Goal: Task Accomplishment & Management: Use online tool/utility

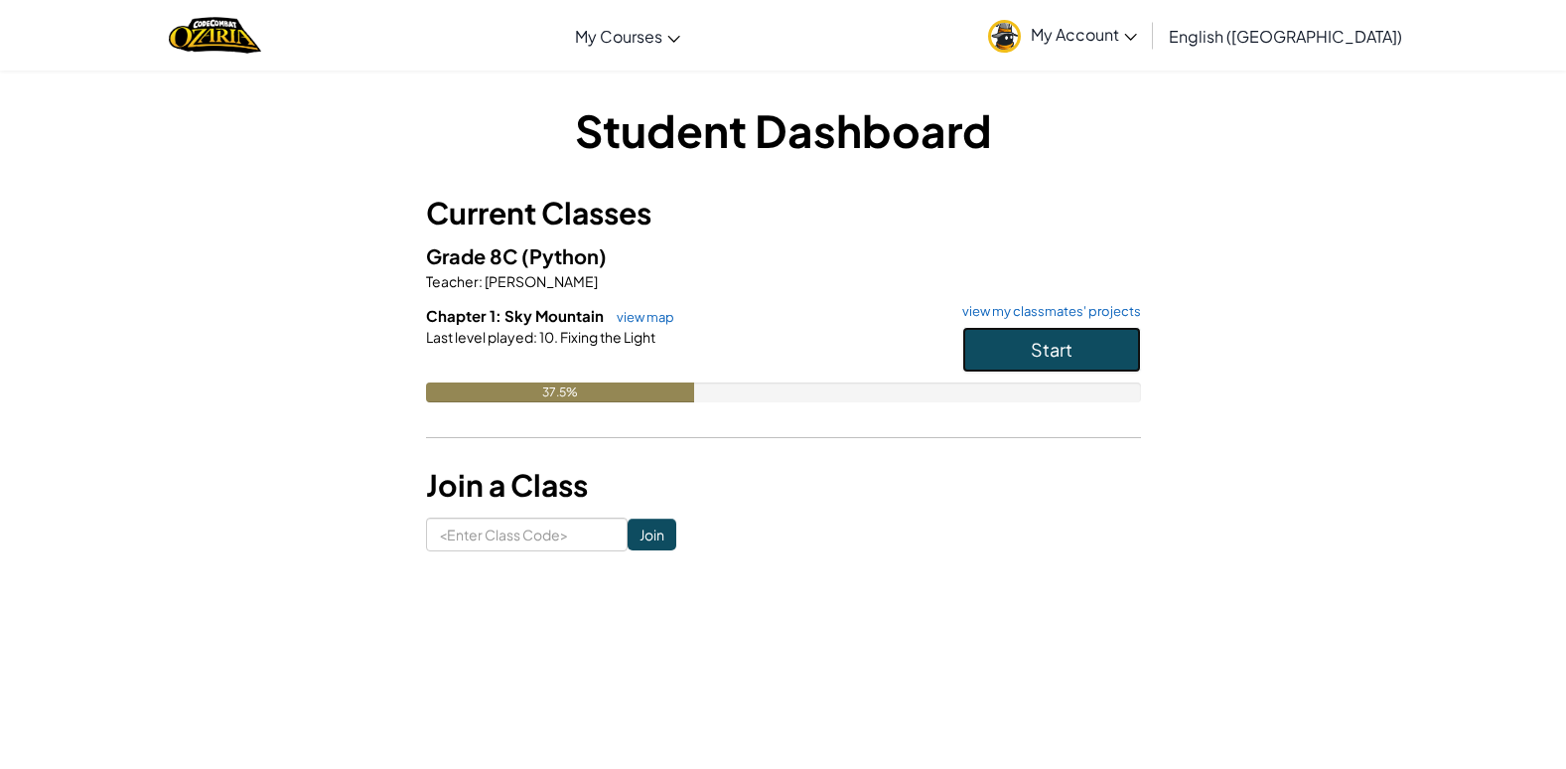
click at [1017, 350] on button "Start" at bounding box center [1052, 350] width 179 height 46
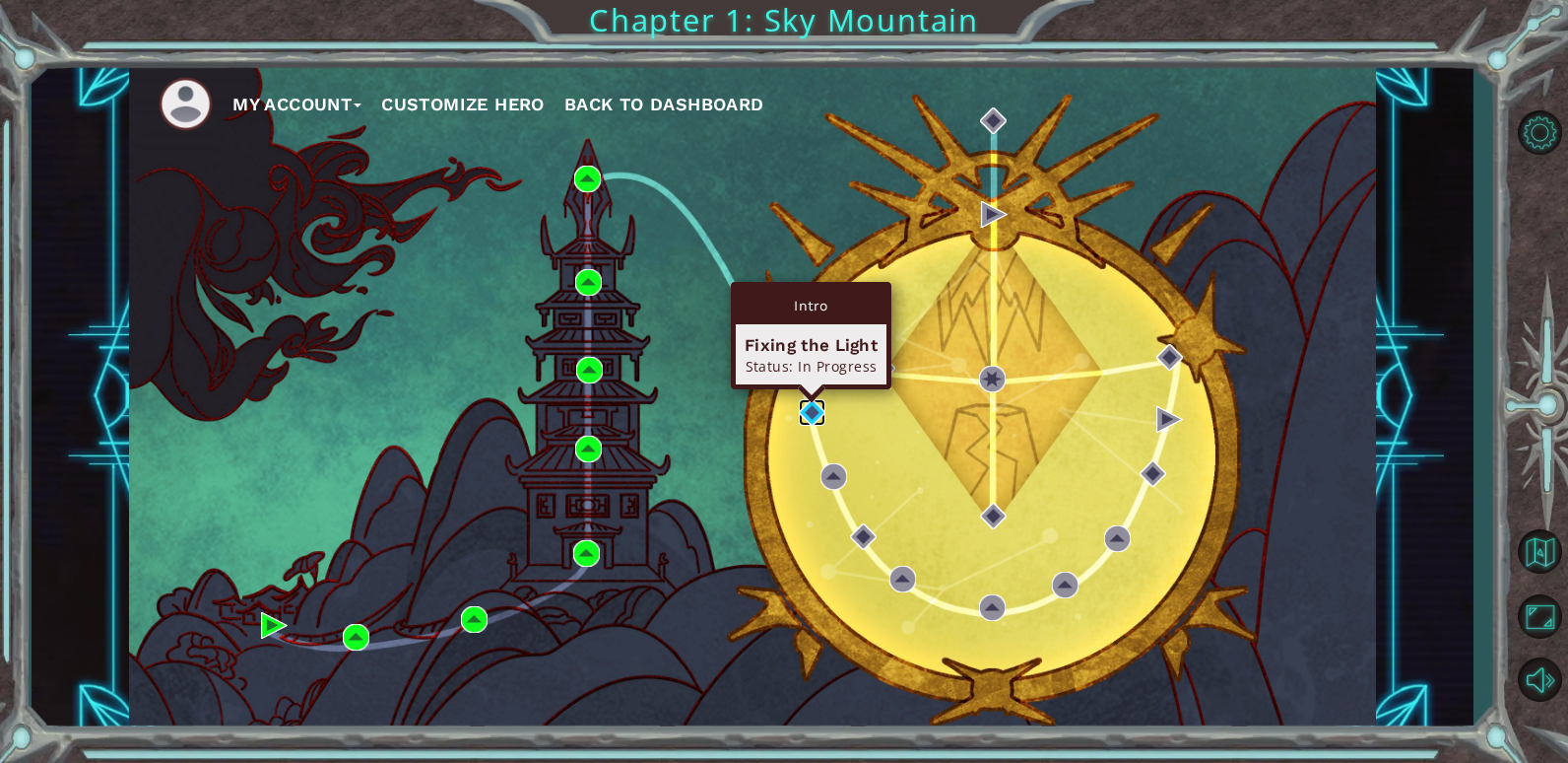
click at [817, 408] on img at bounding box center [812, 412] width 27 height 27
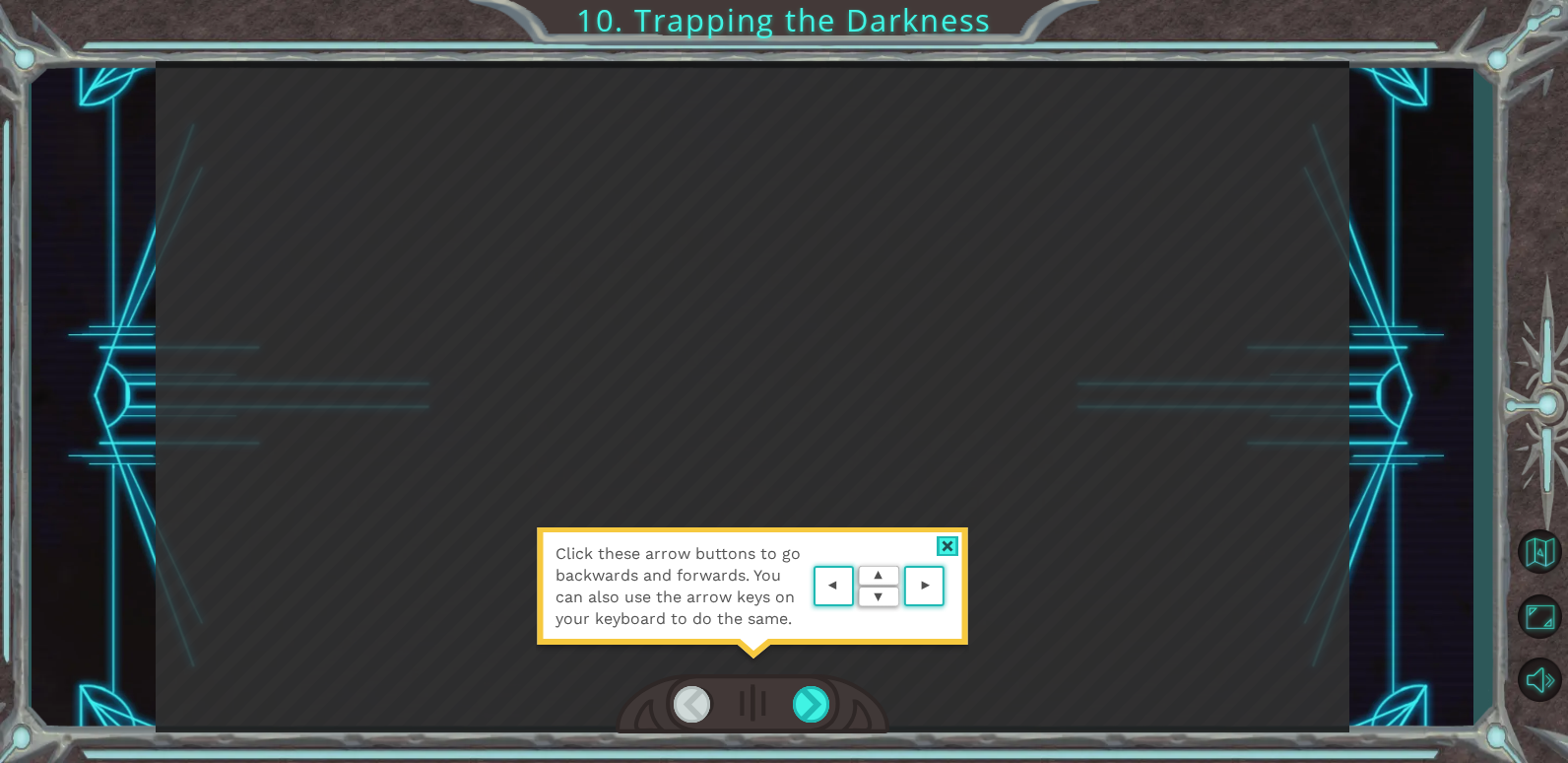
click at [950, 586] on area at bounding box center [950, 586] width 0 height 0
click at [935, 583] on div "Click these arrow buttons to go backwards and forwards. You can also use the ar…" at bounding box center [753, 397] width 1194 height 671
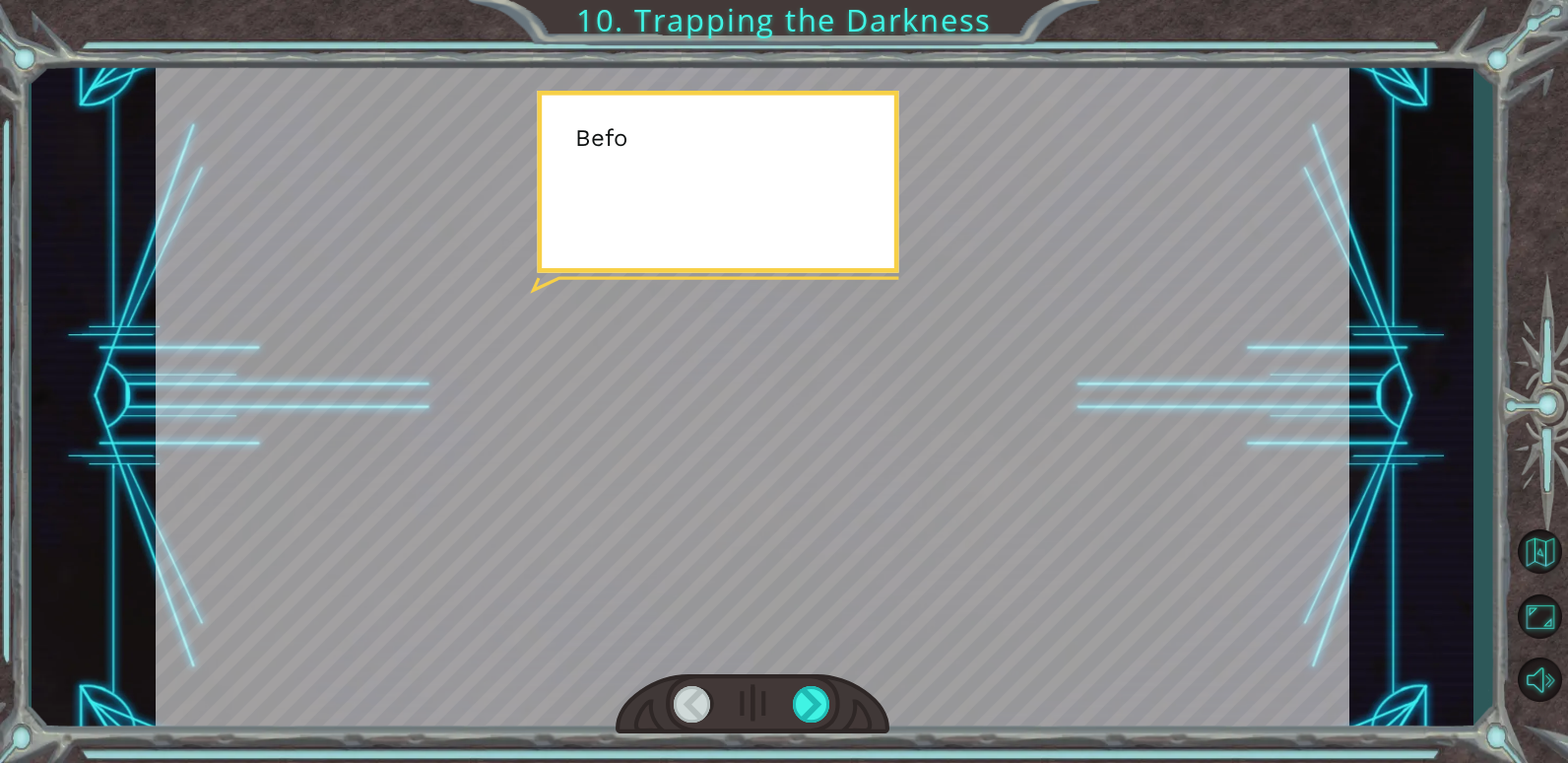
drag, startPoint x: 935, startPoint y: 583, endPoint x: 901, endPoint y: 588, distance: 34.4
click at [934, 585] on div at bounding box center [753, 397] width 1194 height 671
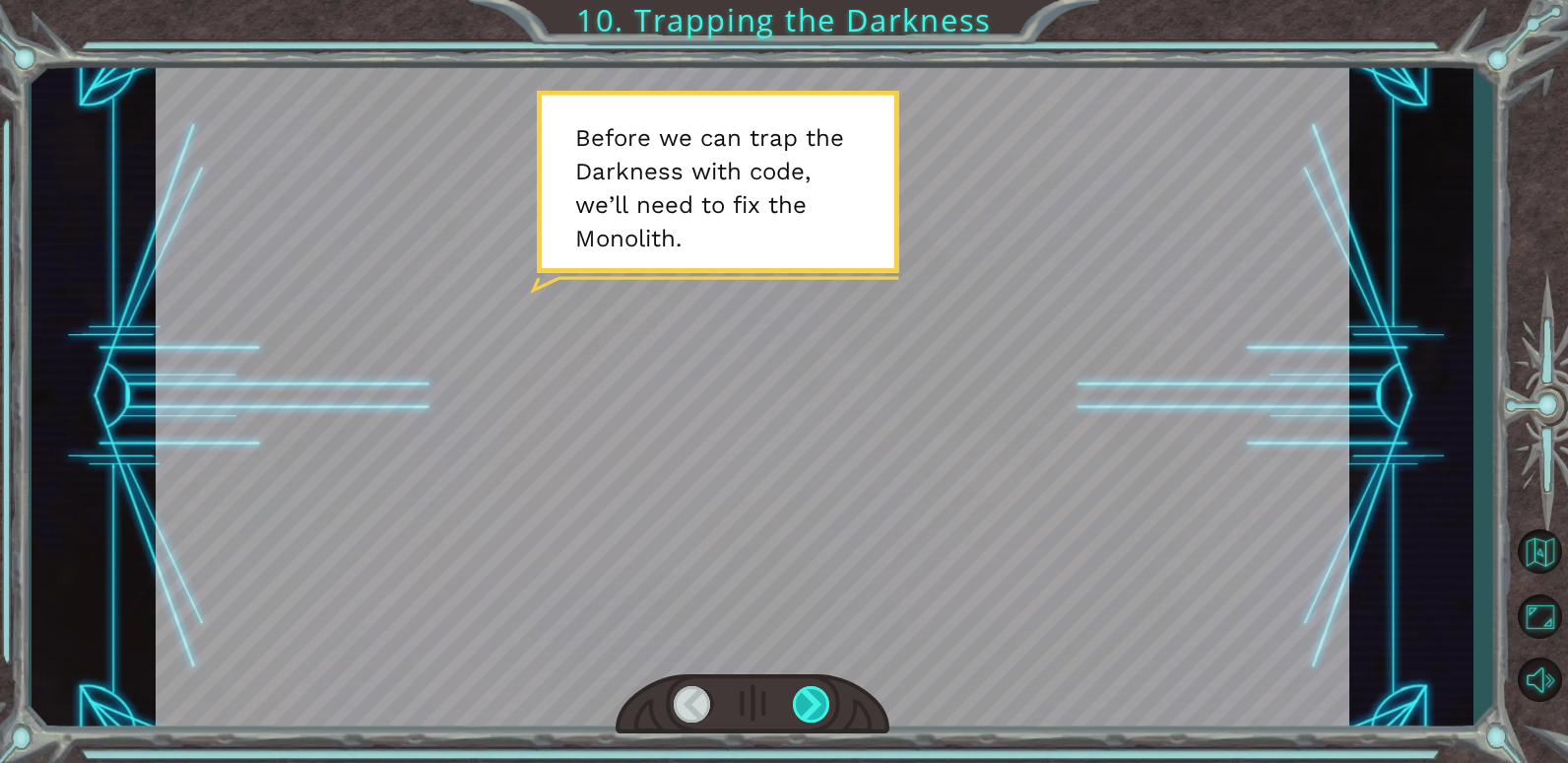
click at [821, 699] on div at bounding box center [812, 703] width 39 height 37
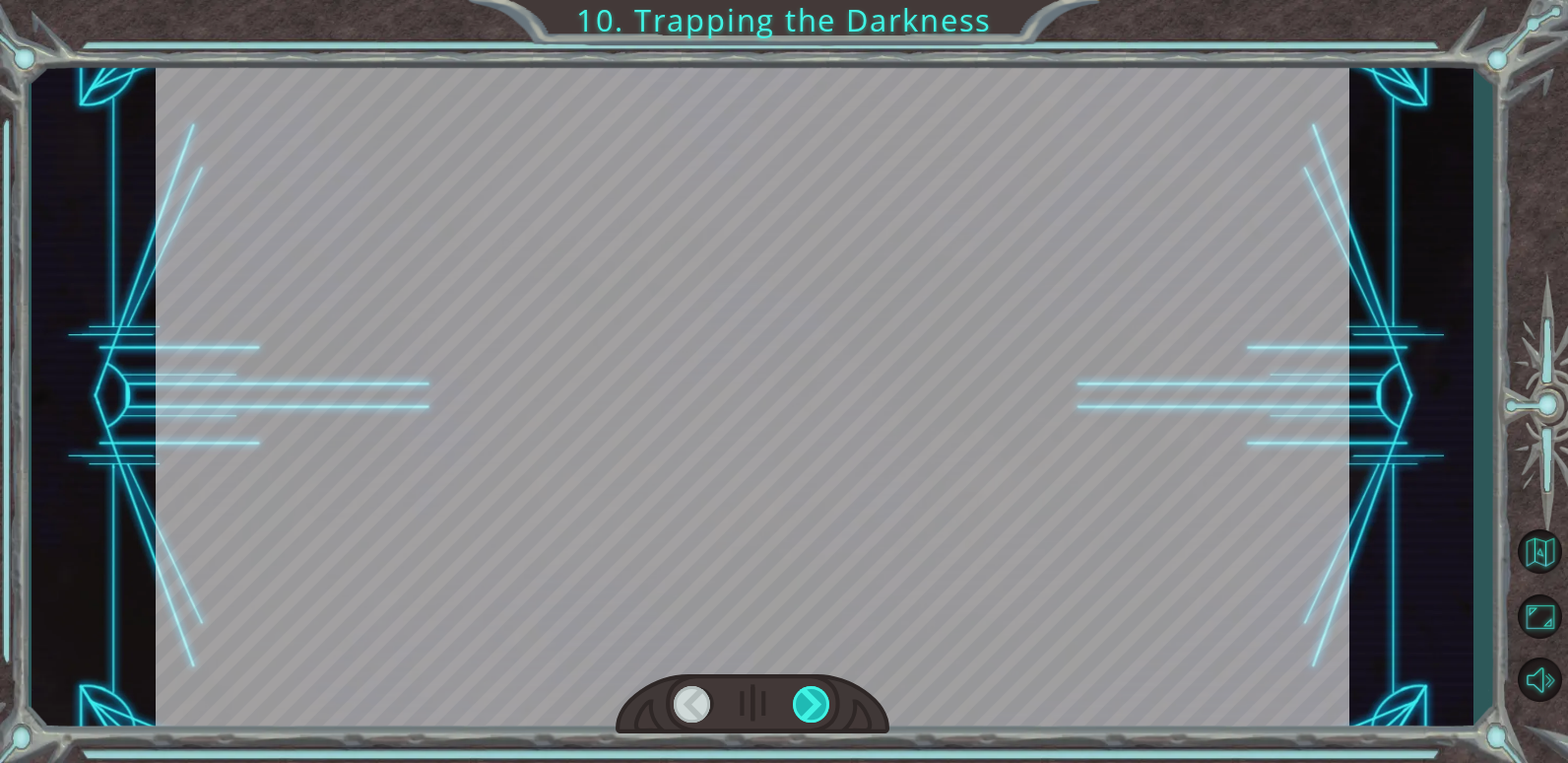
click at [820, 699] on div at bounding box center [812, 703] width 39 height 37
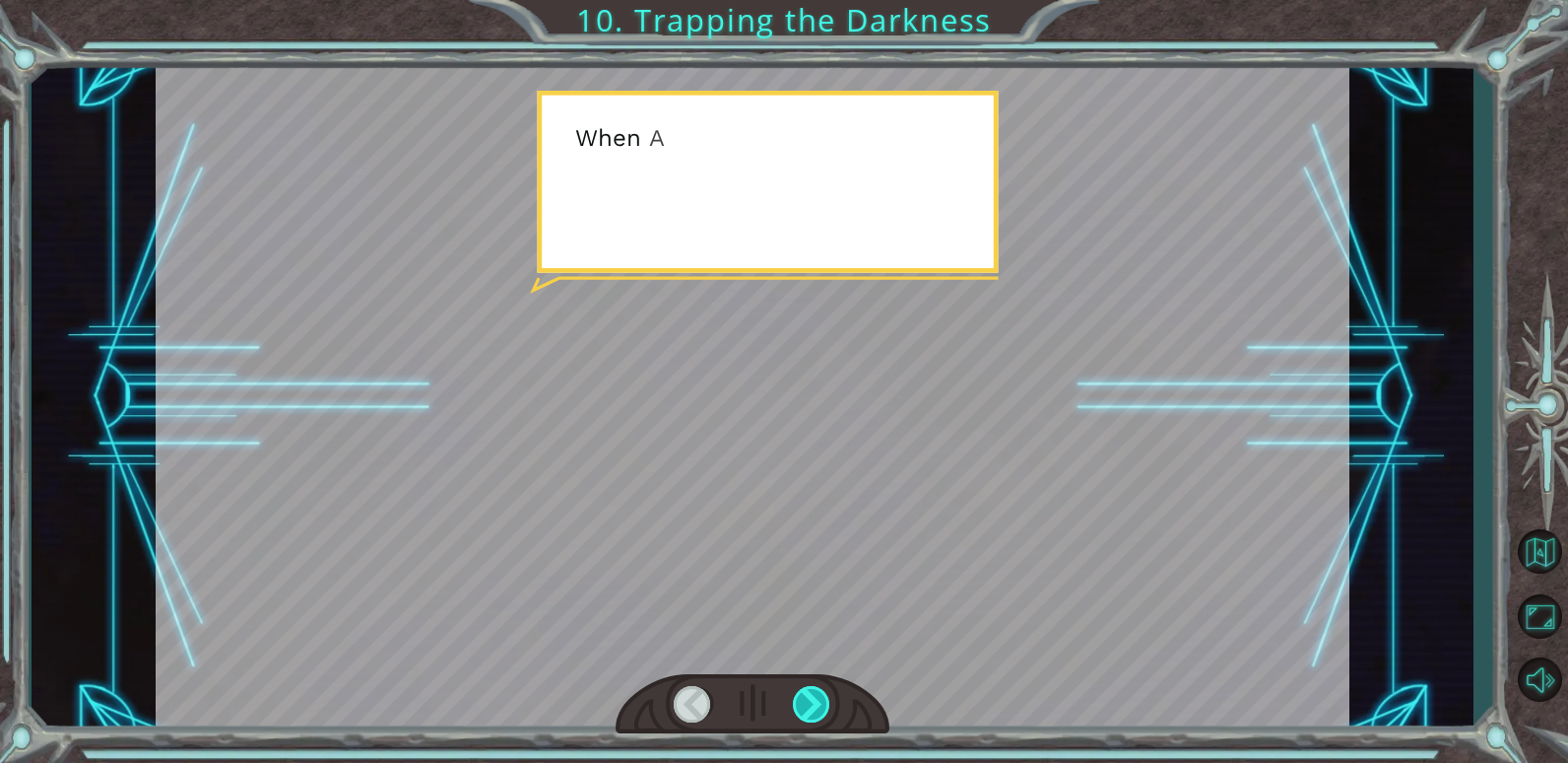
click at [819, 699] on div at bounding box center [812, 703] width 39 height 37
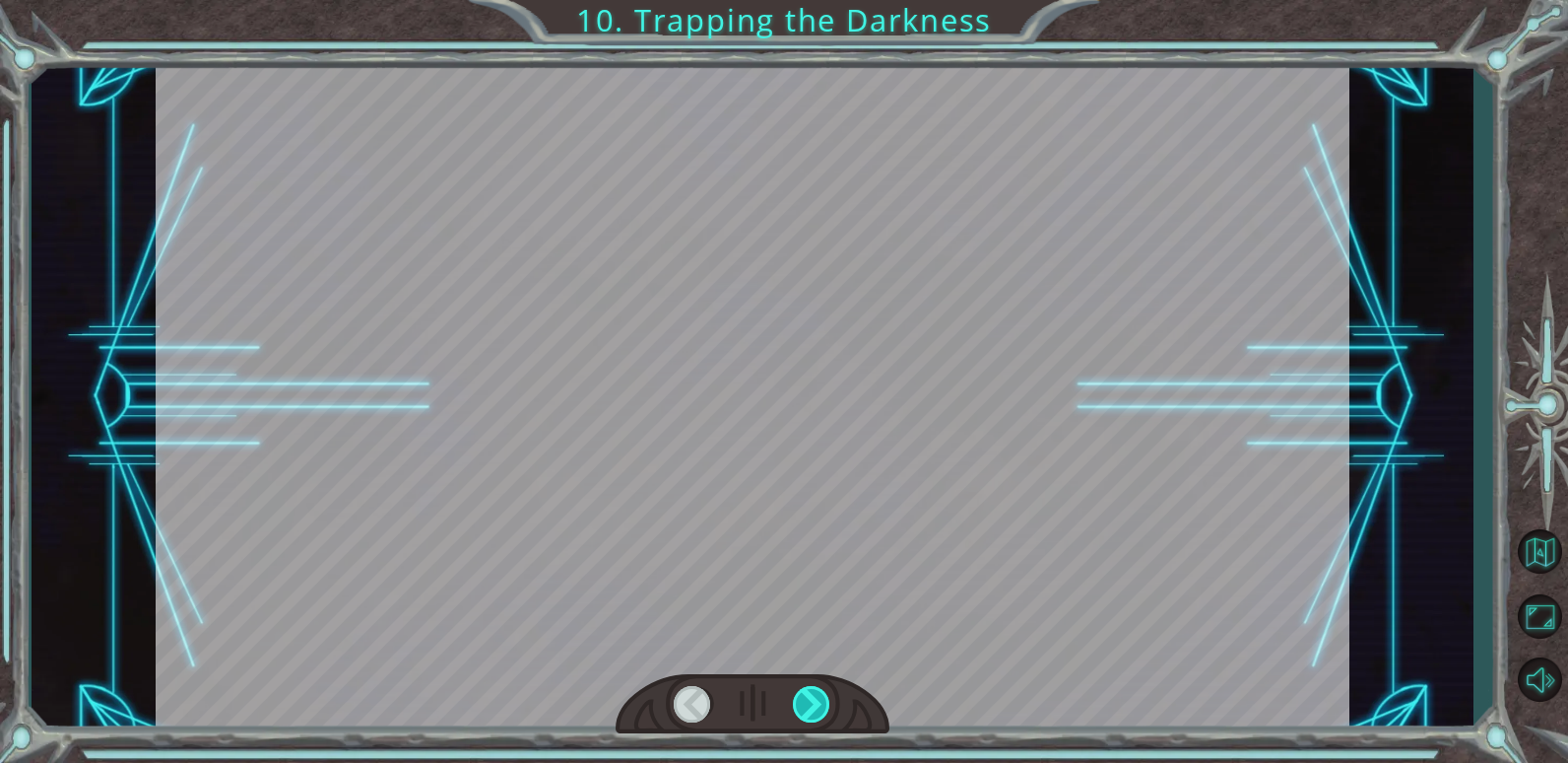
click at [819, 699] on div at bounding box center [812, 703] width 39 height 37
click at [817, 699] on div at bounding box center [812, 703] width 39 height 37
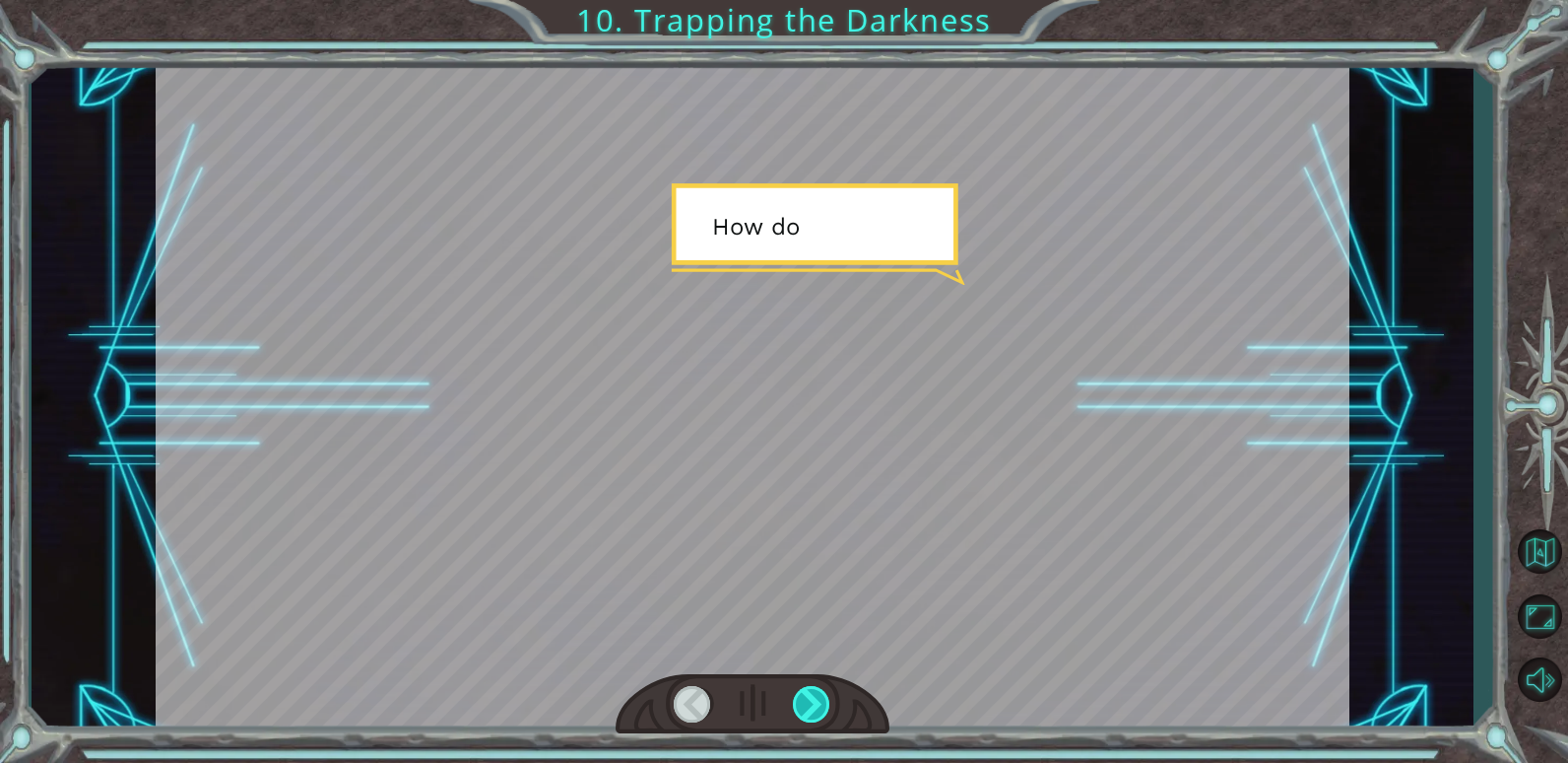
click at [817, 699] on div at bounding box center [812, 703] width 39 height 37
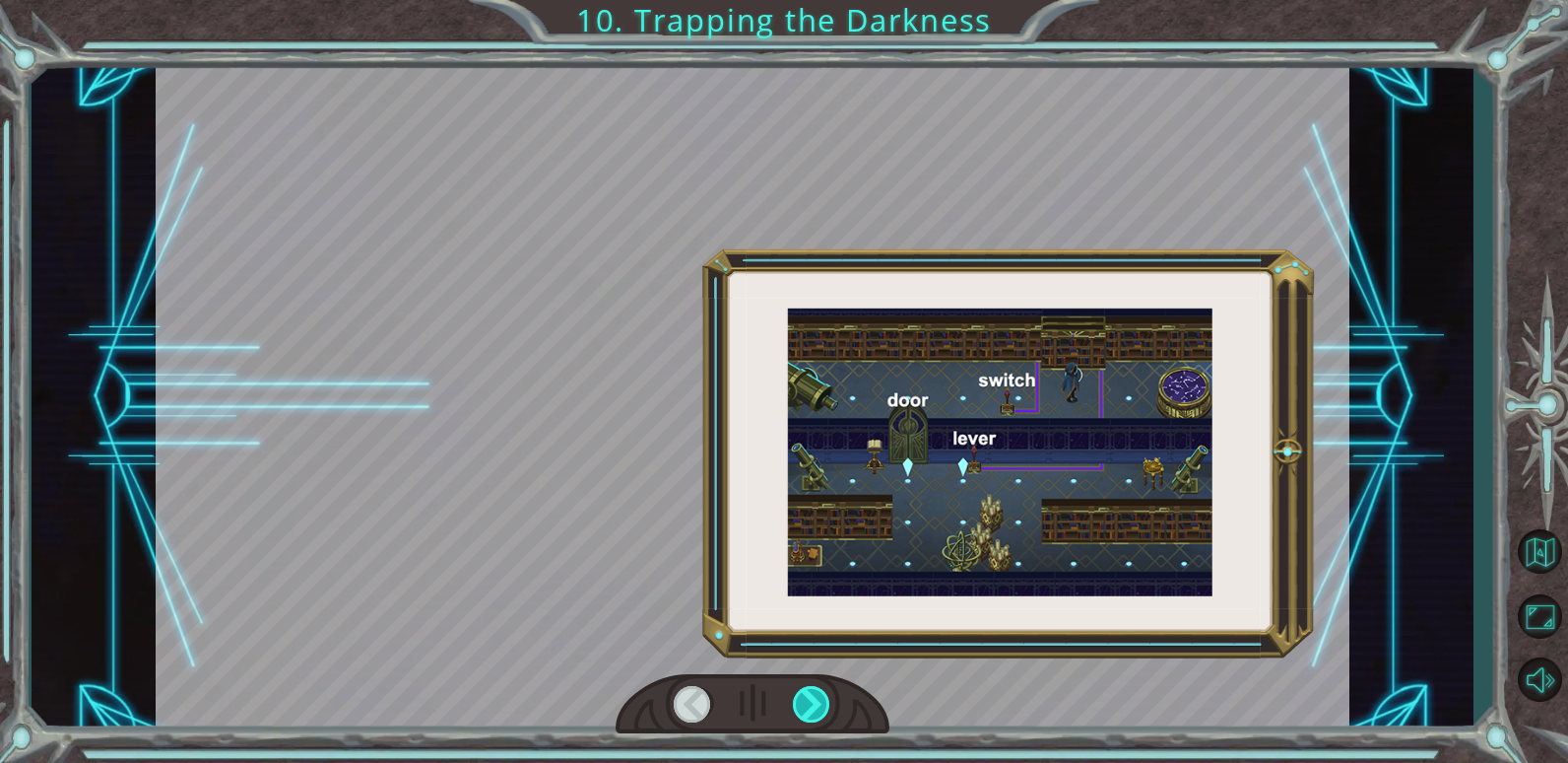
click at [817, 699] on div at bounding box center [812, 703] width 39 height 37
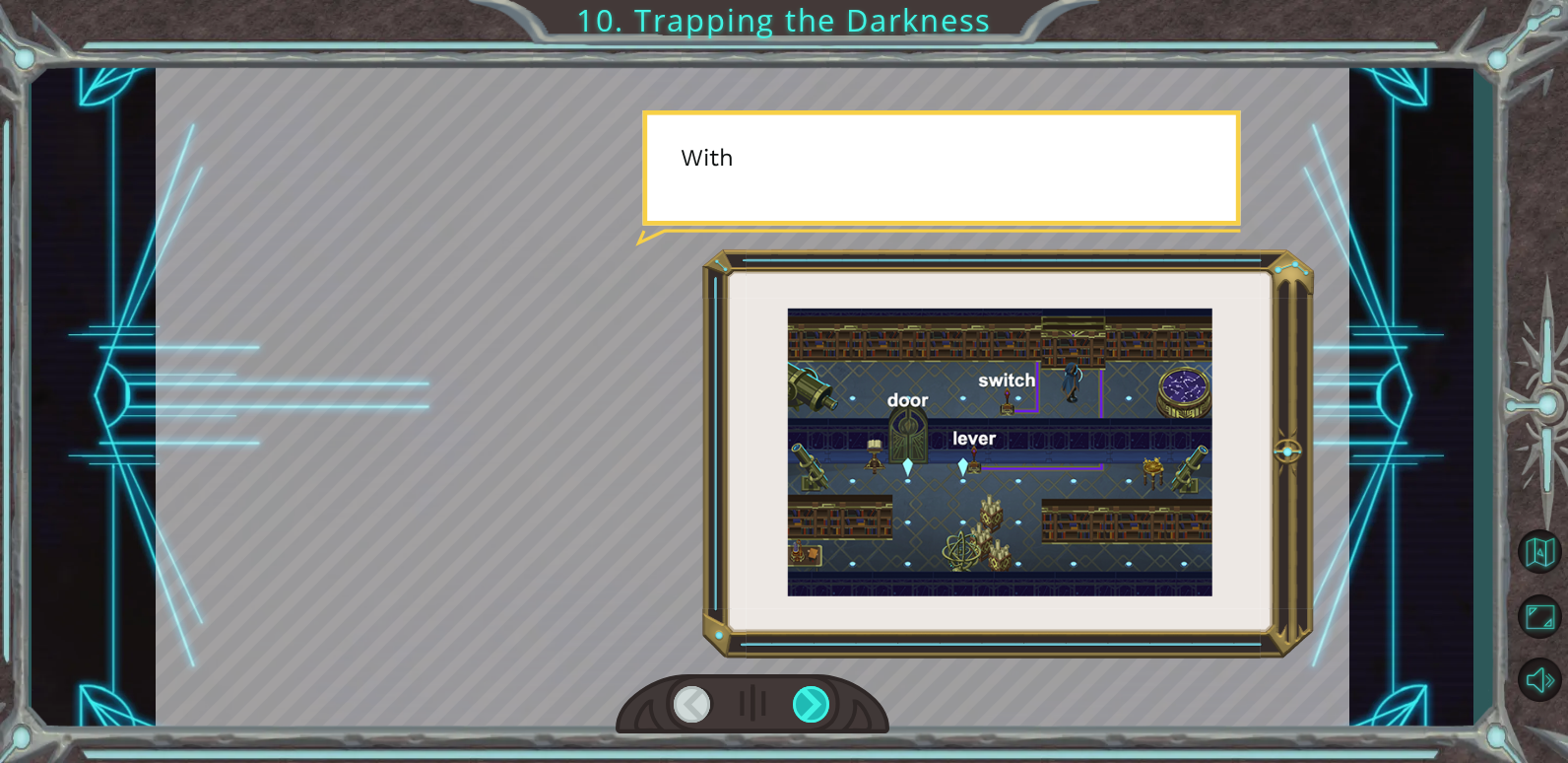
click at [817, 699] on div at bounding box center [812, 703] width 39 height 37
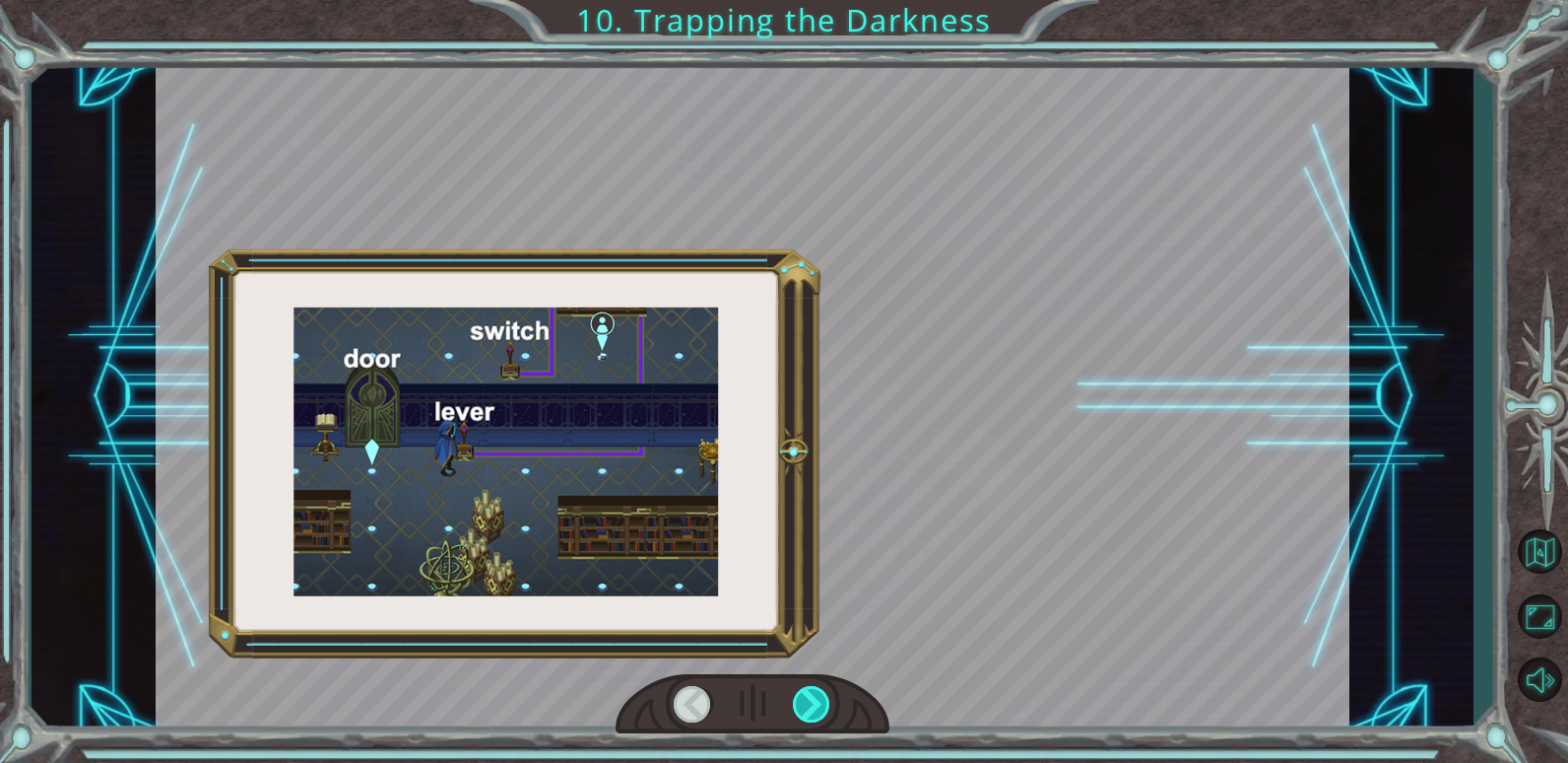
click at [817, 699] on div at bounding box center [812, 703] width 39 height 37
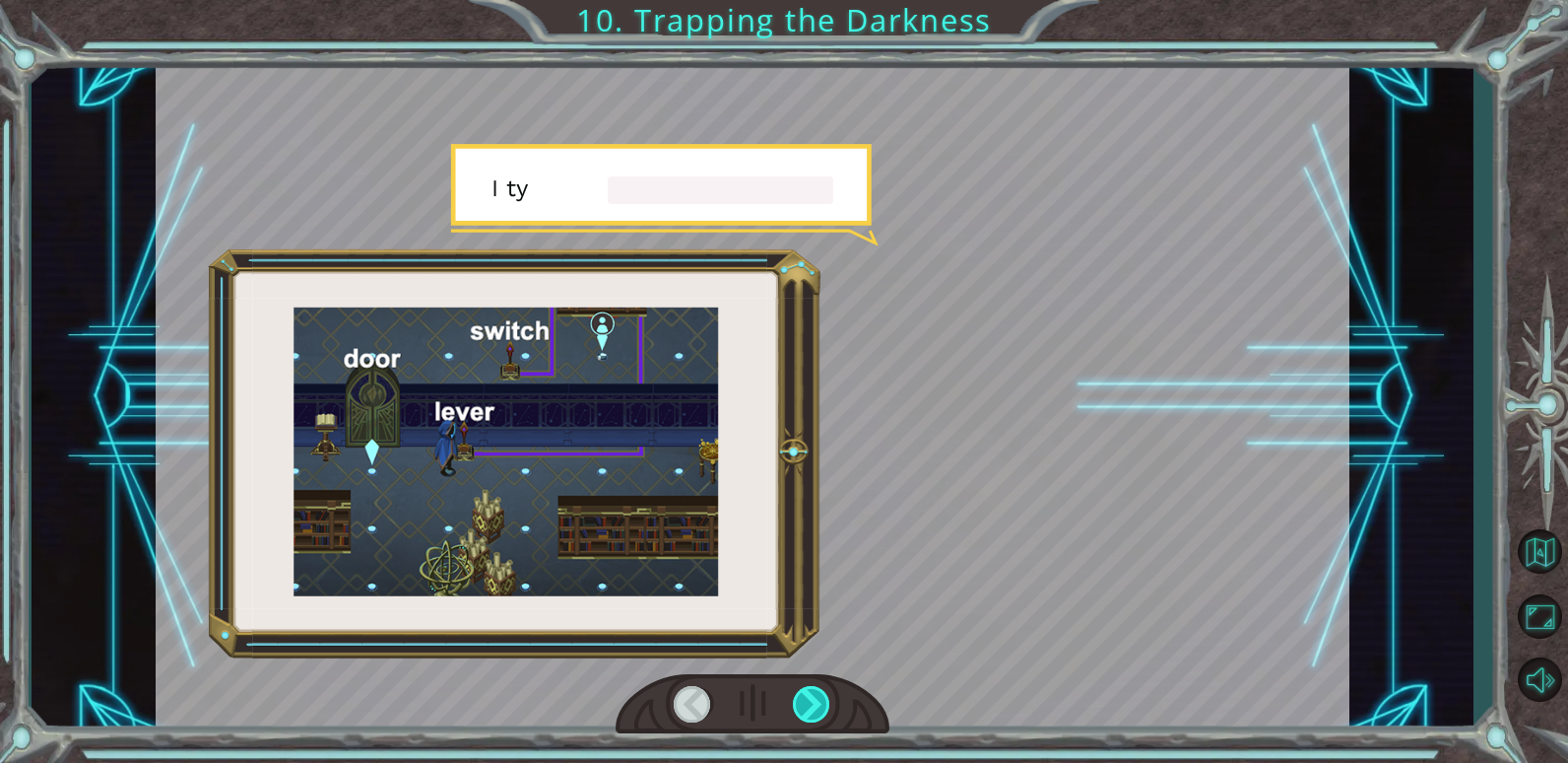
click at [817, 699] on div at bounding box center [812, 703] width 39 height 37
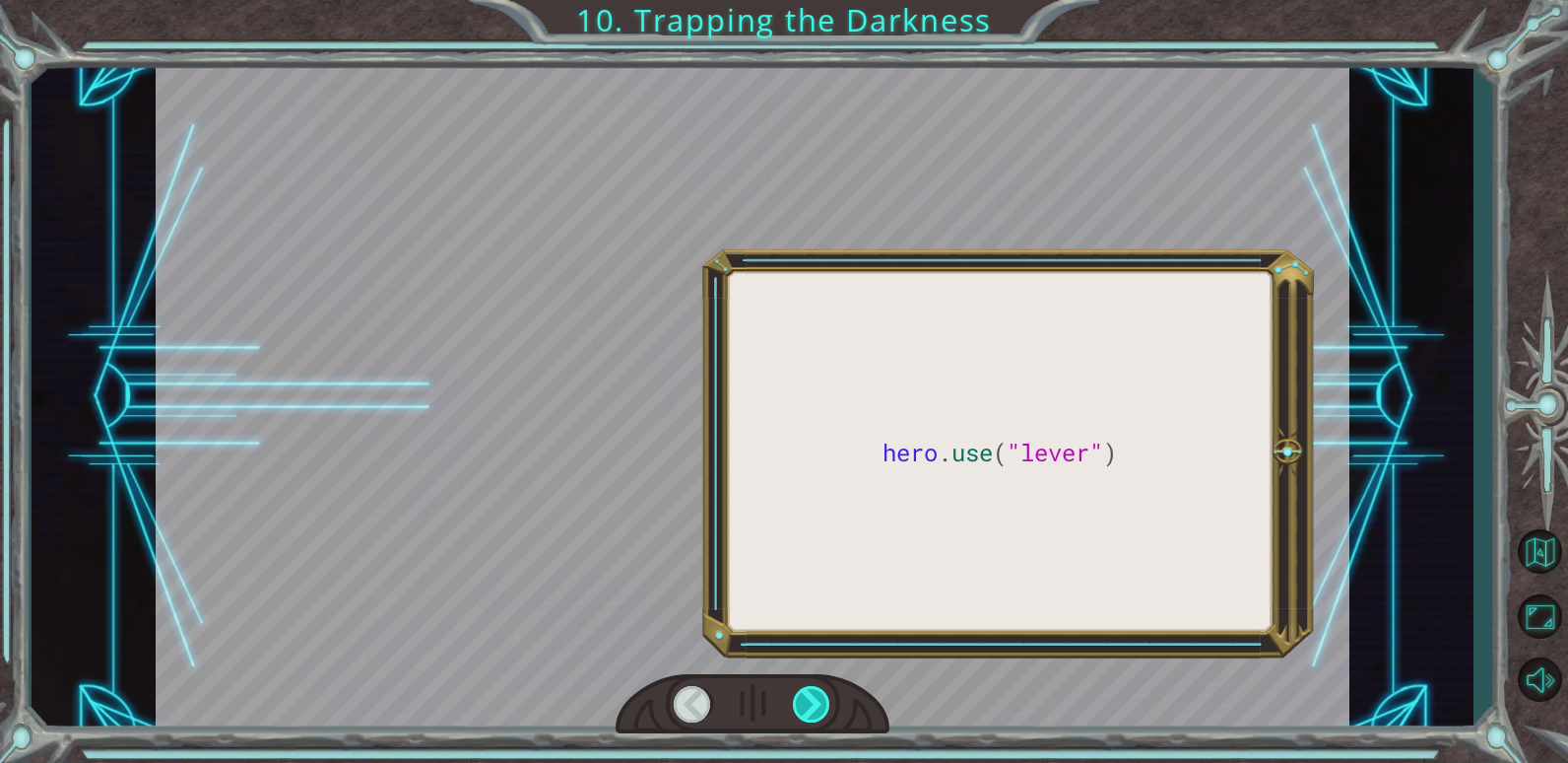
click at [814, 699] on div at bounding box center [812, 703] width 39 height 37
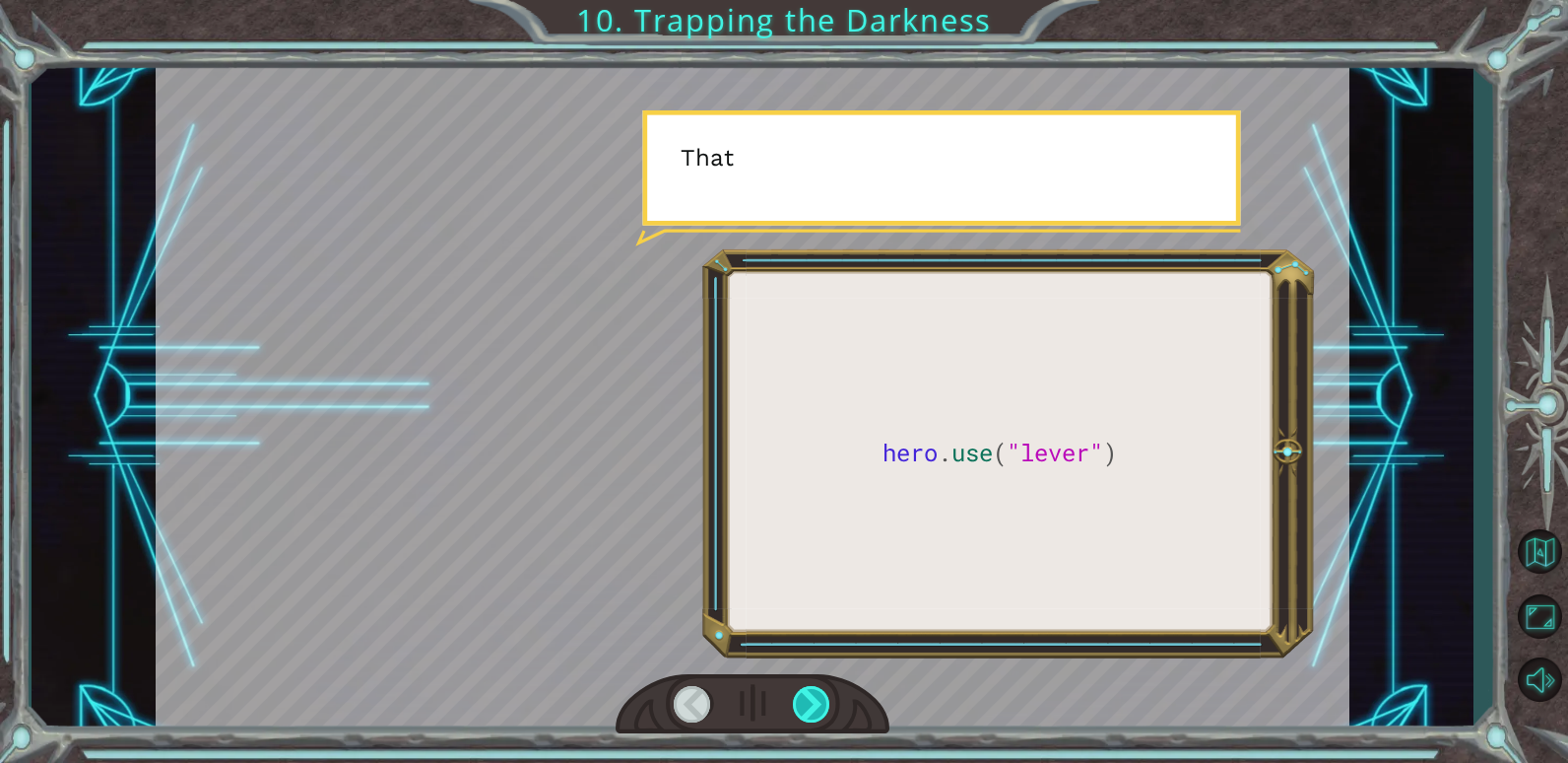
click at [813, 700] on div at bounding box center [812, 703] width 39 height 37
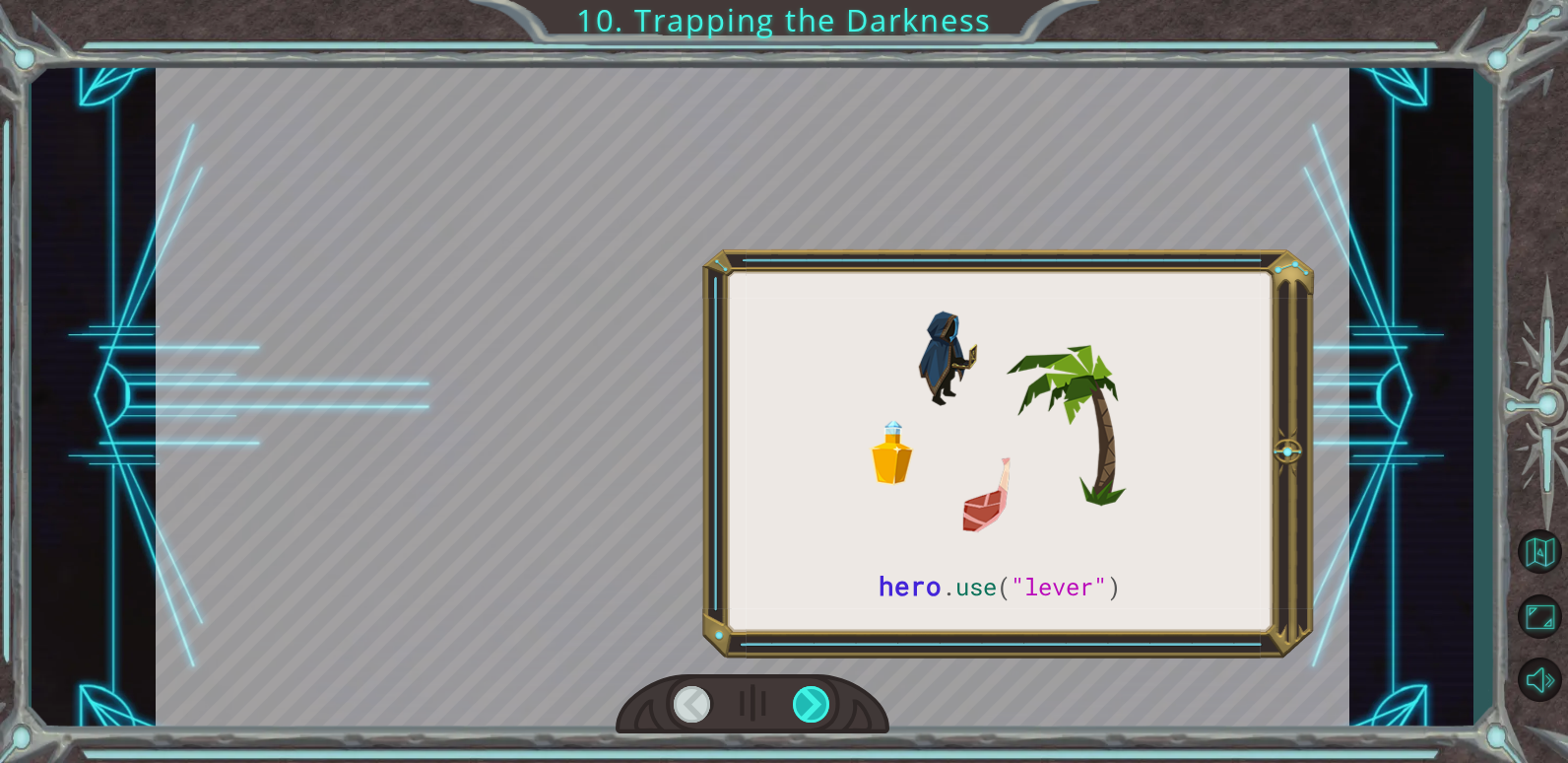
click at [813, 700] on div at bounding box center [812, 703] width 39 height 37
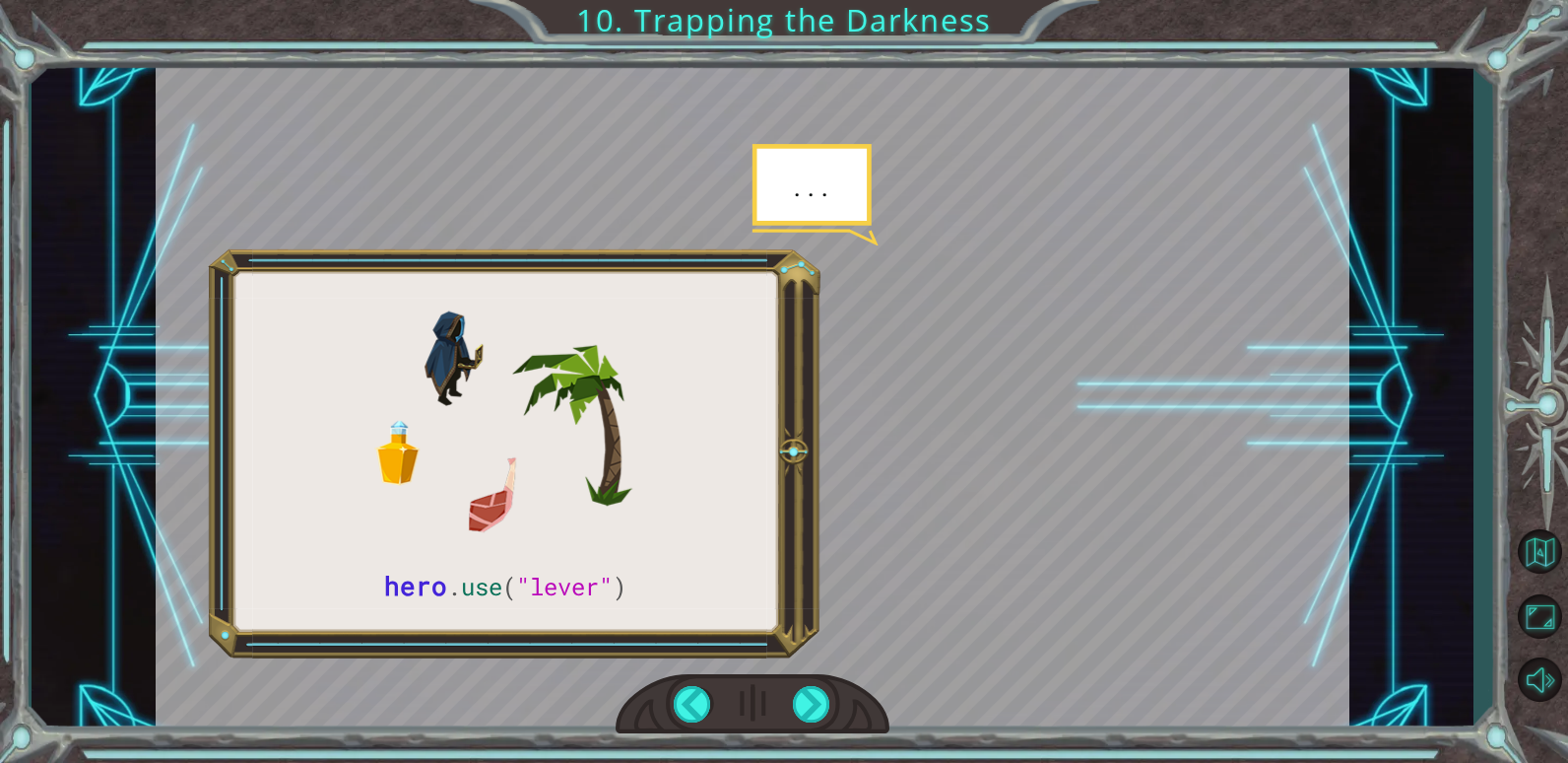
click at [807, 665] on div at bounding box center [753, 397] width 1194 height 671
click at [809, 695] on div at bounding box center [812, 703] width 39 height 37
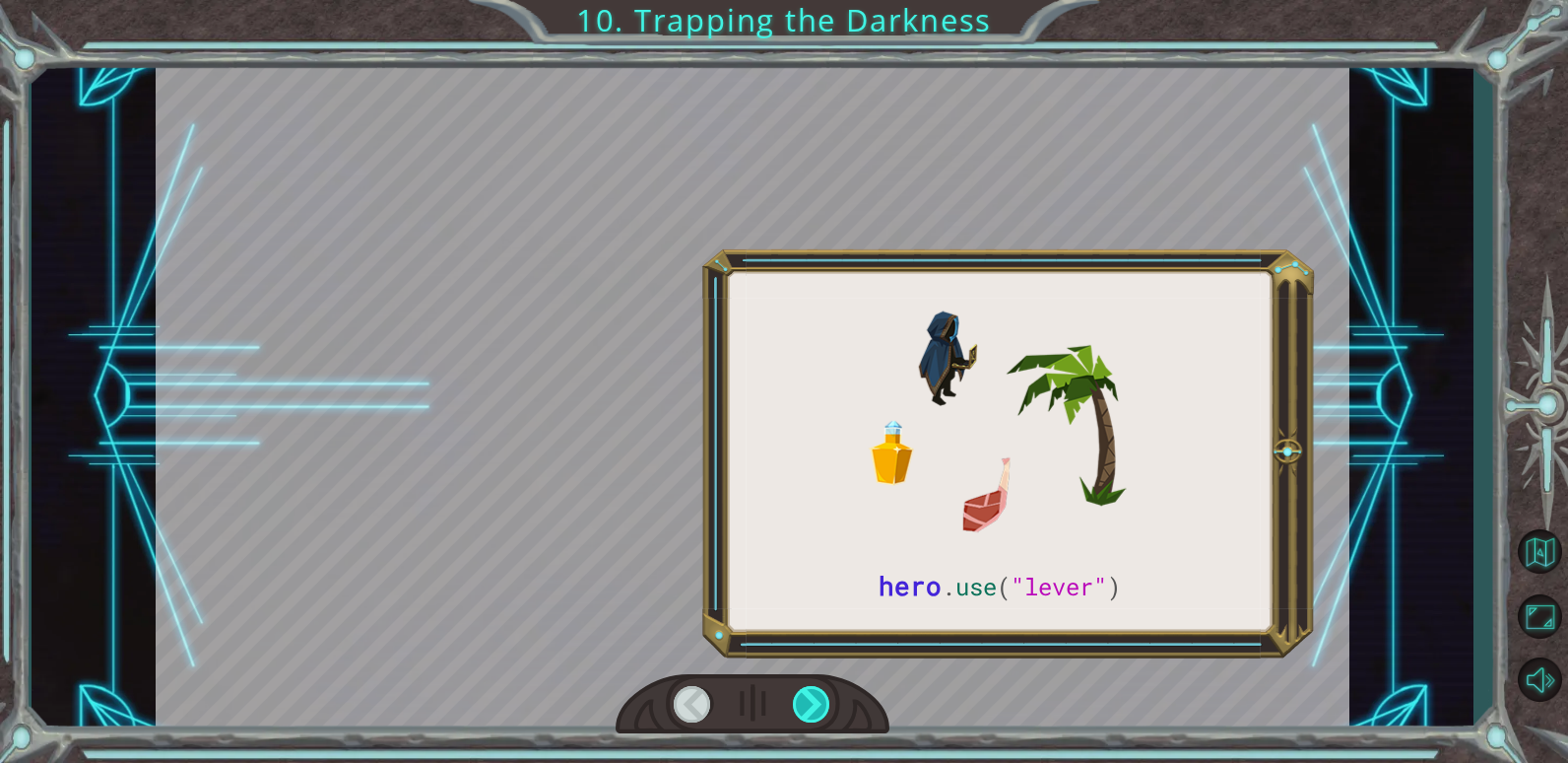
click at [809, 694] on div at bounding box center [812, 703] width 39 height 37
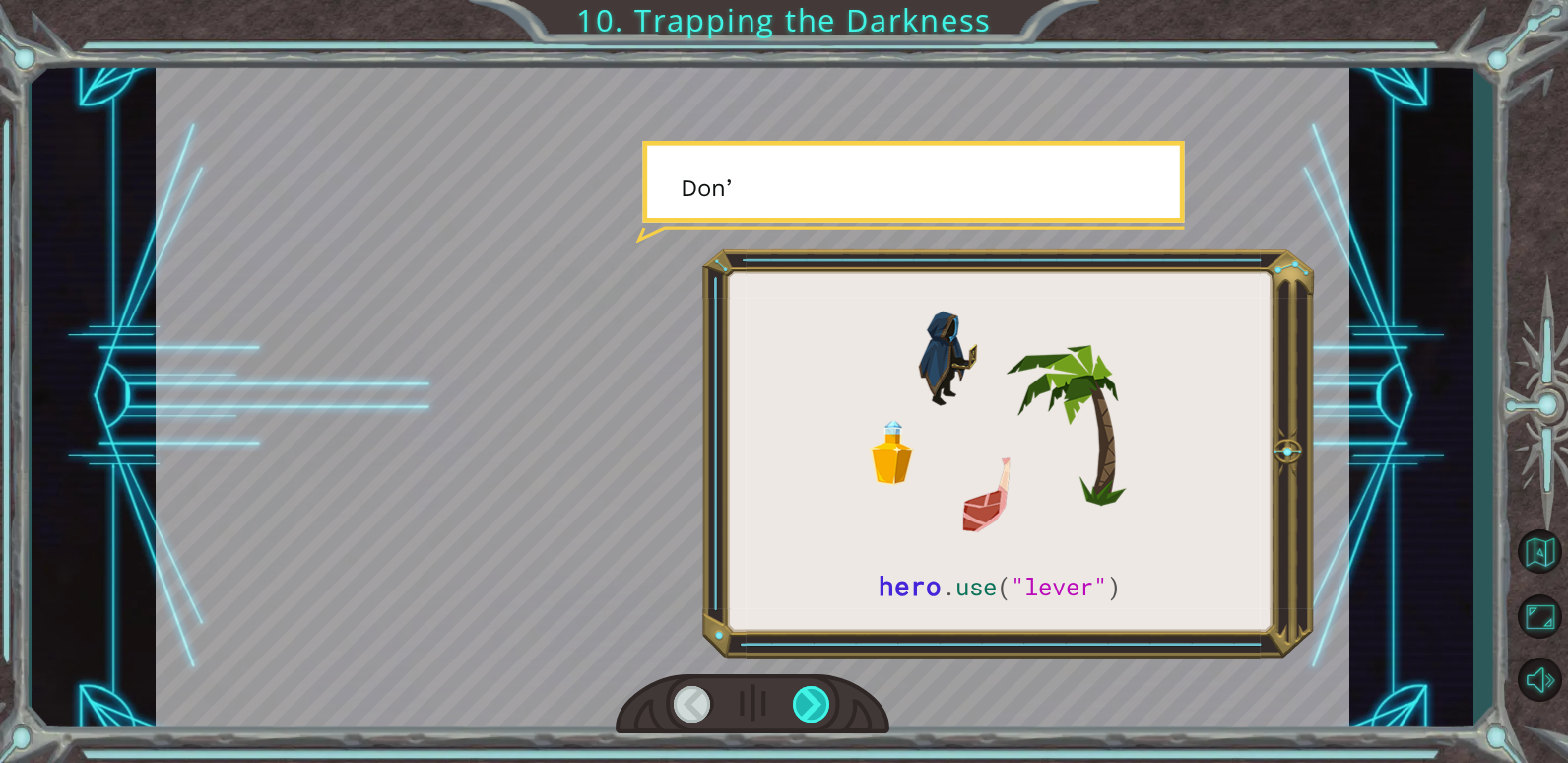
click at [809, 697] on div at bounding box center [812, 703] width 39 height 37
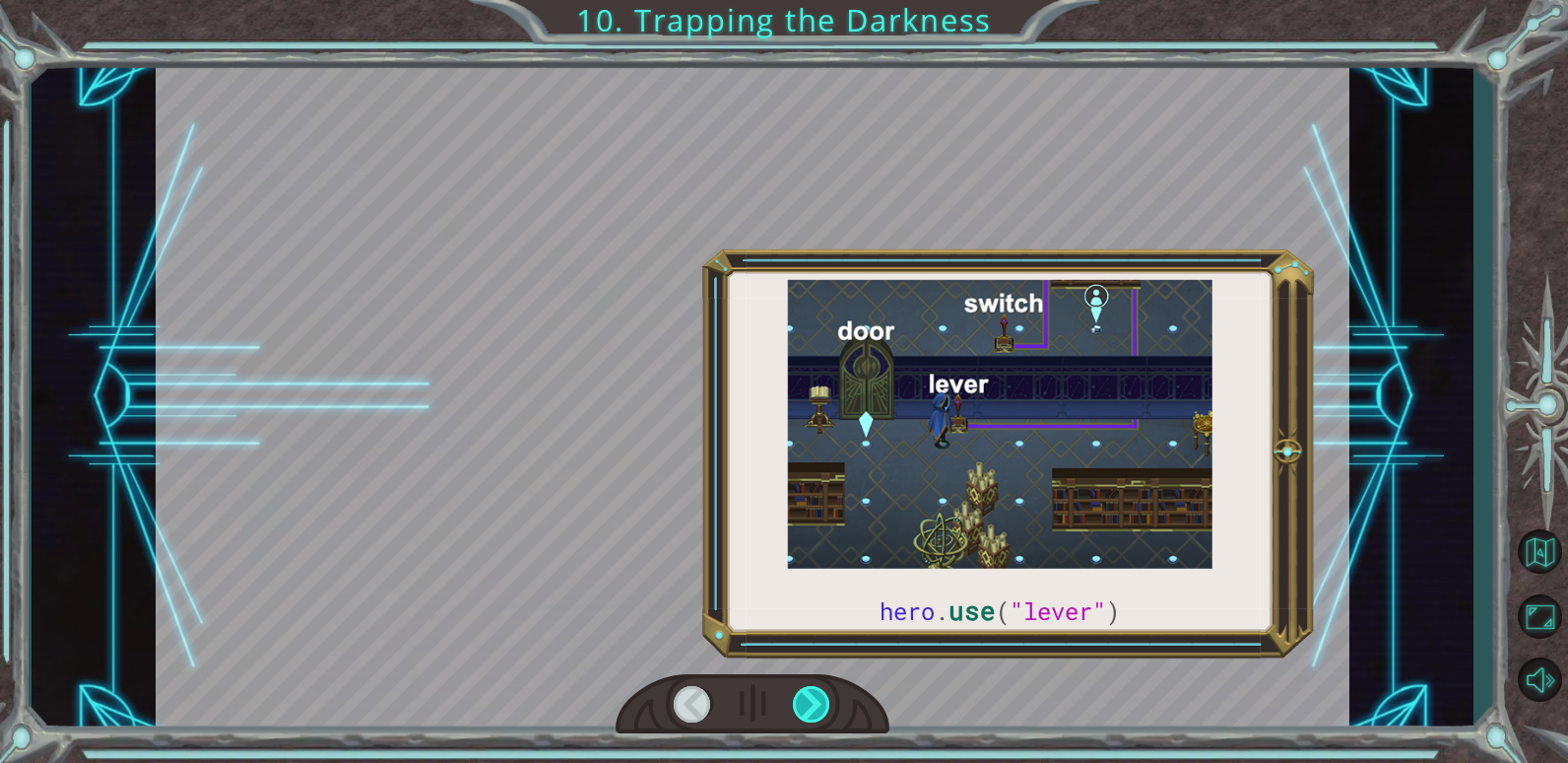
click at [809, 698] on div at bounding box center [812, 703] width 39 height 37
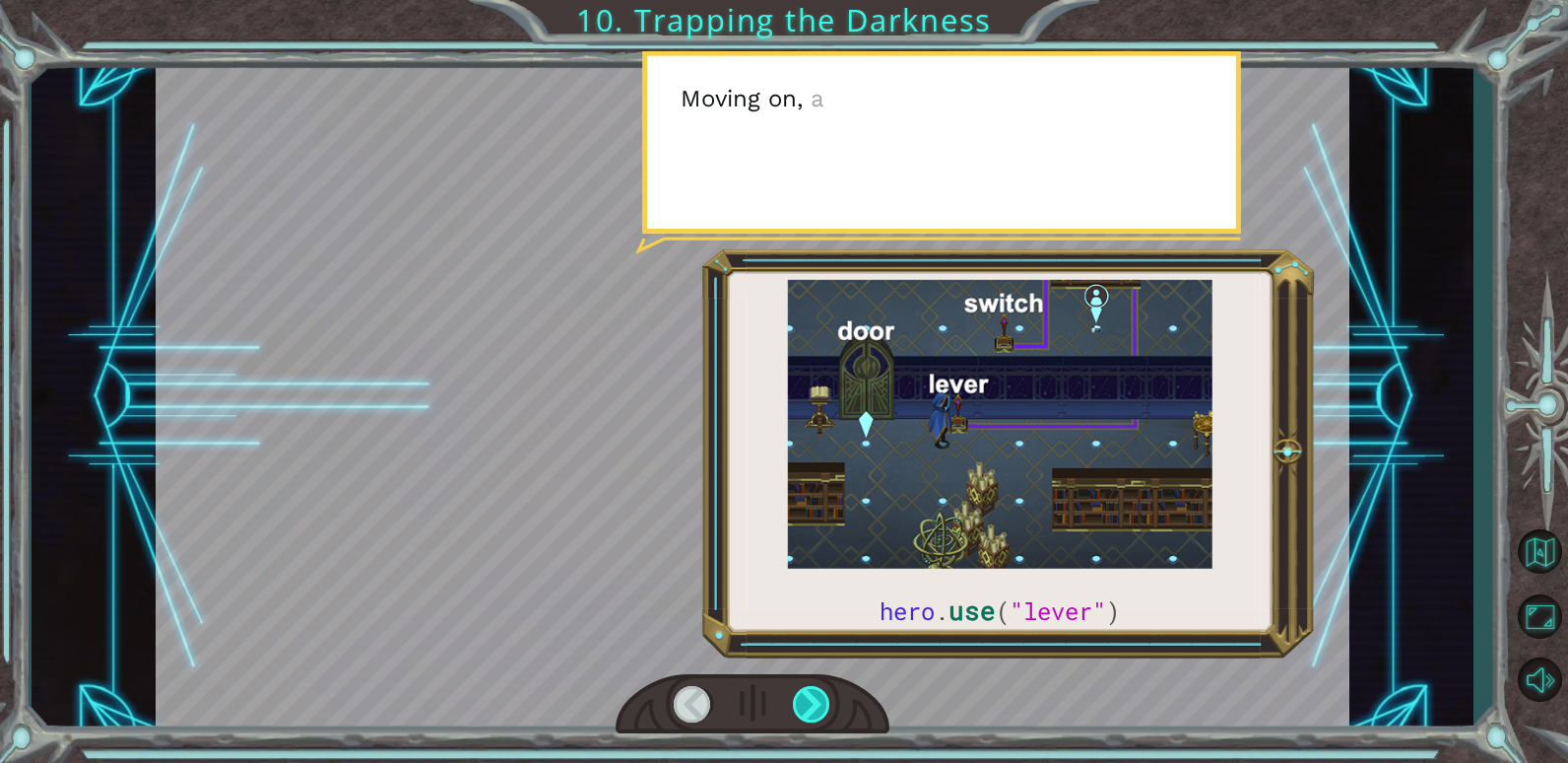
click at [809, 701] on div at bounding box center [812, 703] width 39 height 37
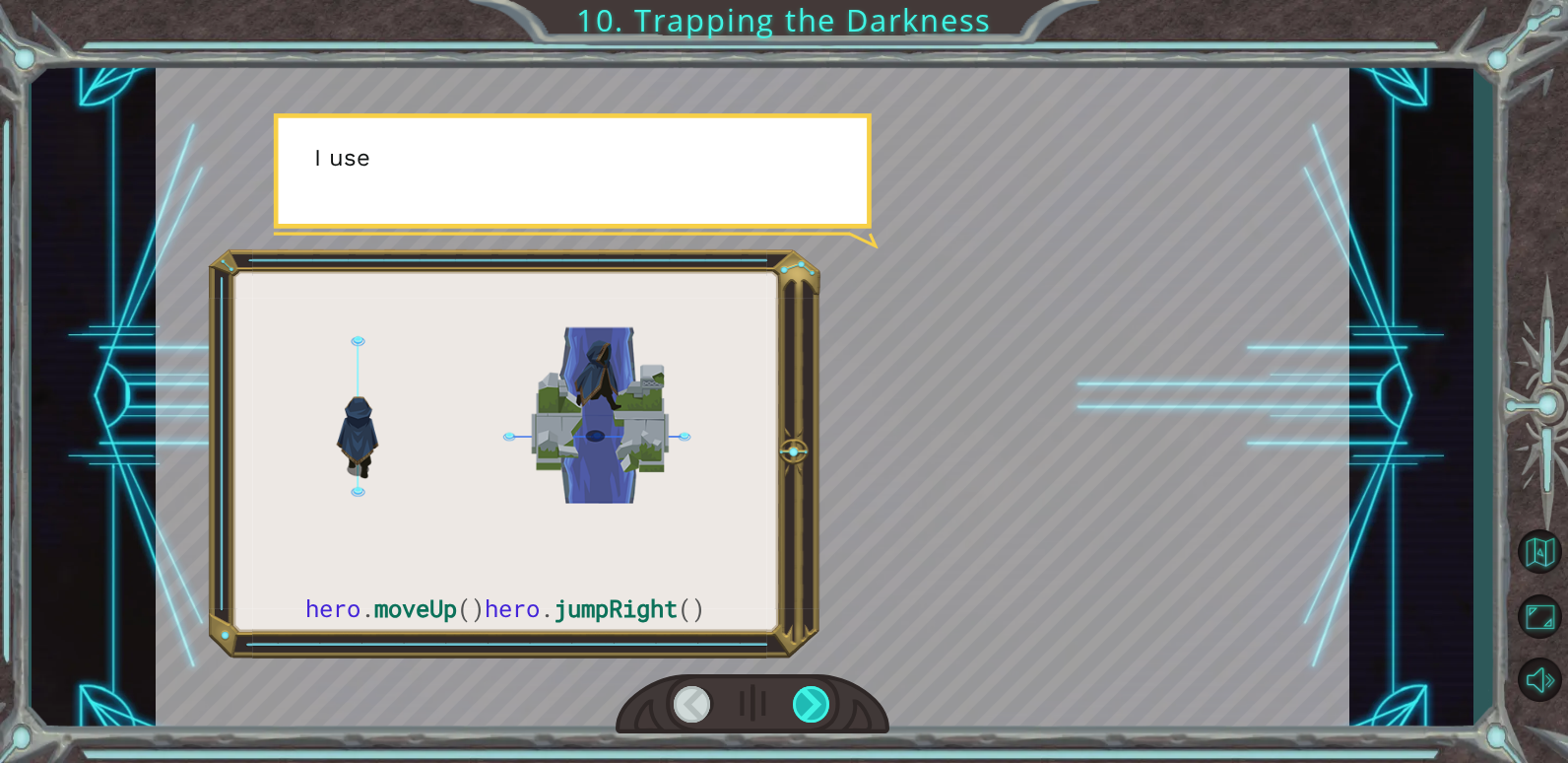
click at [809, 701] on div at bounding box center [812, 703] width 39 height 37
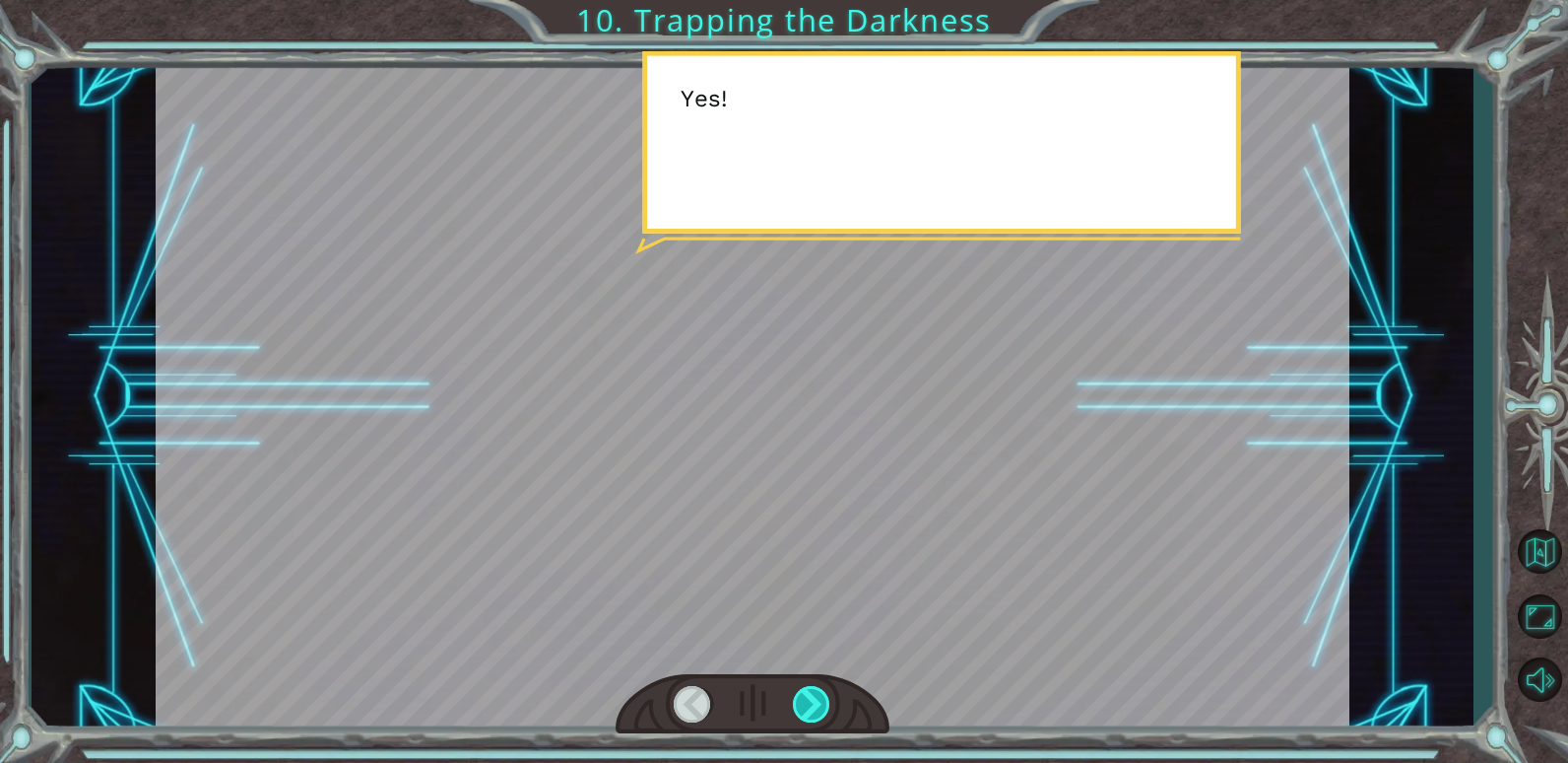
click at [824, 699] on div at bounding box center [812, 703] width 39 height 37
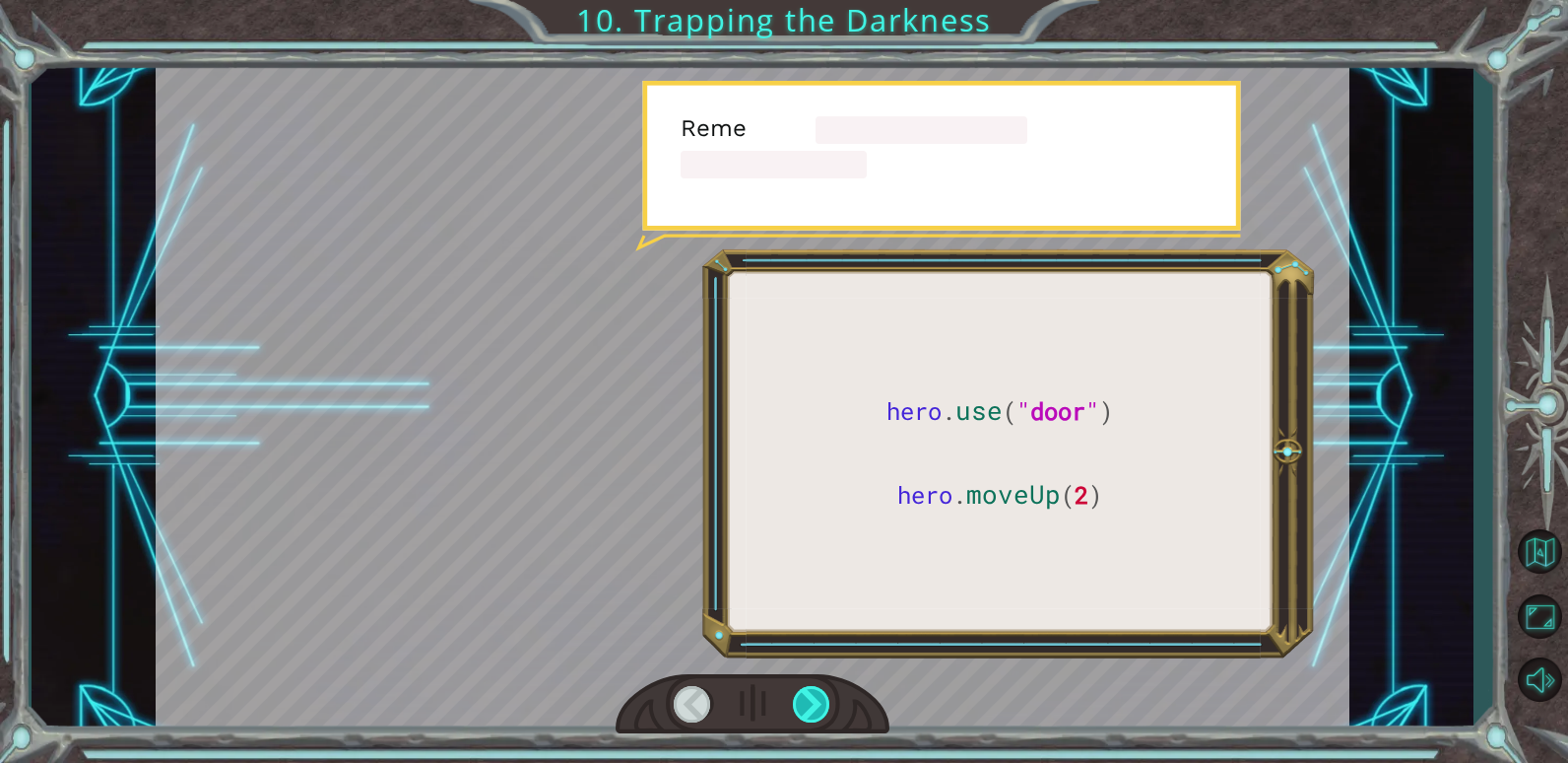
click at [824, 699] on div at bounding box center [812, 703] width 39 height 37
click at [825, 697] on div at bounding box center [812, 703] width 39 height 37
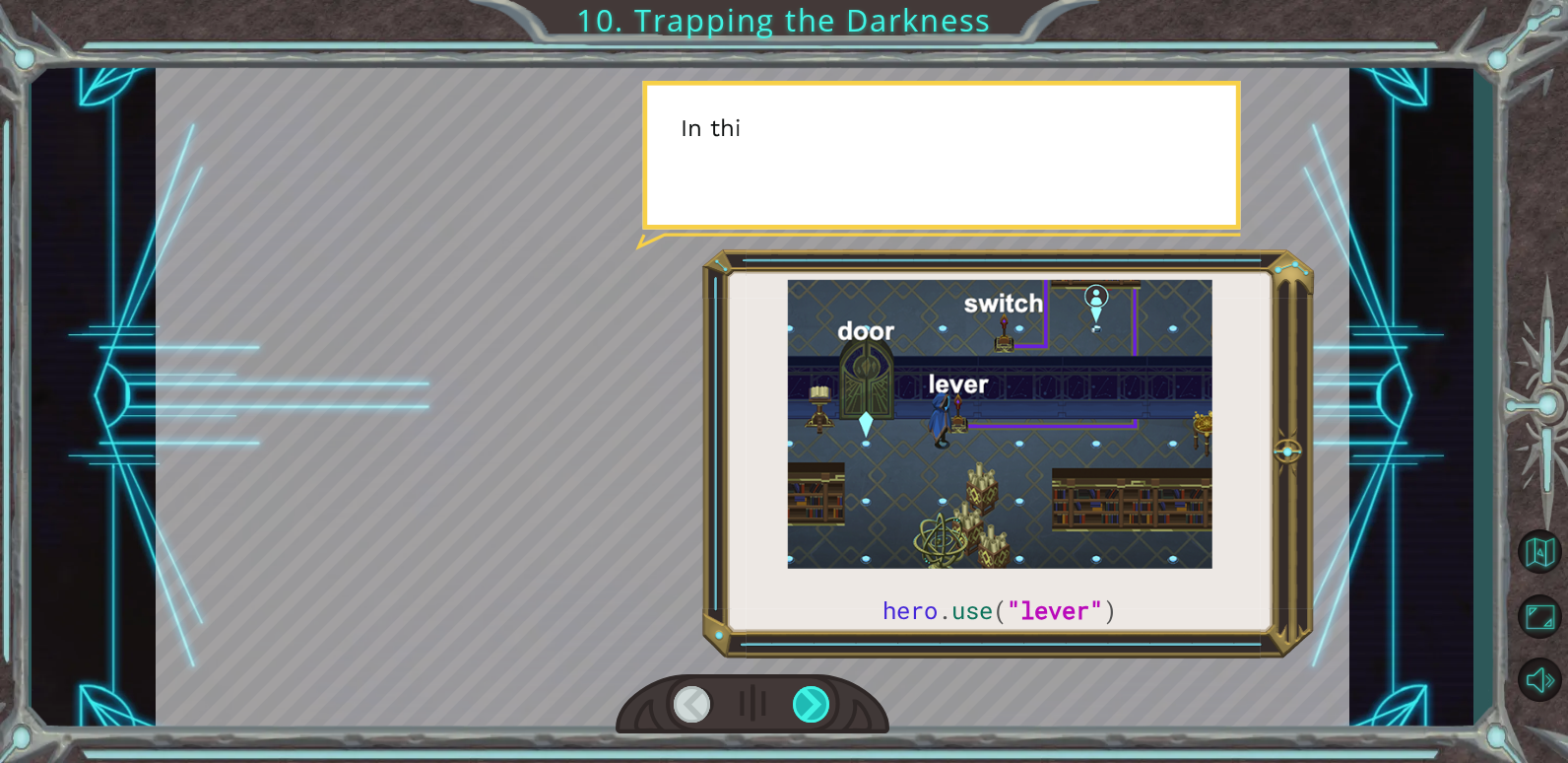
click at [825, 697] on div at bounding box center [812, 703] width 39 height 37
click at [823, 699] on div at bounding box center [812, 703] width 39 height 37
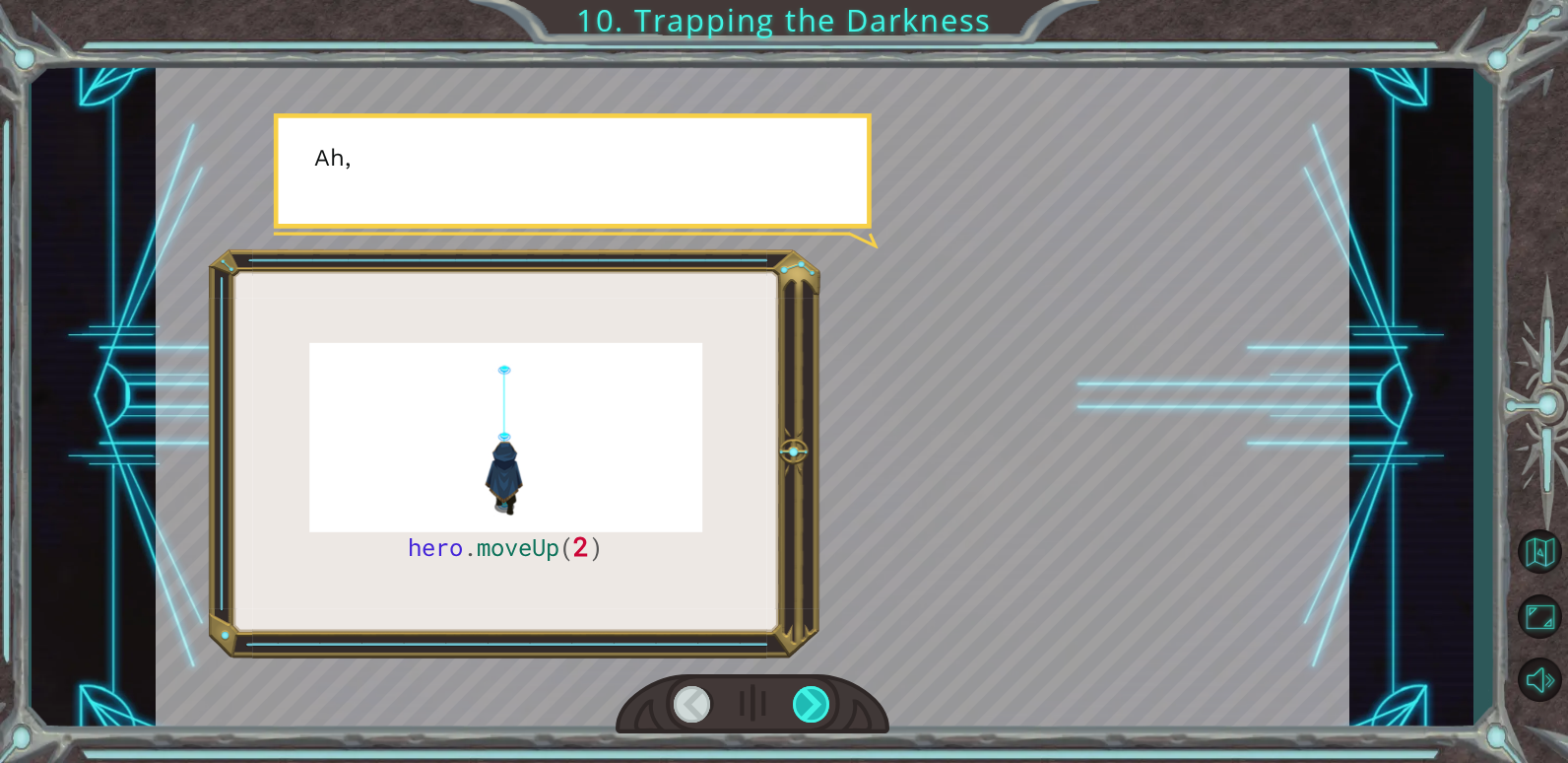
drag, startPoint x: 823, startPoint y: 699, endPoint x: 820, endPoint y: 711, distance: 12.4
click at [820, 711] on div at bounding box center [812, 703] width 39 height 37
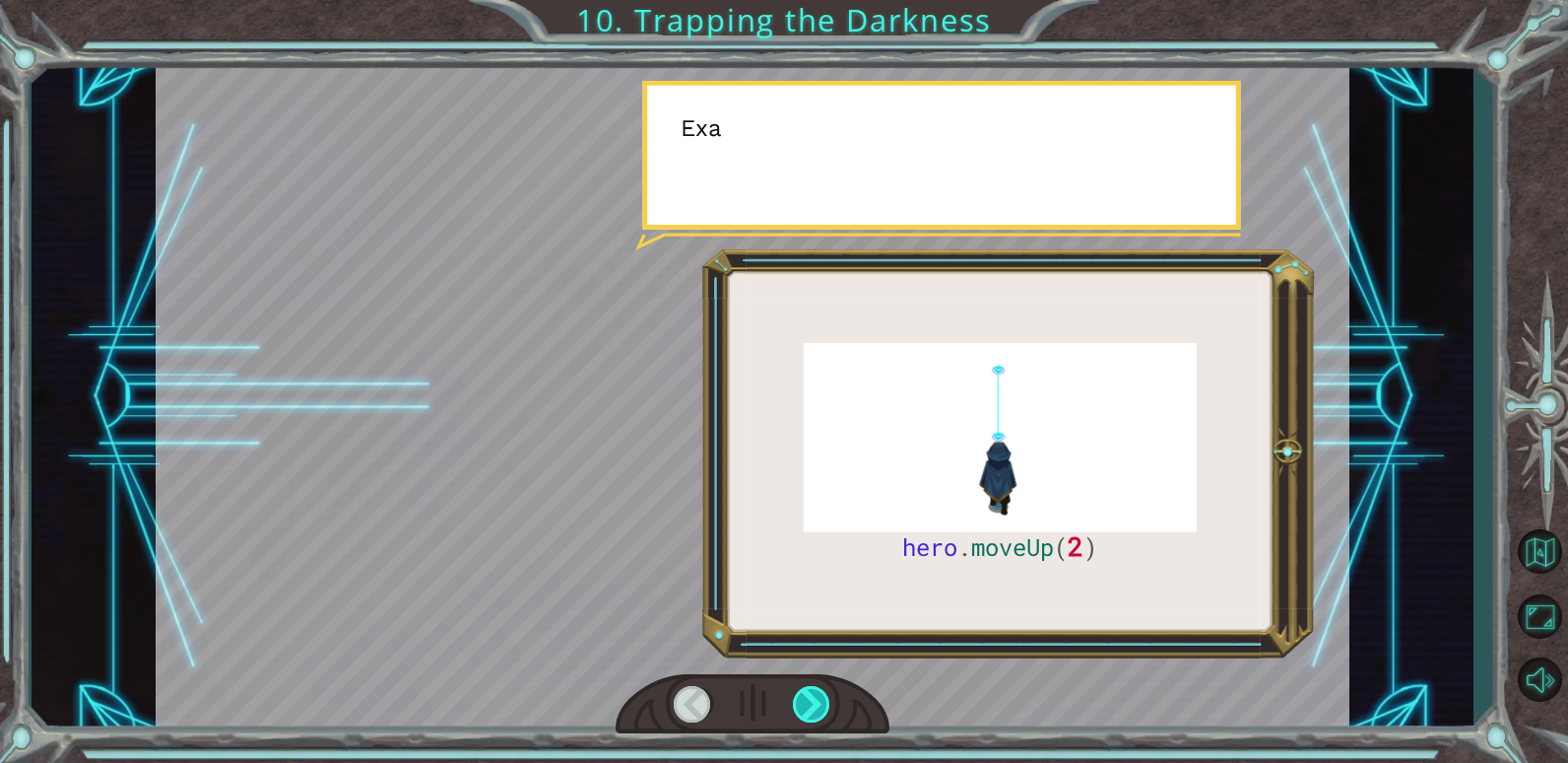
click at [820, 711] on div at bounding box center [812, 703] width 39 height 37
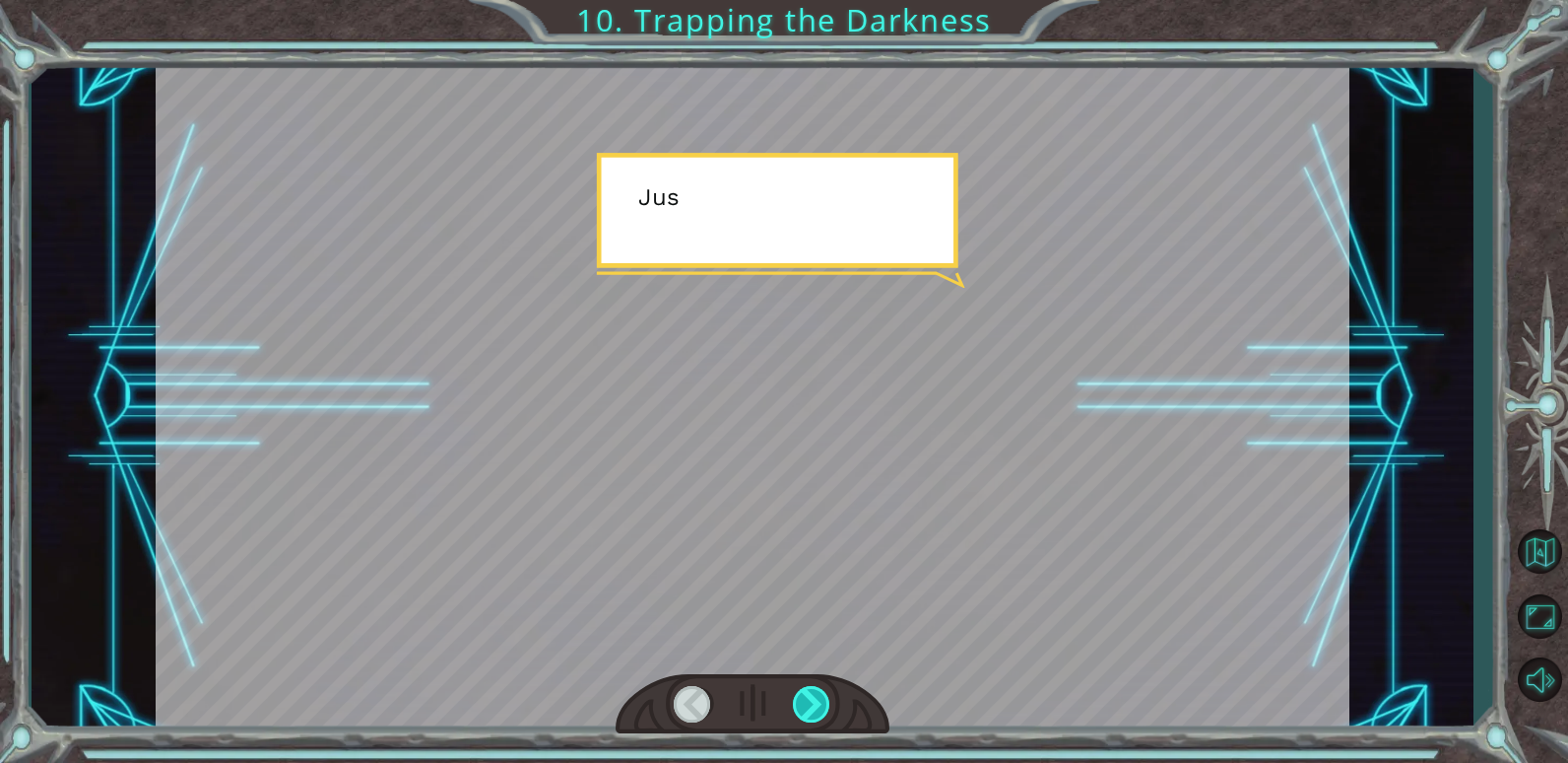
drag, startPoint x: 820, startPoint y: 711, endPoint x: 820, endPoint y: 690, distance: 21.0
click at [820, 709] on div at bounding box center [812, 703] width 39 height 37
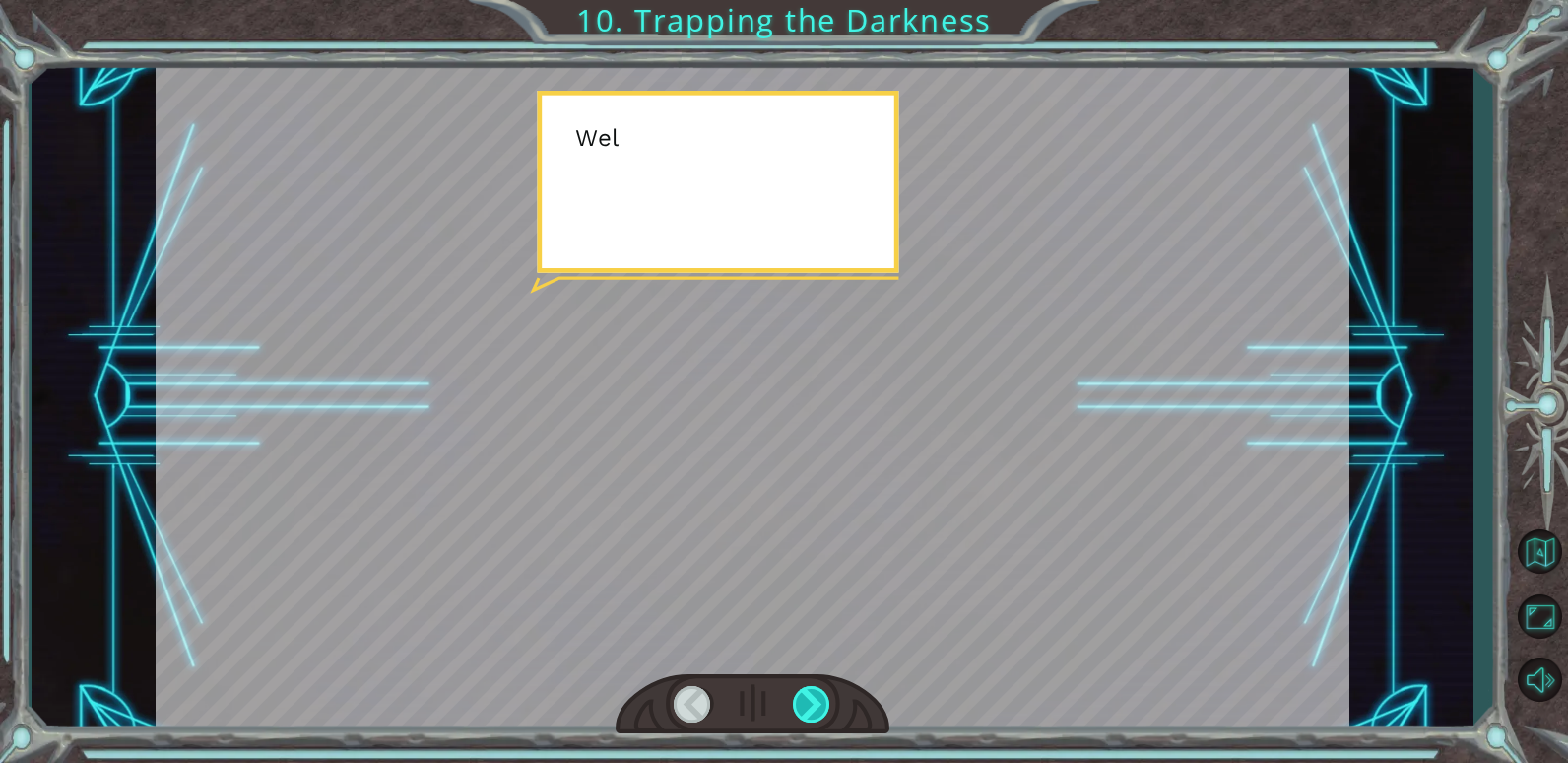
click at [811, 692] on div at bounding box center [812, 703] width 39 height 37
click at [810, 693] on div at bounding box center [812, 703] width 39 height 37
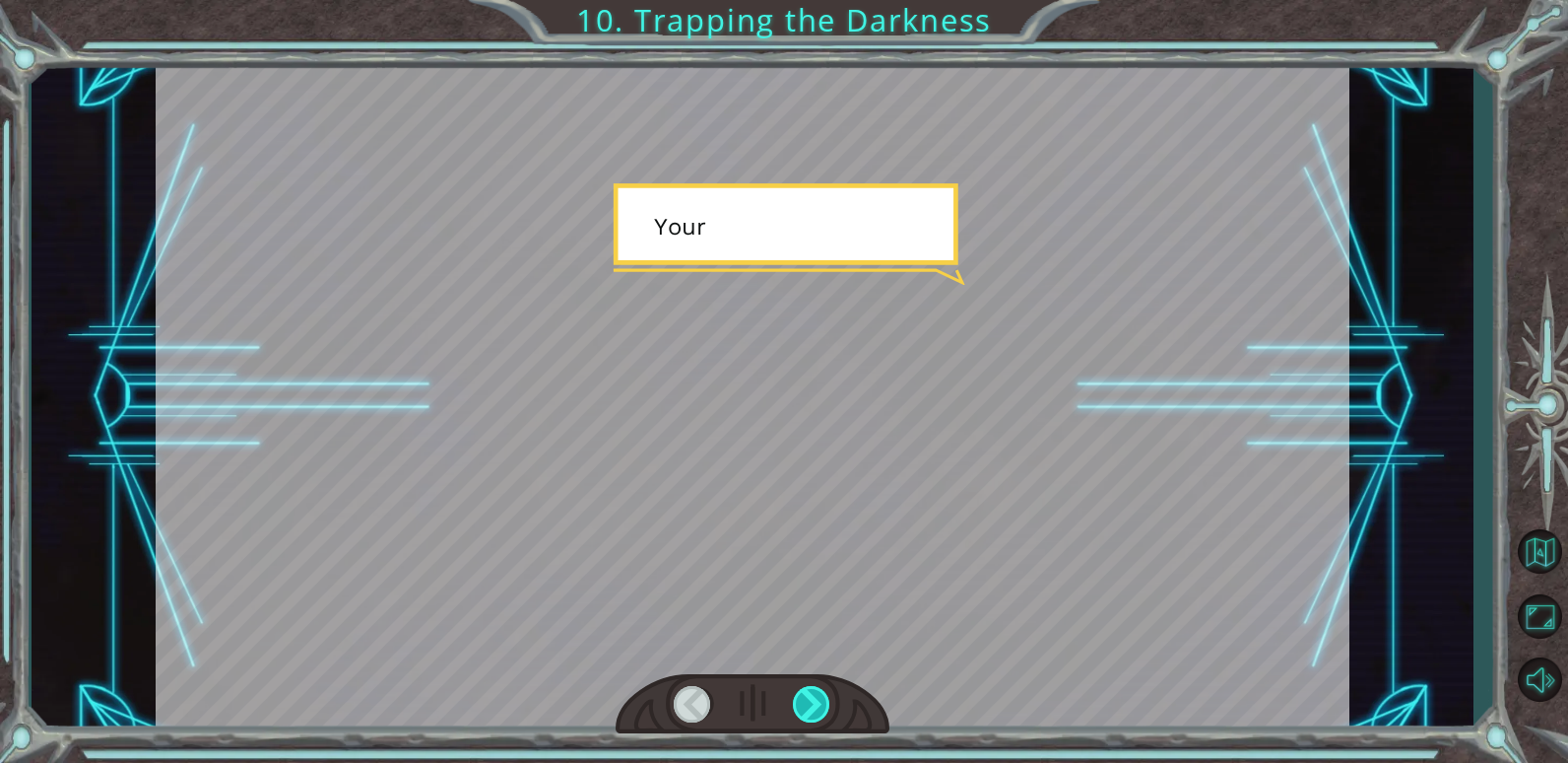
click at [809, 703] on div at bounding box center [812, 703] width 39 height 37
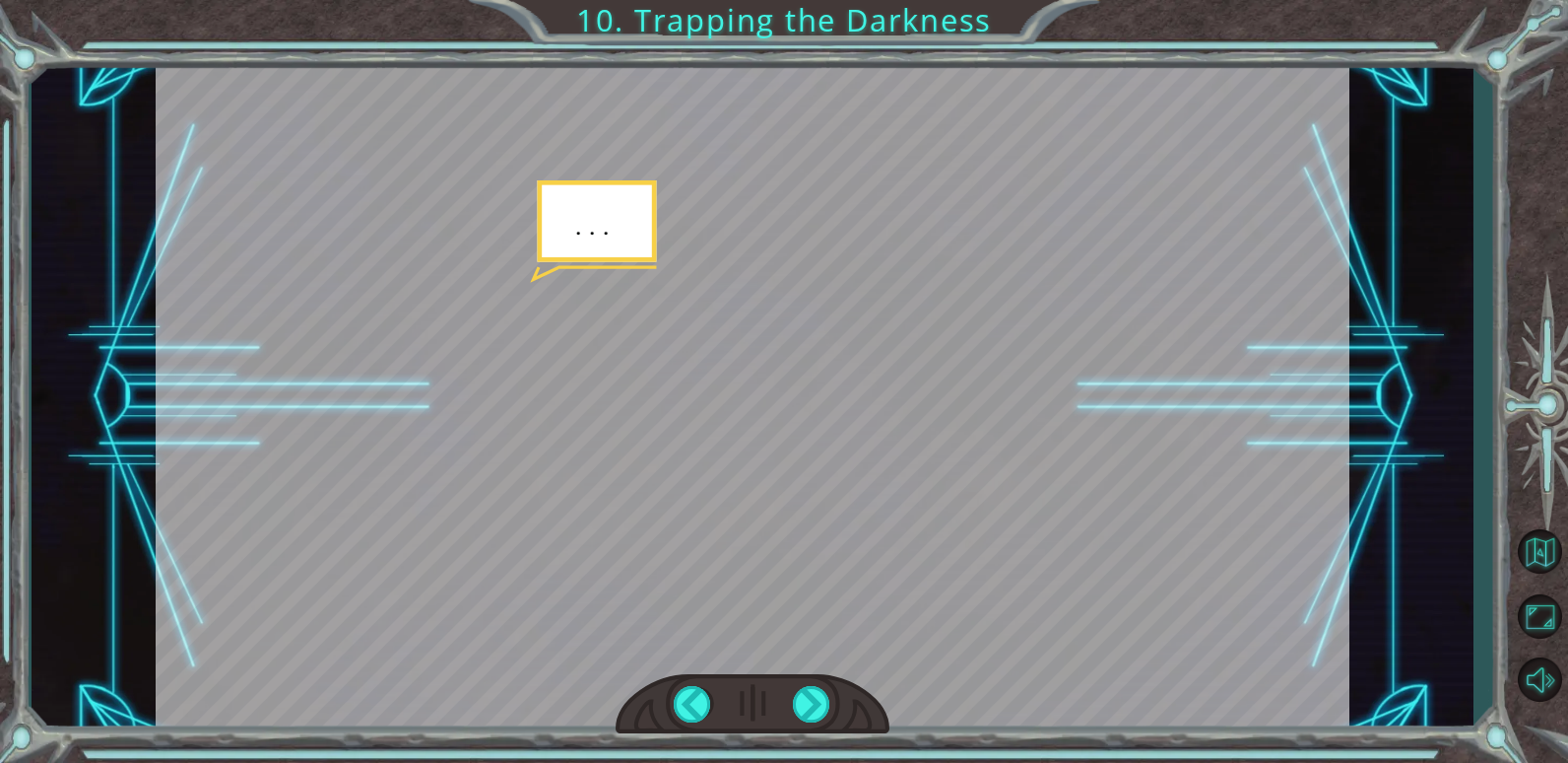
click at [788, 628] on div at bounding box center [753, 397] width 1194 height 671
click at [835, 696] on div at bounding box center [753, 703] width 275 height 61
click at [790, 711] on div at bounding box center [753, 703] width 275 height 61
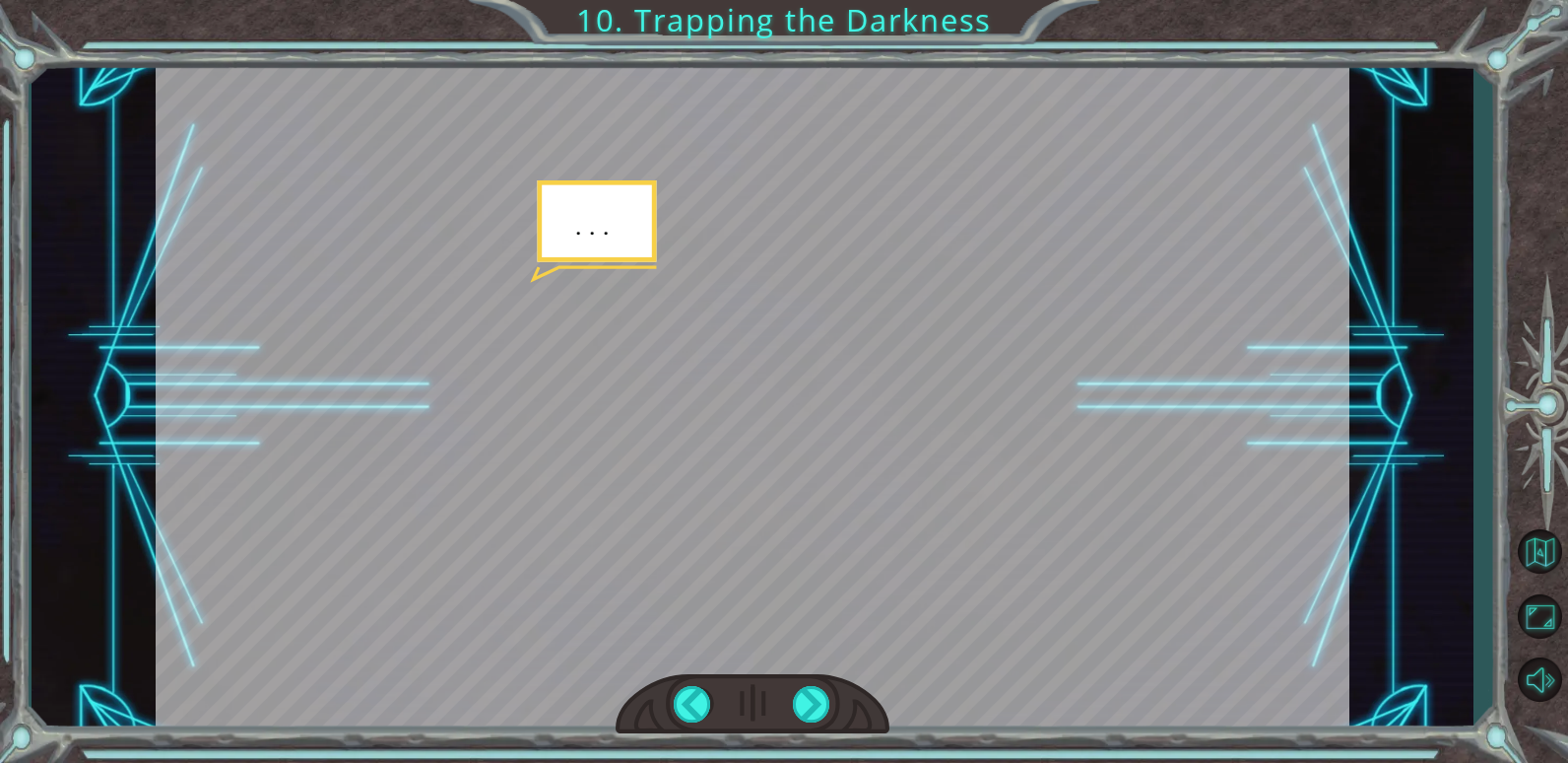
click at [790, 711] on div at bounding box center [753, 703] width 275 height 61
click at [807, 710] on div at bounding box center [812, 703] width 39 height 37
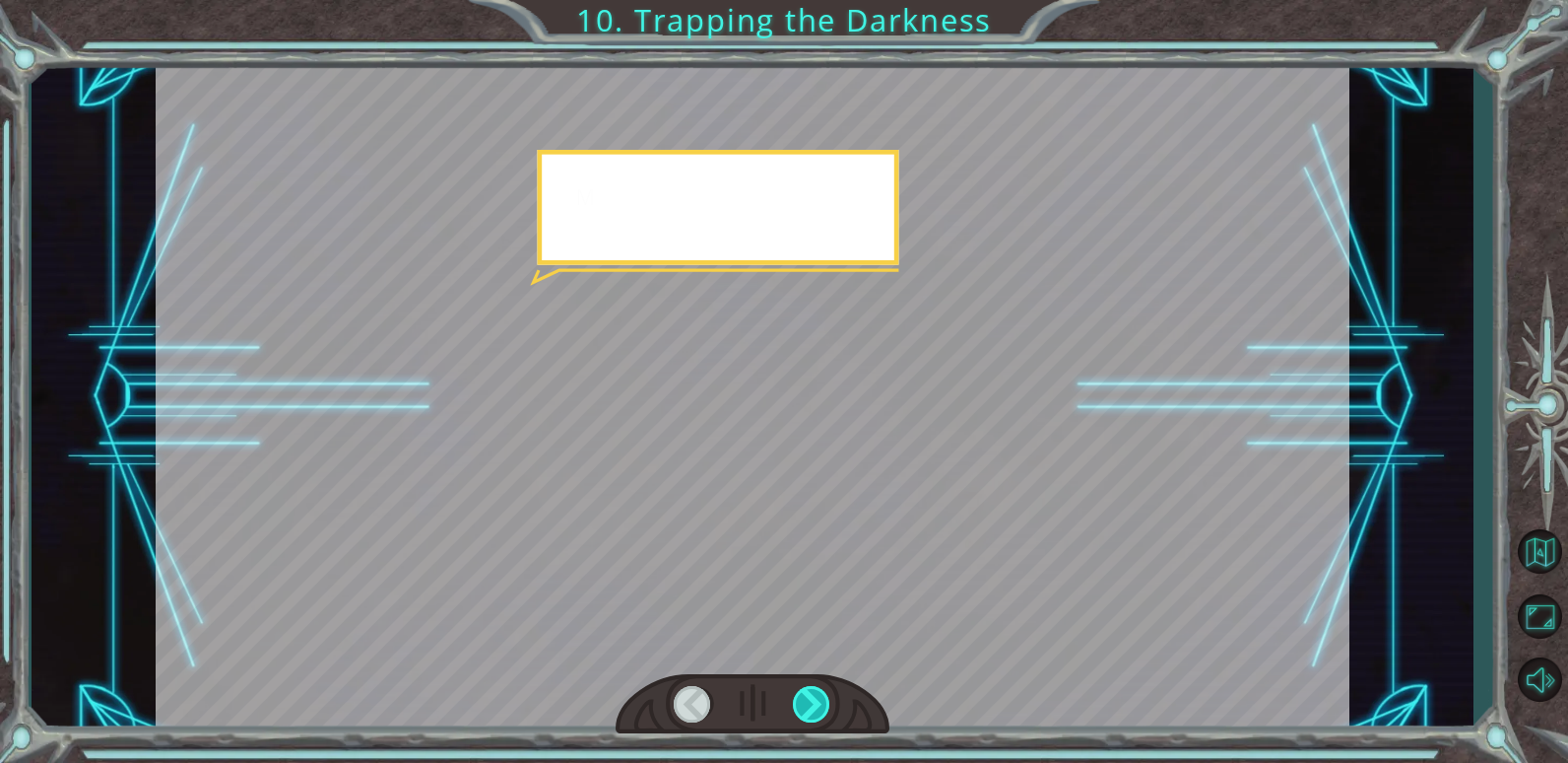
click at [807, 710] on div at bounding box center [812, 703] width 39 height 37
drag, startPoint x: 807, startPoint y: 710, endPoint x: 798, endPoint y: 699, distance: 14.2
click at [808, 719] on div at bounding box center [812, 703] width 39 height 37
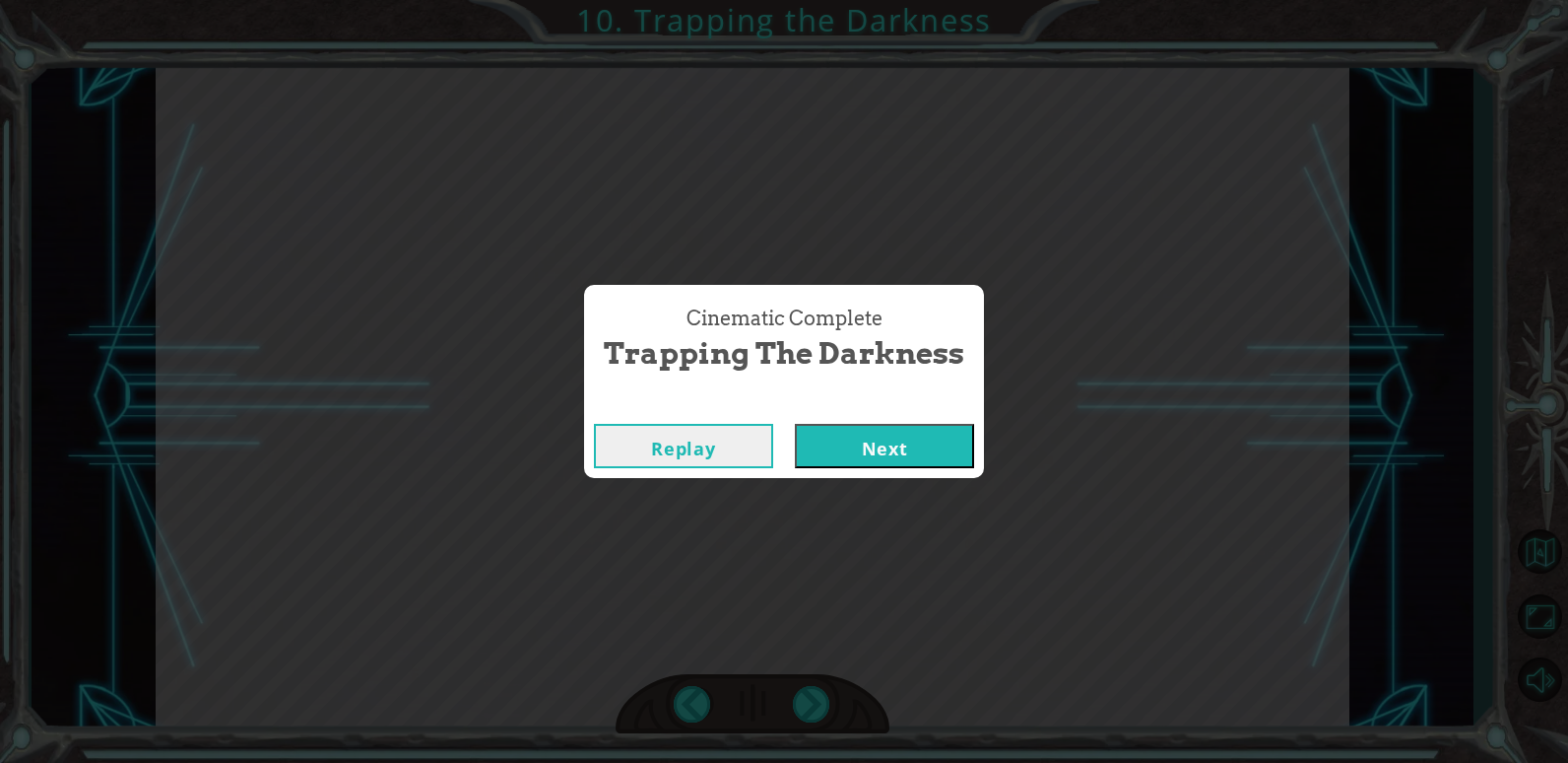
click at [854, 422] on div "Replay Next" at bounding box center [784, 445] width 400 height 64
click at [867, 462] on button "Next" at bounding box center [885, 445] width 180 height 45
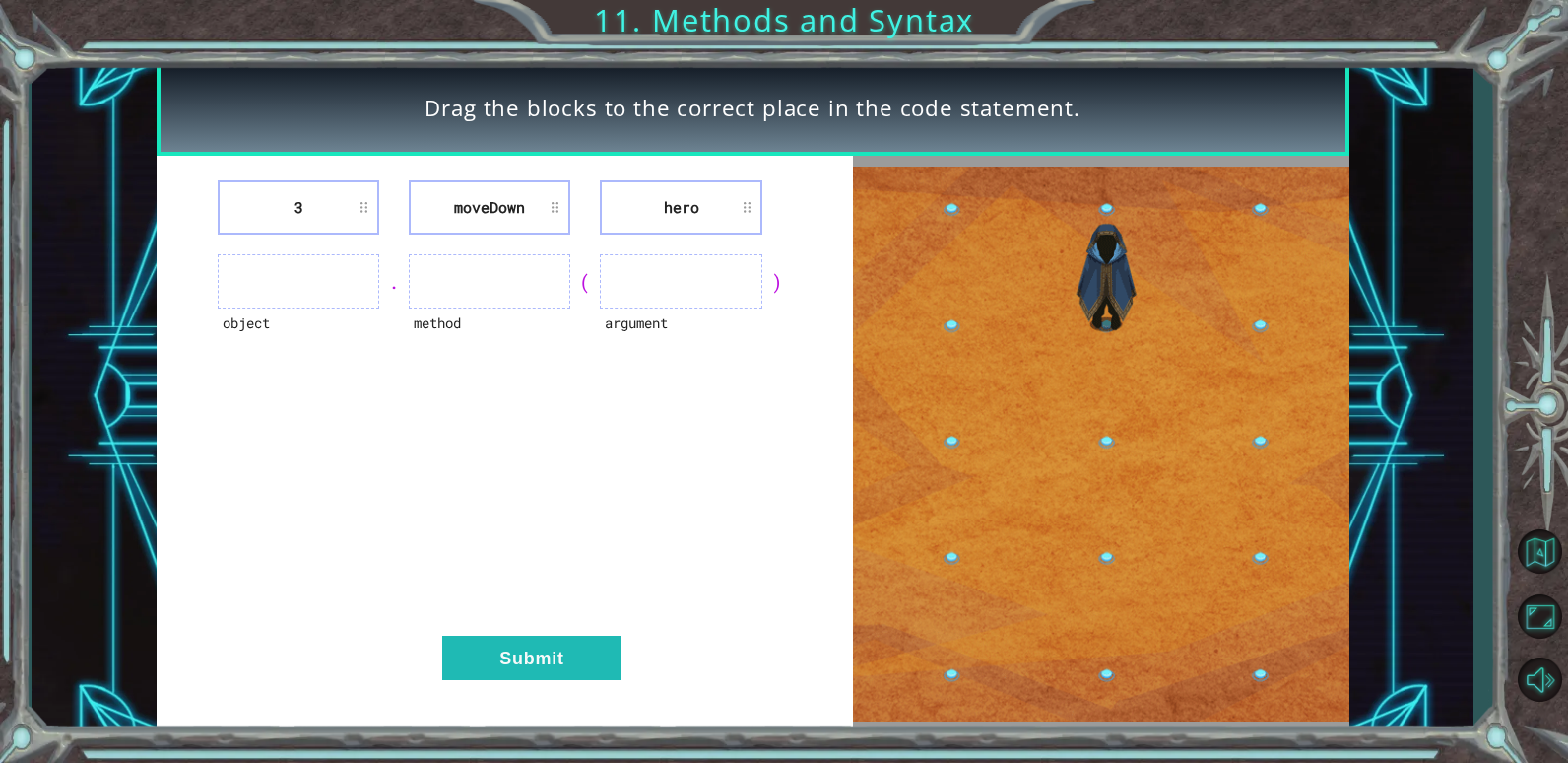
click at [368, 201] on li "3" at bounding box center [299, 207] width 162 height 55
click at [398, 280] on div "." at bounding box center [394, 282] width 30 height 28
click at [395, 280] on div "." at bounding box center [394, 282] width 30 height 28
drag, startPoint x: 361, startPoint y: 286, endPoint x: 350, endPoint y: 282, distance: 11.7
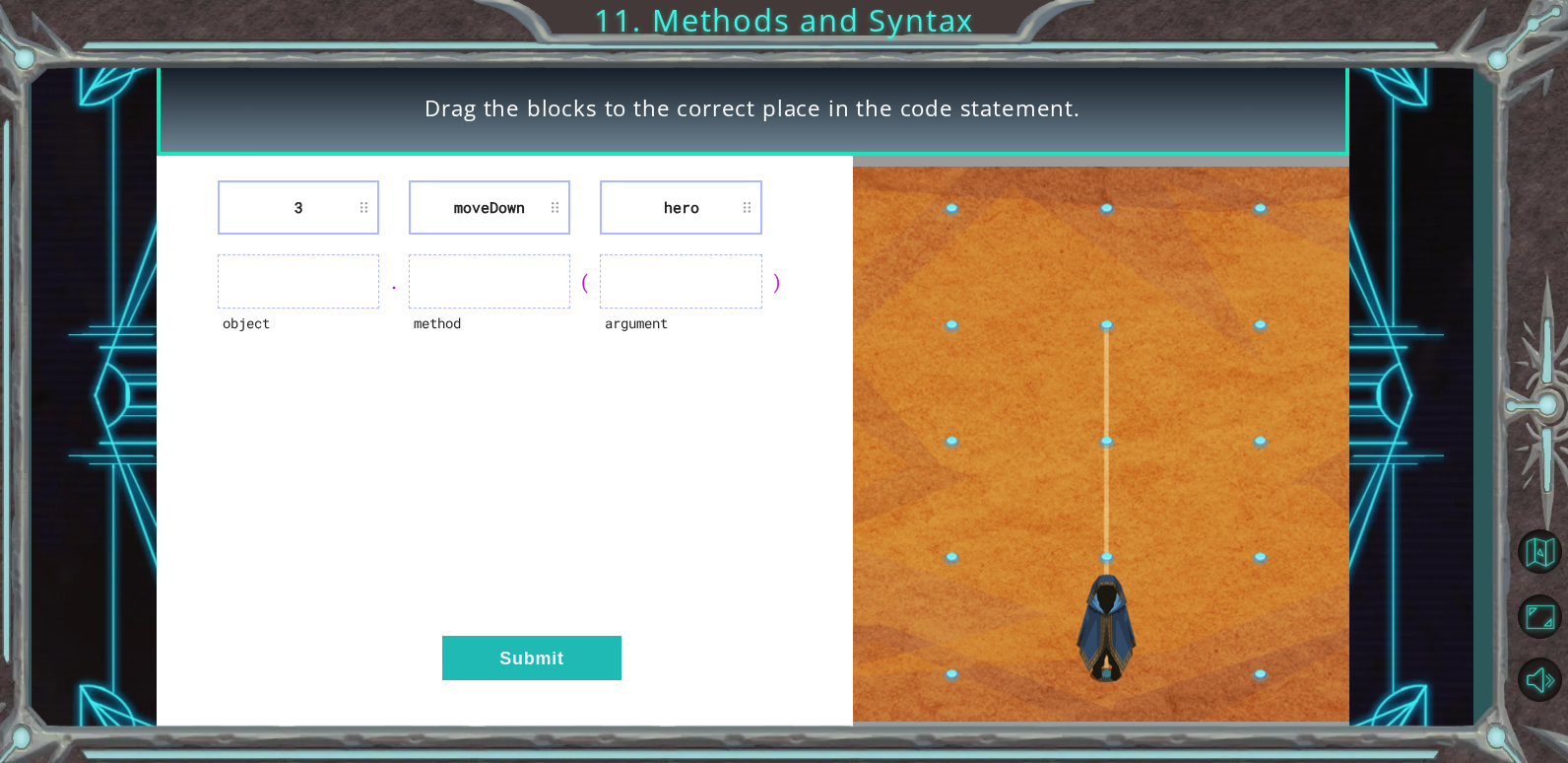
click at [353, 283] on ul at bounding box center [299, 281] width 162 height 55
click at [341, 280] on ul at bounding box center [299, 281] width 162 height 55
click at [316, 214] on li "3" at bounding box center [299, 207] width 162 height 55
click at [316, 215] on li "3" at bounding box center [299, 207] width 162 height 55
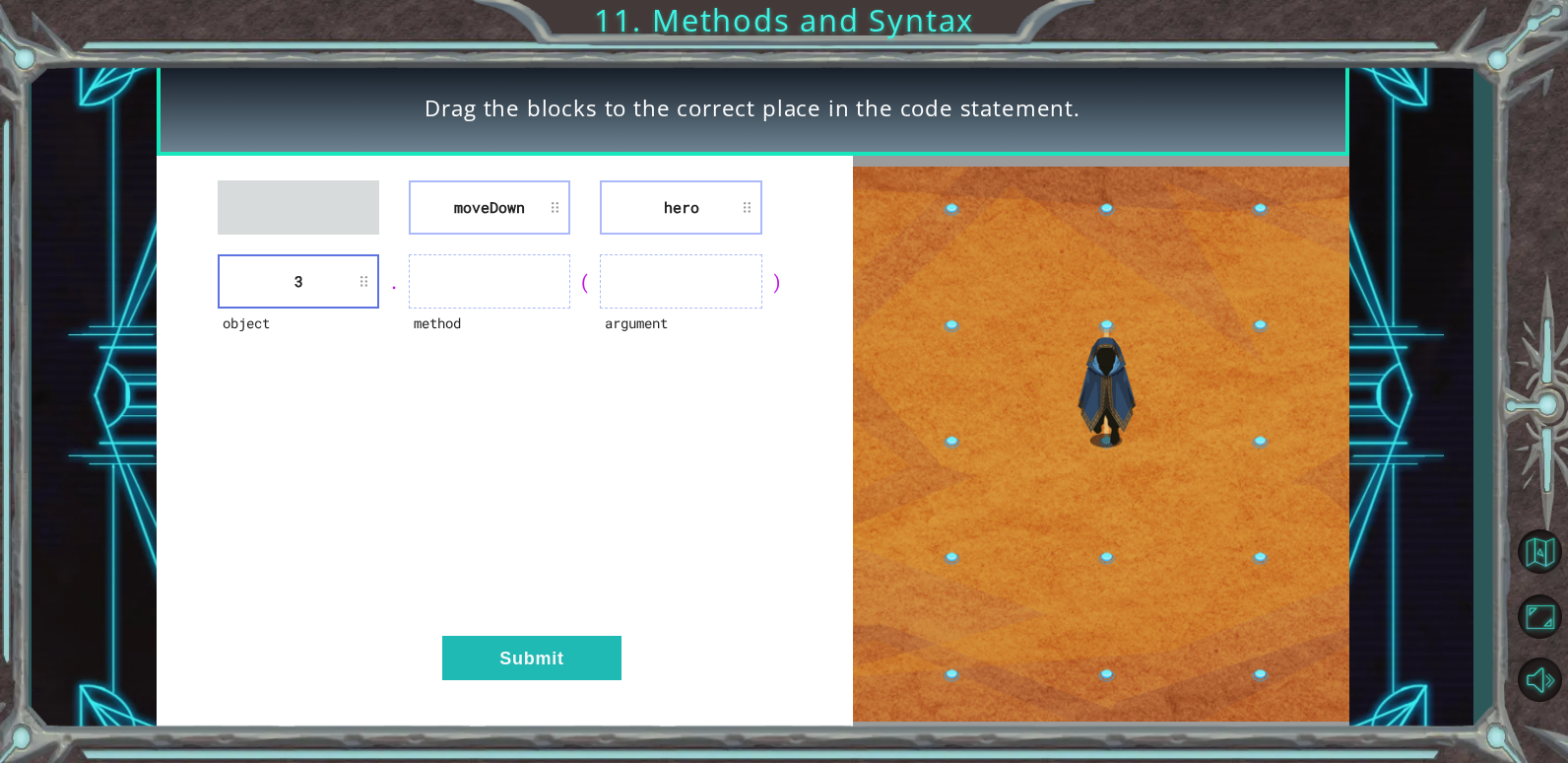
click at [714, 219] on li "hero" at bounding box center [680, 207] width 162 height 55
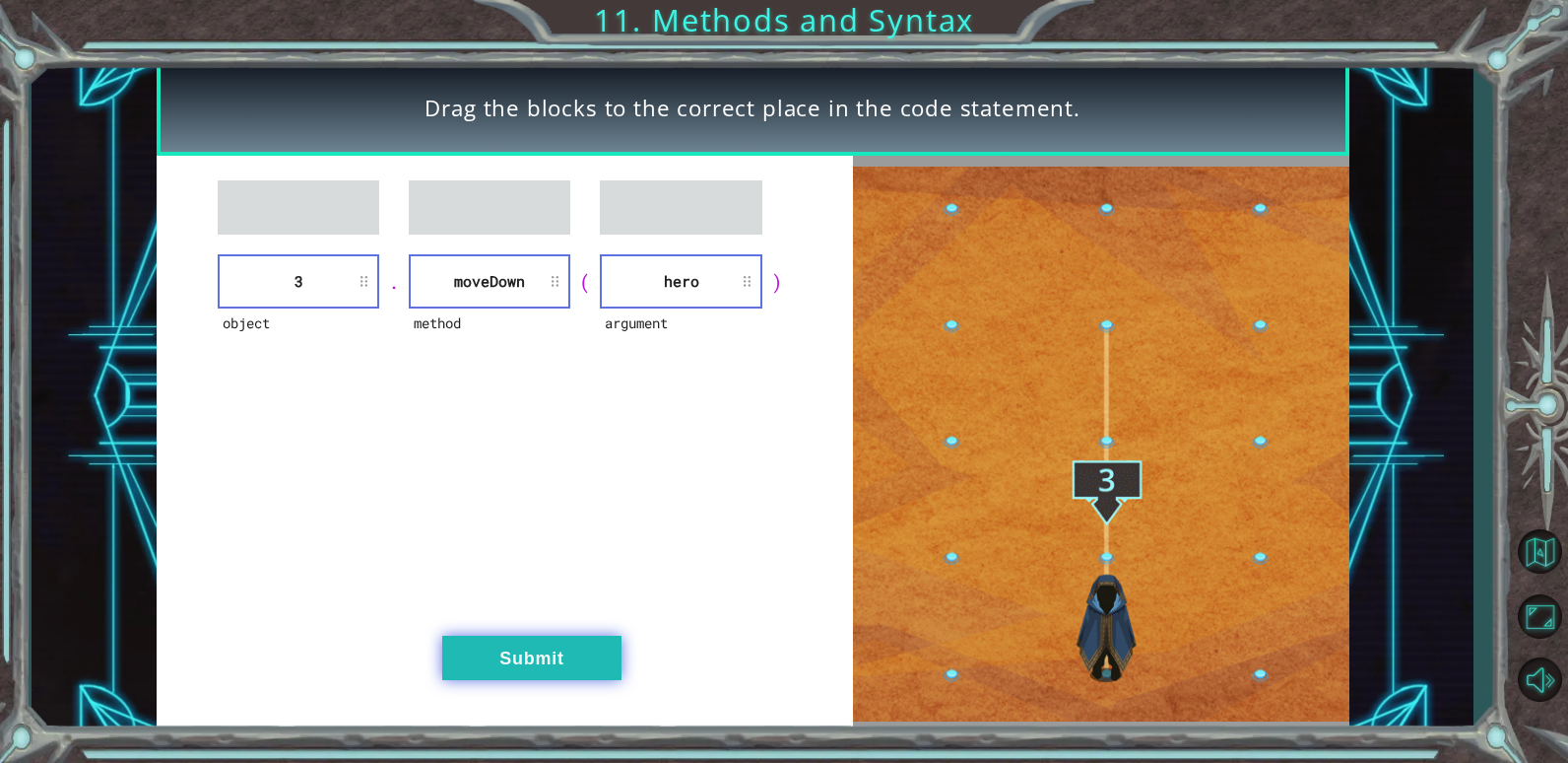
click at [537, 646] on button "Submit" at bounding box center [532, 658] width 180 height 45
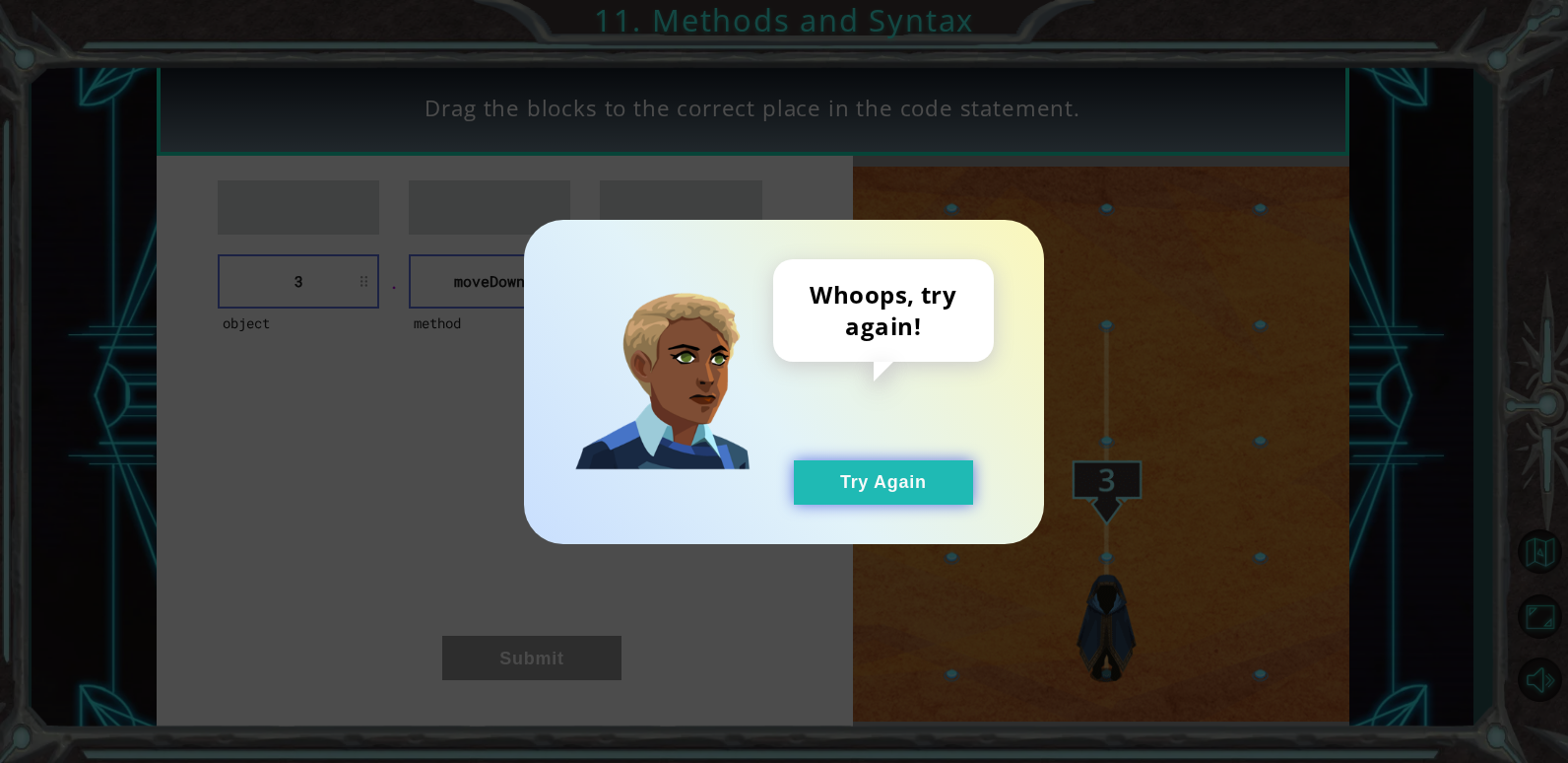
click at [832, 482] on button "Try Again" at bounding box center [884, 482] width 180 height 45
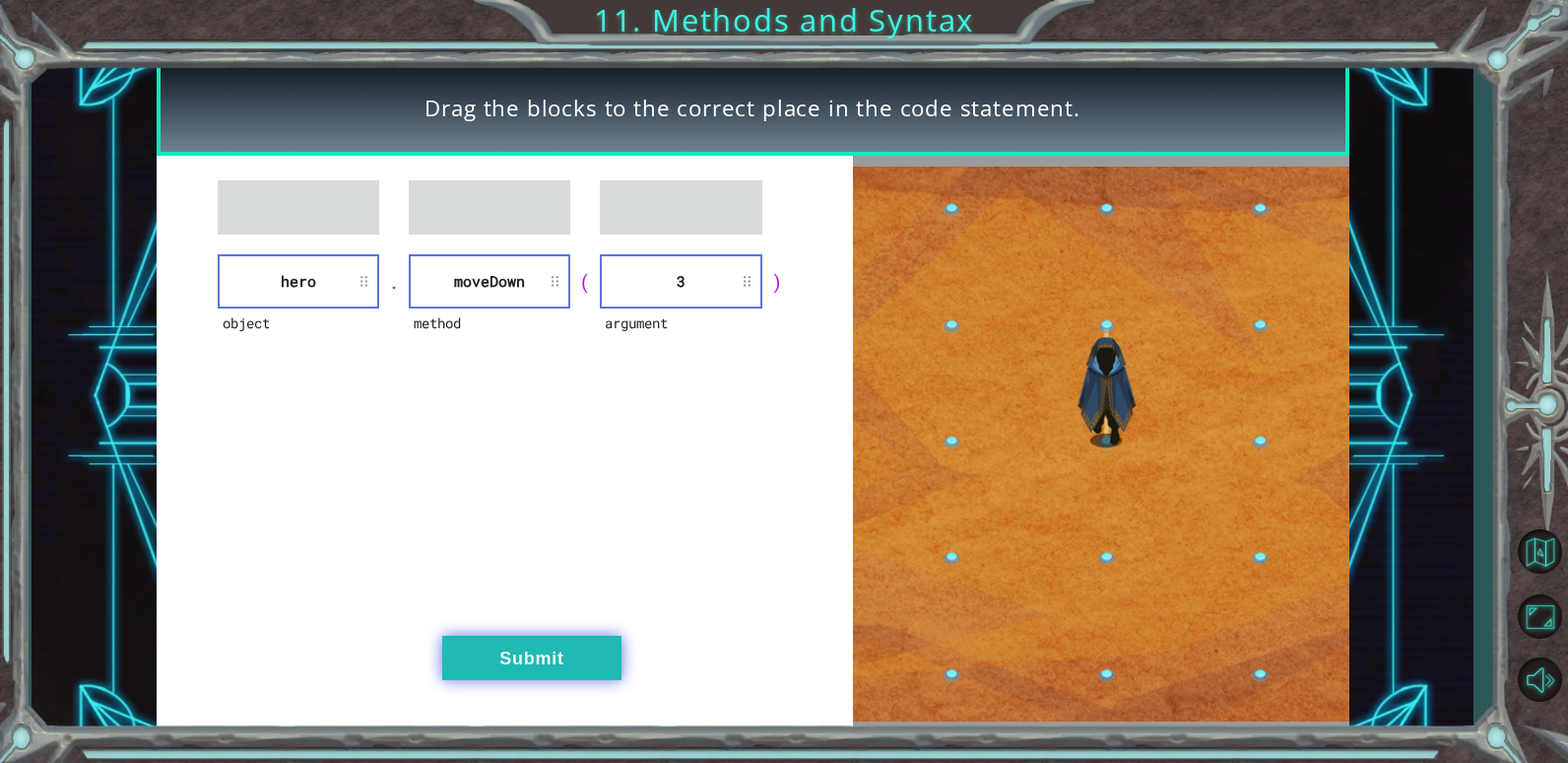
click at [557, 669] on button "Submit" at bounding box center [532, 658] width 180 height 45
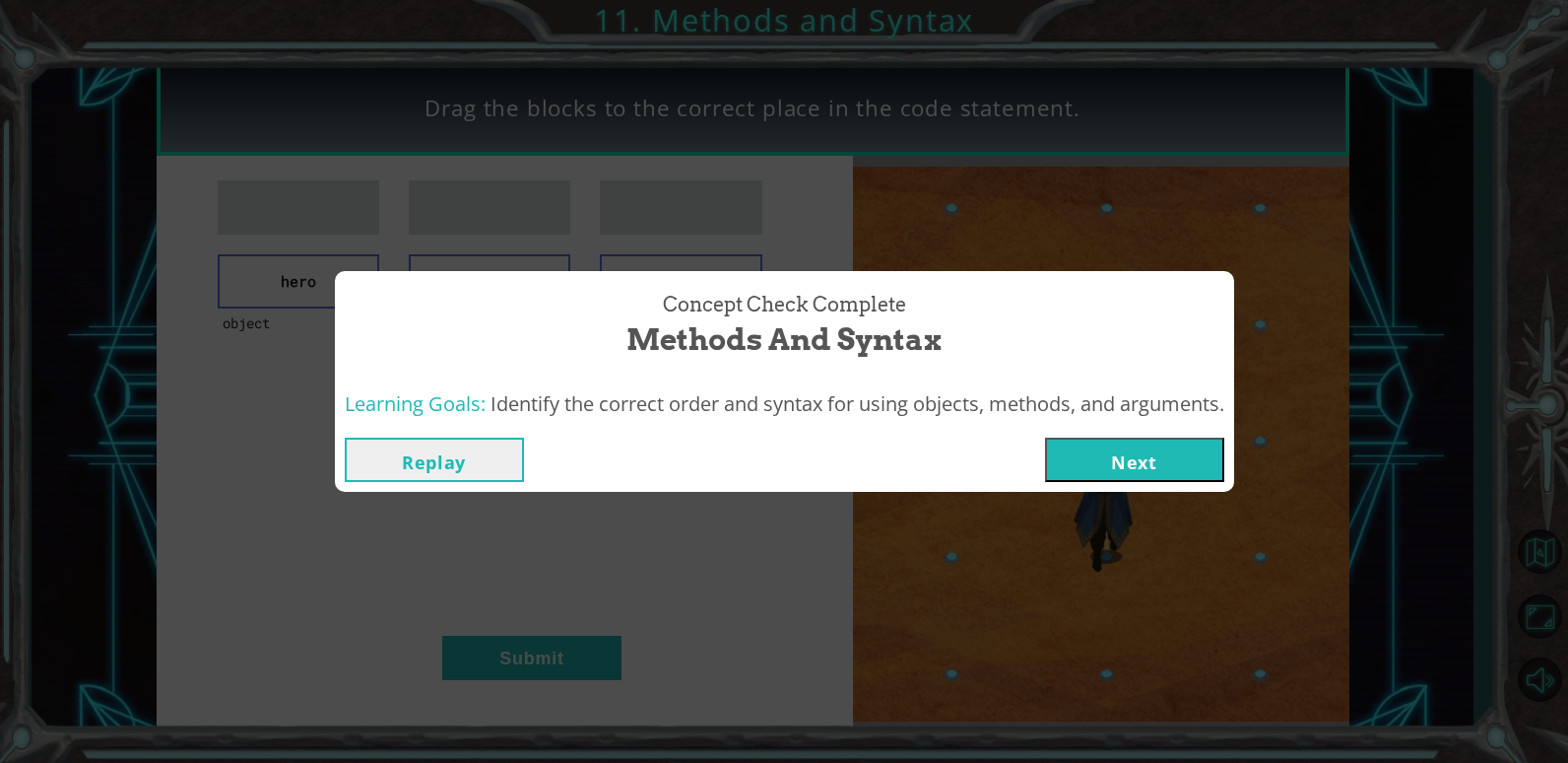
click at [1139, 445] on button "Next" at bounding box center [1135, 459] width 180 height 45
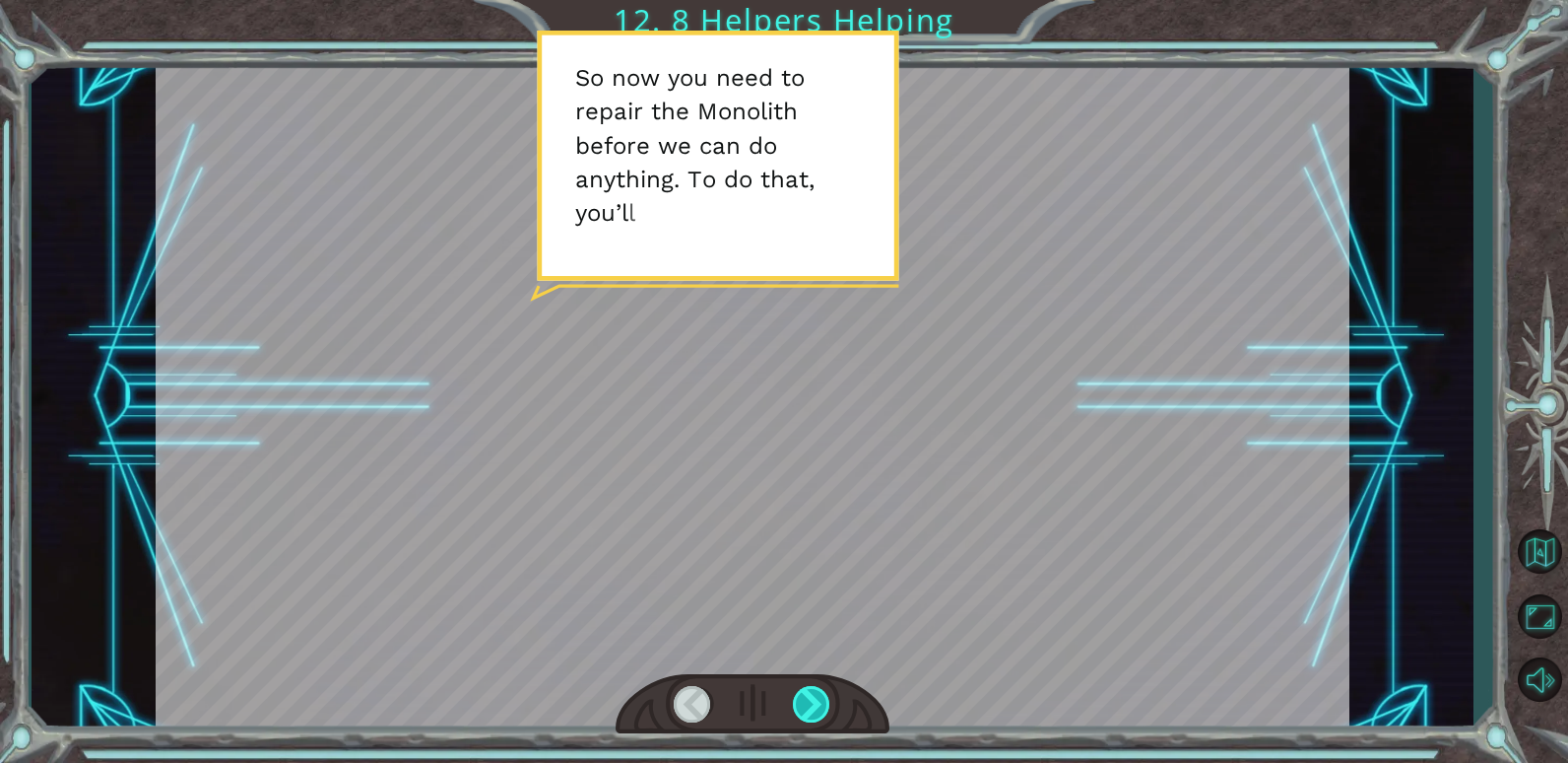
click at [817, 710] on div at bounding box center [812, 703] width 39 height 37
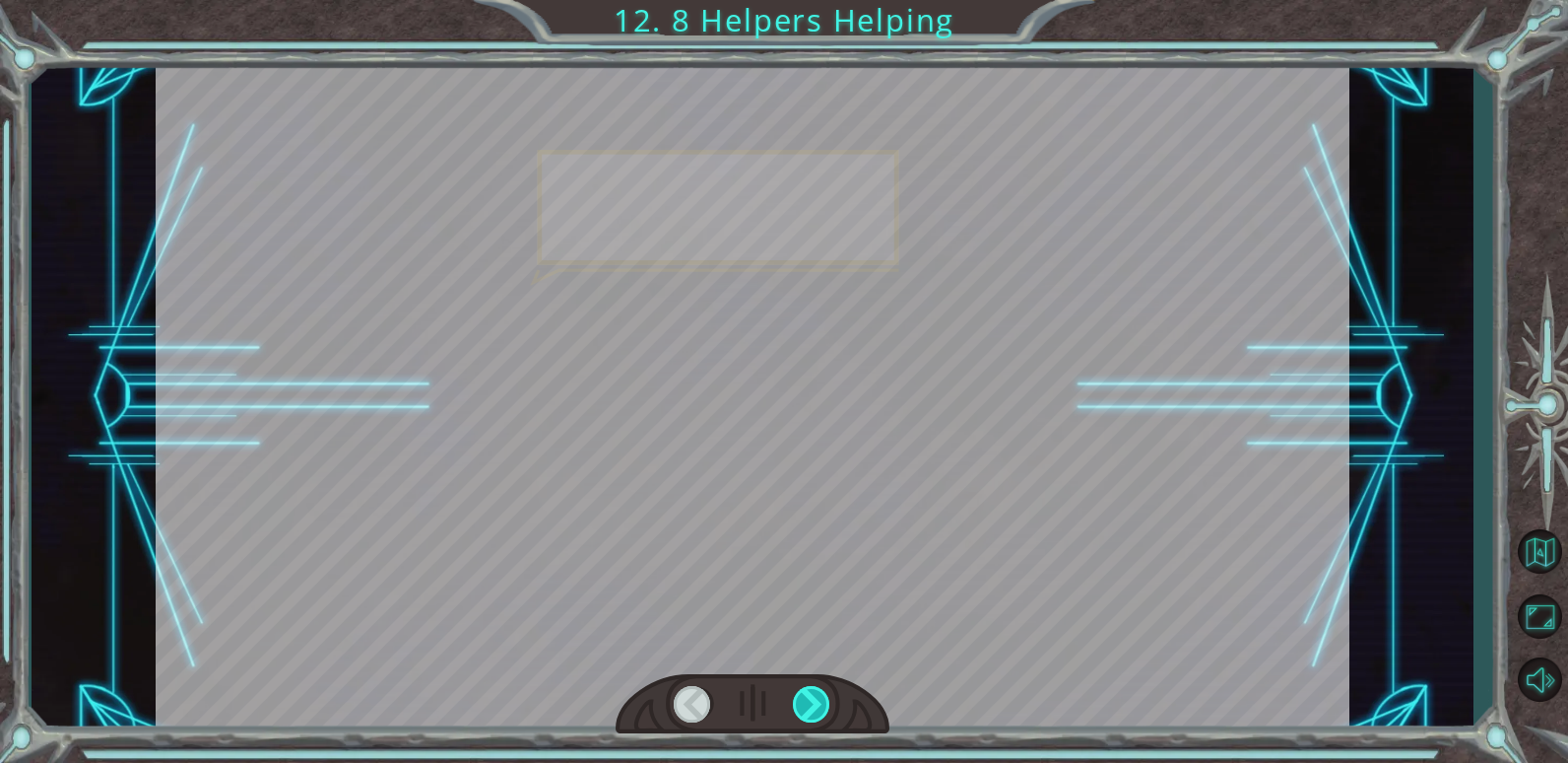
click at [817, 709] on div at bounding box center [812, 703] width 39 height 37
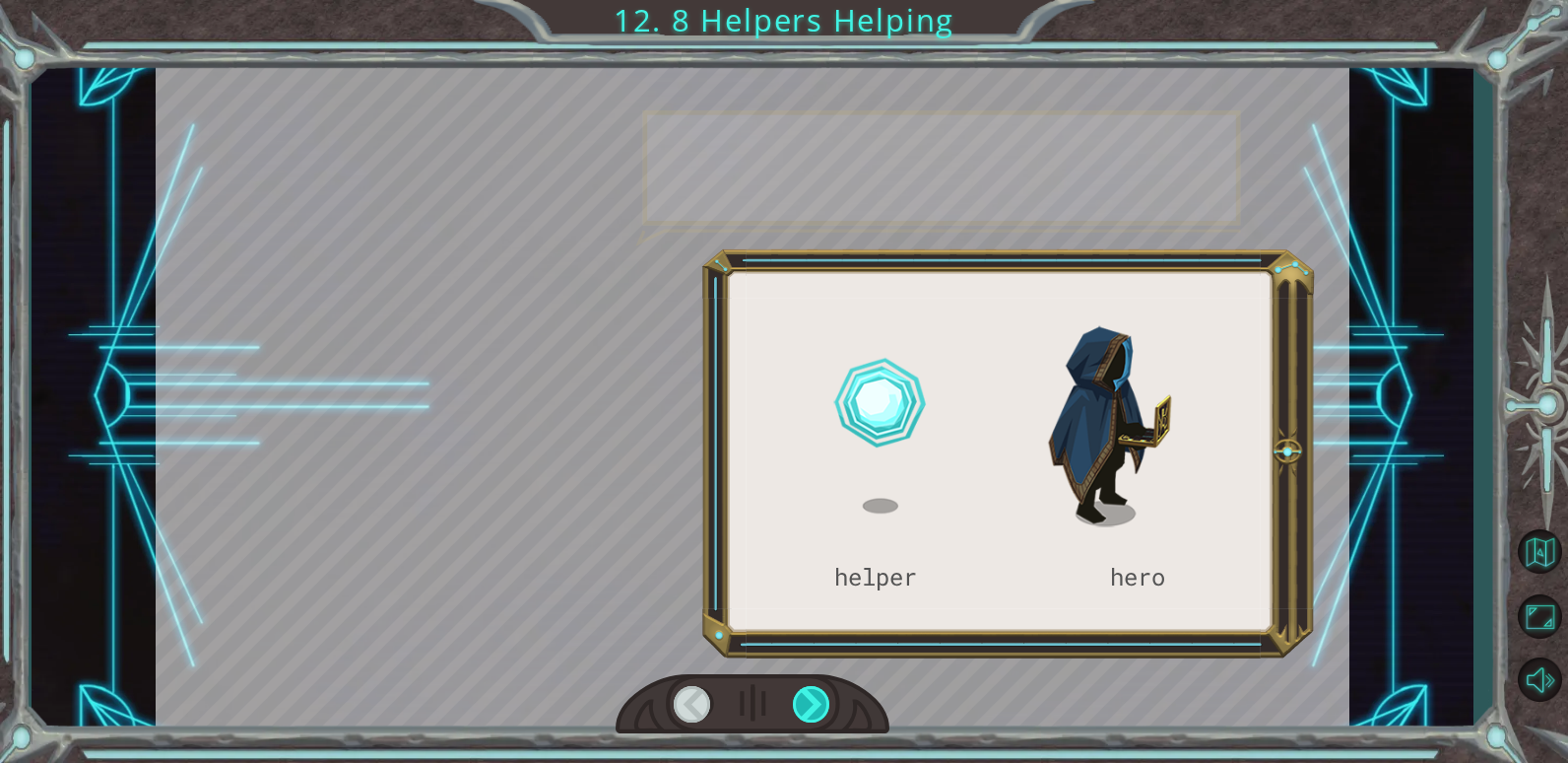
click at [817, 709] on div at bounding box center [812, 703] width 39 height 37
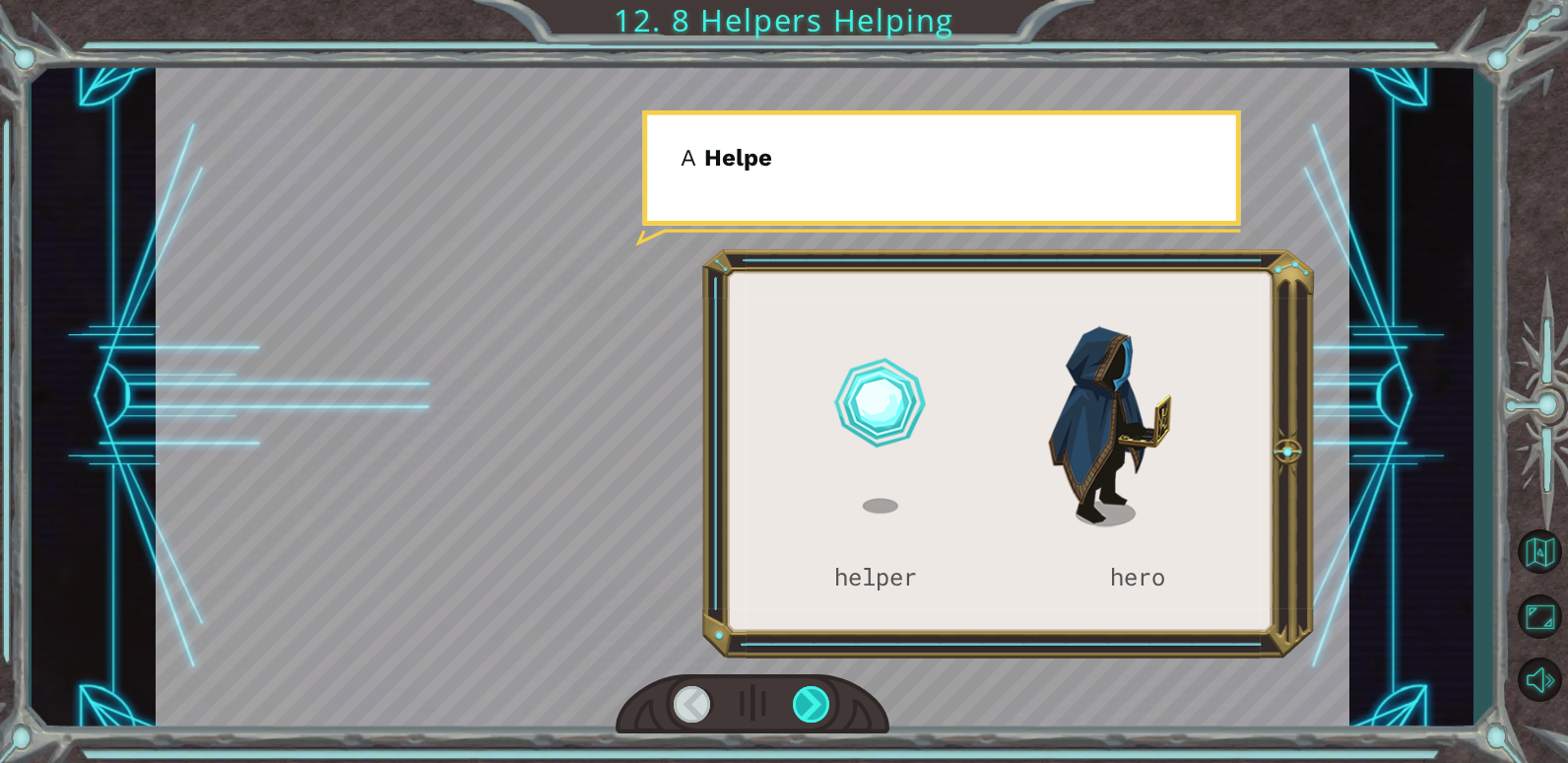
click at [815, 704] on div at bounding box center [812, 703] width 39 height 37
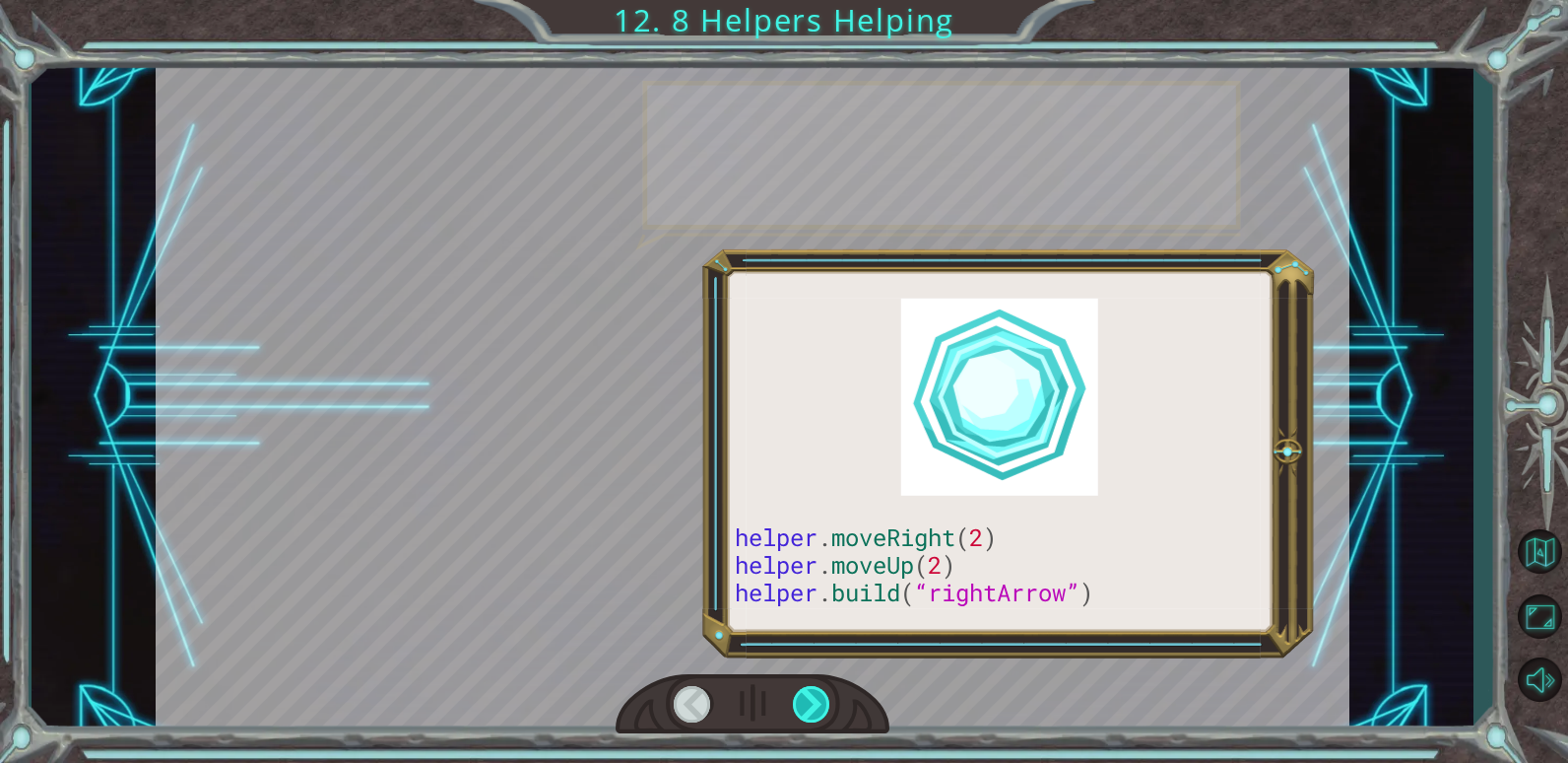
drag, startPoint x: 803, startPoint y: 681, endPoint x: 801, endPoint y: 700, distance: 19.1
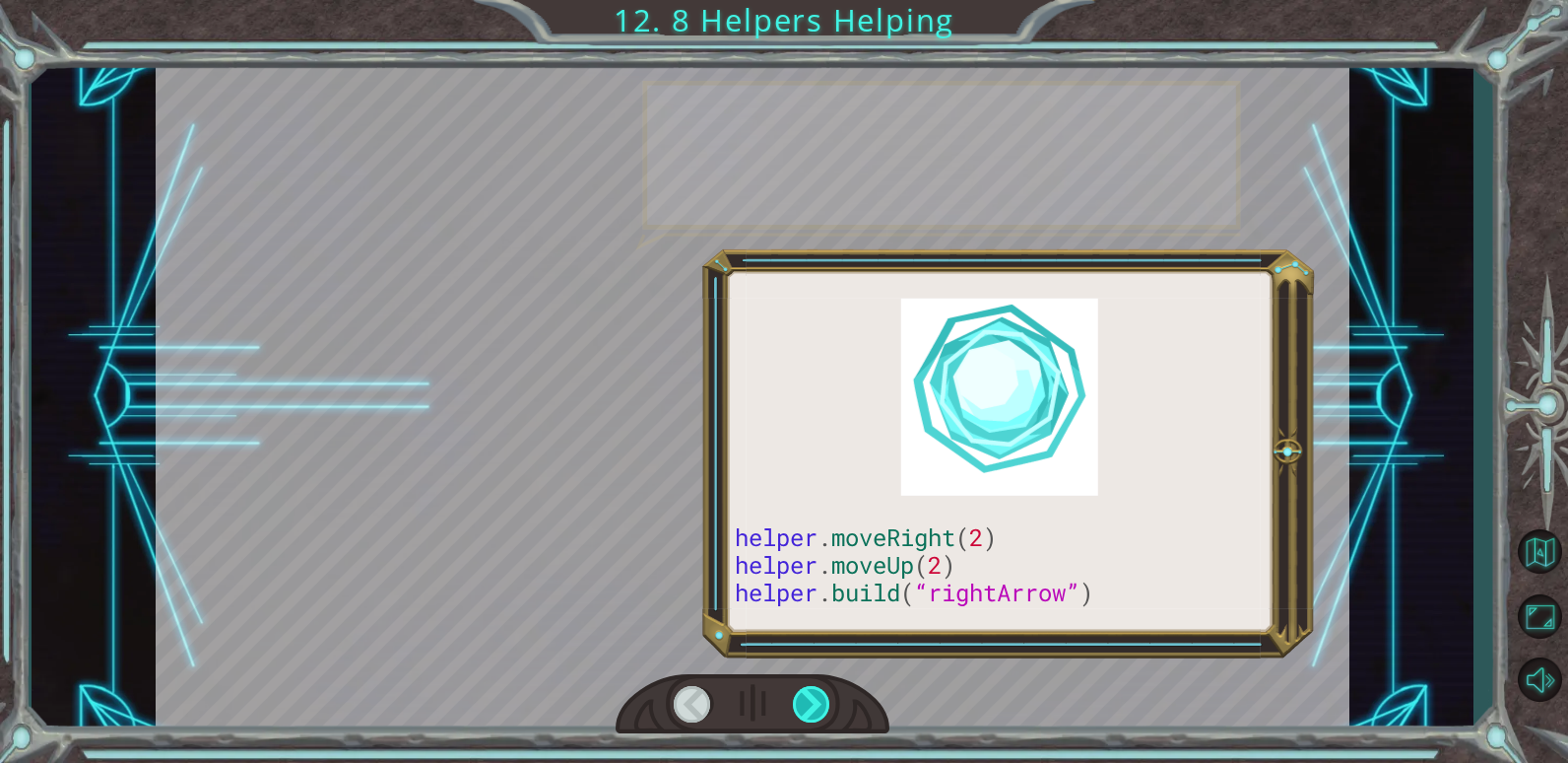
click at [801, 700] on div at bounding box center [753, 703] width 275 height 61
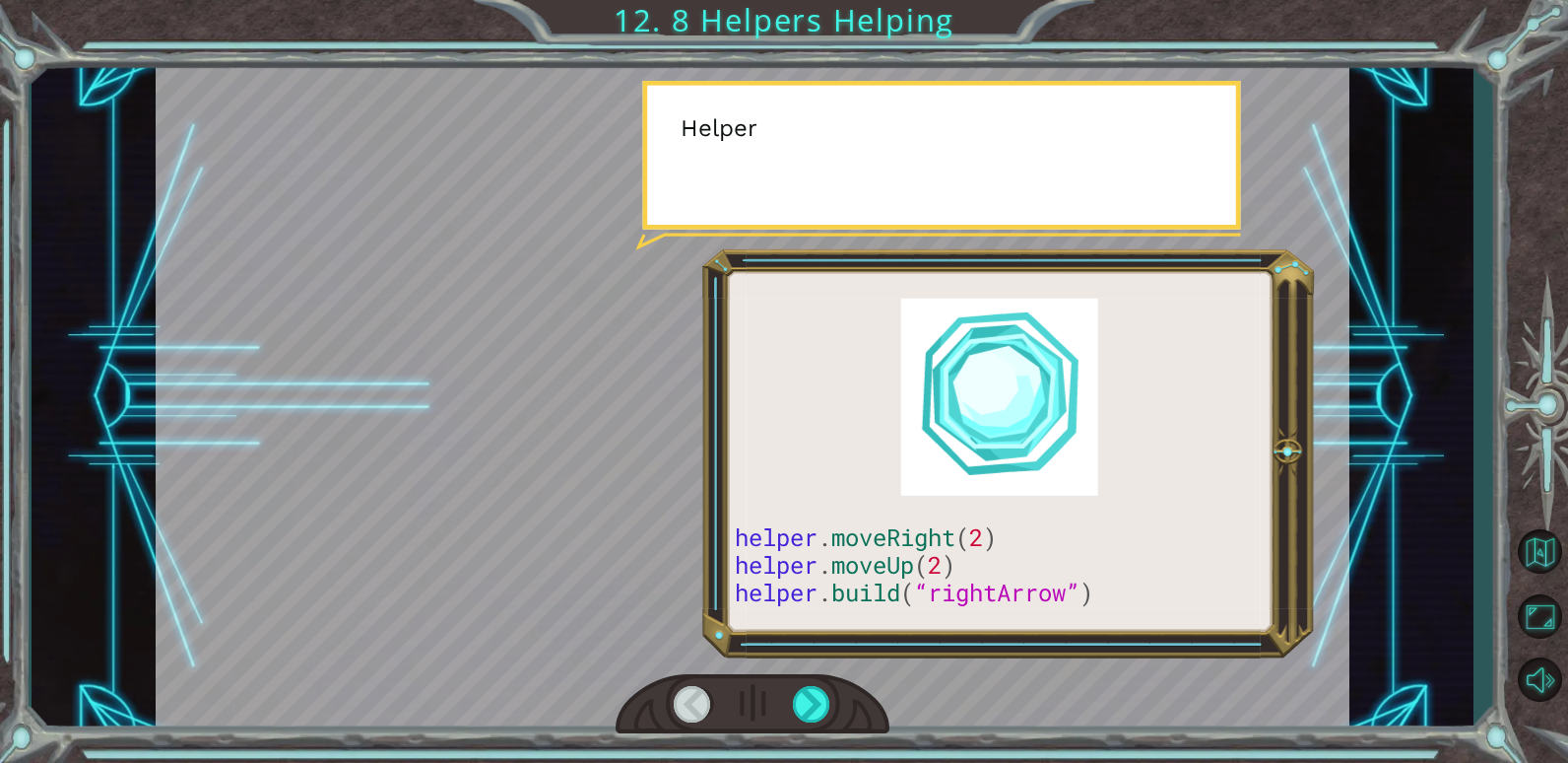
drag, startPoint x: 801, startPoint y: 700, endPoint x: 793, endPoint y: 727, distance: 28.2
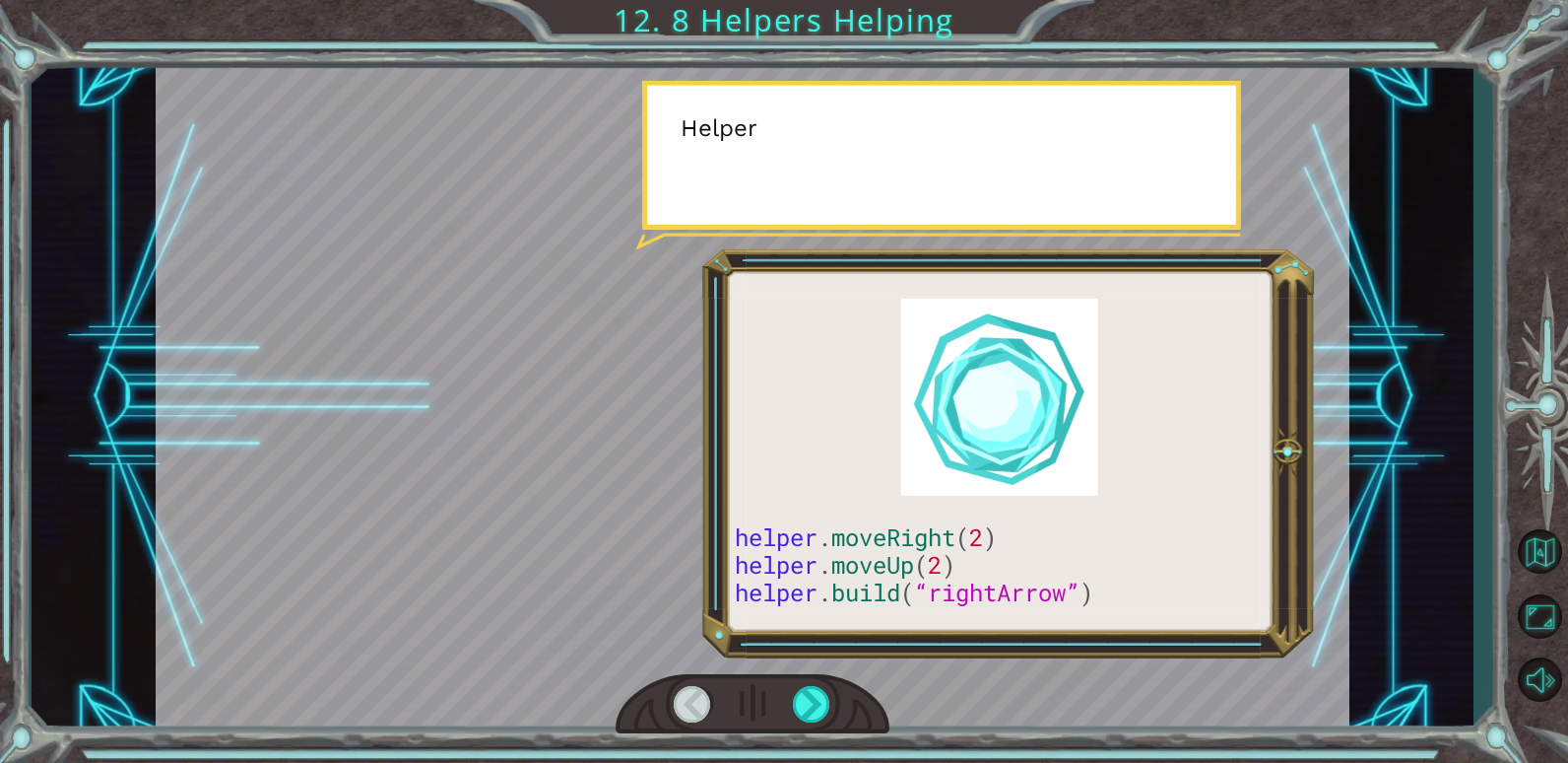
click at [793, 727] on div at bounding box center [753, 703] width 275 height 61
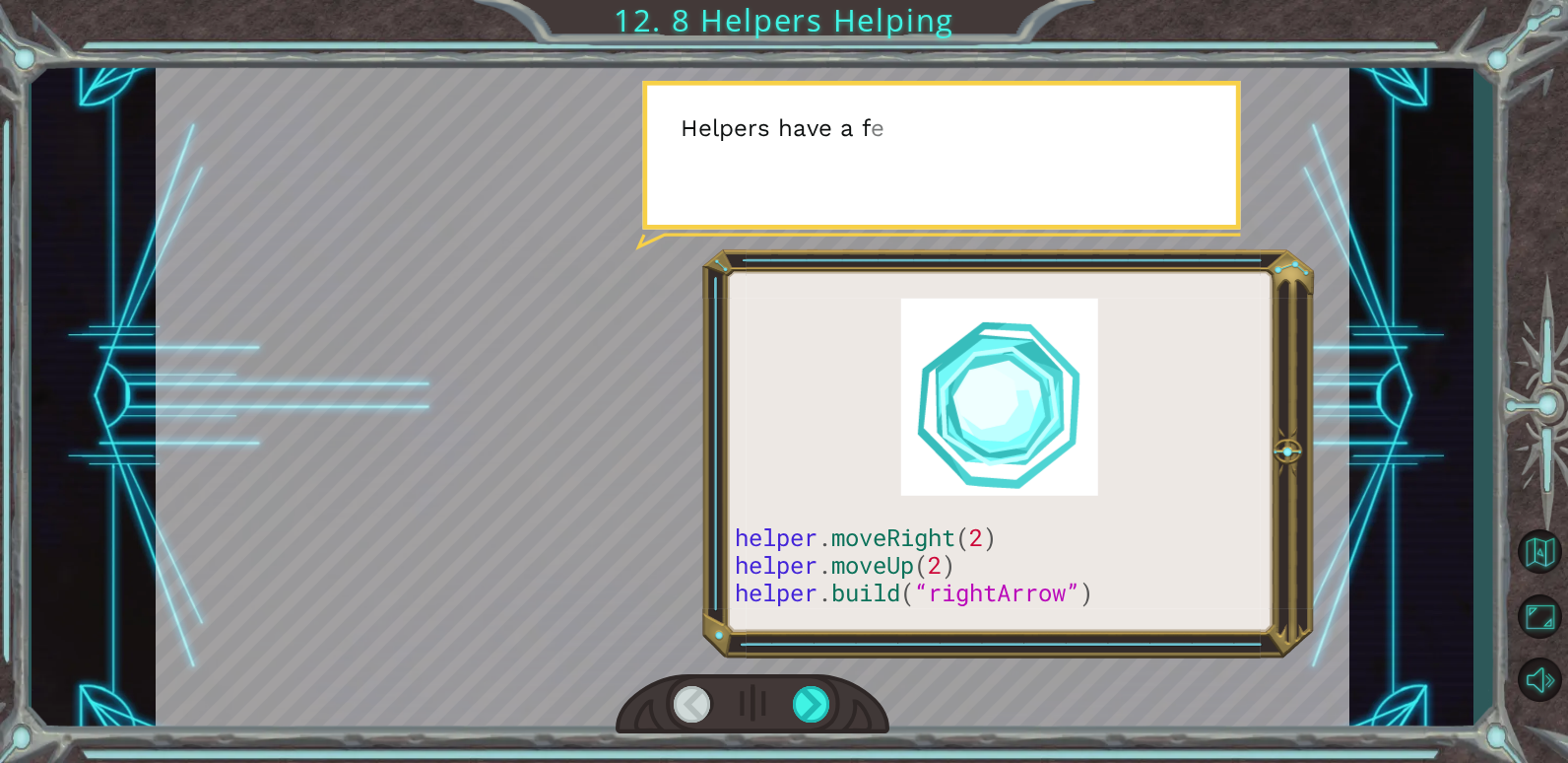
click at [793, 726] on div at bounding box center [753, 703] width 275 height 61
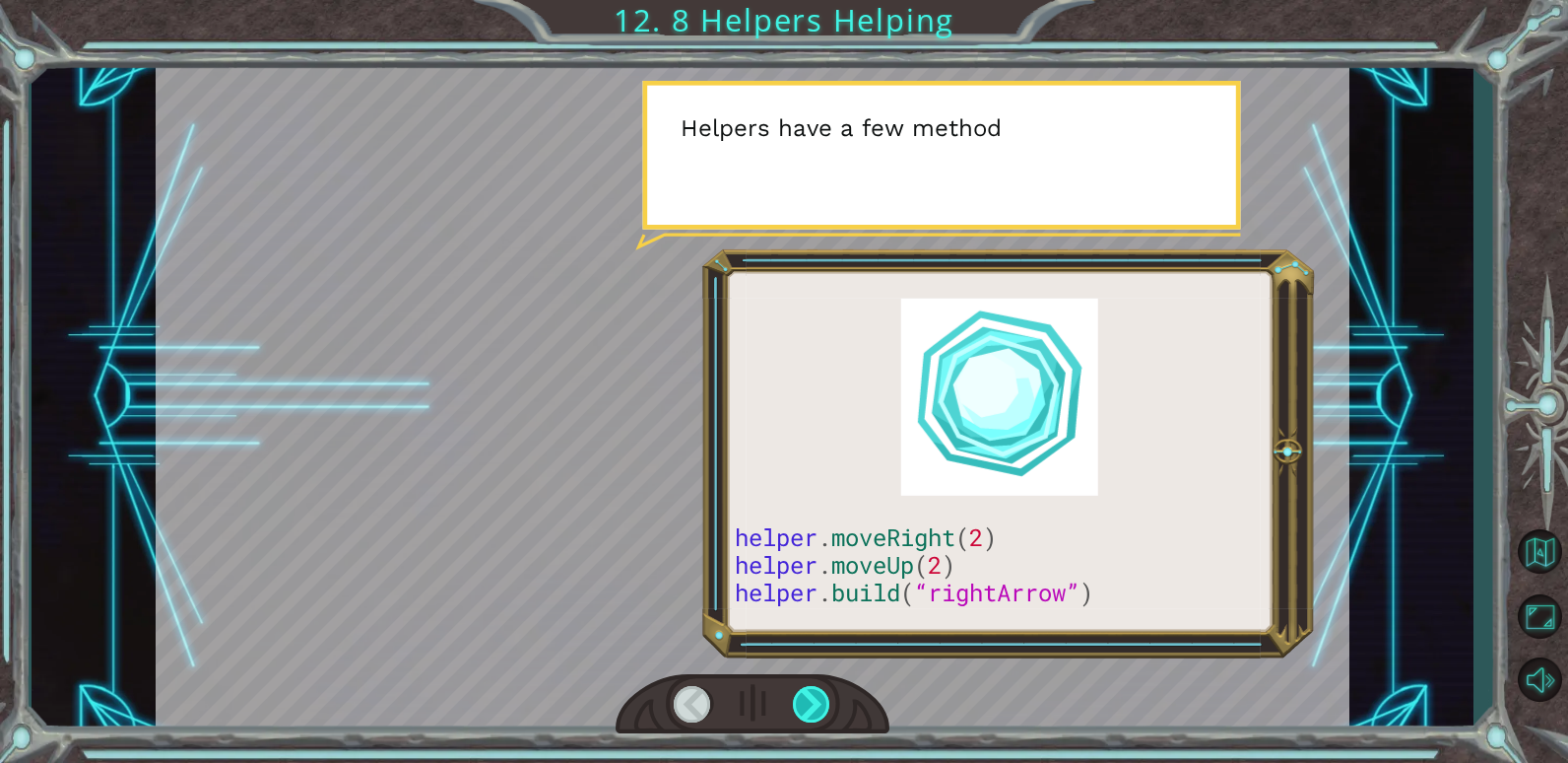
drag, startPoint x: 793, startPoint y: 720, endPoint x: 795, endPoint y: 698, distance: 22.1
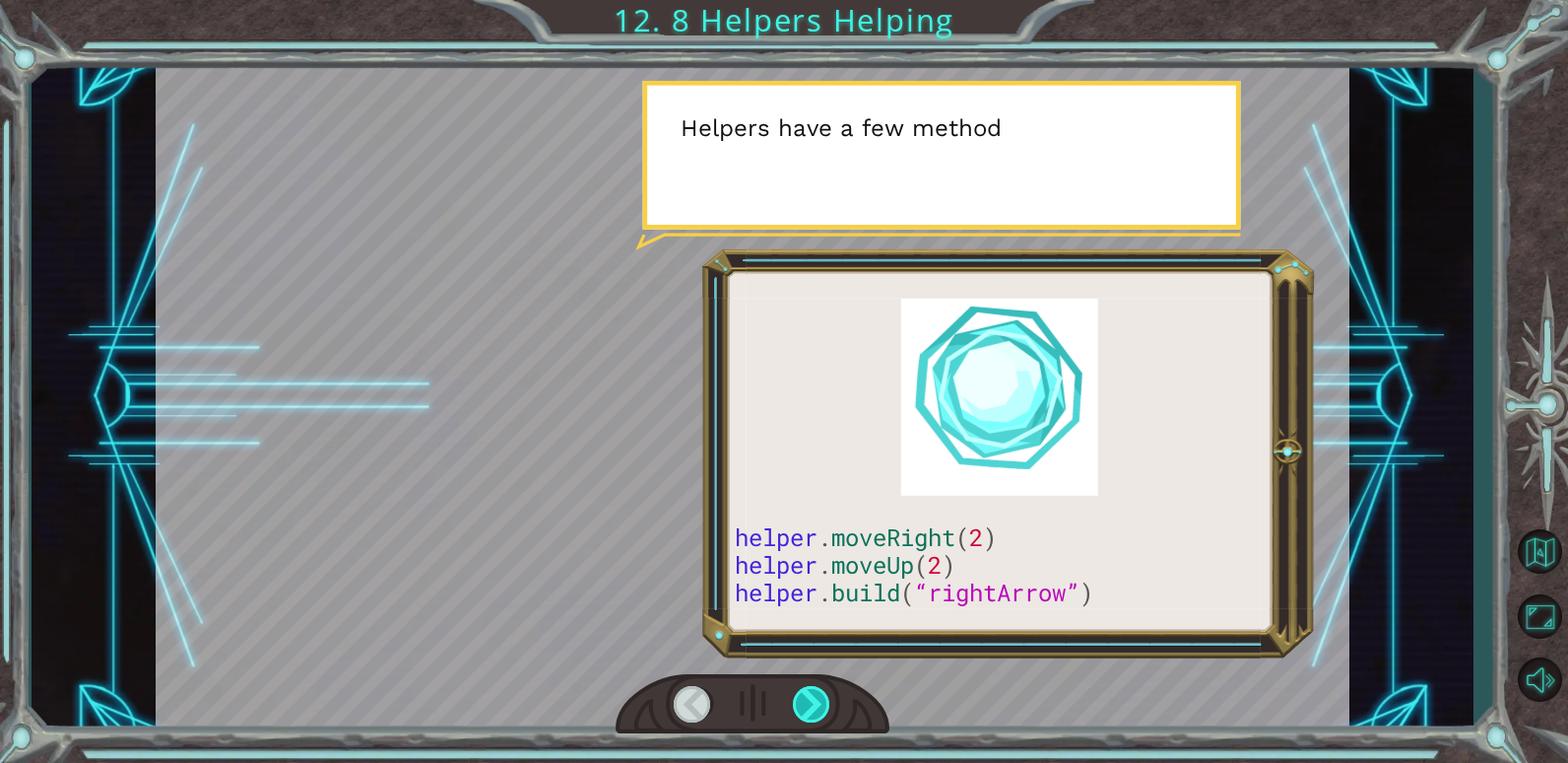
click at [794, 706] on div at bounding box center [812, 703] width 39 height 37
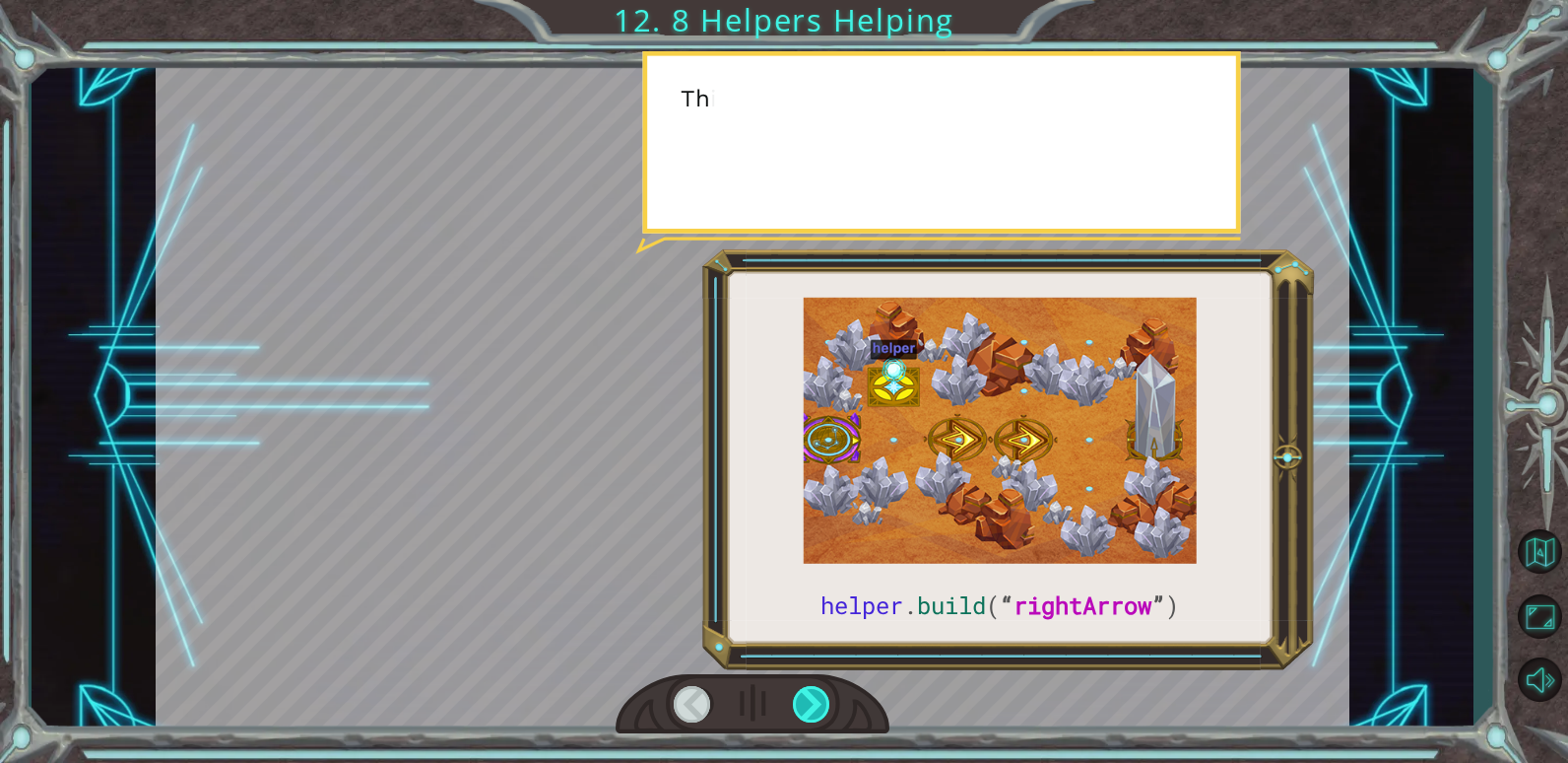
click at [795, 708] on div at bounding box center [812, 703] width 39 height 37
click at [811, 692] on div at bounding box center [812, 703] width 39 height 37
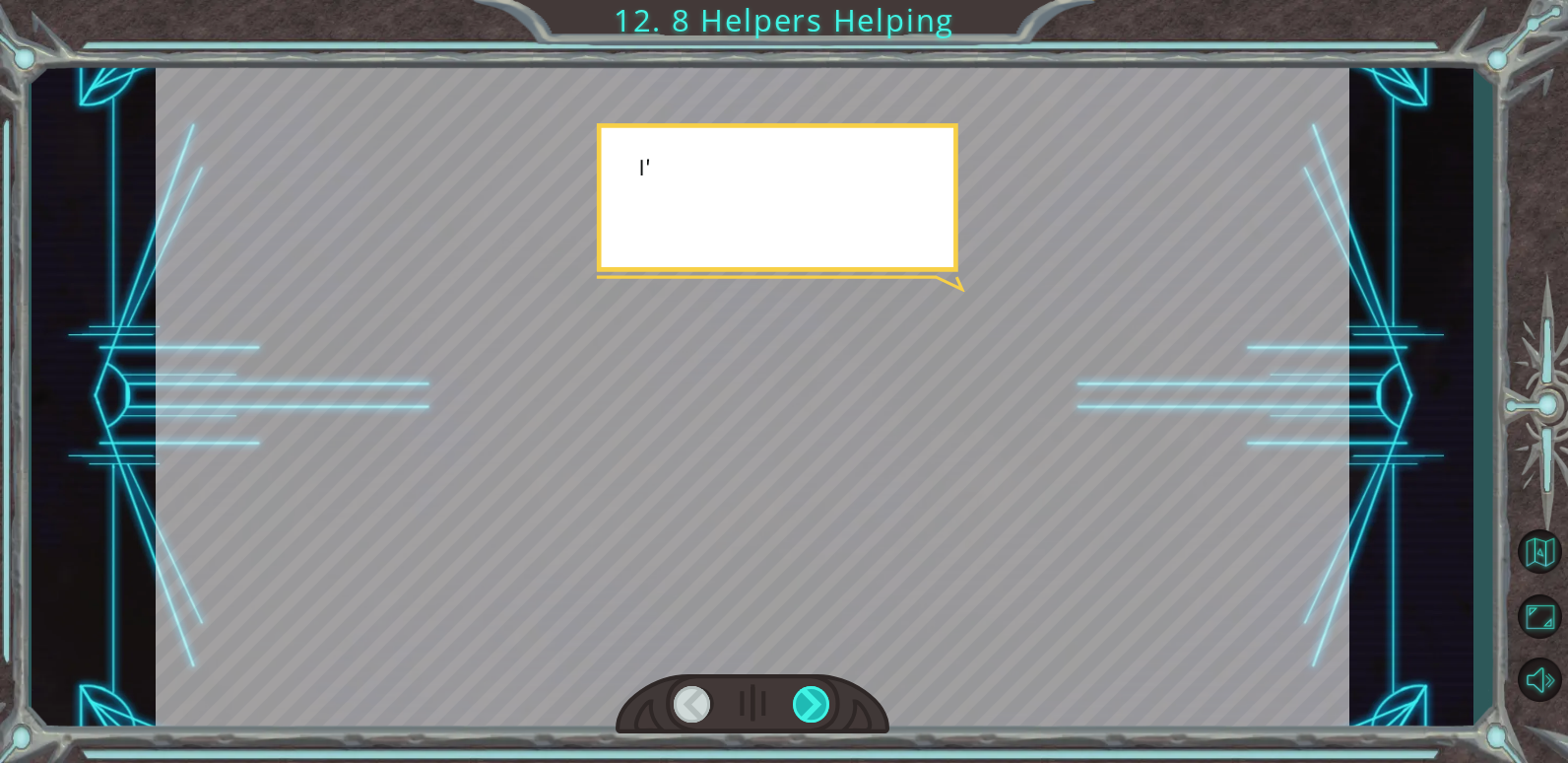
drag, startPoint x: 811, startPoint y: 692, endPoint x: 810, endPoint y: 710, distance: 18.0
click at [810, 710] on div at bounding box center [812, 703] width 39 height 37
click at [810, 705] on div at bounding box center [812, 703] width 39 height 37
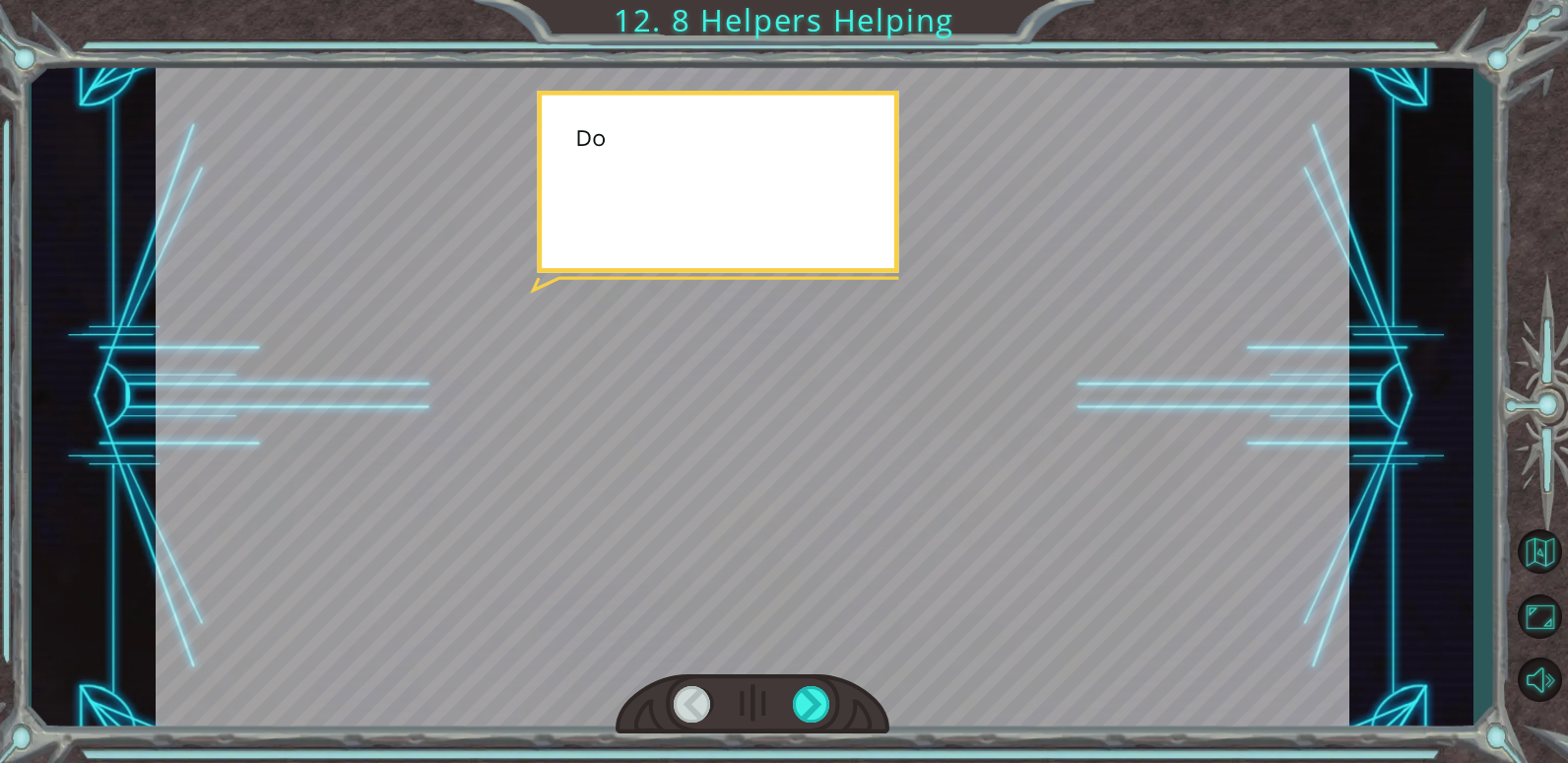
drag, startPoint x: 800, startPoint y: 743, endPoint x: 798, endPoint y: 726, distance: 17.1
click at [796, 733] on div at bounding box center [753, 703] width 275 height 61
click at [798, 726] on div at bounding box center [753, 703] width 275 height 61
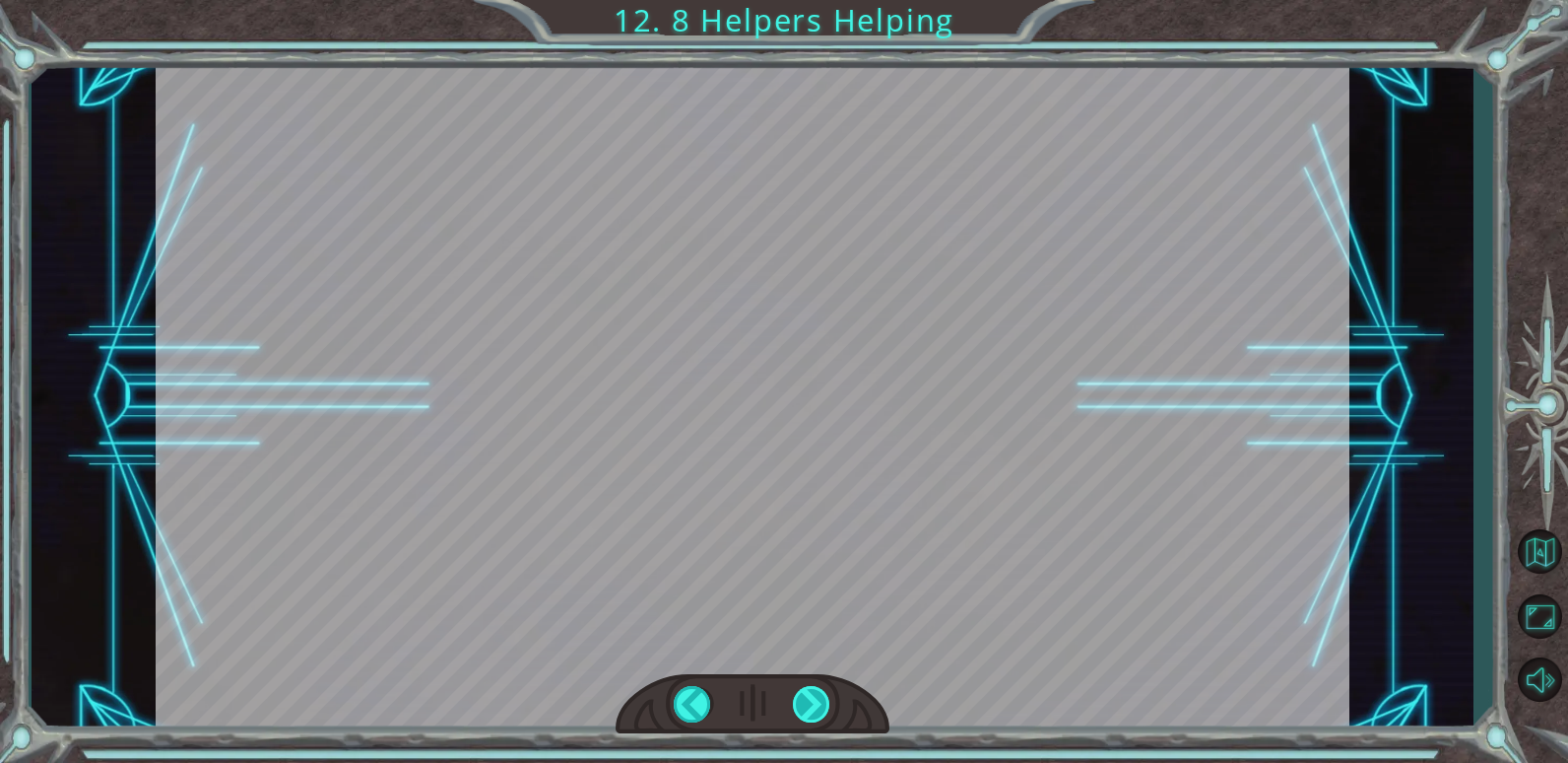
click at [798, 0] on div "helper . build ( “ rightArrow ” ) S o n o w y o u n e e d t o r e p a i r t h e…" at bounding box center [784, 0] width 1568 height 0
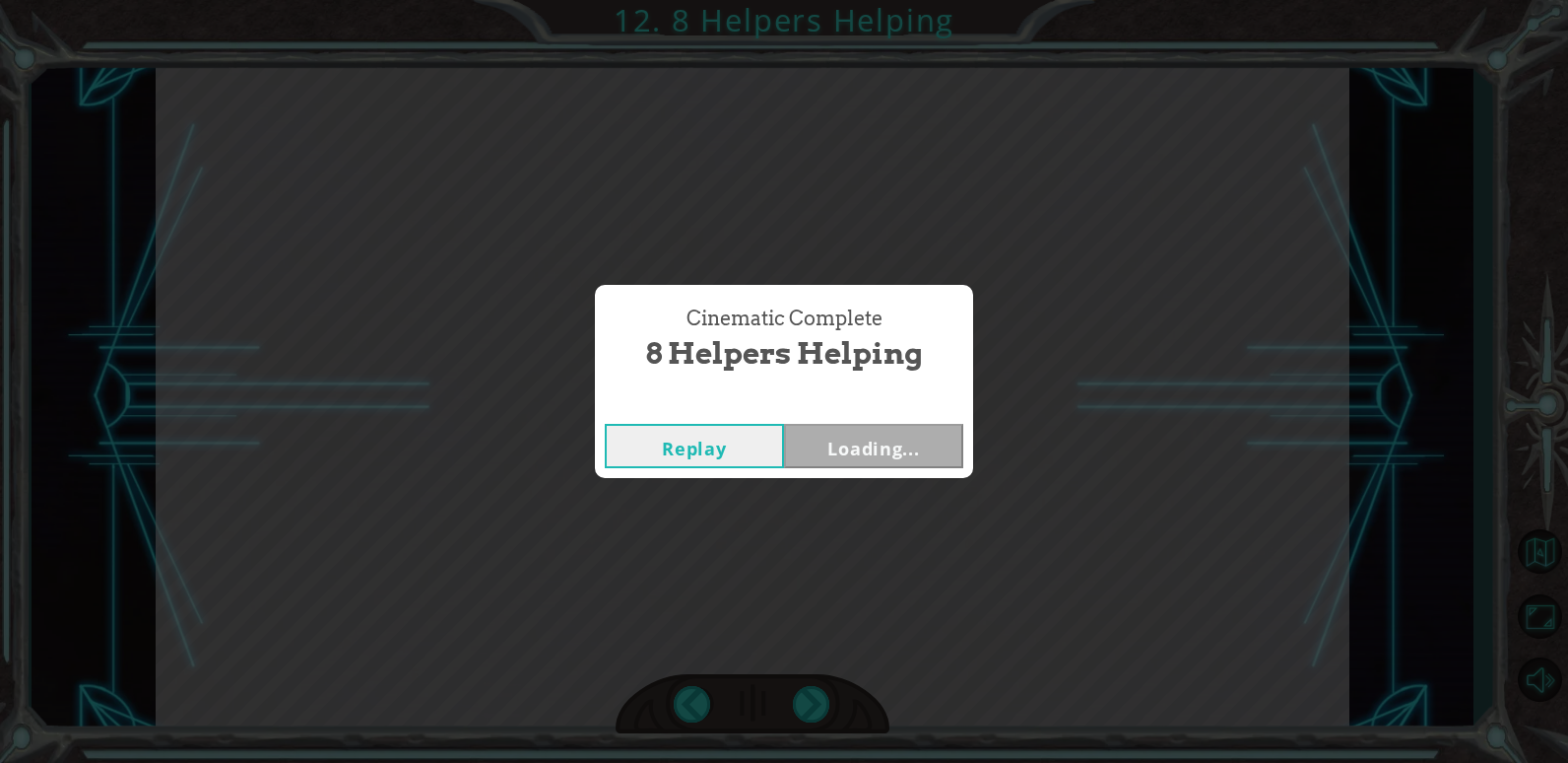
click at [797, 677] on div "Cinematic Complete 8 Helpers Helping Replay Loading..." at bounding box center [784, 381] width 1568 height 763
click at [899, 430] on button "Next" at bounding box center [874, 445] width 180 height 45
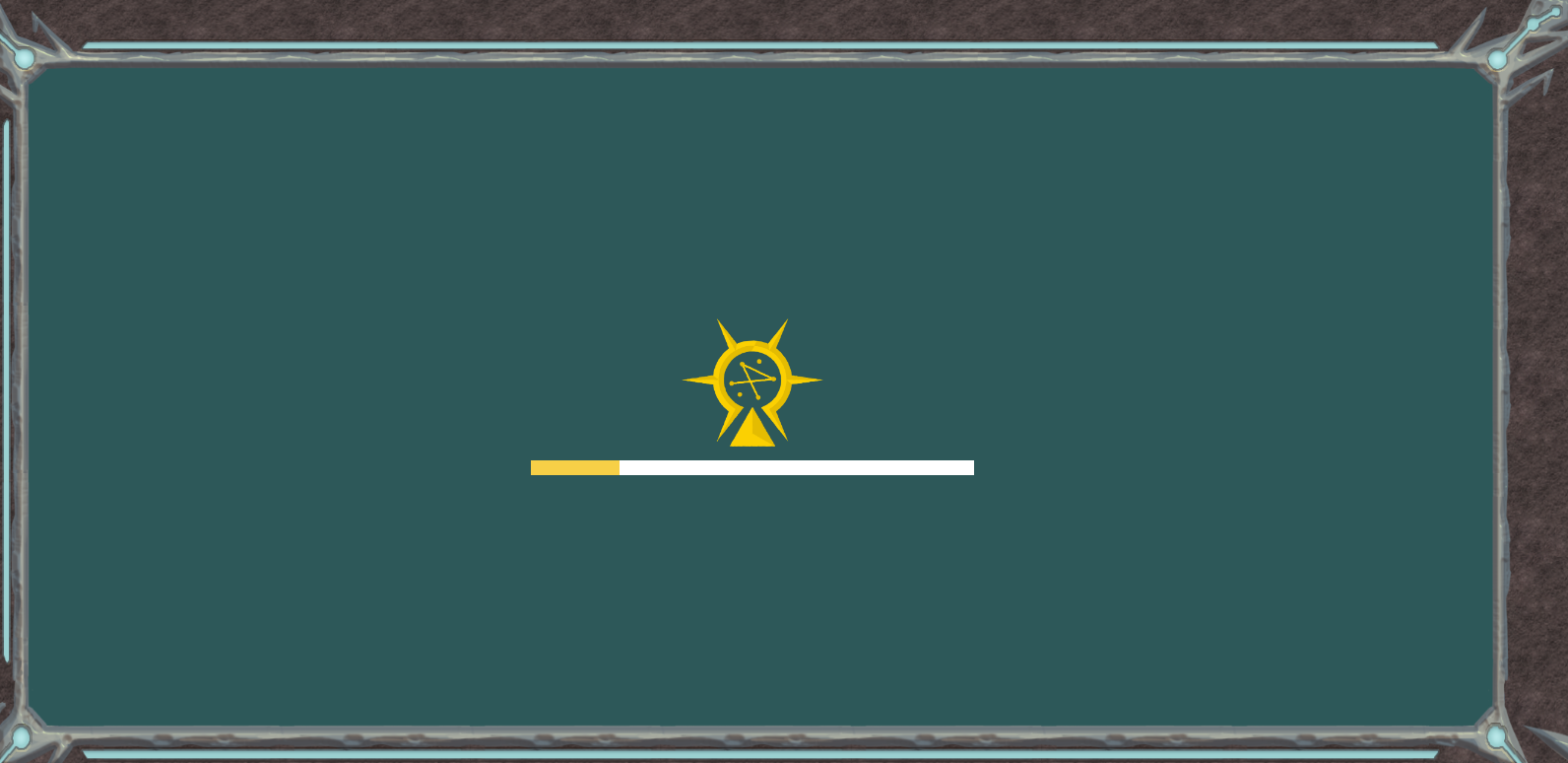
click at [792, 589] on div "Goals Error loading from server. Try refreshing the page. You'll need to join a…" at bounding box center [784, 381] width 1568 height 763
click at [792, 587] on div "Goals Error loading from server. Try refreshing the page. You'll need to join a…" at bounding box center [784, 381] width 1568 height 763
drag, startPoint x: 831, startPoint y: 567, endPoint x: 809, endPoint y: 587, distance: 29.7
click at [812, 589] on div "Goals Error loading from server. Try refreshing the page. You'll need to join a…" at bounding box center [784, 381] width 1568 height 763
click at [809, 598] on div "Goals Error loading from server. Try refreshing the page. You'll need to join a…" at bounding box center [784, 381] width 1568 height 763
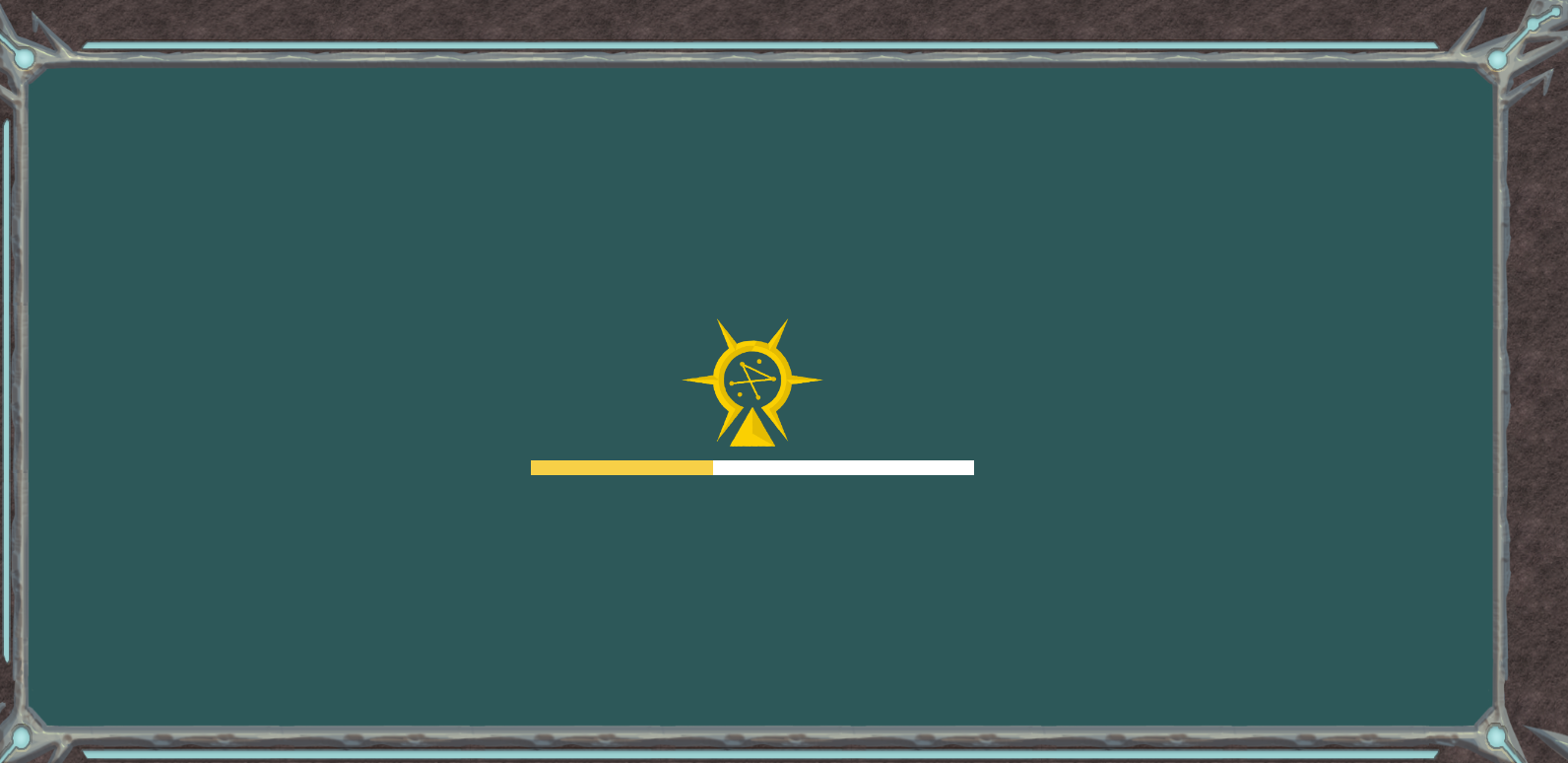
click at [809, 601] on div "Goals Error loading from server. Try refreshing the page. You'll need to join a…" at bounding box center [784, 381] width 1568 height 763
click at [804, 609] on body "Goals Error loading from server. Try refreshing the page. You'll need to join a…" at bounding box center [784, 381] width 1568 height 763
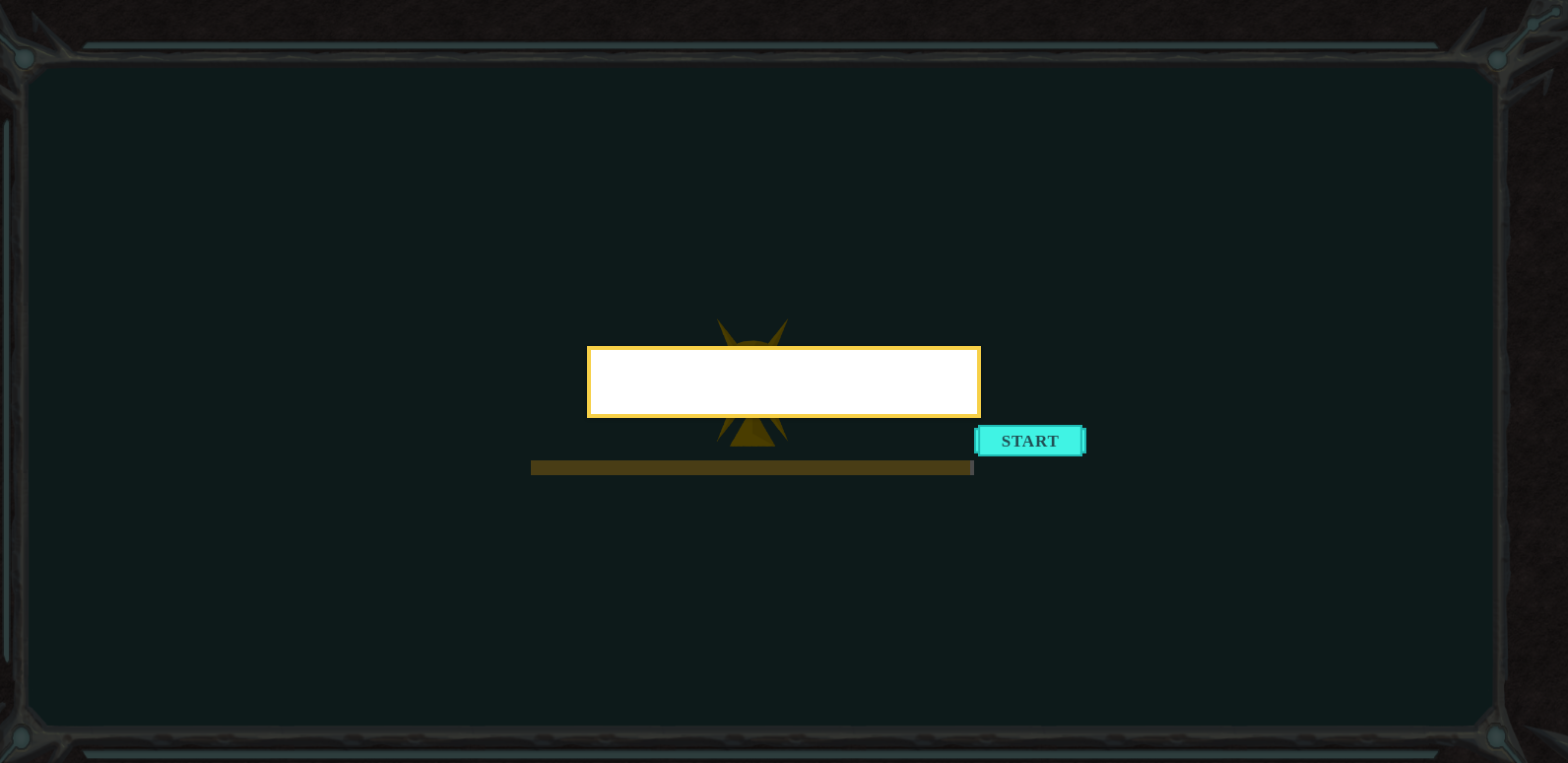
click at [802, 607] on icon at bounding box center [784, 381] width 1568 height 763
click at [801, 602] on icon at bounding box center [784, 381] width 1568 height 763
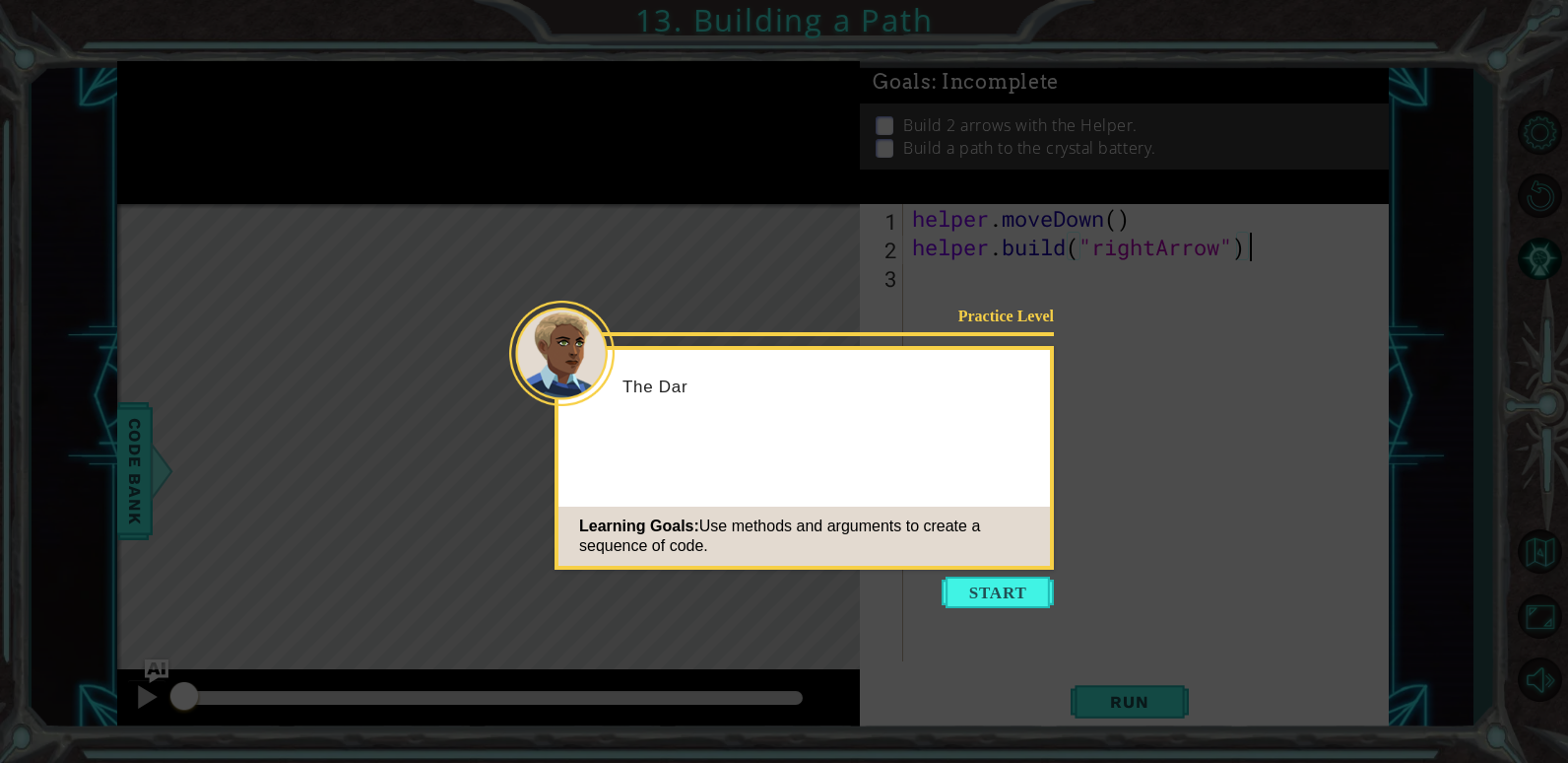
click at [1000, 590] on button "Start" at bounding box center [998, 592] width 112 height 32
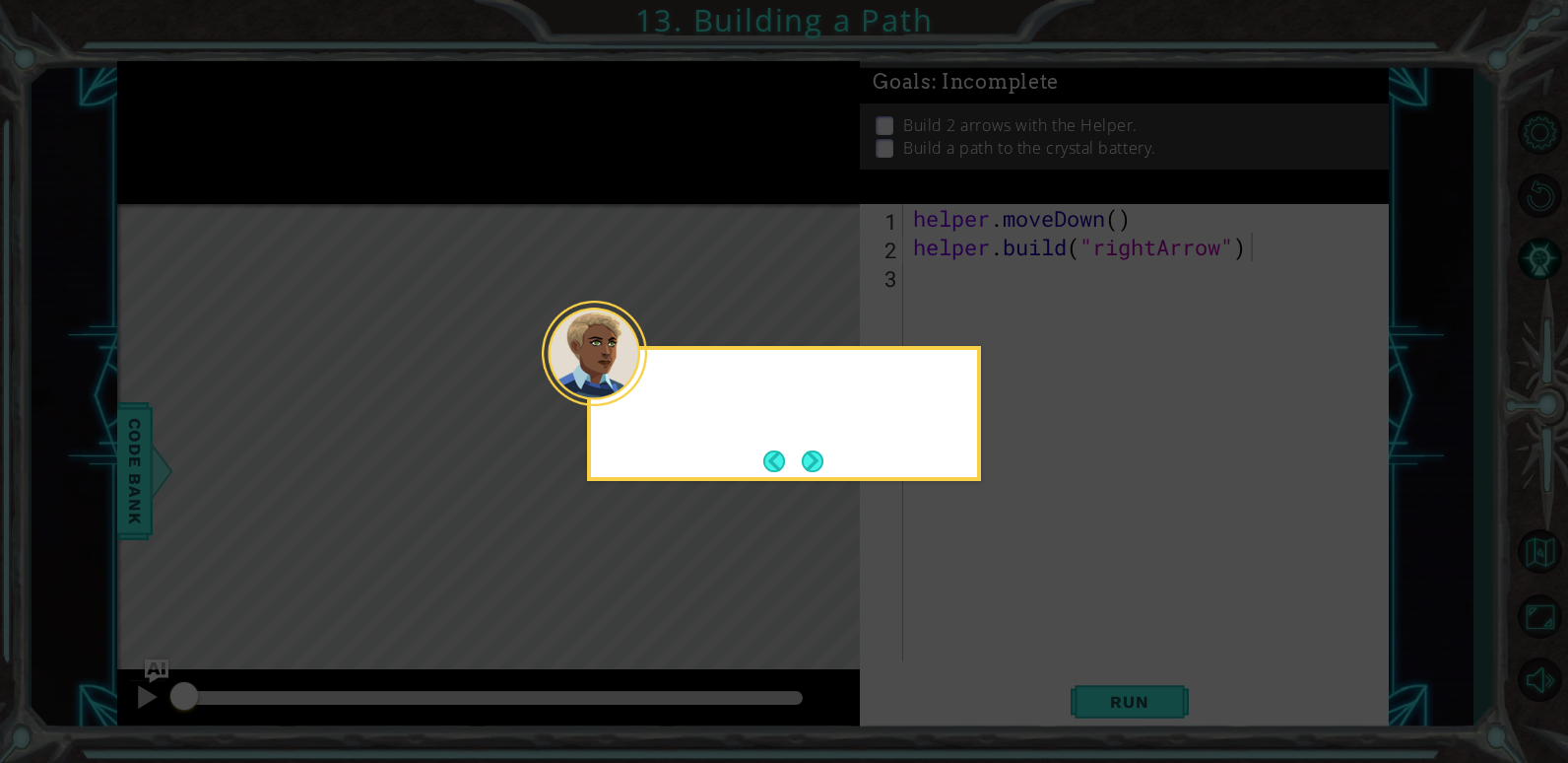
click at [1001, 591] on icon at bounding box center [784, 381] width 1568 height 763
drag, startPoint x: 1001, startPoint y: 591, endPoint x: 970, endPoint y: 545, distance: 55.5
click at [996, 582] on icon at bounding box center [784, 381] width 1568 height 763
click at [808, 462] on button "Next" at bounding box center [813, 461] width 22 height 22
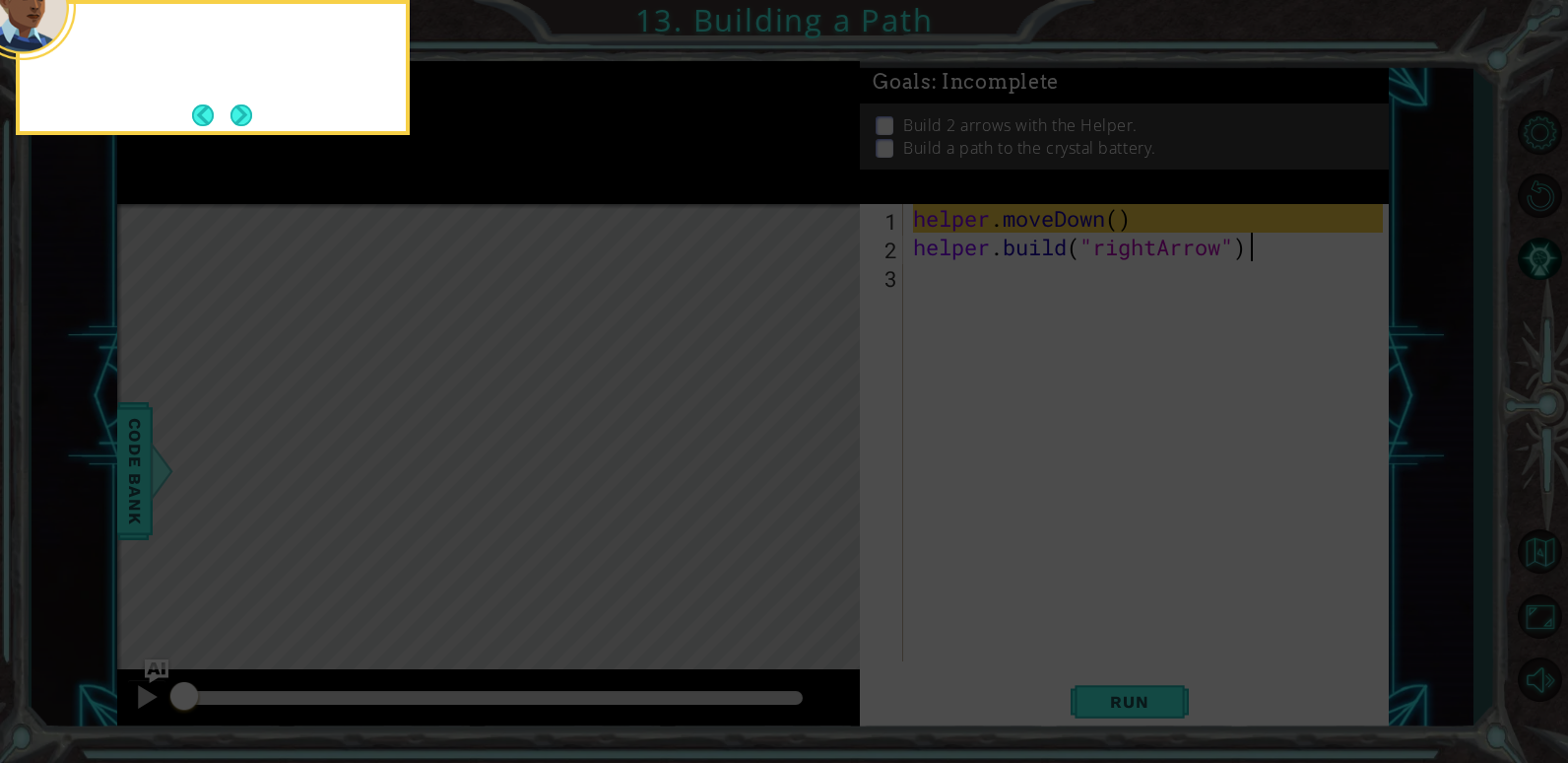
drag, startPoint x: 808, startPoint y: 462, endPoint x: 806, endPoint y: 478, distance: 16.1
click at [806, 478] on icon at bounding box center [784, 114] width 1568 height 1297
drag, startPoint x: 801, startPoint y: 467, endPoint x: 642, endPoint y: 389, distance: 177.1
click at [795, 467] on icon at bounding box center [784, 114] width 1568 height 1297
click at [256, 131] on div "First, you move the Helper to an empty s" at bounding box center [212, 67] width 394 height 135
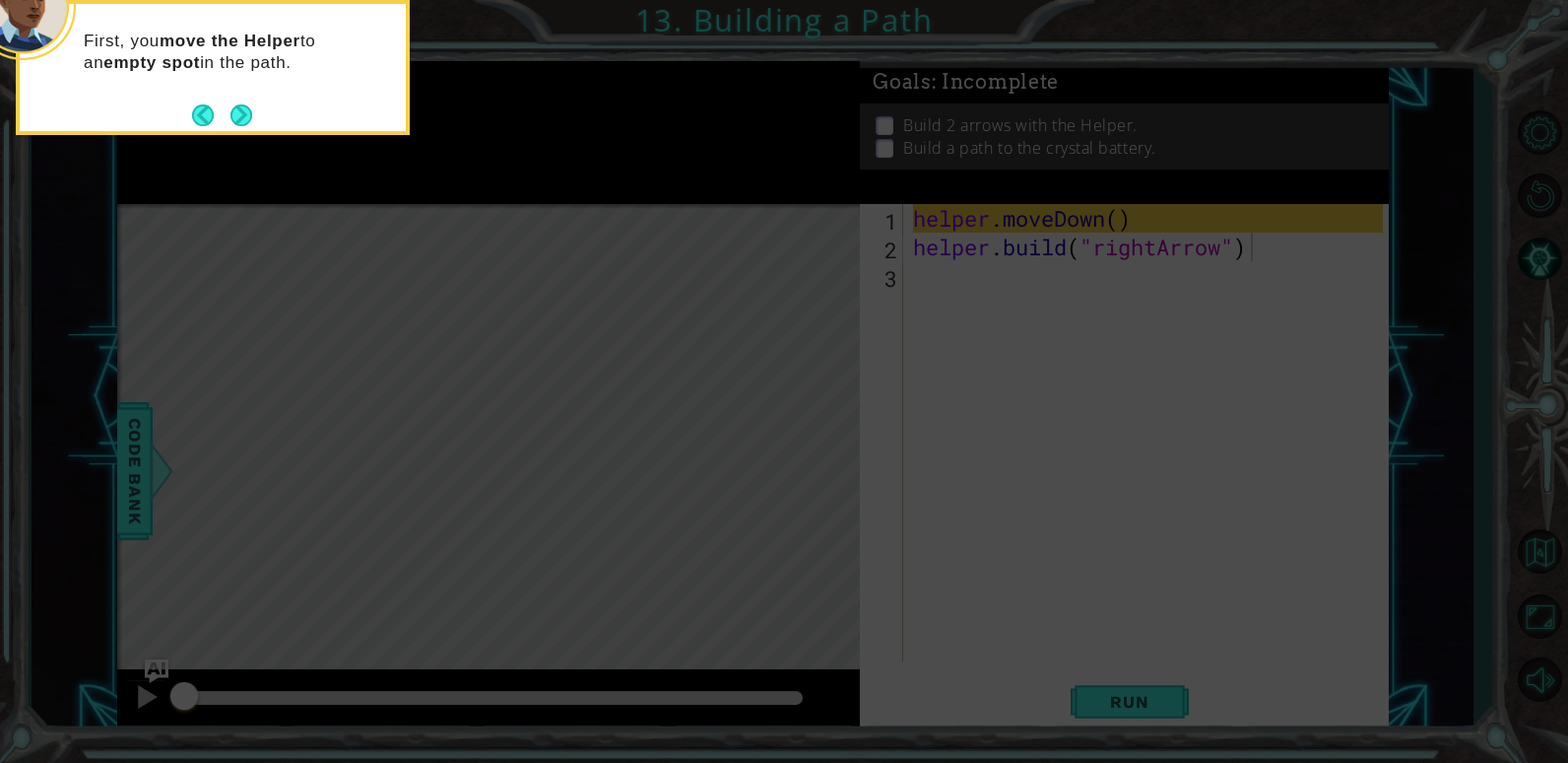
drag, startPoint x: 256, startPoint y: 131, endPoint x: 235, endPoint y: 158, distance: 34.2
click at [235, 158] on body "1 ההההההההההההההההההההההההההההההההההההההההההההההההההההההההההההההההההההההההההההה…" at bounding box center [784, 381] width 1568 height 763
drag, startPoint x: 235, startPoint y: 158, endPoint x: 243, endPoint y: 118, distance: 40.8
click at [244, 118] on button "Next" at bounding box center [241, 115] width 22 height 22
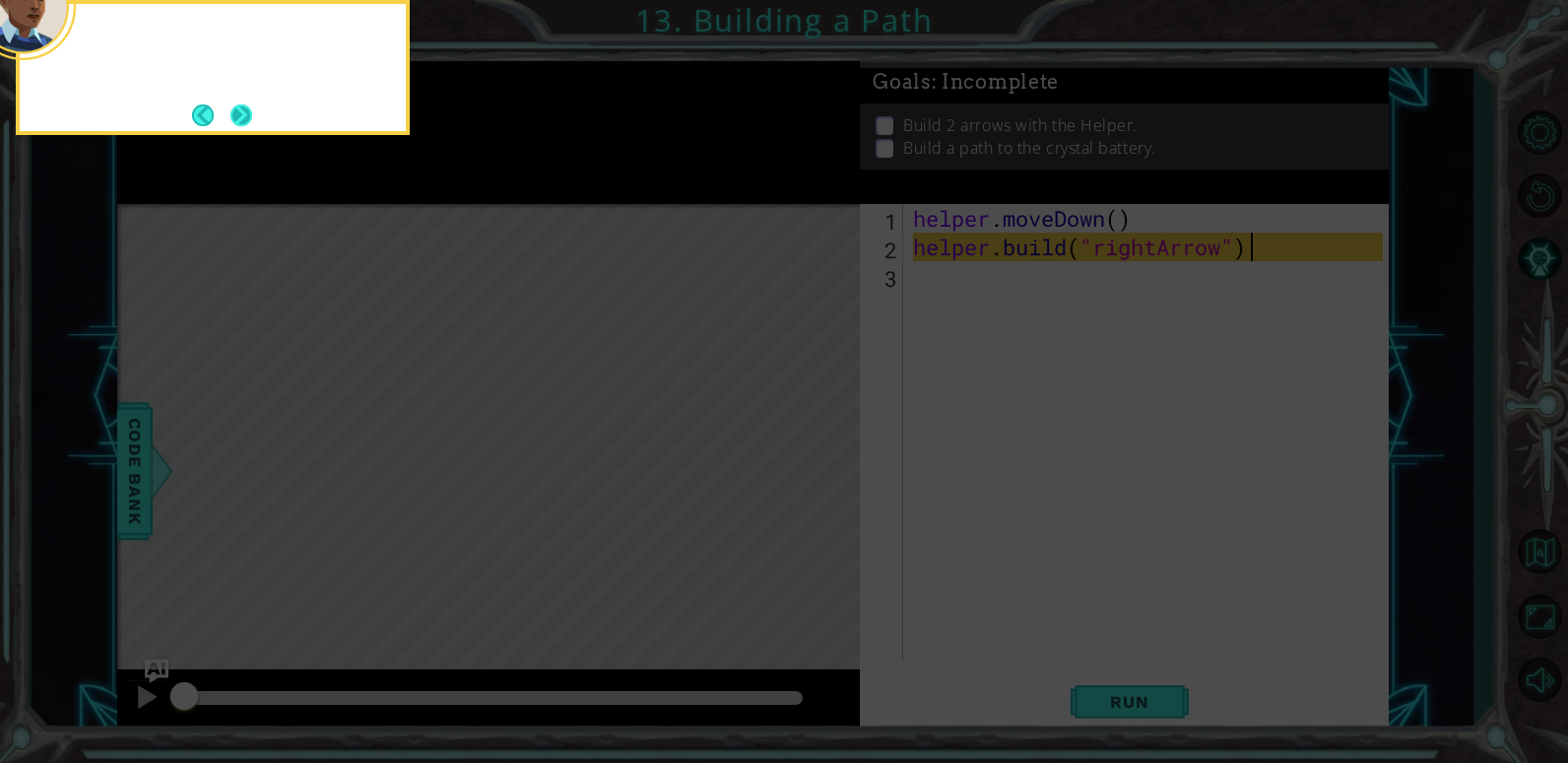
click at [239, 119] on button "Next" at bounding box center [241, 115] width 22 height 22
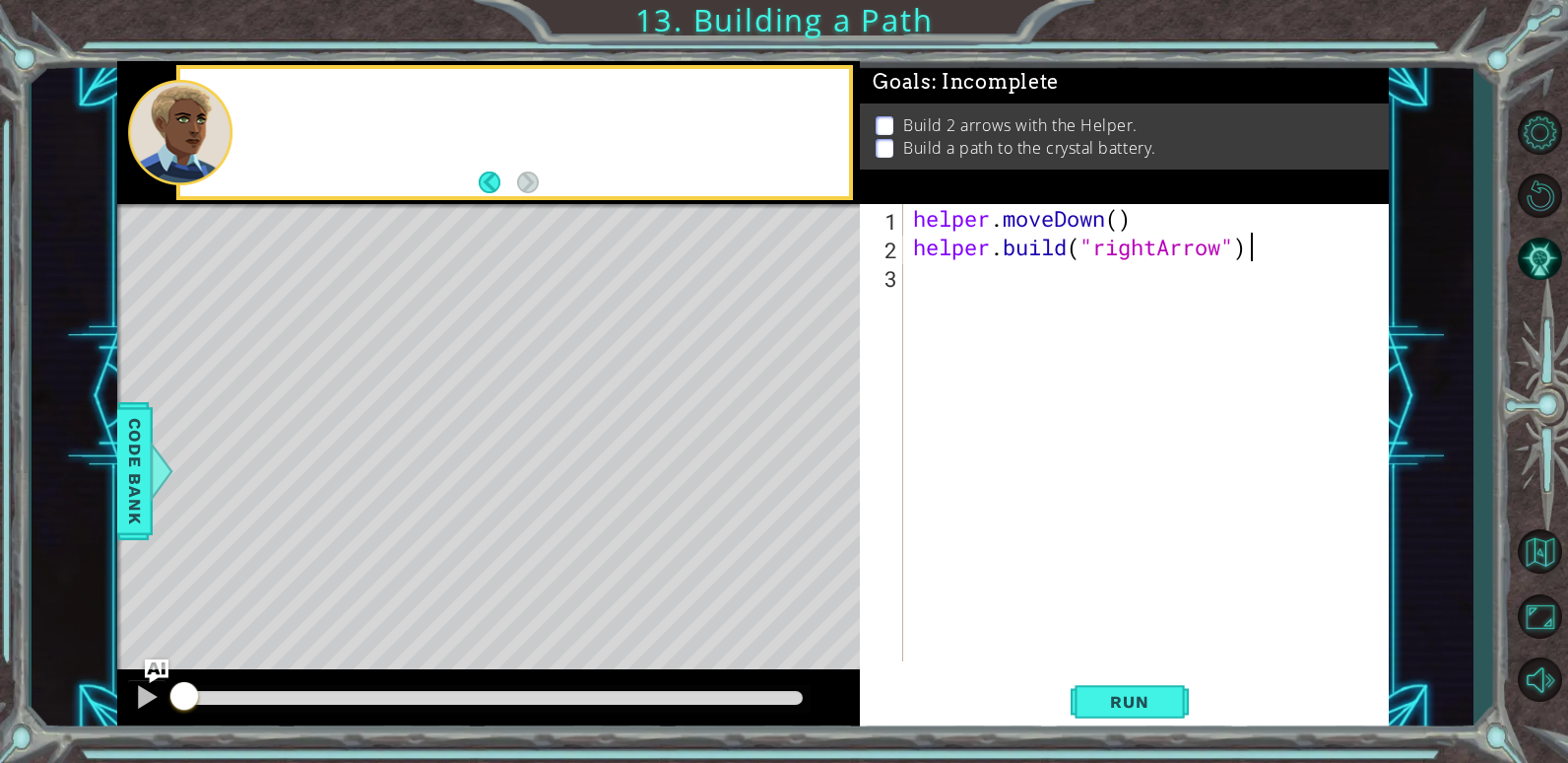
click at [239, 119] on div at bounding box center [542, 132] width 615 height 49
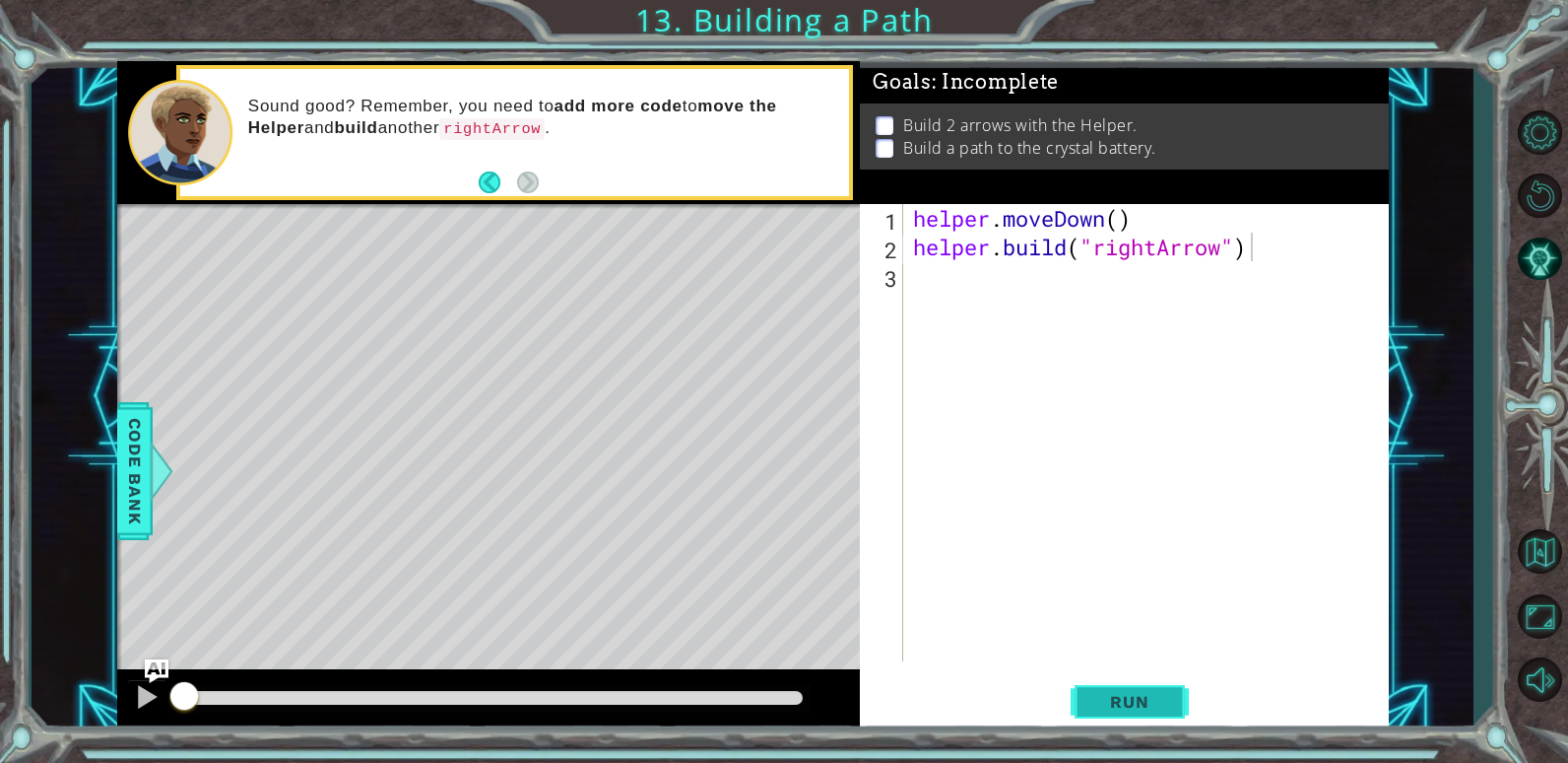
click at [1179, 706] on button "Run" at bounding box center [1130, 701] width 118 height 54
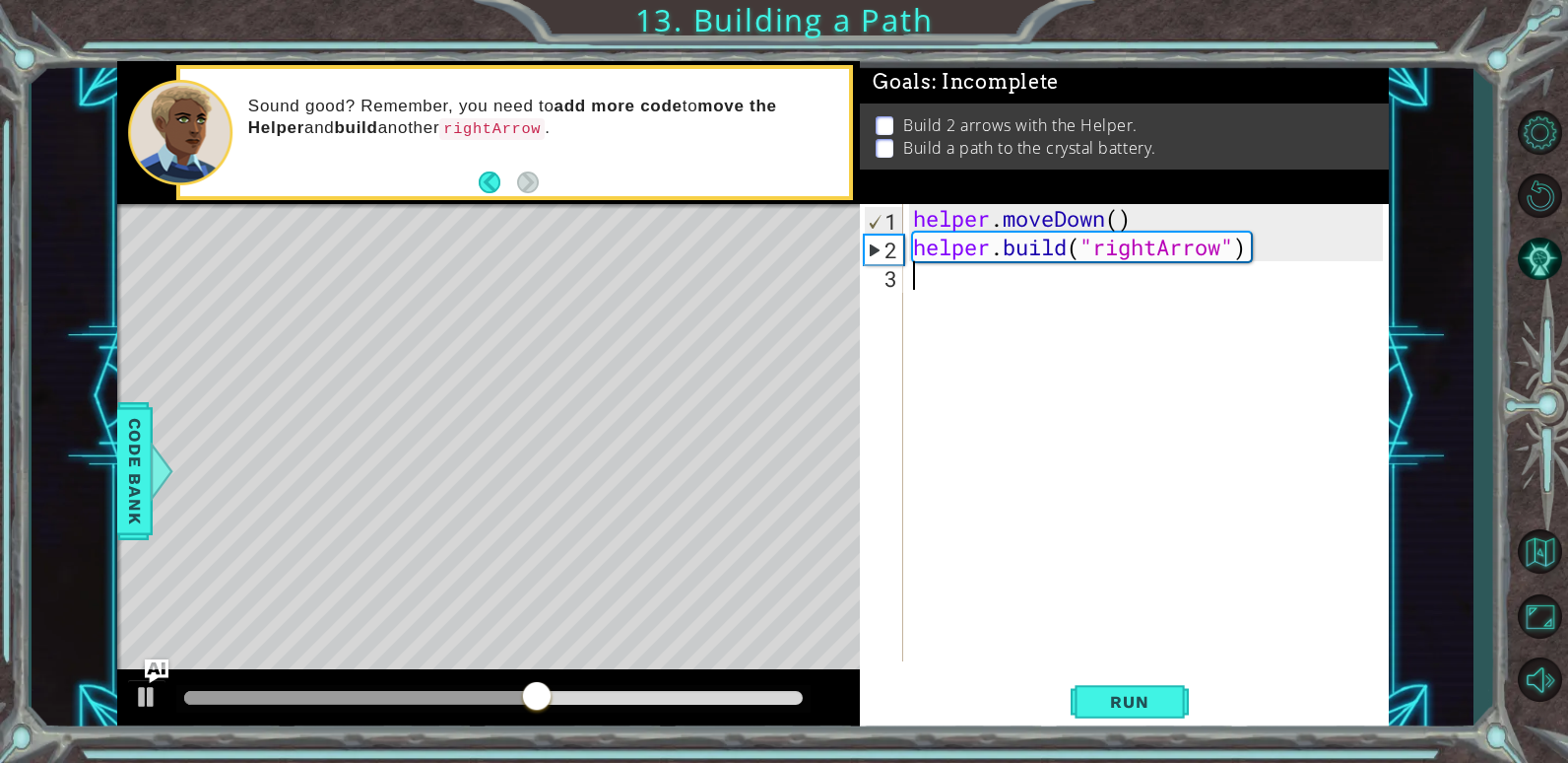
click at [938, 283] on div "helper . moveDown ( ) helper . build ( "rightArrow" )" at bounding box center [1151, 461] width 484 height 515
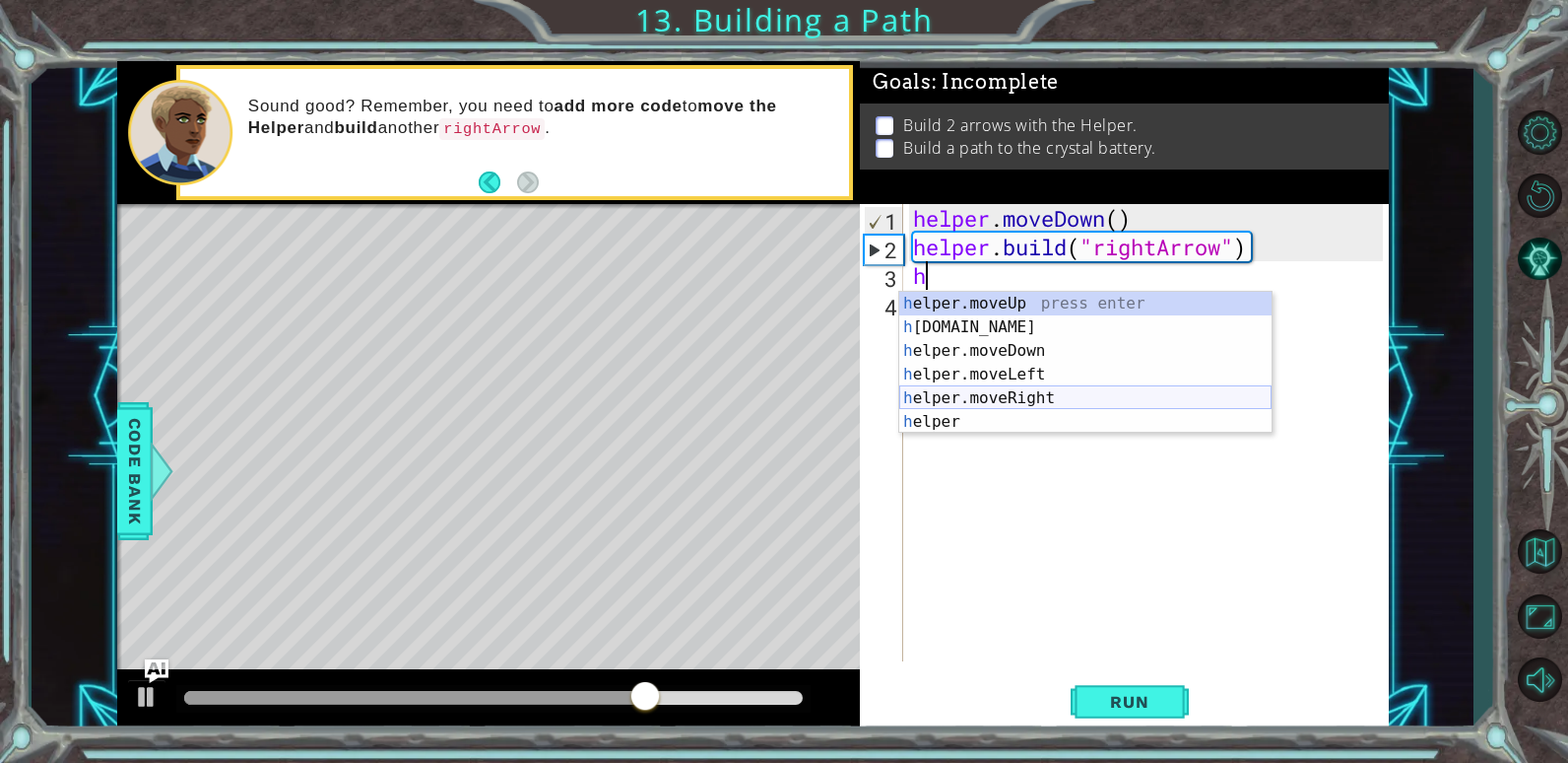
click at [990, 403] on div "h elper.moveUp press enter h [DOMAIN_NAME] press enter h elper.moveDown press e…" at bounding box center [1085, 386] width 372 height 190
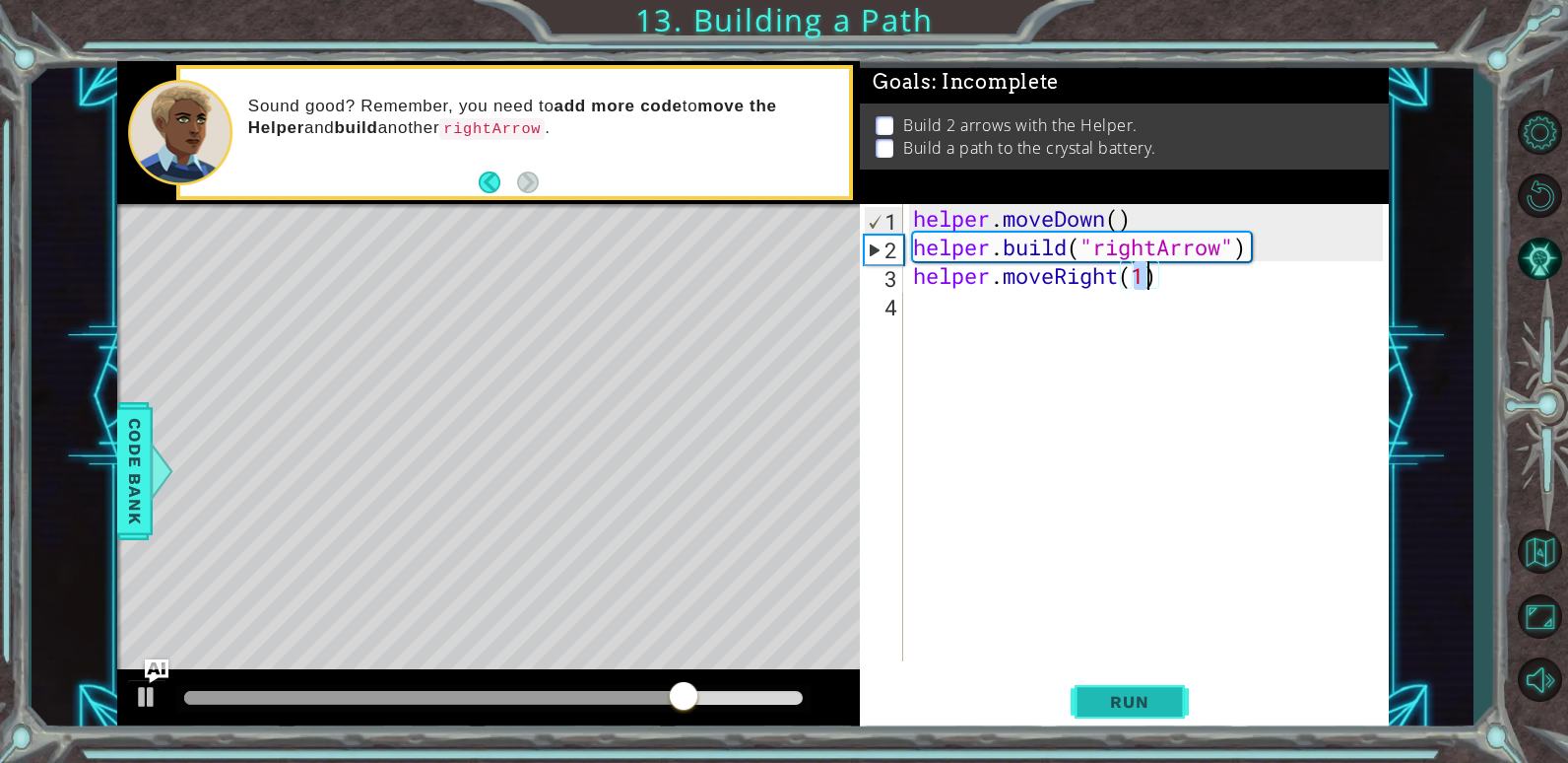
type textarea "helper.moveRight(1)"
click at [1130, 699] on span "Run" at bounding box center [1130, 701] width 77 height 20
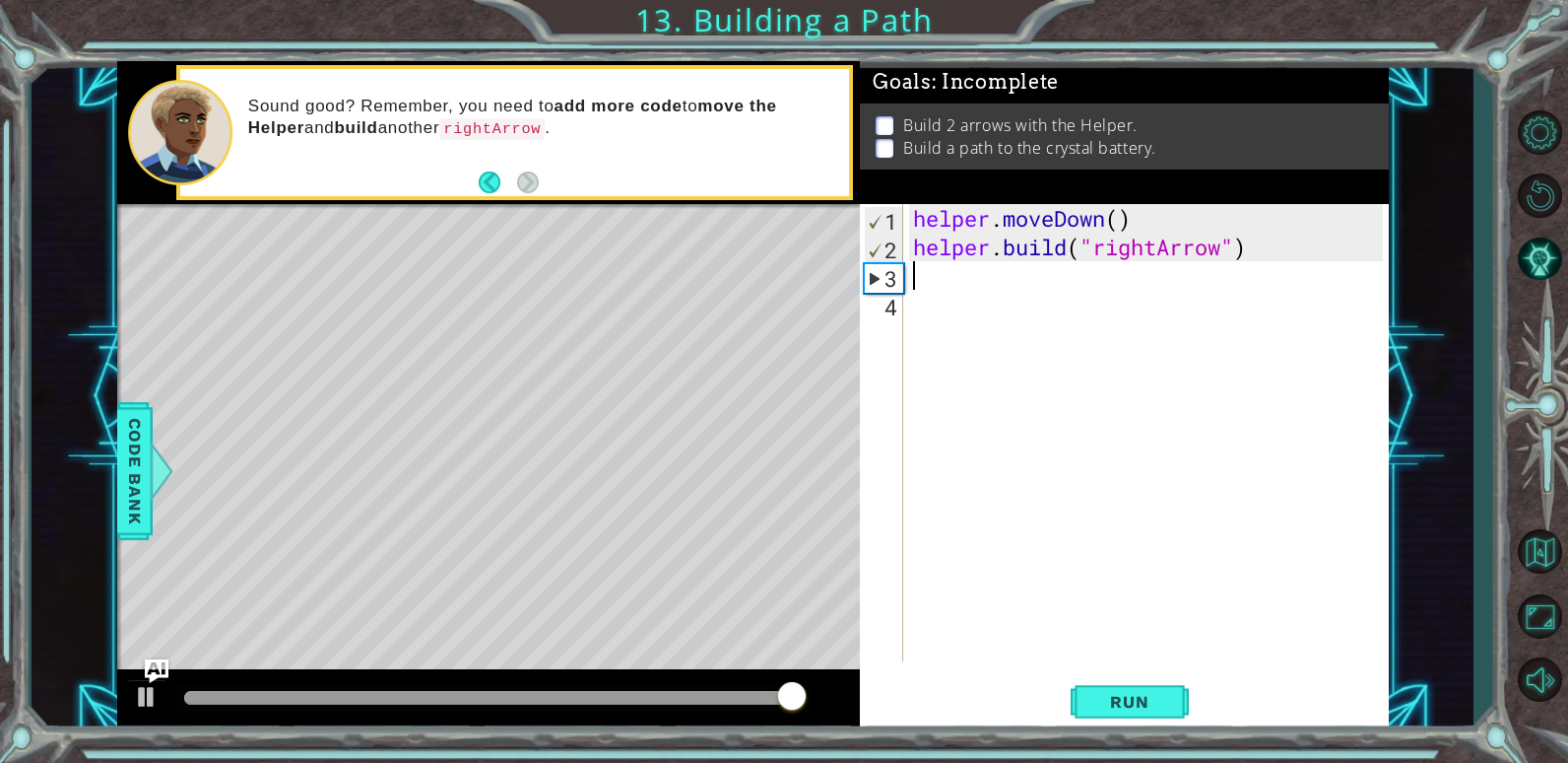
drag, startPoint x: 1196, startPoint y: 276, endPoint x: 910, endPoint y: 281, distance: 286.0
click at [910, 281] on div "helper . moveDown ( ) helper . build ( "rightArrow" )" at bounding box center [1151, 461] width 484 height 515
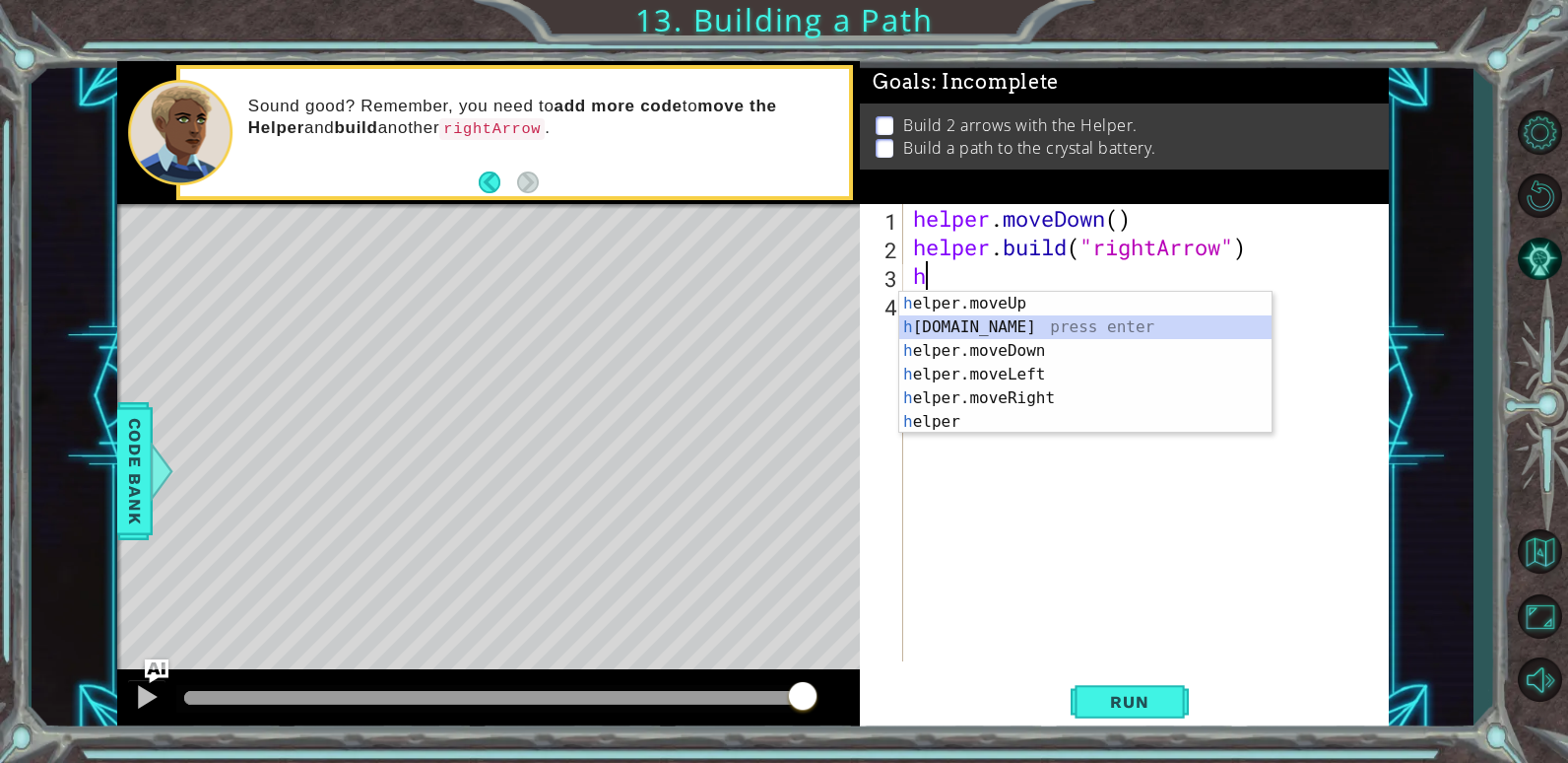
click at [995, 326] on div "h elper.moveUp press enter h [DOMAIN_NAME] press enter h elper.moveDown press e…" at bounding box center [1085, 386] width 372 height 190
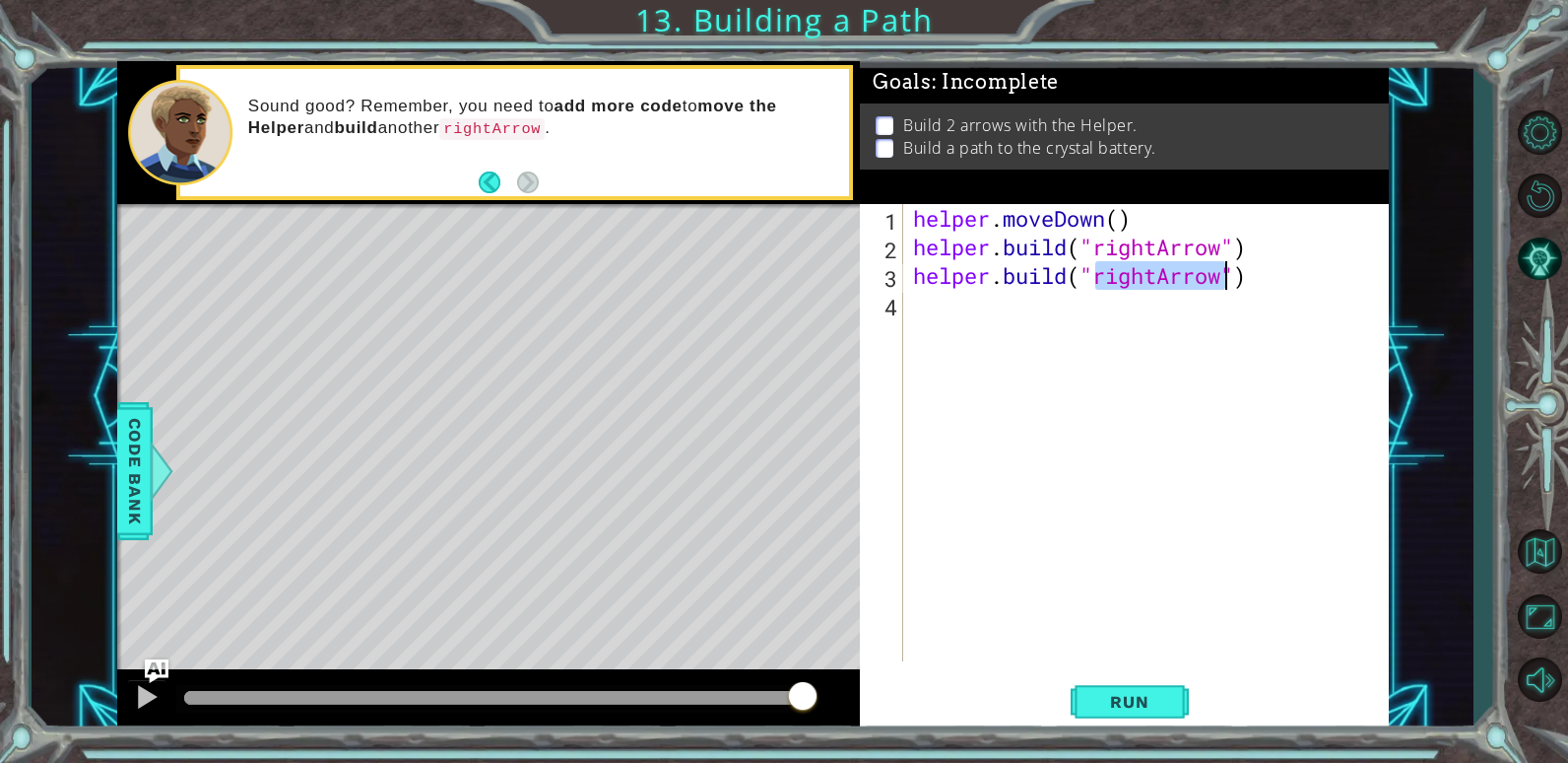
click at [887, 289] on div "3" at bounding box center [884, 278] width 40 height 29
type textarea "[DOMAIN_NAME]("rightArrow")"
click at [1109, 706] on span "Run" at bounding box center [1130, 701] width 77 height 20
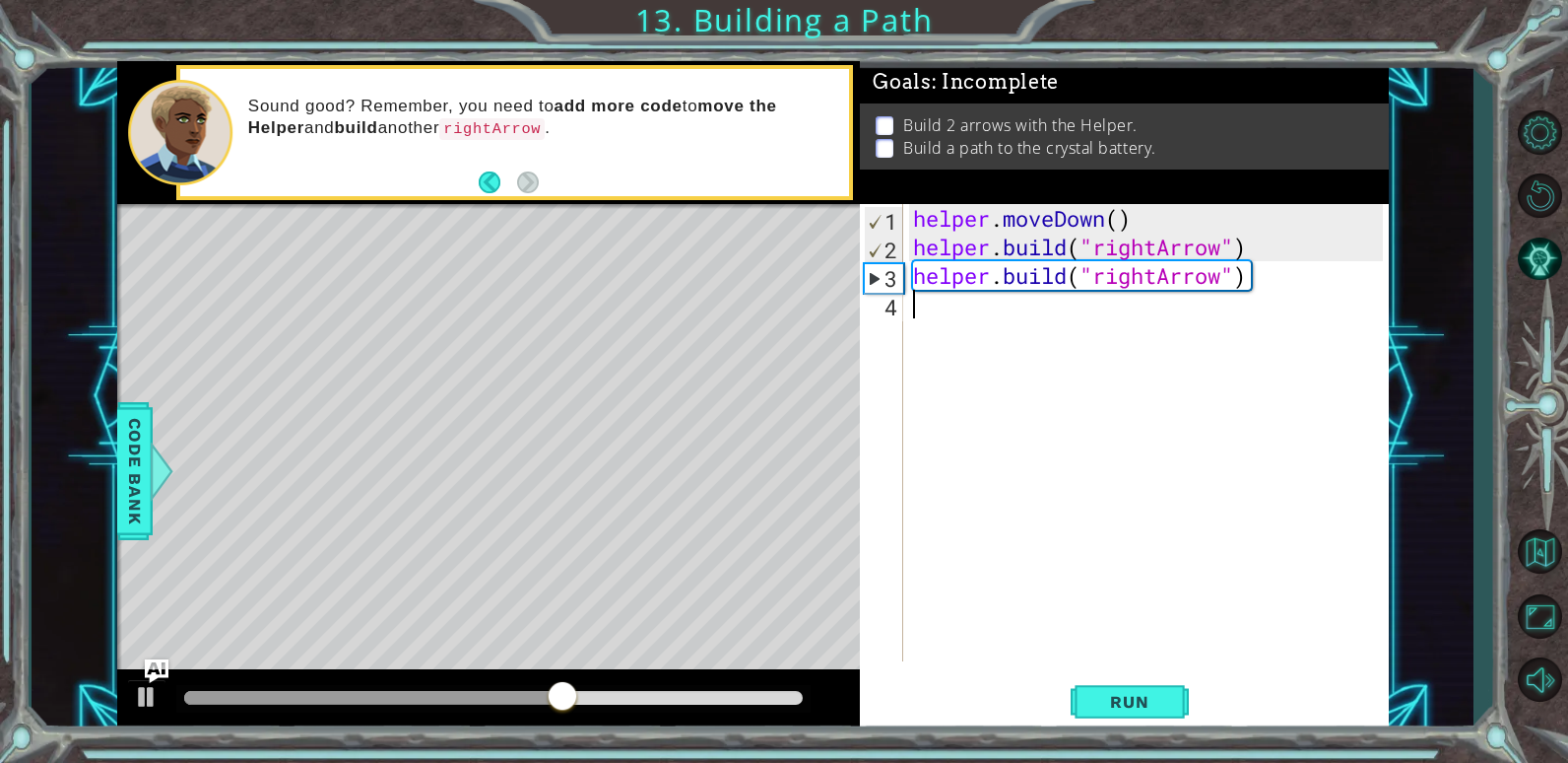
click at [929, 295] on div "helper . moveDown ( ) helper . build ( "rightArrow" ) helper . build ( "rightAr…" at bounding box center [1151, 461] width 484 height 515
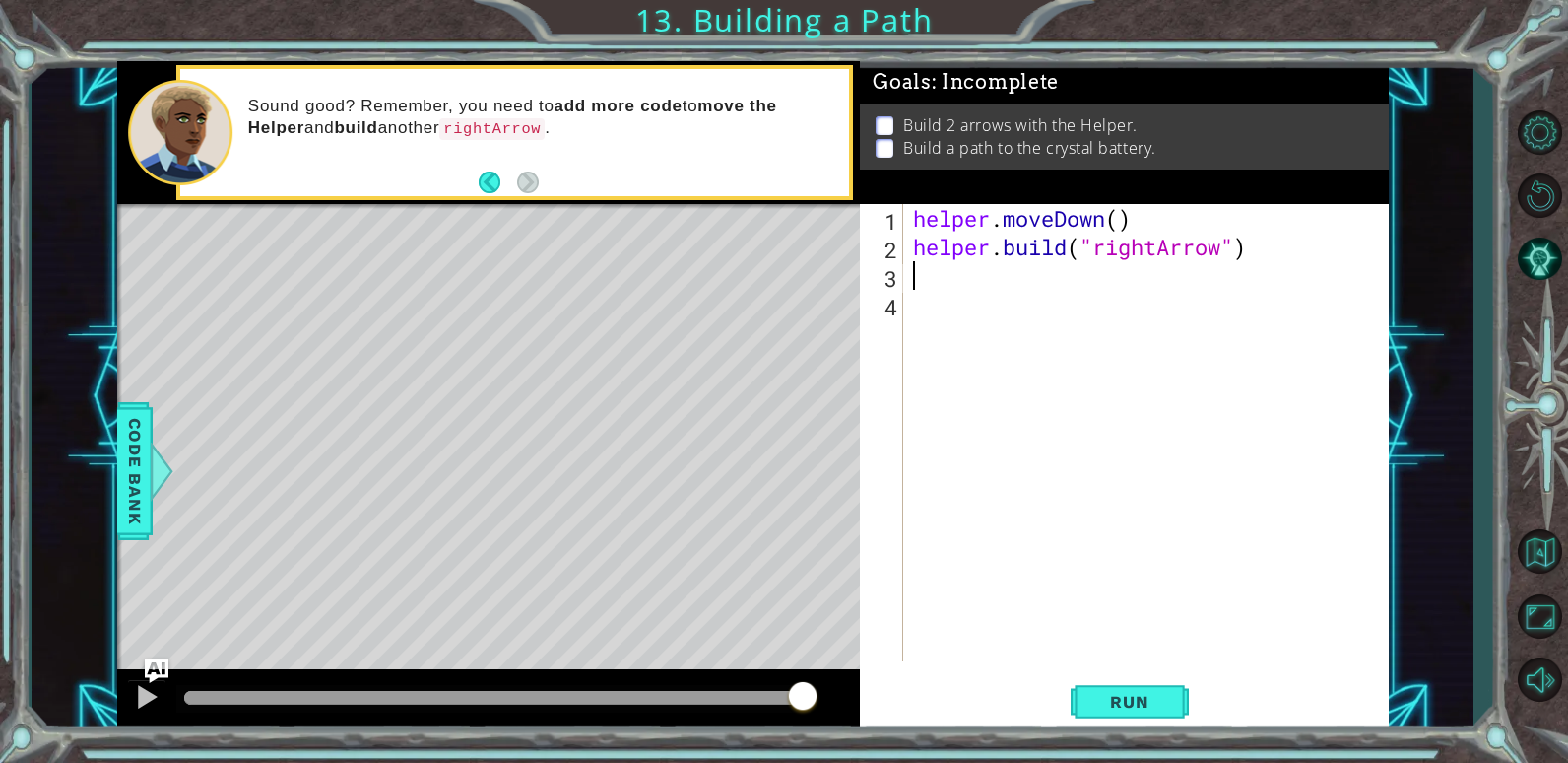
drag, startPoint x: 1259, startPoint y: 281, endPoint x: 902, endPoint y: 284, distance: 357.0
click at [902, 284] on div "1 2 3 4 helper . moveDown ( ) helper . build ( "rightArrow" ) ההההההההההההההההה…" at bounding box center [1121, 433] width 523 height 457
click at [1147, 700] on span "Run" at bounding box center [1130, 701] width 77 height 20
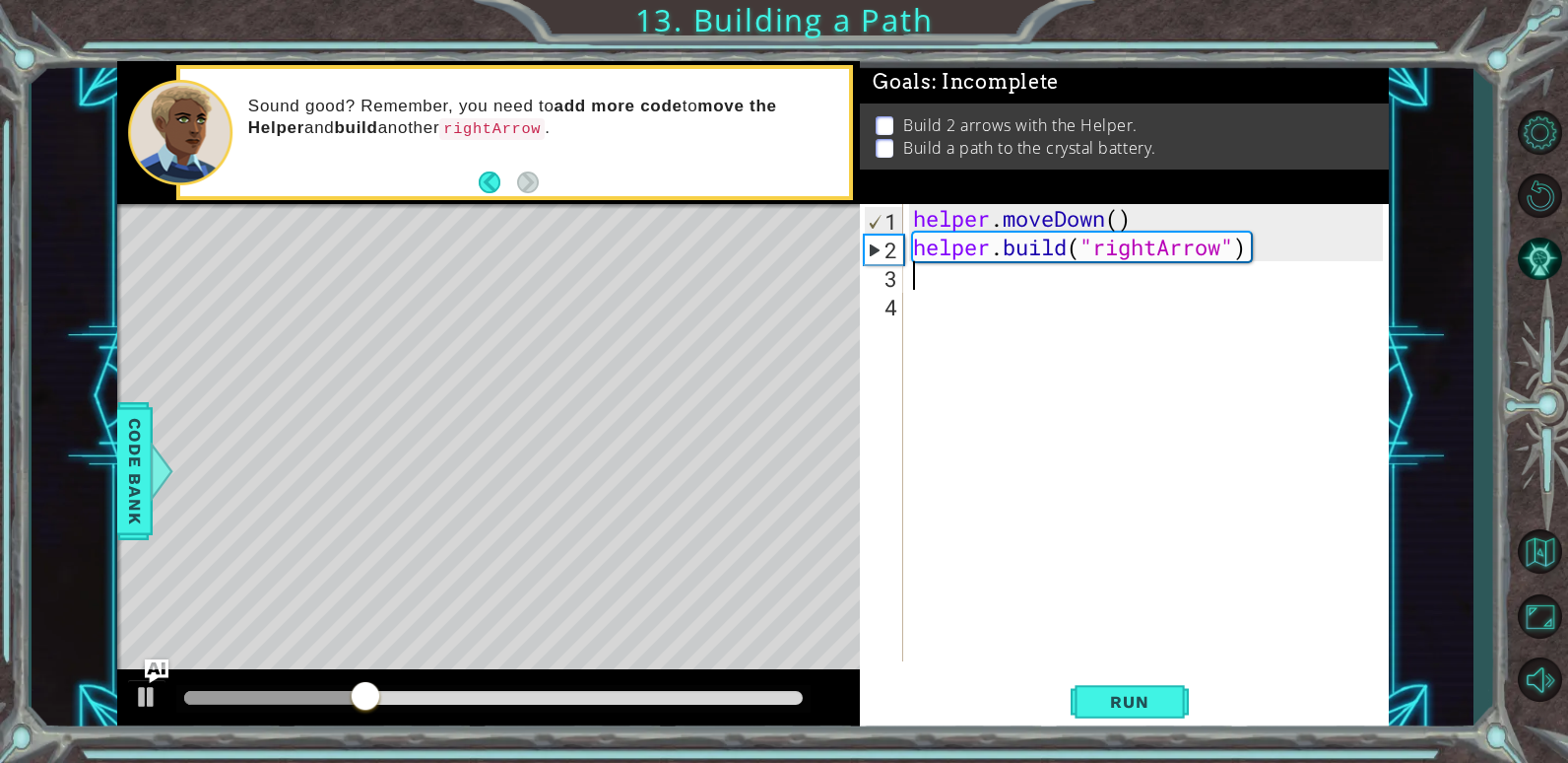
click at [938, 287] on div "helper . moveDown ( ) helper . build ( "rightArrow" )" at bounding box center [1151, 461] width 484 height 515
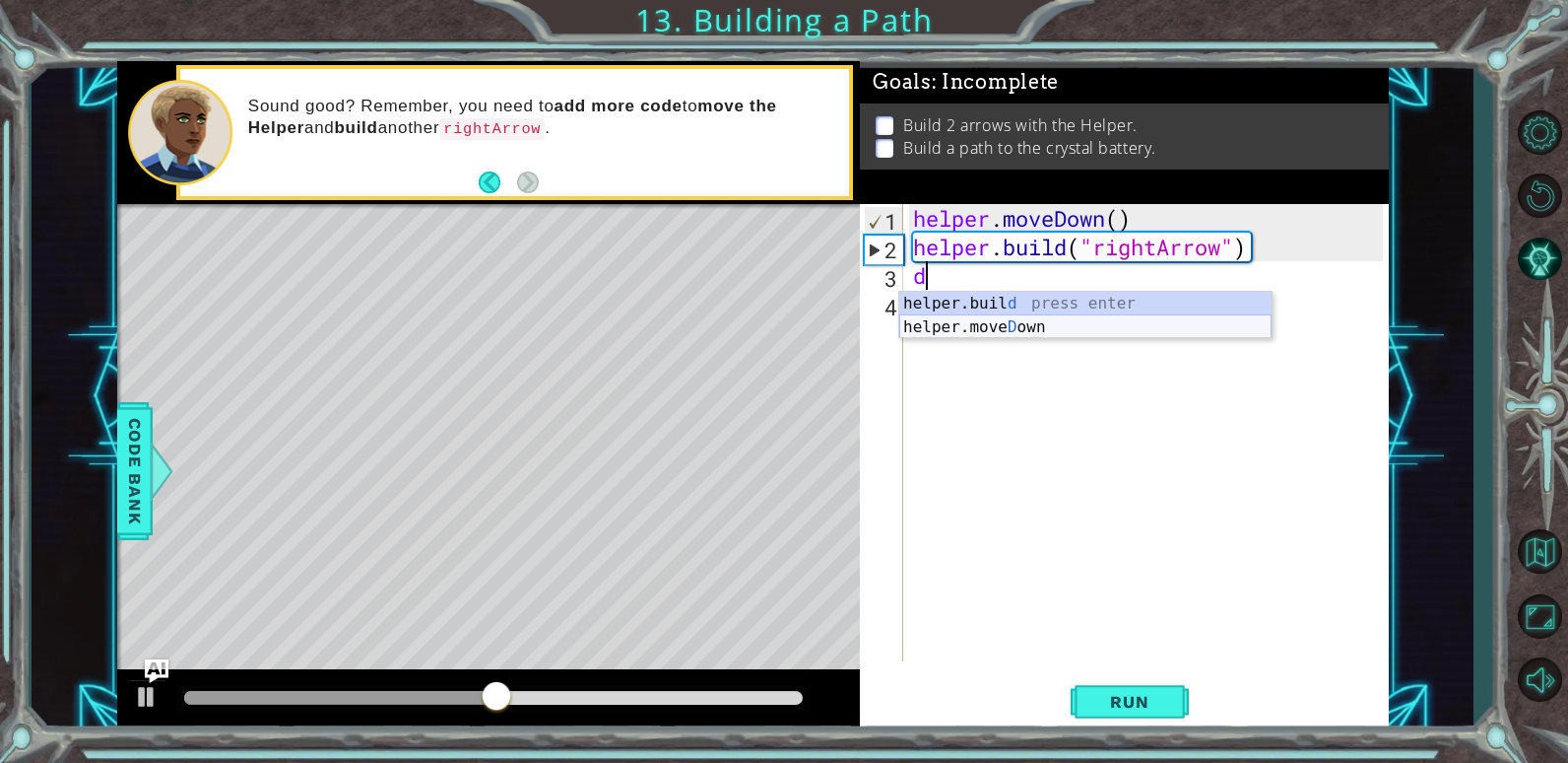
drag, startPoint x: 961, startPoint y: 327, endPoint x: 981, endPoint y: 386, distance: 62.3
click at [961, 328] on div "helper.buil d press enter helper.[PERSON_NAME] own press enter" at bounding box center [1085, 338] width 372 height 94
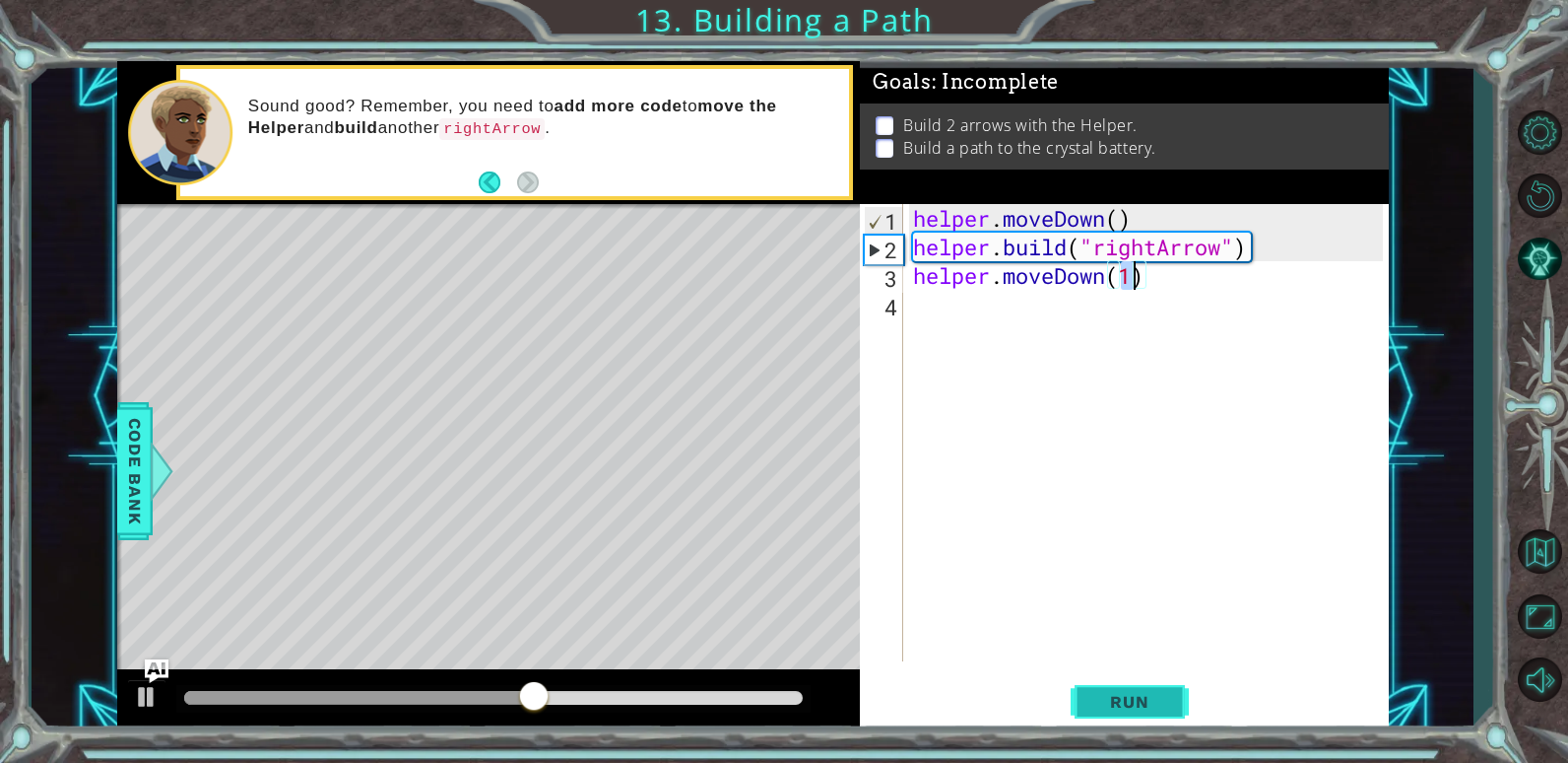
type textarea "helper.moveDown(1)"
click at [1105, 690] on button "Run" at bounding box center [1130, 701] width 118 height 54
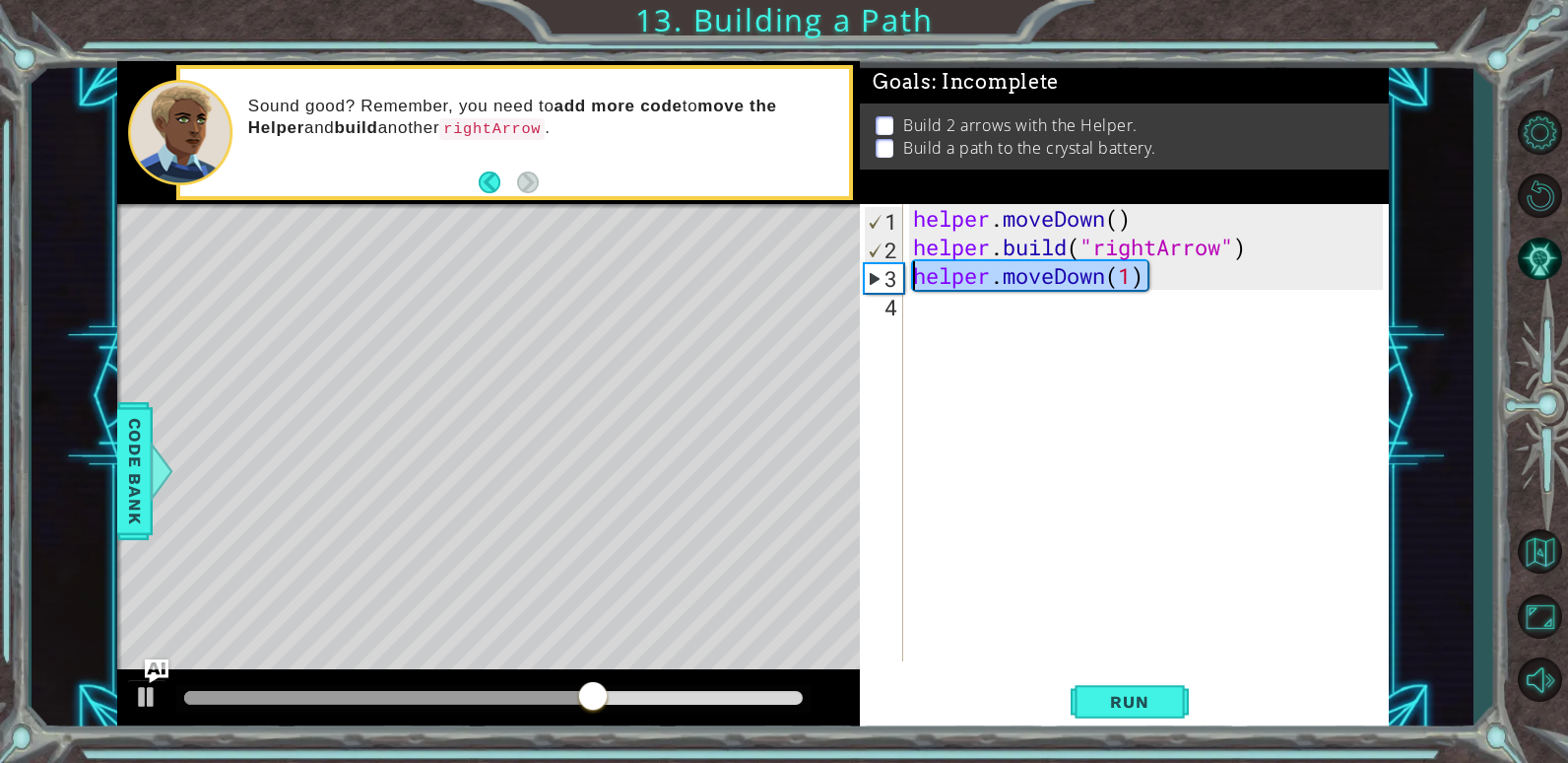
drag, startPoint x: 1150, startPoint y: 285, endPoint x: 892, endPoint y: 262, distance: 259.0
click at [892, 262] on div "1 2 3 4 helper . moveDown ( ) helper . build ( "rightArrow" ) helper . moveDown…" at bounding box center [1121, 433] width 523 height 457
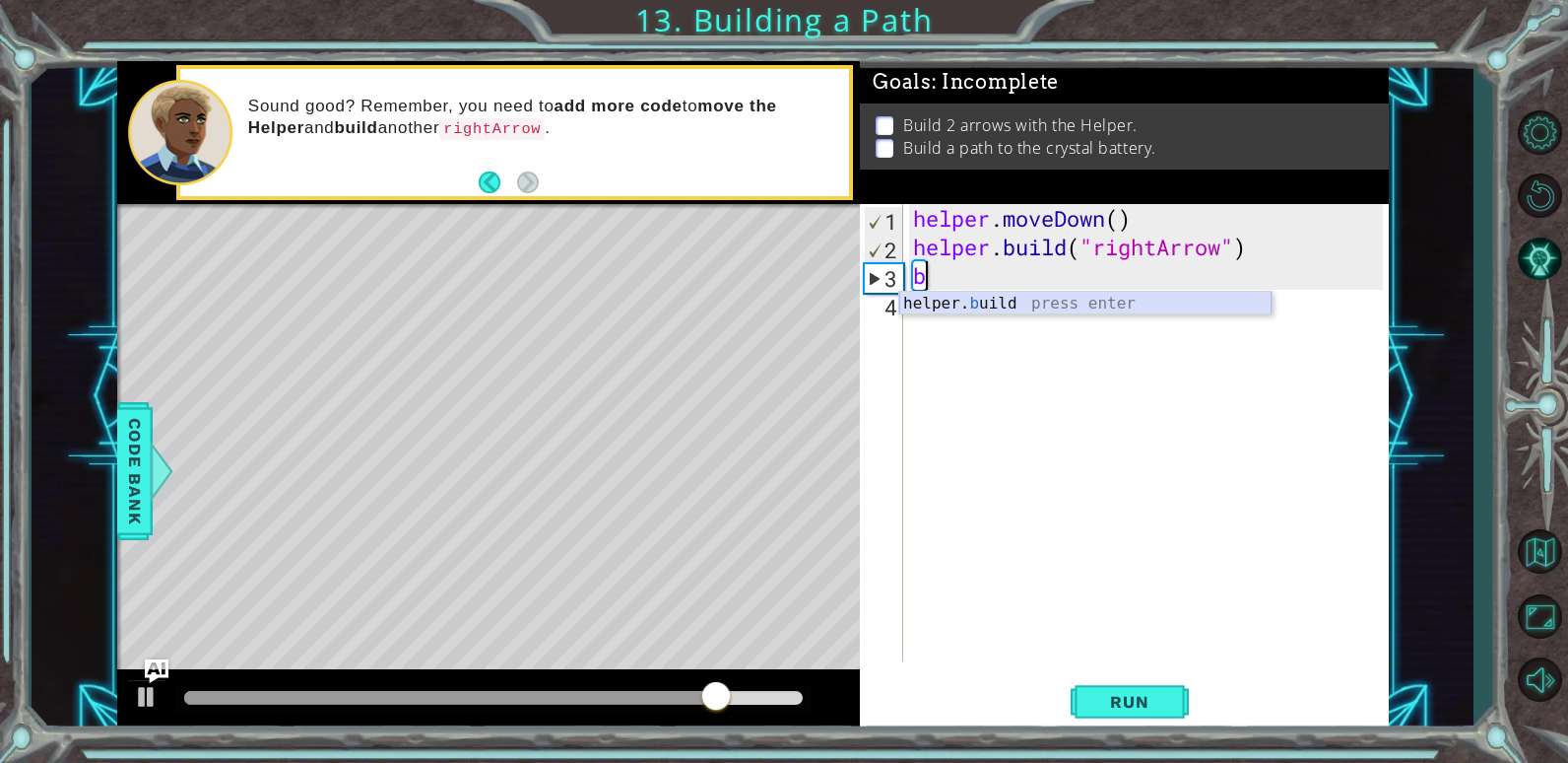
click at [1036, 301] on div "helper. b uild press enter" at bounding box center [1085, 327] width 372 height 71
type textarea "[DOMAIN_NAME]("rightArrow")"
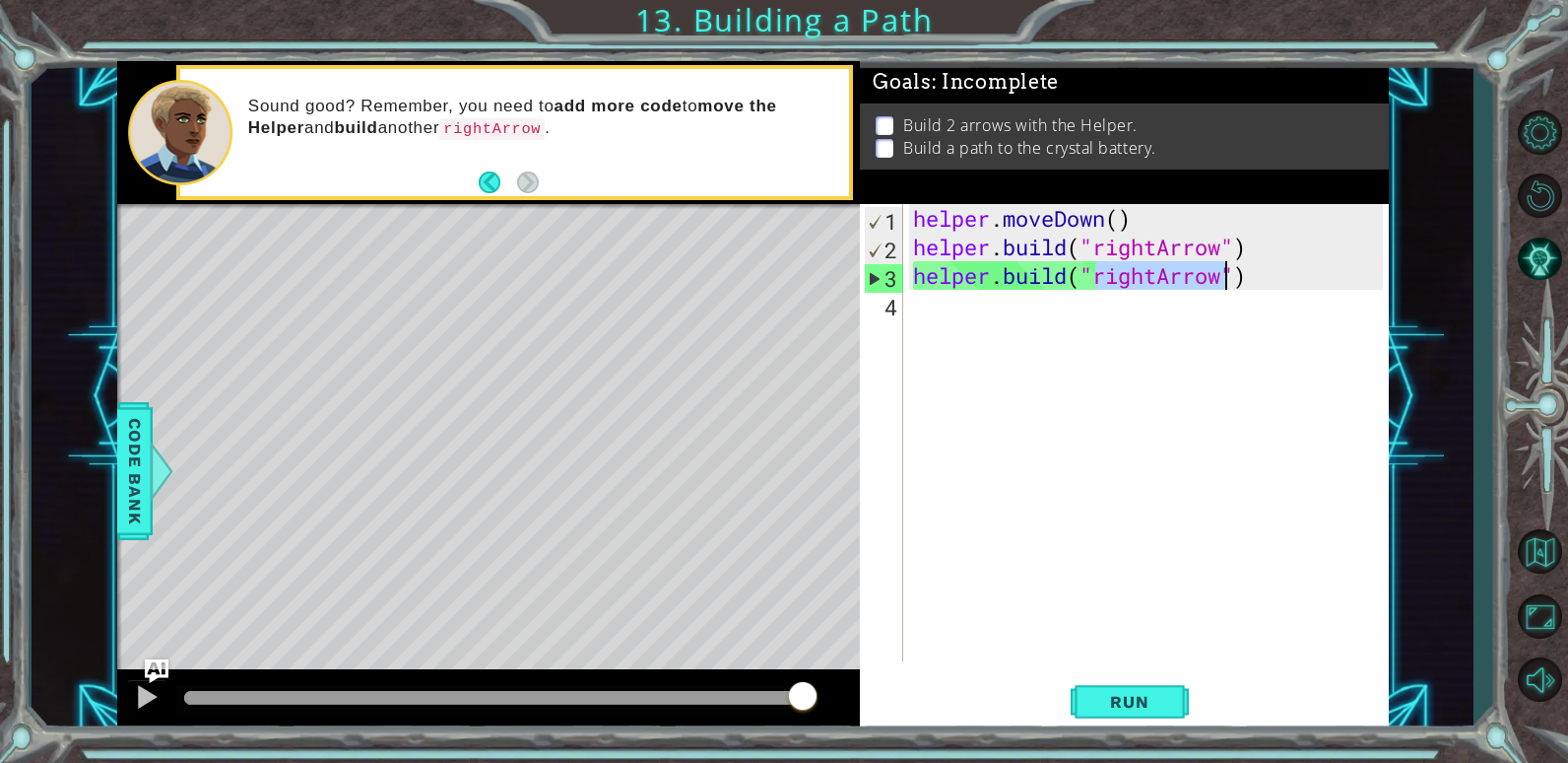
click at [997, 302] on div "helper . moveDown ( ) helper . build ( "rightArrow" ) helper . build ( "rightAr…" at bounding box center [1151, 461] width 484 height 515
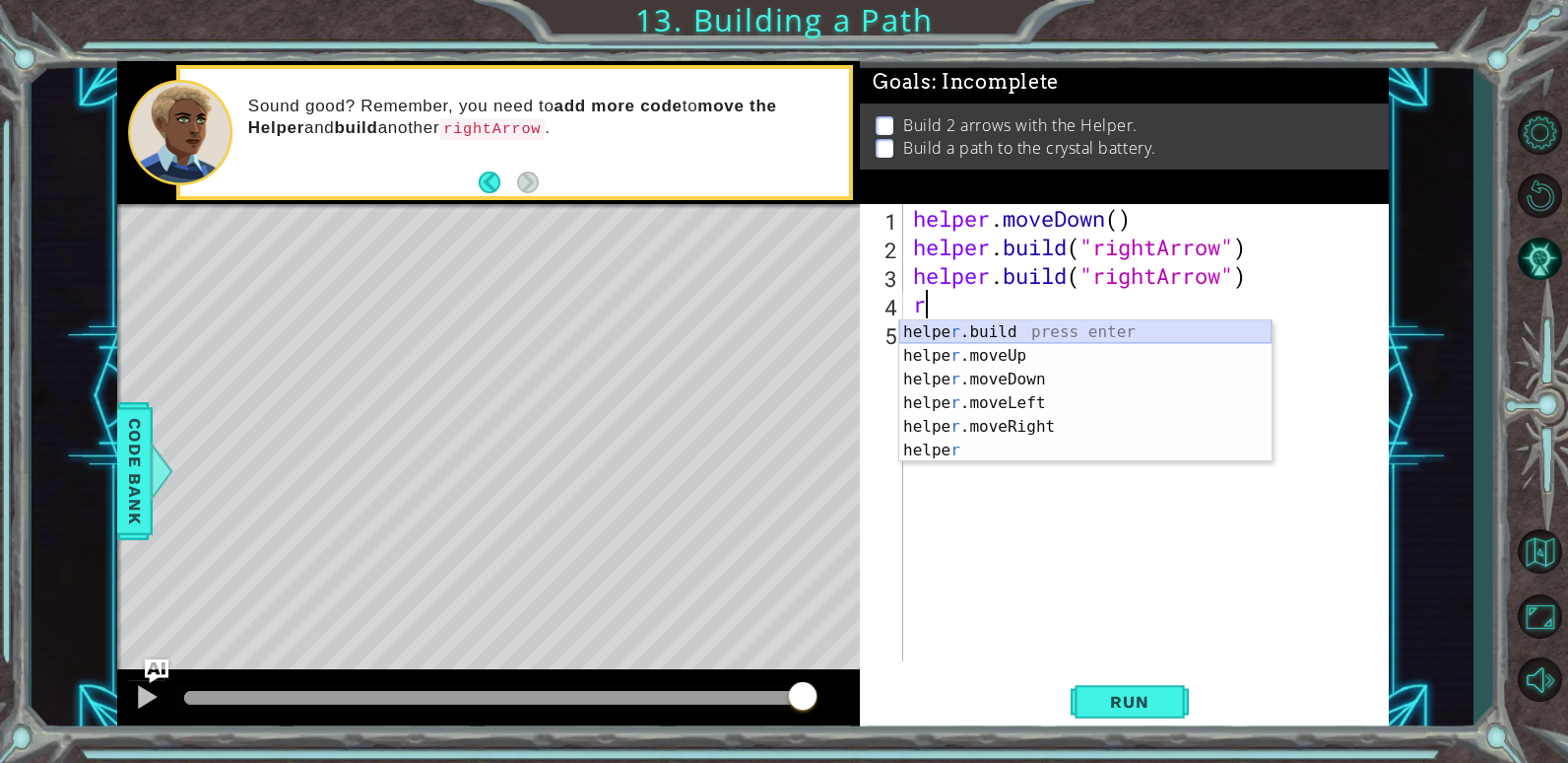
click at [1051, 329] on div "helpe [PERSON_NAME]build press enter helpe r .moveUp press enter helpe [PERSON_…" at bounding box center [1085, 415] width 372 height 190
type textarea "[DOMAIN_NAME]("rightArrow")"
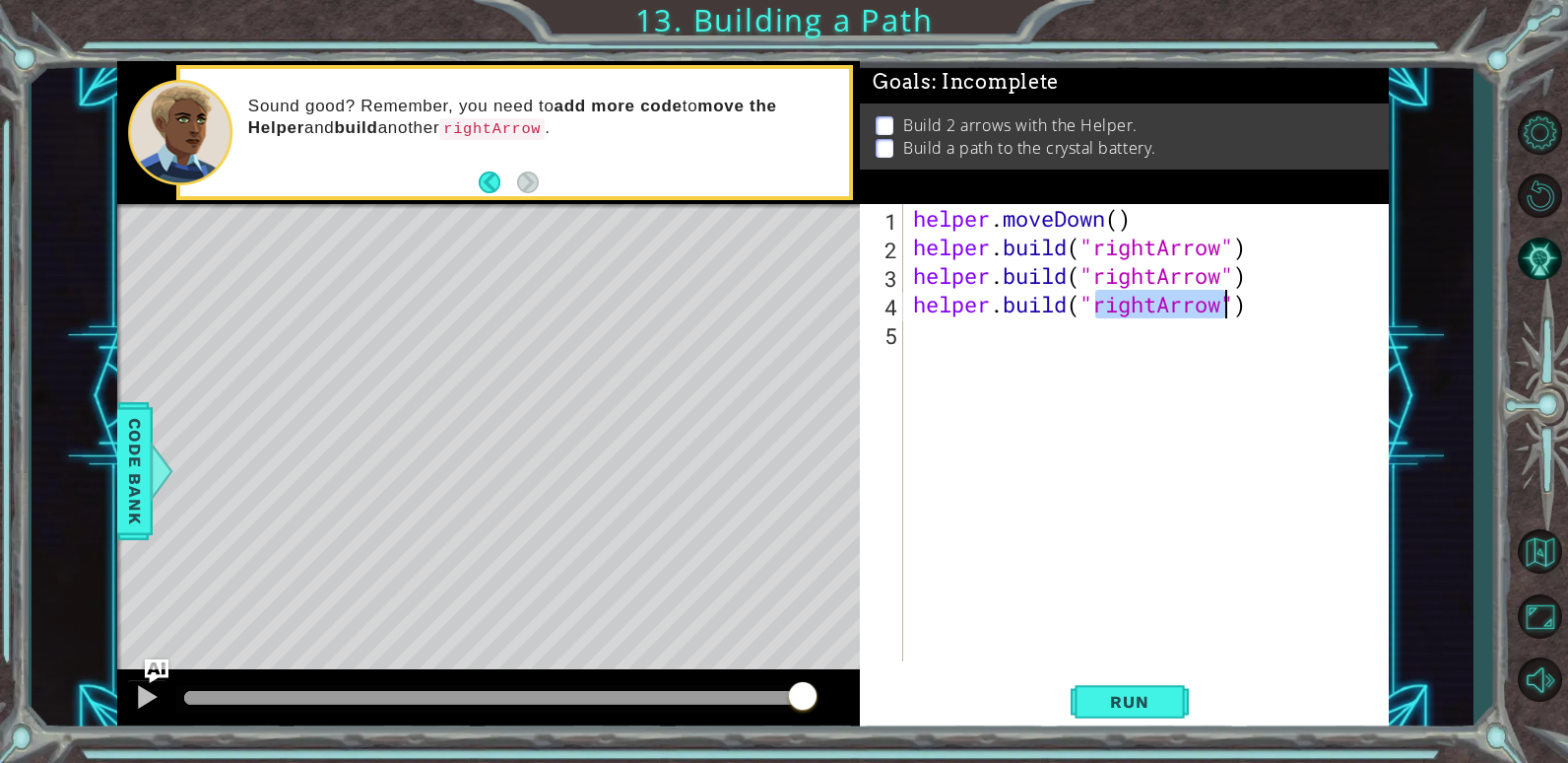
click at [1031, 364] on div "helper . moveDown ( ) helper . build ( "rightArrow" ) helper . build ( "rightAr…" at bounding box center [1151, 461] width 484 height 515
click at [1150, 695] on span "Run" at bounding box center [1130, 701] width 77 height 20
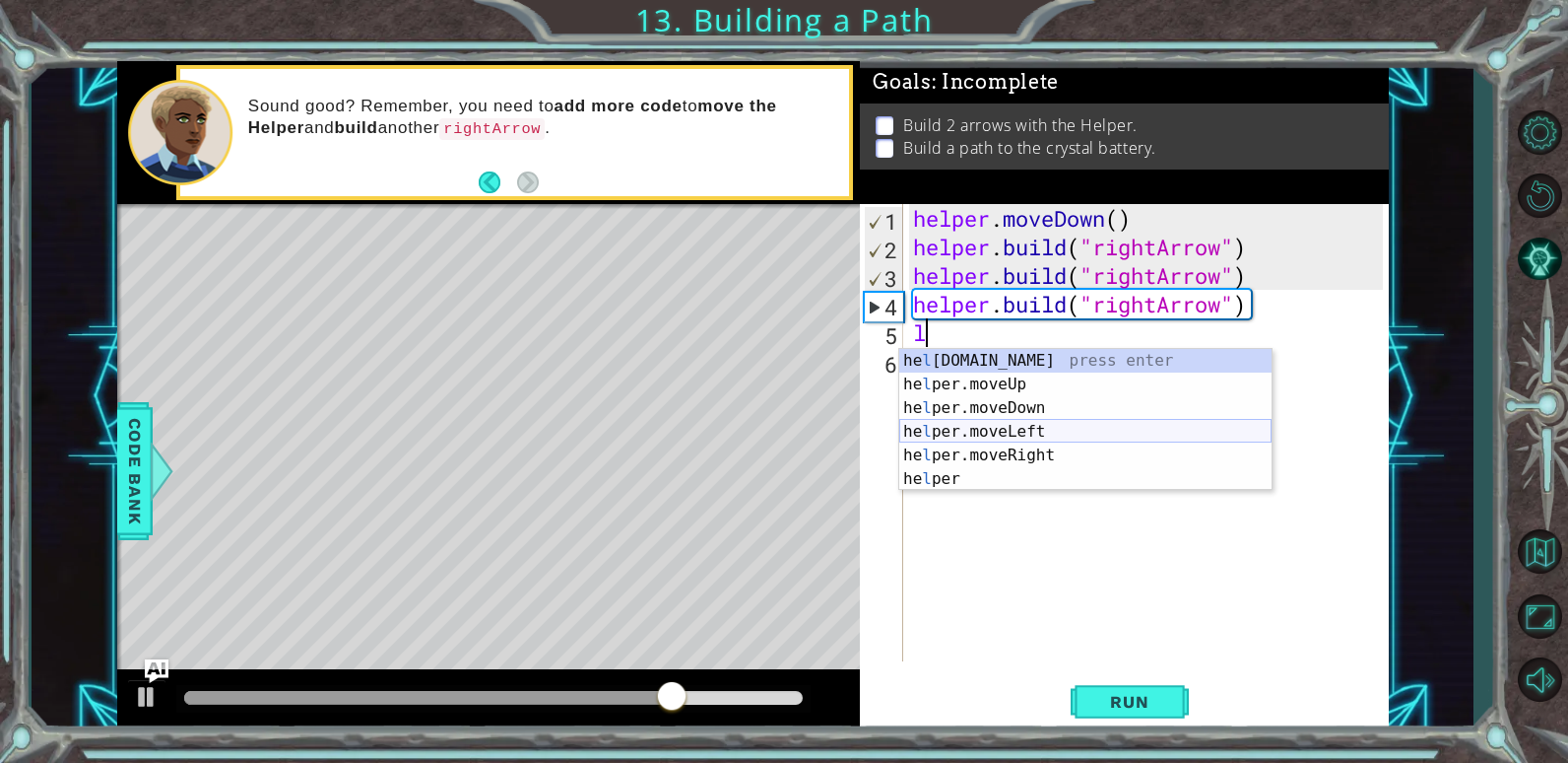
click at [1014, 425] on div "he l [DOMAIN_NAME] press enter he l per.moveUp press enter he l per.moveDown pr…" at bounding box center [1085, 444] width 372 height 190
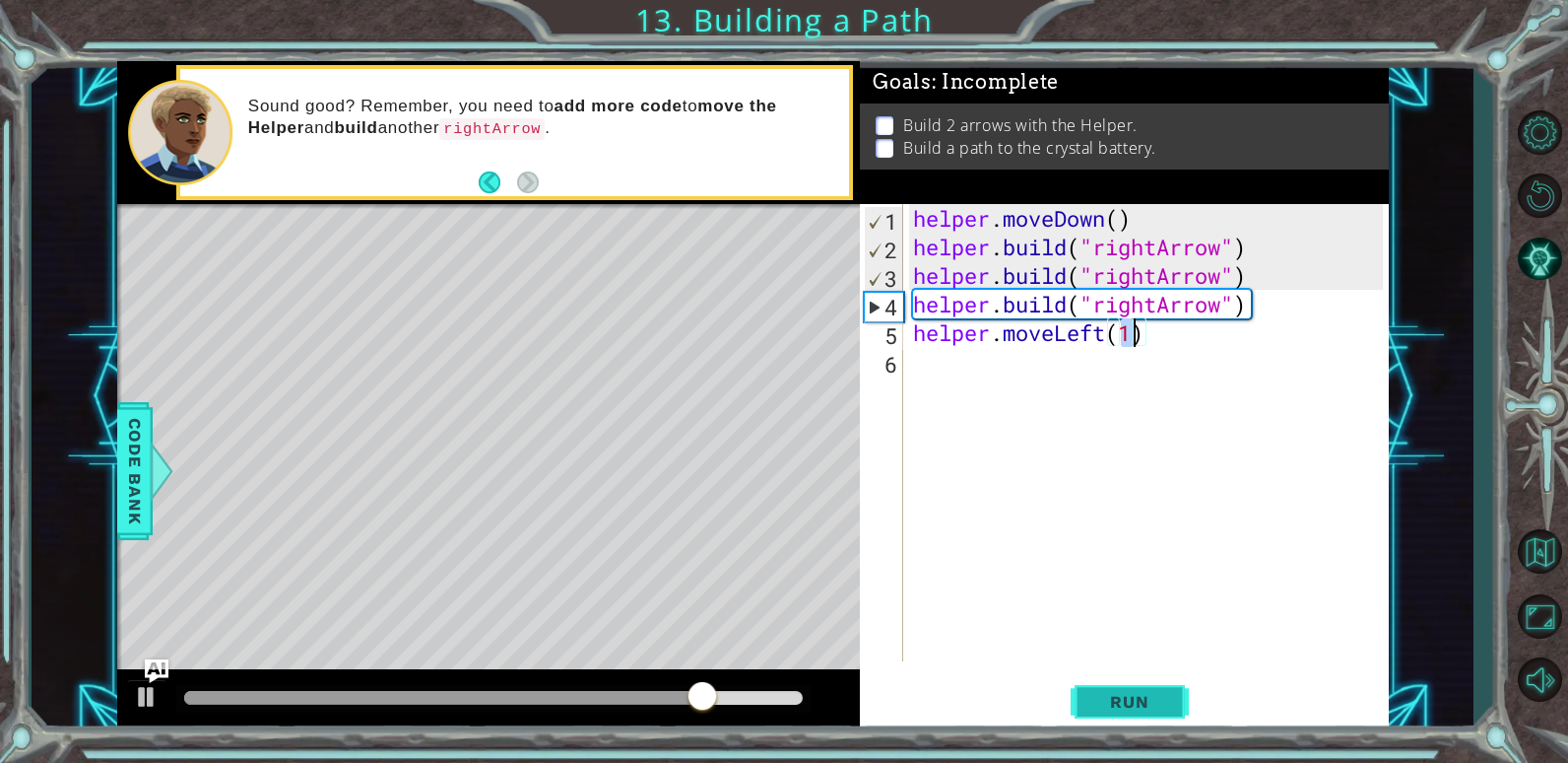
type textarea "helper.moveLeft(1)"
click at [1113, 696] on span "Run" at bounding box center [1130, 701] width 77 height 20
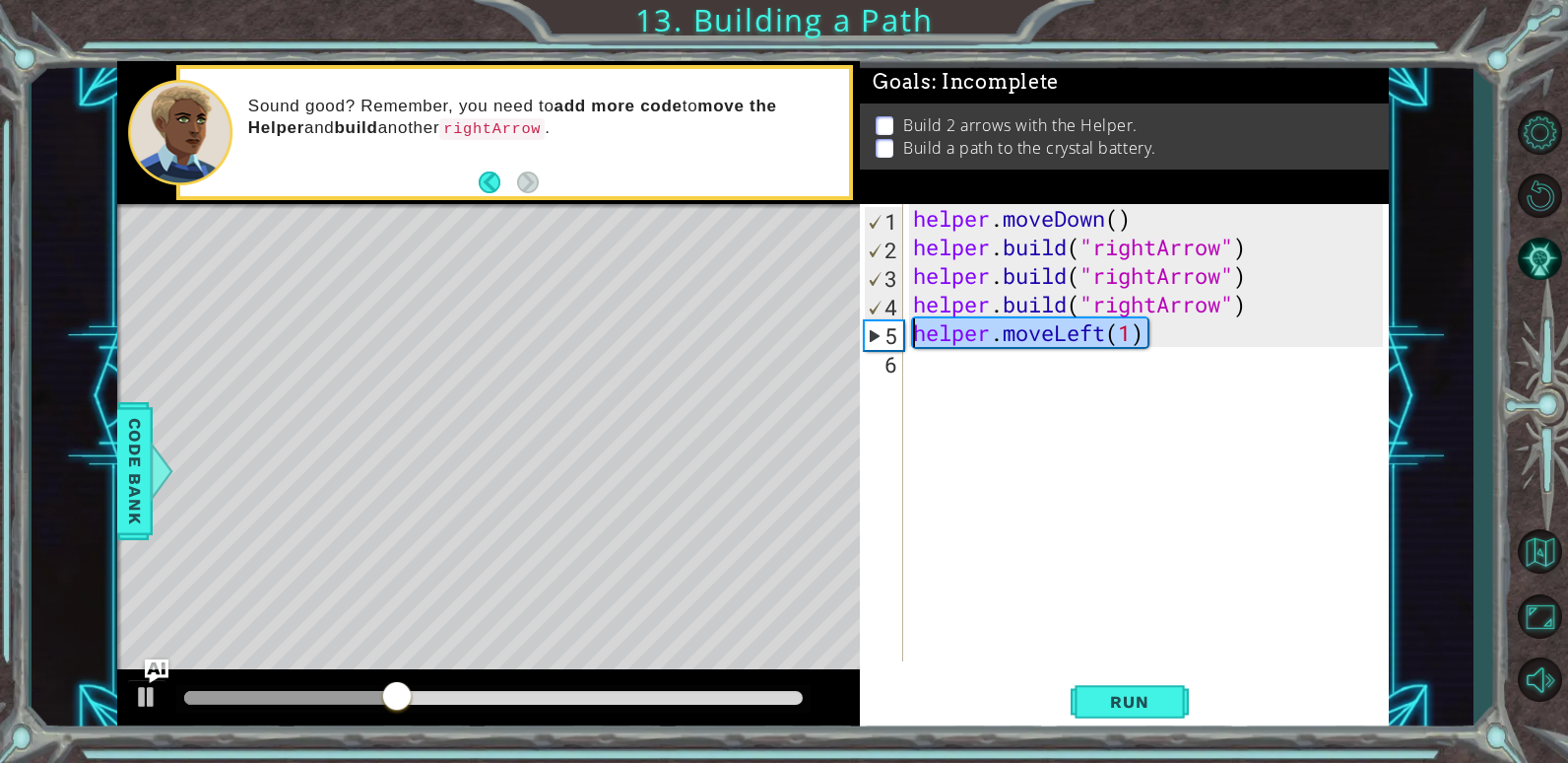
drag, startPoint x: 1157, startPoint y: 337, endPoint x: 910, endPoint y: 318, distance: 247.7
click at [910, 318] on div "helper . moveDown ( ) helper . build ( "rightArrow" ) helper . build ( "rightAr…" at bounding box center [1151, 461] width 484 height 515
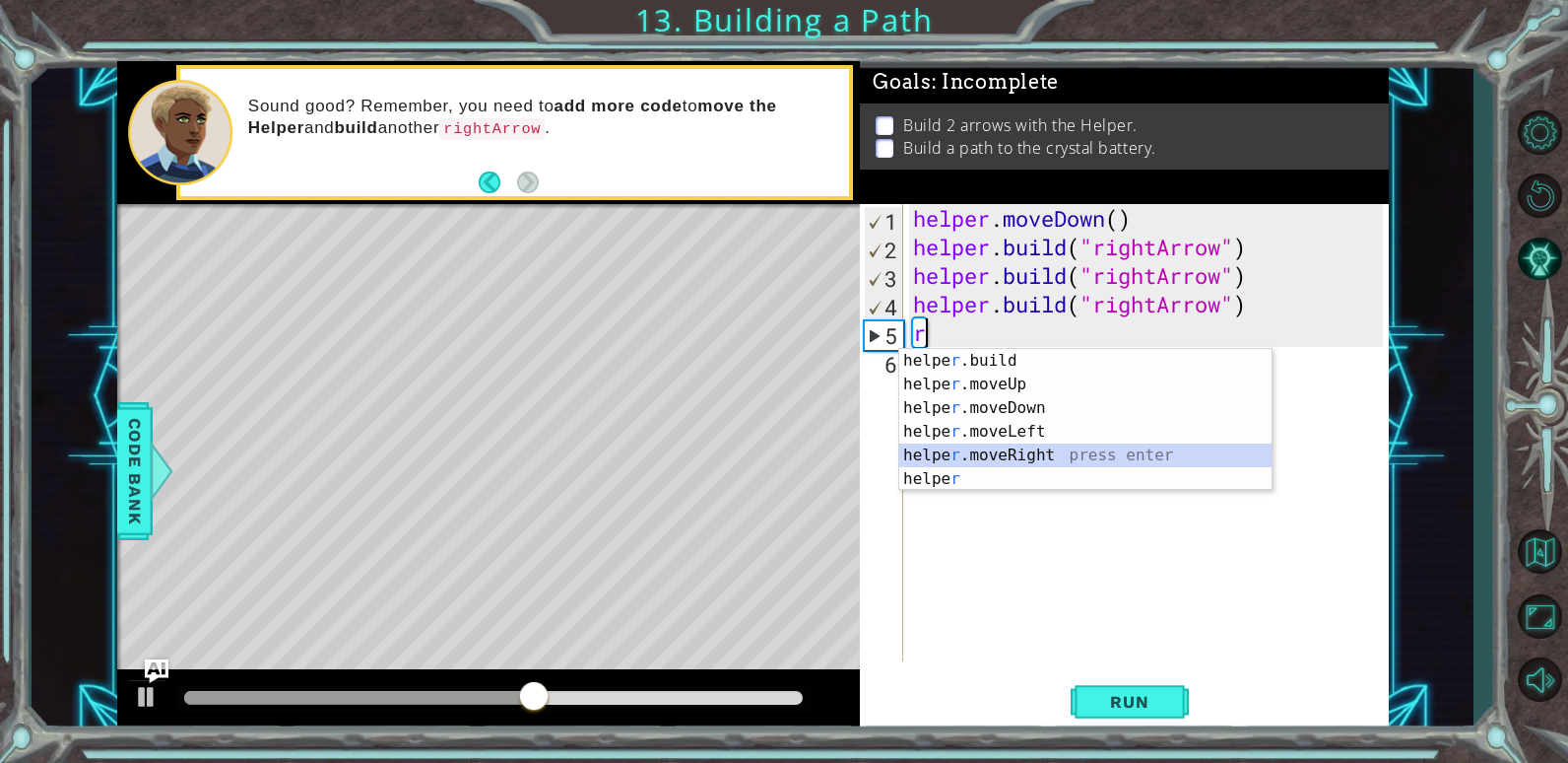
click at [1081, 449] on div "helpe [PERSON_NAME]build press enter helpe r .moveUp press enter helpe [PERSON_…" at bounding box center [1085, 444] width 372 height 190
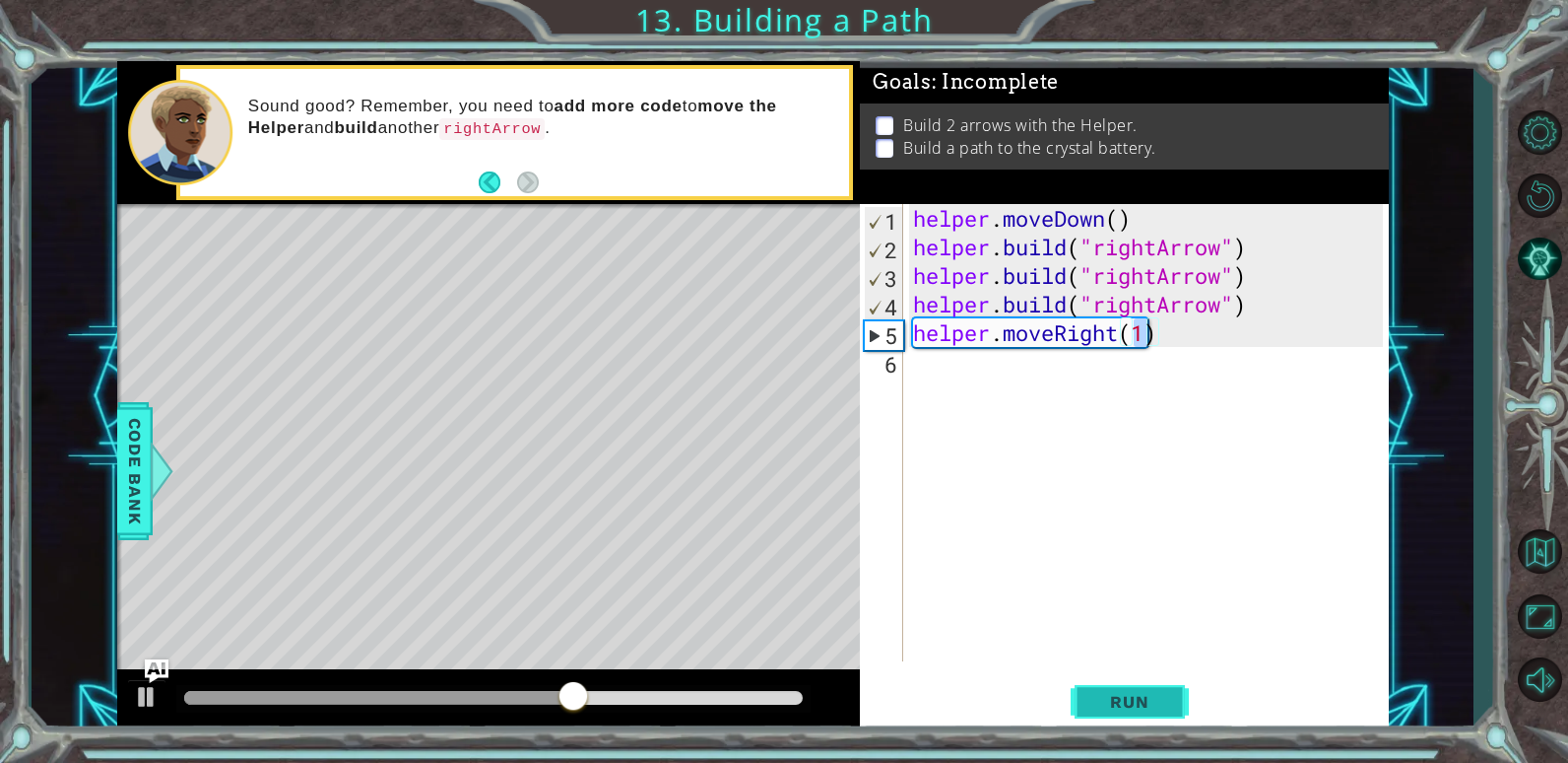
click at [1104, 698] on span "Run" at bounding box center [1130, 701] width 77 height 20
click at [1151, 699] on span "Run" at bounding box center [1130, 701] width 77 height 20
click at [1140, 688] on button "Run" at bounding box center [1130, 701] width 118 height 54
click at [1257, 298] on div "helper . moveDown ( ) helper . build ( "rightArrow" ) helper . build ( "rightAr…" at bounding box center [1151, 461] width 484 height 515
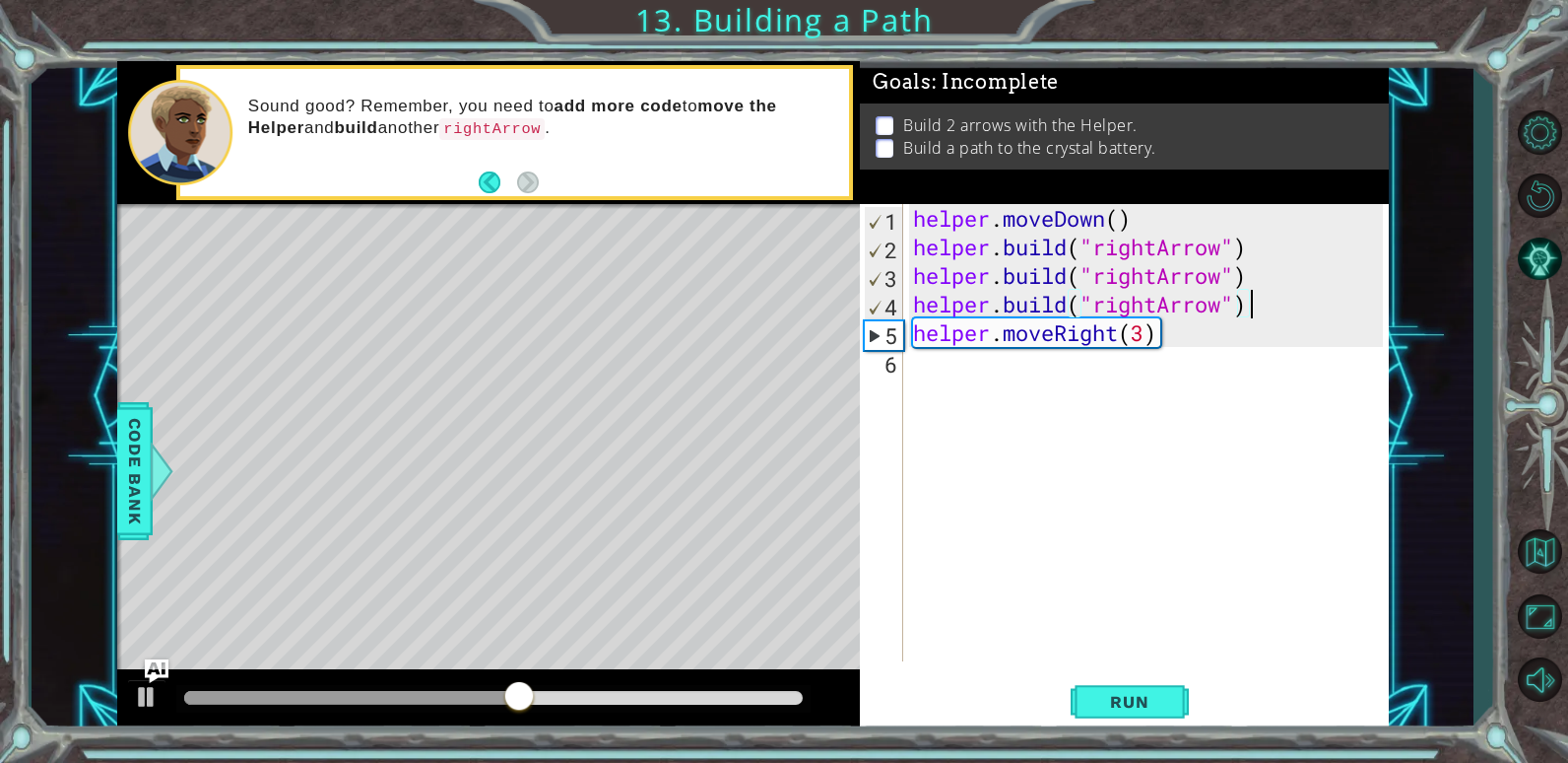
type textarea "[DOMAIN_NAME]("rightArrow")"
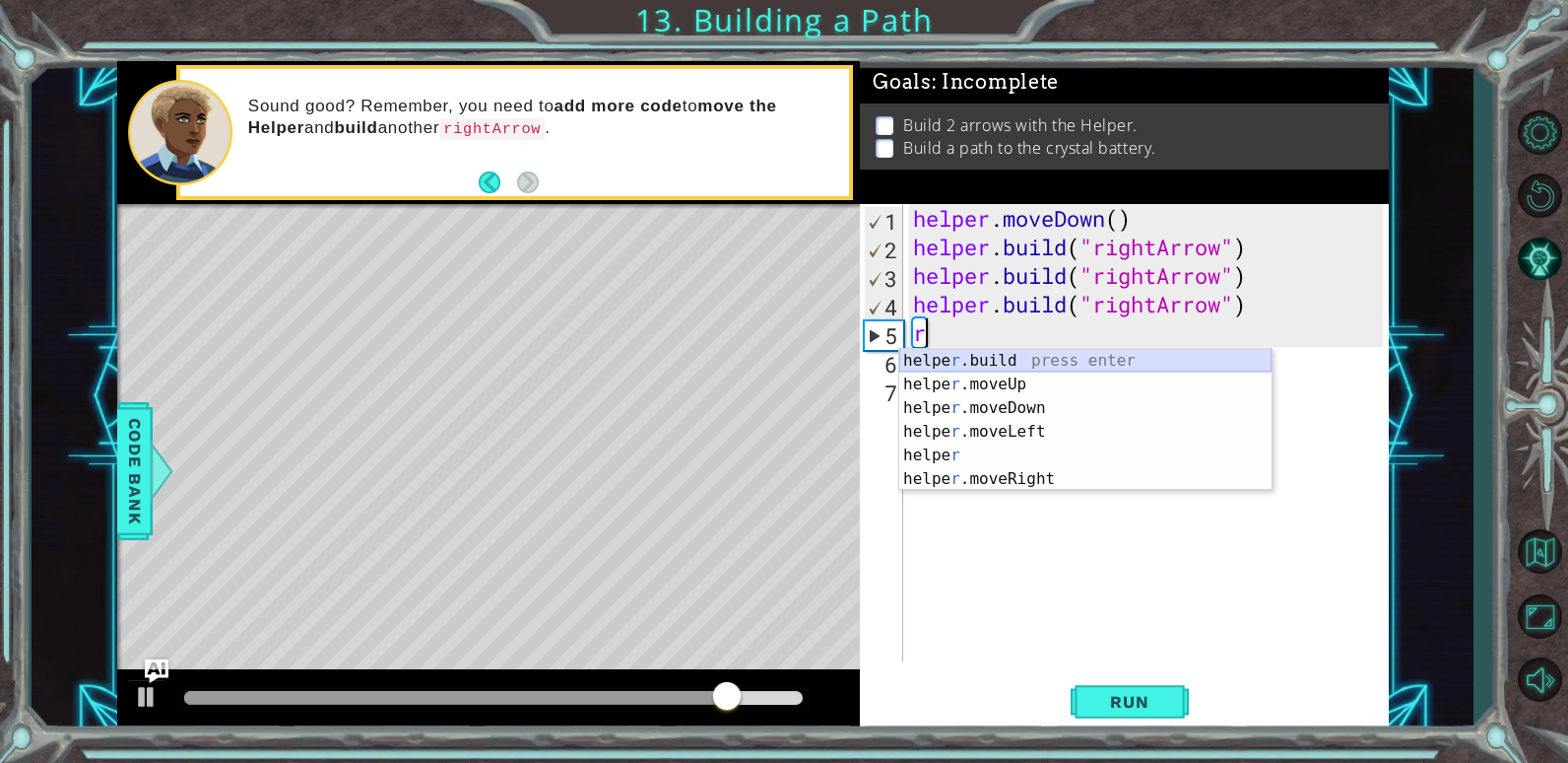
click at [1165, 360] on div "helpe [PERSON_NAME]build press enter helpe r .moveUp press enter helpe [PERSON_…" at bounding box center [1085, 444] width 372 height 190
type textarea "[DOMAIN_NAME]("rightArrow")"
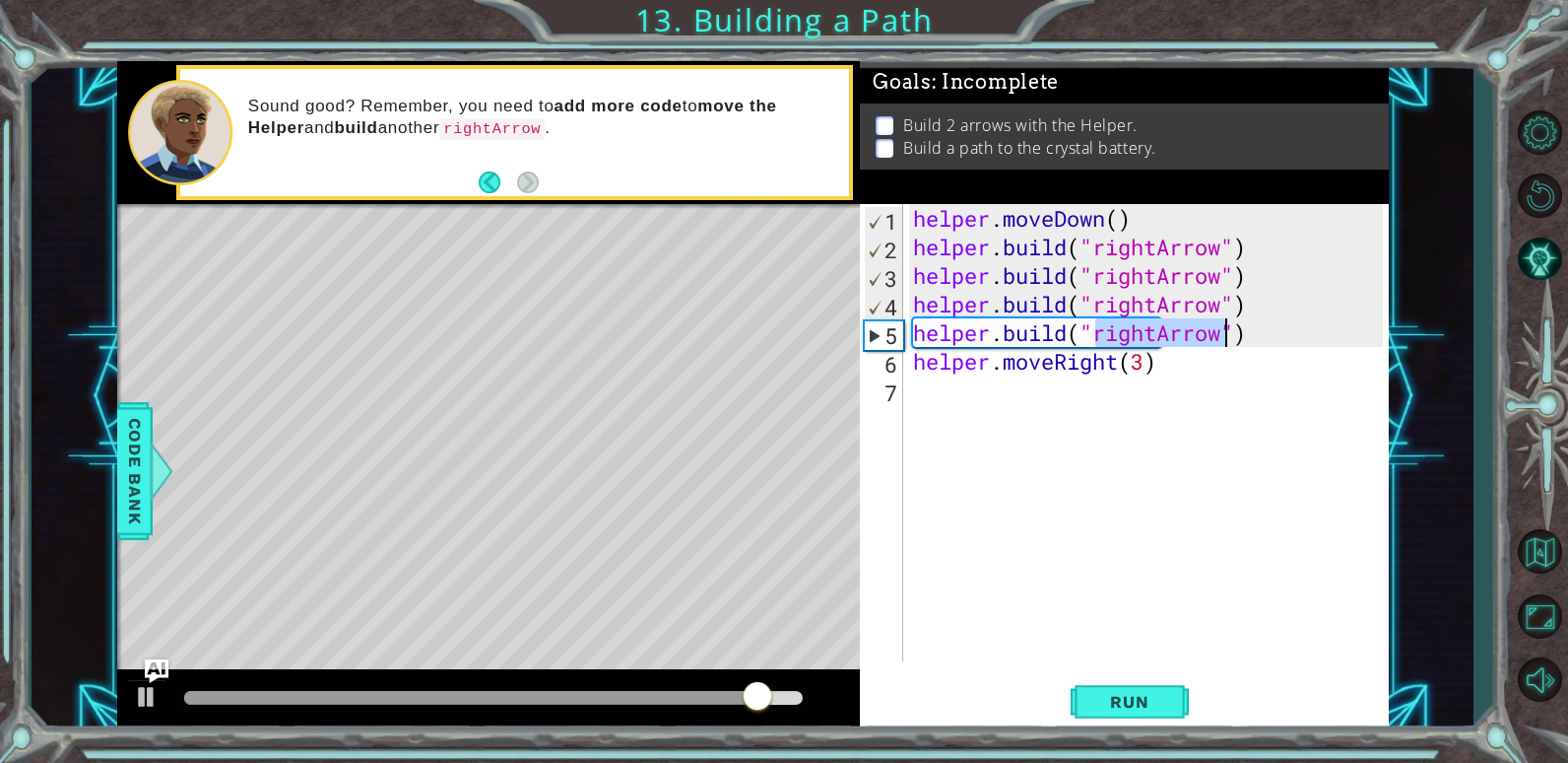
click at [1122, 421] on div "helper . moveDown ( ) helper . build ( "rightArrow" ) helper . build ( "rightAr…" at bounding box center [1151, 461] width 484 height 515
click at [1181, 702] on button "Run" at bounding box center [1130, 701] width 118 height 54
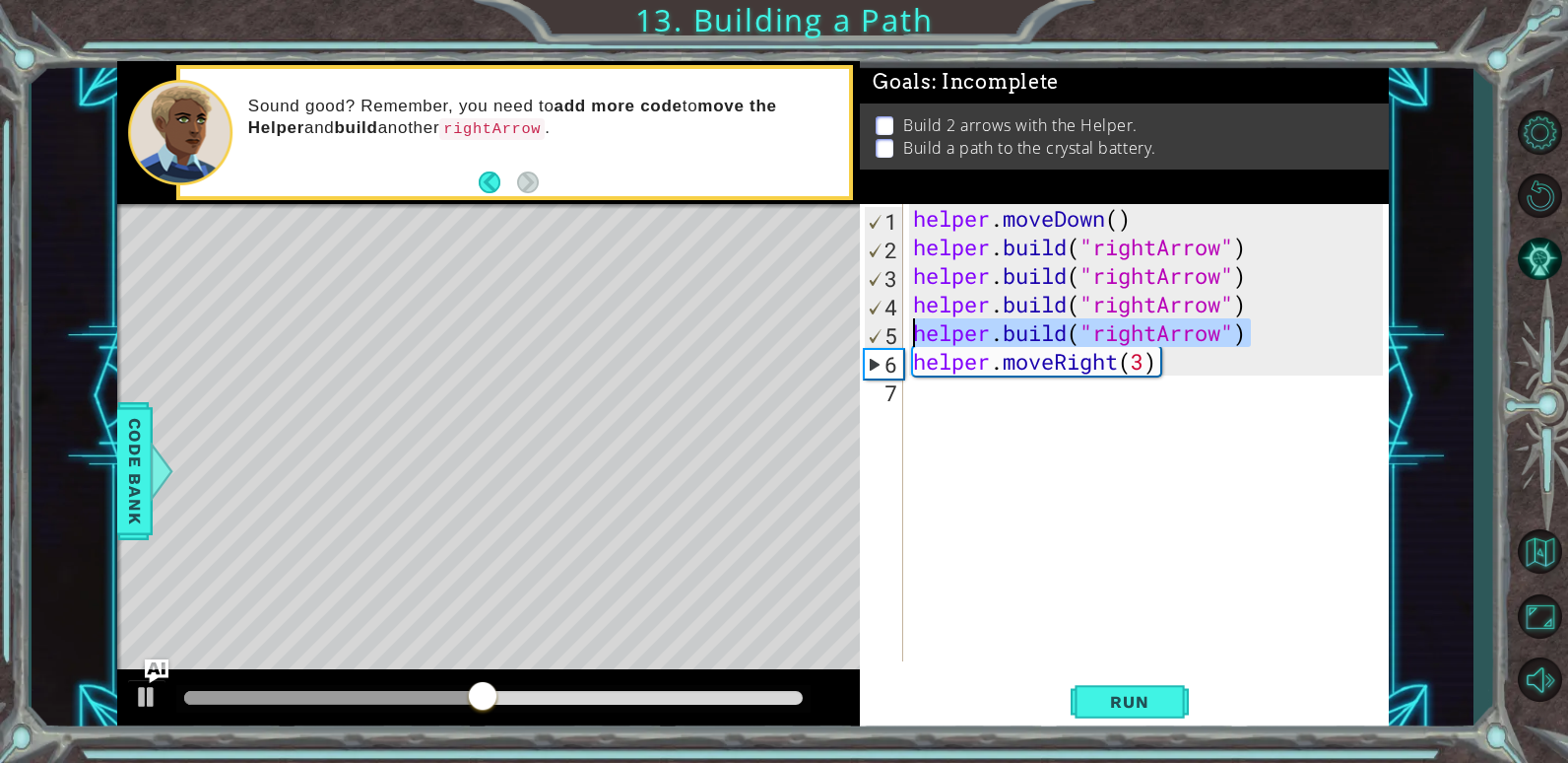
drag, startPoint x: 1255, startPoint y: 340, endPoint x: 902, endPoint y: 338, distance: 353.0
click at [902, 338] on div "1 2 3 4 5 6 7 helper . moveDown ( ) helper . build ( "rightArrow" ) helper . bu…" at bounding box center [1121, 433] width 523 height 457
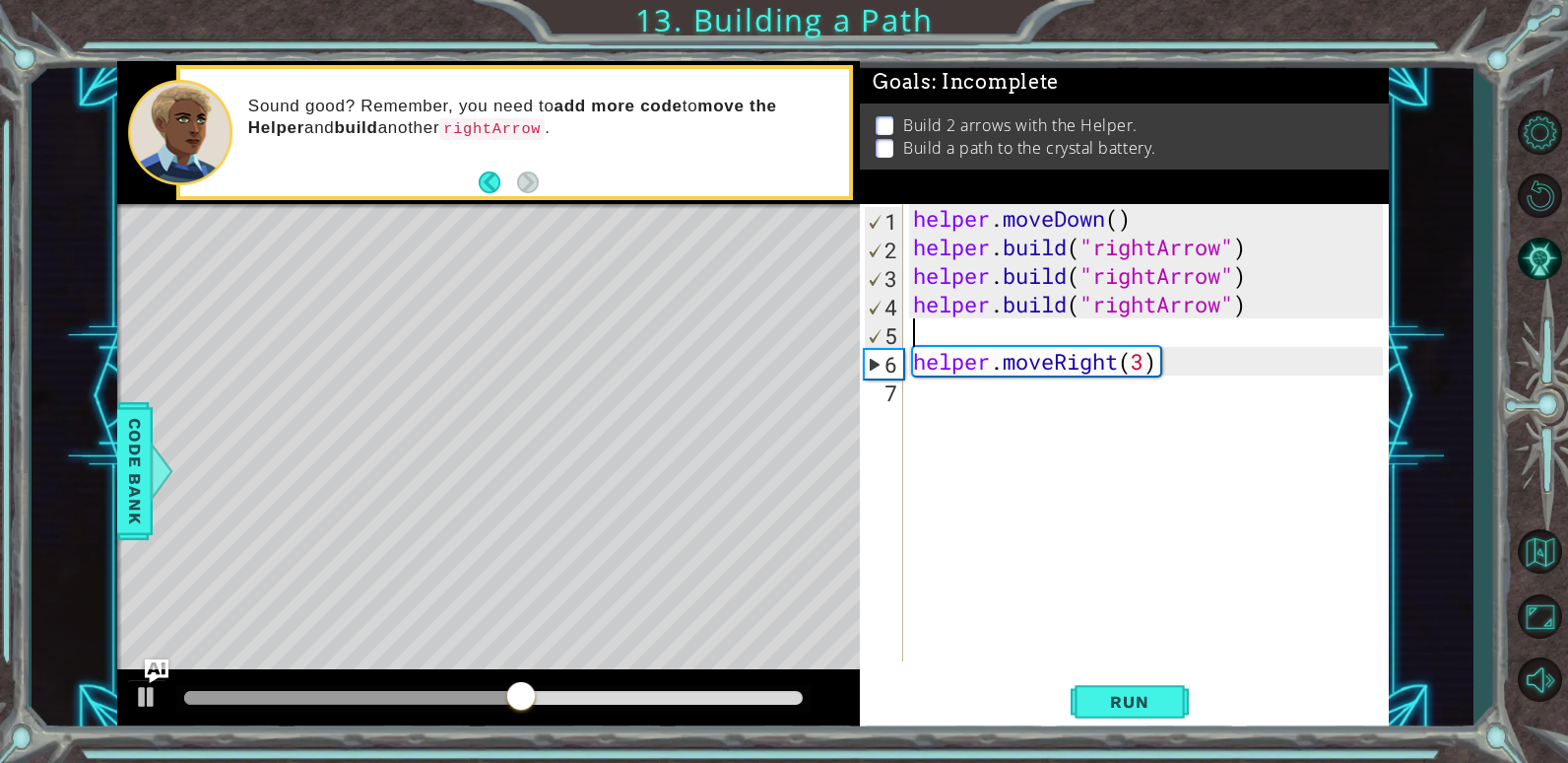
type textarea "[DOMAIN_NAME]("rightArrow")"
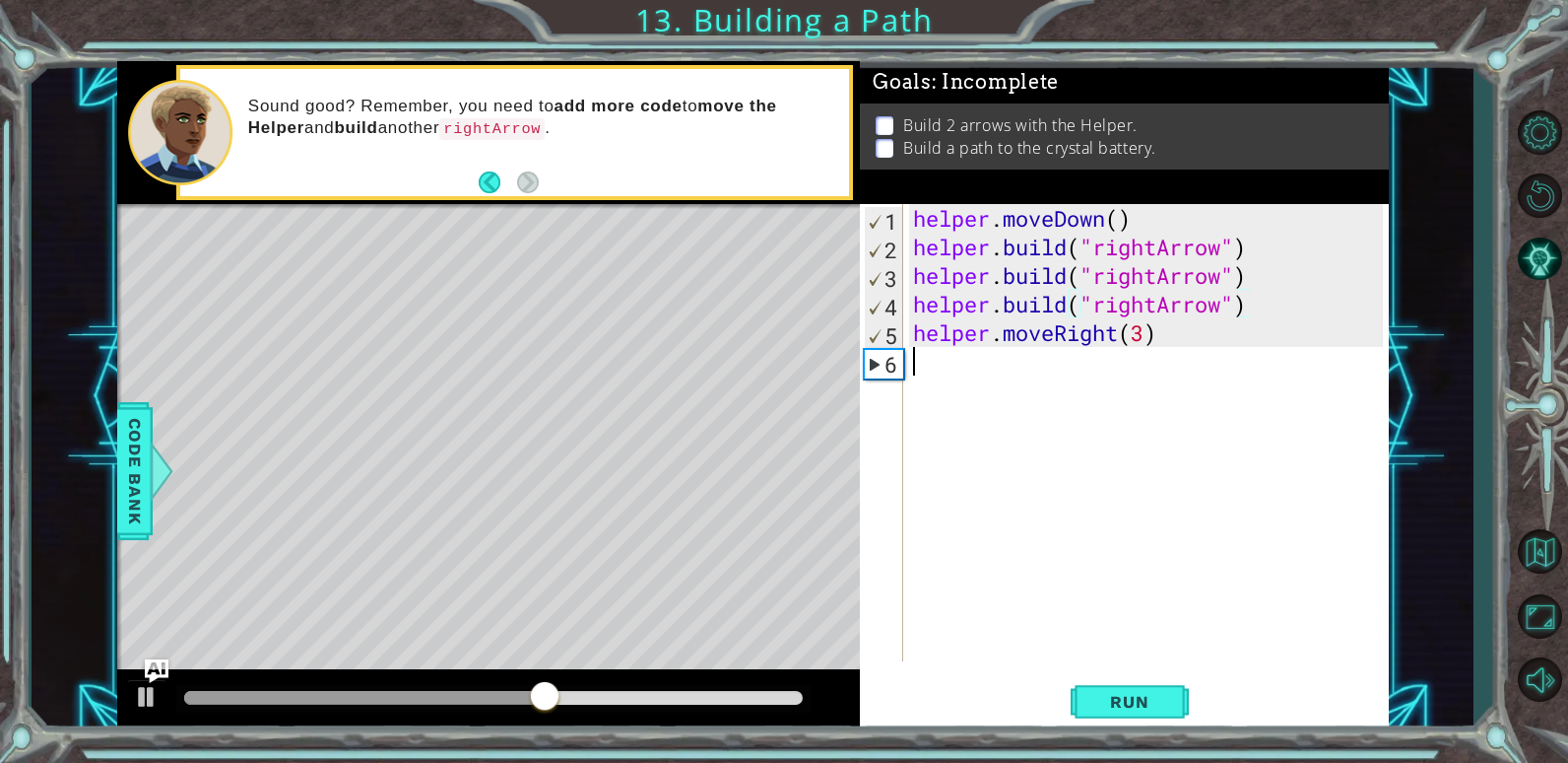
click at [926, 364] on div "helper . moveDown ( ) helper . build ( "rightArrow" ) helper . build ( "rightAr…" at bounding box center [1151, 461] width 484 height 515
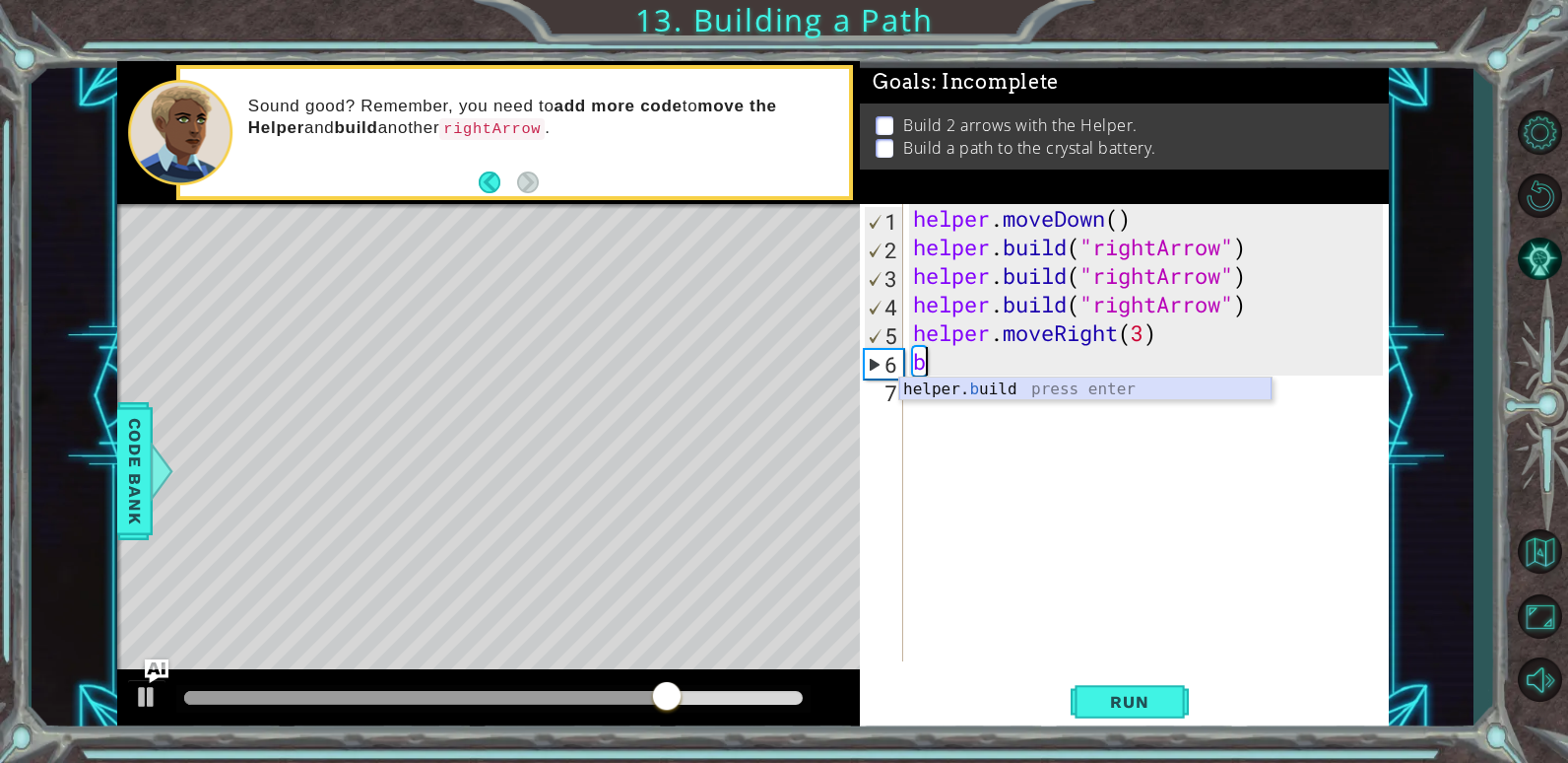
click at [936, 392] on div "helper. b uild press enter" at bounding box center [1085, 413] width 372 height 71
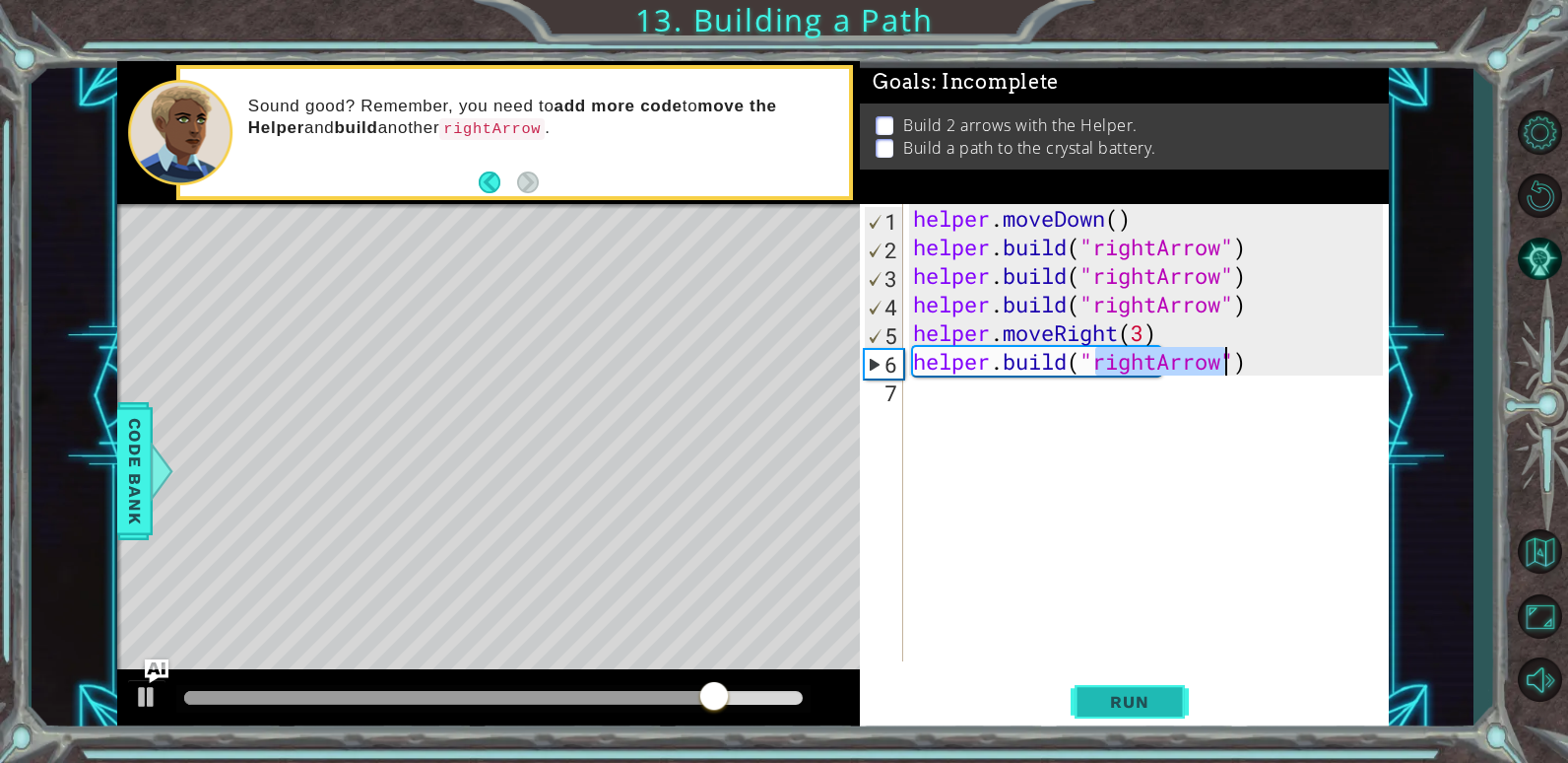
type textarea "[DOMAIN_NAME]("rightArrow")"
click at [1151, 699] on span "Run" at bounding box center [1130, 701] width 77 height 20
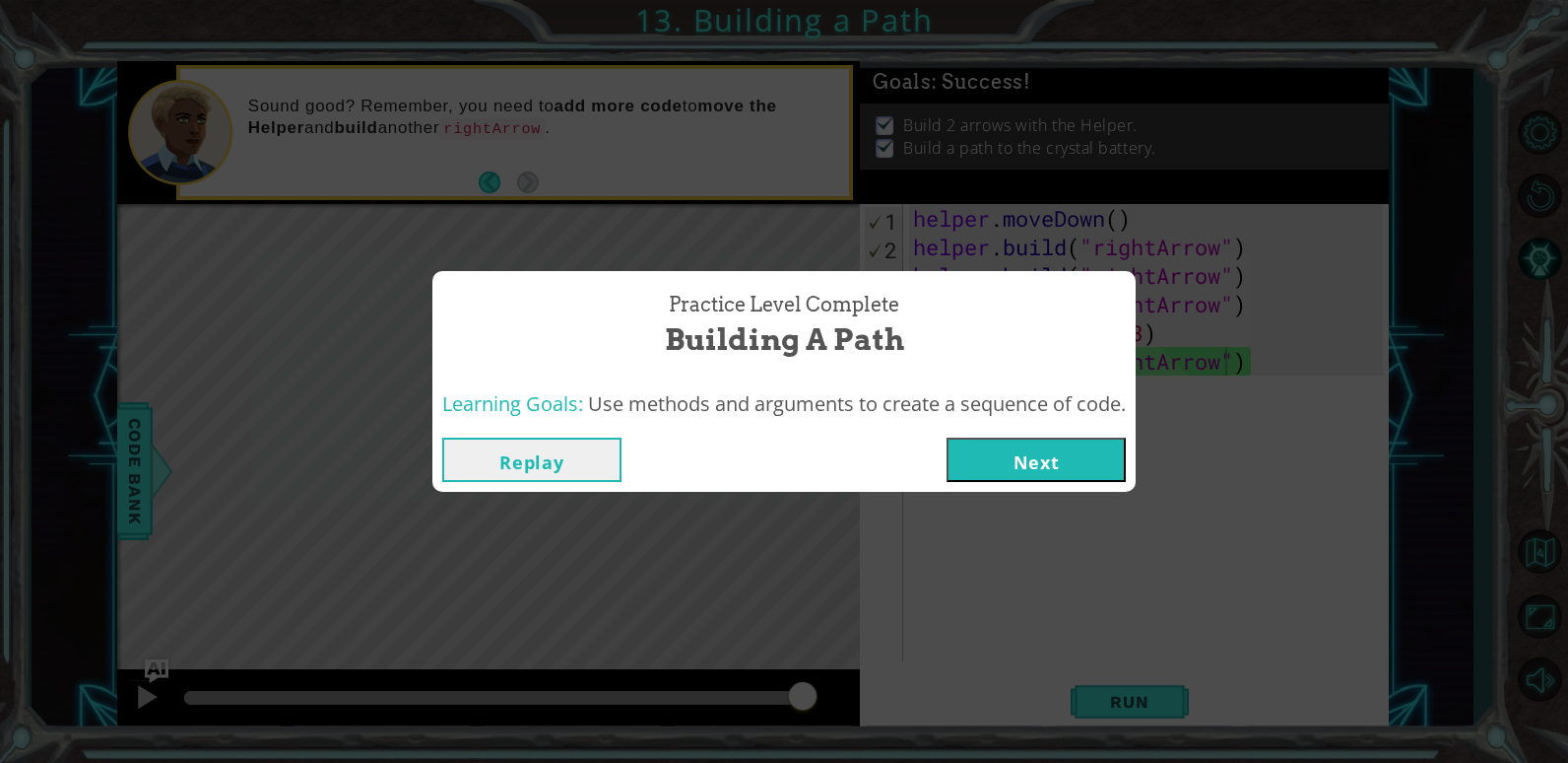
click at [1050, 467] on button "Next" at bounding box center [1036, 459] width 180 height 45
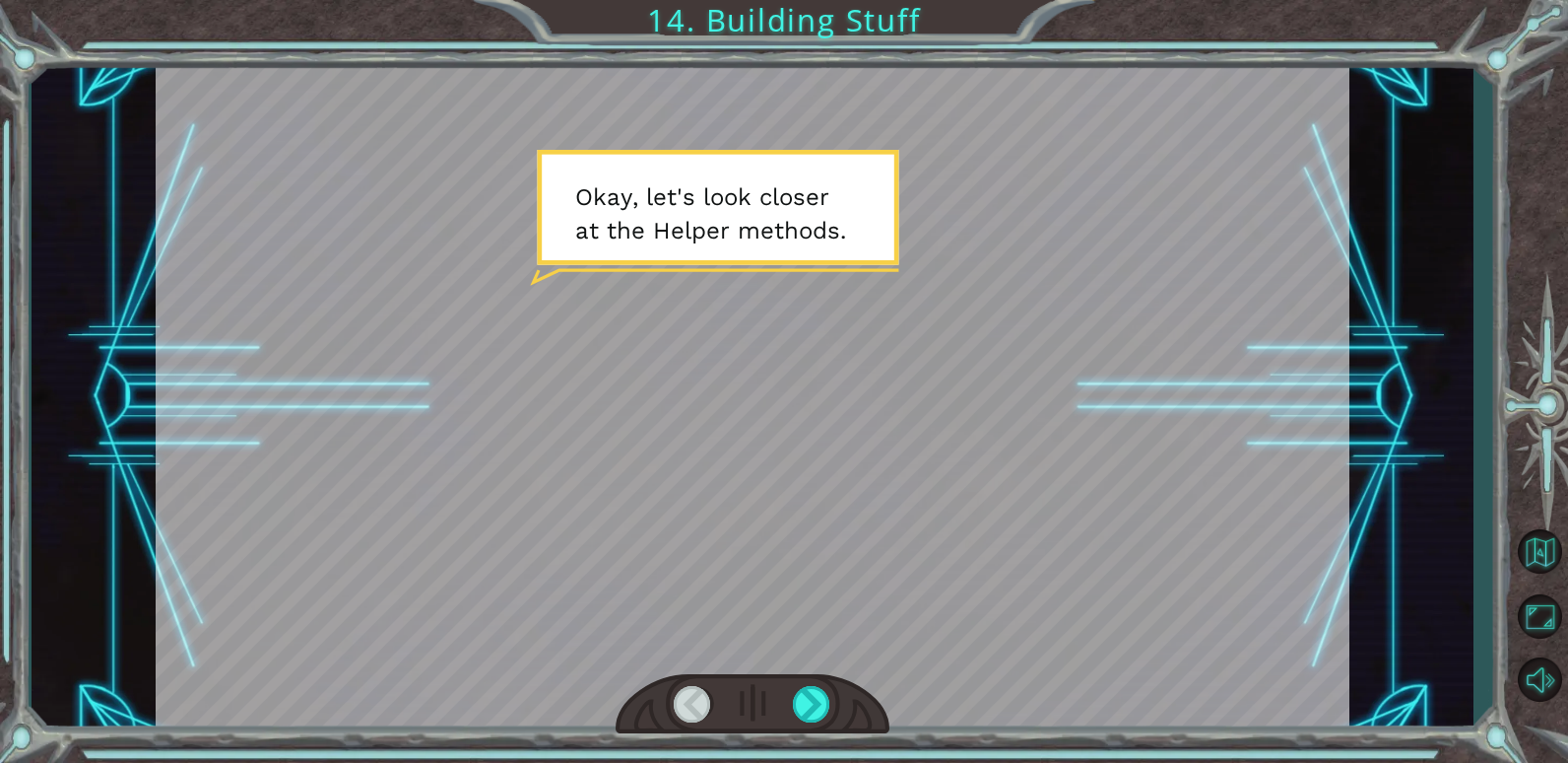
click at [786, 712] on div at bounding box center [753, 703] width 275 height 61
drag, startPoint x: 786, startPoint y: 711, endPoint x: 795, endPoint y: 695, distance: 18.4
click at [786, 699] on div at bounding box center [753, 703] width 275 height 61
click at [797, 692] on div at bounding box center [812, 703] width 39 height 37
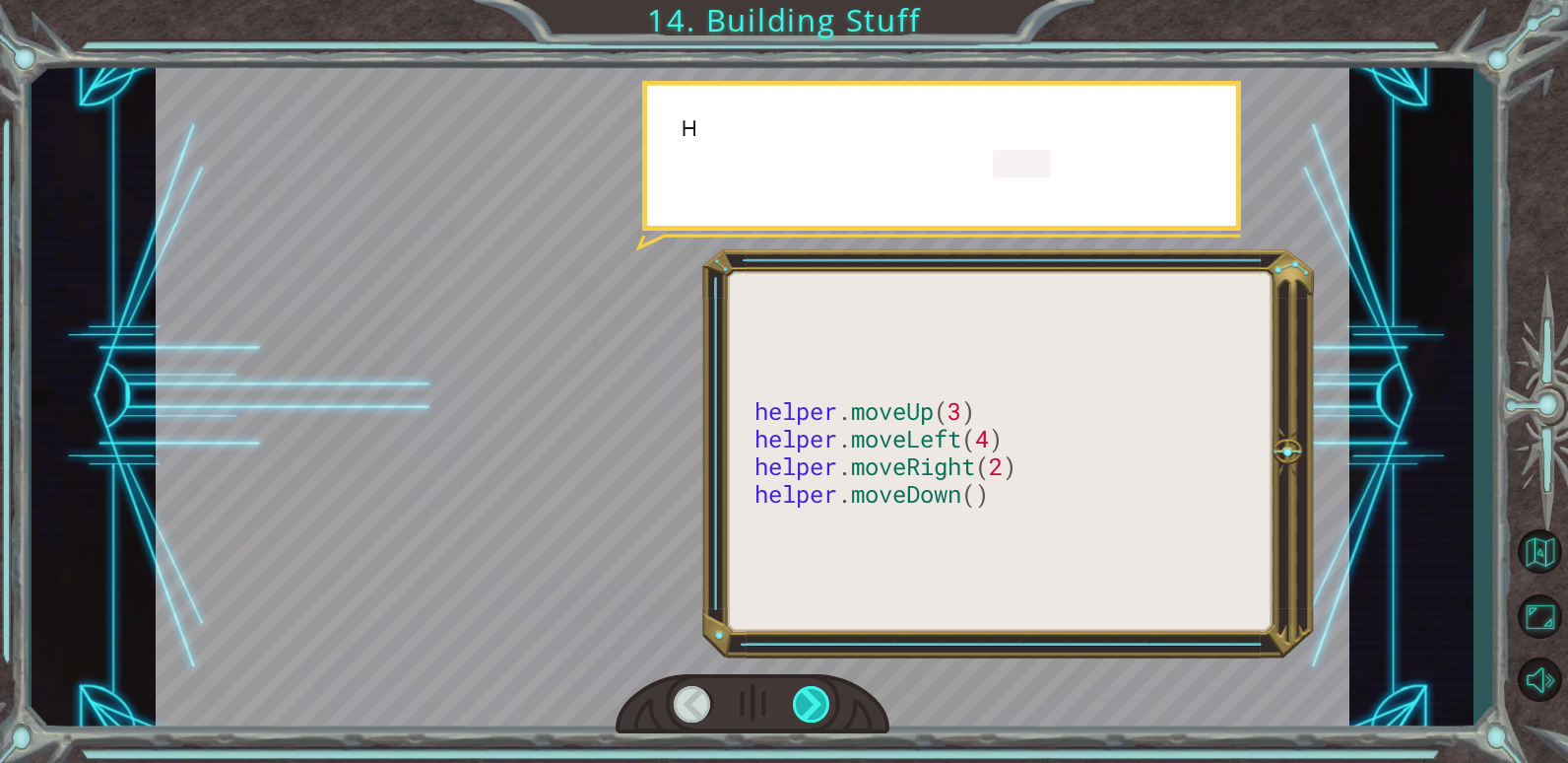
click at [797, 699] on div at bounding box center [812, 703] width 39 height 37
drag, startPoint x: 797, startPoint y: 699, endPoint x: 800, endPoint y: 710, distance: 11.4
click at [800, 711] on div at bounding box center [812, 703] width 39 height 37
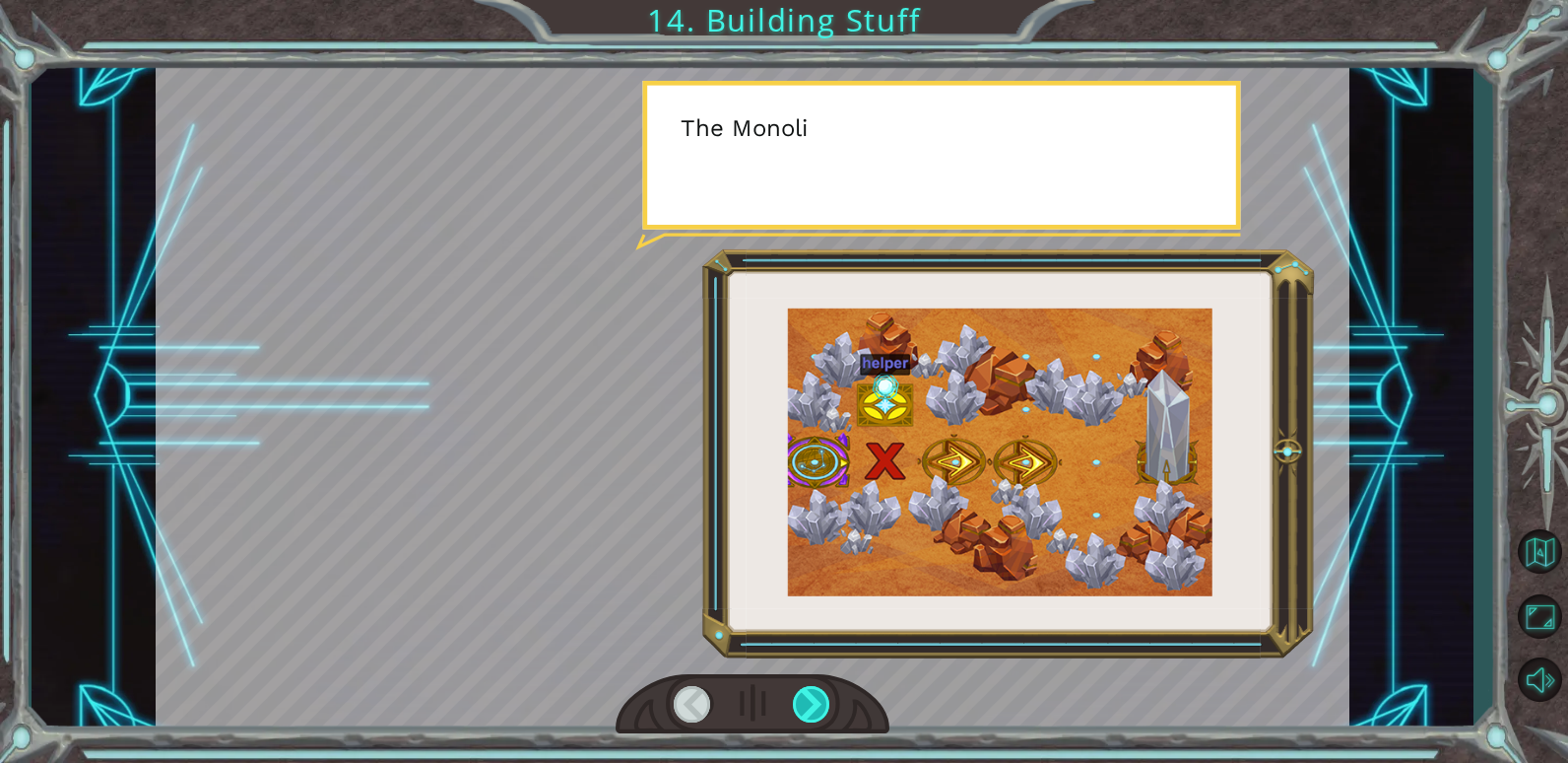
click at [801, 719] on div at bounding box center [812, 703] width 39 height 37
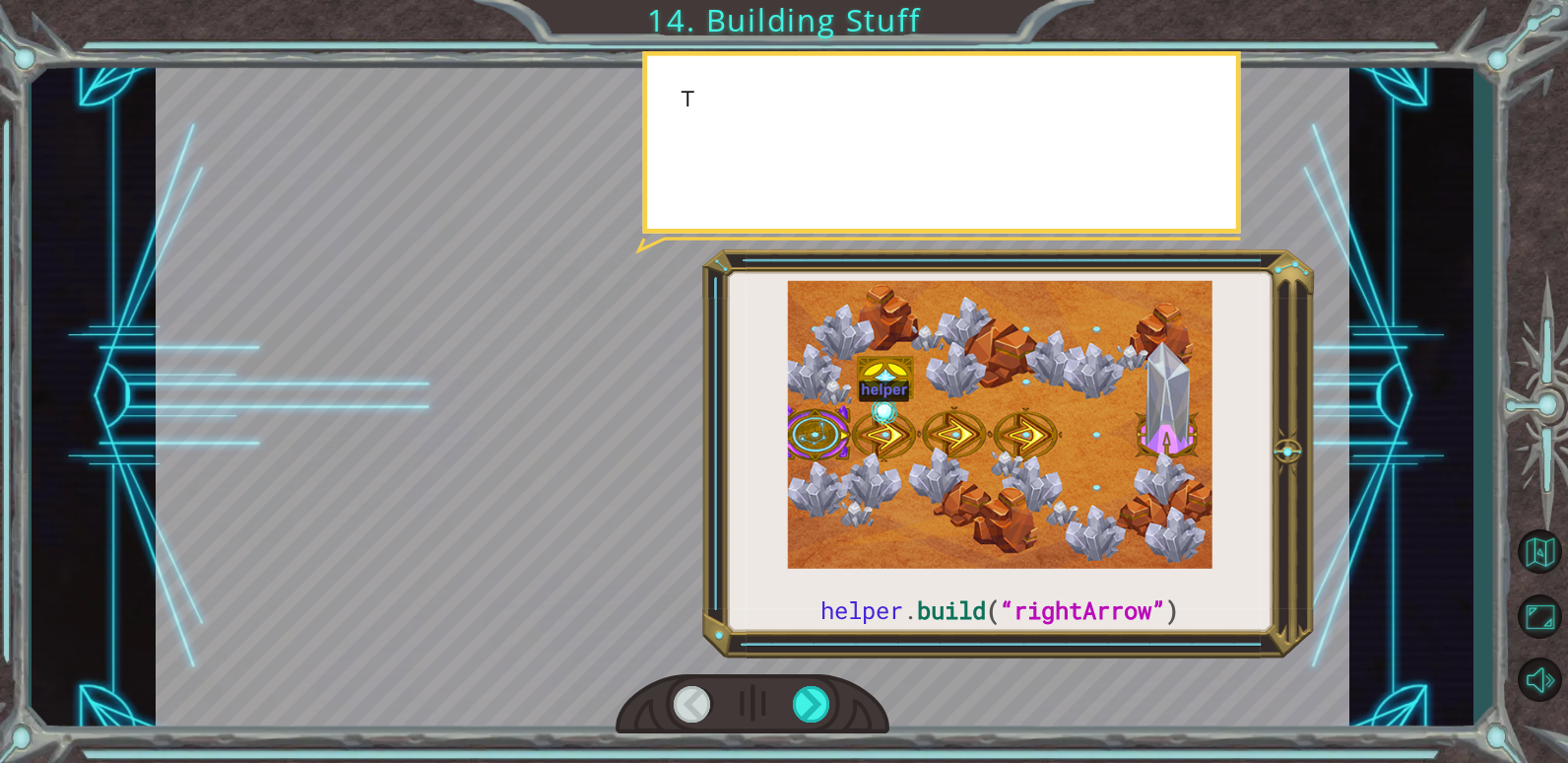
click at [801, 725] on div at bounding box center [753, 703] width 275 height 61
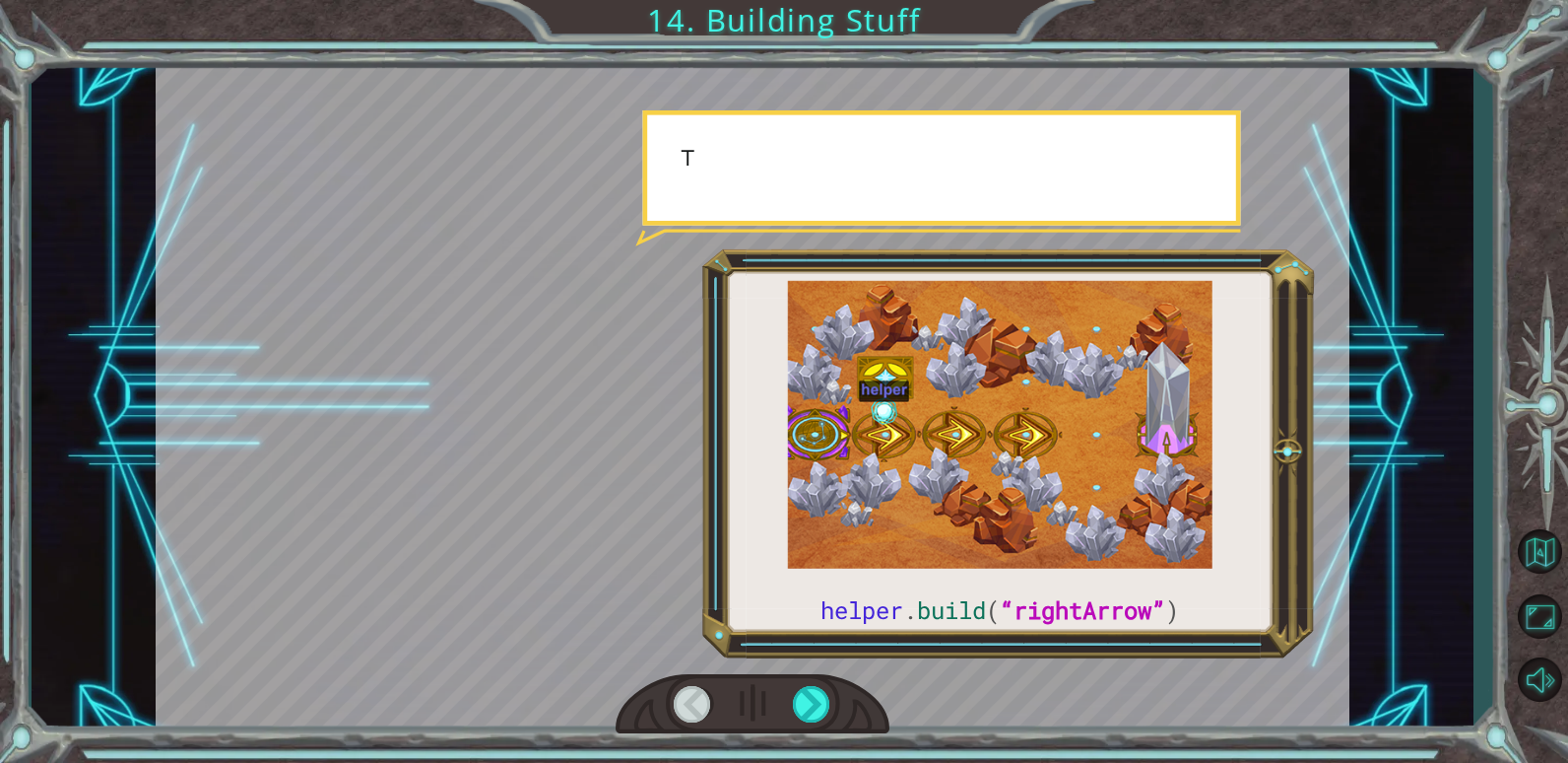
click at [801, 729] on div at bounding box center [753, 703] width 275 height 61
click at [804, 712] on div at bounding box center [812, 703] width 39 height 37
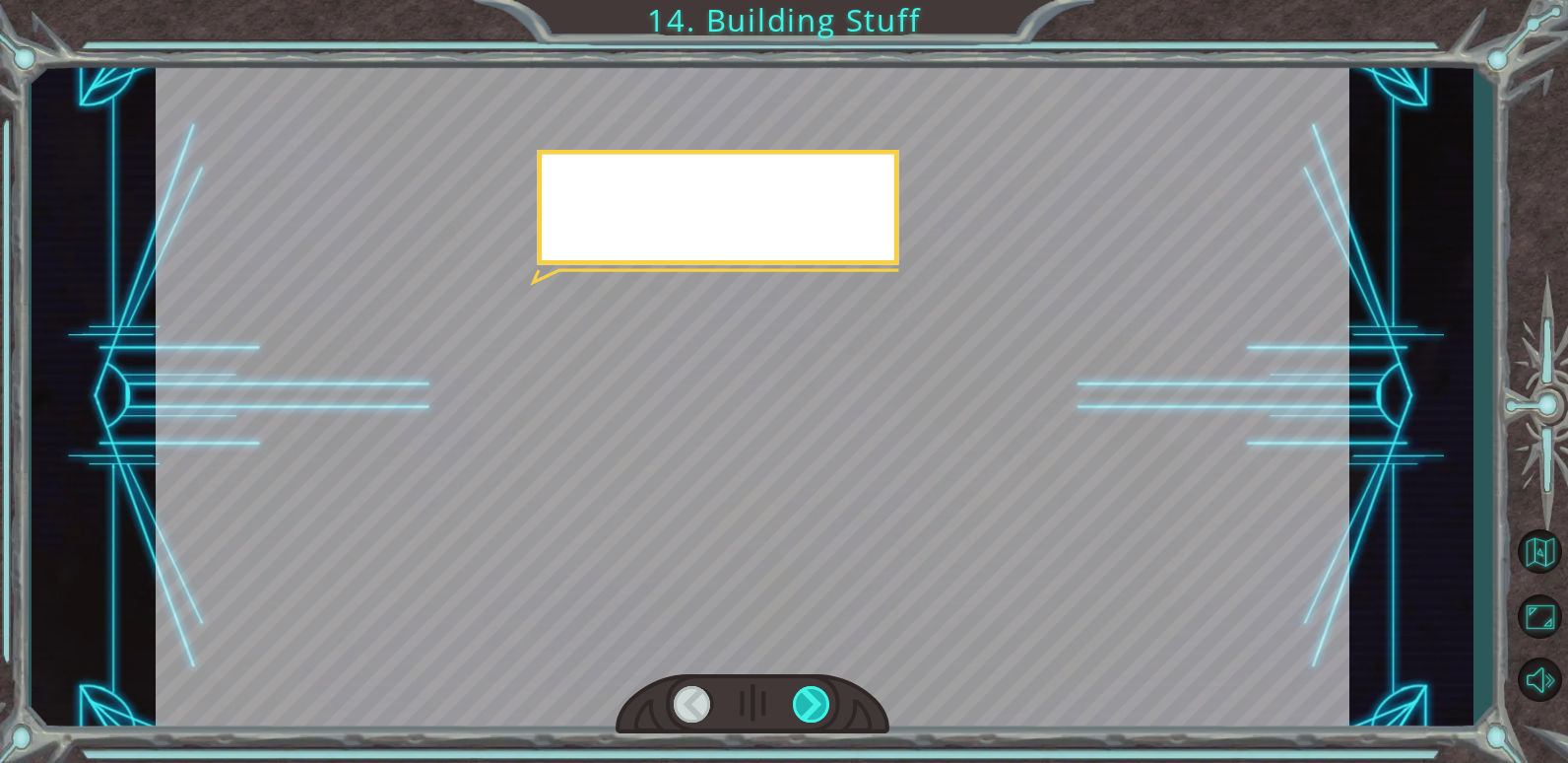
click at [804, 710] on div at bounding box center [812, 703] width 39 height 37
click at [804, 709] on div at bounding box center [812, 703] width 39 height 37
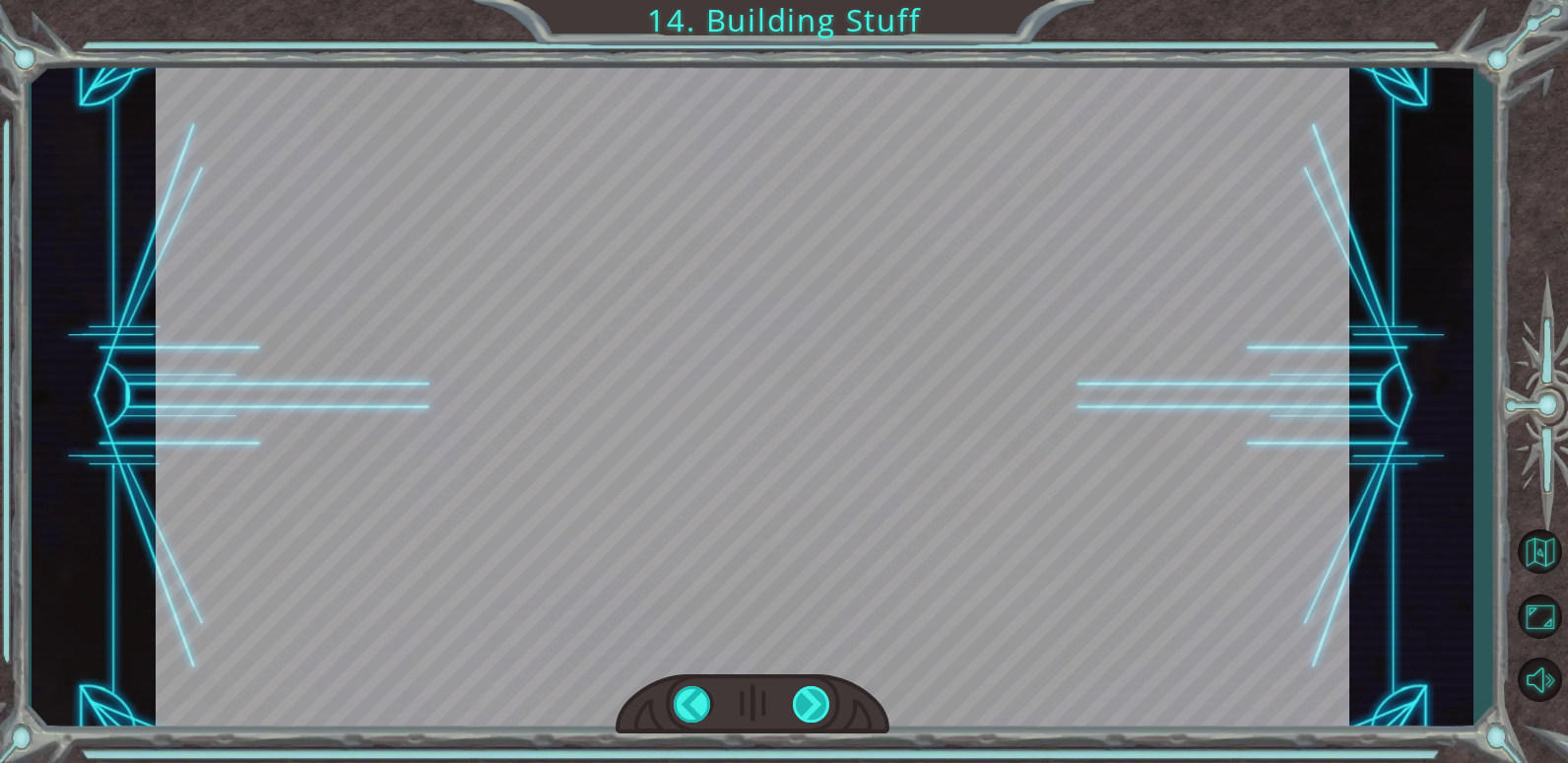
click at [802, 716] on div at bounding box center [812, 703] width 39 height 37
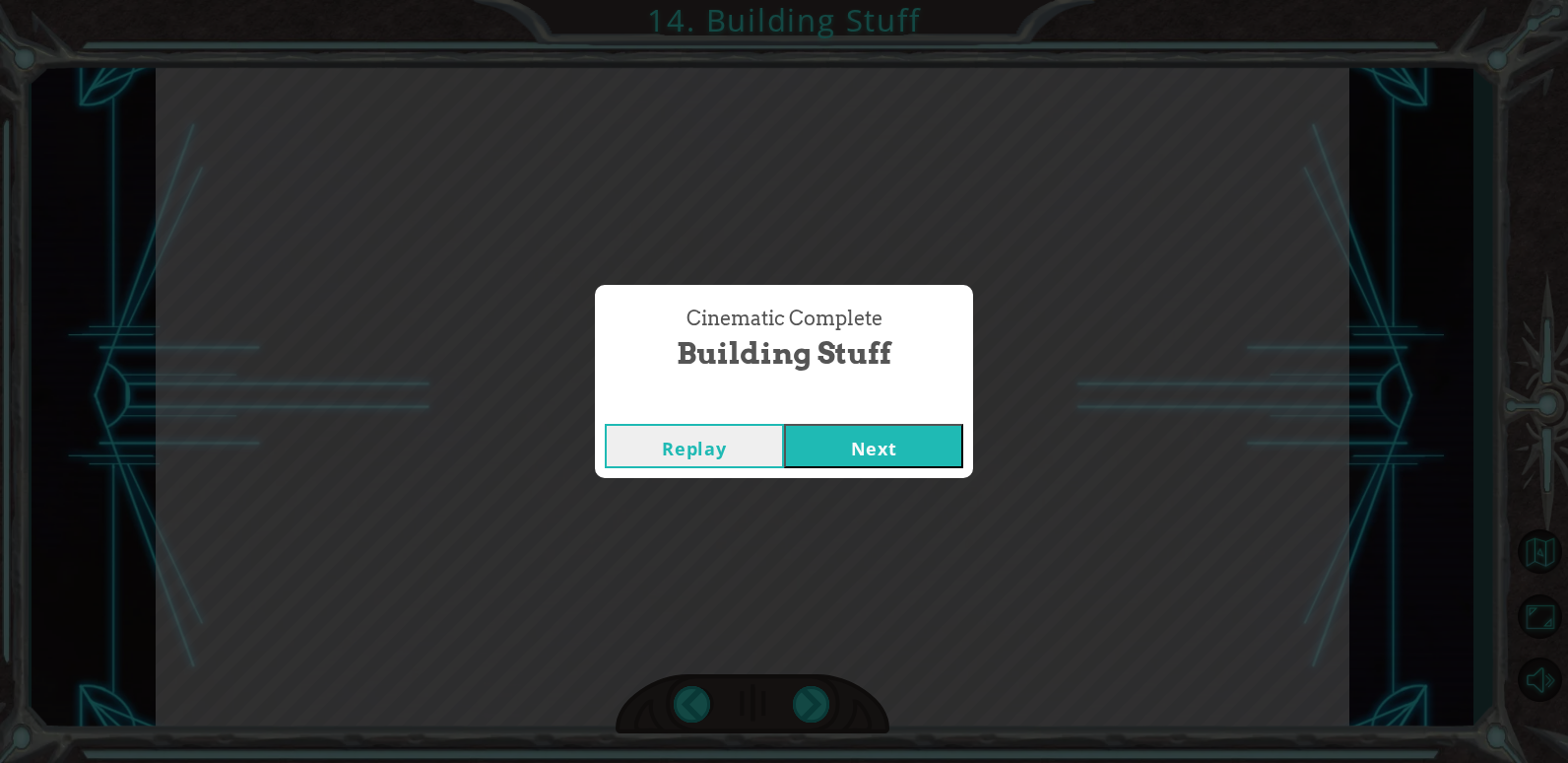
click at [802, 720] on div "Cinematic Complete Building Stuff Replay Next" at bounding box center [784, 381] width 1568 height 763
click at [903, 433] on button "Next" at bounding box center [874, 445] width 180 height 45
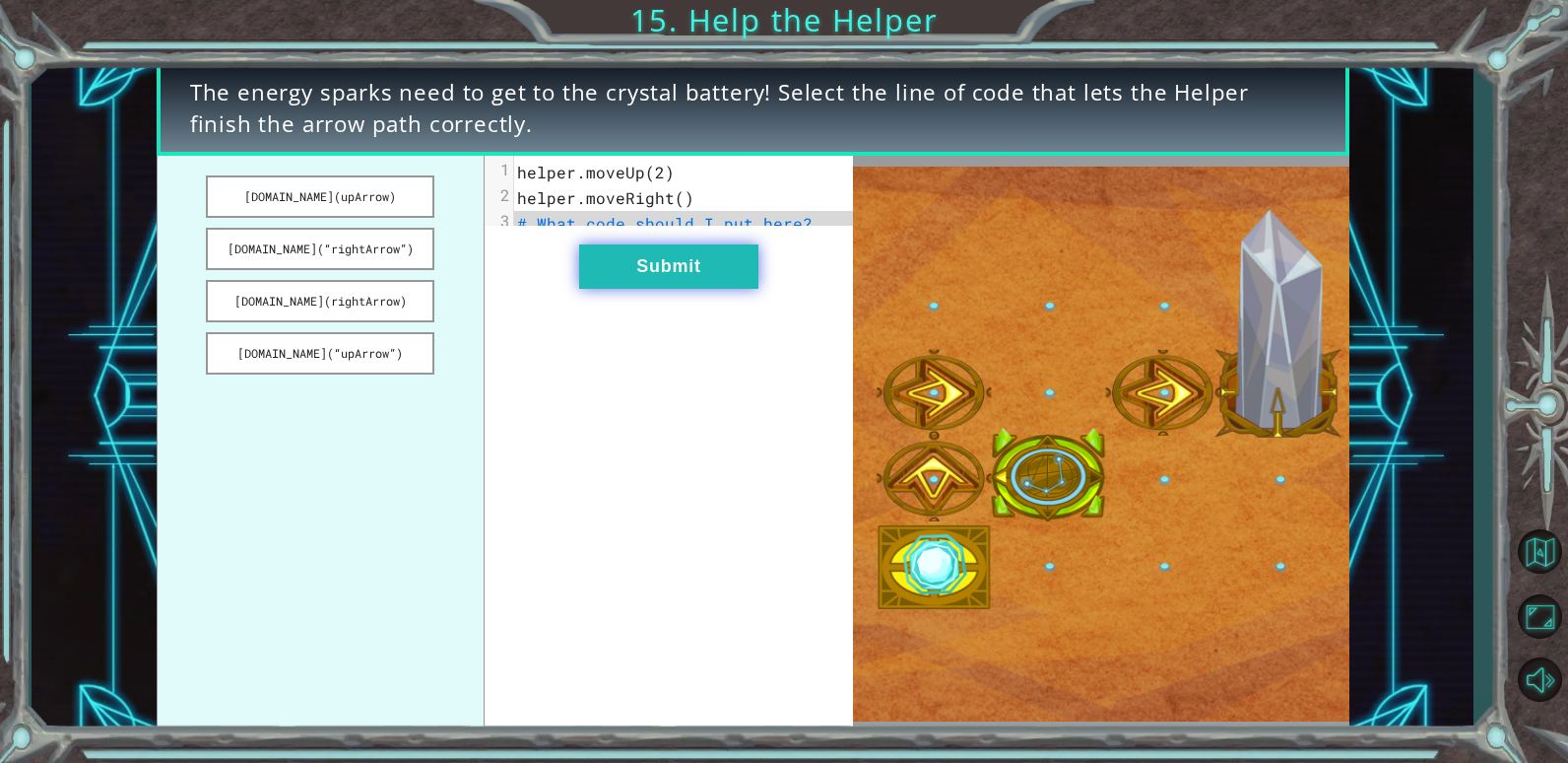
drag, startPoint x: 741, startPoint y: 275, endPoint x: 758, endPoint y: 301, distance: 31.1
click at [758, 289] on button "Submit" at bounding box center [668, 266] width 180 height 45
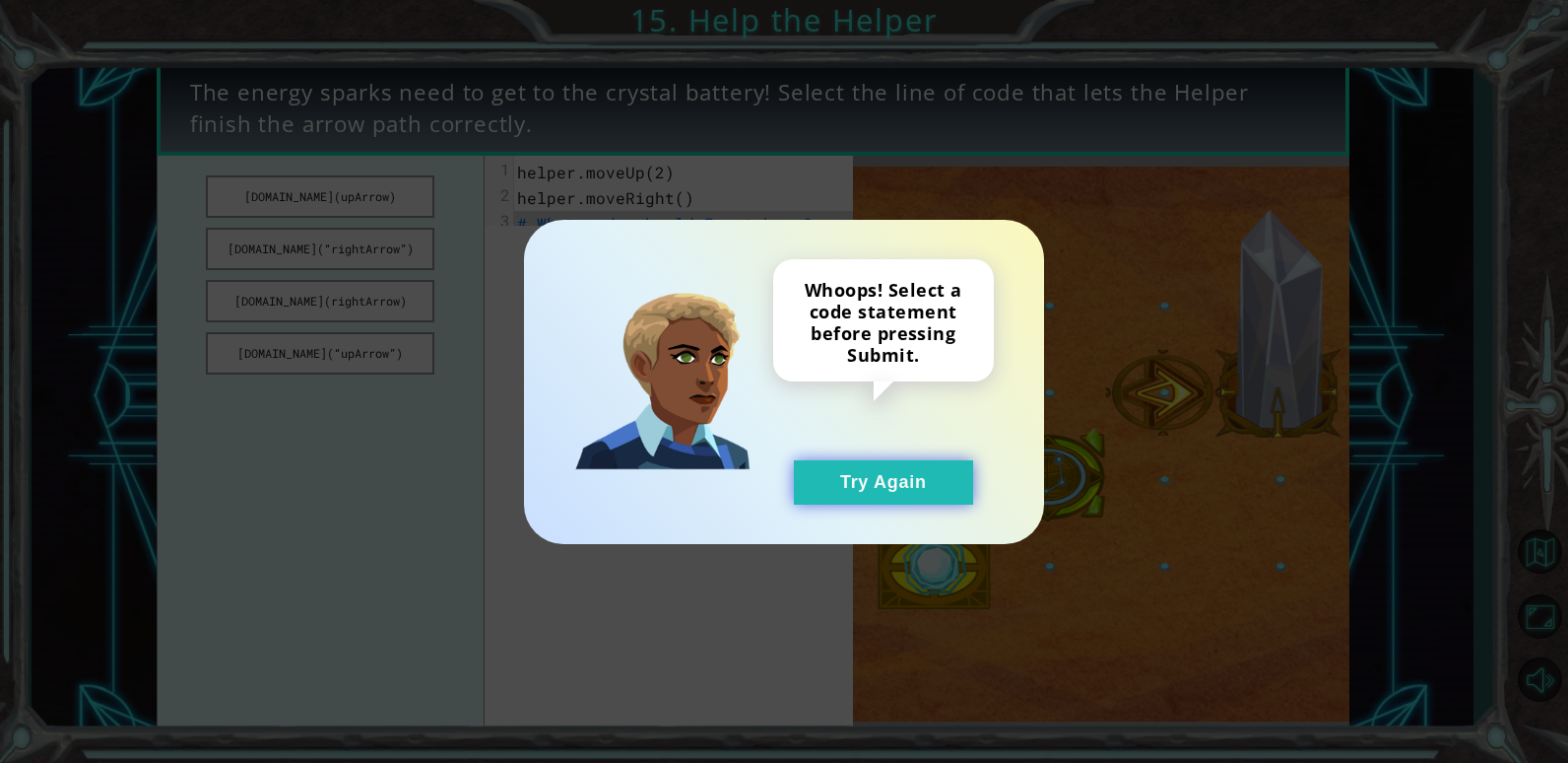
drag, startPoint x: 938, startPoint y: 474, endPoint x: 938, endPoint y: 488, distance: 14.0
click at [938, 488] on button "Try Again" at bounding box center [884, 482] width 180 height 45
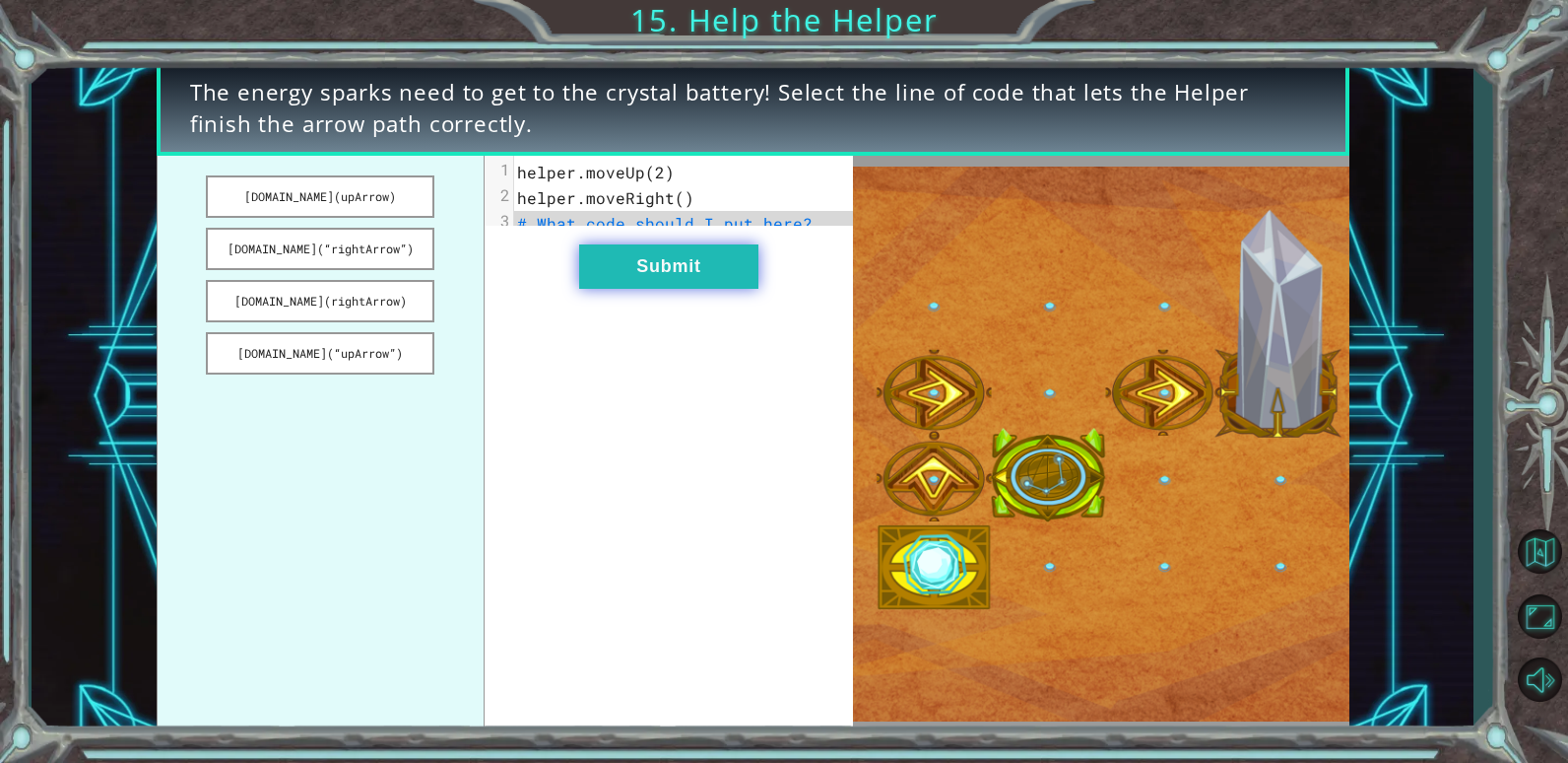
click at [628, 266] on button "Submit" at bounding box center [668, 266] width 180 height 45
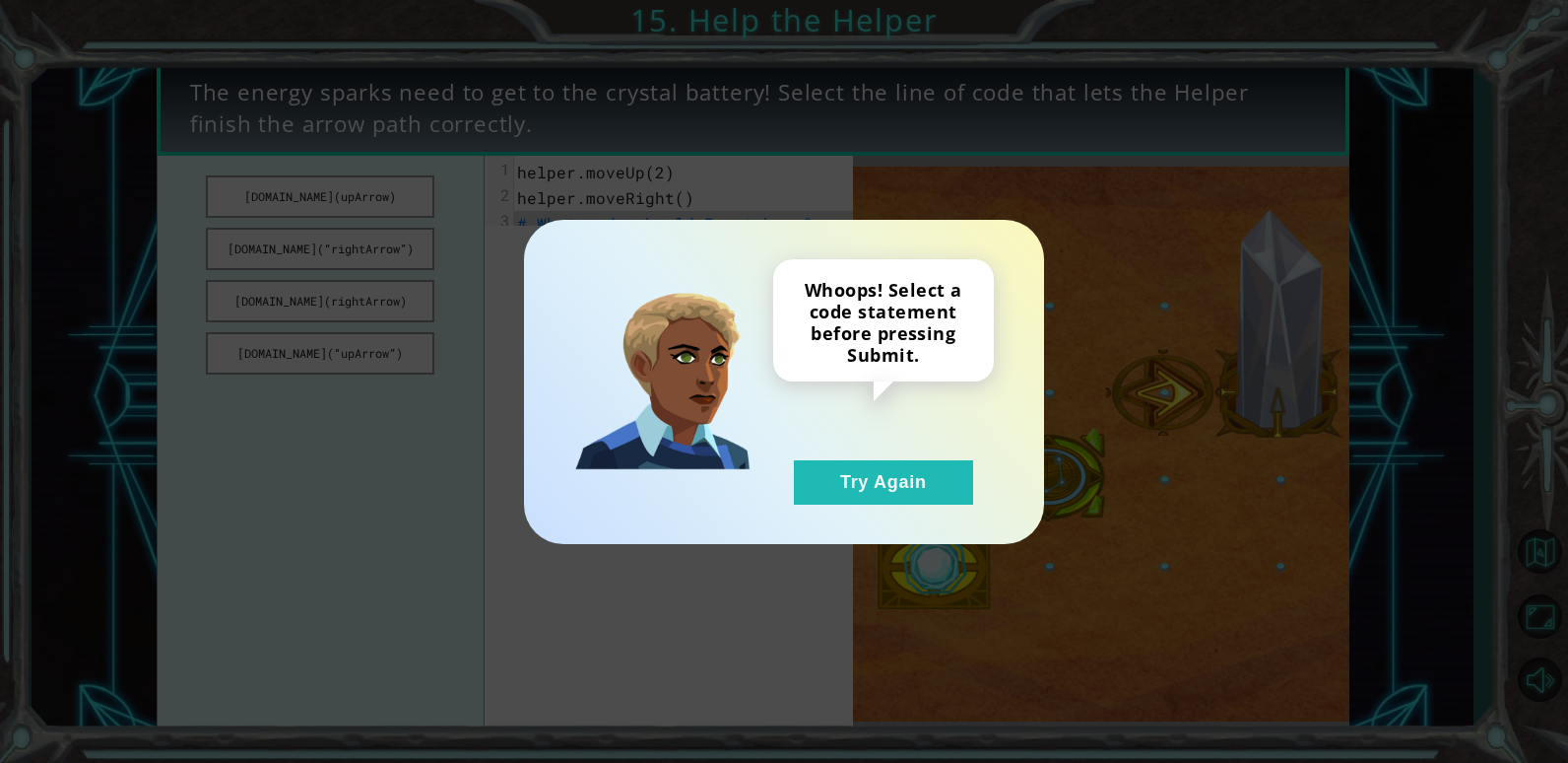
click at [628, 266] on div "Whoops! Select a code statement before pressing Submit. Try Again" at bounding box center [784, 381] width 441 height 245
drag, startPoint x: 929, startPoint y: 477, endPoint x: 911, endPoint y: 486, distance: 20.1
click at [917, 485] on button "Try Again" at bounding box center [884, 482] width 180 height 45
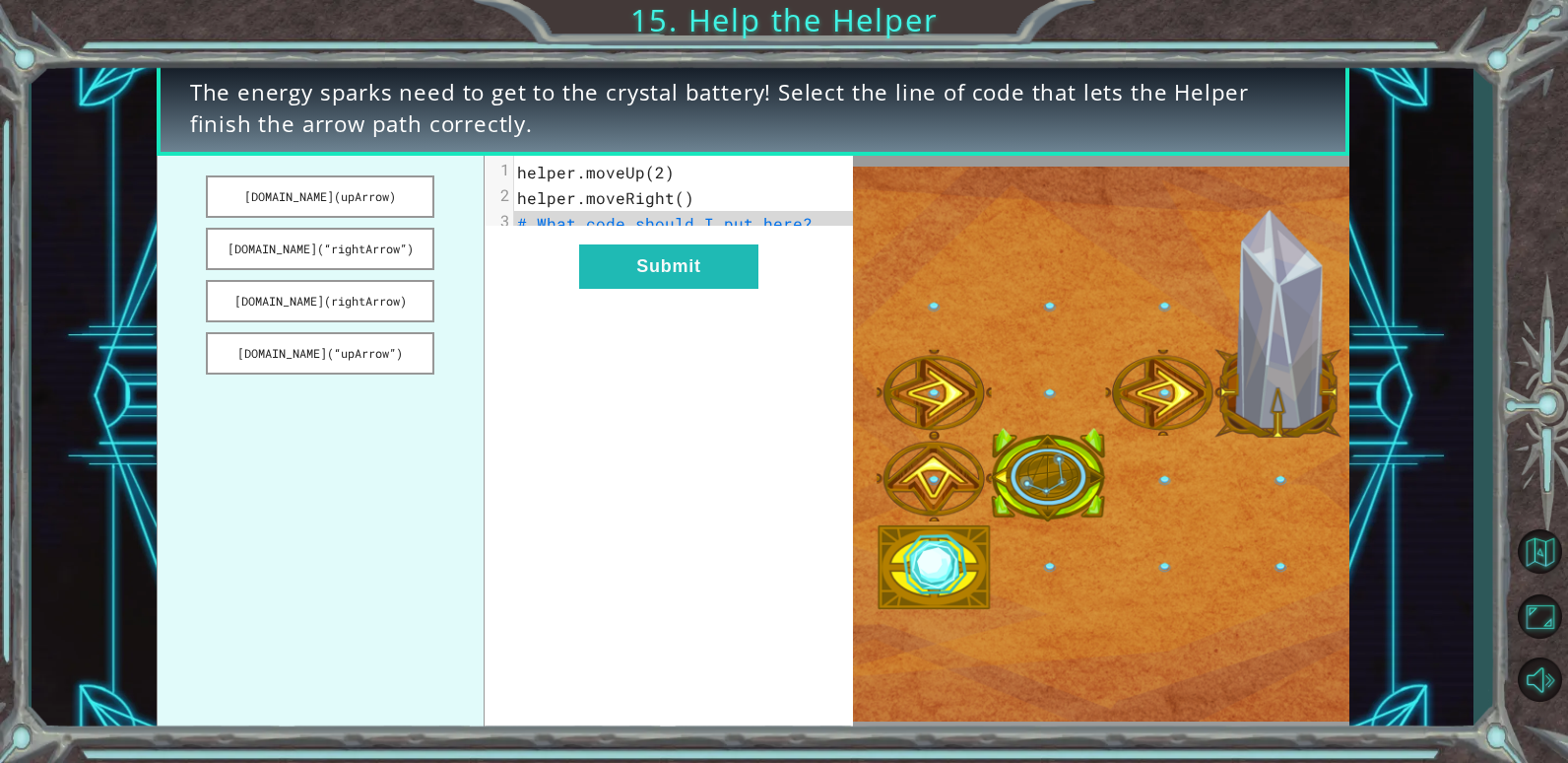
drag, startPoint x: 357, startPoint y: 196, endPoint x: 435, endPoint y: 243, distance: 91.1
click at [435, 243] on ul "[DOMAIN_NAME](upArrow) [DOMAIN_NAME](“rightArrow”) [DOMAIN_NAME](rightArrow) [D…" at bounding box center [320, 444] width 328 height 576
click at [388, 195] on button "[DOMAIN_NAME](upArrow)" at bounding box center [320, 196] width 228 height 43
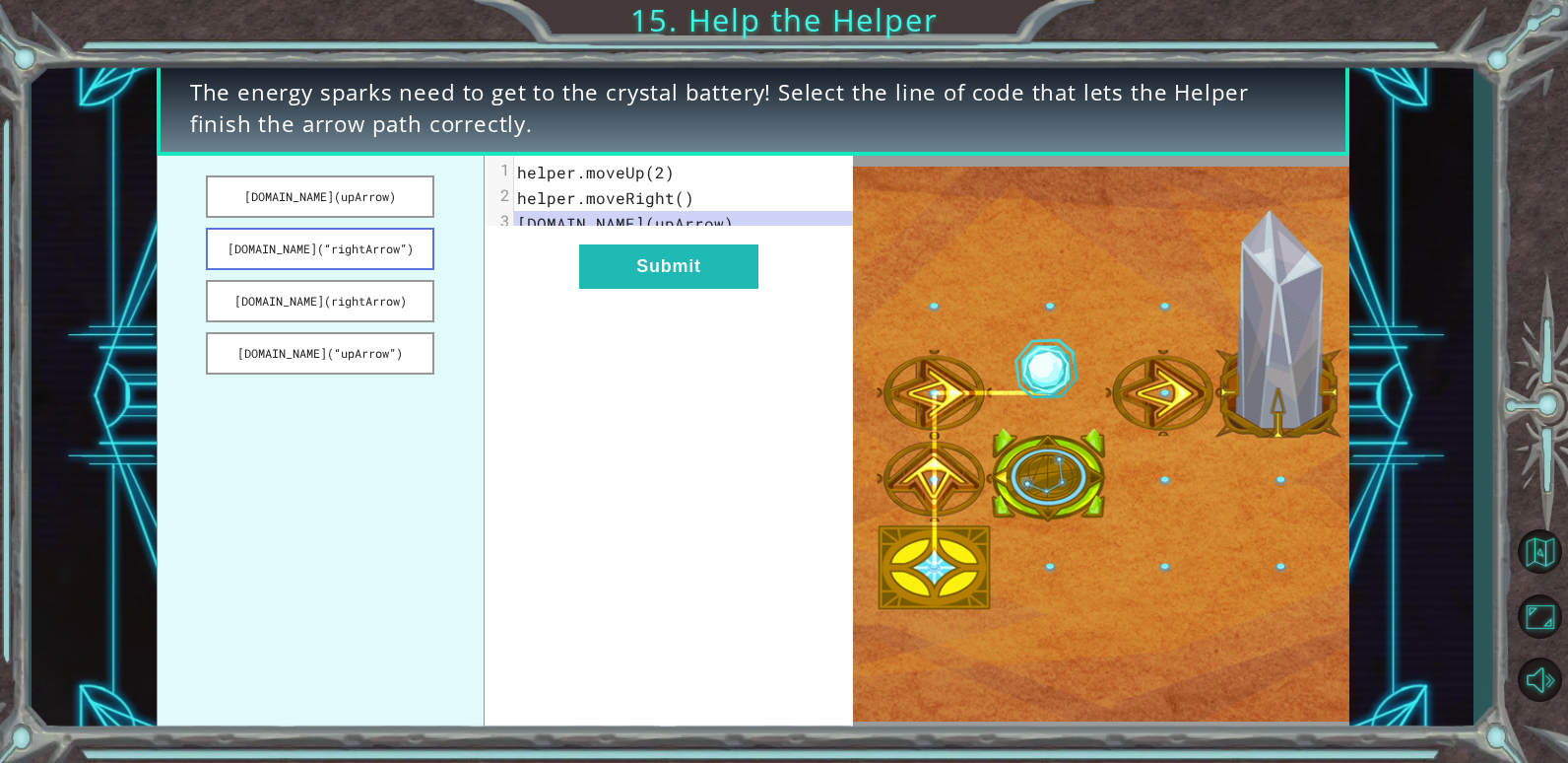
click at [394, 253] on button "[DOMAIN_NAME](“rightArrow”)" at bounding box center [320, 248] width 228 height 43
click at [701, 286] on button "Submit" at bounding box center [668, 266] width 180 height 45
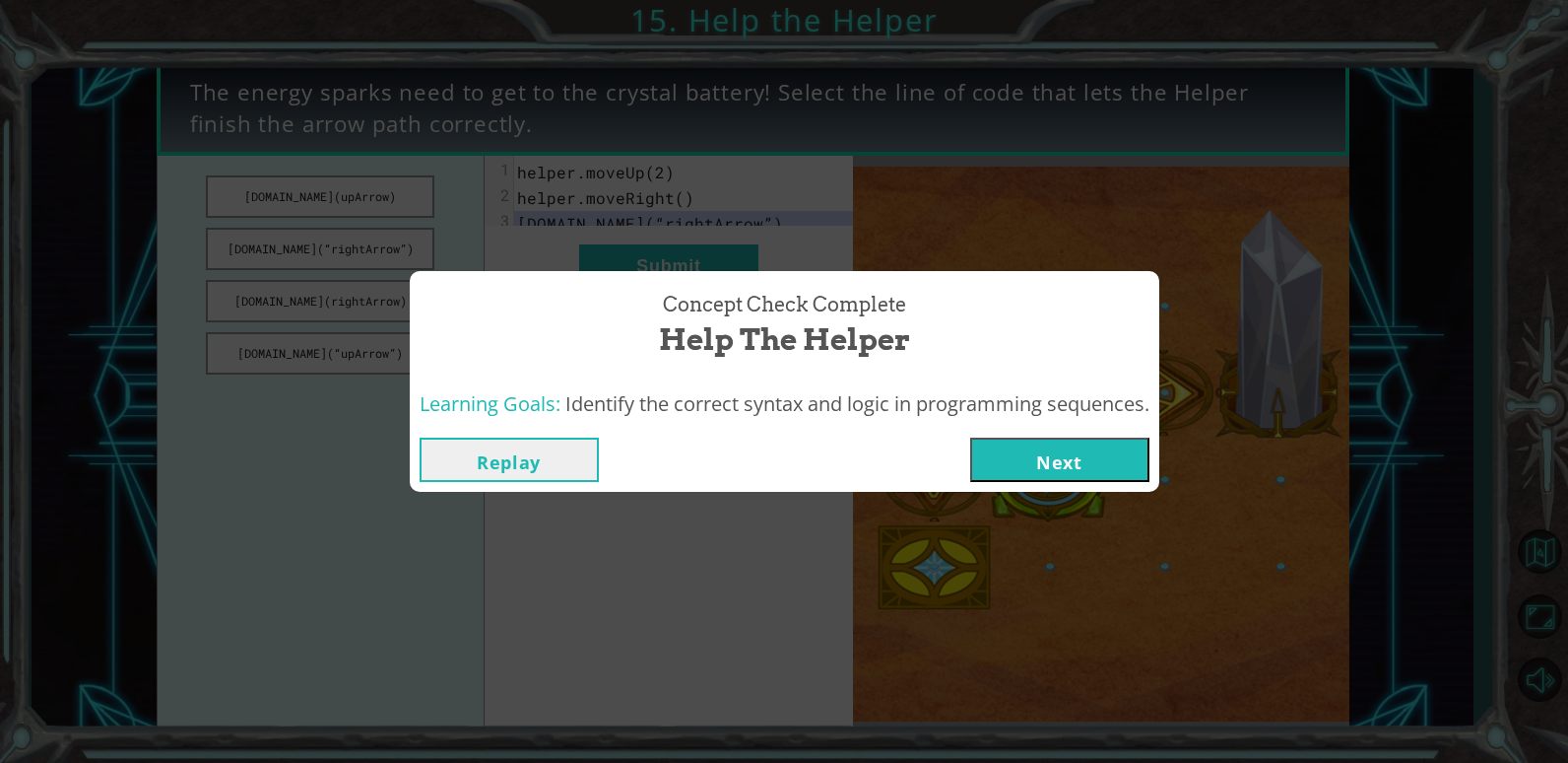
click at [1070, 479] on button "Next" at bounding box center [1059, 459] width 180 height 45
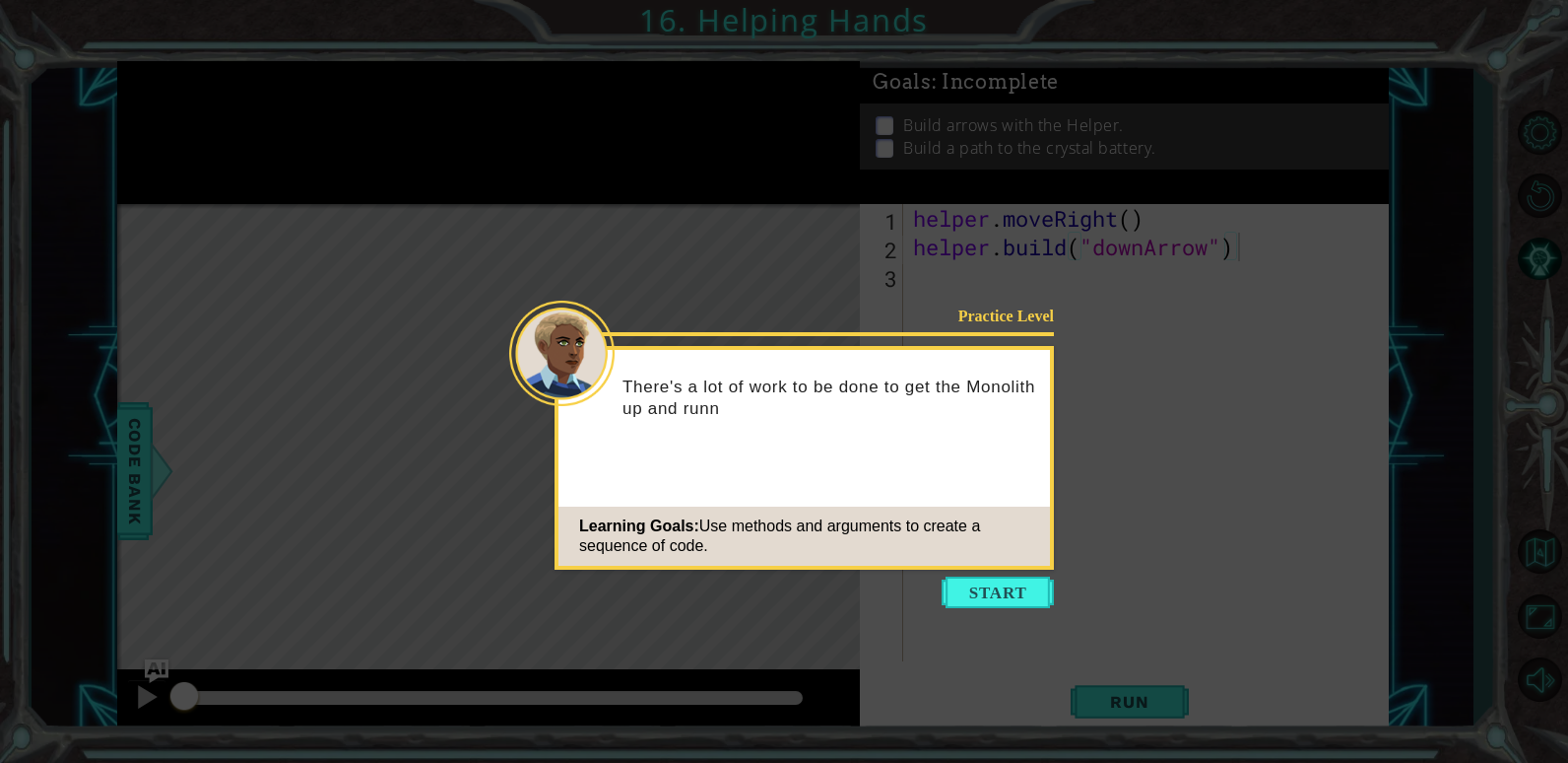
drag, startPoint x: 979, startPoint y: 579, endPoint x: 973, endPoint y: 602, distance: 23.8
click at [974, 602] on button "Start" at bounding box center [998, 592] width 112 height 32
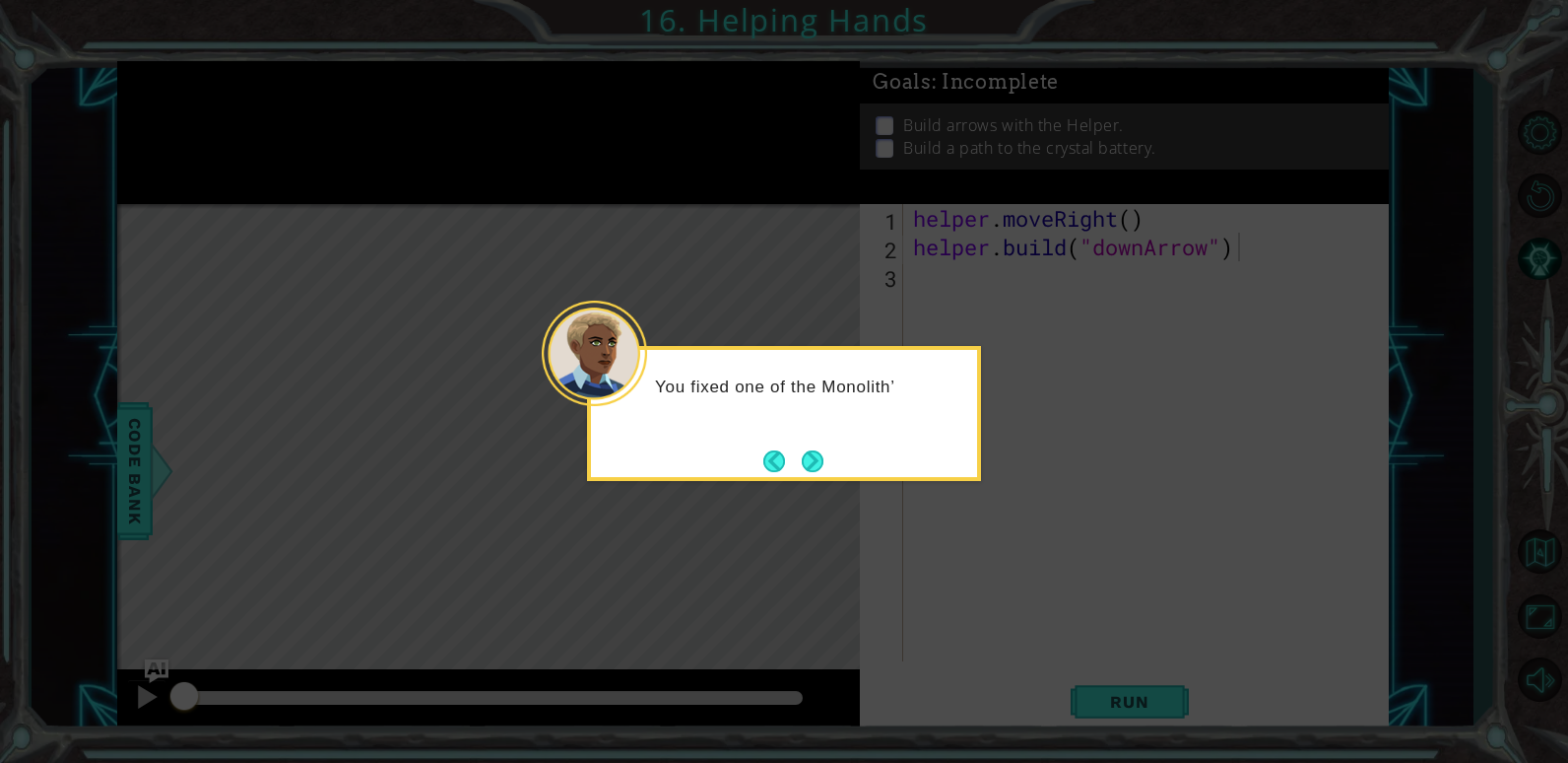
click at [786, 473] on footer at bounding box center [793, 461] width 60 height 30
click at [798, 468] on footer at bounding box center [793, 461] width 60 height 30
click at [799, 468] on button "Back" at bounding box center [783, 461] width 39 height 22
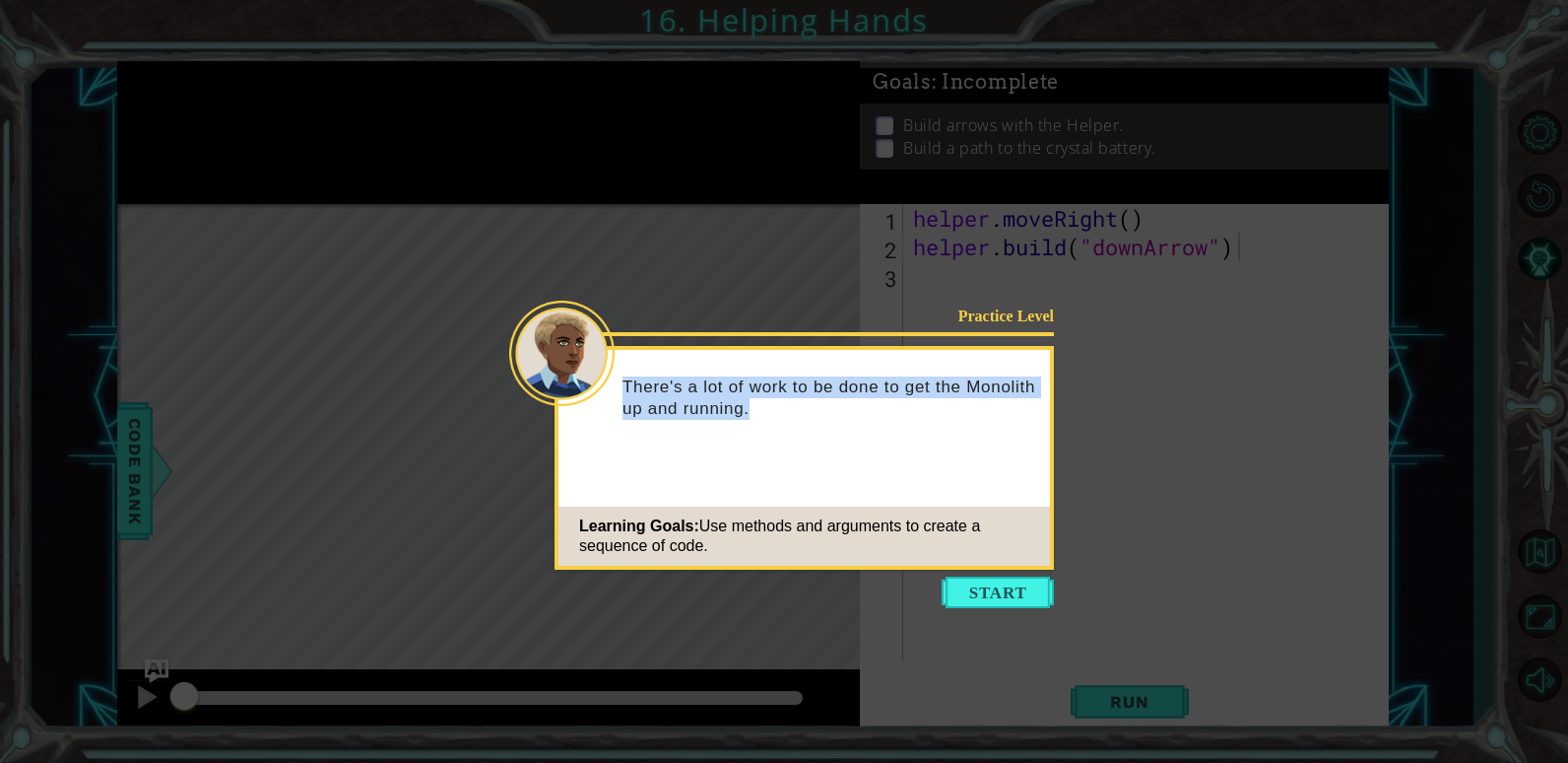
click at [799, 468] on div "Practice Level There's a lot of work to be done to get the Monolith up and runn…" at bounding box center [804, 457] width 500 height 223
drag, startPoint x: 799, startPoint y: 468, endPoint x: 989, endPoint y: 587, distance: 224.2
click at [989, 587] on body "1 ההההההההההההההההההההההההההההההההההההההההההההההההההההההההההההההההההההההההההההה…" at bounding box center [784, 381] width 1568 height 763
click at [989, 642] on icon at bounding box center [784, 381] width 1568 height 763
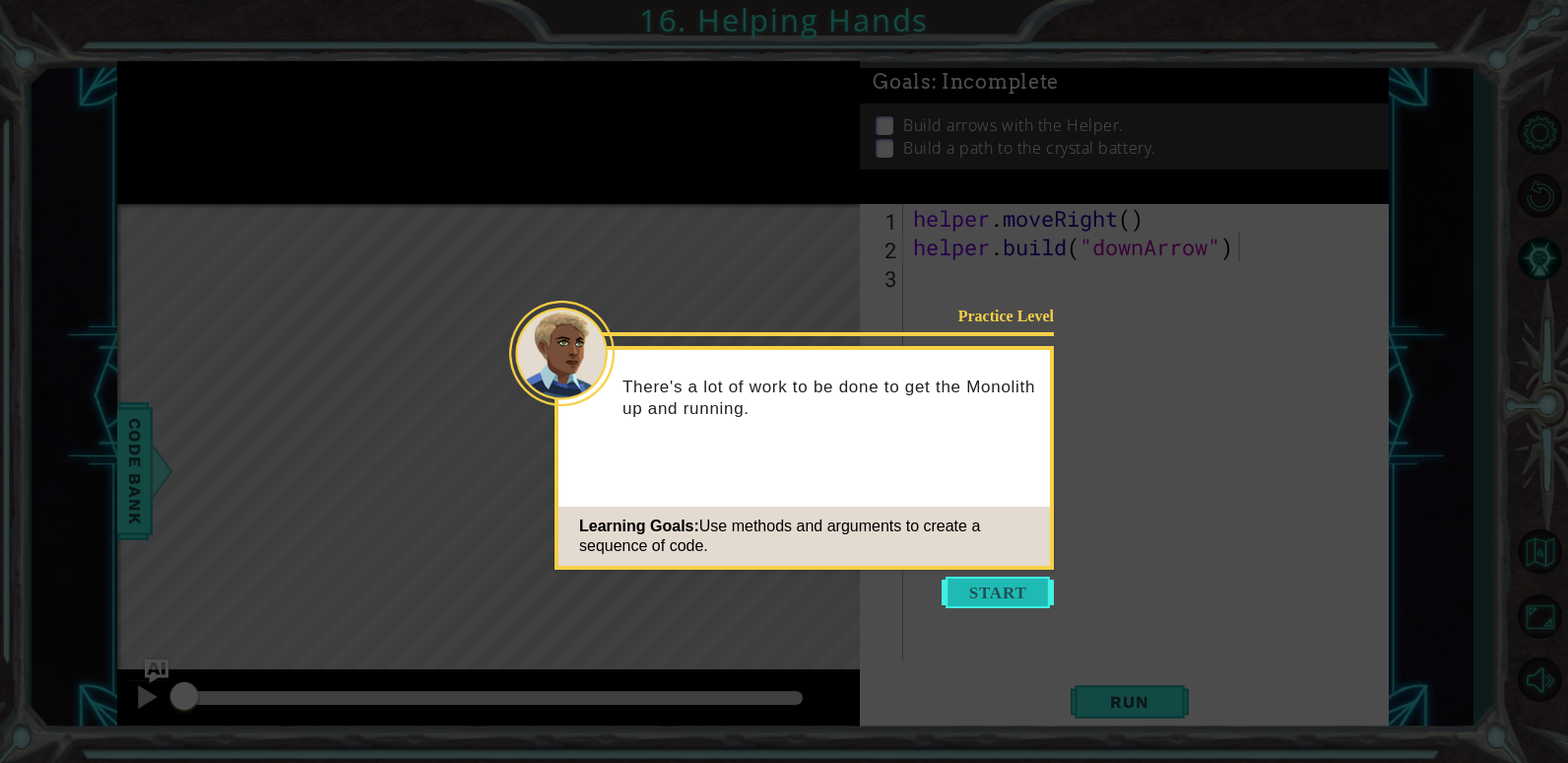
click at [987, 598] on button "Start" at bounding box center [998, 592] width 112 height 32
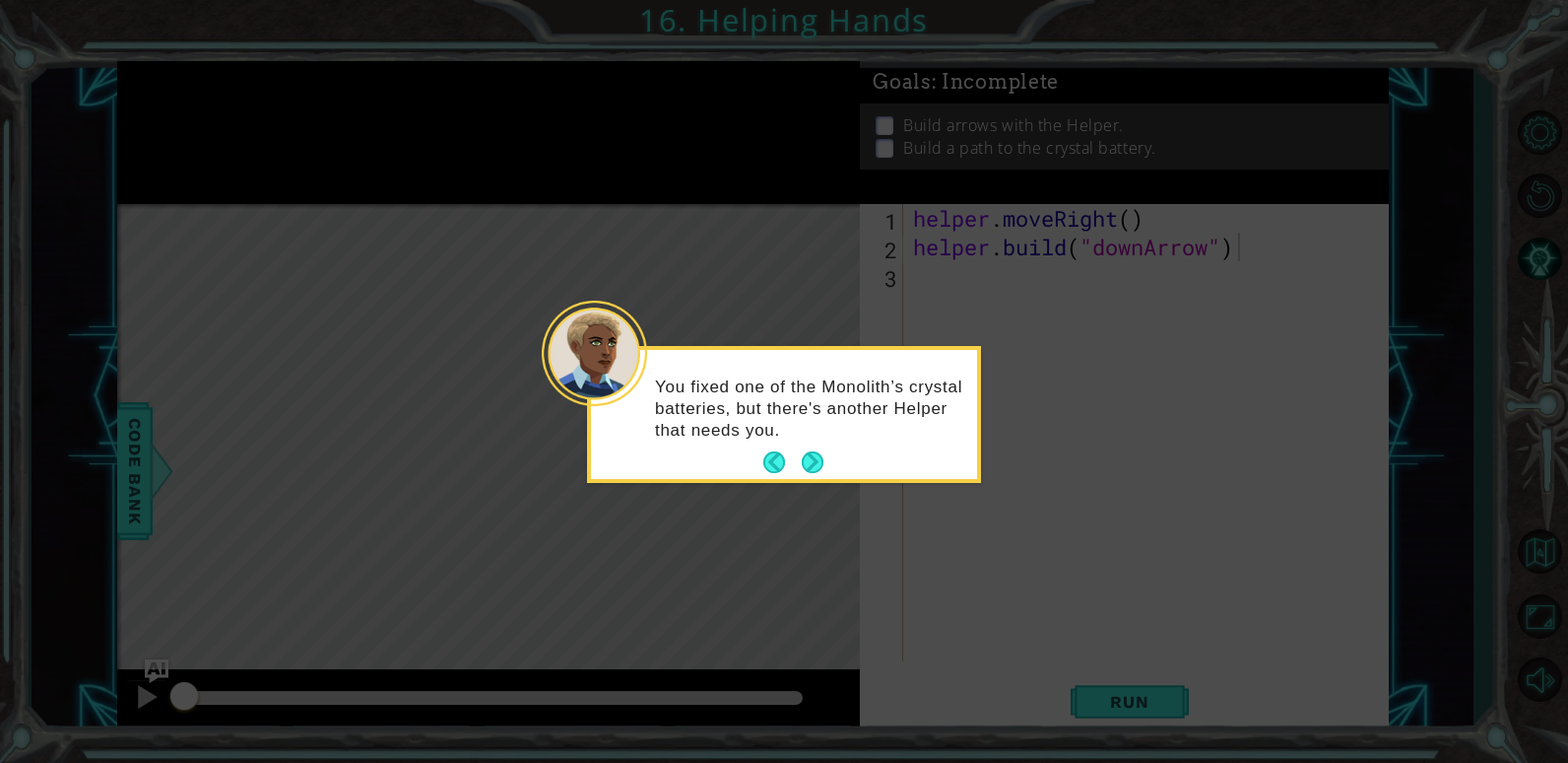
drag, startPoint x: 814, startPoint y: 455, endPoint x: 810, endPoint y: 468, distance: 13.6
click at [811, 467] on button "Next" at bounding box center [813, 462] width 22 height 22
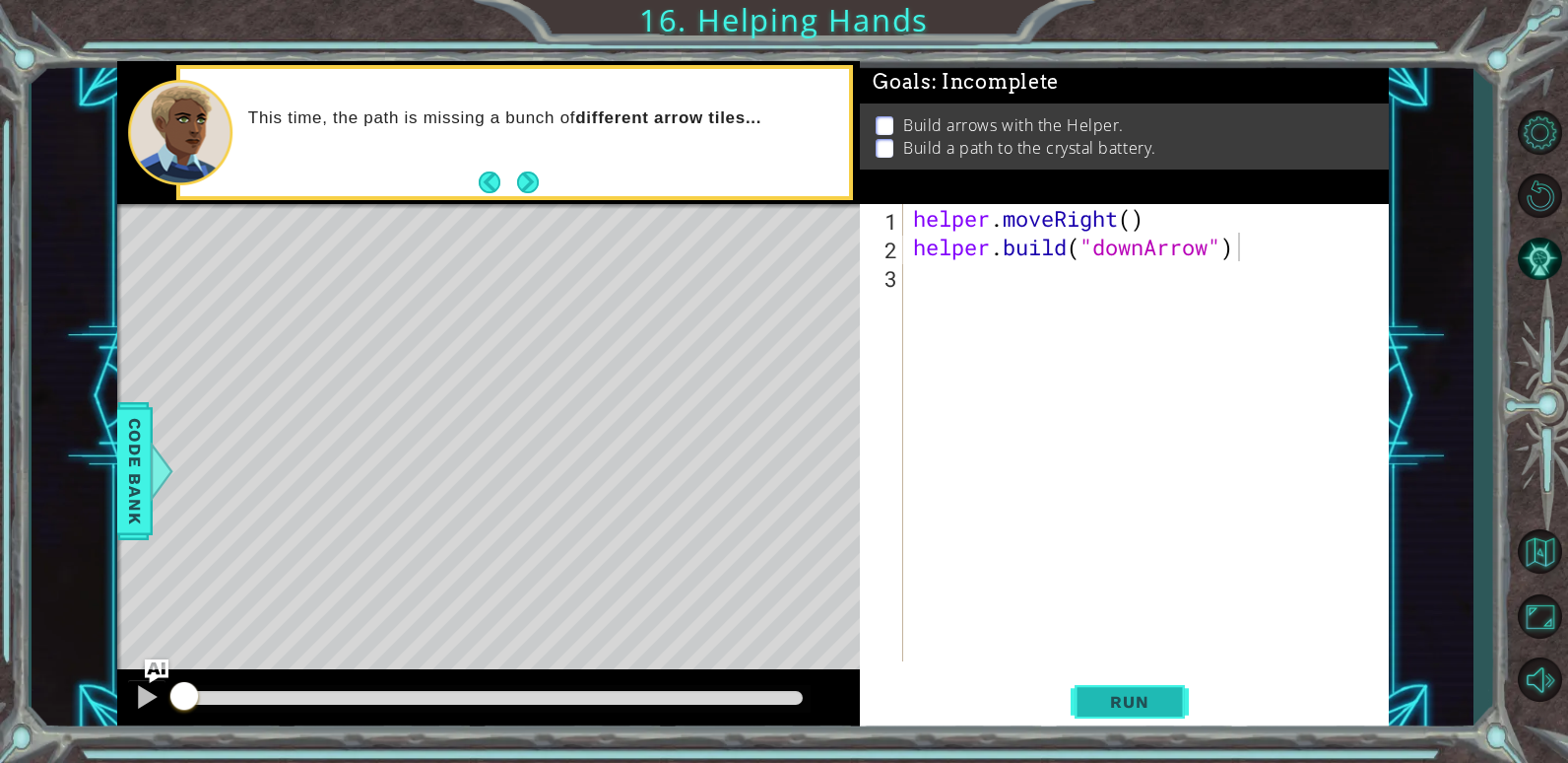
click at [1097, 695] on span "Run" at bounding box center [1130, 701] width 77 height 20
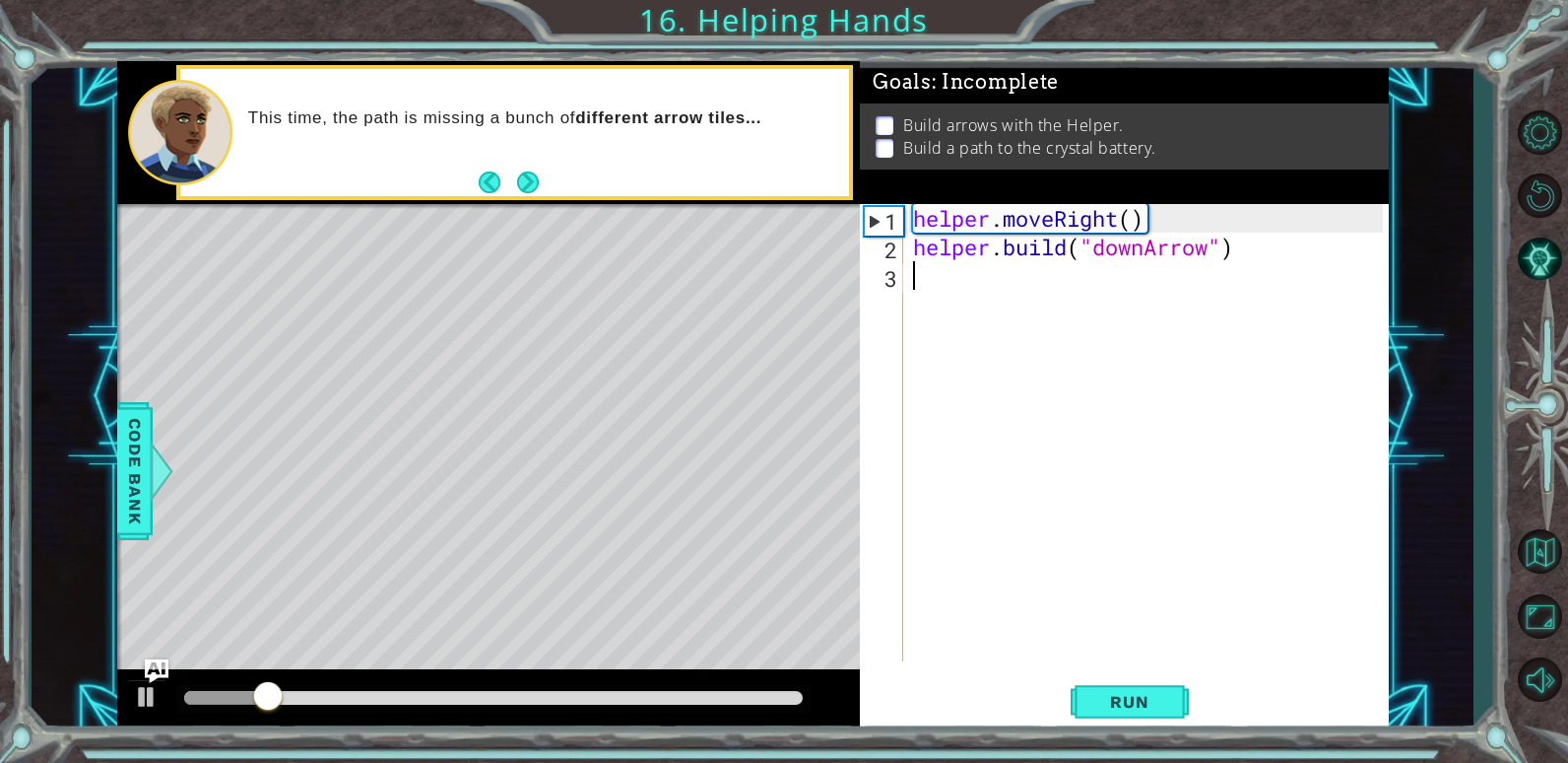
click at [934, 278] on div "helper . moveRight ( ) helper . build ( "downArrow" )" at bounding box center [1151, 461] width 484 height 515
type textarea "b"
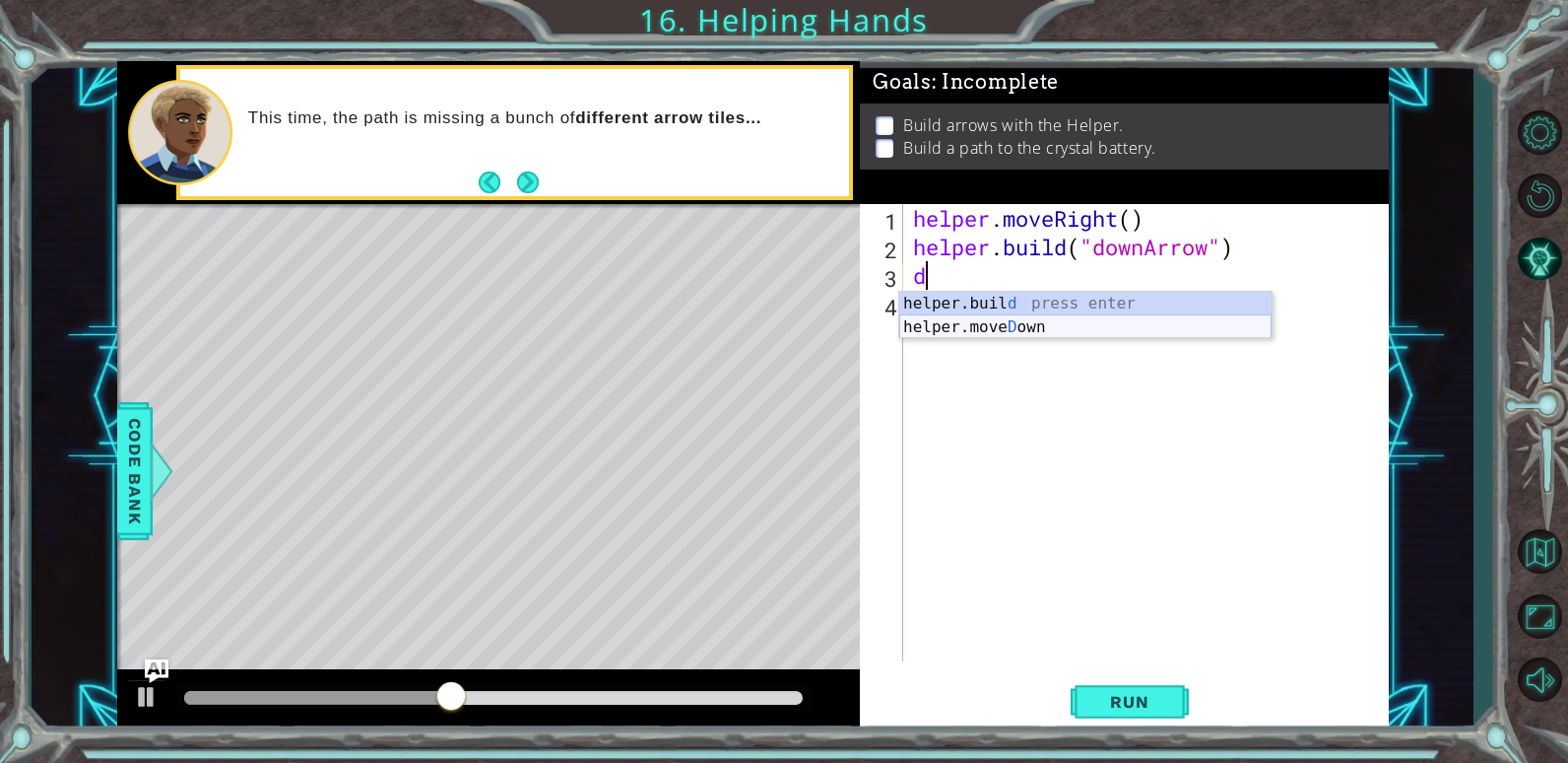
click at [1084, 318] on div "helper.buil d press enter helper.[PERSON_NAME] own press enter" at bounding box center [1085, 338] width 372 height 94
type textarea "helper.moveDown(1)"
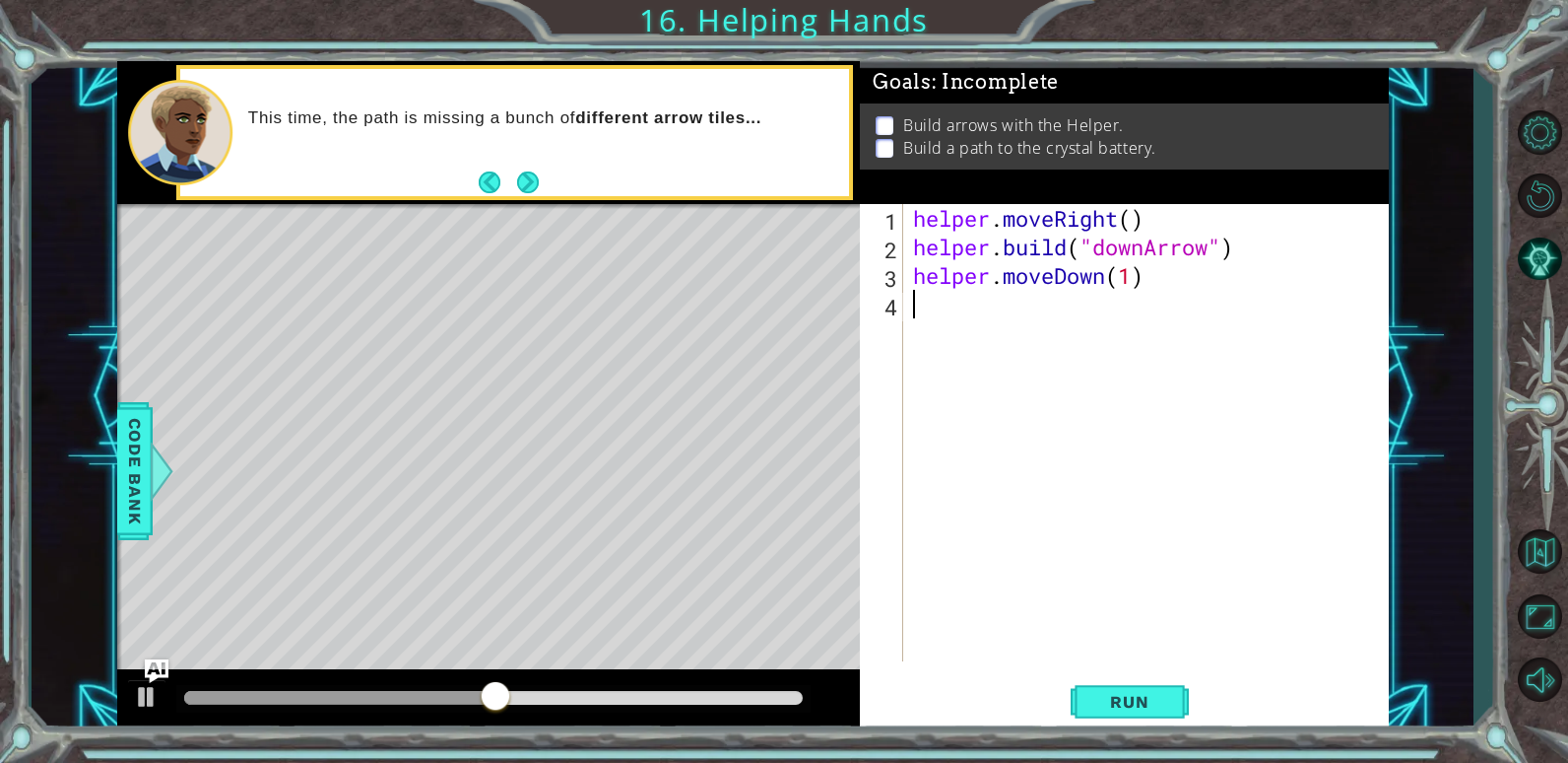
click at [958, 295] on div "helper . moveRight ( ) helper . build ( "downArrow" ) helper . moveDown ( 1 )" at bounding box center [1151, 461] width 484 height 515
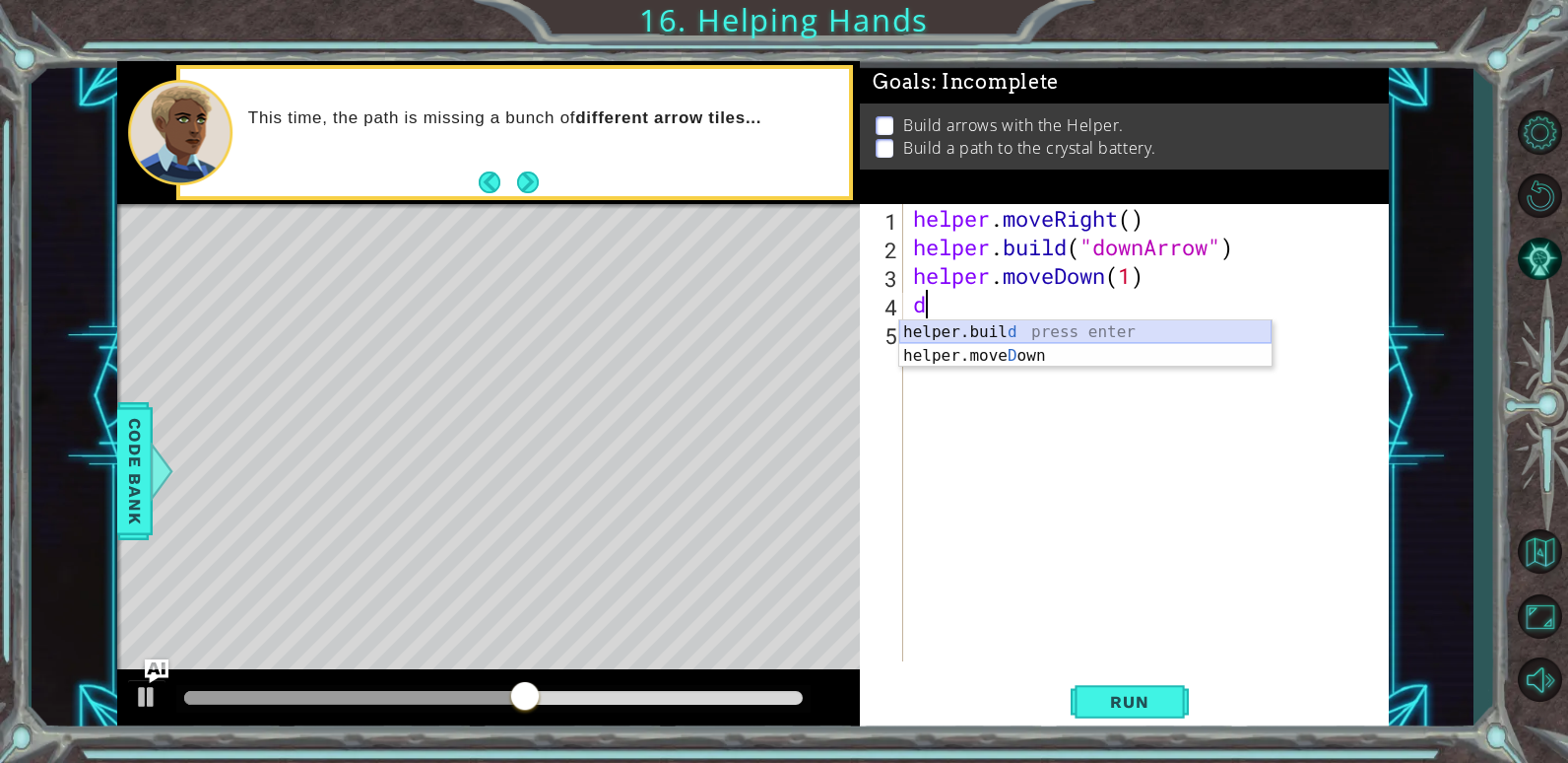
click at [974, 332] on div "helper.buil d press enter helper.[PERSON_NAME] own press enter" at bounding box center [1085, 367] width 372 height 94
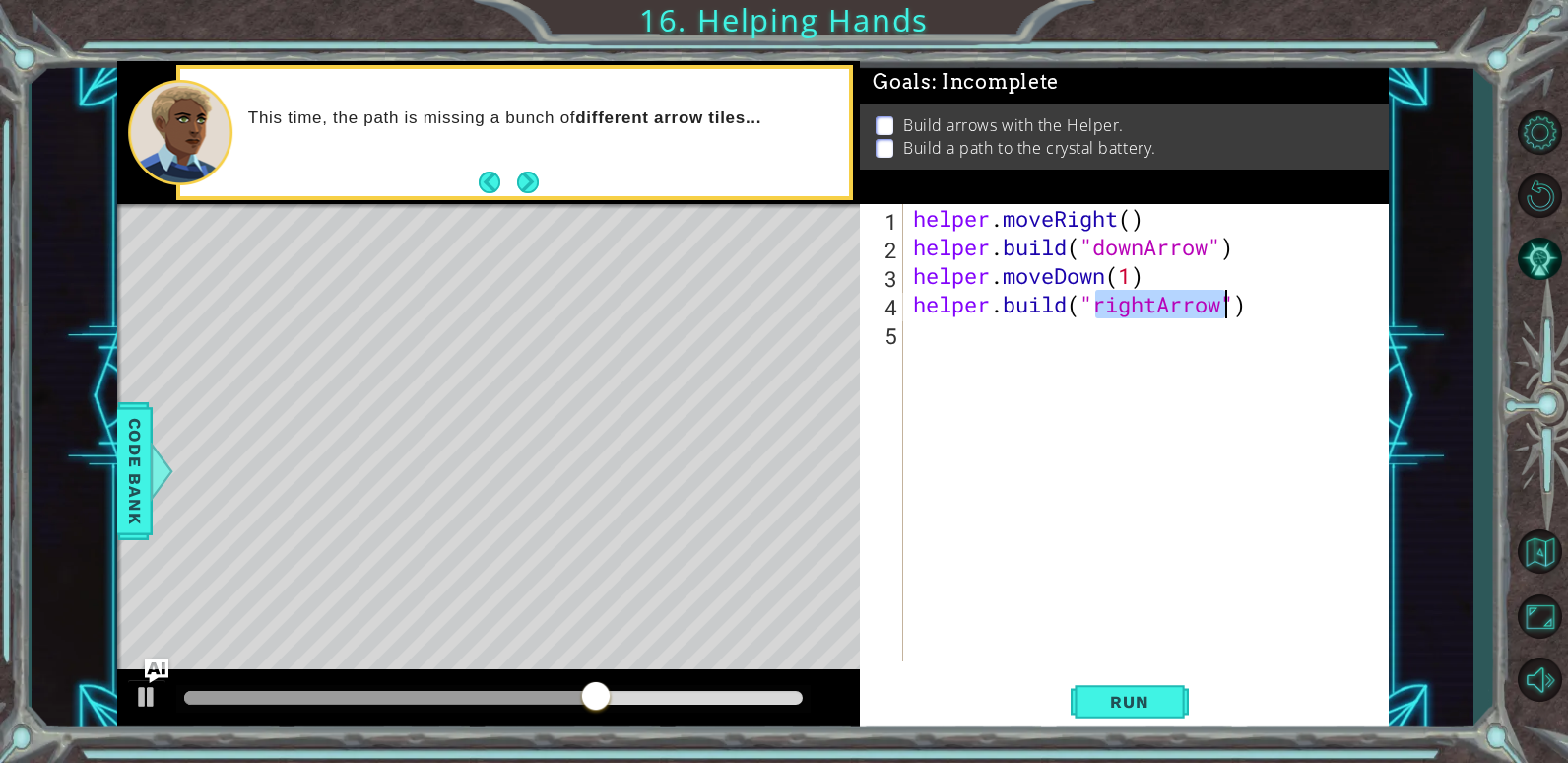
click at [1151, 292] on div "helper . moveRight ( ) helper . build ( "downArrow" ) helper . moveDown ( 1 ) h…" at bounding box center [1146, 433] width 474 height 457
click at [1156, 303] on div "helper . moveRight ( ) helper . build ( "downArrow" ) helper . moveDown ( 1 ) h…" at bounding box center [1151, 461] width 484 height 515
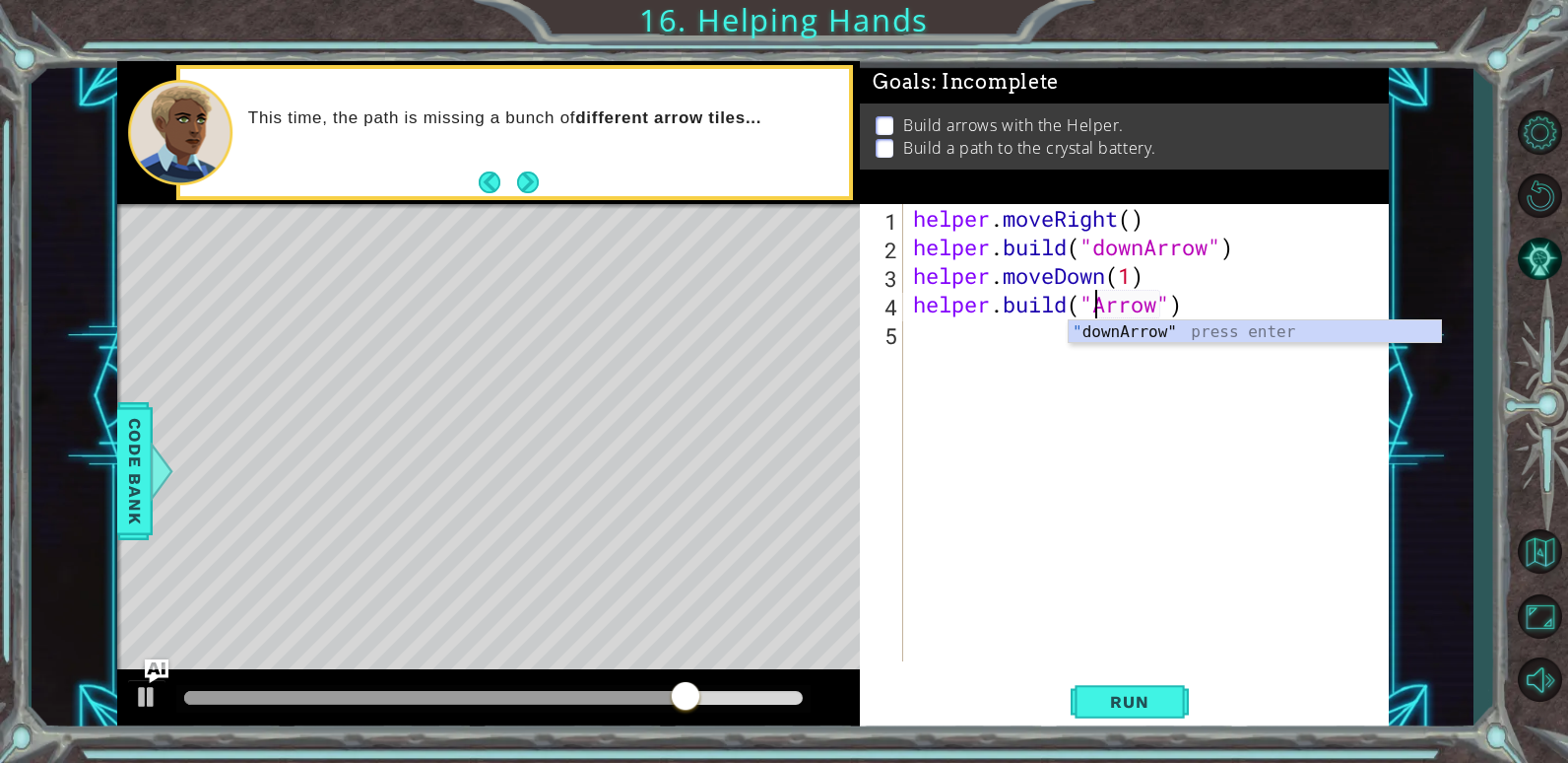
click at [1210, 321] on div "" downArrow" press enter" at bounding box center [1255, 356] width 372 height 71
type textarea "[DOMAIN_NAME]("downArrow")"
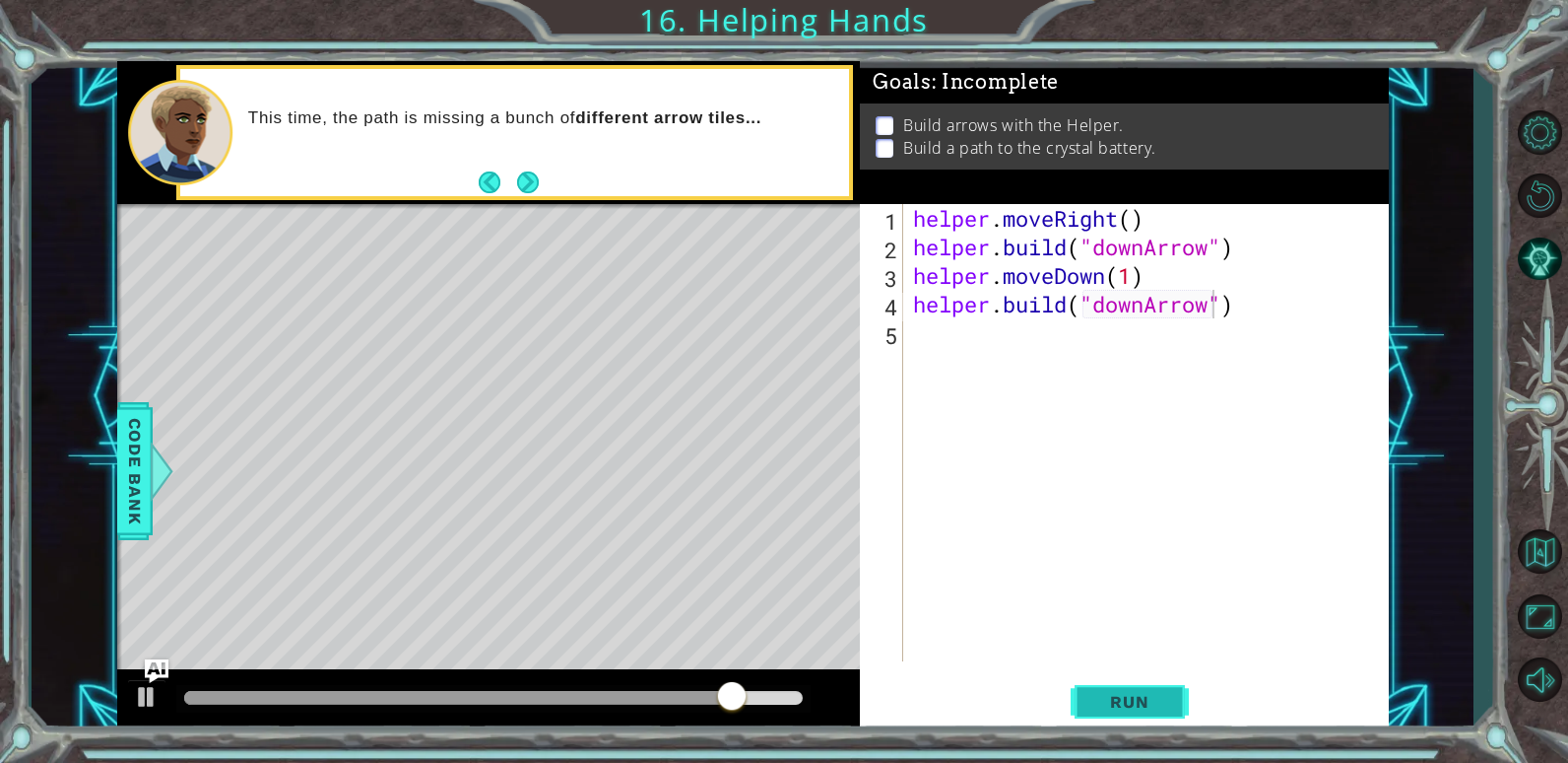
click at [1140, 701] on span "Run" at bounding box center [1130, 701] width 77 height 20
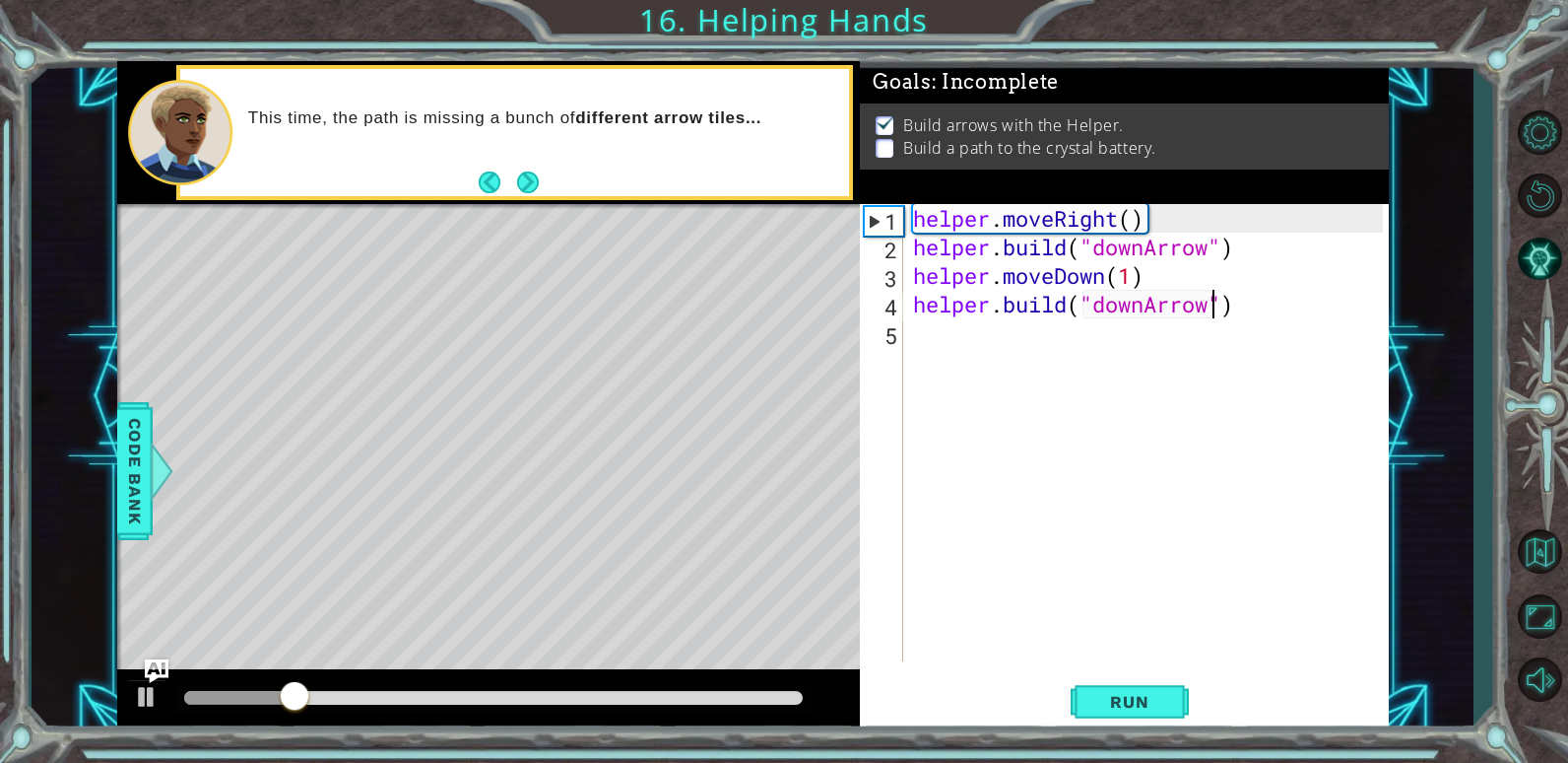
click at [938, 333] on div "helper . moveRight ( ) helper . build ( "downArrow" ) helper . moveDown ( 1 ) h…" at bounding box center [1151, 461] width 484 height 515
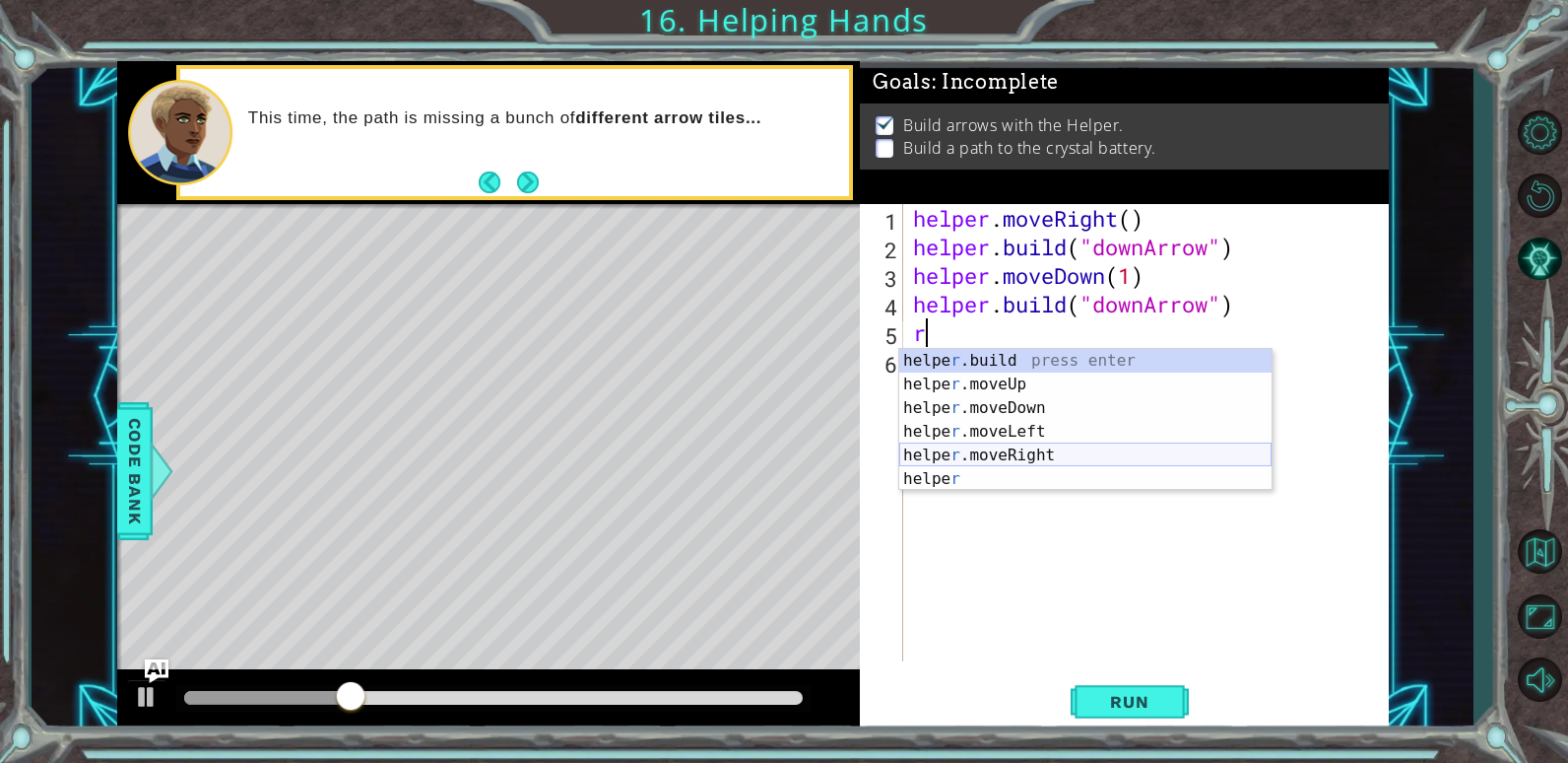
click at [979, 453] on div "helpe [PERSON_NAME]build press enter helpe r .moveUp press enter helpe [PERSON_…" at bounding box center [1085, 444] width 372 height 190
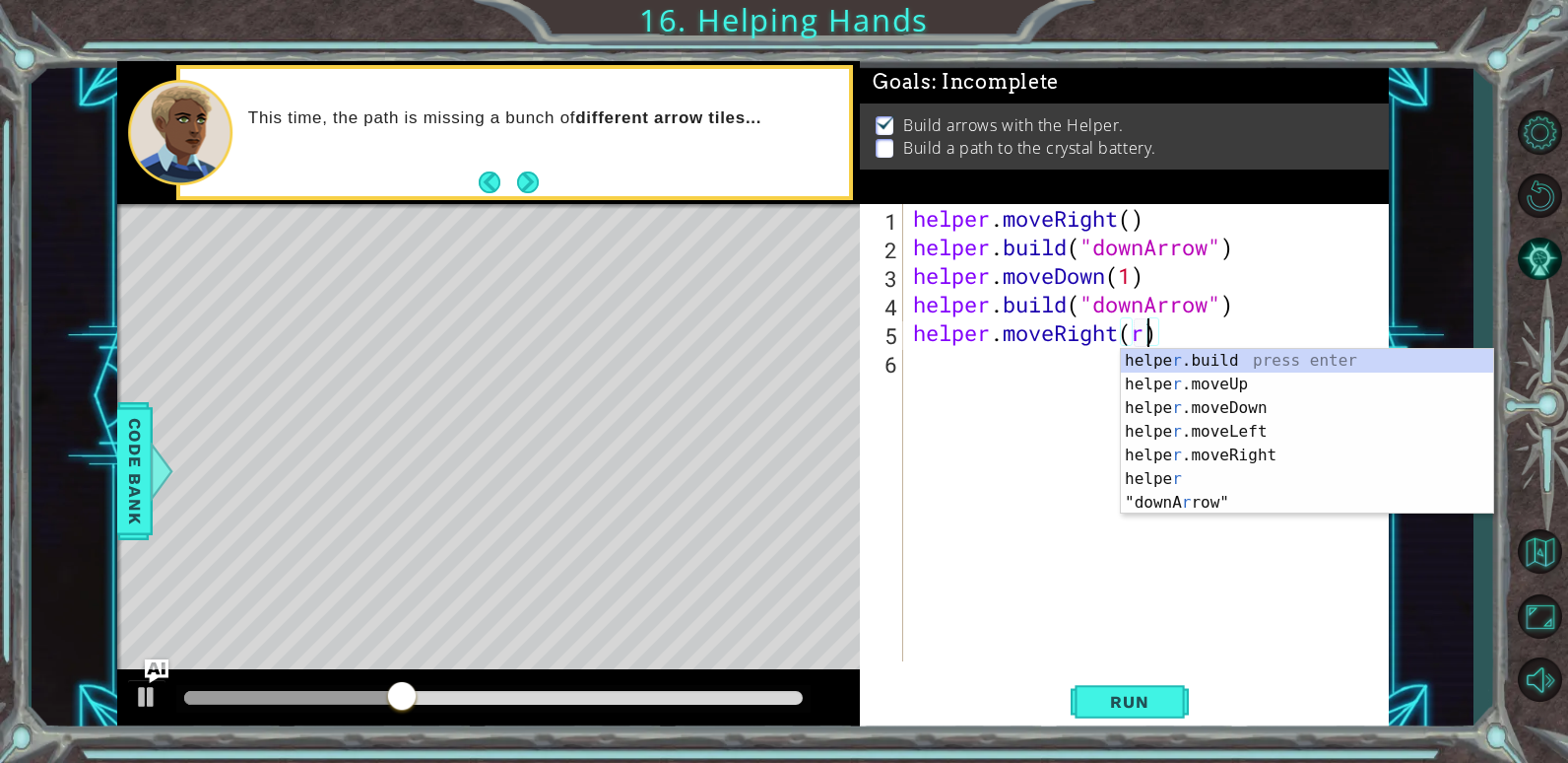
scroll to position [0, 10]
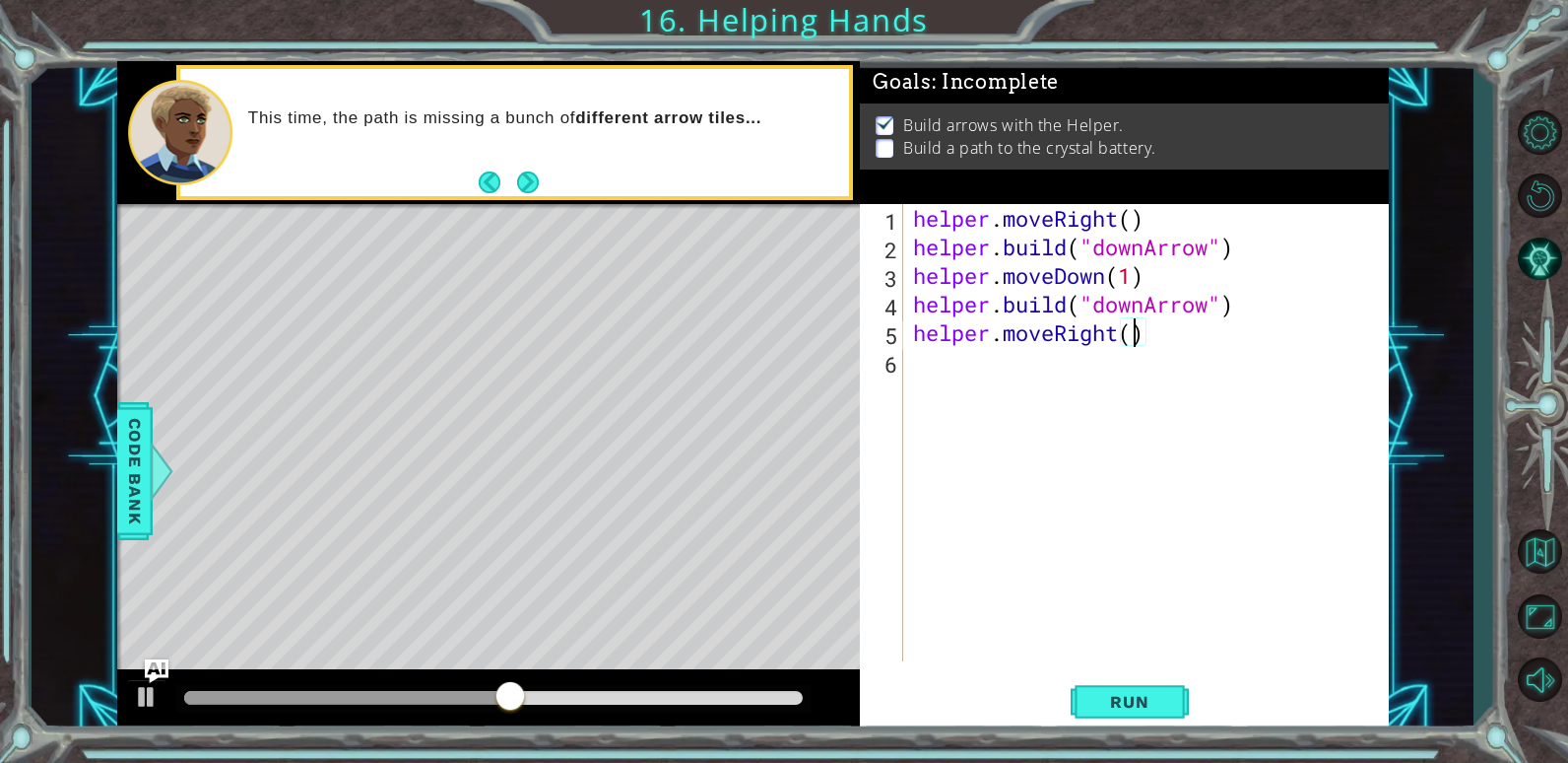
type textarea "helper.moveRight(1)"
click at [940, 349] on div "helper . moveRight ( ) helper . build ( "downArrow" ) helper . moveDown ( 1 ) h…" at bounding box center [1151, 461] width 484 height 515
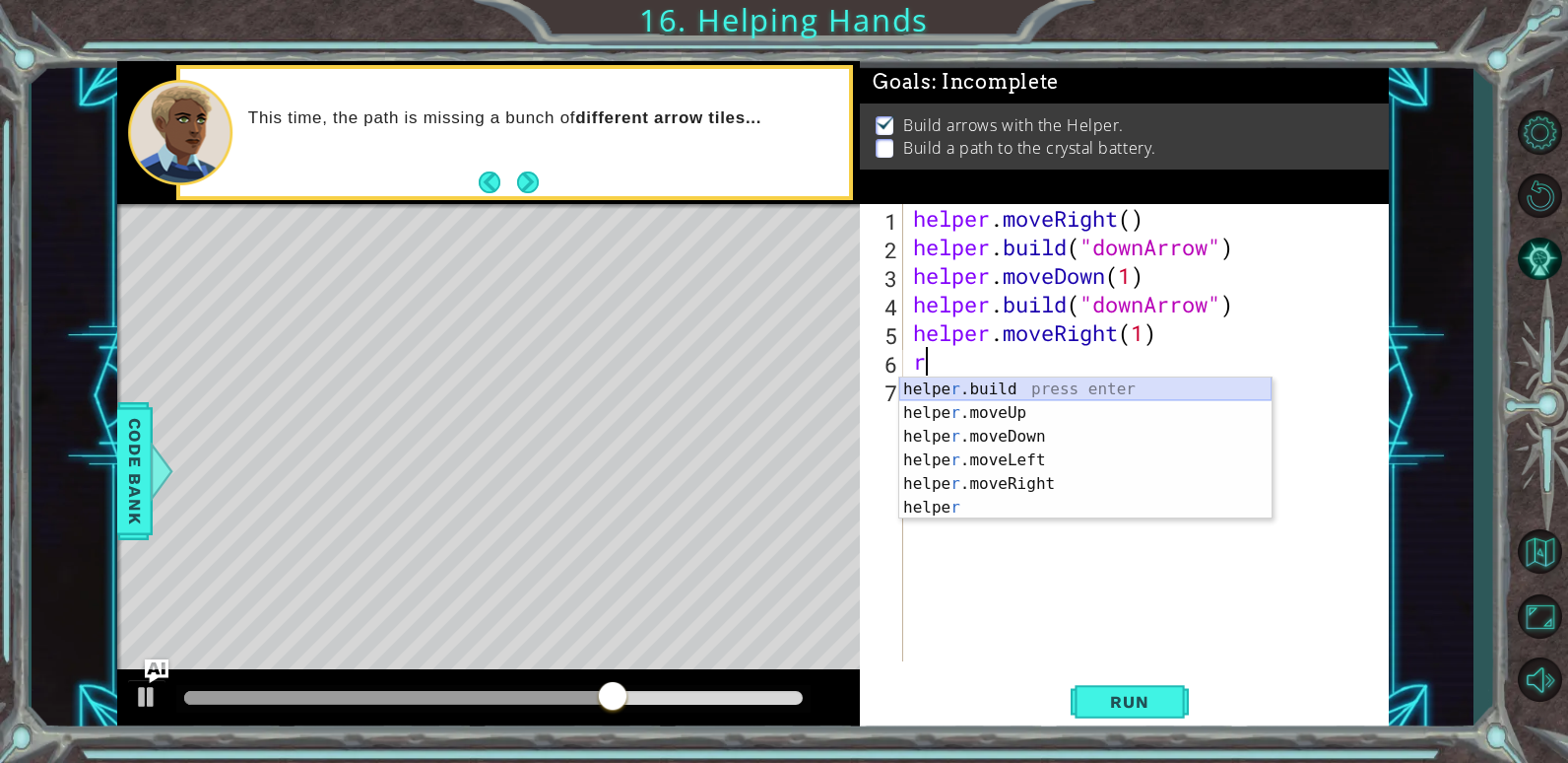
click at [1041, 386] on div "helpe [PERSON_NAME]build press enter helpe r .moveUp press enter helpe [PERSON_…" at bounding box center [1085, 471] width 372 height 190
type textarea "[DOMAIN_NAME]("rightArrow")"
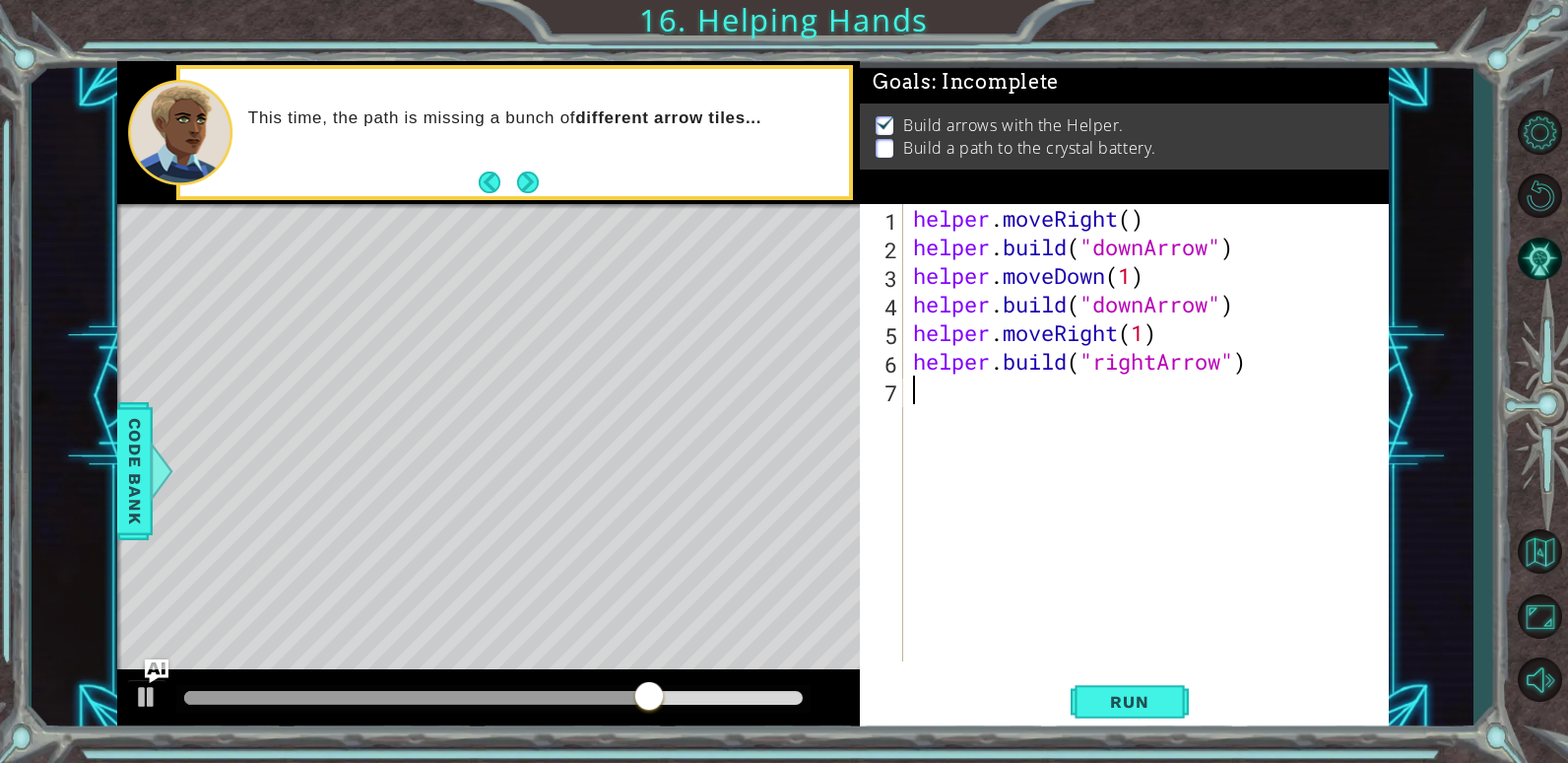
drag, startPoint x: 1125, startPoint y: 422, endPoint x: 1136, endPoint y: 418, distance: 11.7
click at [1124, 421] on div "helper . moveRight ( ) helper . build ( "downArrow" ) helper . moveDown ( 1 ) h…" at bounding box center [1151, 461] width 484 height 515
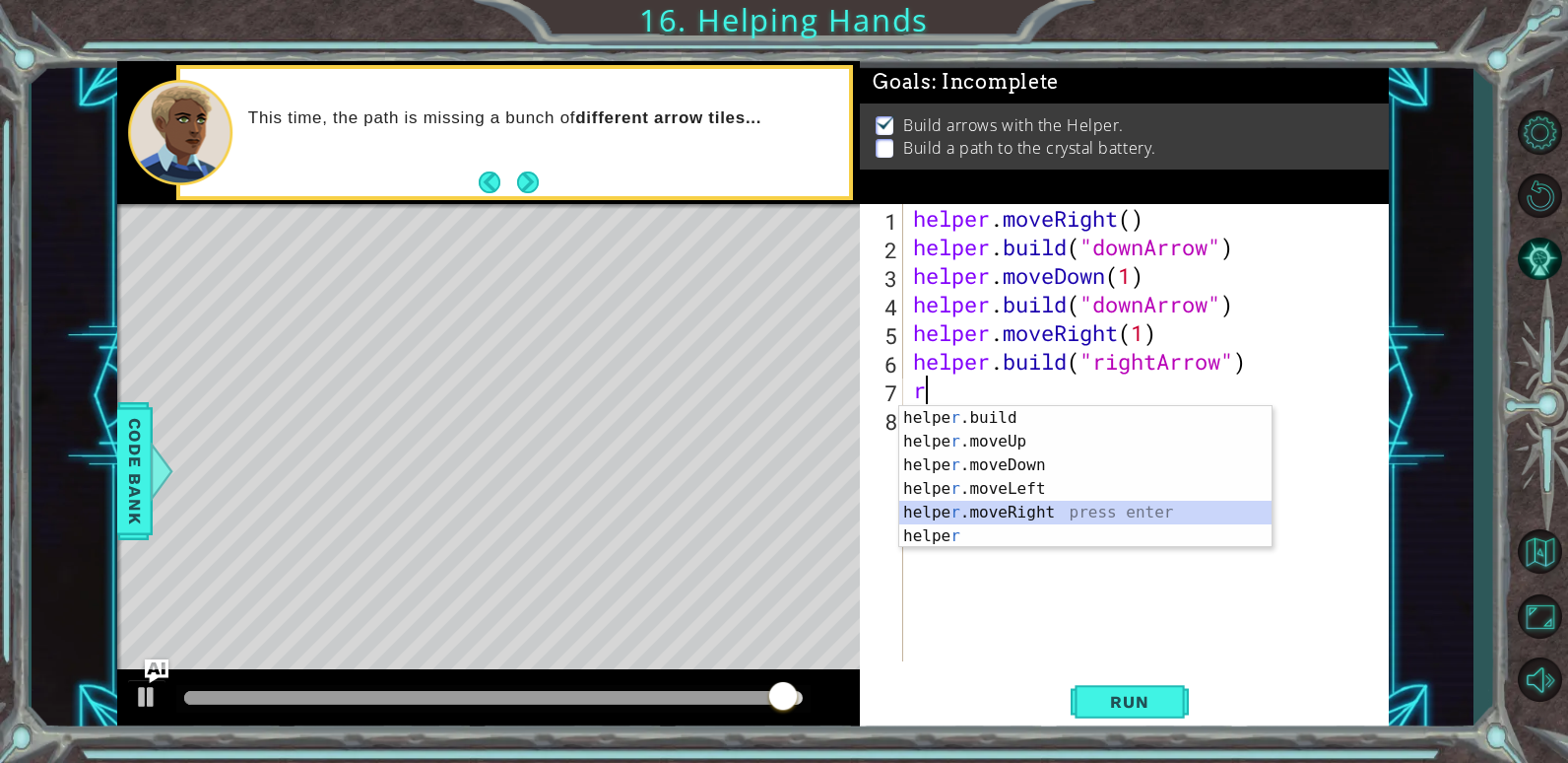
click at [1066, 514] on div "helpe [PERSON_NAME]build press enter helpe r .moveUp press enter helpe [PERSON_…" at bounding box center [1085, 500] width 372 height 190
type textarea "helper.moveRight(1)"
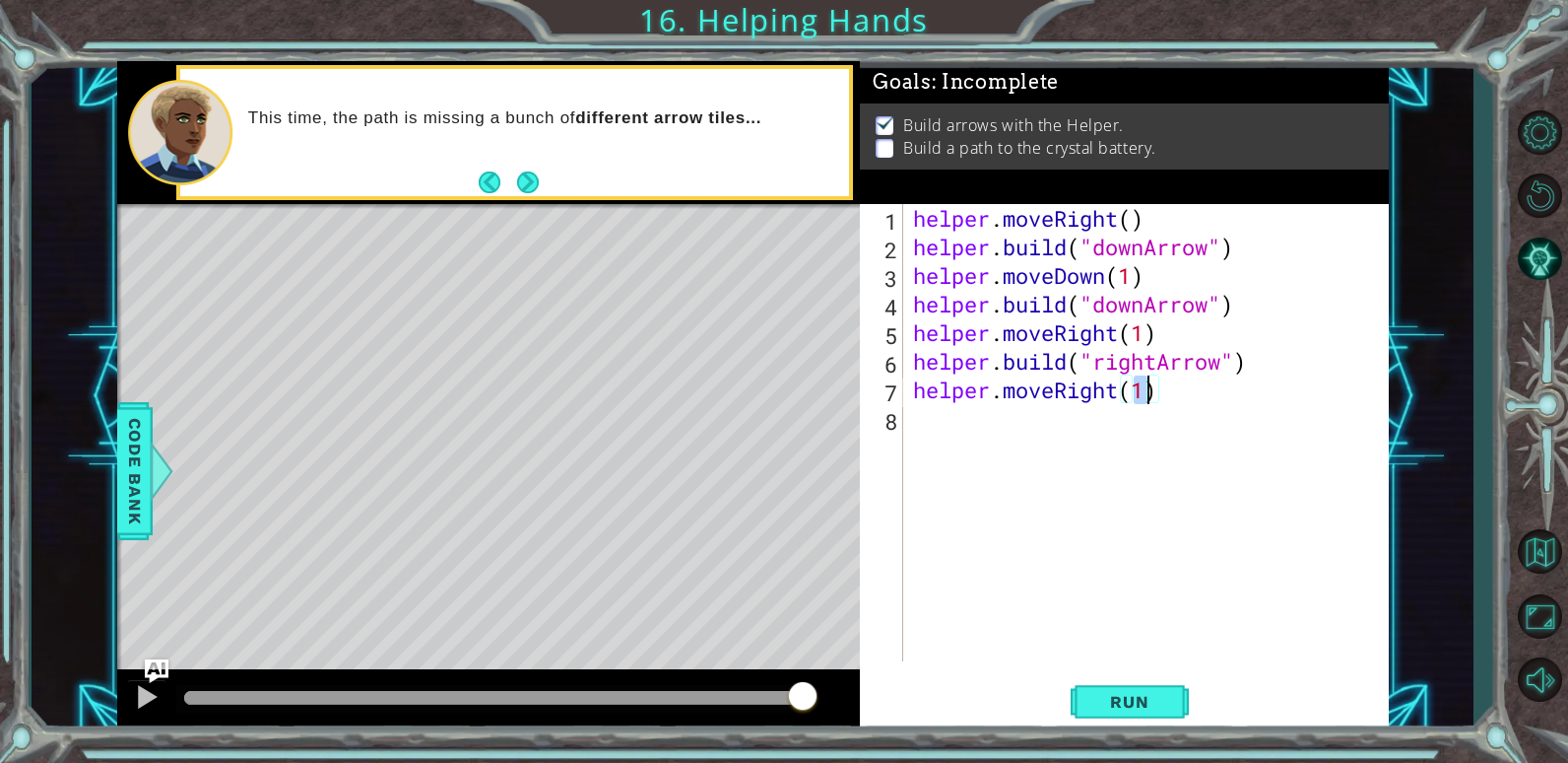
click at [936, 433] on div "helper . moveRight ( ) helper . build ( "downArrow" ) helper . moveDown ( 1 ) h…" at bounding box center [1151, 461] width 484 height 515
click at [1151, 695] on span "Run" at bounding box center [1130, 701] width 77 height 20
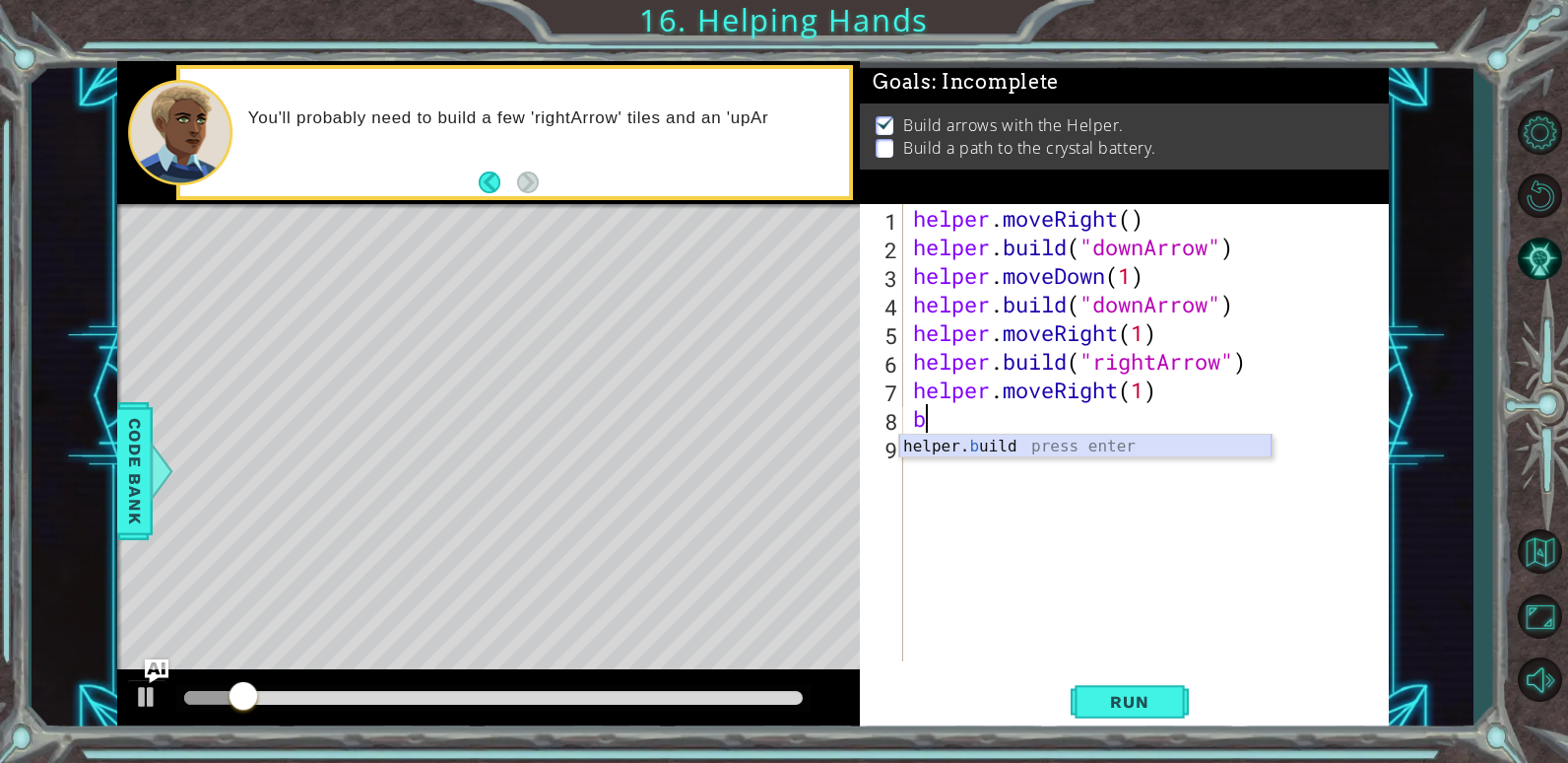
click at [1020, 453] on div "helper. b uild press enter" at bounding box center [1085, 470] width 372 height 71
type textarea "[DOMAIN_NAME]("rightArrow")"
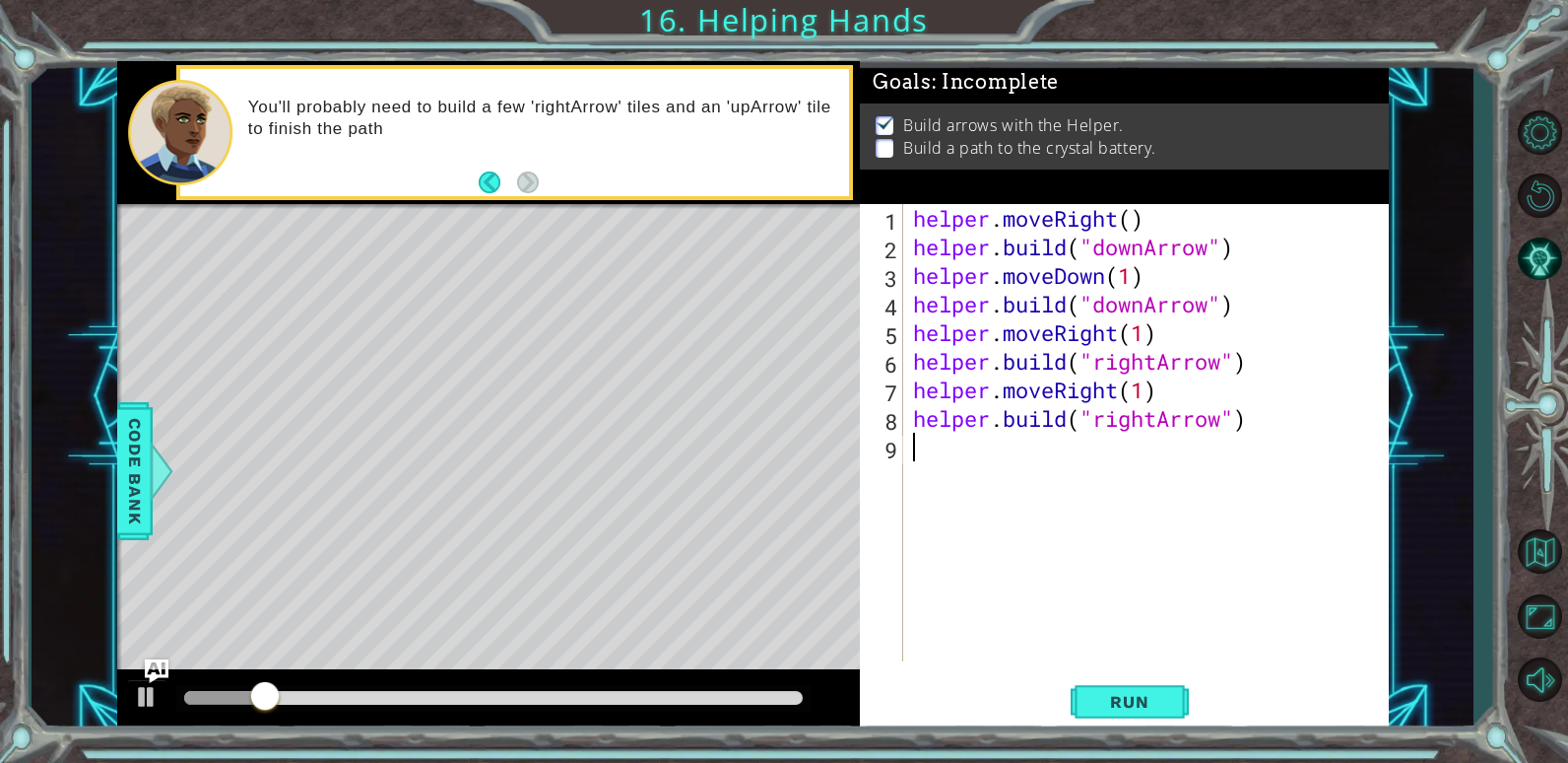
click at [1032, 475] on div "helper . moveRight ( ) helper . build ( "downArrow" ) helper . moveDown ( 1 ) h…" at bounding box center [1151, 461] width 484 height 515
click at [1121, 692] on span "Run" at bounding box center [1130, 701] width 77 height 20
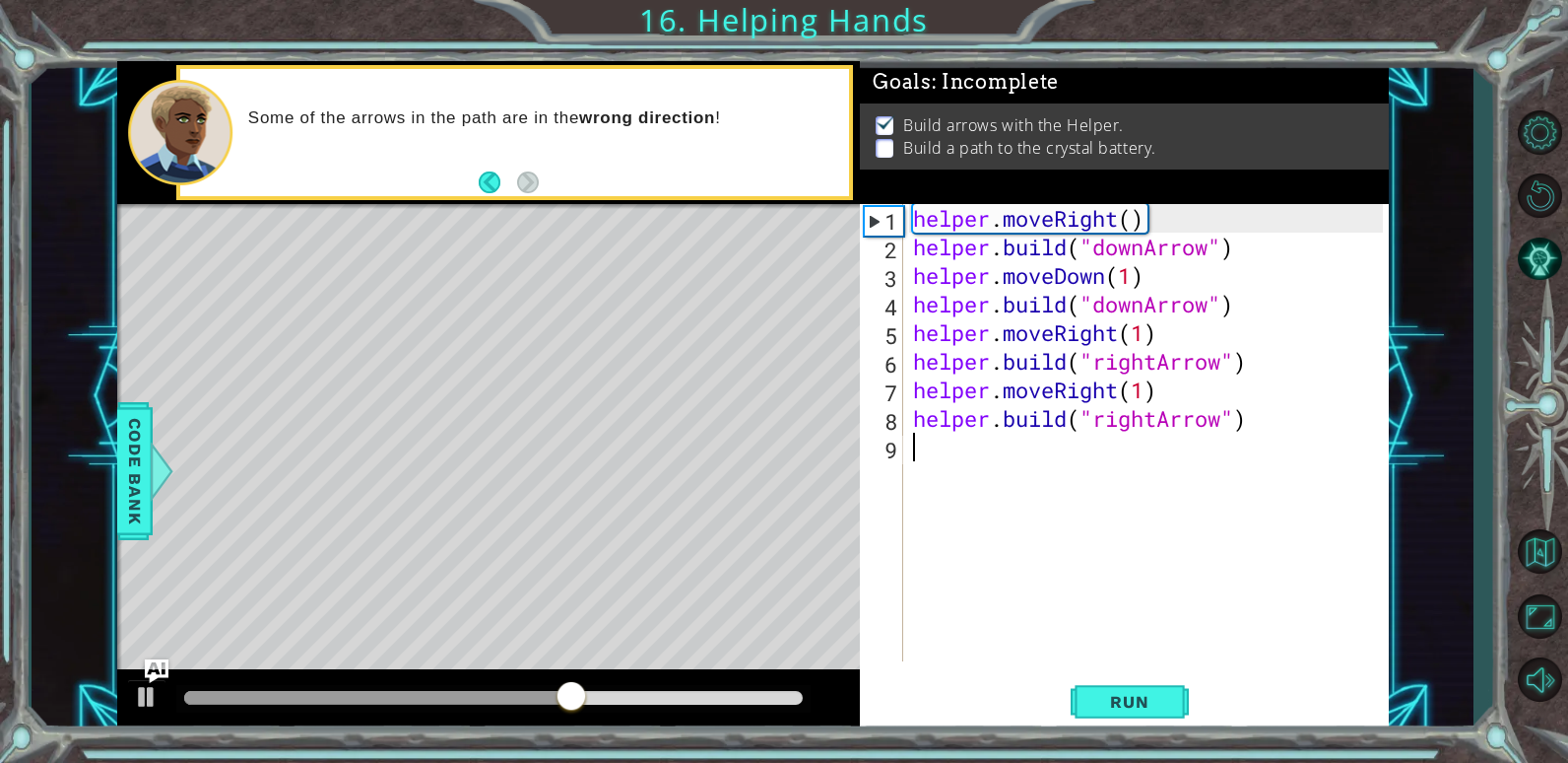
click at [1150, 303] on div "helper . moveRight ( ) helper . build ( "downArrow" ) helper . moveDown ( 1 ) h…" at bounding box center [1151, 461] width 484 height 515
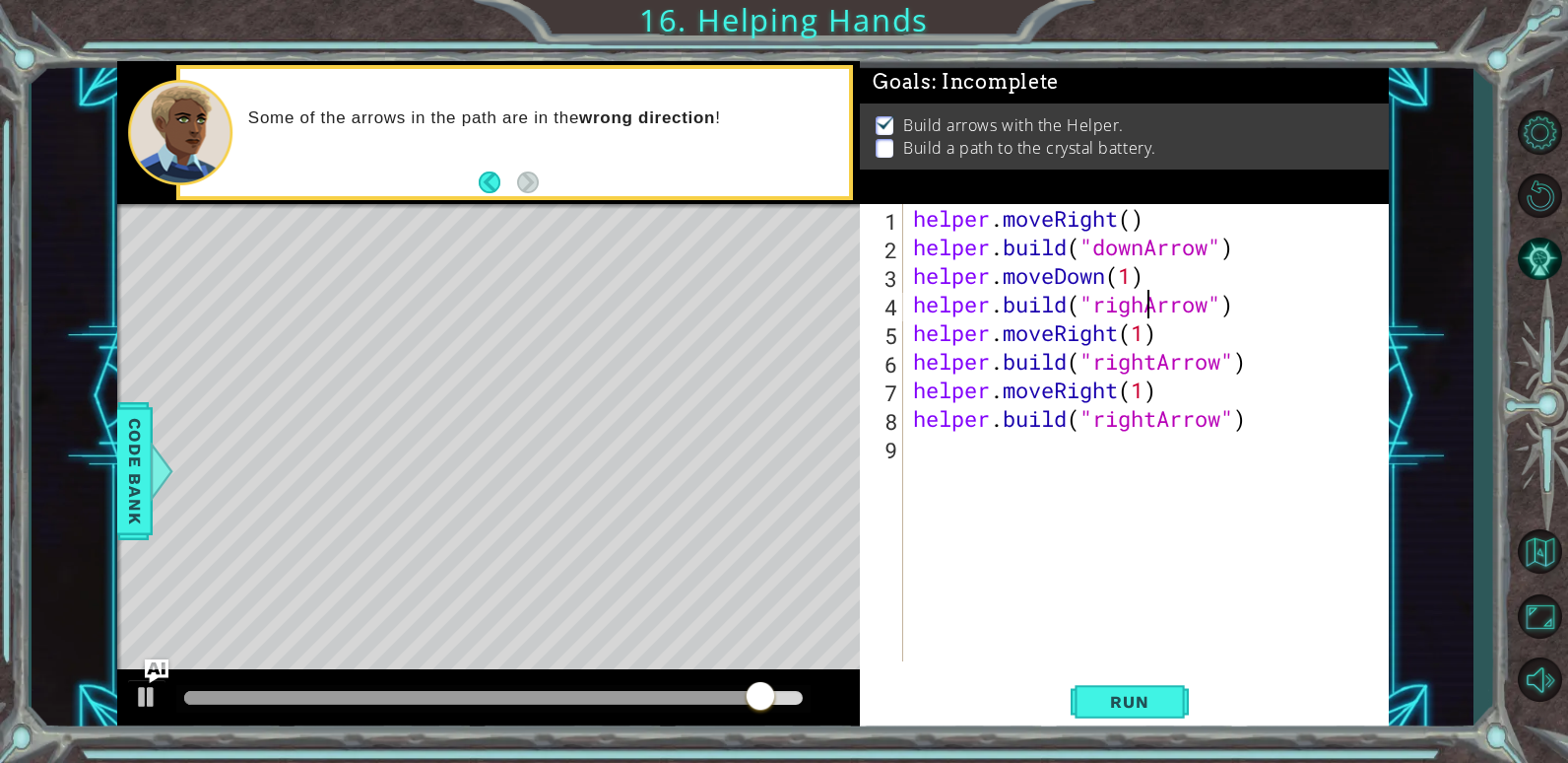
scroll to position [0, 12]
drag, startPoint x: 1160, startPoint y: 689, endPoint x: 1178, endPoint y: 700, distance: 21.1
click at [1178, 700] on button "Run" at bounding box center [1130, 701] width 118 height 54
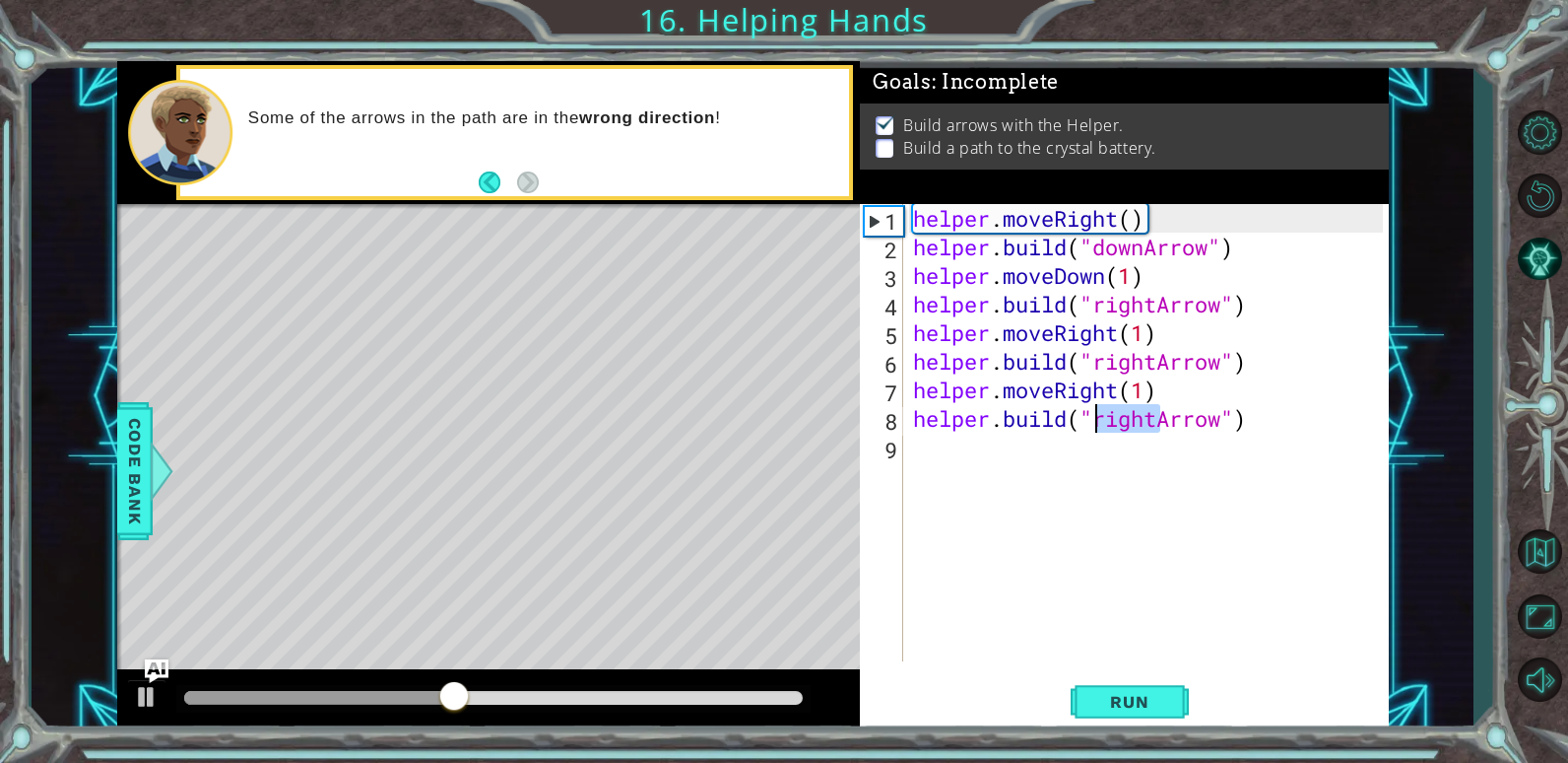
drag, startPoint x: 1154, startPoint y: 417, endPoint x: 1098, endPoint y: 420, distance: 56.1
click at [1098, 420] on div "helper . moveRight ( ) helper . build ( "downArrow" ) helper . moveDown ( 1 ) h…" at bounding box center [1151, 461] width 484 height 515
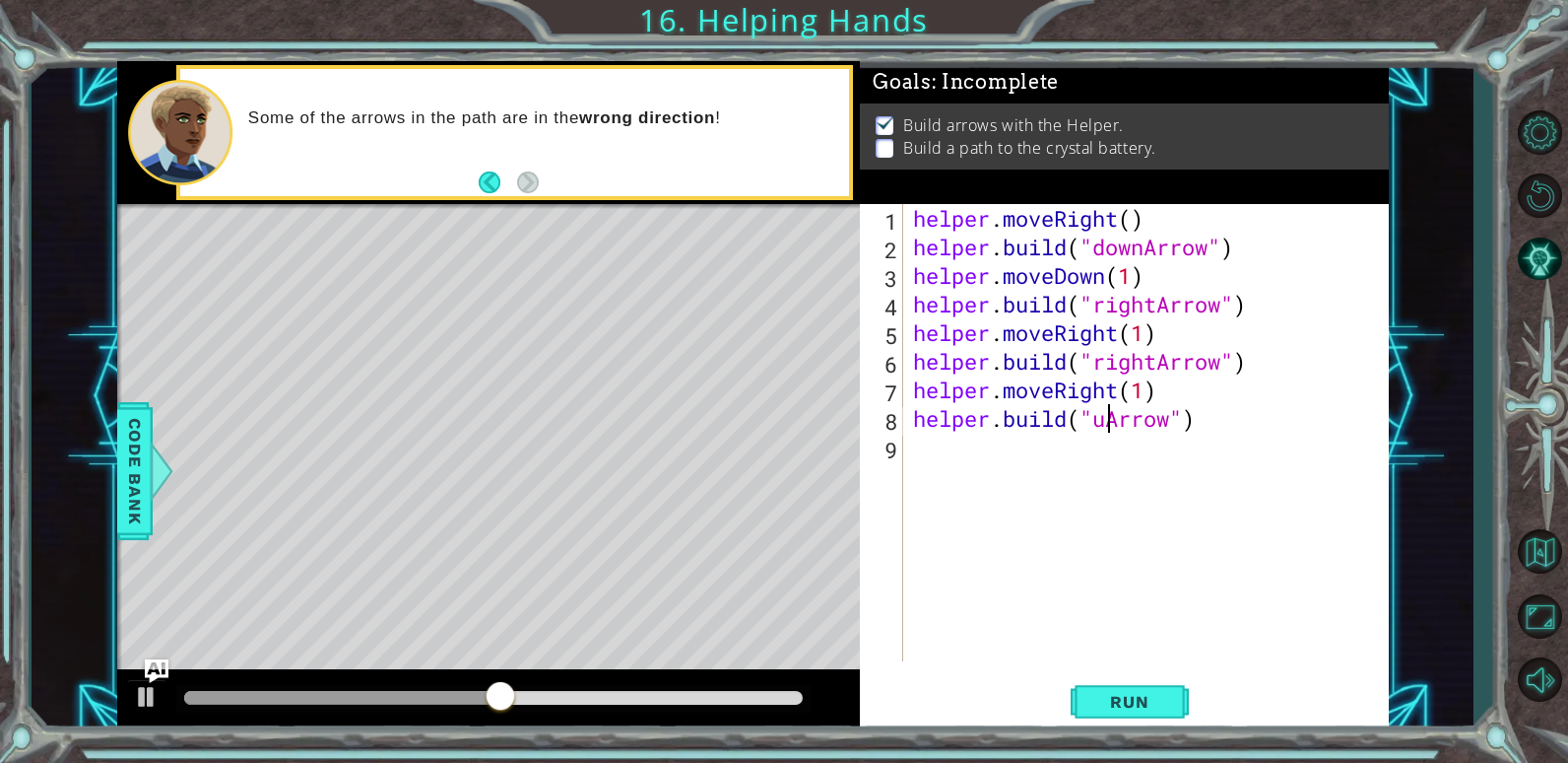
scroll to position [0, 10]
type textarea "[DOMAIN_NAME]("upArrow")"
click at [1137, 693] on span "Run" at bounding box center [1130, 701] width 77 height 20
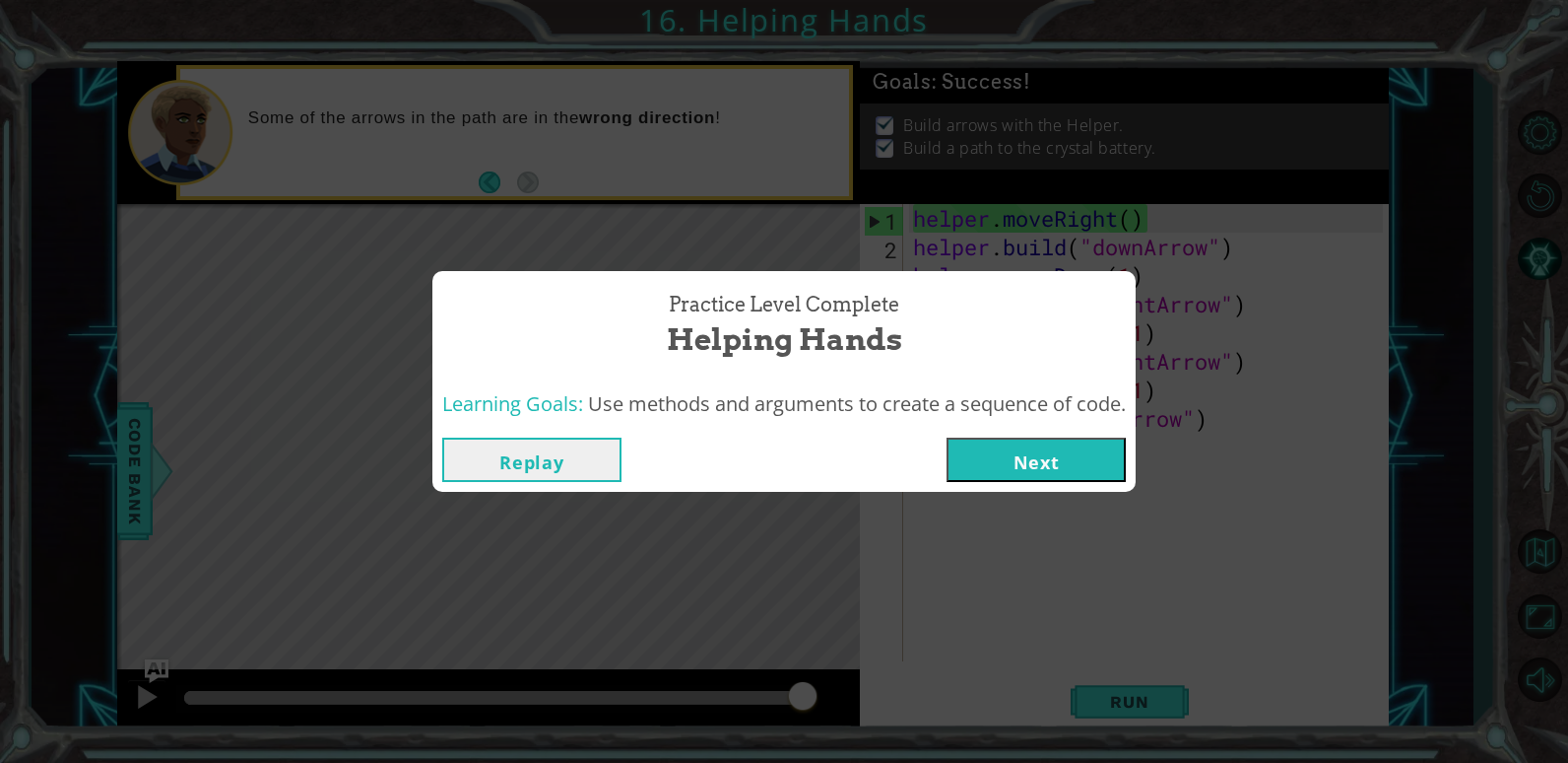
click at [1052, 459] on button "Next" at bounding box center [1036, 459] width 180 height 45
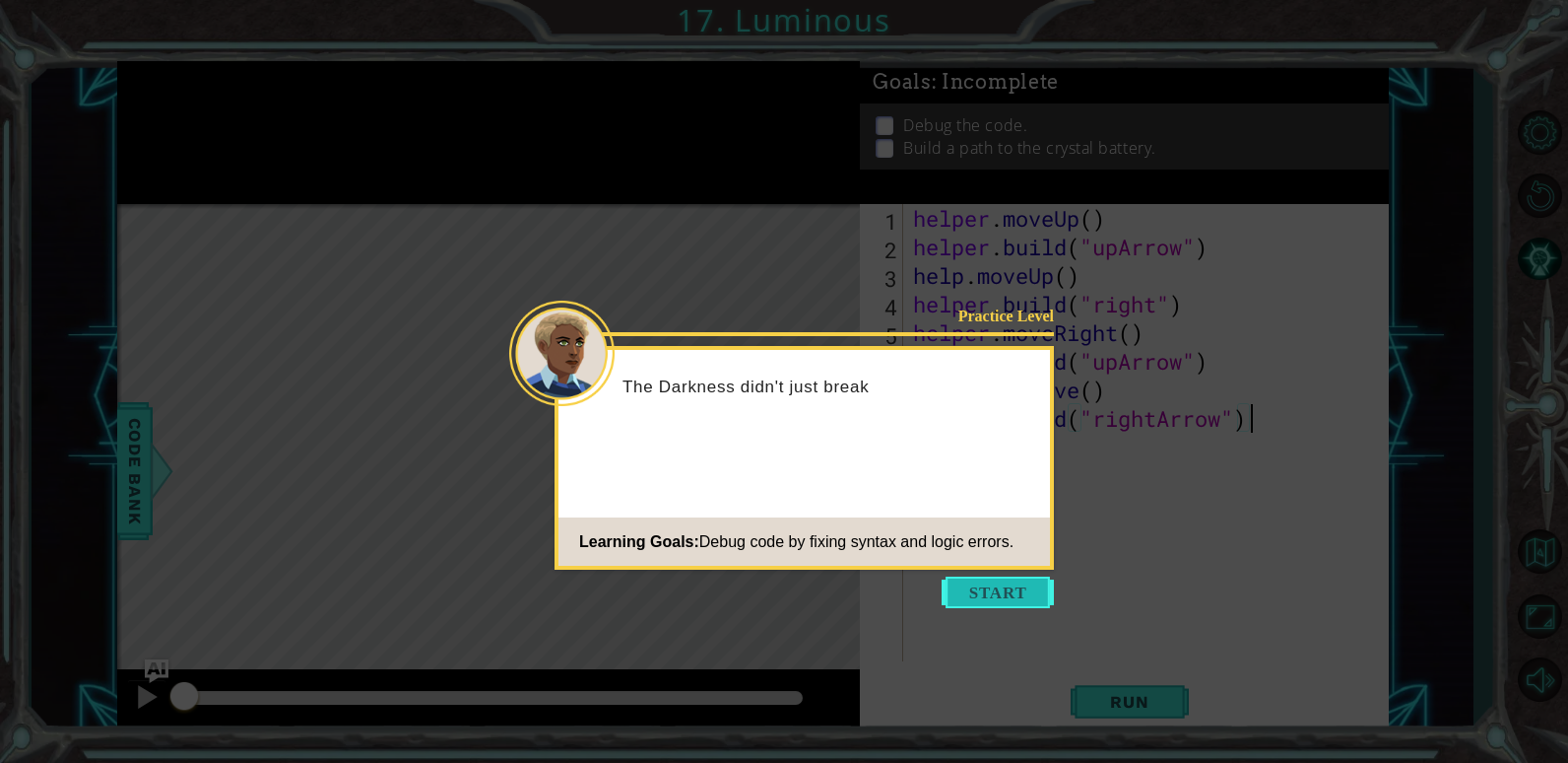
click at [978, 593] on button "Start" at bounding box center [998, 592] width 112 height 32
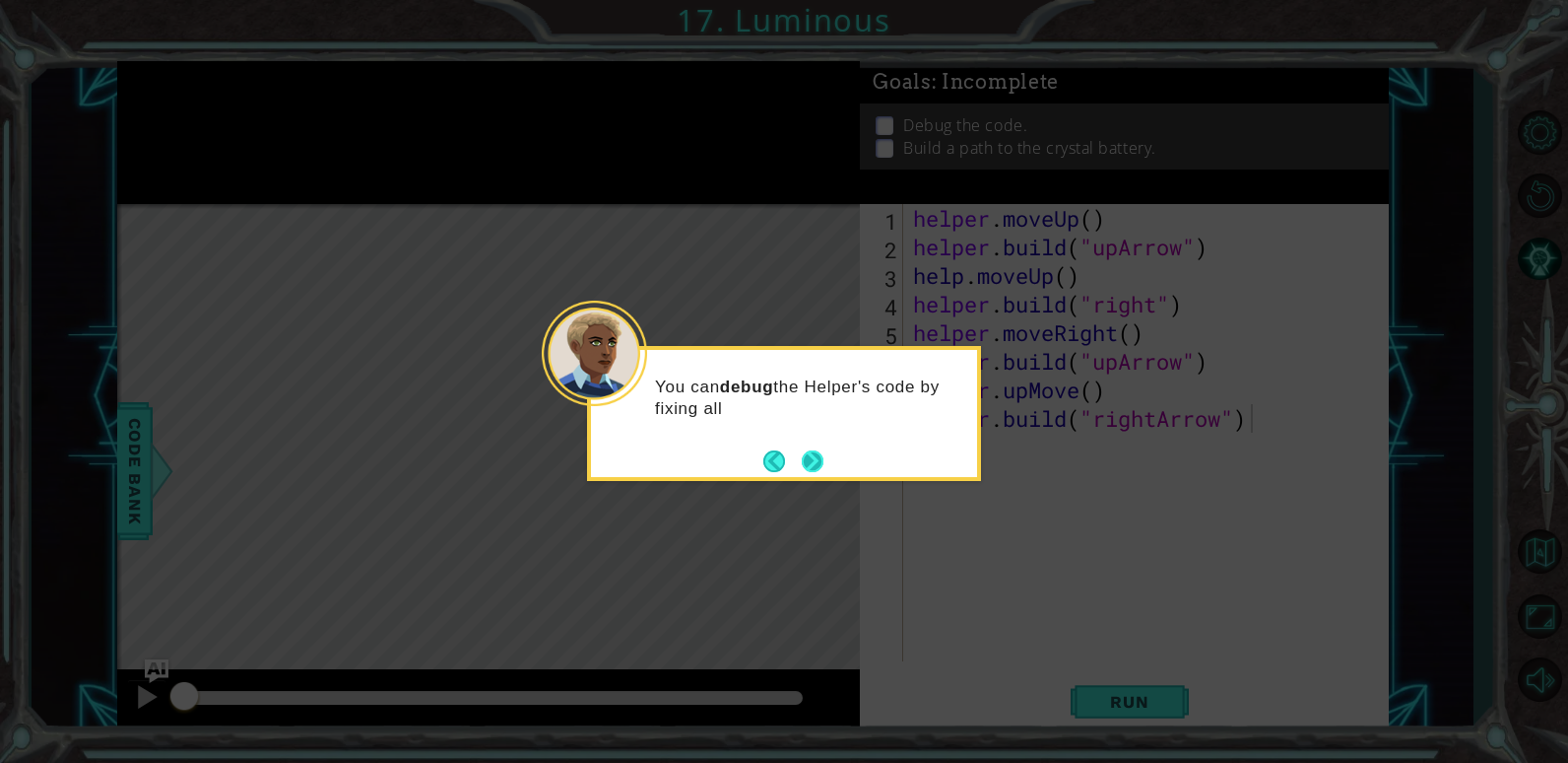
click at [821, 465] on button "Next" at bounding box center [813, 461] width 22 height 22
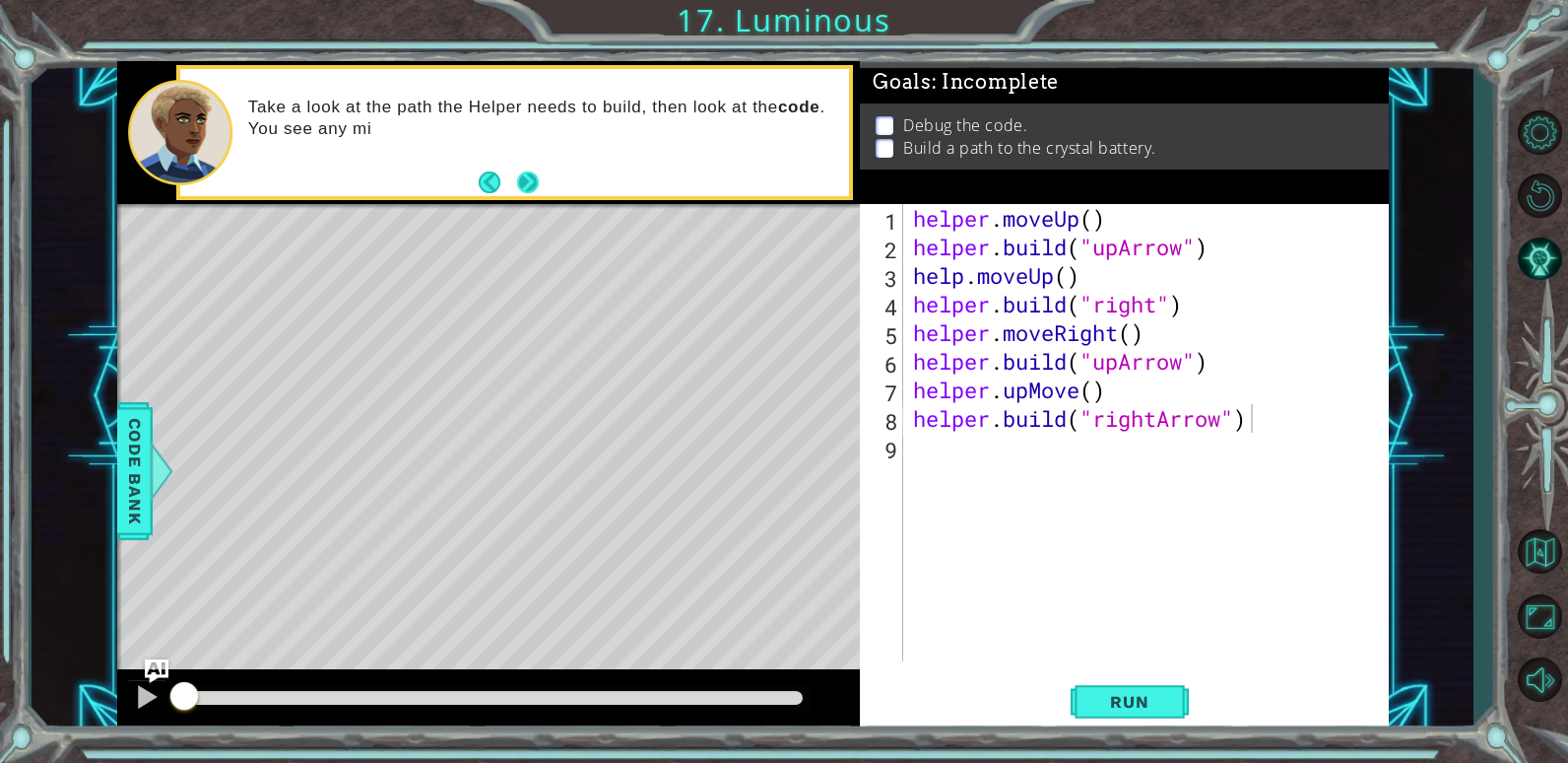
click at [535, 176] on button "Next" at bounding box center [528, 183] width 22 height 22
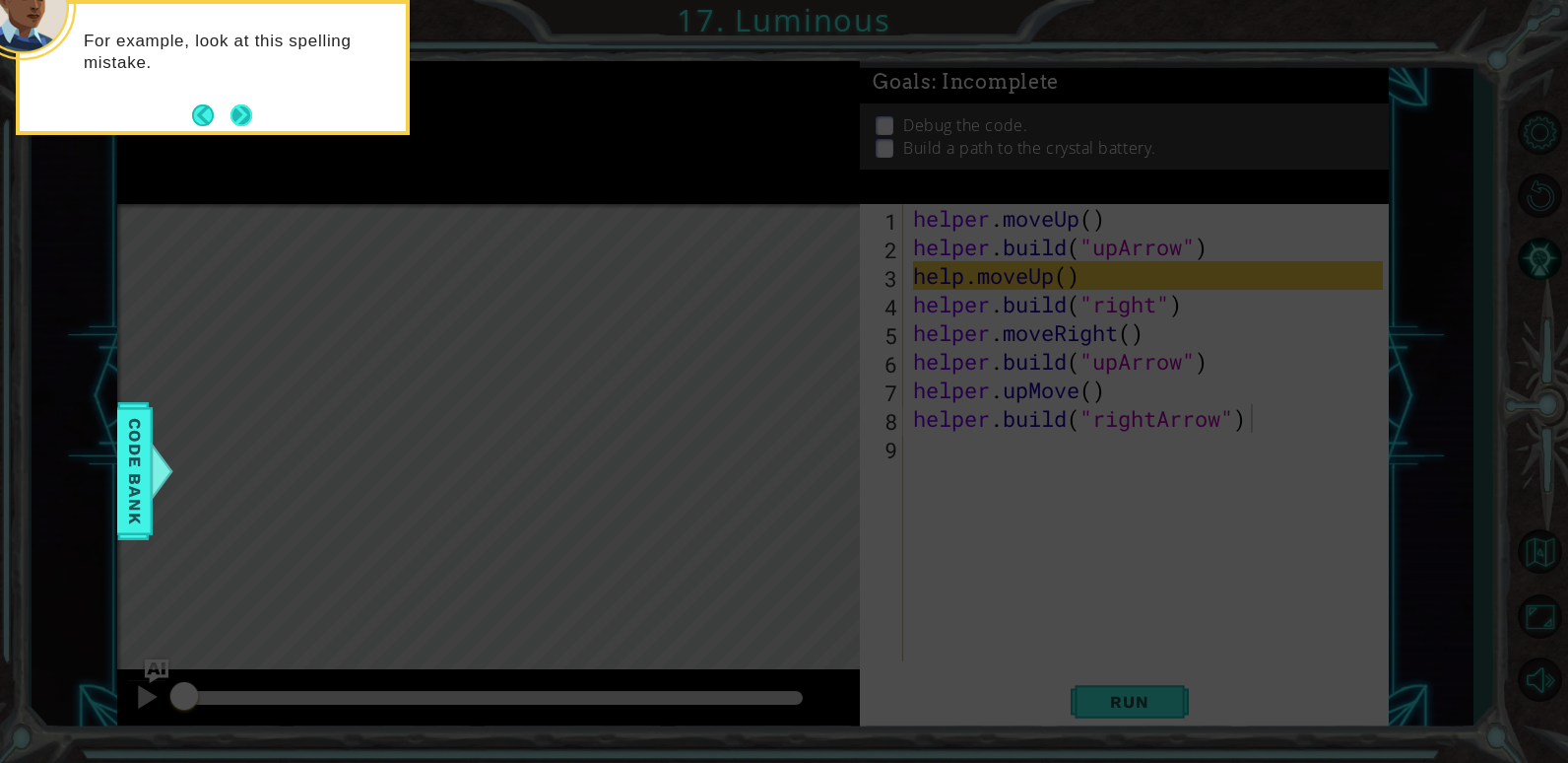
click at [249, 114] on button "Next" at bounding box center [241, 115] width 22 height 22
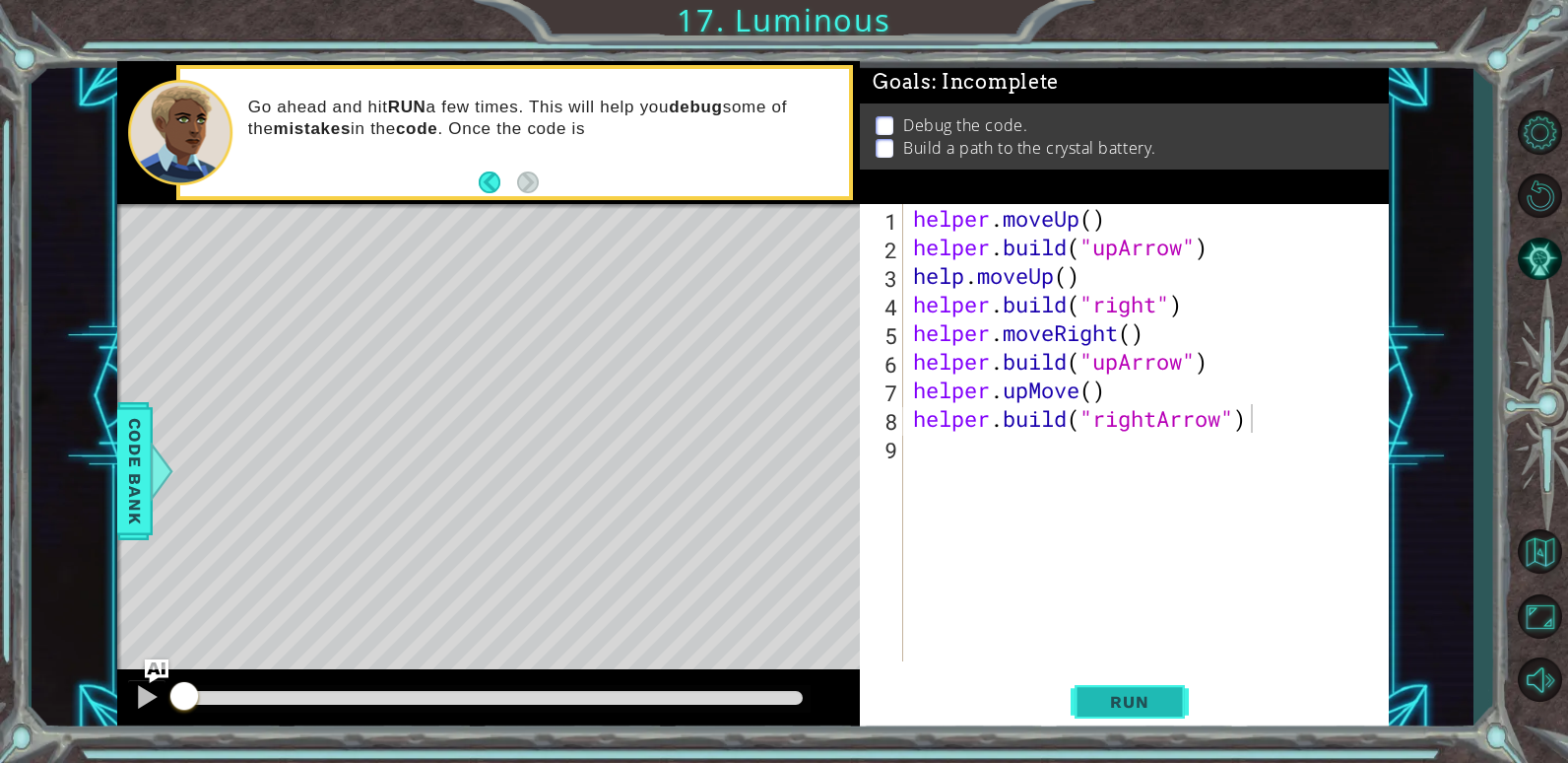
click at [1114, 681] on button "Run" at bounding box center [1130, 701] width 118 height 54
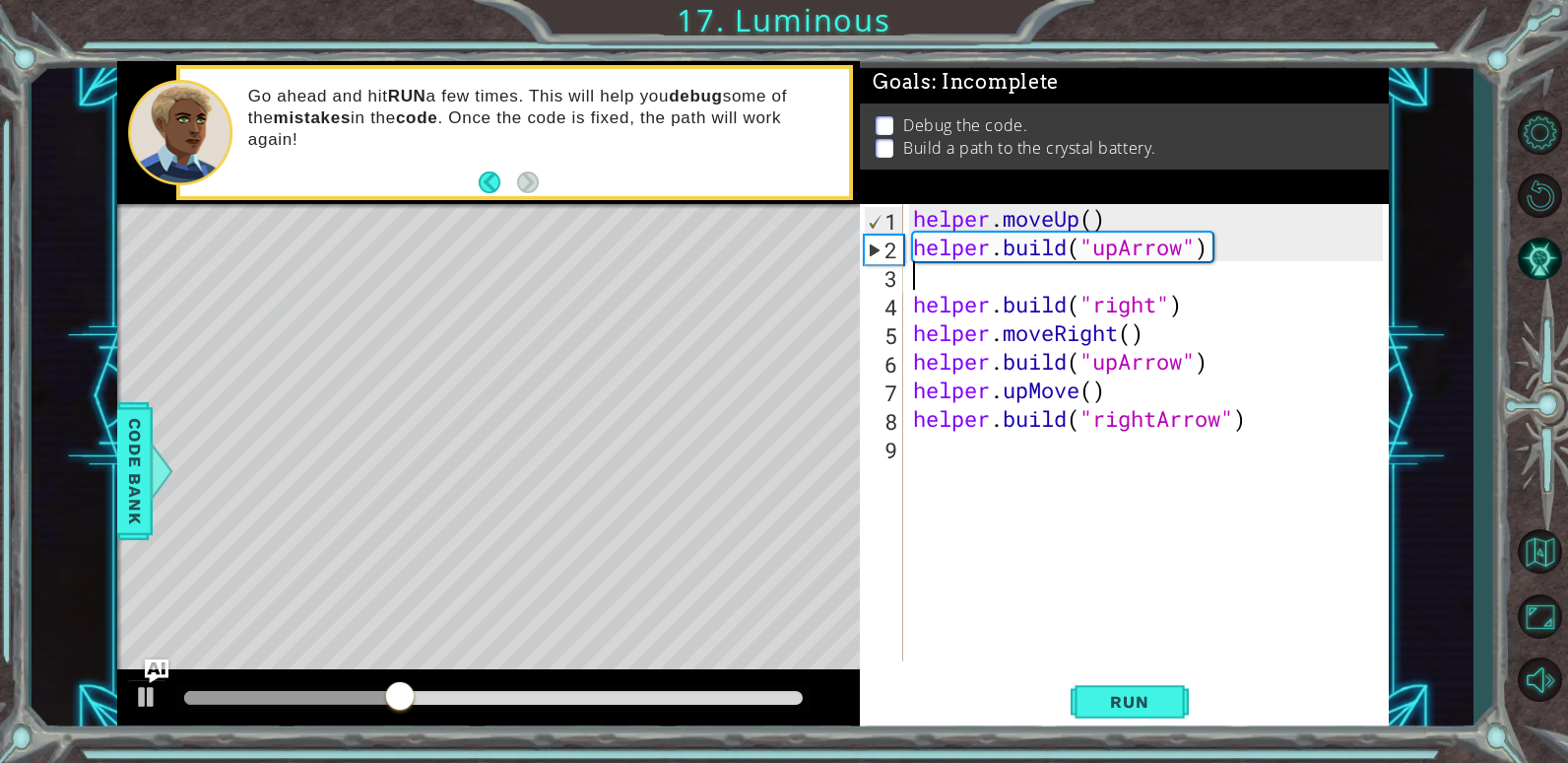
drag, startPoint x: 1081, startPoint y: 277, endPoint x: 900, endPoint y: 273, distance: 181.0
click at [900, 273] on div "1 2 3 4 5 6 7 8 9 helper . moveUp ( ) helper . build ( "upArrow" ) helper . bui…" at bounding box center [1121, 433] width 523 height 457
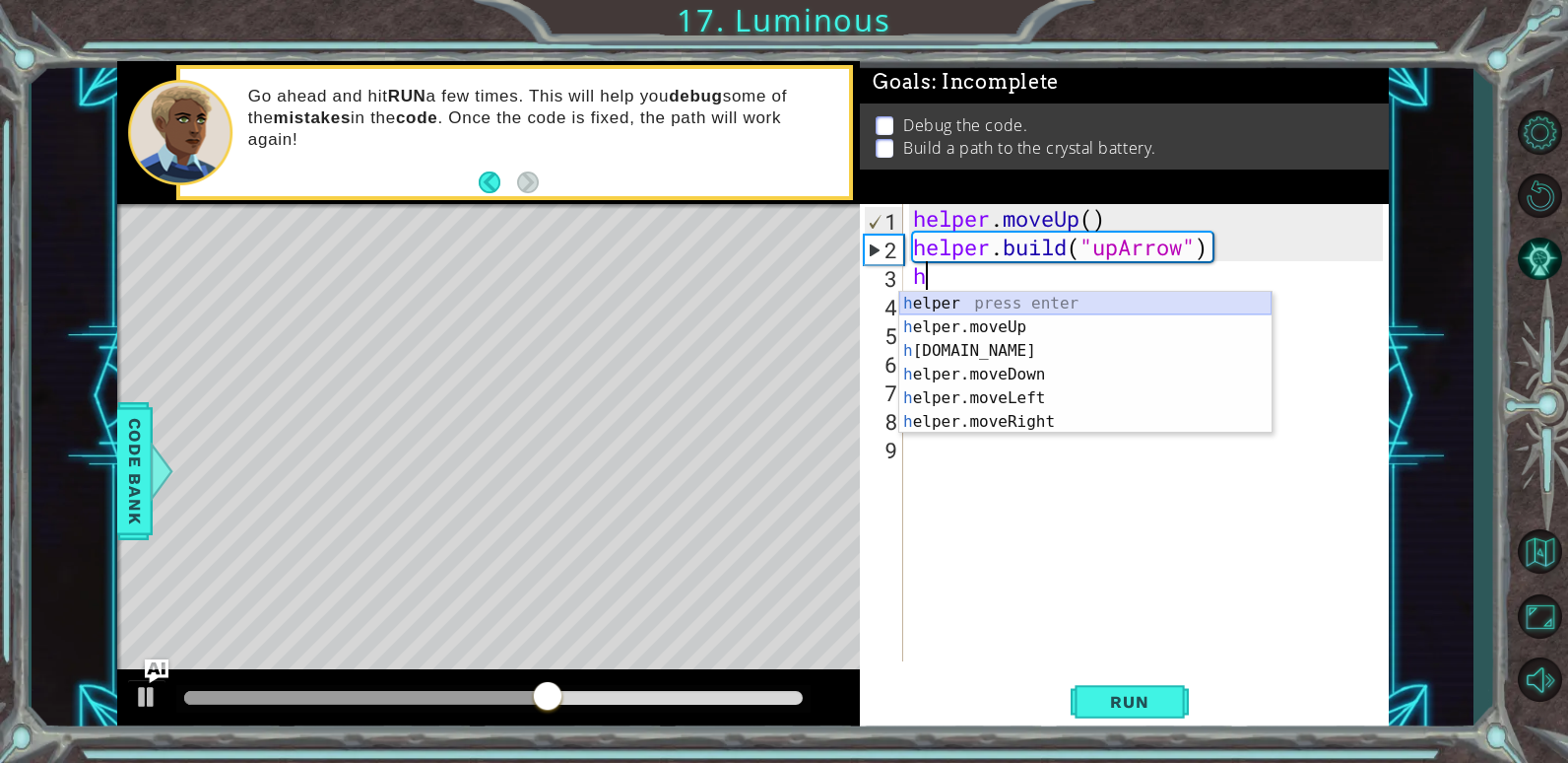
click at [1027, 297] on div "h elper press enter h elper.moveUp press enter h [DOMAIN_NAME] press enter h el…" at bounding box center [1085, 386] width 372 height 190
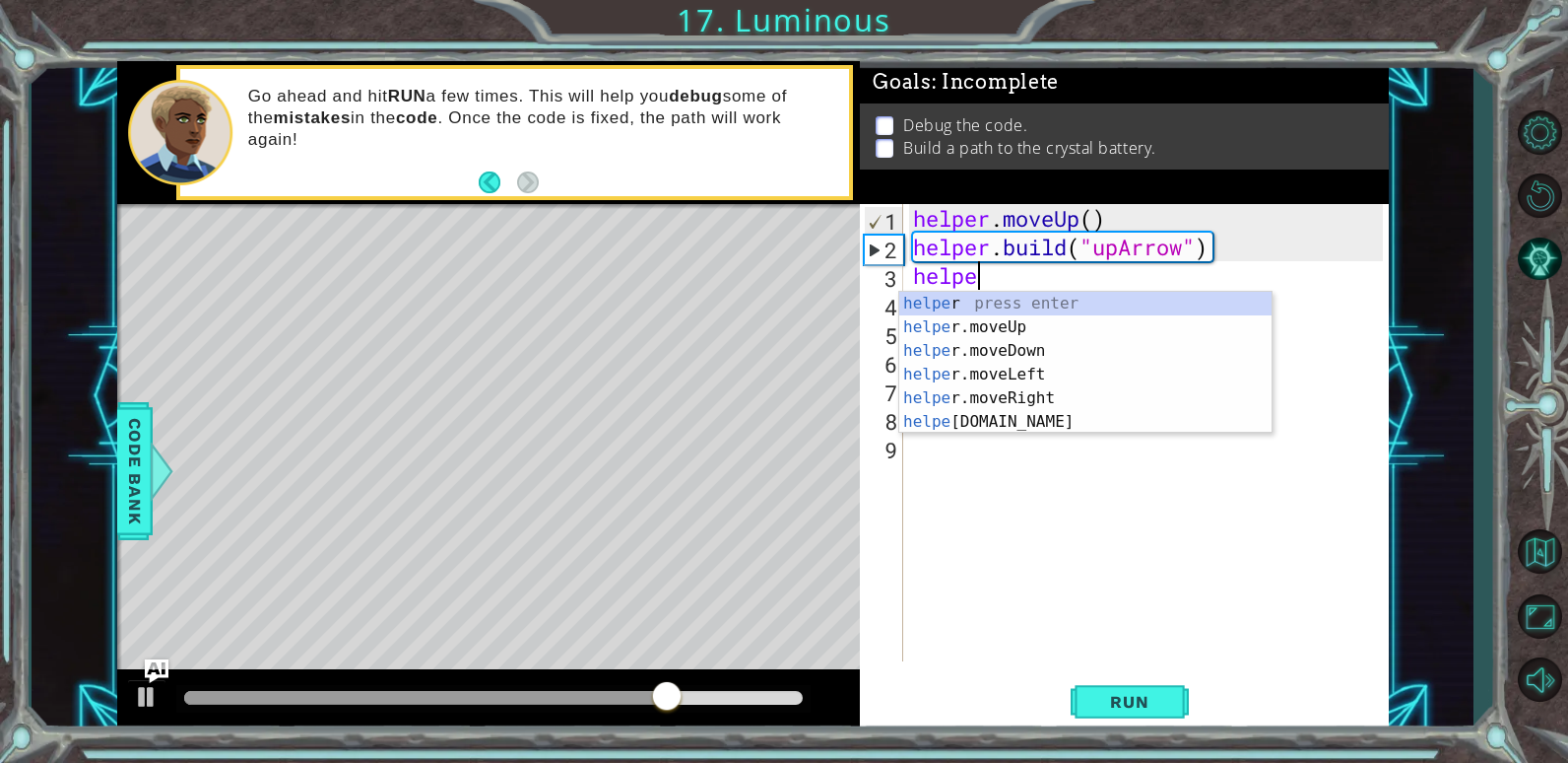
type textarea "h"
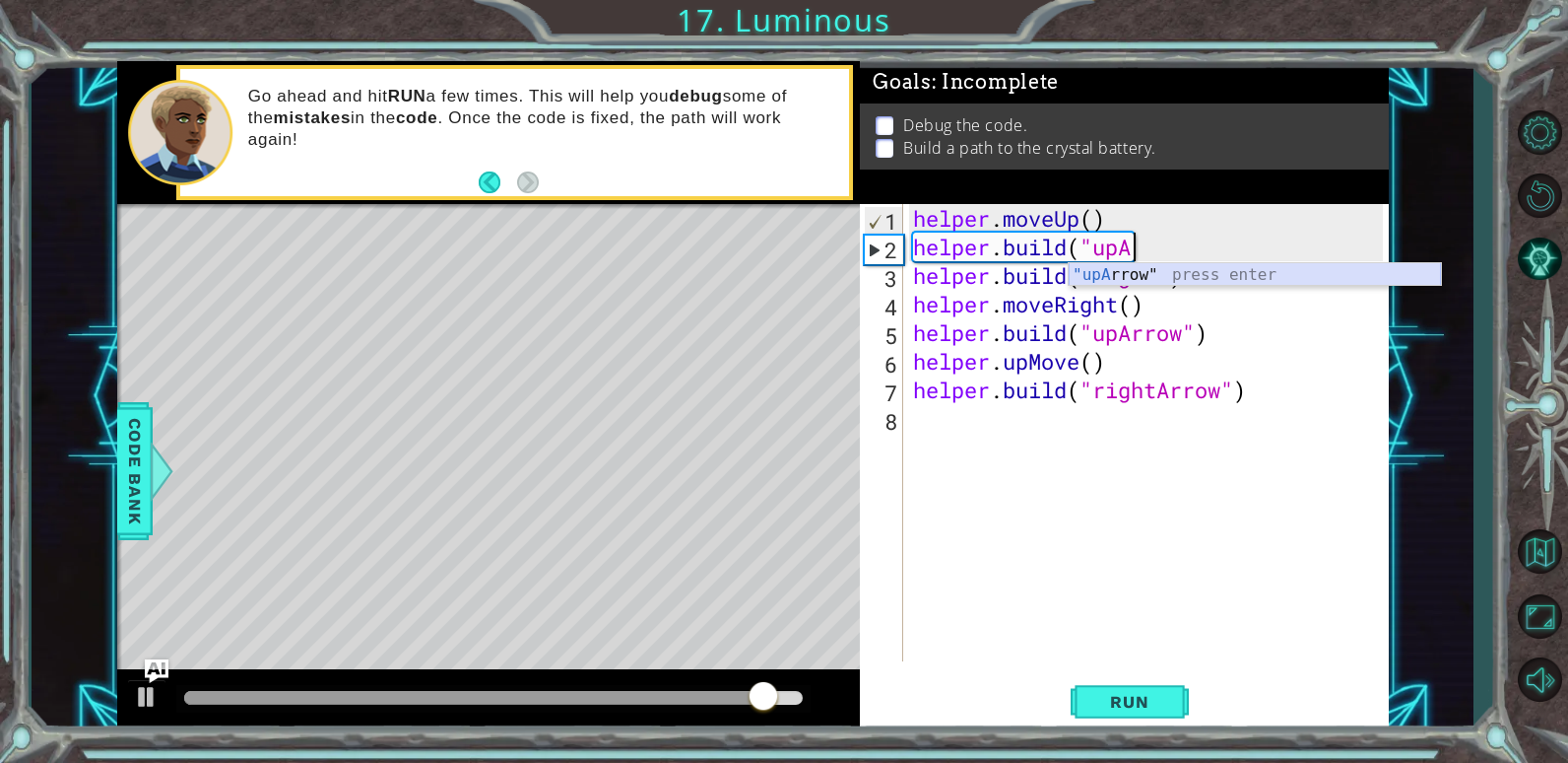
click at [1150, 266] on div ""upA rrow" press enter" at bounding box center [1255, 299] width 372 height 71
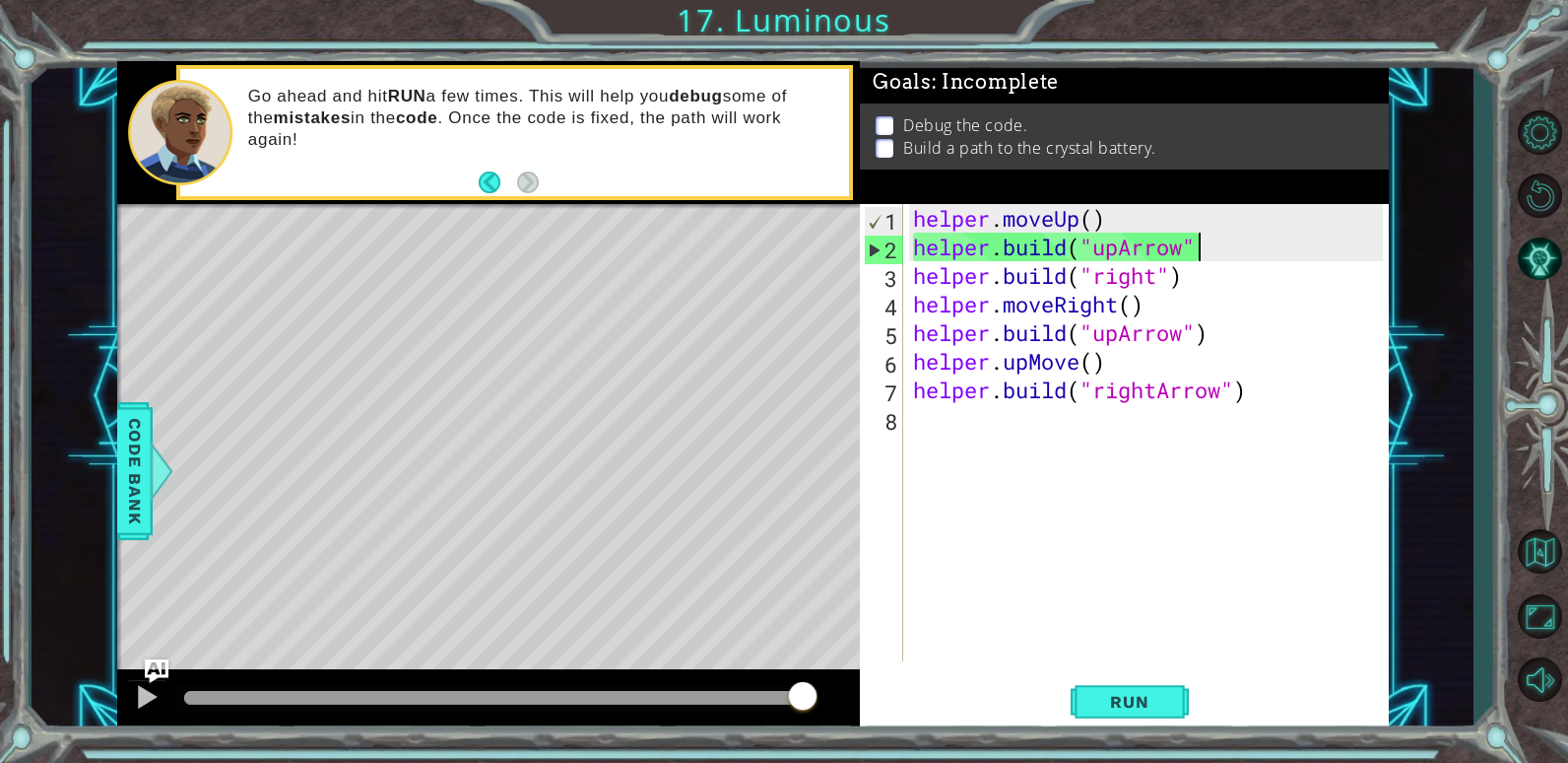
type textarea "[DOMAIN_NAME]("upArrow")"
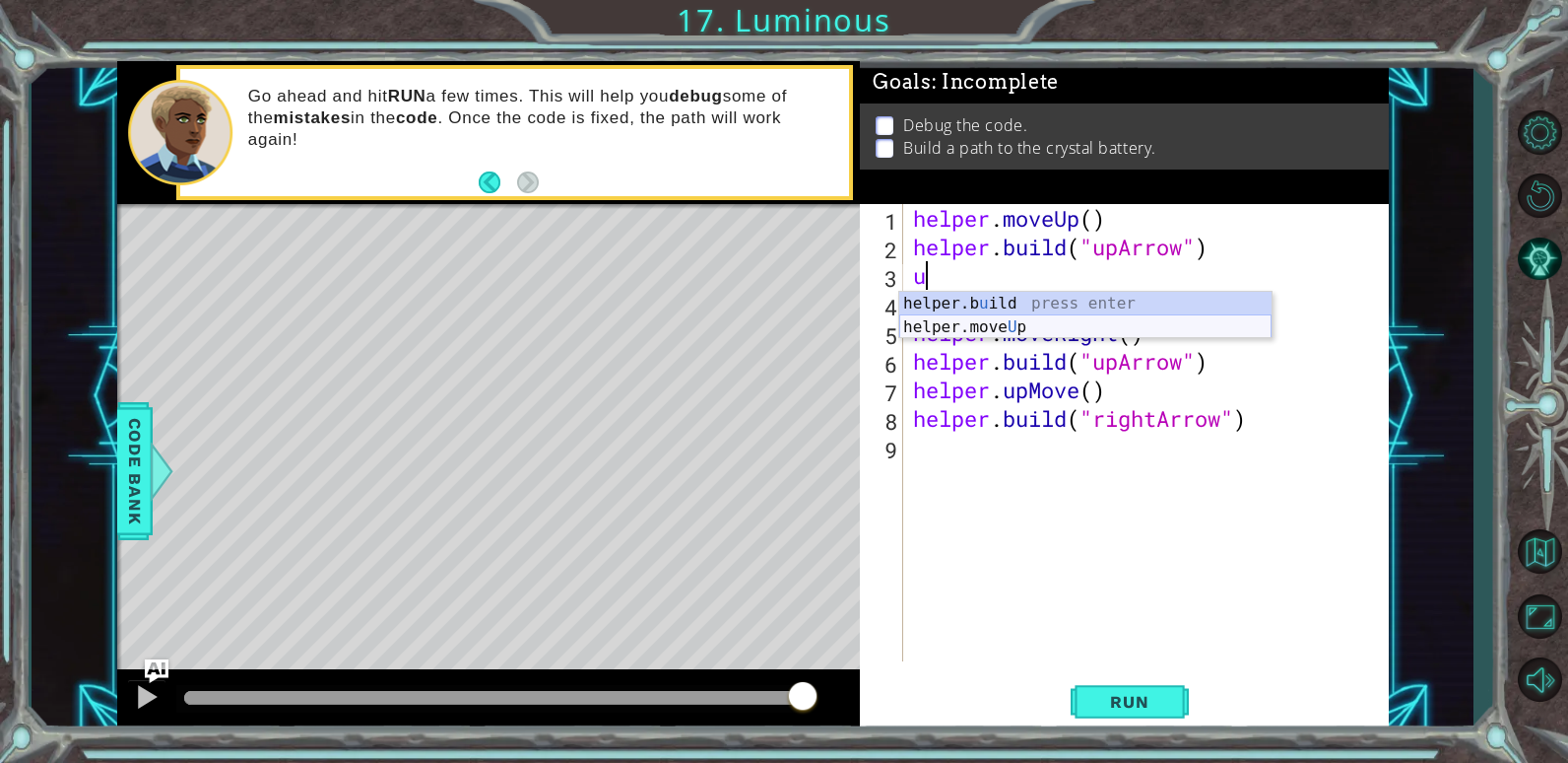
click at [1186, 318] on div "helper.b u ild press enter helper.move U p press enter" at bounding box center [1085, 338] width 372 height 94
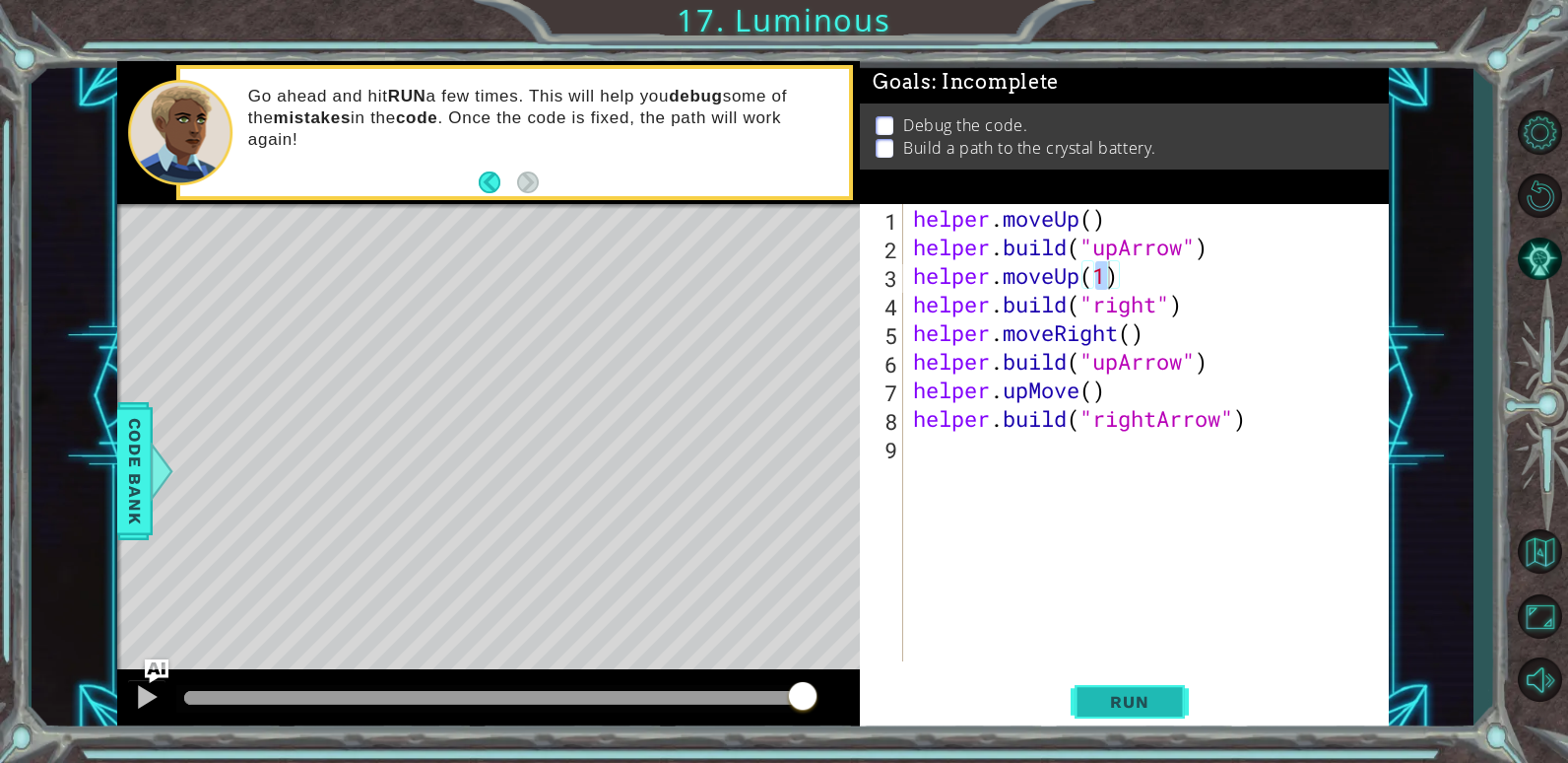
click at [1139, 695] on span "Run" at bounding box center [1130, 701] width 77 height 20
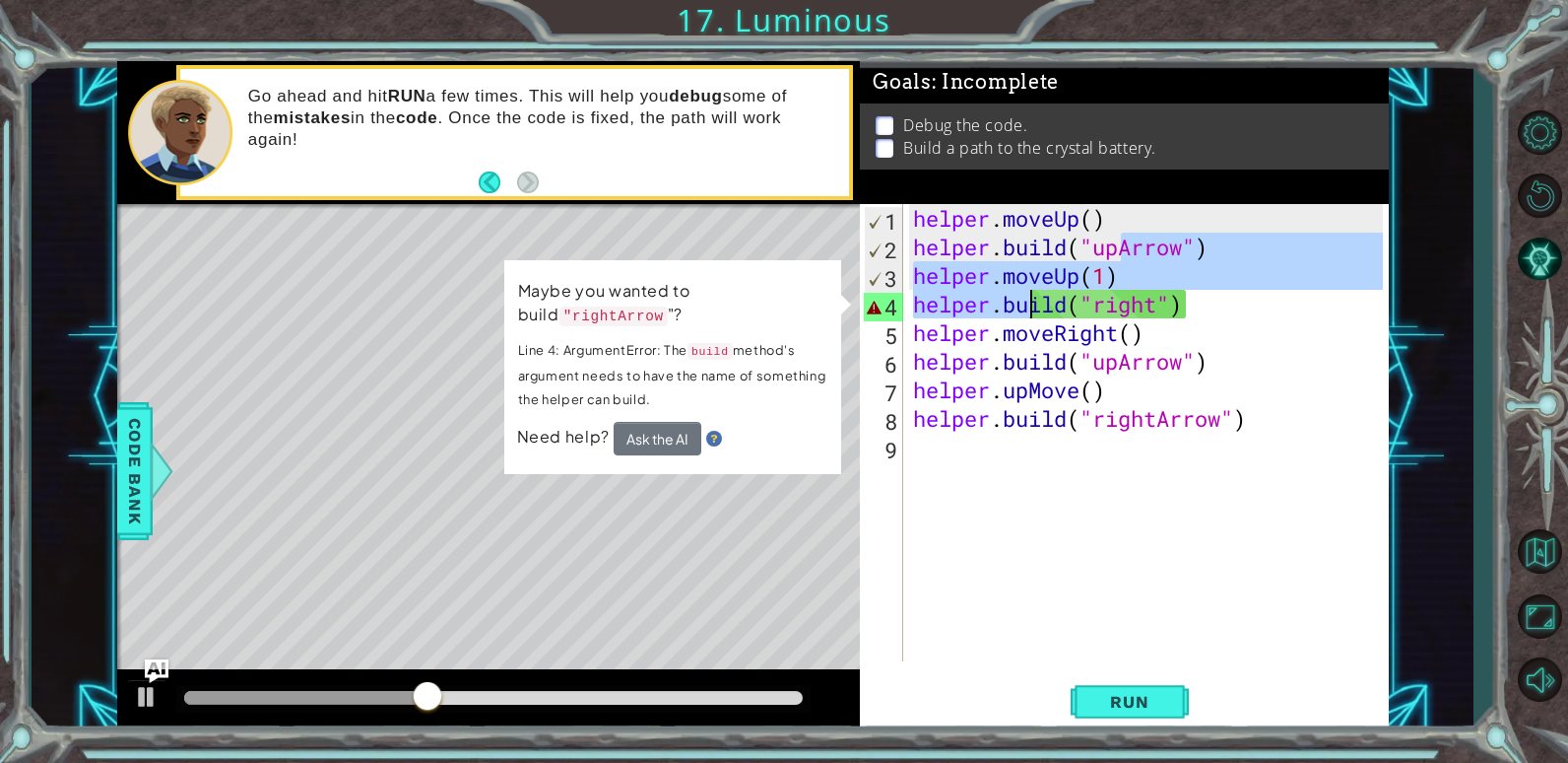
drag, startPoint x: 1125, startPoint y: 257, endPoint x: 1098, endPoint y: 269, distance: 29.5
click at [1057, 284] on div "helper . moveUp ( ) helper . build ( "upArrow" ) helper . moveUp ( 1 ) helper .…" at bounding box center [1151, 461] width 484 height 515
type textarea "[DOMAIN_NAME]("upArrow") helper.moveUp(1)"
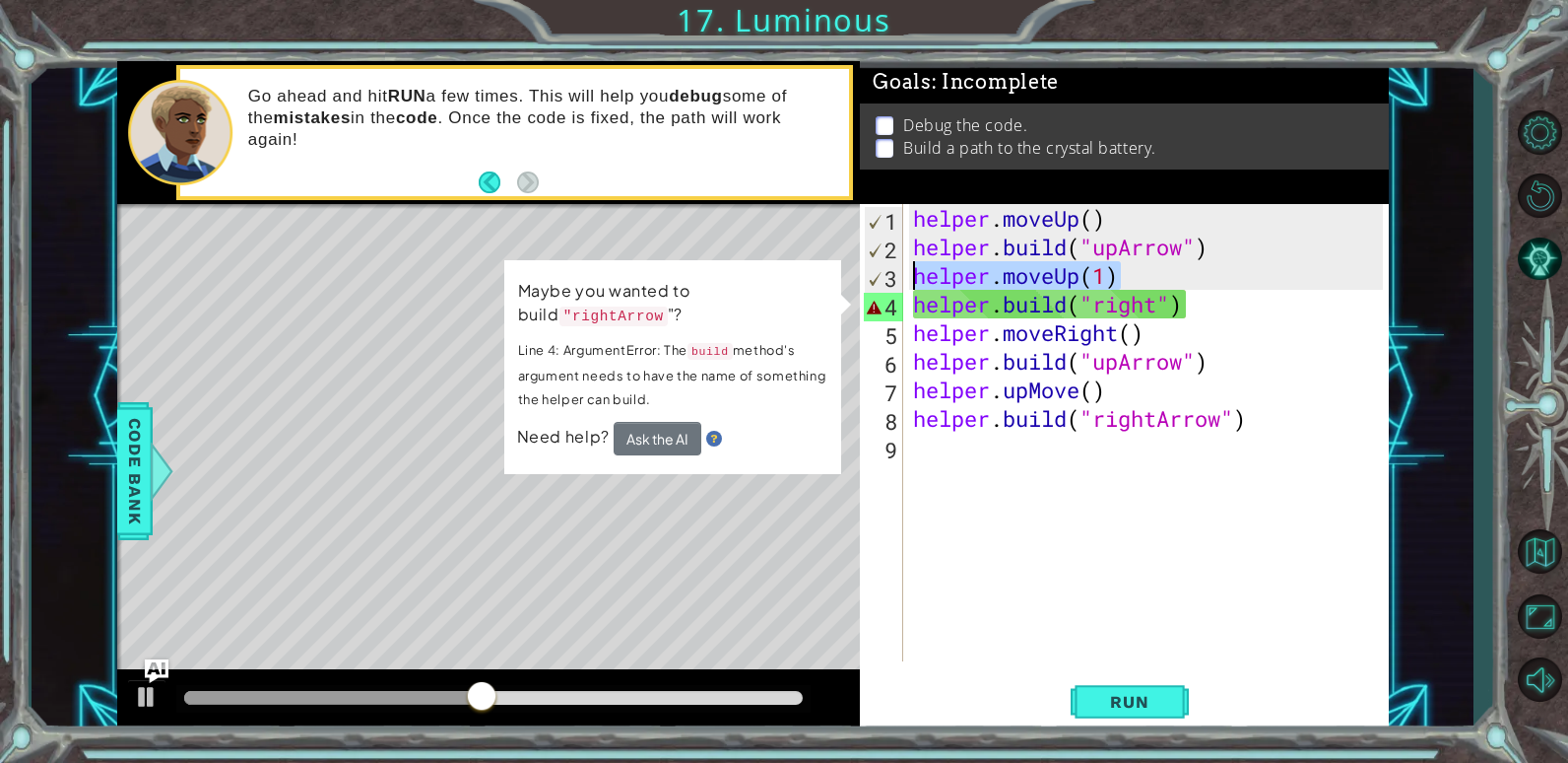
drag, startPoint x: 1135, startPoint y: 268, endPoint x: 910, endPoint y: 287, distance: 225.8
click at [910, 287] on div "helper . moveUp ( ) helper . build ( "upArrow" ) helper . moveUp ( 1 ) helper .…" at bounding box center [1151, 461] width 484 height 515
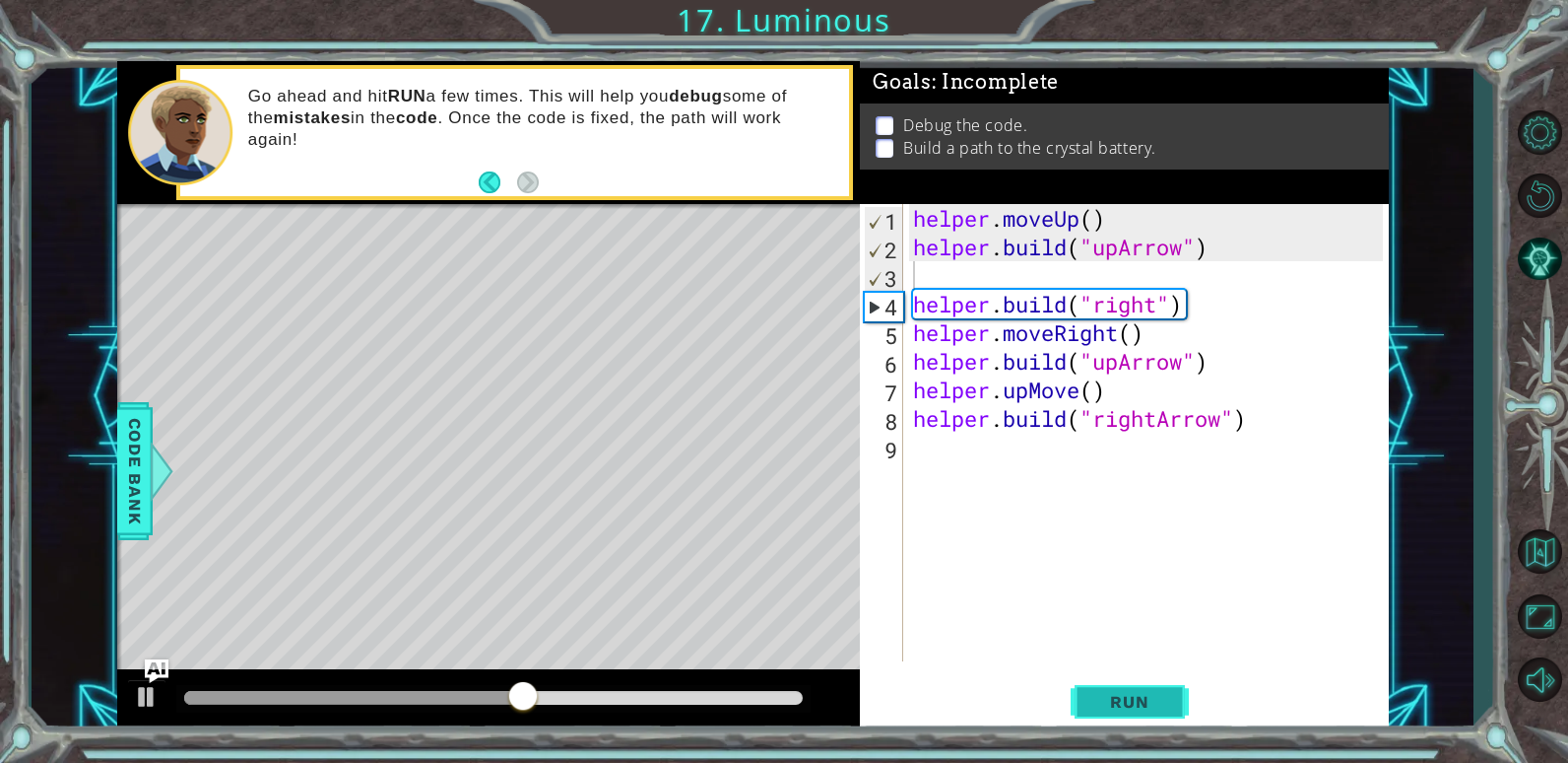
click at [1121, 707] on span "Run" at bounding box center [1130, 701] width 77 height 20
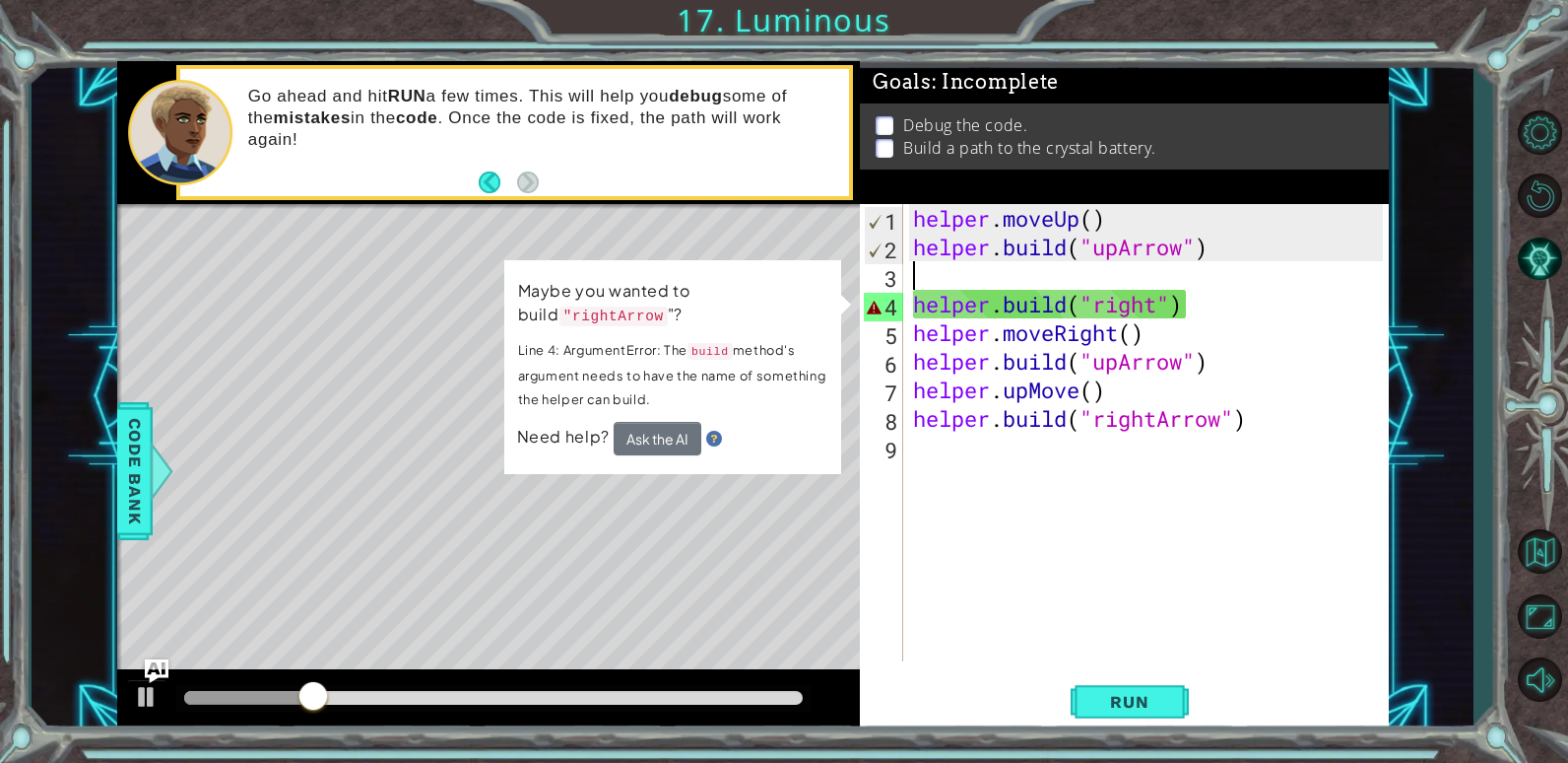
type textarea "[DOMAIN_NAME]("upArrow")"
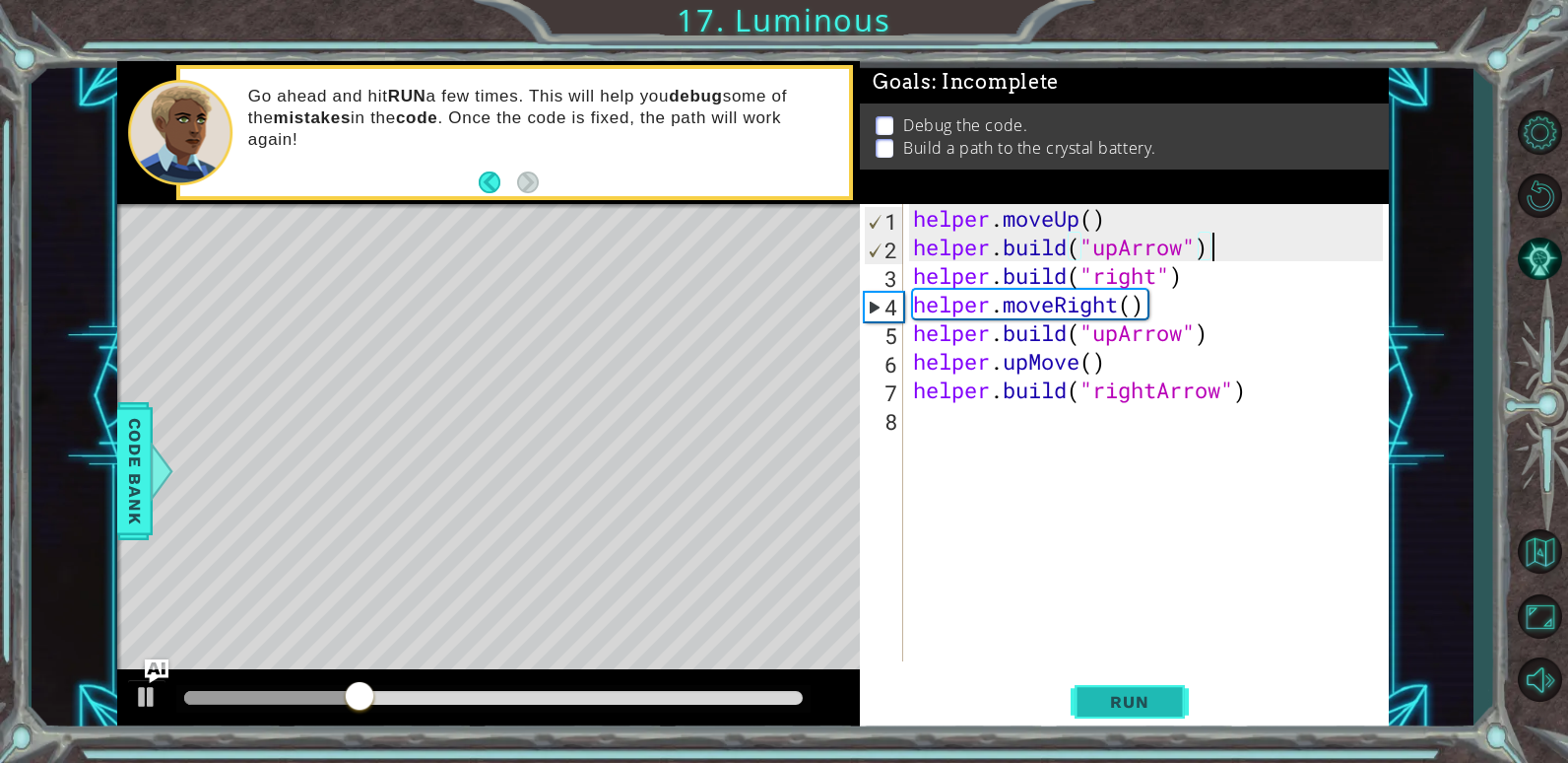
click at [1118, 702] on span "Run" at bounding box center [1130, 701] width 77 height 20
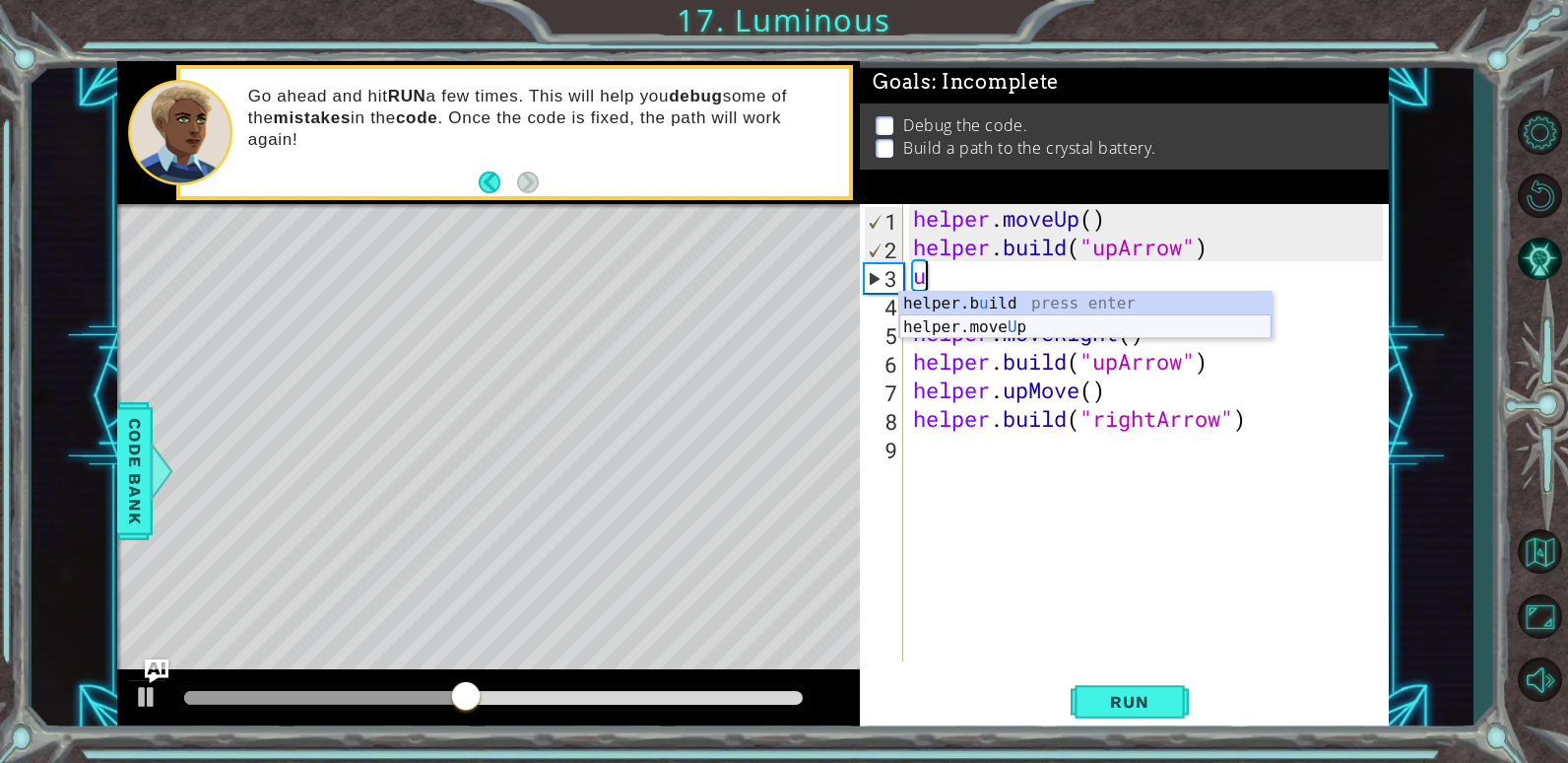
click at [1104, 317] on div "helper.b u ild press enter helper.move U p press enter" at bounding box center [1085, 338] width 372 height 94
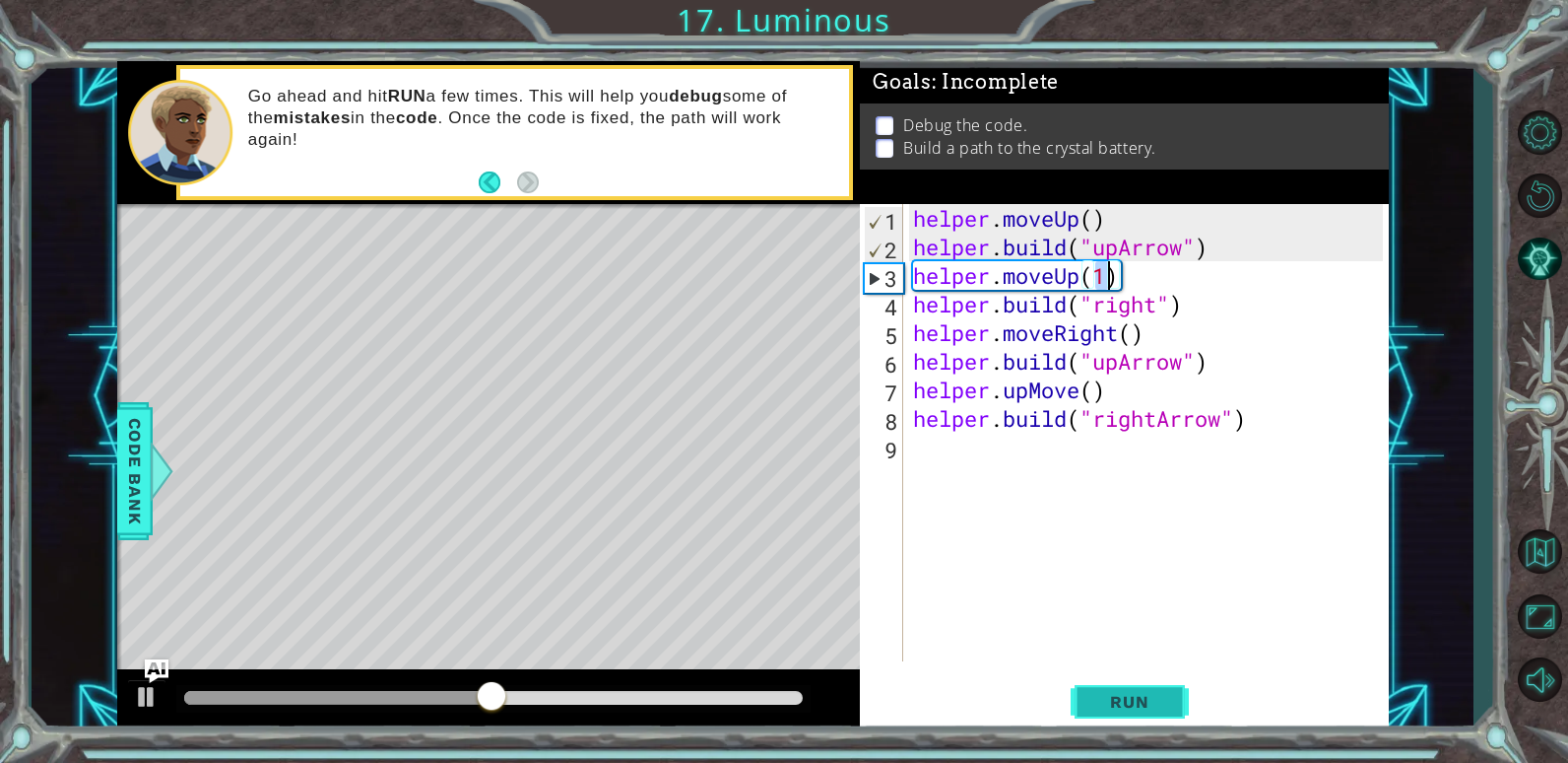
click at [1173, 699] on button "Run" at bounding box center [1130, 701] width 118 height 54
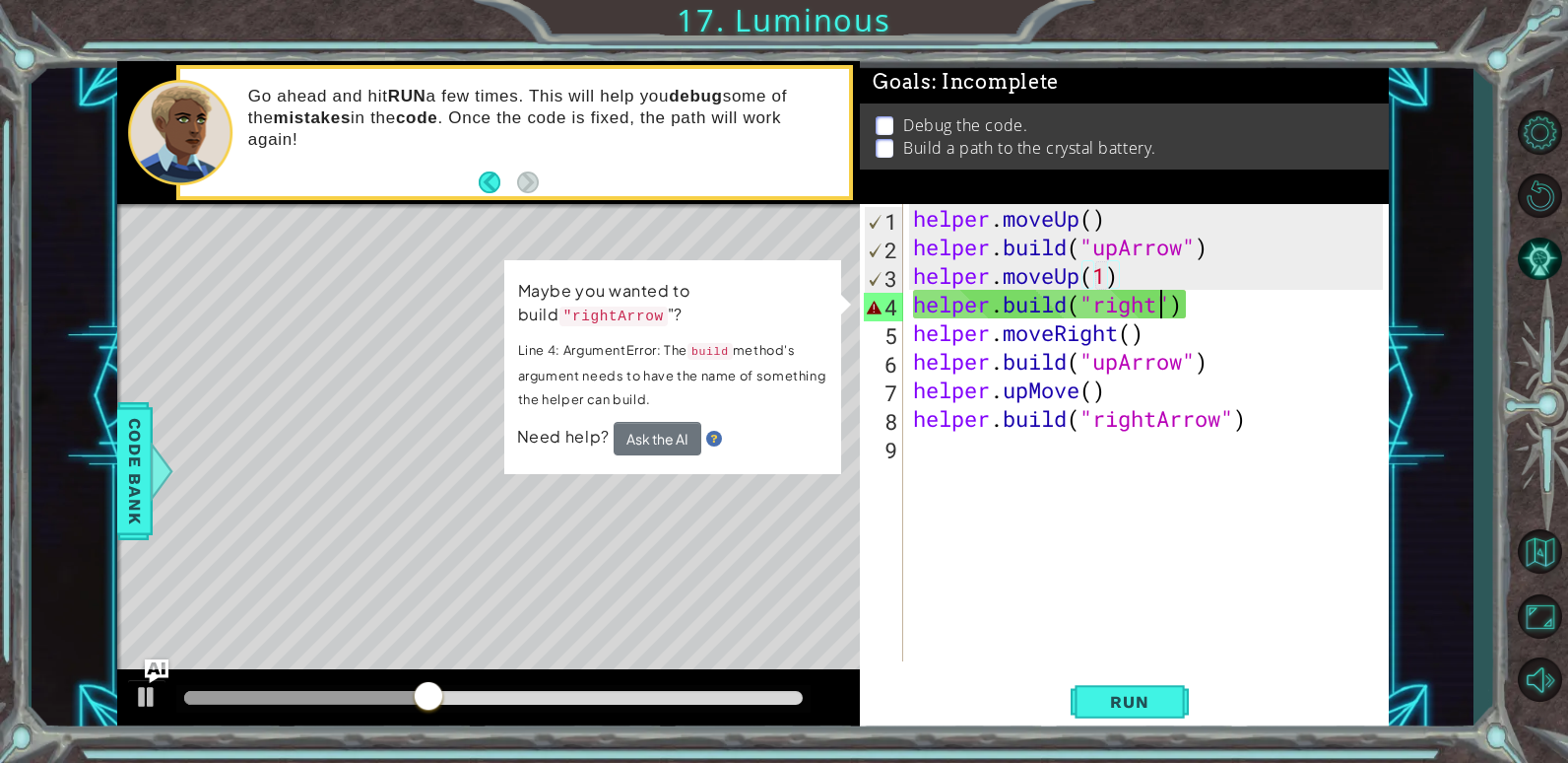
click at [1158, 306] on div "helper . moveUp ( ) helper . build ( "upArrow" ) helper . moveUp ( 1 ) helper .…" at bounding box center [1151, 461] width 484 height 515
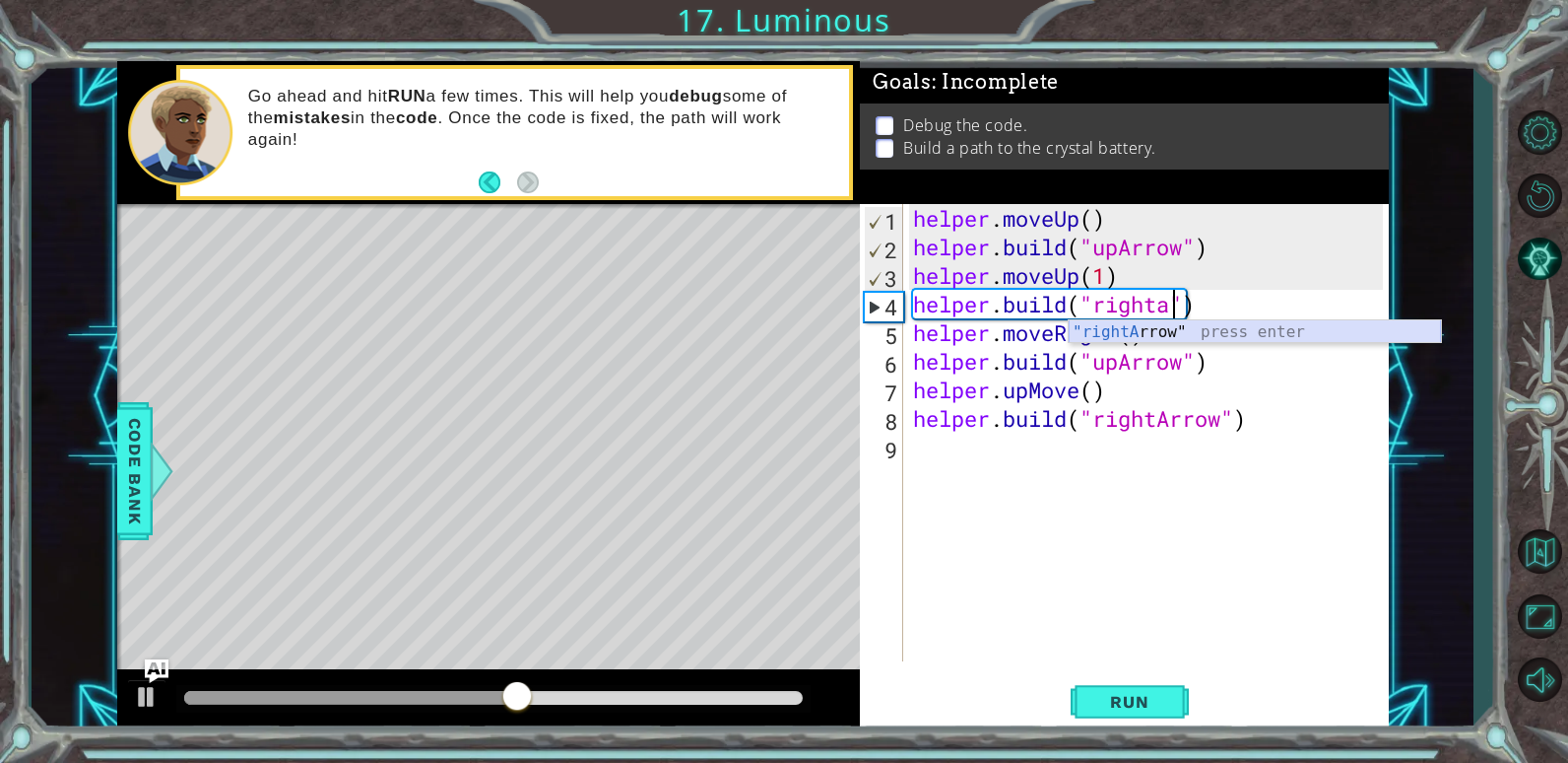
click at [1148, 334] on div ""rightA rrow" press enter" at bounding box center [1255, 356] width 372 height 71
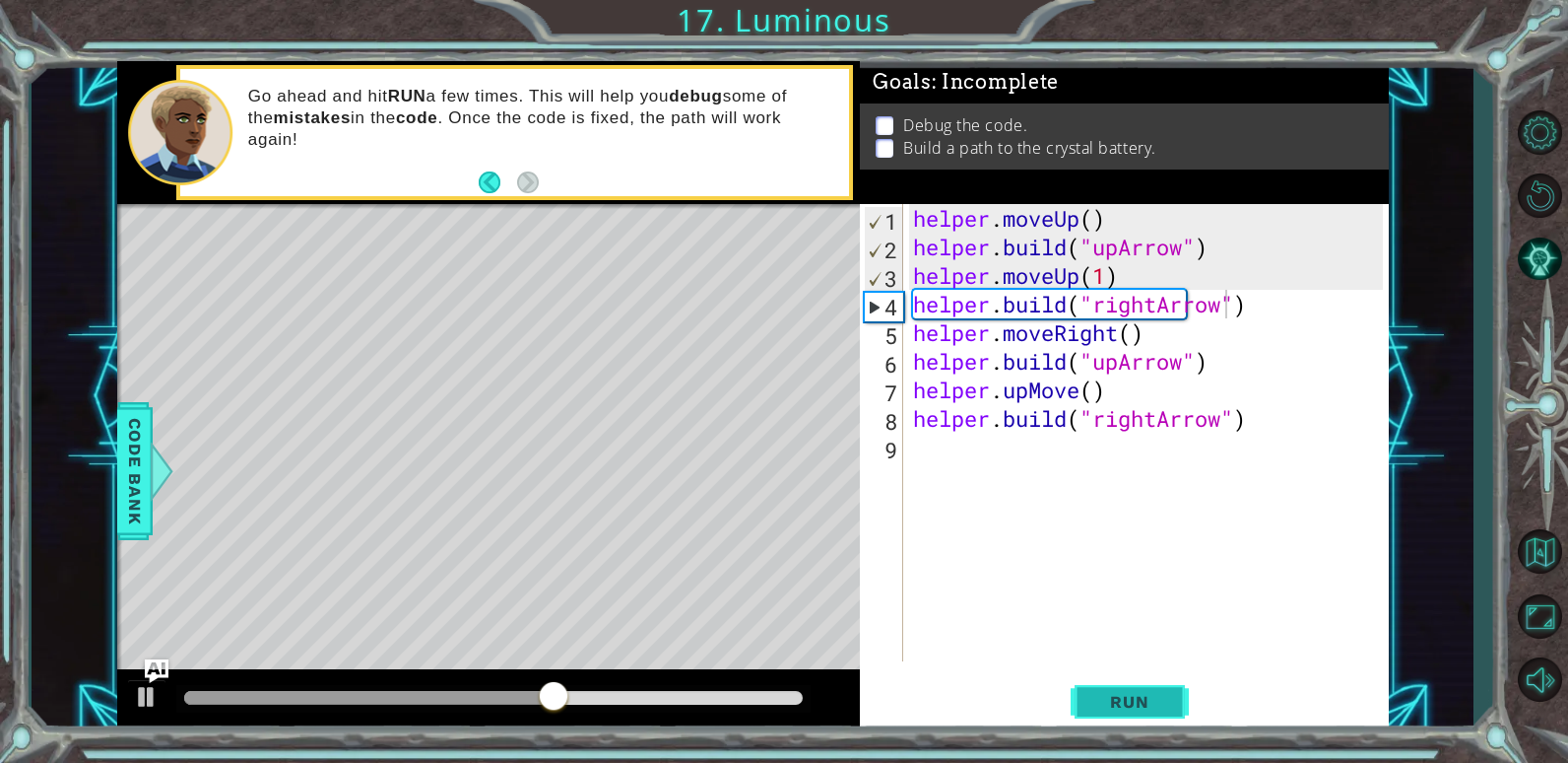
click at [1146, 710] on span "Run" at bounding box center [1130, 701] width 77 height 20
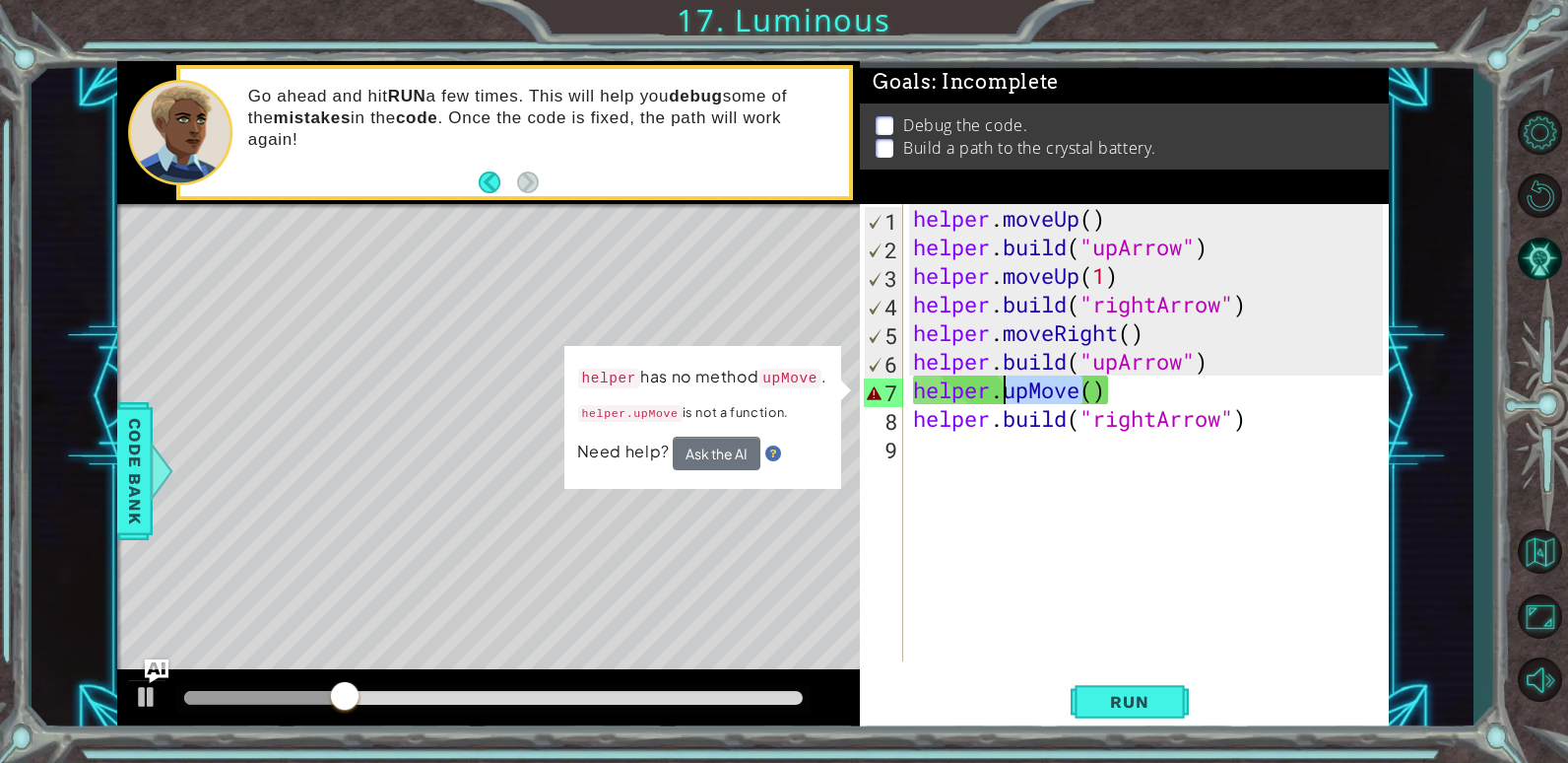
scroll to position [0, 4]
drag, startPoint x: 1079, startPoint y: 386, endPoint x: 1002, endPoint y: 391, distance: 77.2
click at [1002, 391] on div "helper . moveUp ( ) helper . build ( "upArrow" ) helper . moveUp ( 1 ) helper .…" at bounding box center [1151, 461] width 484 height 515
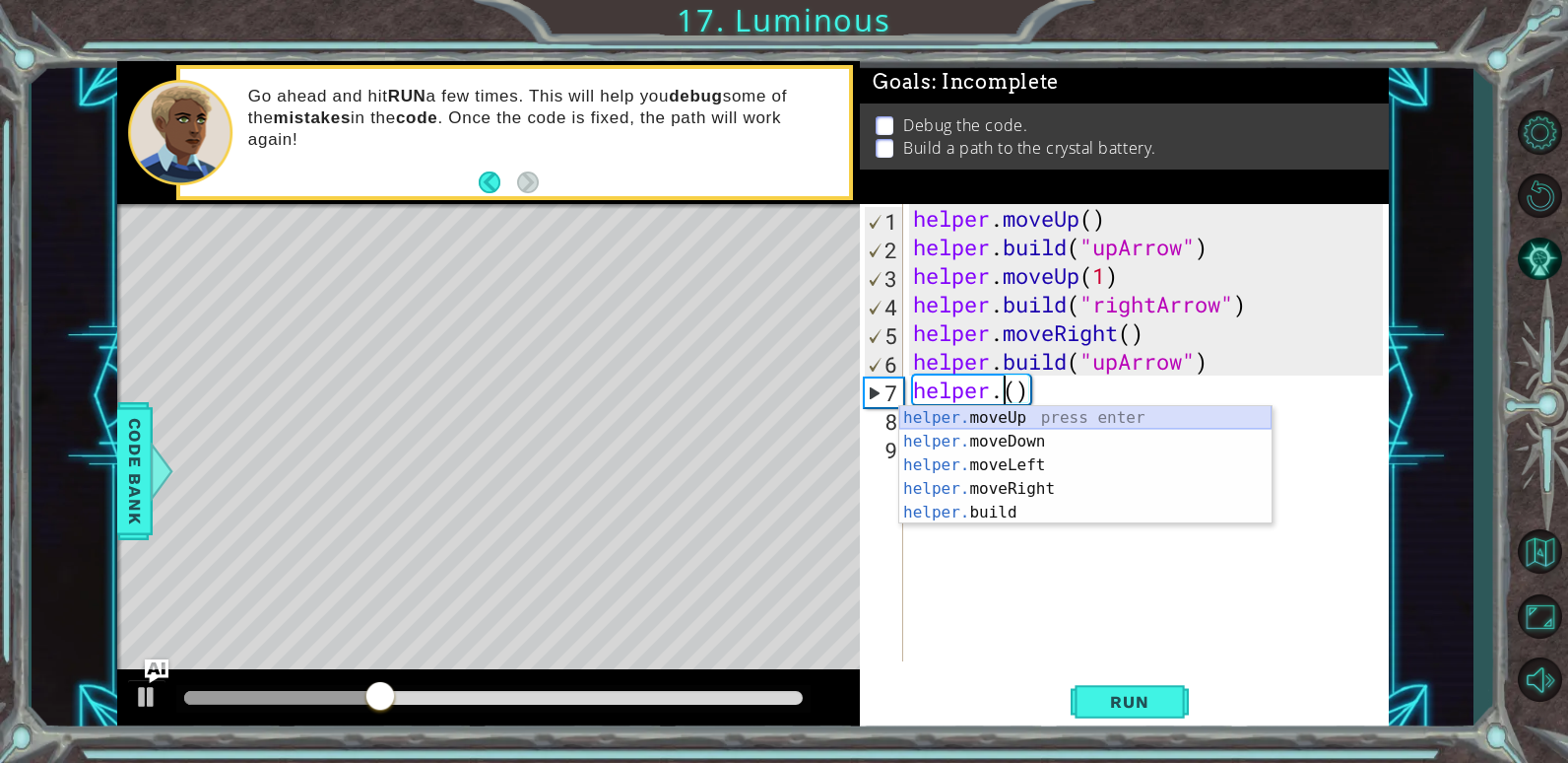
click at [991, 407] on div "helper. moveUp press enter helper. moveDown press enter helper. moveLeft press …" at bounding box center [1085, 488] width 372 height 166
type textarea "helper.moveUp(1)"
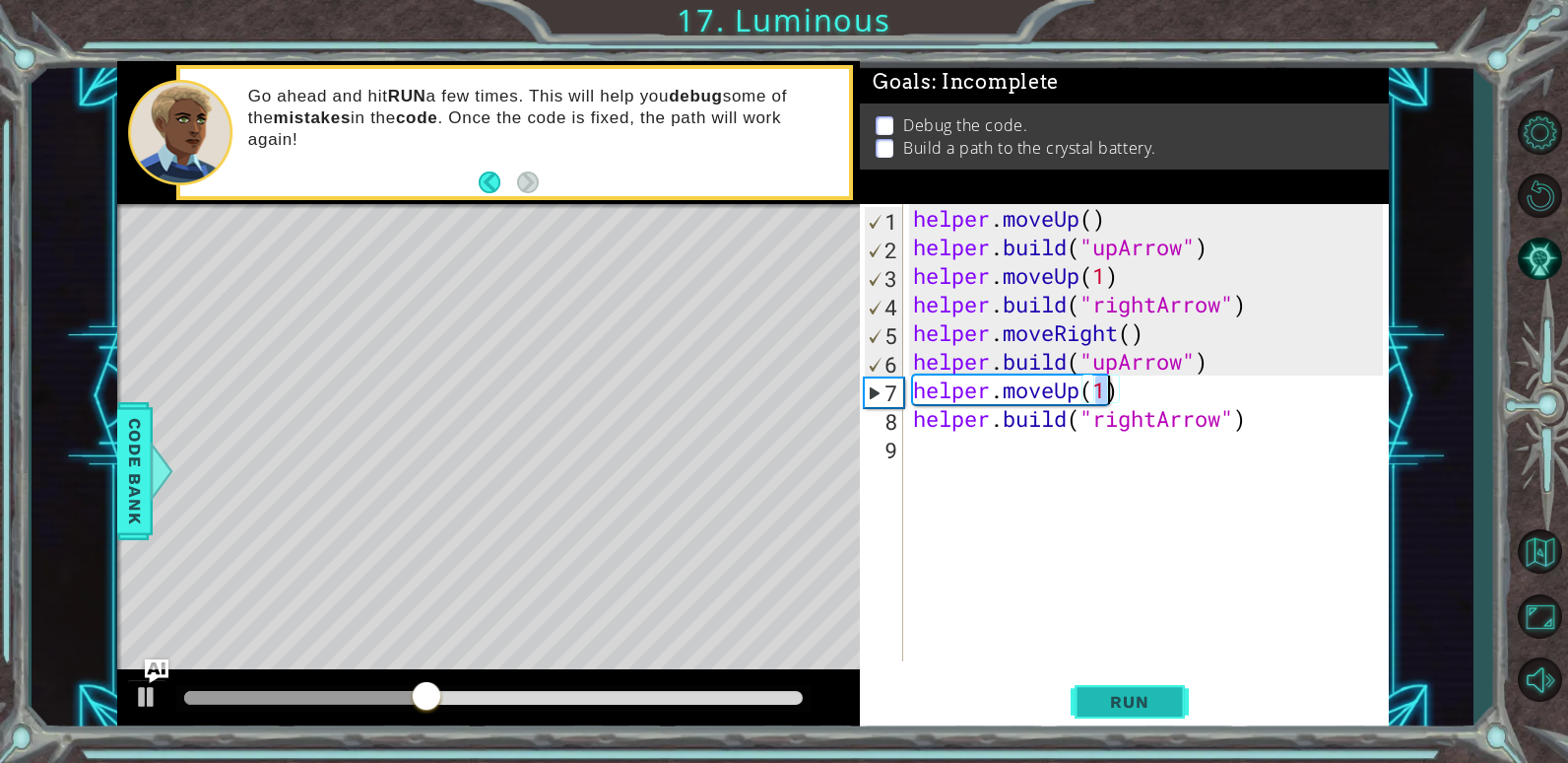
click at [1153, 712] on button "Run" at bounding box center [1130, 701] width 118 height 54
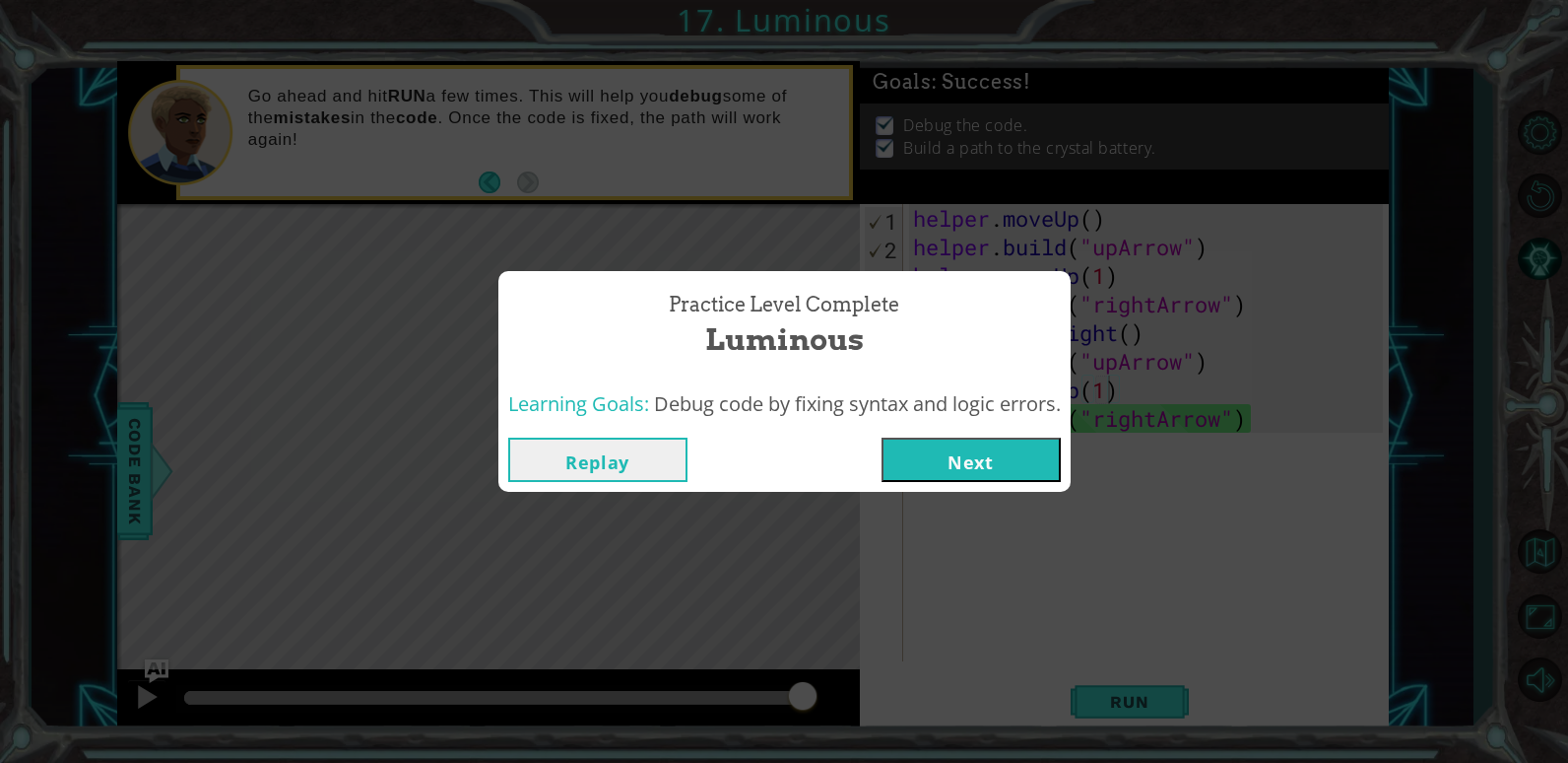
click at [945, 442] on button "Next" at bounding box center [971, 459] width 180 height 45
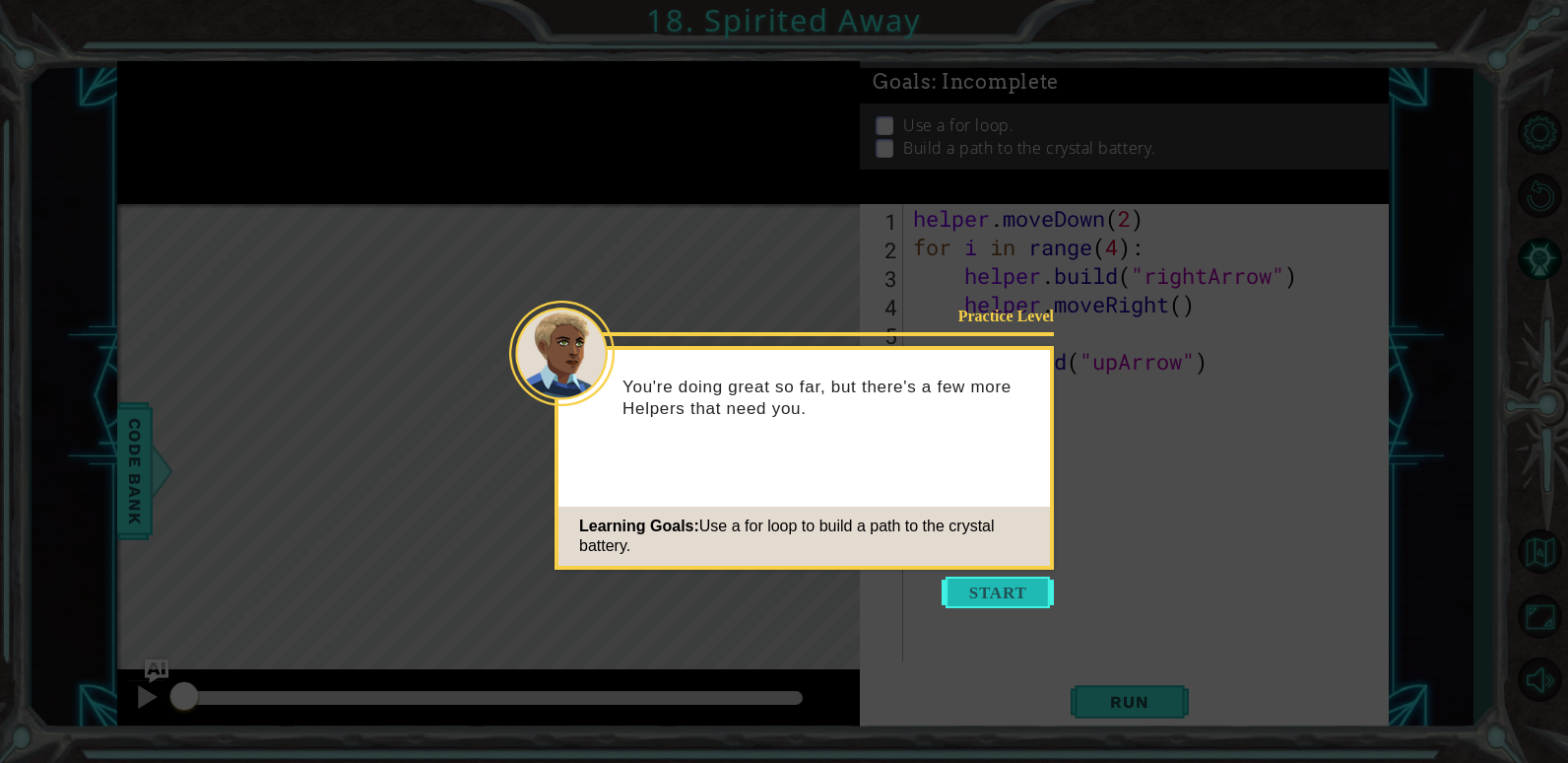
click at [978, 578] on button "Start" at bounding box center [998, 592] width 112 height 32
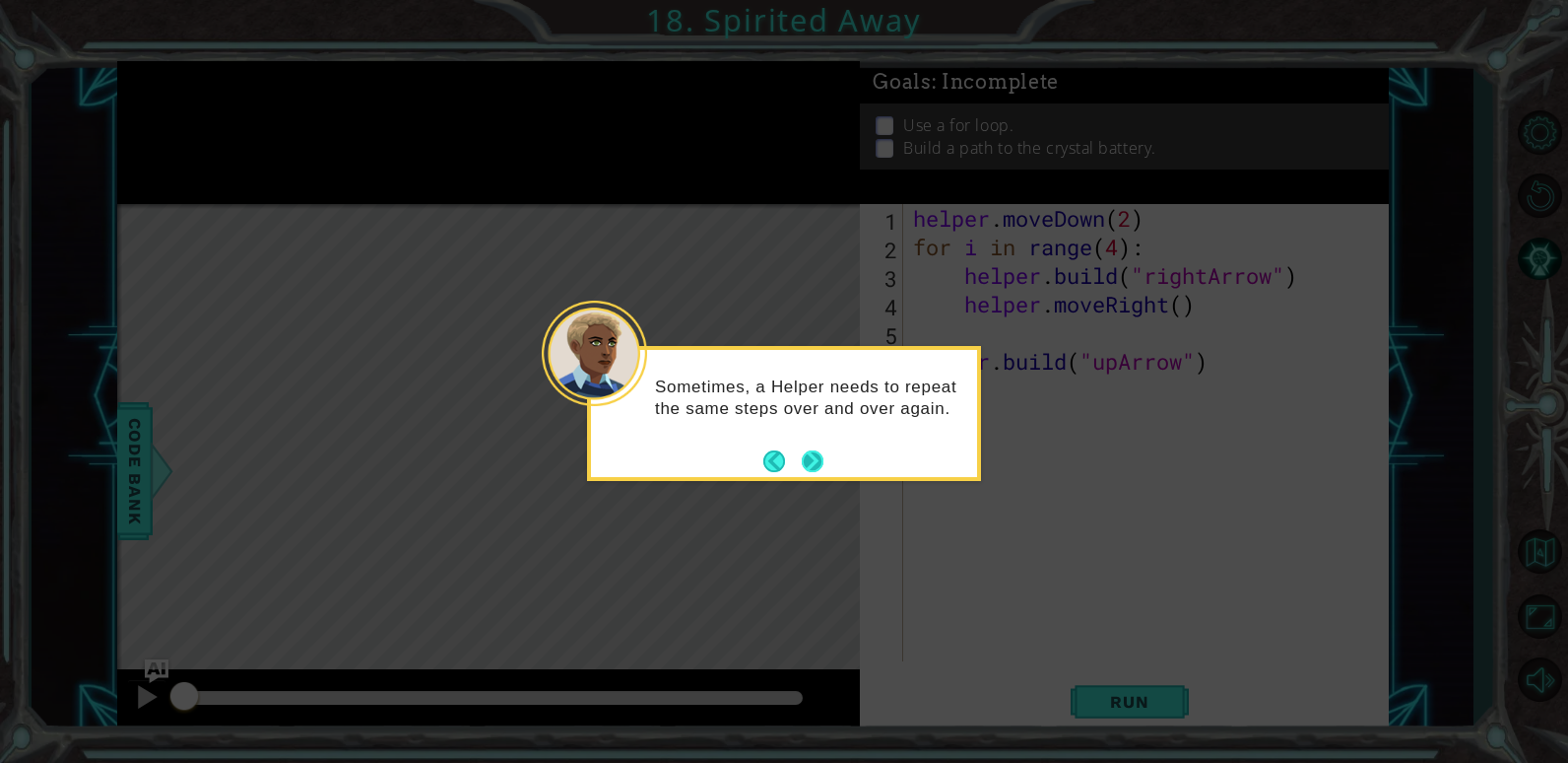
click at [817, 468] on button "Next" at bounding box center [813, 461] width 22 height 22
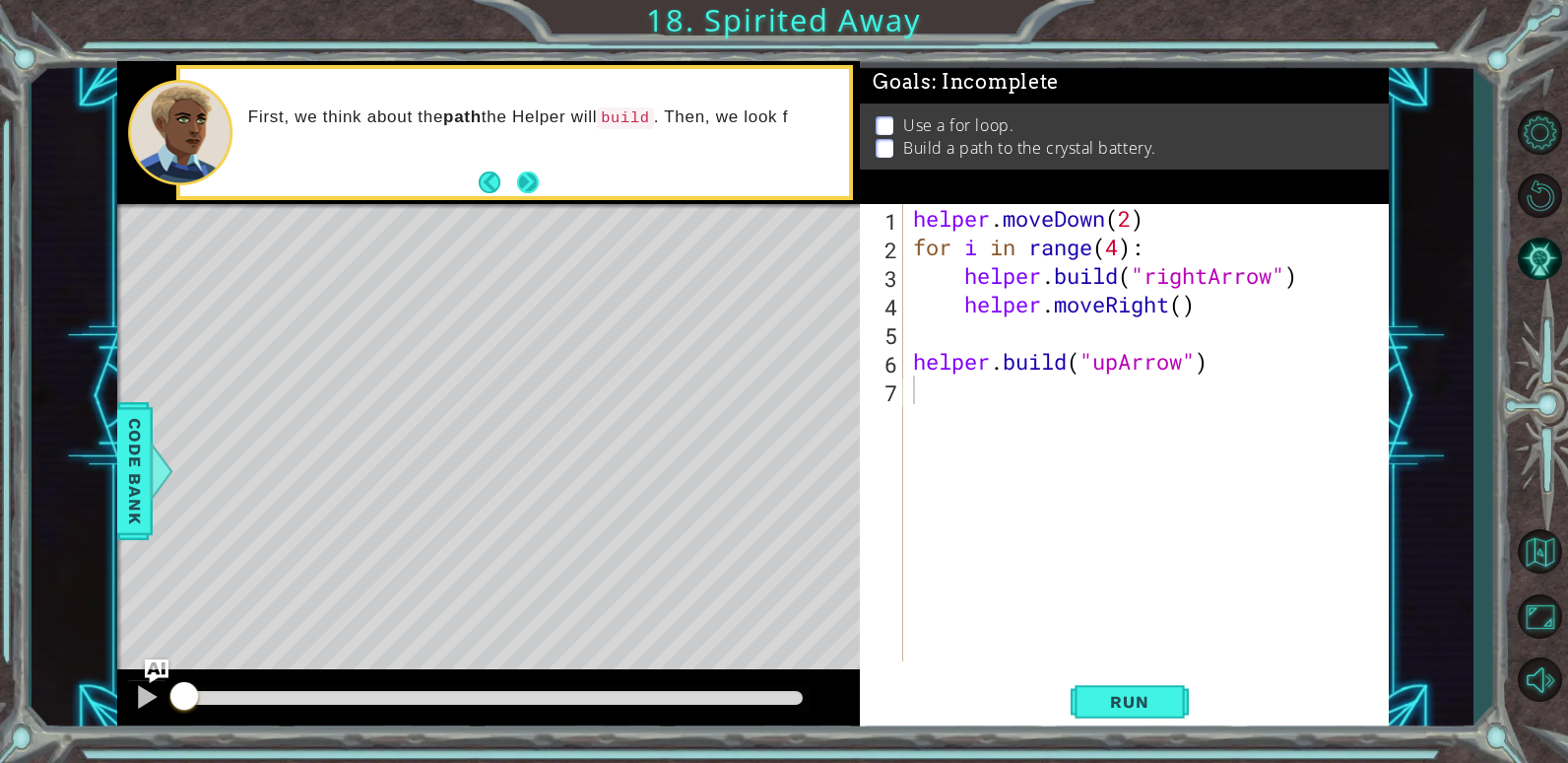
click at [530, 174] on button "Next" at bounding box center [528, 183] width 22 height 22
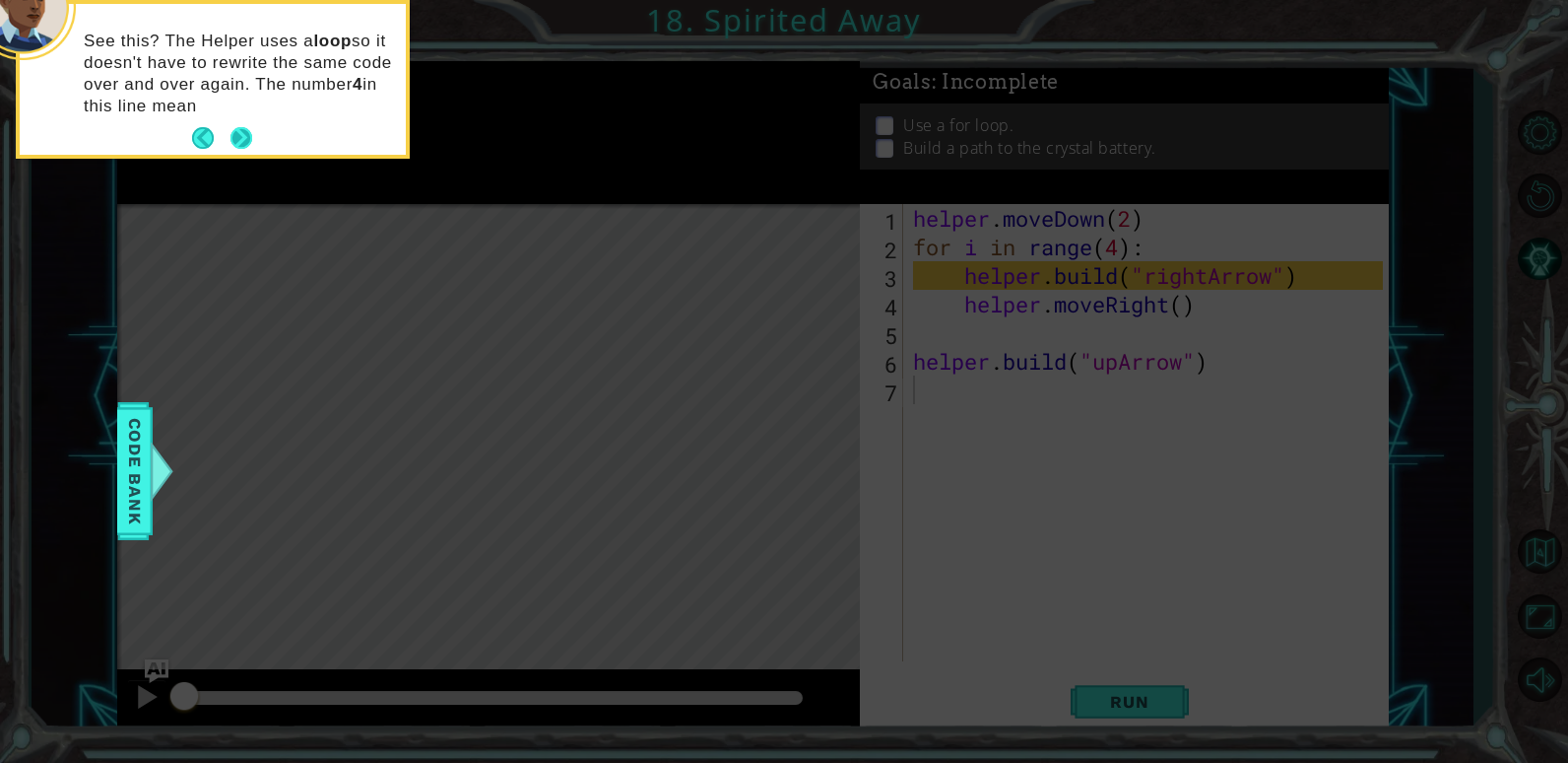
click at [234, 127] on button "Next" at bounding box center [241, 138] width 22 height 22
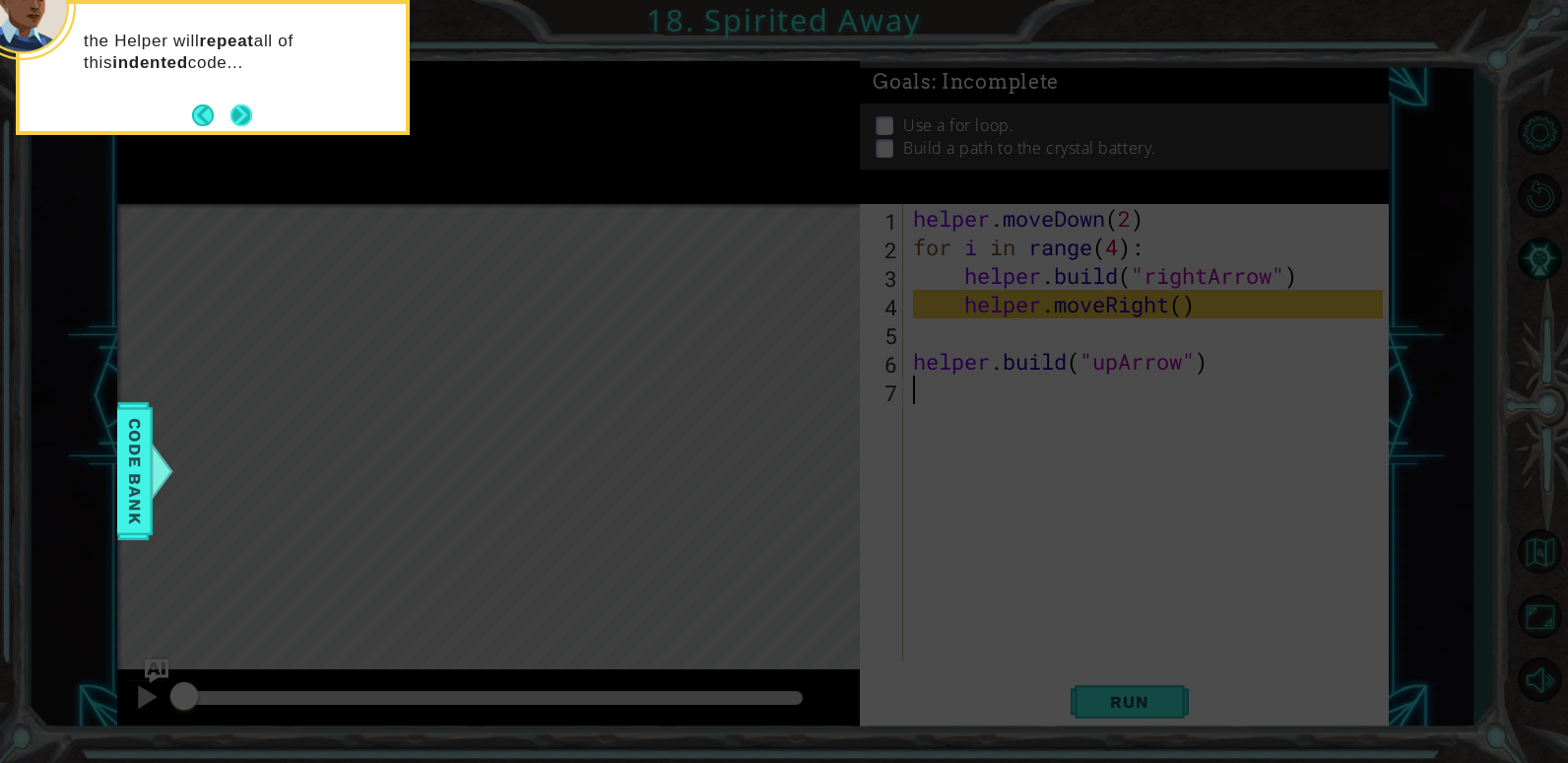
click at [240, 125] on button "Next" at bounding box center [241, 115] width 22 height 22
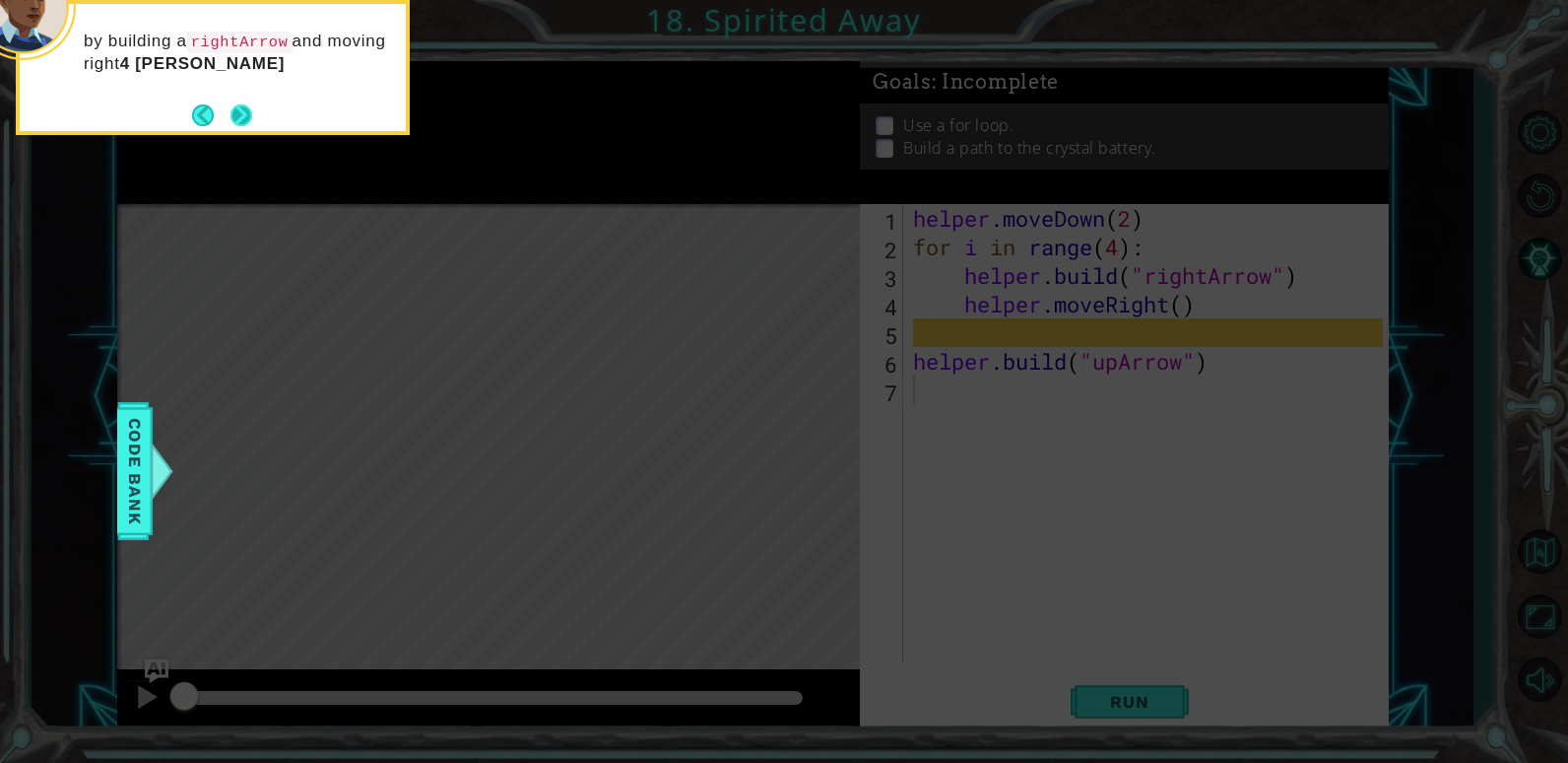
click at [240, 126] on button "Next" at bounding box center [241, 115] width 22 height 22
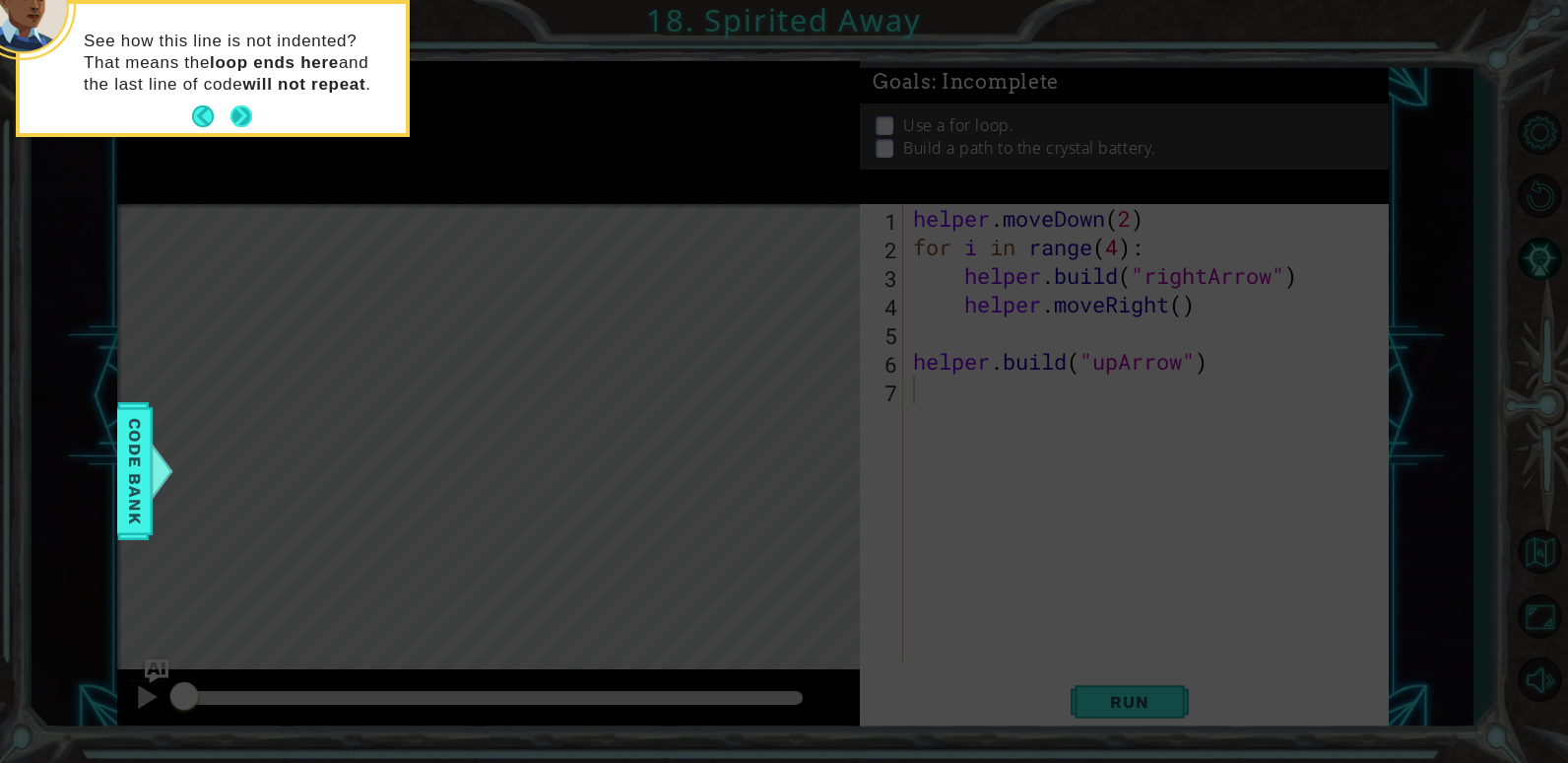
click at [242, 118] on button "Next" at bounding box center [241, 116] width 22 height 22
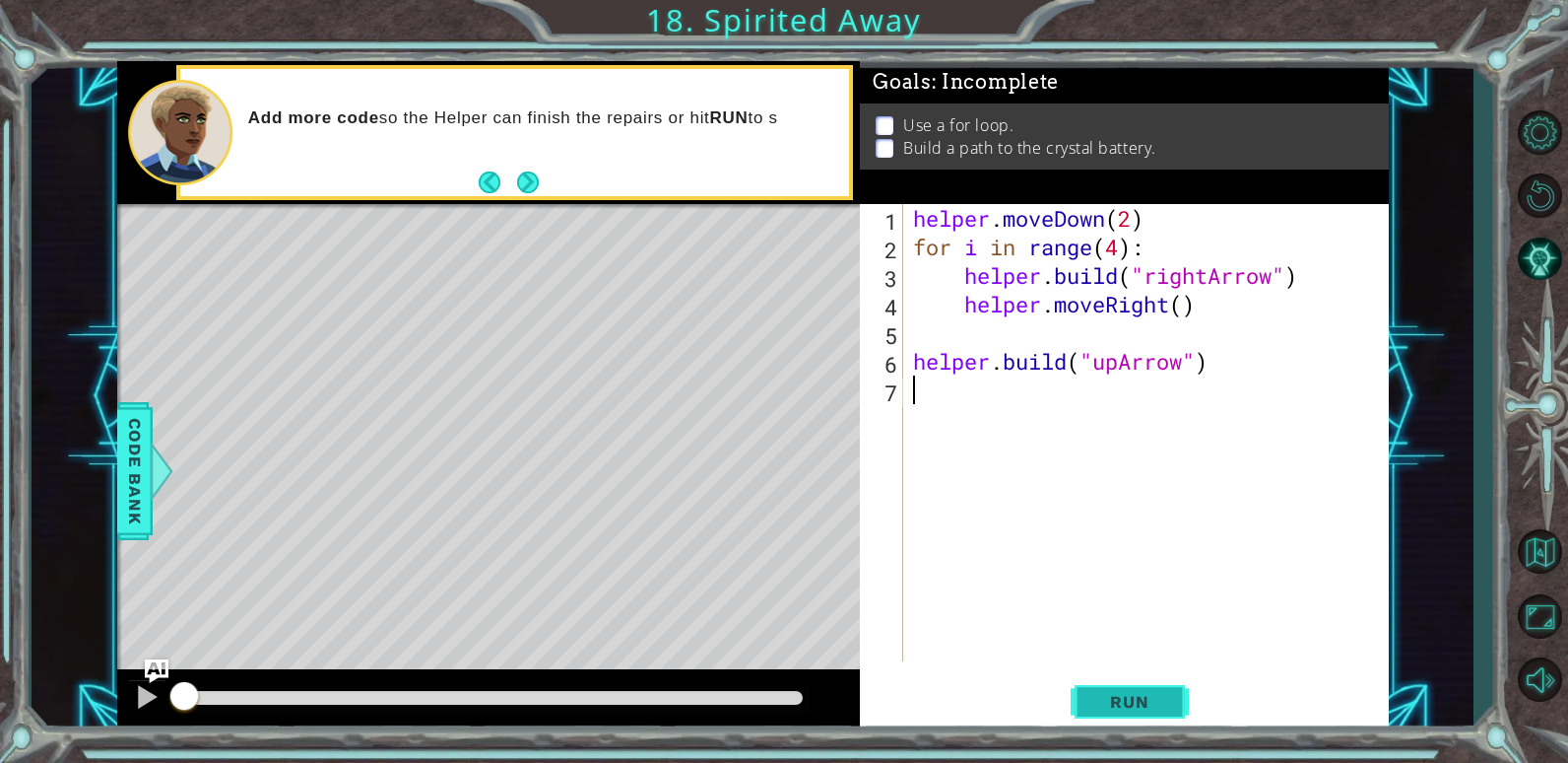
click at [1139, 714] on button "Run" at bounding box center [1130, 701] width 118 height 54
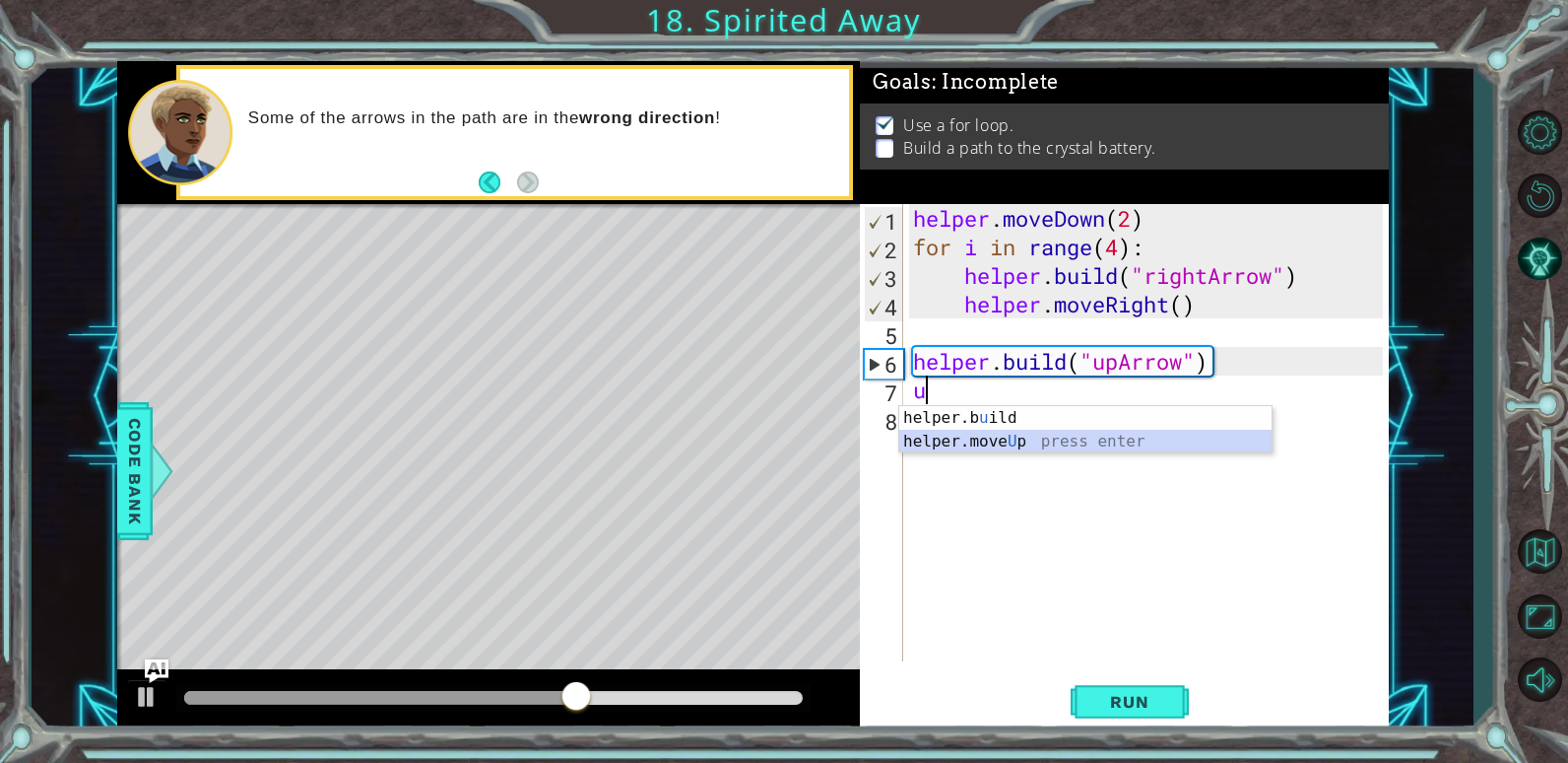
click at [953, 439] on div "helper.b u ild press enter helper.move U p press enter" at bounding box center [1085, 452] width 372 height 94
type textarea "helper.moveUp(1)"
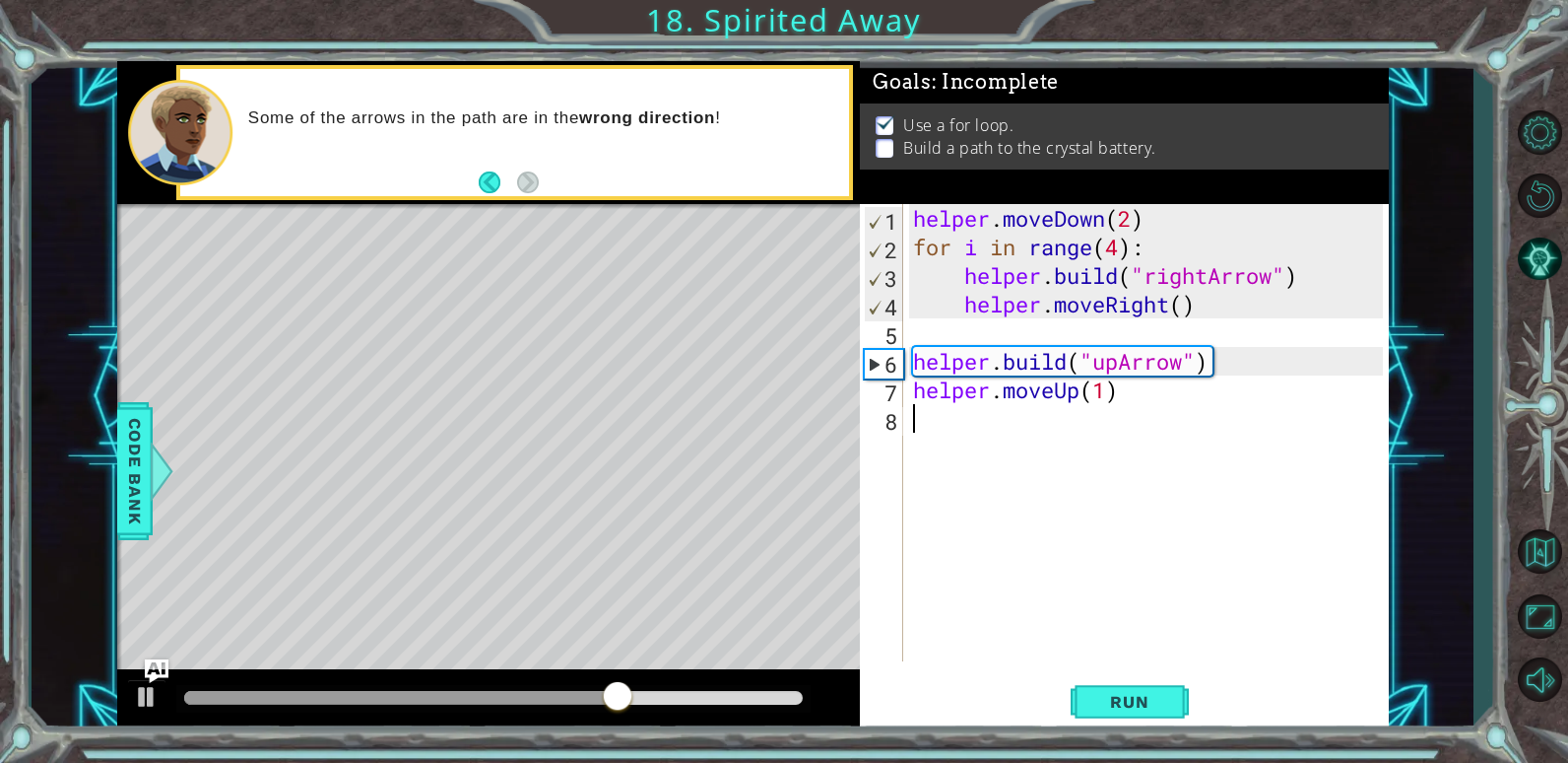
click at [944, 428] on div "helper . moveDown ( 2 ) for i in range ( 4 ) : helper . build ( "rightArrow" ) …" at bounding box center [1151, 461] width 484 height 515
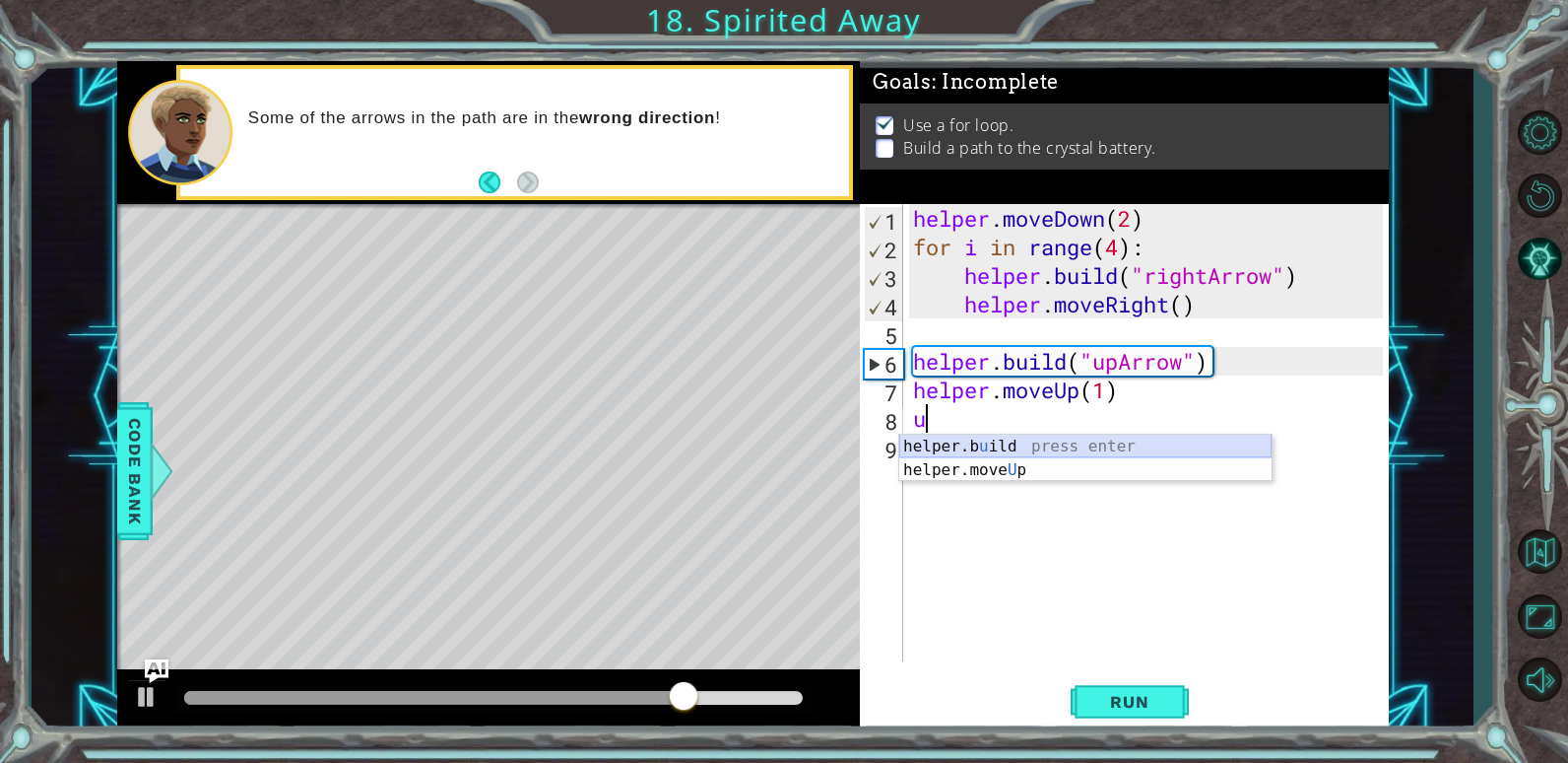
click at [961, 443] on div "helper.b u ild press enter helper.move U p press enter" at bounding box center [1085, 481] width 372 height 94
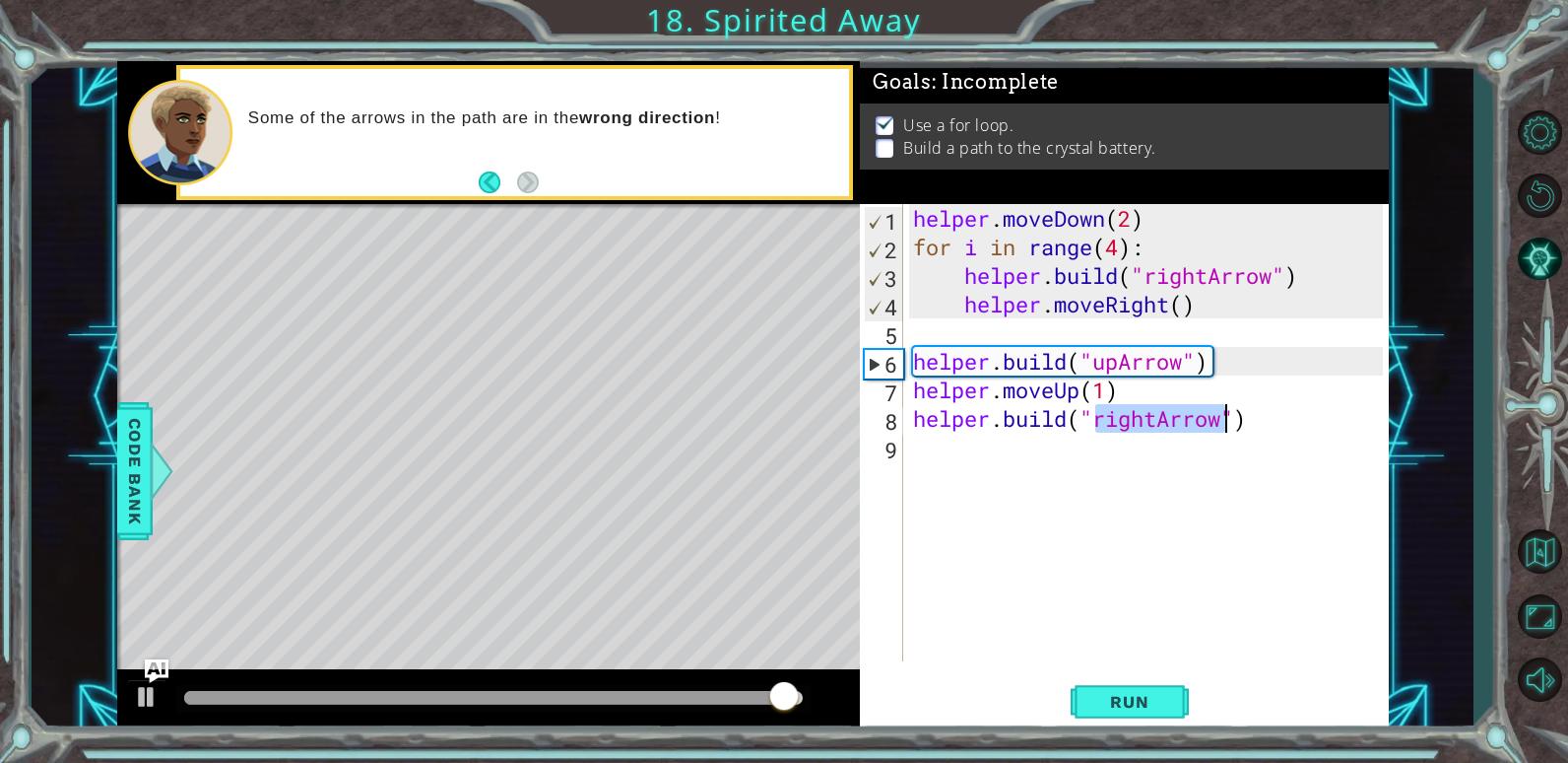
click at [1157, 415] on div "helper . moveDown ( 2 ) for i in range ( 4 ) : helper . build ( "rightArrow" ) …" at bounding box center [1146, 433] width 474 height 457
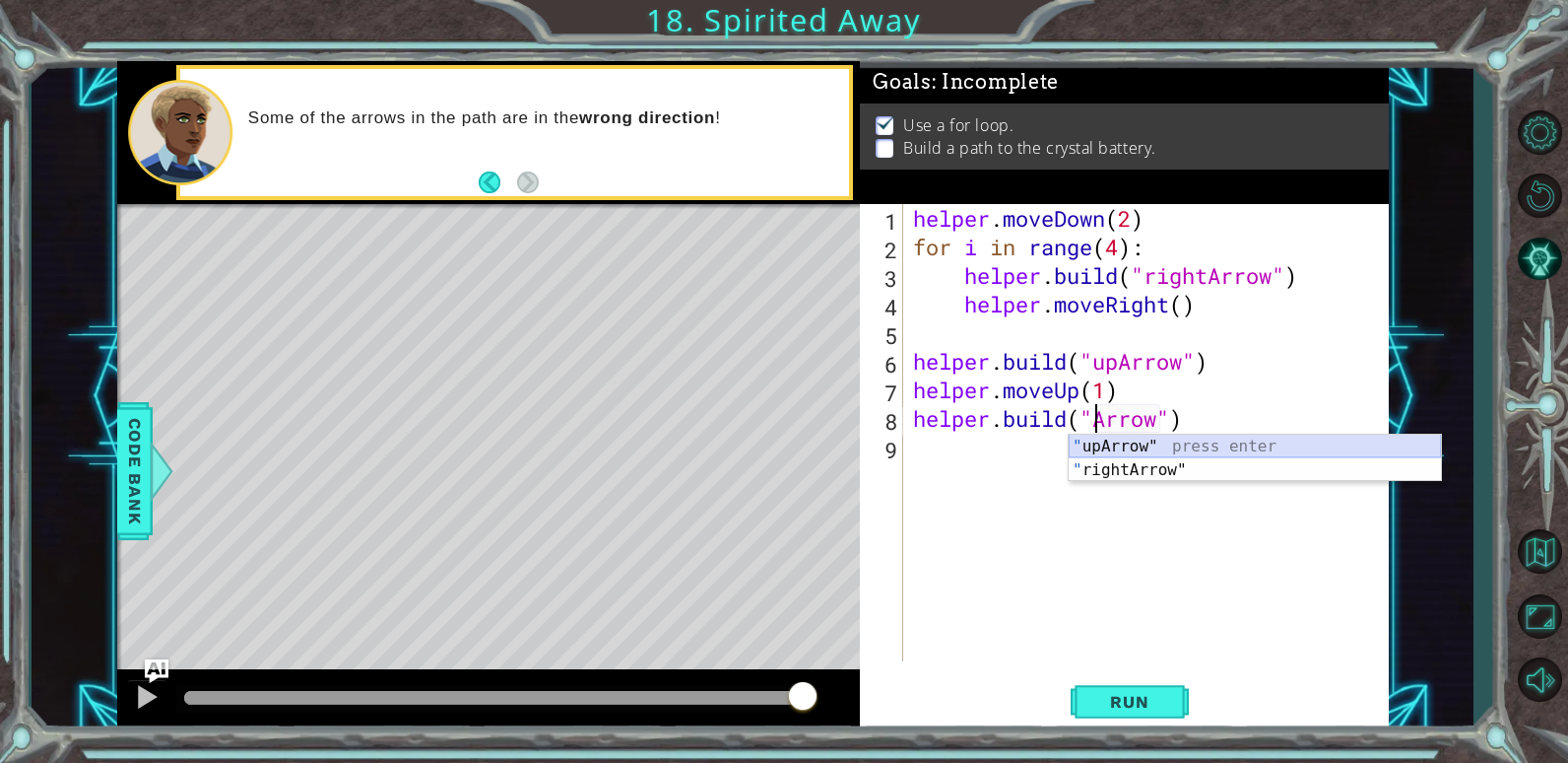
click at [1125, 442] on div "" upArrow" press enter " rightArrow" press enter" at bounding box center [1255, 481] width 372 height 94
type textarea "[DOMAIN_NAME]("upArrow")"
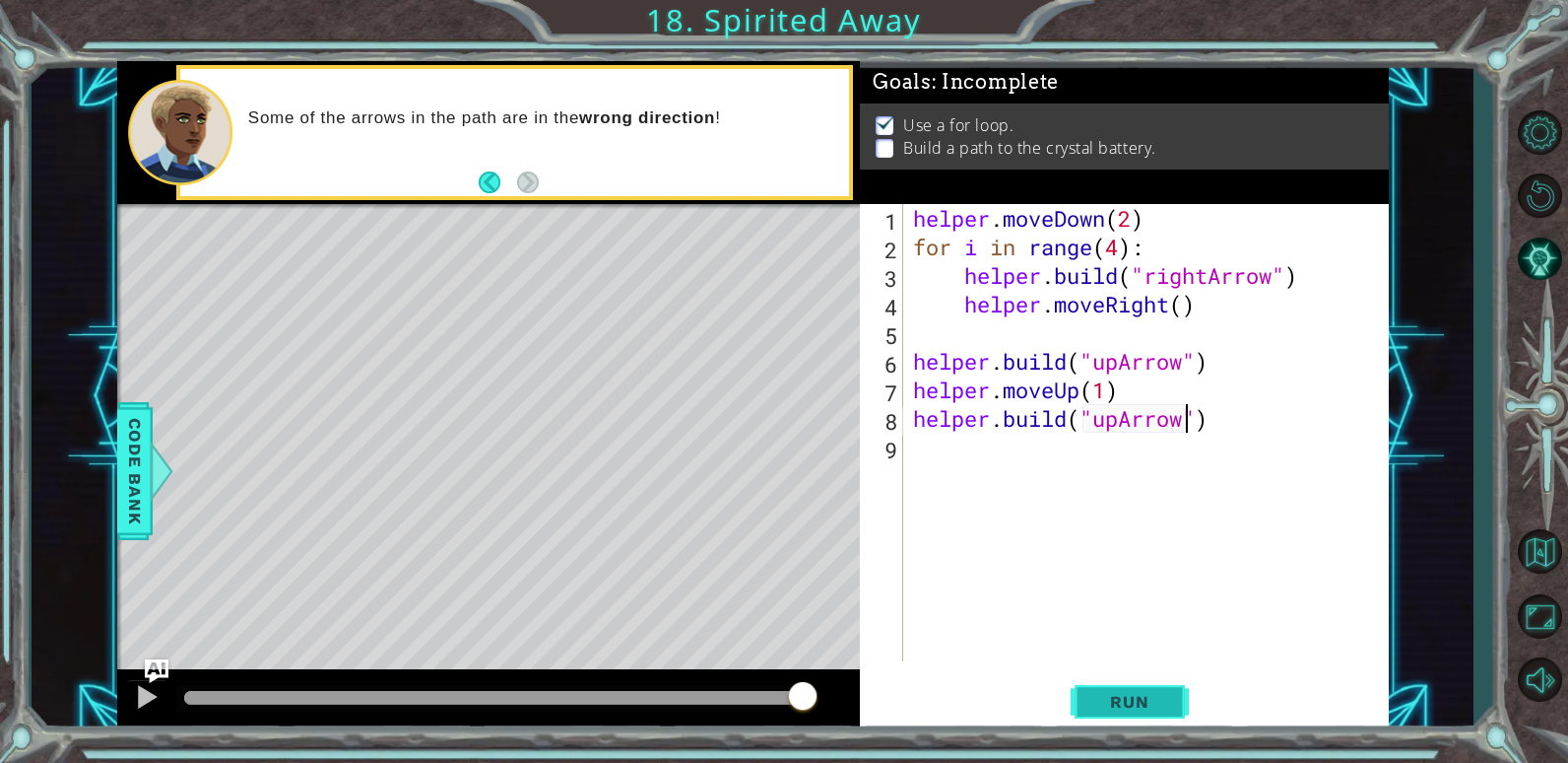
click at [1131, 701] on span "Run" at bounding box center [1130, 701] width 77 height 20
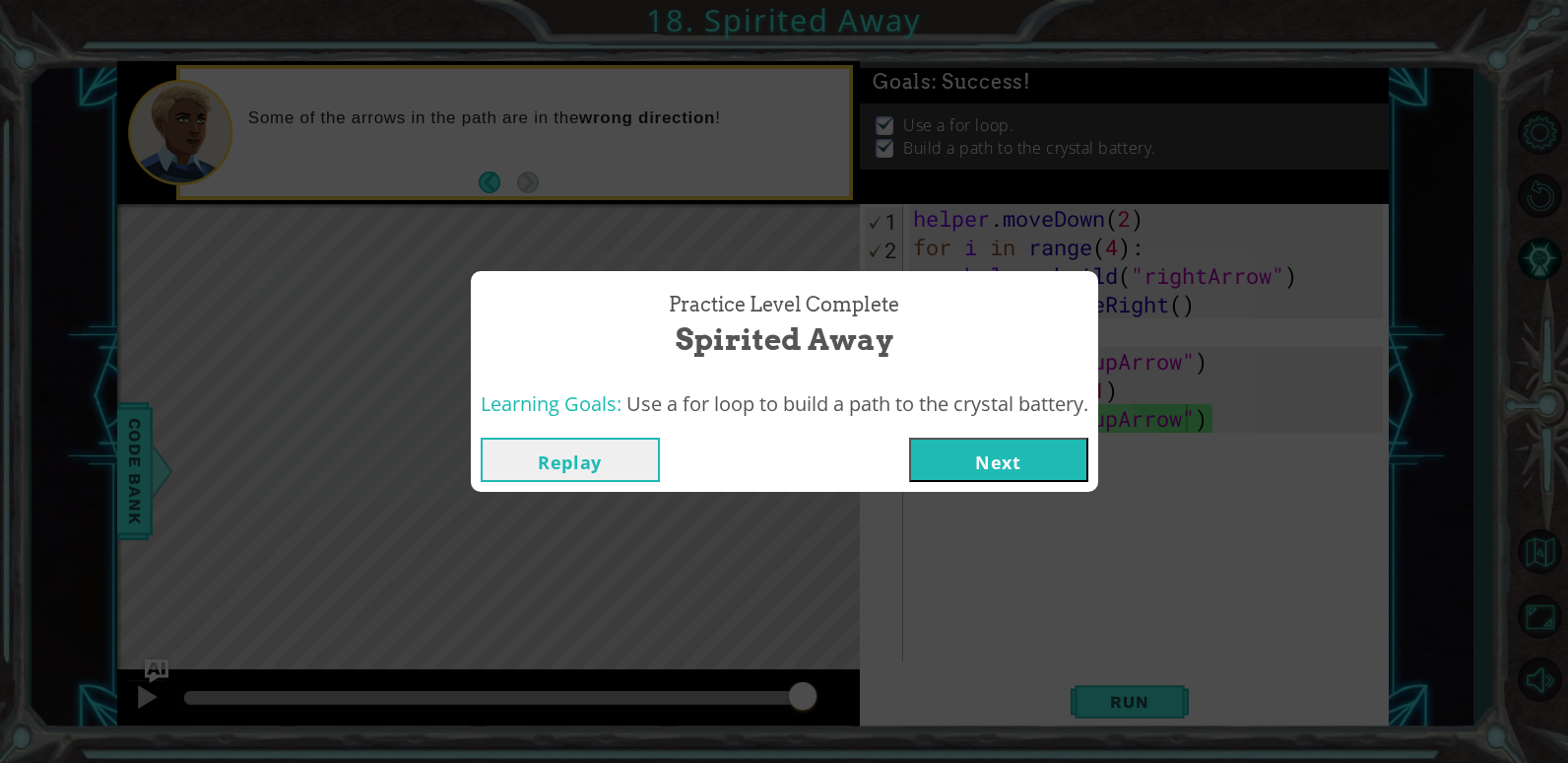
click at [1043, 442] on button "Next" at bounding box center [999, 459] width 180 height 45
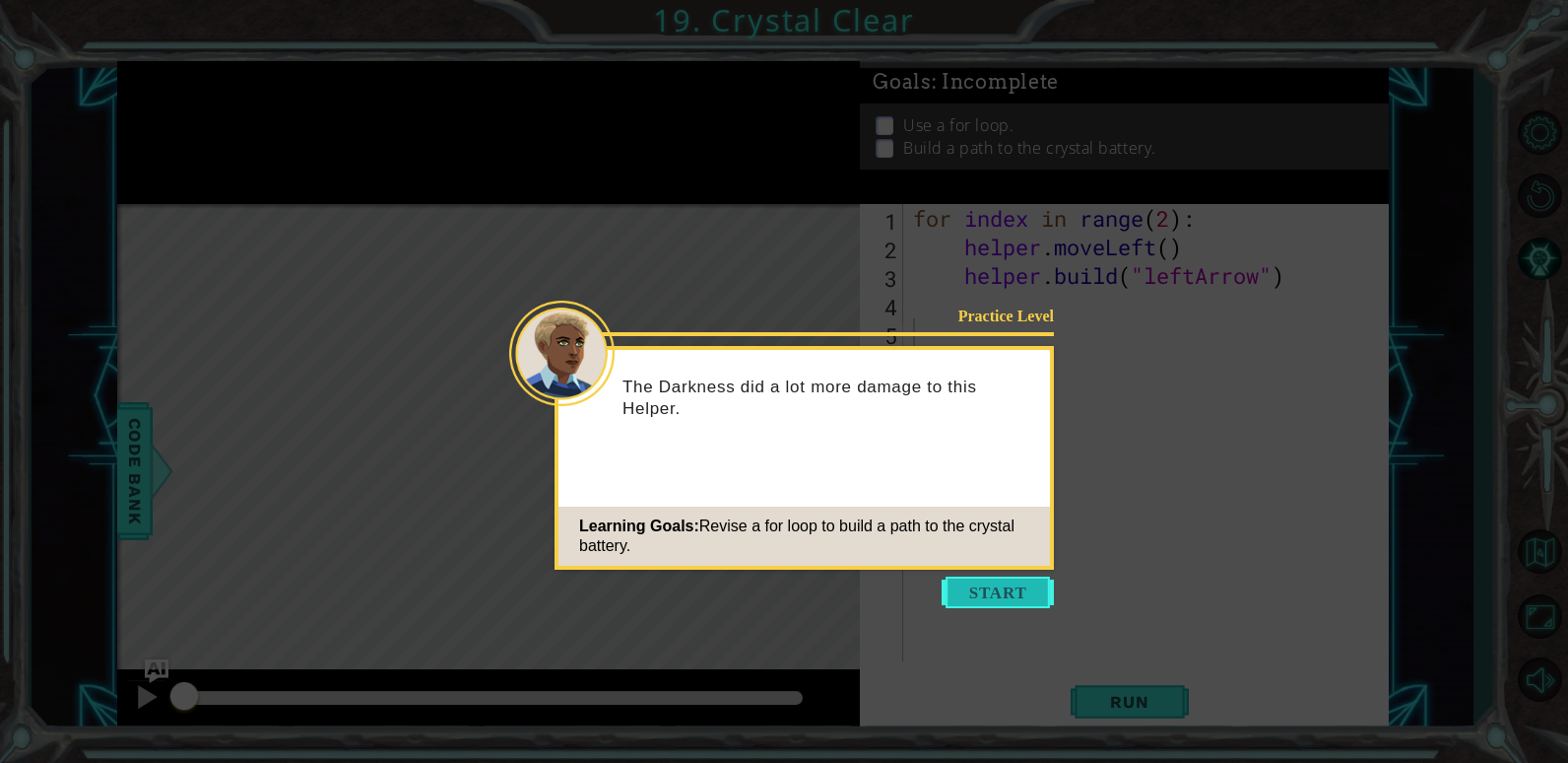
click at [1013, 595] on button "Start" at bounding box center [998, 592] width 112 height 32
click at [1013, 595] on div "for index in range ( 2 ) : helper . moveLeft ( ) helper . build ( "leftArrow" )" at bounding box center [1151, 461] width 484 height 515
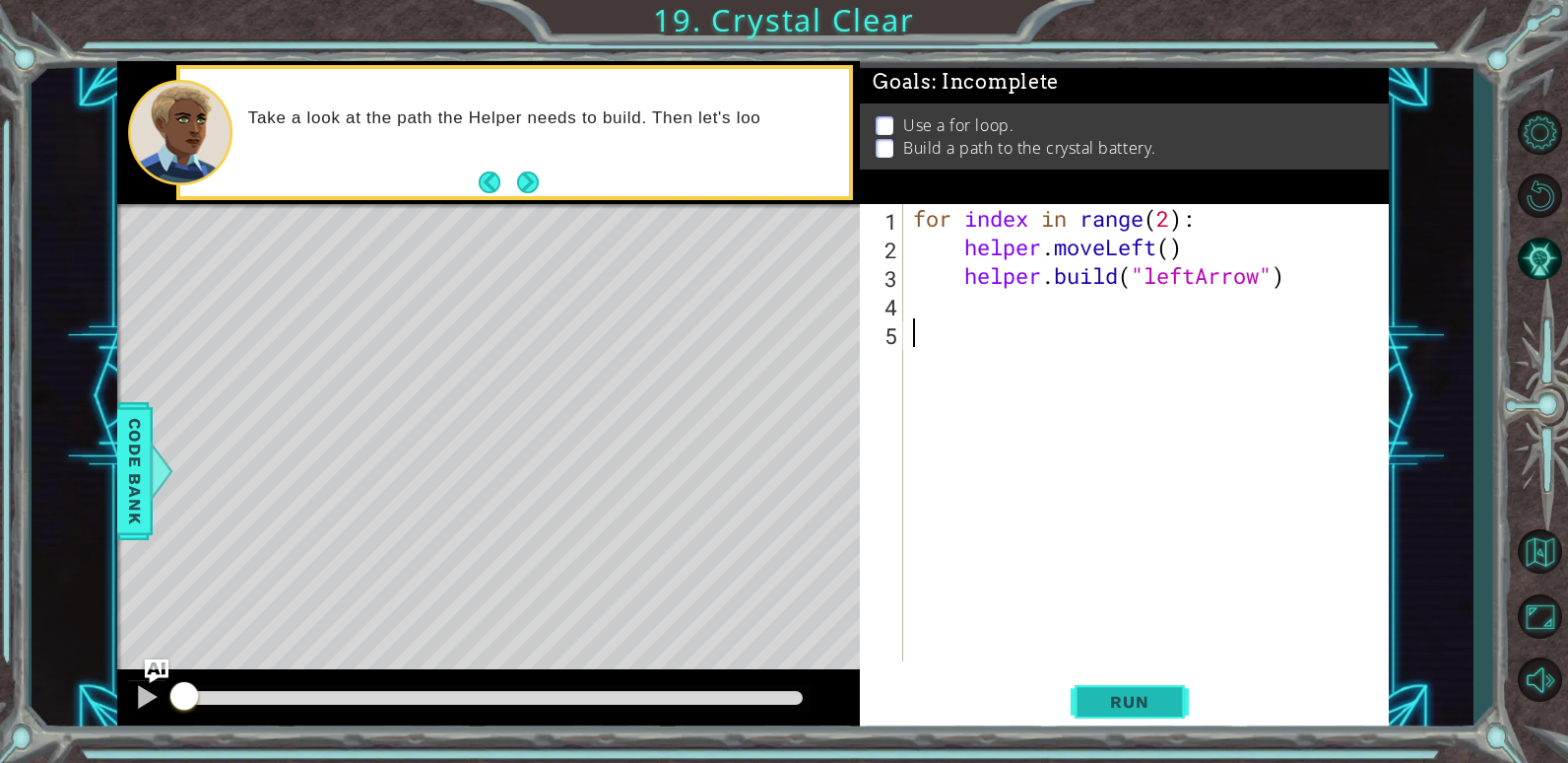
click at [1121, 691] on button "Run" at bounding box center [1130, 701] width 118 height 54
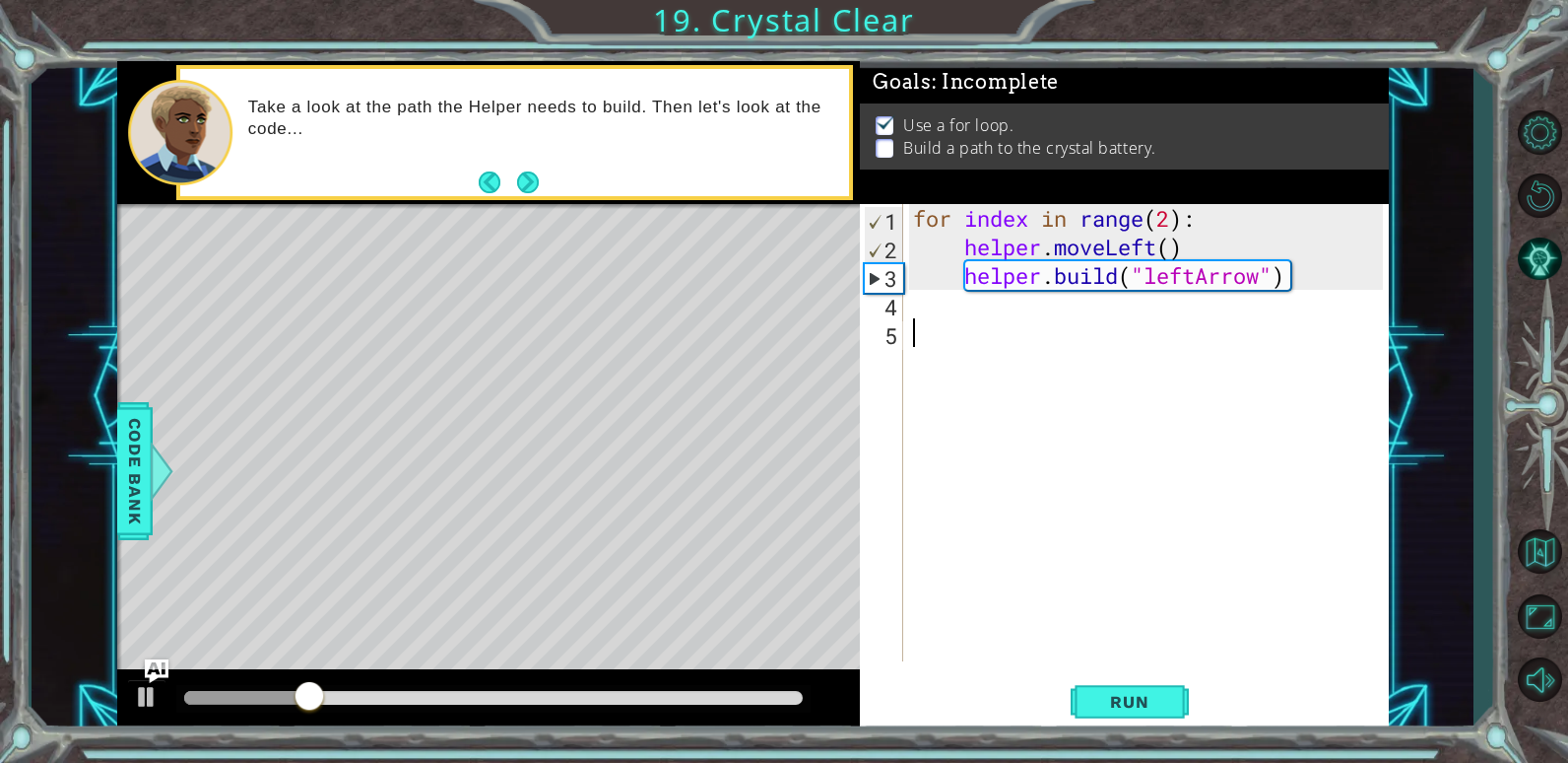
click at [1037, 309] on div "for index in range ( 2 ) : helper . moveLeft ( ) helper . build ( "leftArrow" )" at bounding box center [1151, 461] width 484 height 515
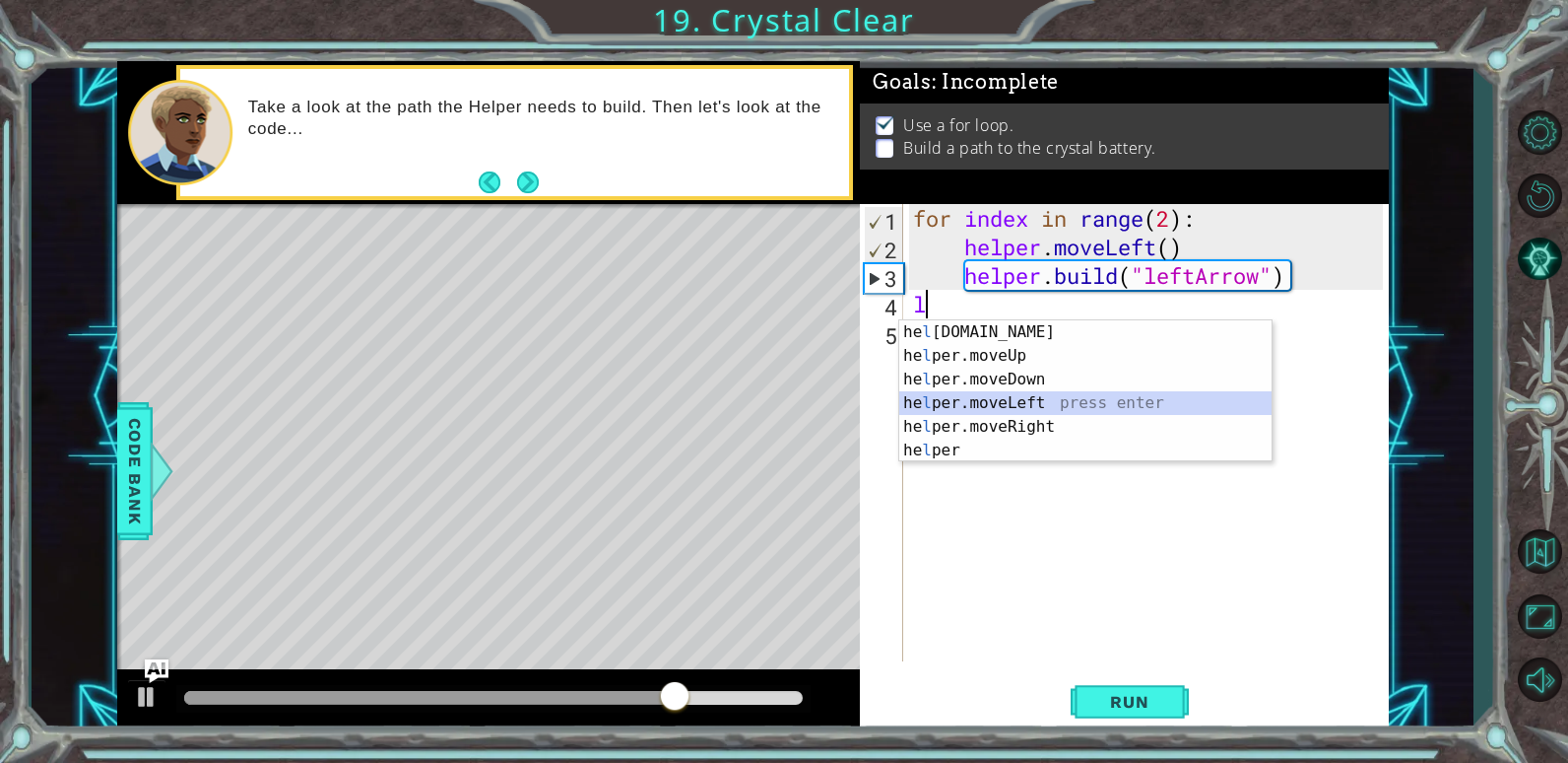
click at [1089, 396] on div "he l [DOMAIN_NAME] press enter he l per.moveUp press enter he l per.moveDown pr…" at bounding box center [1085, 415] width 372 height 190
type textarea "helper.moveLeft(1)"
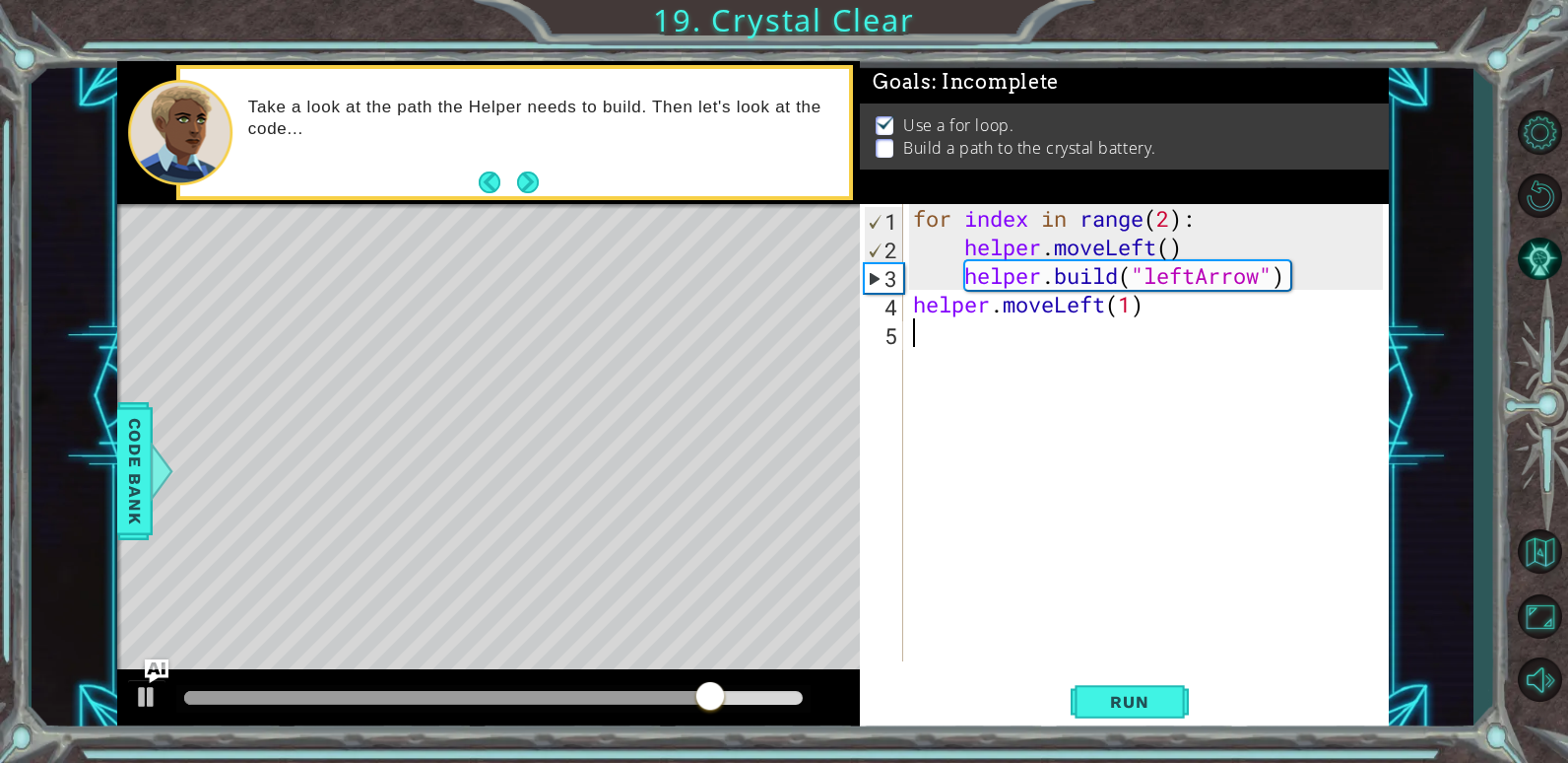
click at [976, 331] on div "for index in range ( 2 ) : helper . moveLeft ( ) helper . build ( "leftArrow" )…" at bounding box center [1151, 461] width 484 height 515
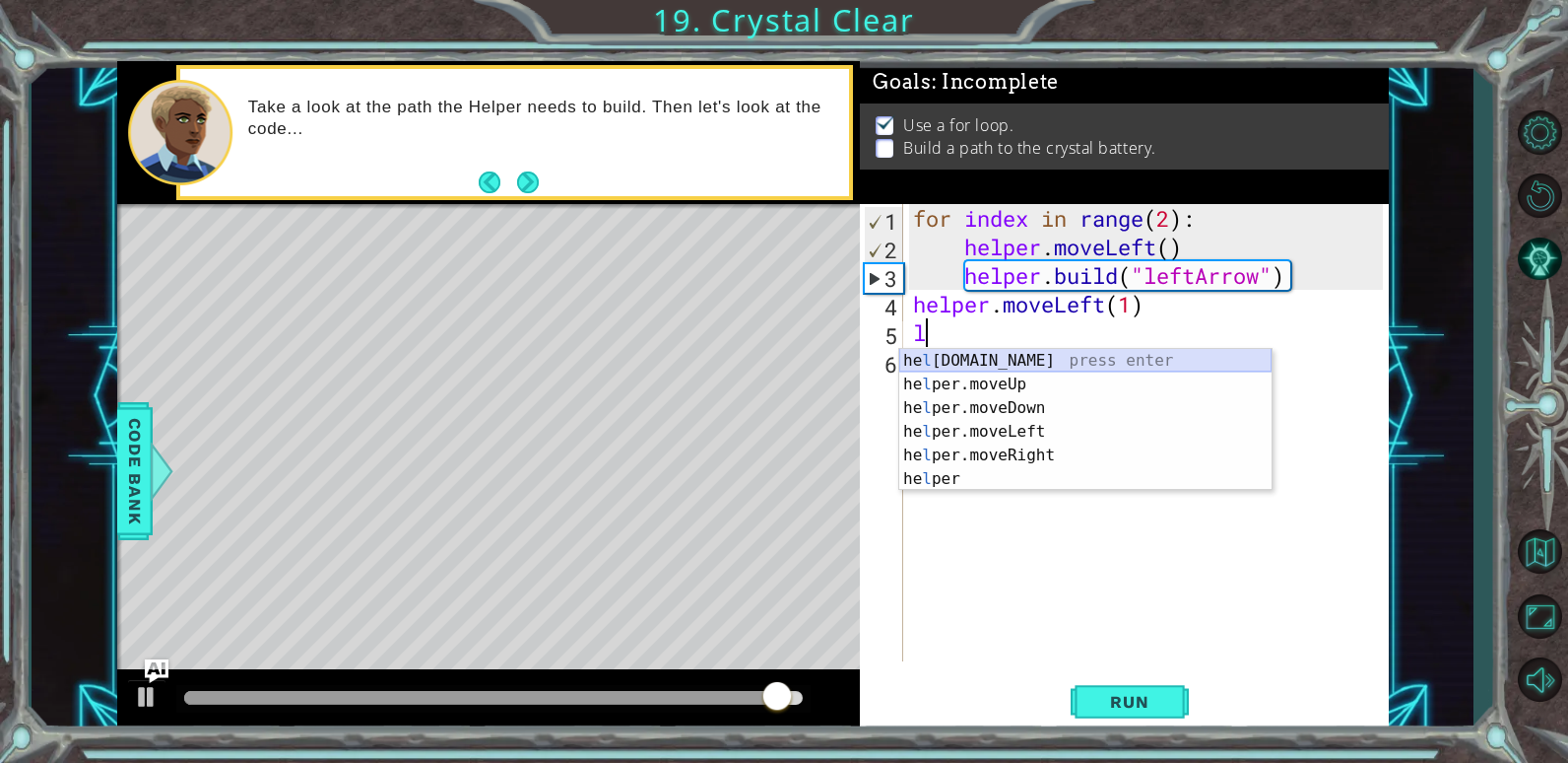
click at [993, 359] on div "he l [DOMAIN_NAME] press enter he l per.moveUp press enter he l per.moveDown pr…" at bounding box center [1085, 444] width 372 height 190
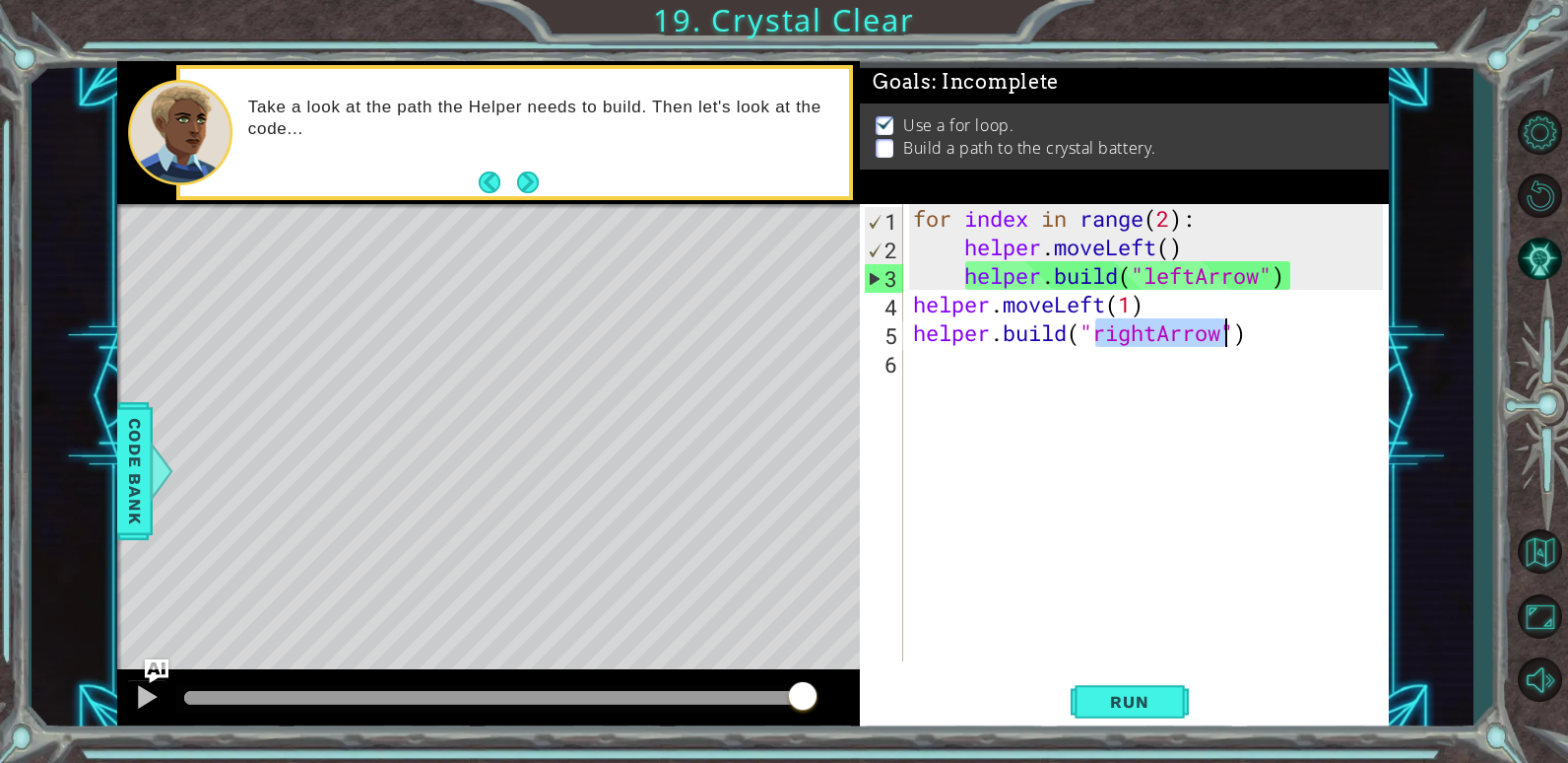
click at [1160, 335] on div "for index in range ( 2 ) : helper . moveLeft ( ) helper . build ( "leftArrow" )…" at bounding box center [1146, 433] width 474 height 457
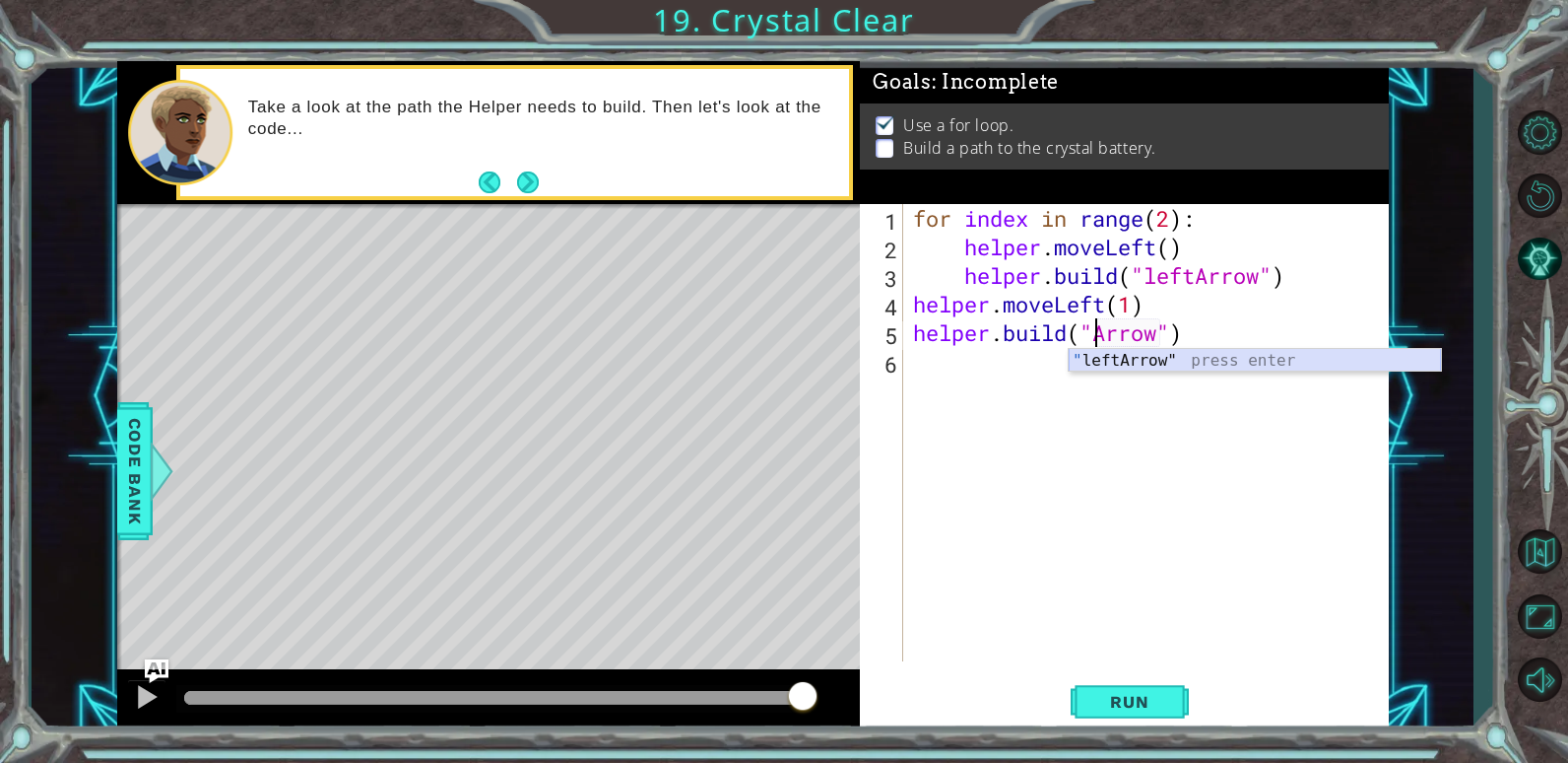
click at [1127, 356] on div "" leftArrow" press enter" at bounding box center [1255, 385] width 372 height 71
type textarea "[DOMAIN_NAME]("leftArrow")"
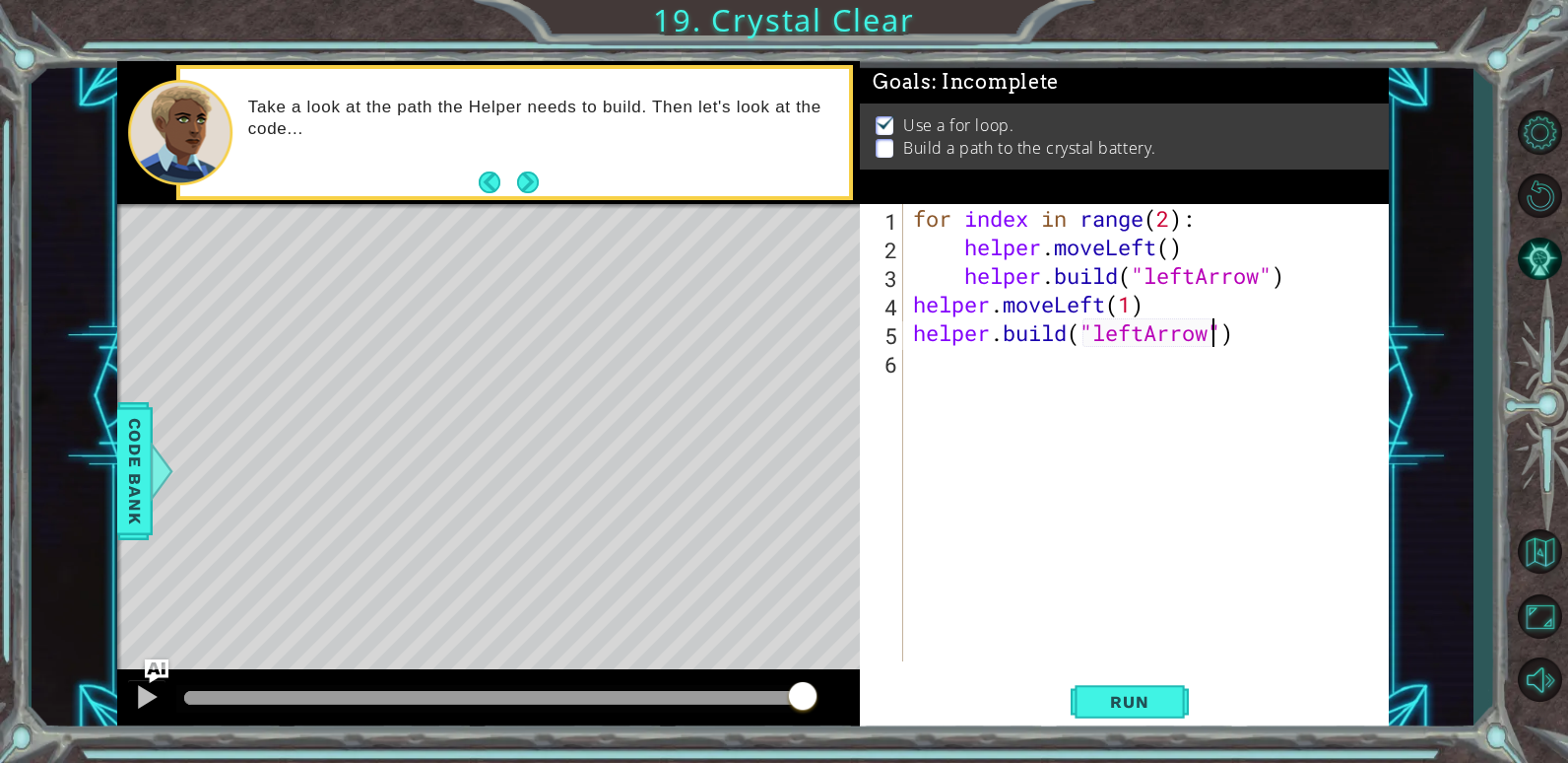
click at [941, 358] on div "for index in range ( 2 ) : helper . moveLeft ( ) helper . build ( "leftArrow" )…" at bounding box center [1151, 461] width 484 height 515
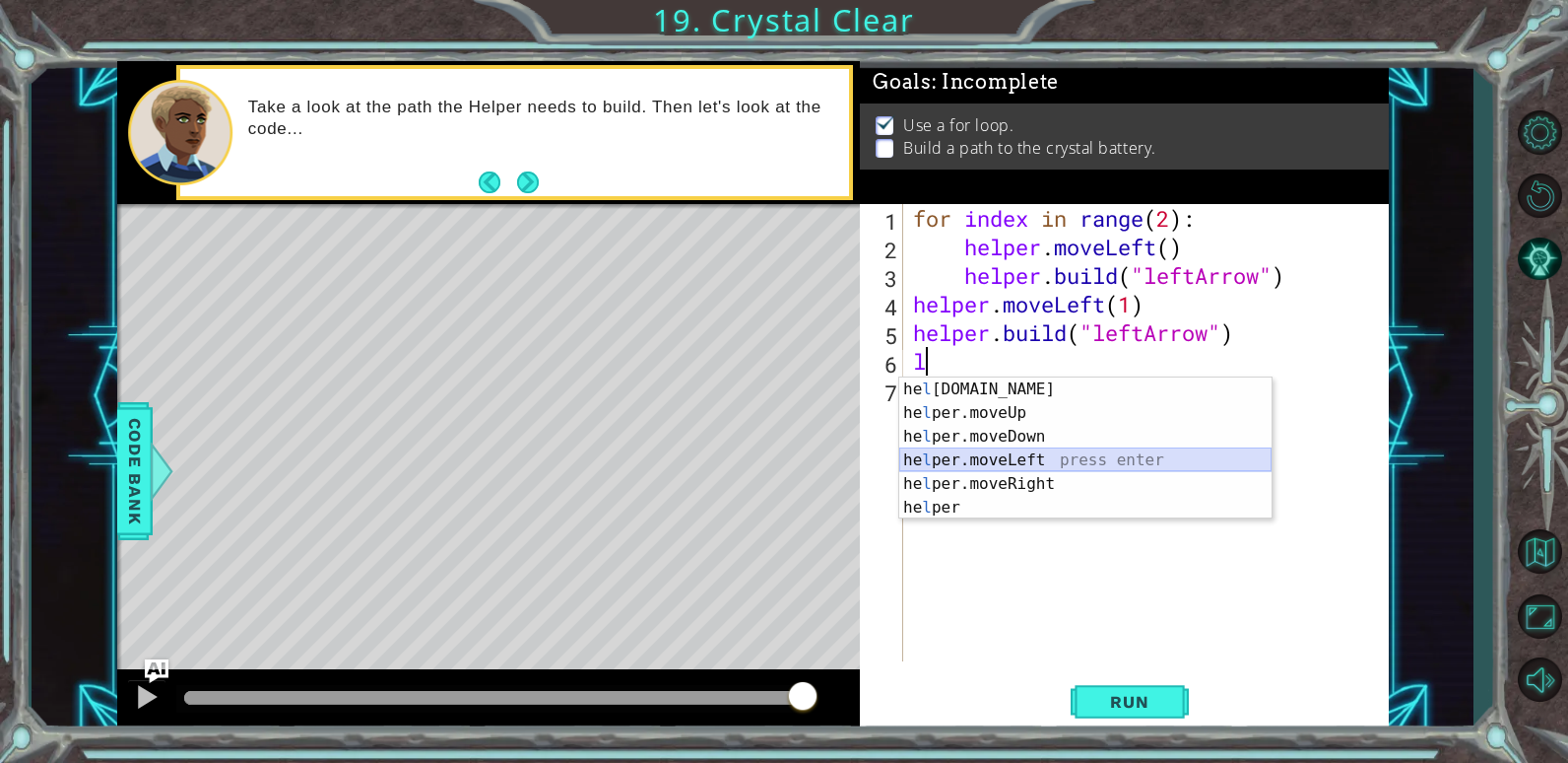
click at [997, 462] on div "he l [DOMAIN_NAME] press enter he l per.moveUp press enter he l per.moveDown pr…" at bounding box center [1085, 471] width 372 height 190
type textarea "helper.moveLeft(1)"
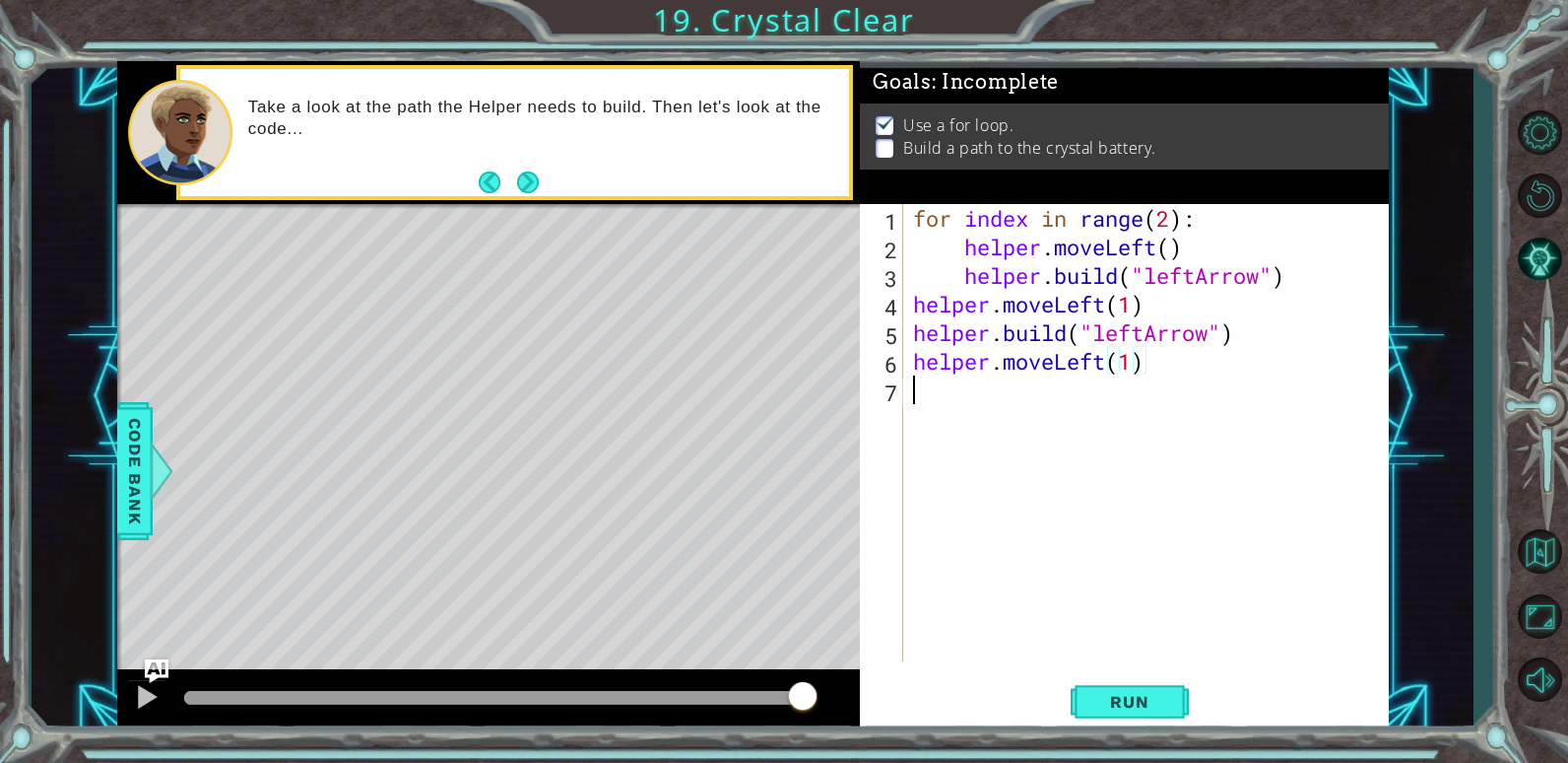
click at [949, 393] on div "for index in range ( 2 ) : helper . moveLeft ( ) helper . build ( "leftArrow" )…" at bounding box center [1151, 461] width 484 height 515
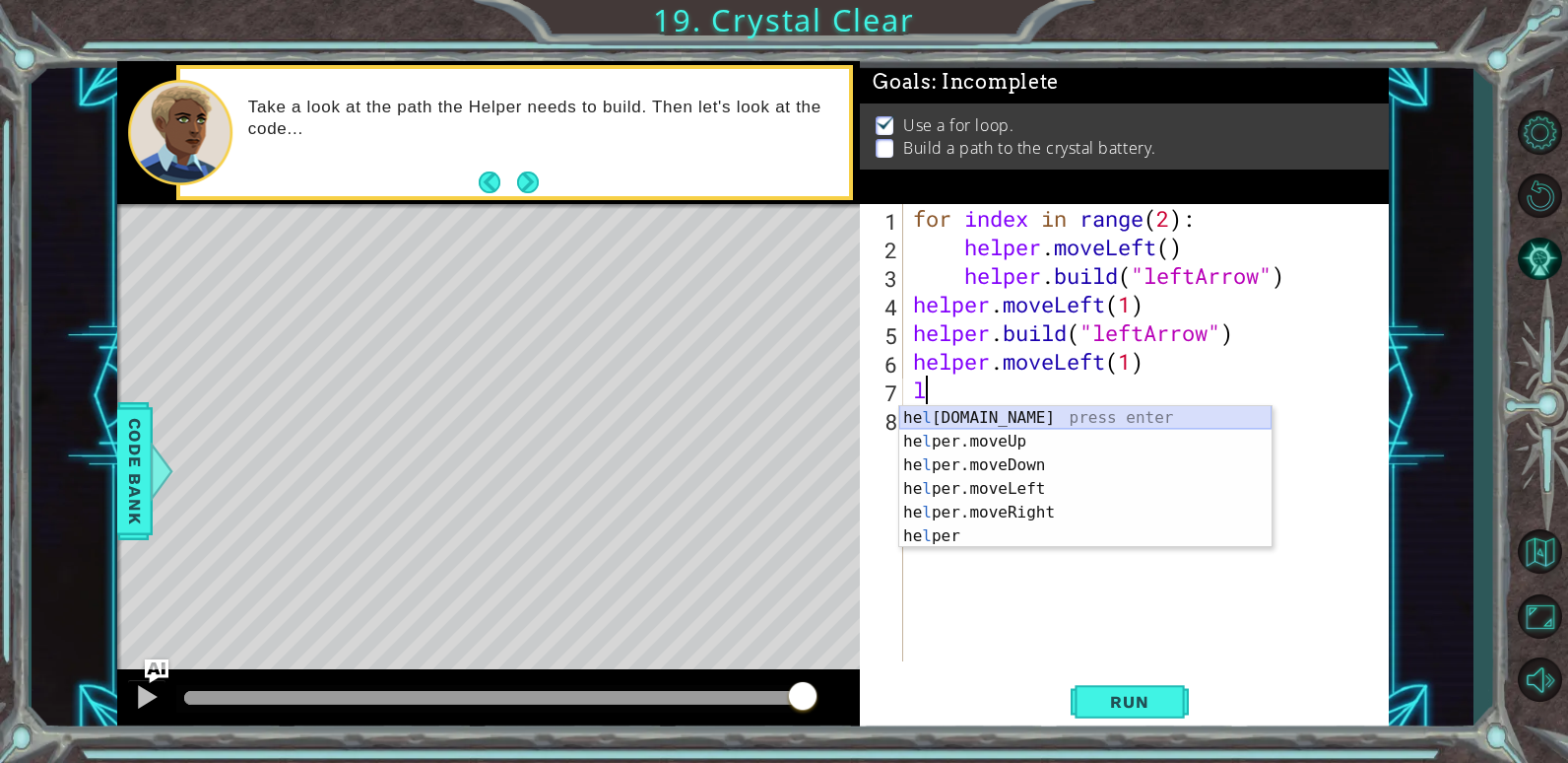
click at [990, 413] on div "he l [DOMAIN_NAME] press enter he l per.moveUp press enter he l per.moveDown pr…" at bounding box center [1085, 500] width 372 height 190
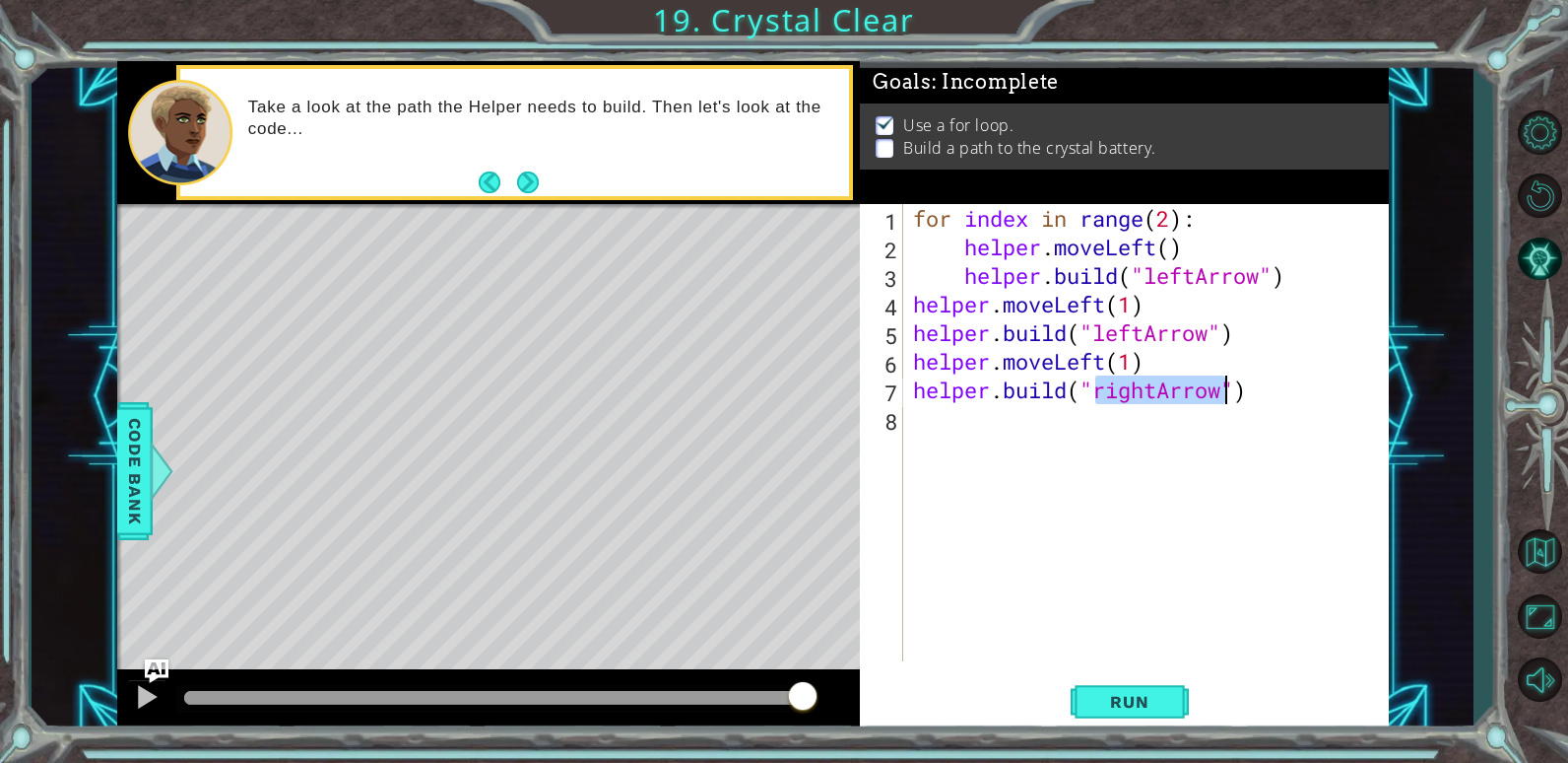
click at [1146, 385] on div "for index in range ( 2 ) : helper . moveLeft ( ) helper . build ( "leftArrow" )…" at bounding box center [1146, 433] width 474 height 457
click at [1154, 385] on div "for index in range ( 2 ) : helper . moveLeft ( ) helper . build ( "leftArrow" )…" at bounding box center [1151, 461] width 484 height 515
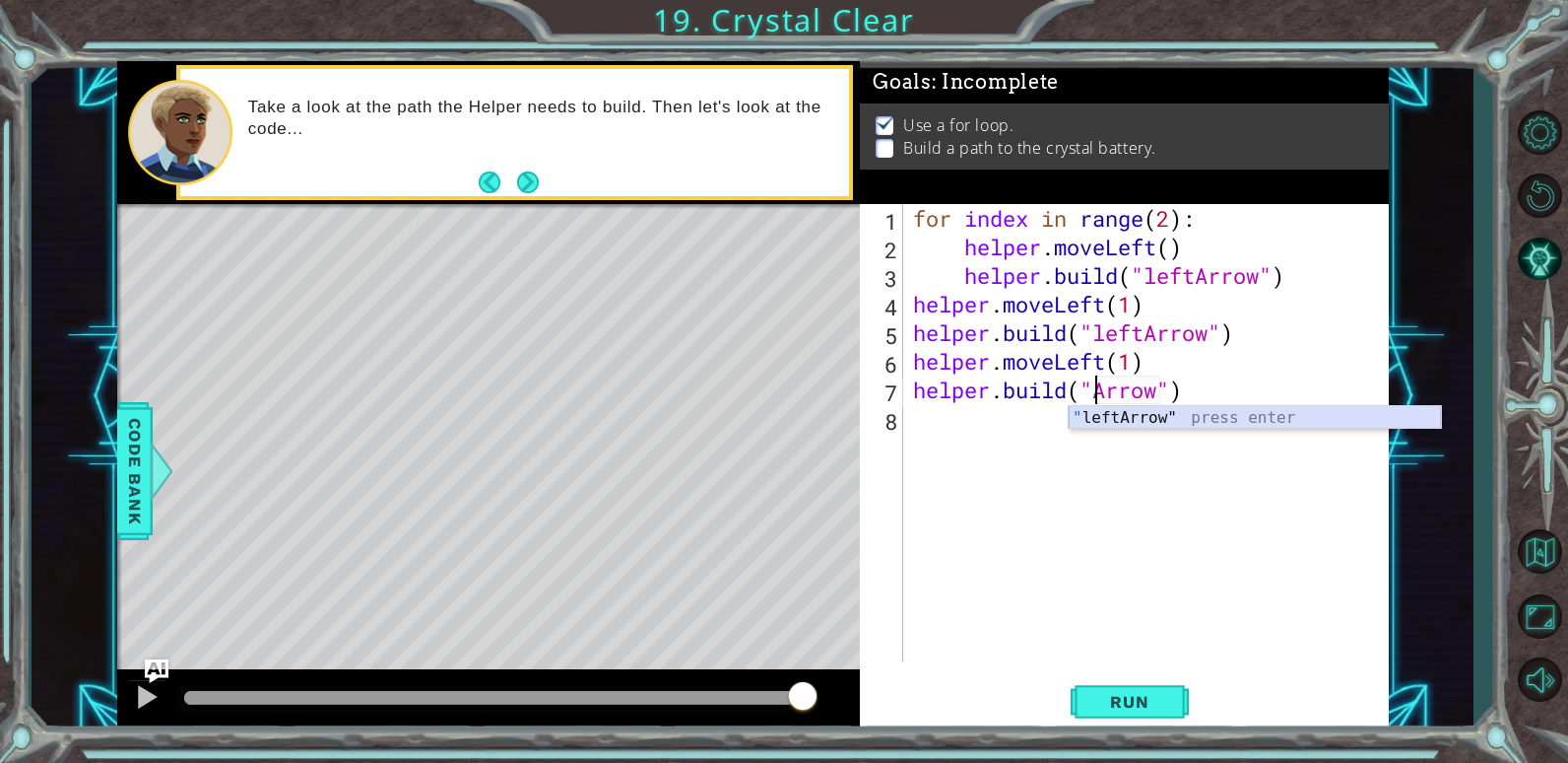
click at [1275, 411] on div "" leftArrow" press enter" at bounding box center [1255, 442] width 372 height 71
type textarea "[DOMAIN_NAME]("leftArrow")"
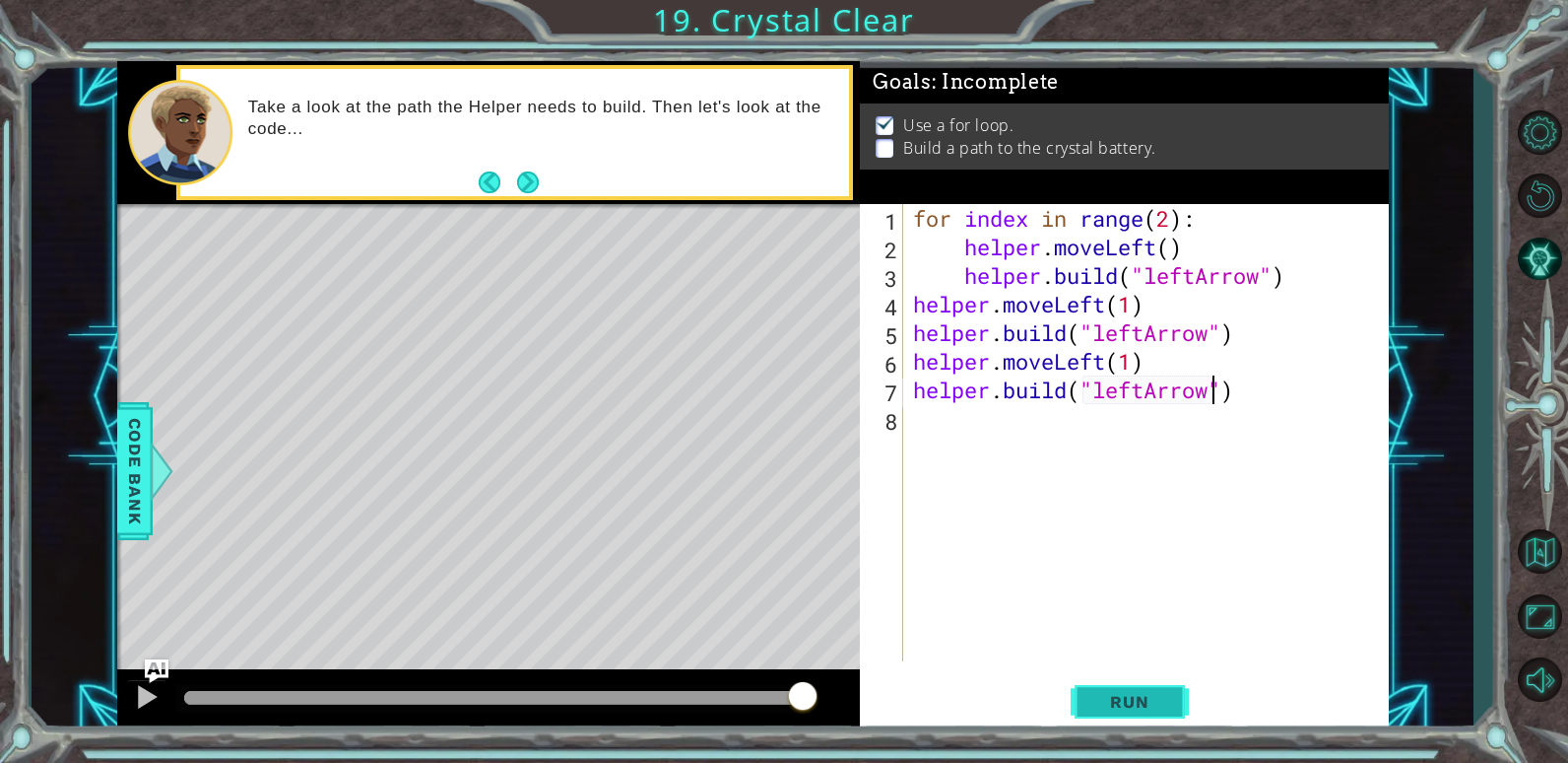
drag, startPoint x: 1099, startPoint y: 708, endPoint x: 1109, endPoint y: 695, distance: 16.4
click at [1101, 704] on span "Run" at bounding box center [1130, 701] width 77 height 20
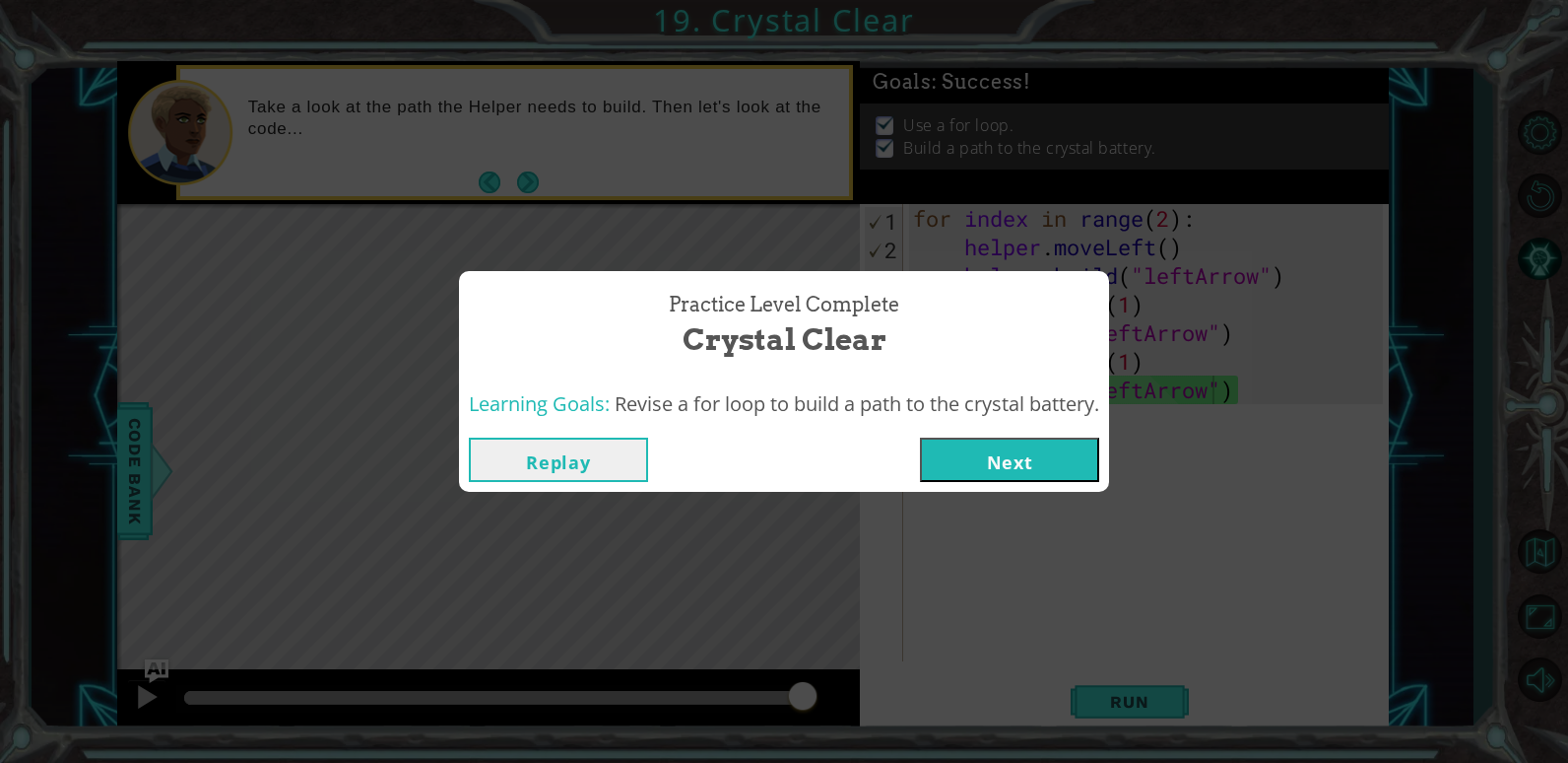
click at [1017, 450] on button "Next" at bounding box center [1010, 459] width 180 height 45
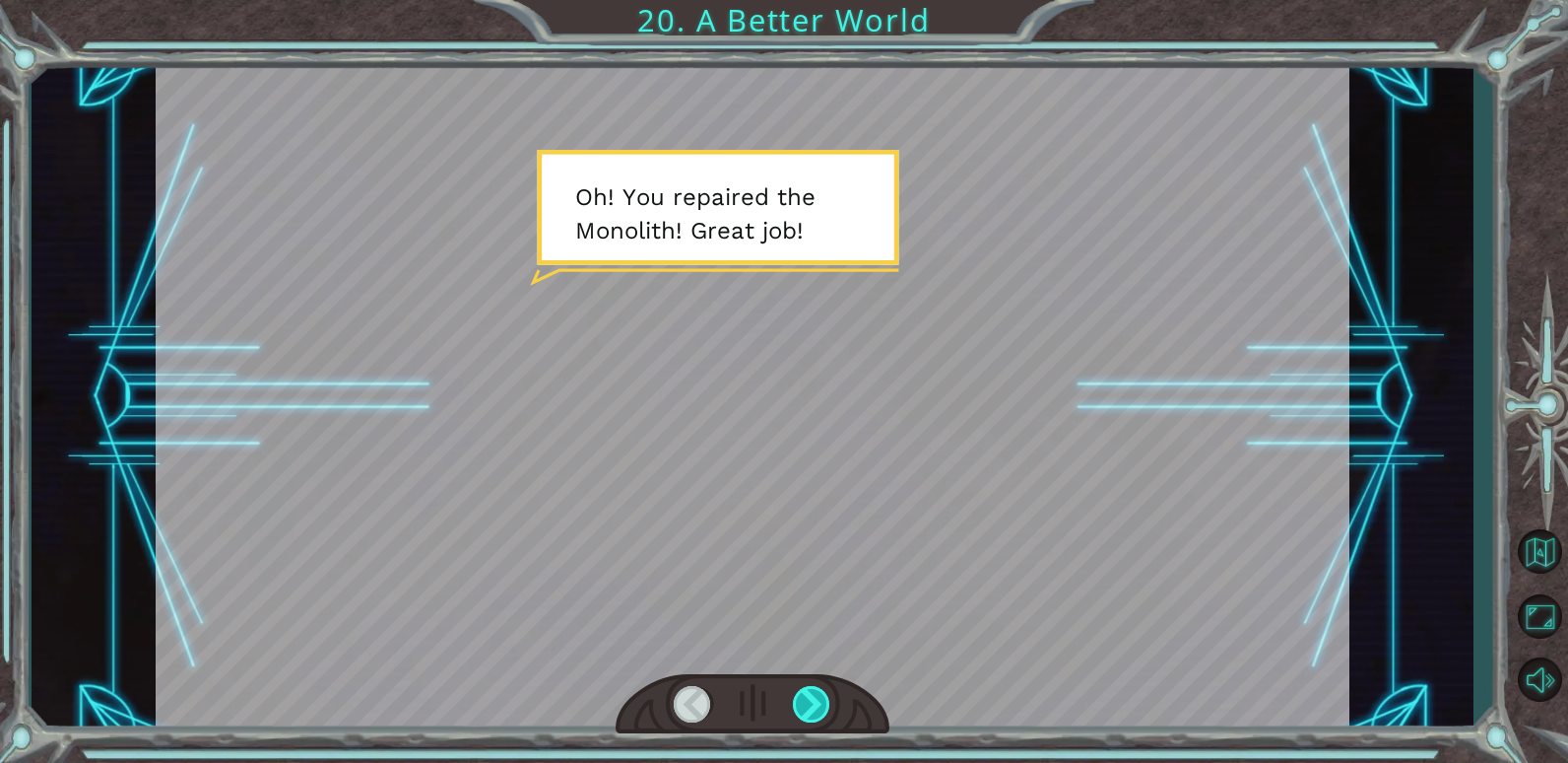
click at [815, 691] on div at bounding box center [812, 703] width 39 height 37
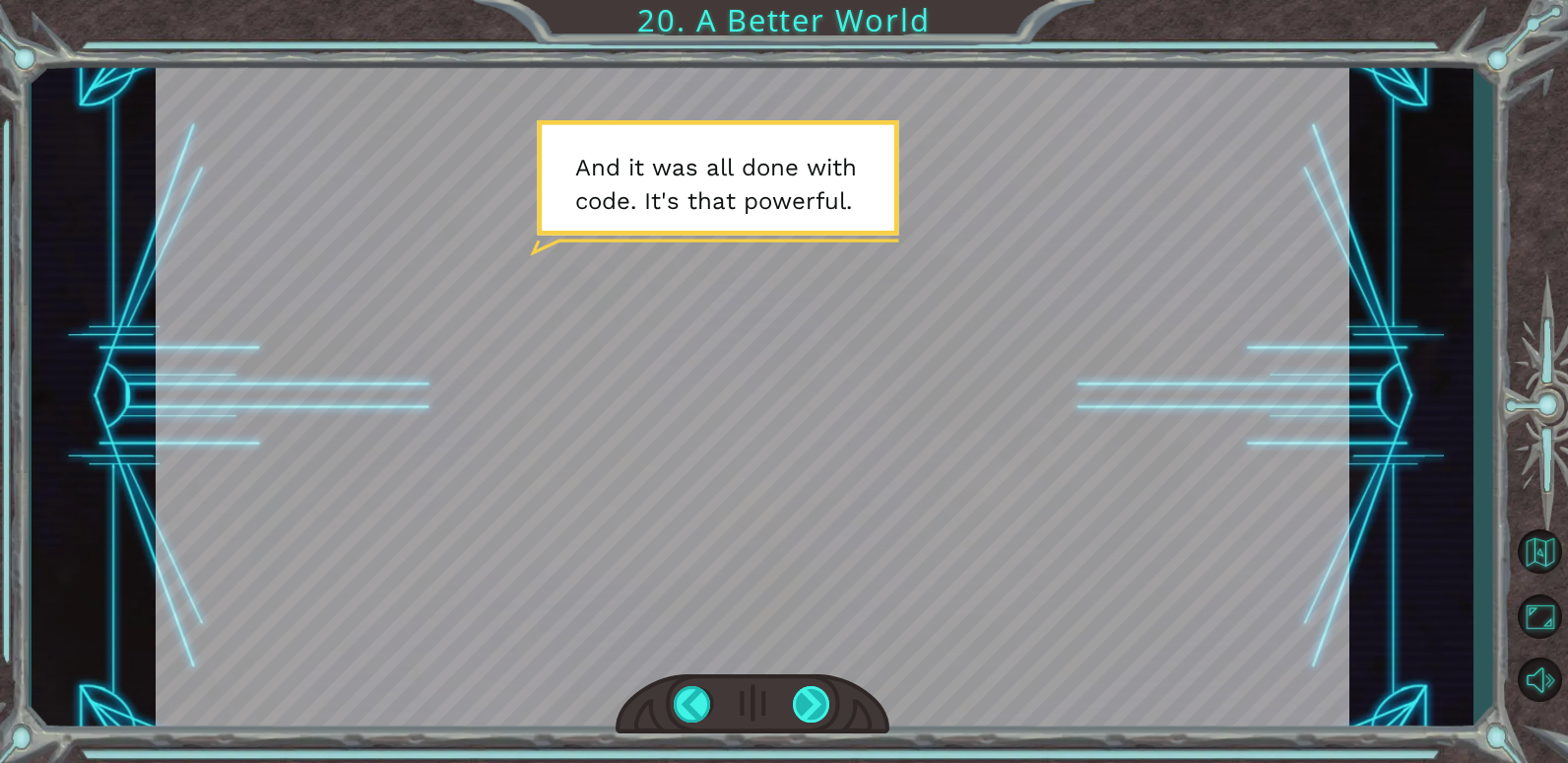
click at [820, 688] on div at bounding box center [812, 703] width 39 height 37
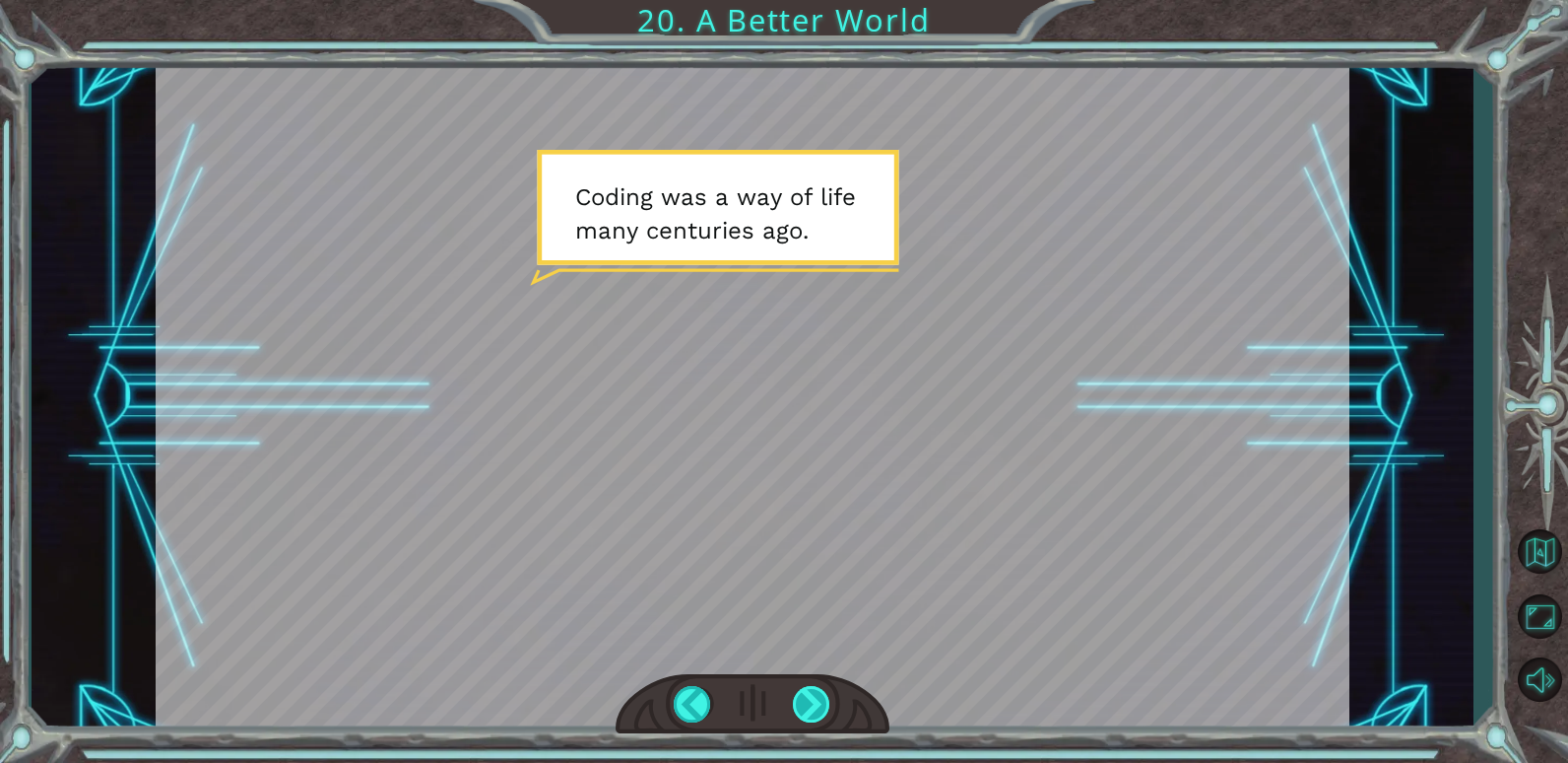
click at [821, 686] on div at bounding box center [812, 703] width 39 height 37
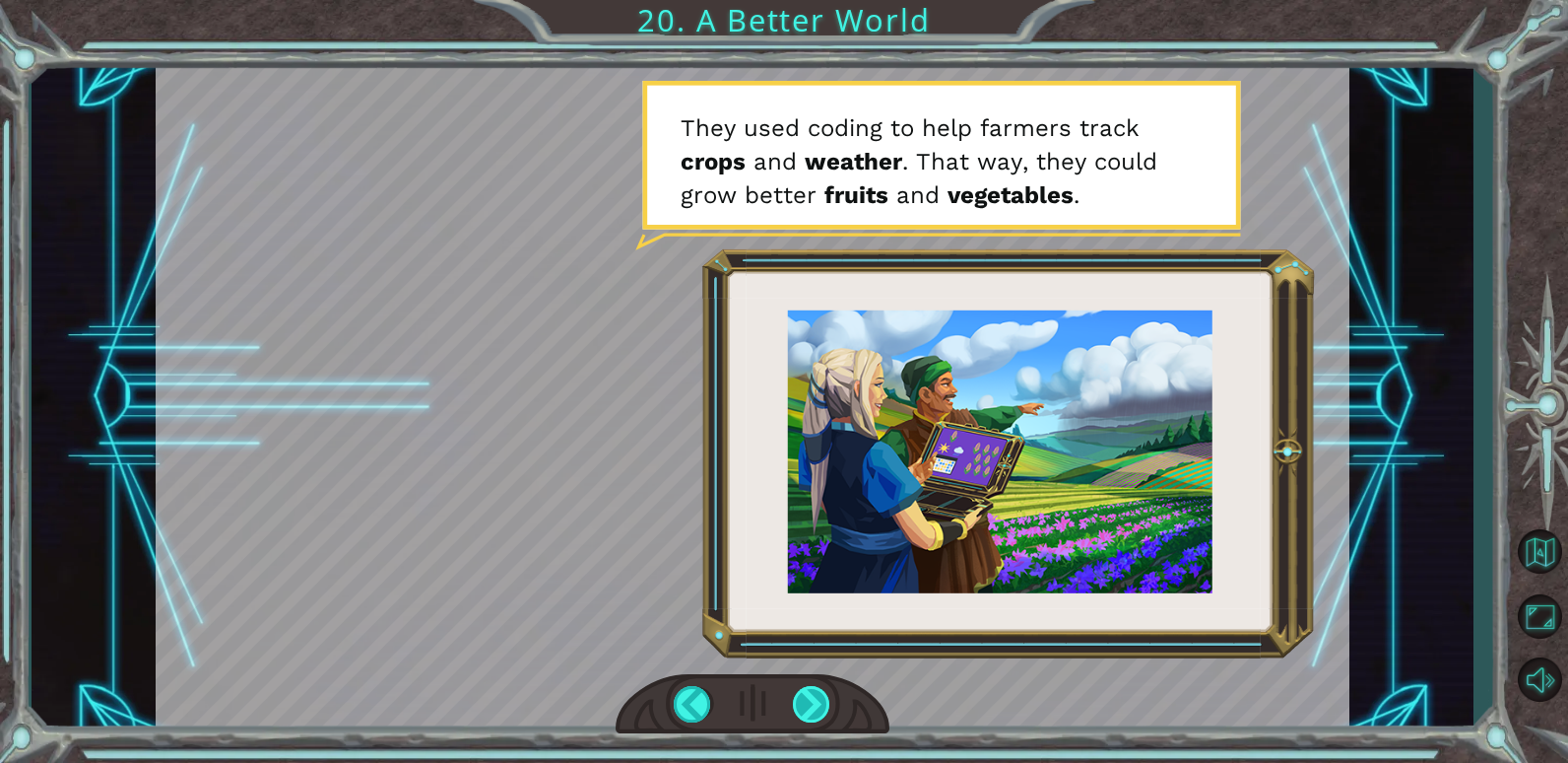
click at [812, 687] on div at bounding box center [812, 703] width 39 height 37
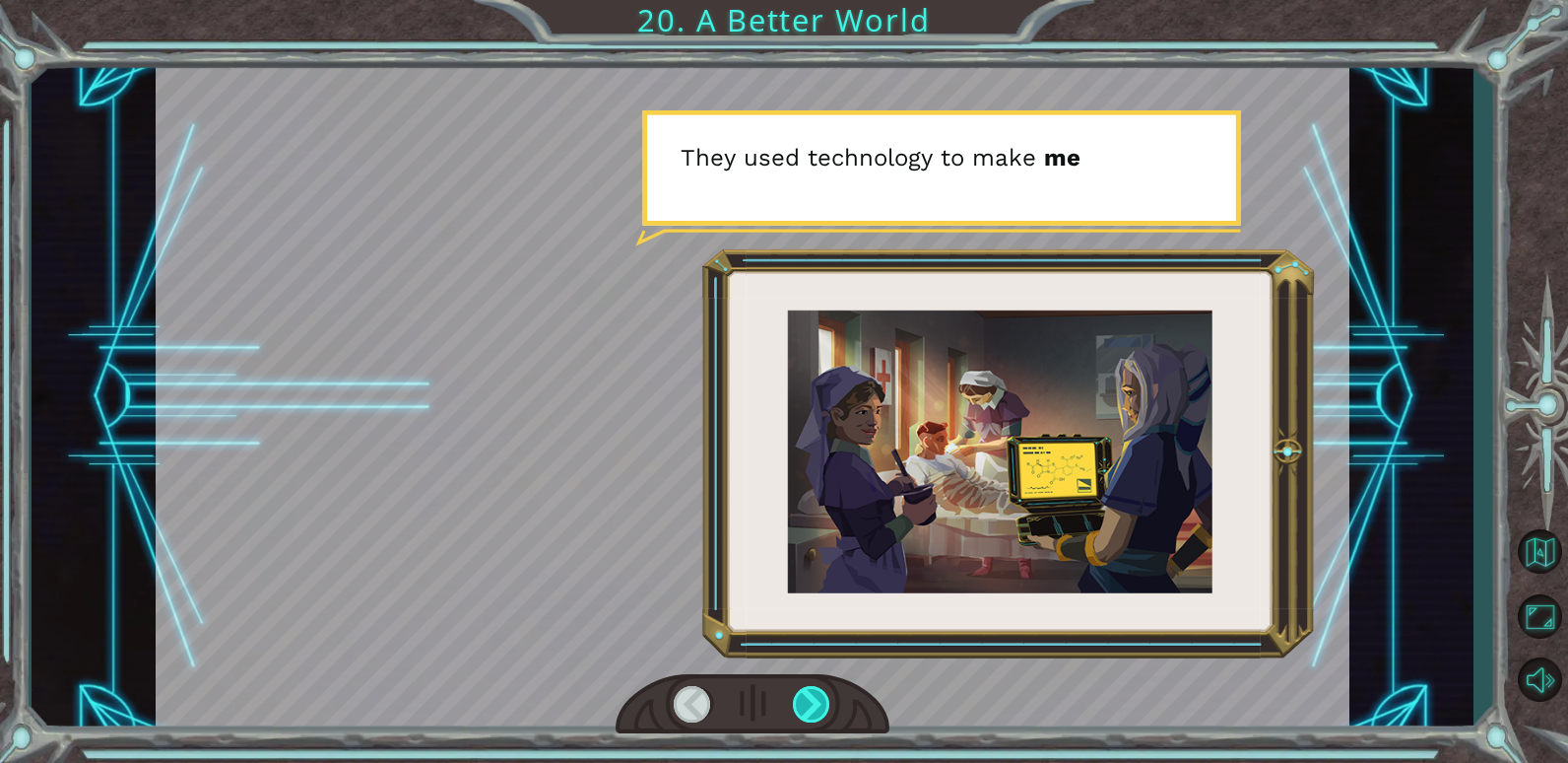
click at [812, 687] on div at bounding box center [812, 703] width 39 height 37
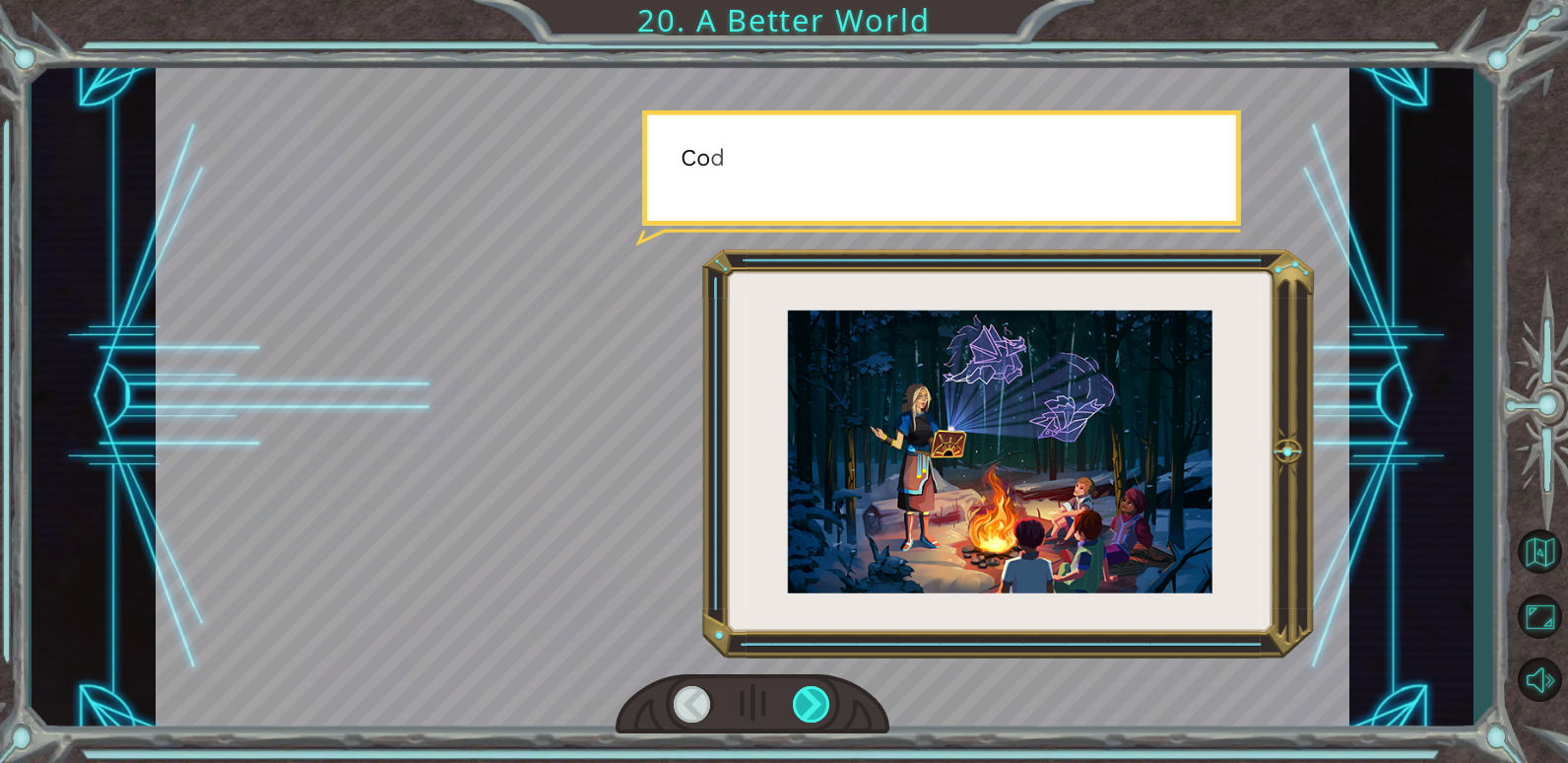
click at [812, 687] on div at bounding box center [812, 703] width 39 height 37
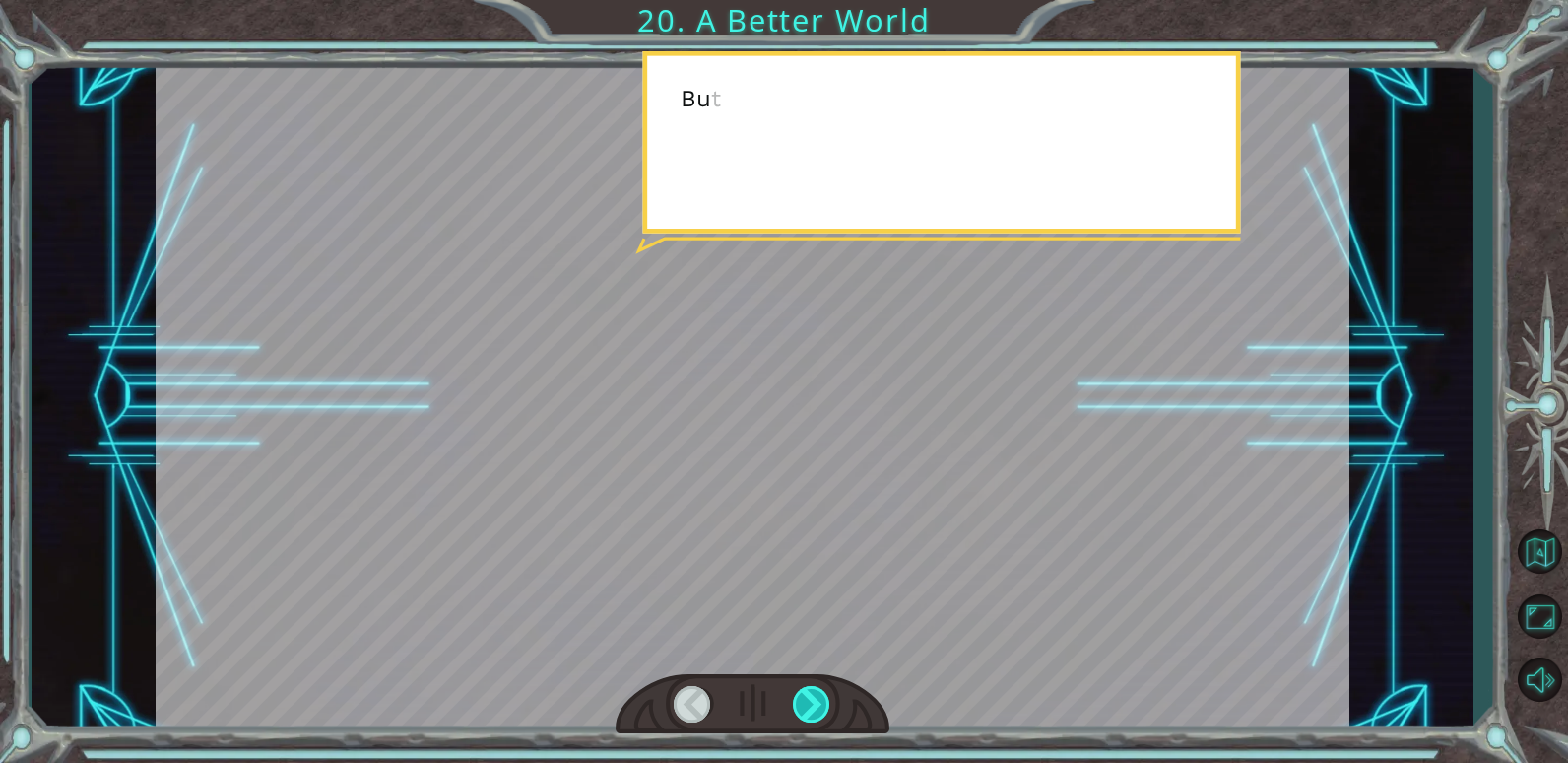
click at [812, 687] on div at bounding box center [812, 703] width 39 height 37
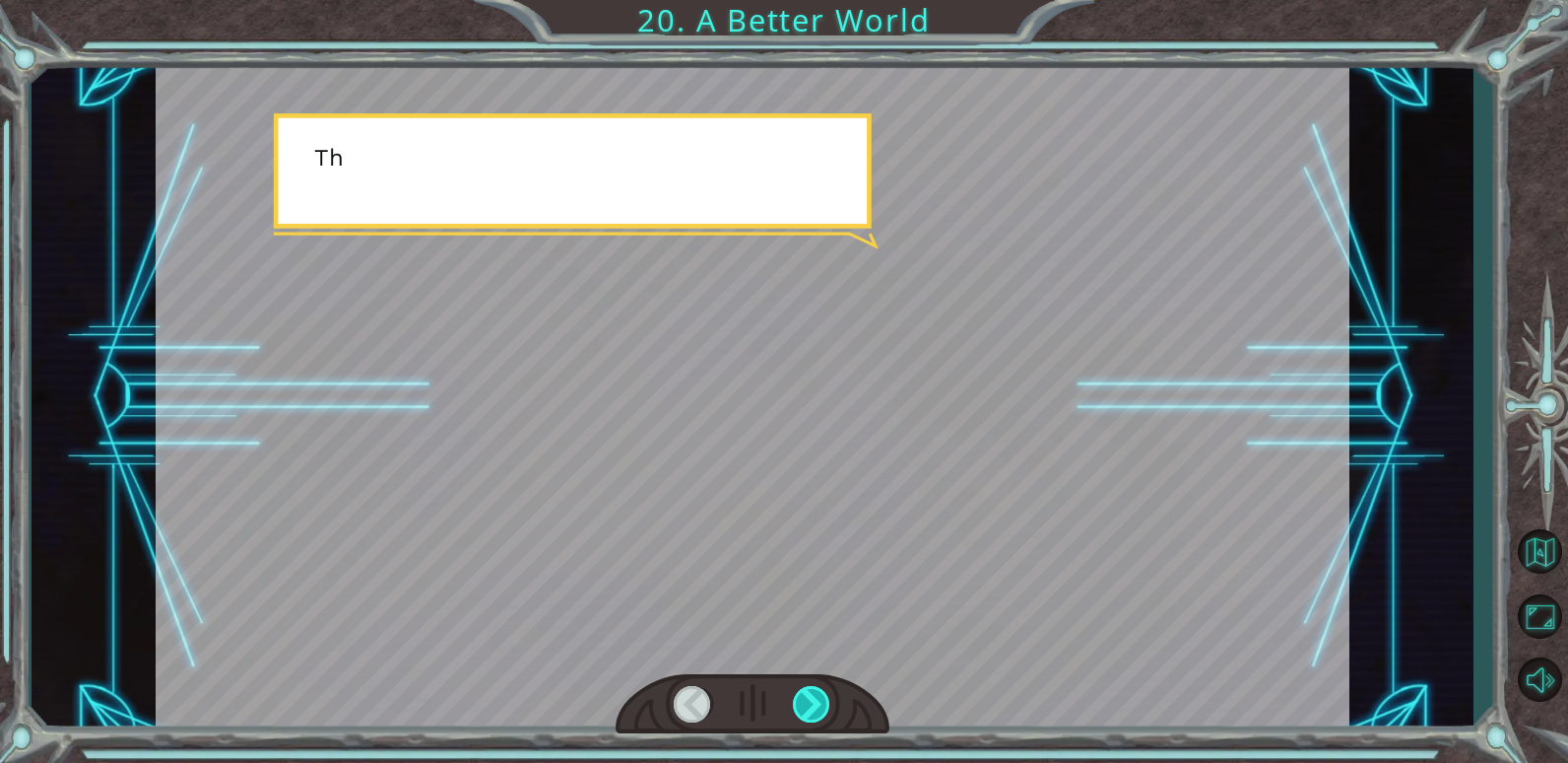
click at [812, 687] on div at bounding box center [812, 703] width 39 height 37
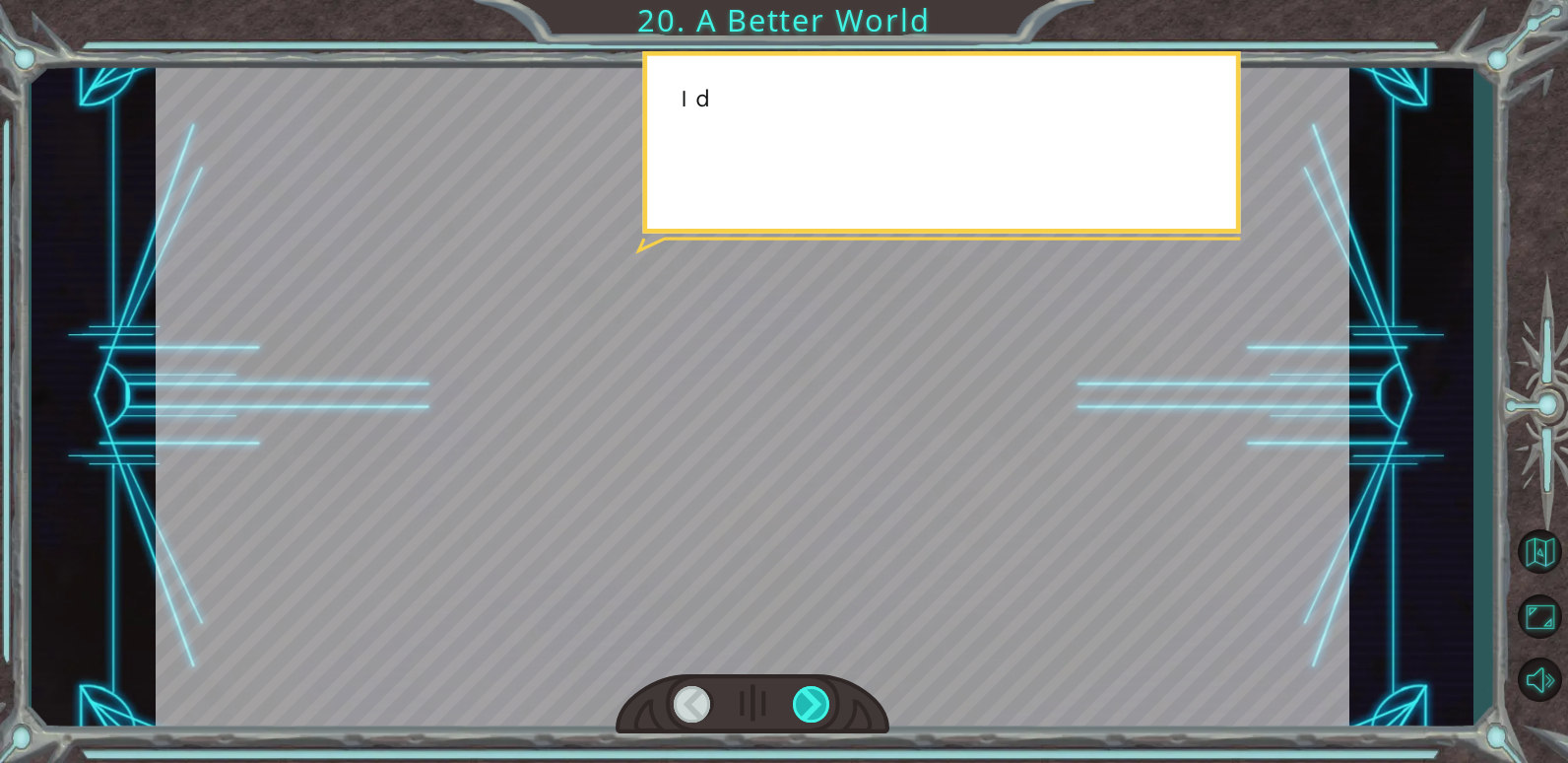
click at [814, 690] on div at bounding box center [812, 703] width 39 height 37
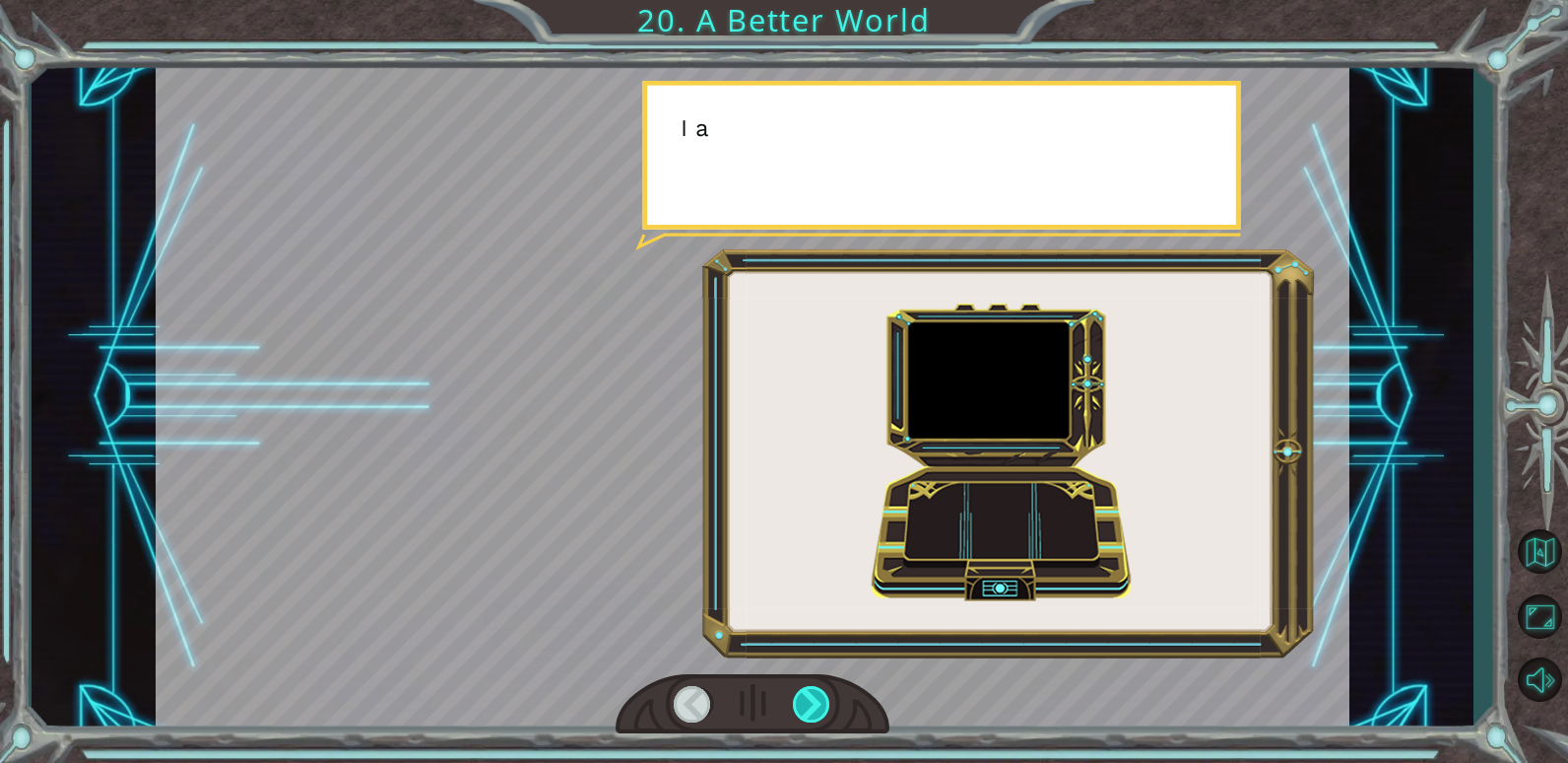
click at [815, 699] on div at bounding box center [812, 703] width 39 height 37
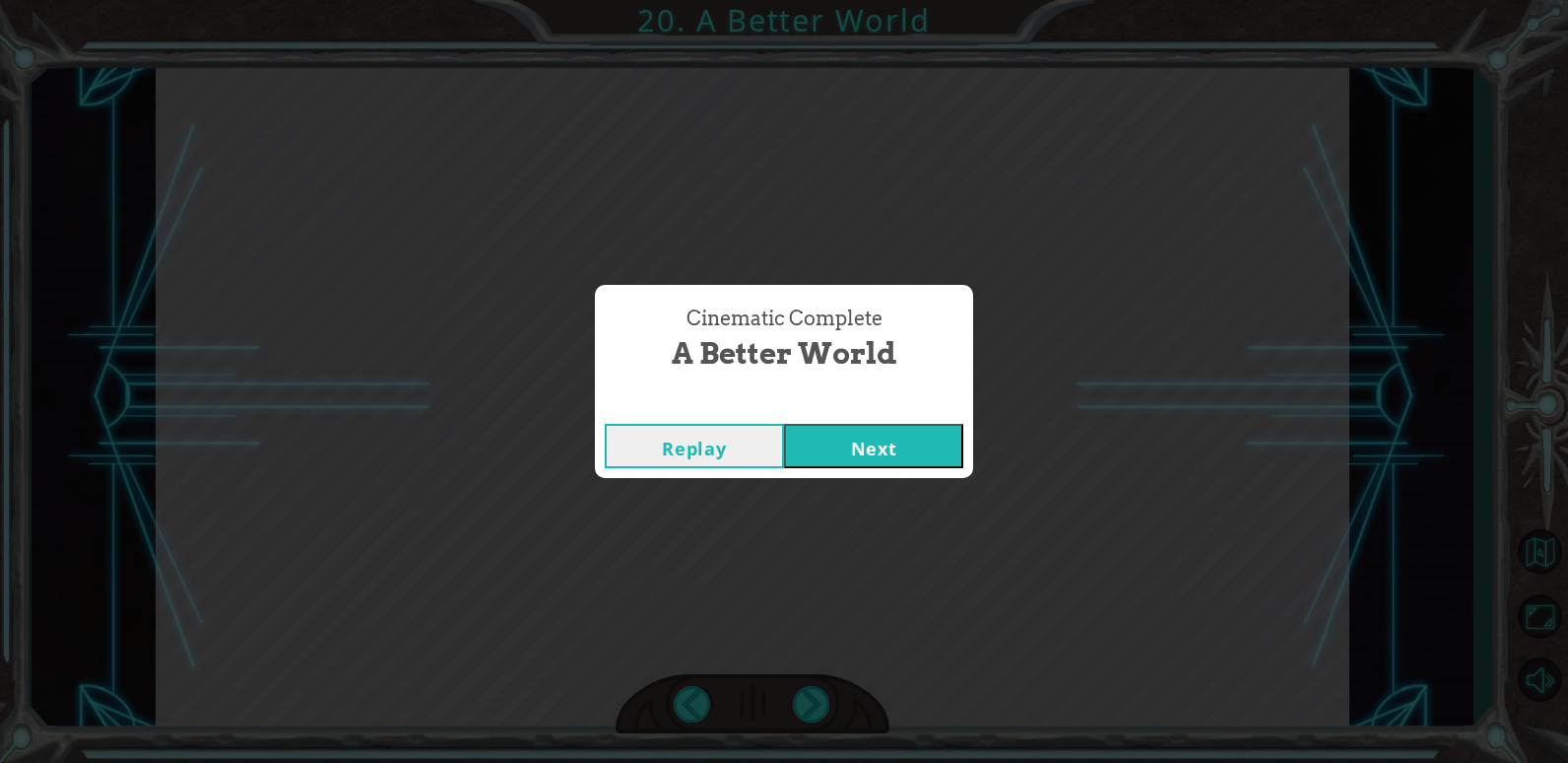
click at [855, 437] on button "Next" at bounding box center [874, 445] width 180 height 45
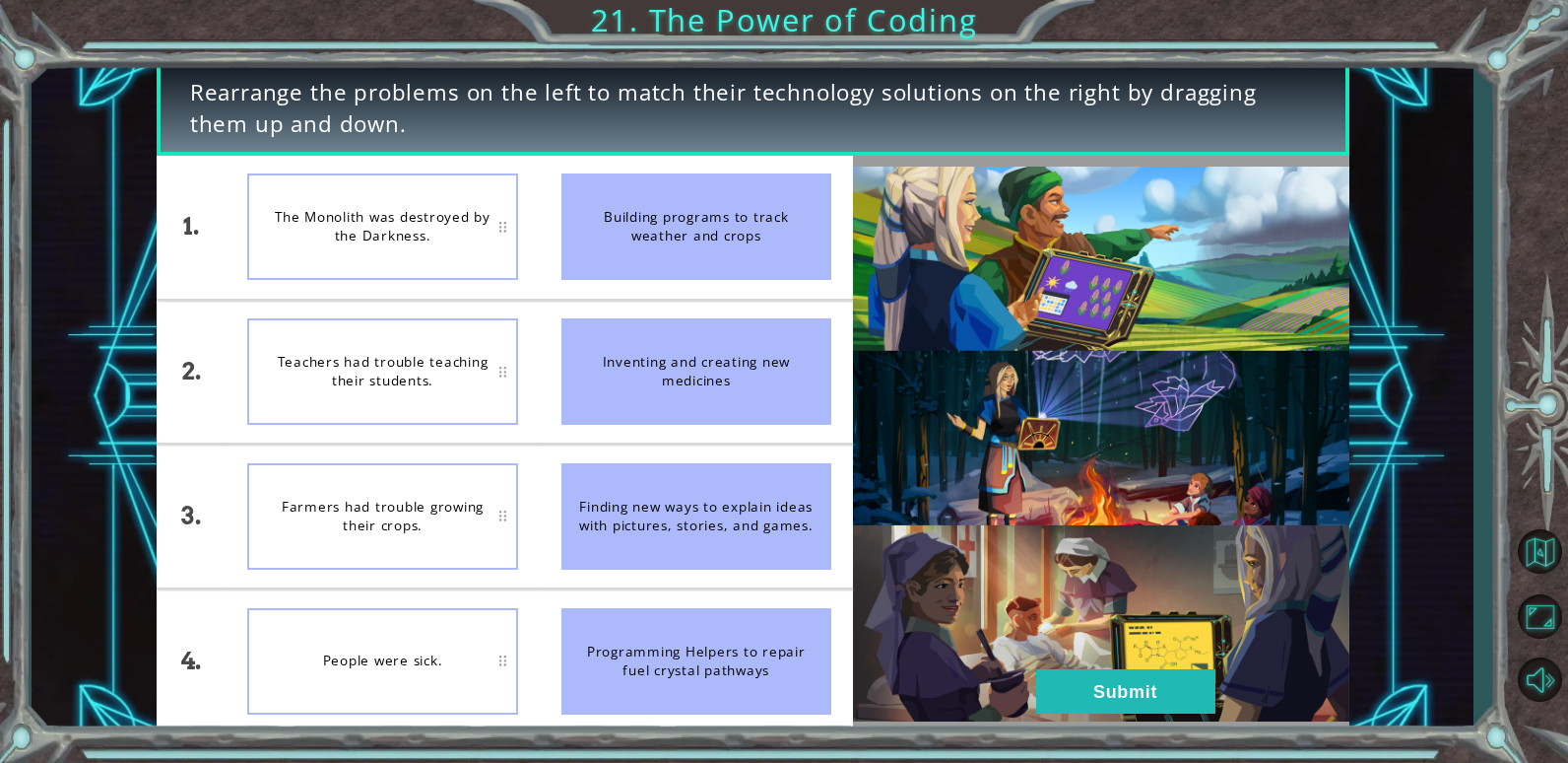
drag, startPoint x: 742, startPoint y: 245, endPoint x: 441, endPoint y: 450, distance: 364.2
click at [437, 432] on div "1. 2. 3. 4. The Monolith was destroyed by the Darkness. Teachers had trouble te…" at bounding box center [505, 444] width 696 height 576
drag, startPoint x: 632, startPoint y: 507, endPoint x: 576, endPoint y: 508, distance: 56.0
click at [589, 508] on div "Finding new ways to explain ideas with pictures, stories, and games." at bounding box center [696, 516] width 270 height 106
drag, startPoint x: 621, startPoint y: 480, endPoint x: 574, endPoint y: 480, distance: 47.0
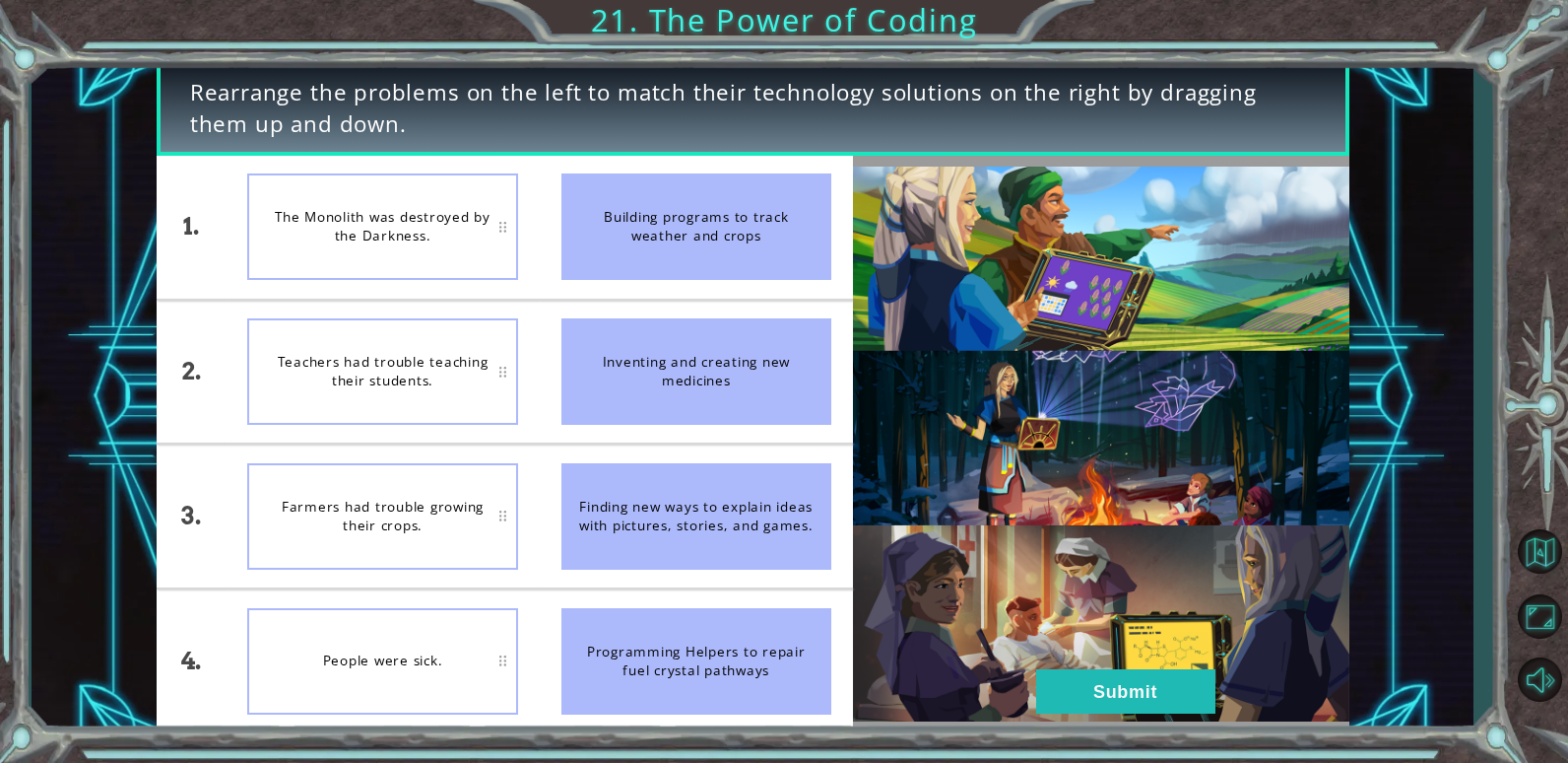
click at [574, 480] on div "Finding new ways to explain ideas with pictures, stories, and games." at bounding box center [696, 516] width 270 height 106
click at [623, 512] on div "Finding new ways to explain ideas with pictures, stories, and games." at bounding box center [696, 516] width 270 height 106
click at [620, 520] on div "Finding new ways to explain ideas with pictures, stories, and games." at bounding box center [696, 516] width 270 height 106
click at [620, 522] on div "Finding new ways to explain ideas with pictures, stories, and games." at bounding box center [696, 516] width 270 height 106
click at [1159, 687] on button "Submit" at bounding box center [1126, 691] width 180 height 45
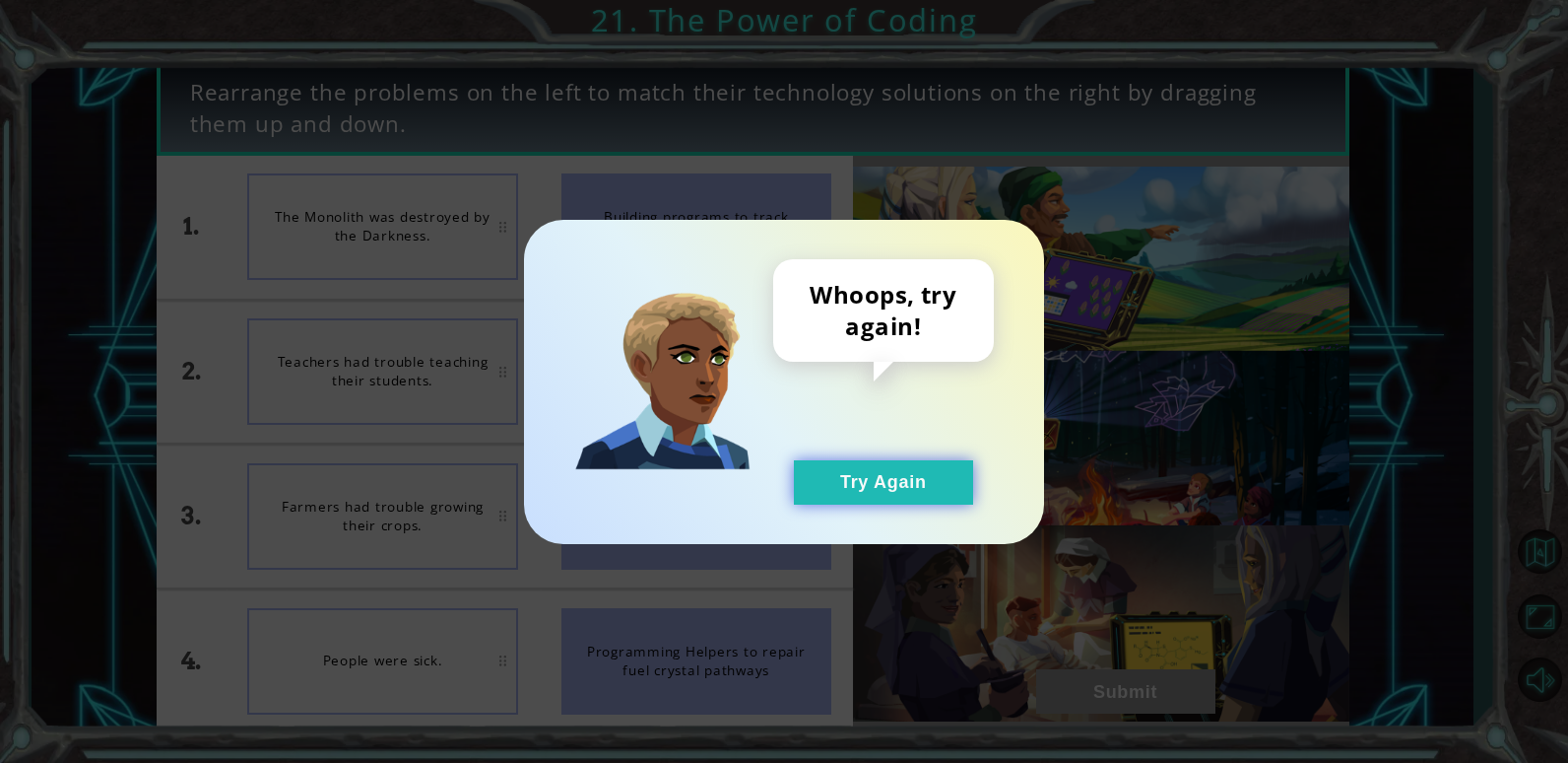
click at [855, 470] on button "Try Again" at bounding box center [884, 482] width 180 height 45
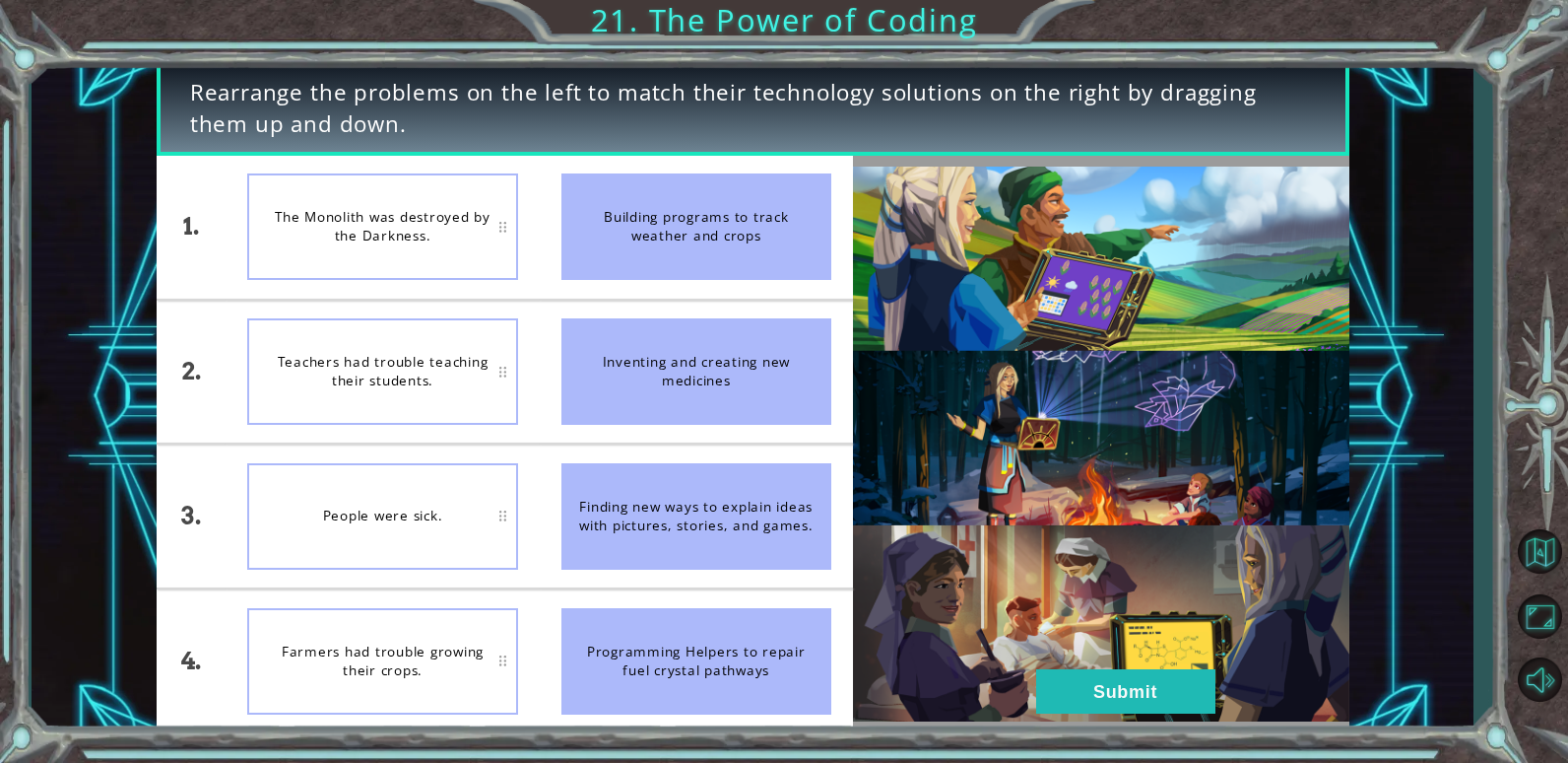
drag, startPoint x: 387, startPoint y: 234, endPoint x: 514, endPoint y: 247, distance: 127.7
drag, startPoint x: 832, startPoint y: 249, endPoint x: 794, endPoint y: 254, distance: 38.3
click at [800, 255] on li "Building programs to track weather and crops" at bounding box center [696, 227] width 313 height 143
drag, startPoint x: 792, startPoint y: 243, endPoint x: 1136, endPoint y: 188, distance: 348.4
click at [510, 304] on div "1. 2. 3. 4. The Monolith was destroyed by the Darkness. Teachers had trouble te…" at bounding box center [505, 444] width 696 height 576
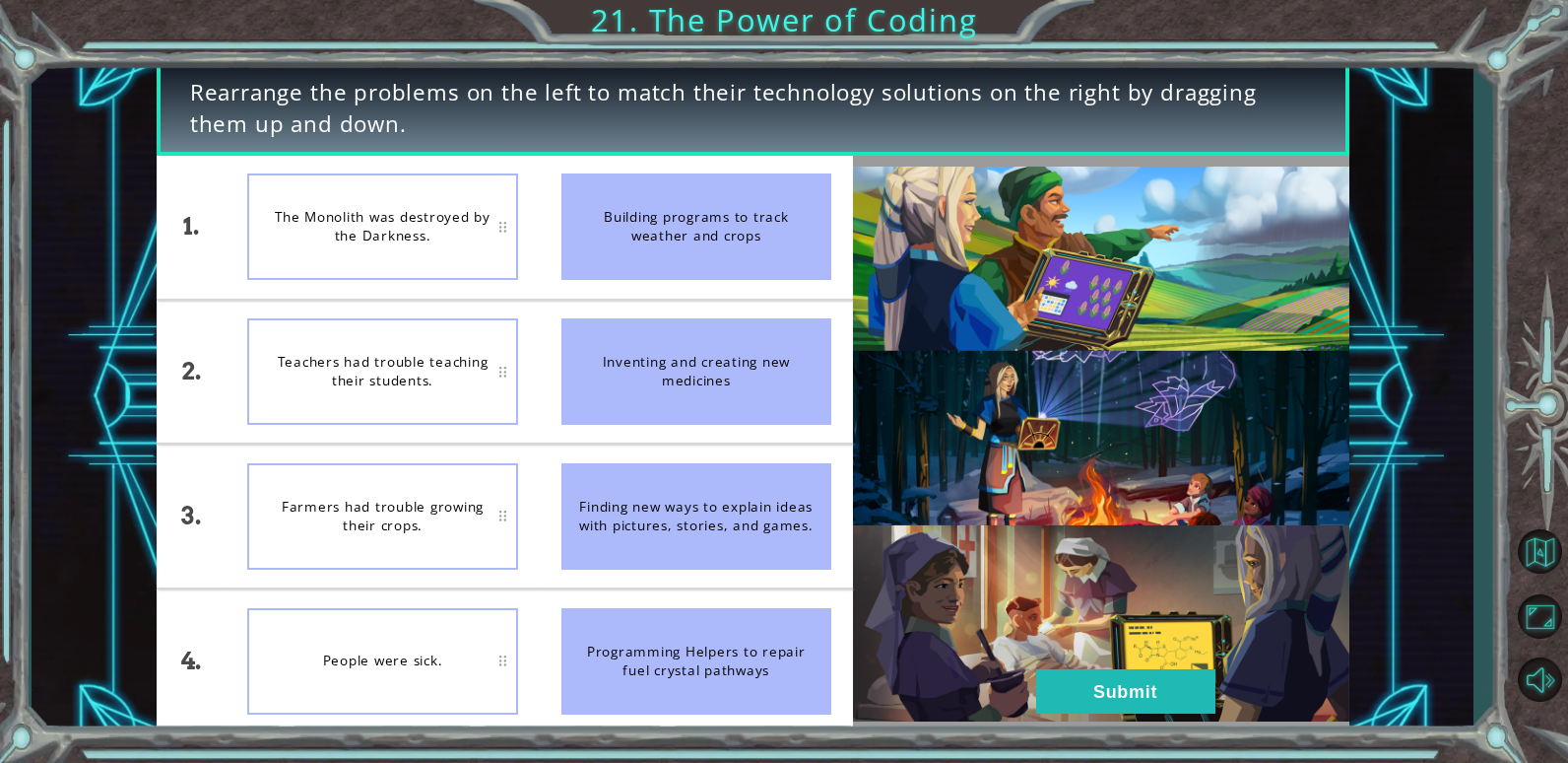
click at [1040, 138] on span "Rearrange the problems on the left to match their technology solutions on the r…" at bounding box center [753, 108] width 1126 height 64
drag, startPoint x: 841, startPoint y: 208, endPoint x: 824, endPoint y: 230, distance: 27.8
click at [824, 230] on li "Building programs to track weather and crops" at bounding box center [696, 227] width 313 height 143
click at [792, 238] on div "Building programs to track weather and crops" at bounding box center [696, 226] width 270 height 106
click at [788, 218] on div "Building programs to track weather and crops" at bounding box center [696, 226] width 270 height 106
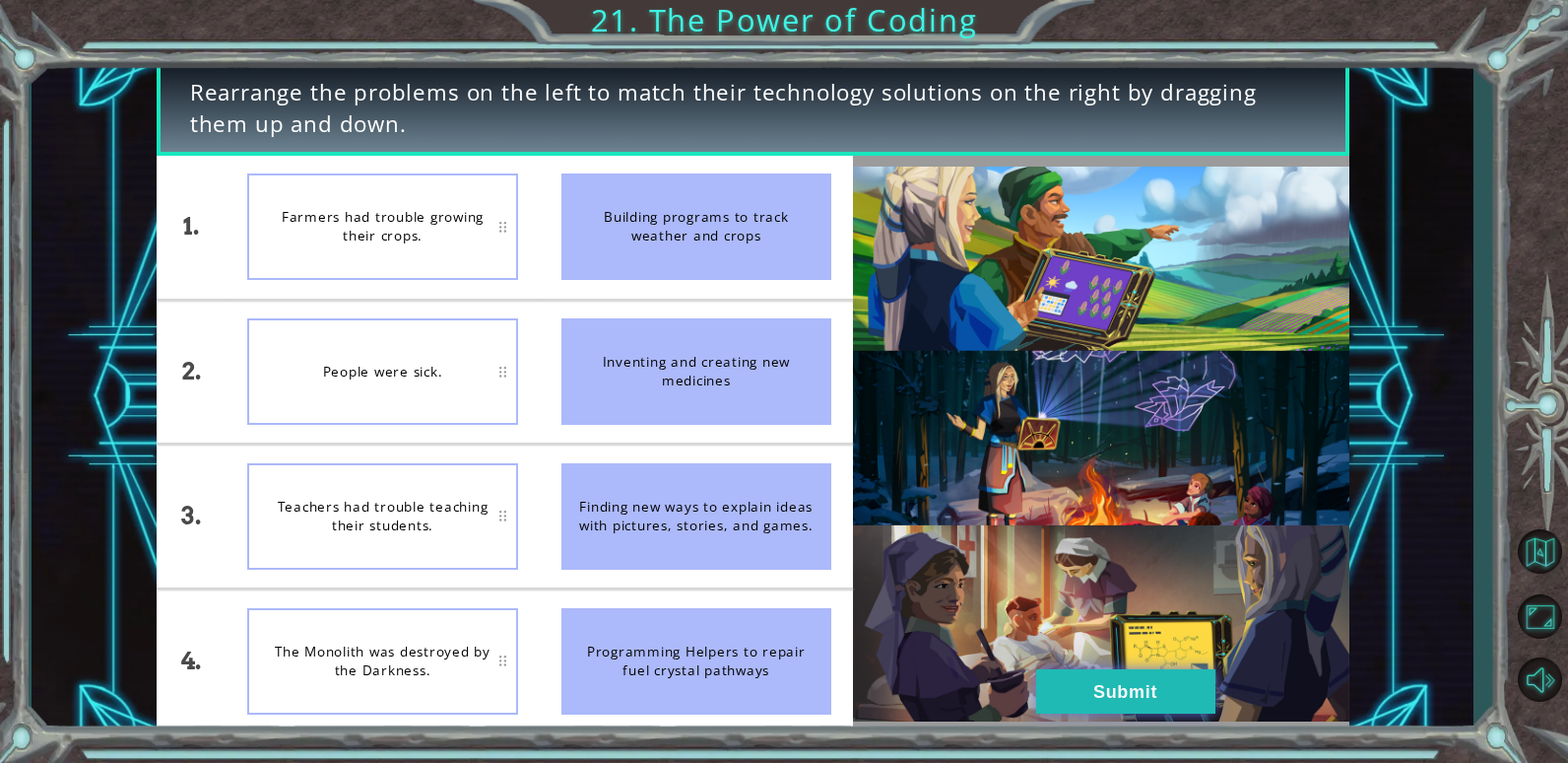
click at [1068, 699] on button "Submit" at bounding box center [1126, 691] width 180 height 45
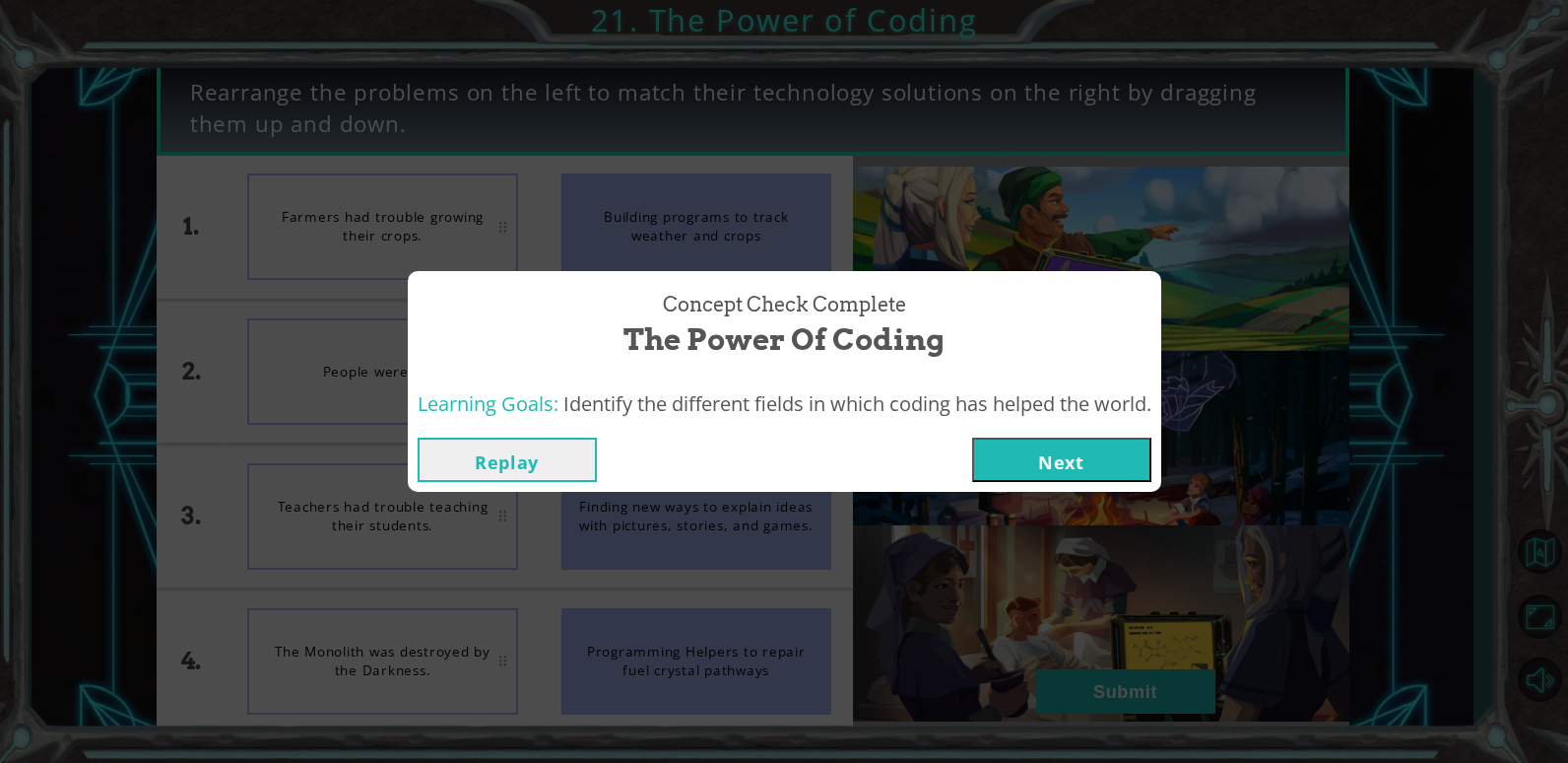
click at [1037, 496] on div "Concept Check Complete The Power of Coding Learning Goals: Identify the differe…" at bounding box center [784, 381] width 1568 height 763
click at [1038, 478] on button "Next" at bounding box center [1061, 459] width 180 height 45
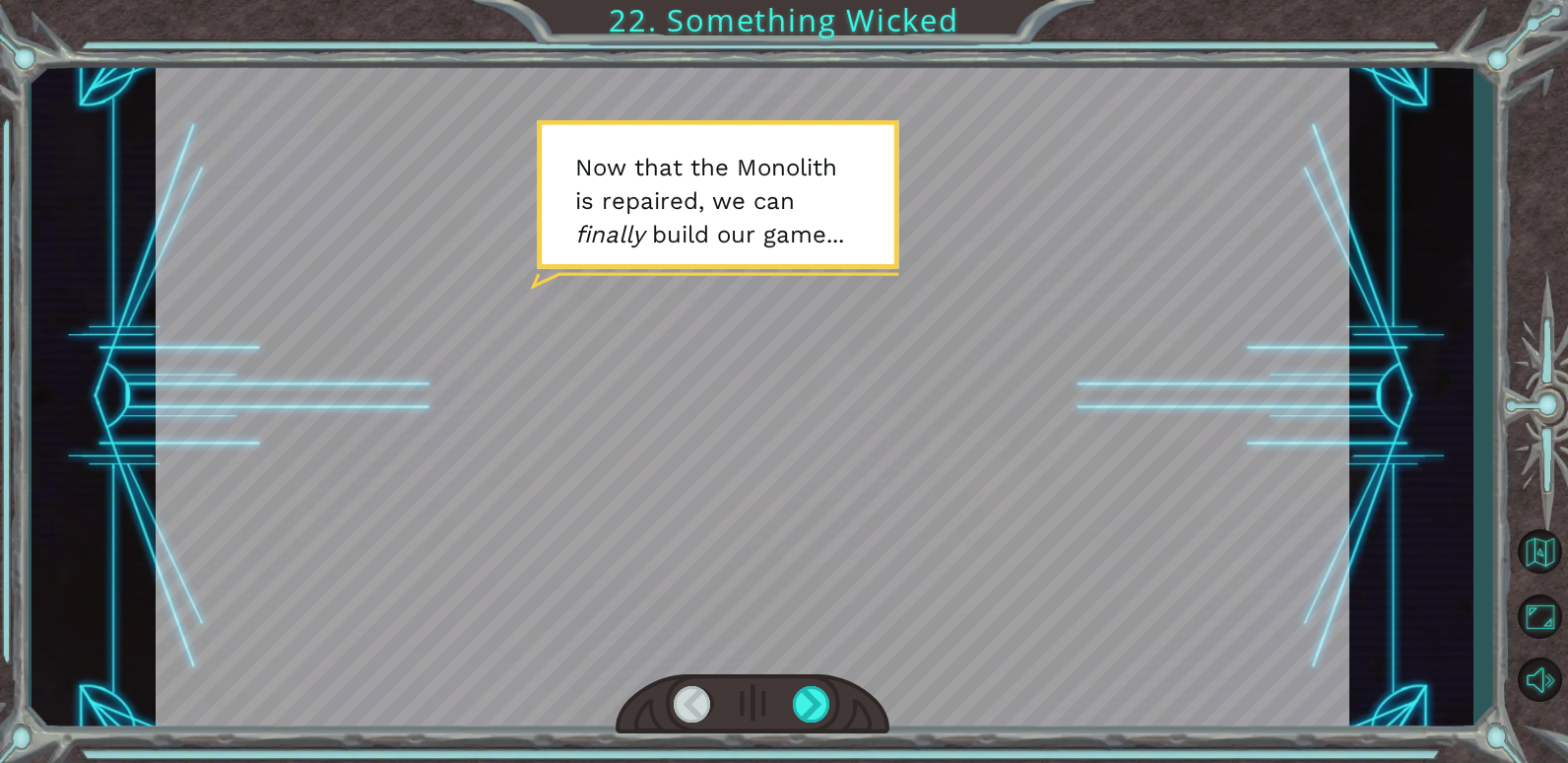
drag, startPoint x: 771, startPoint y: 673, endPoint x: 788, endPoint y: 669, distance: 17.5
click at [772, 674] on div at bounding box center [753, 703] width 275 height 61
click at [814, 710] on div at bounding box center [812, 703] width 39 height 37
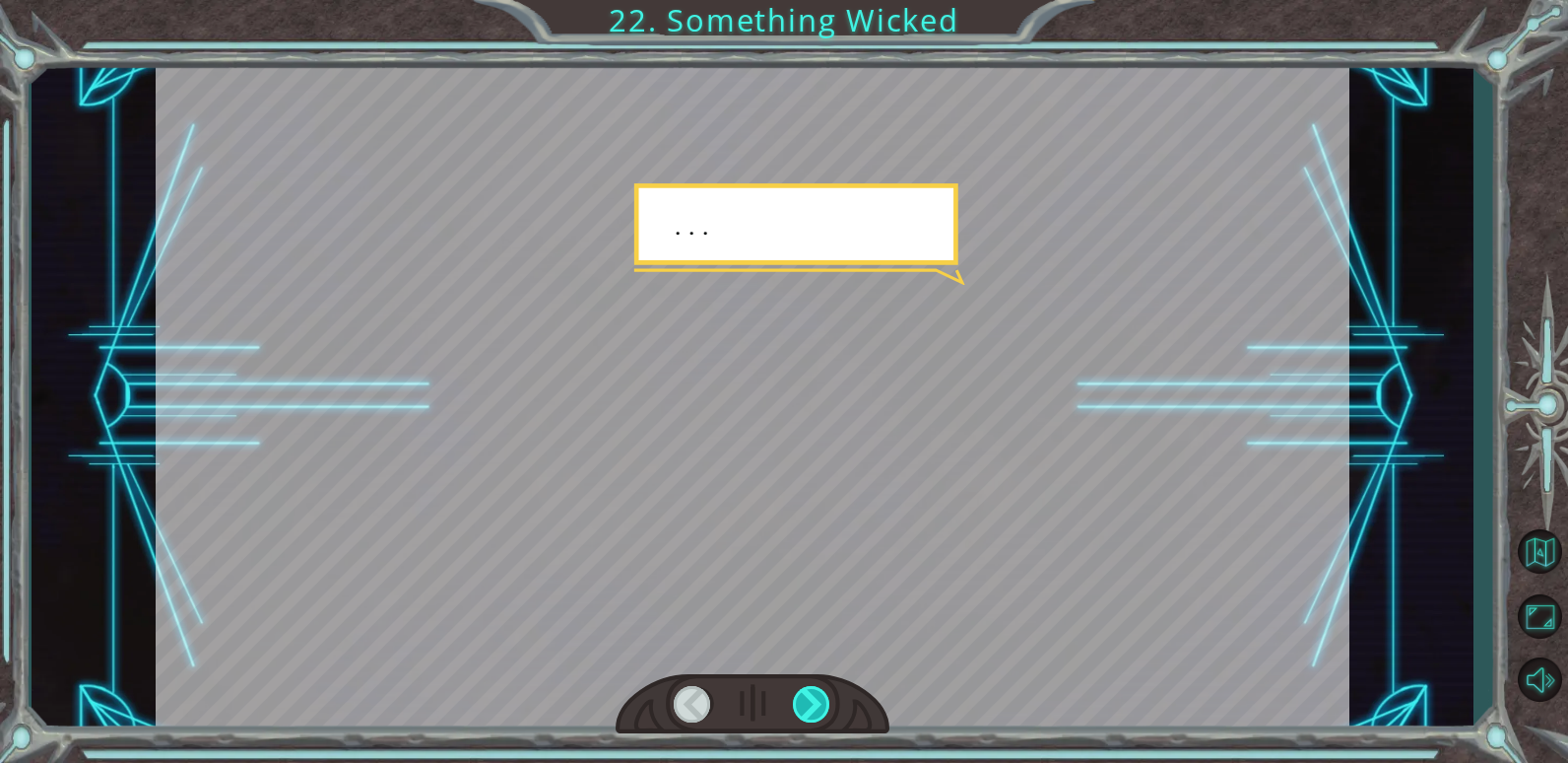
click at [814, 708] on div at bounding box center [812, 703] width 39 height 37
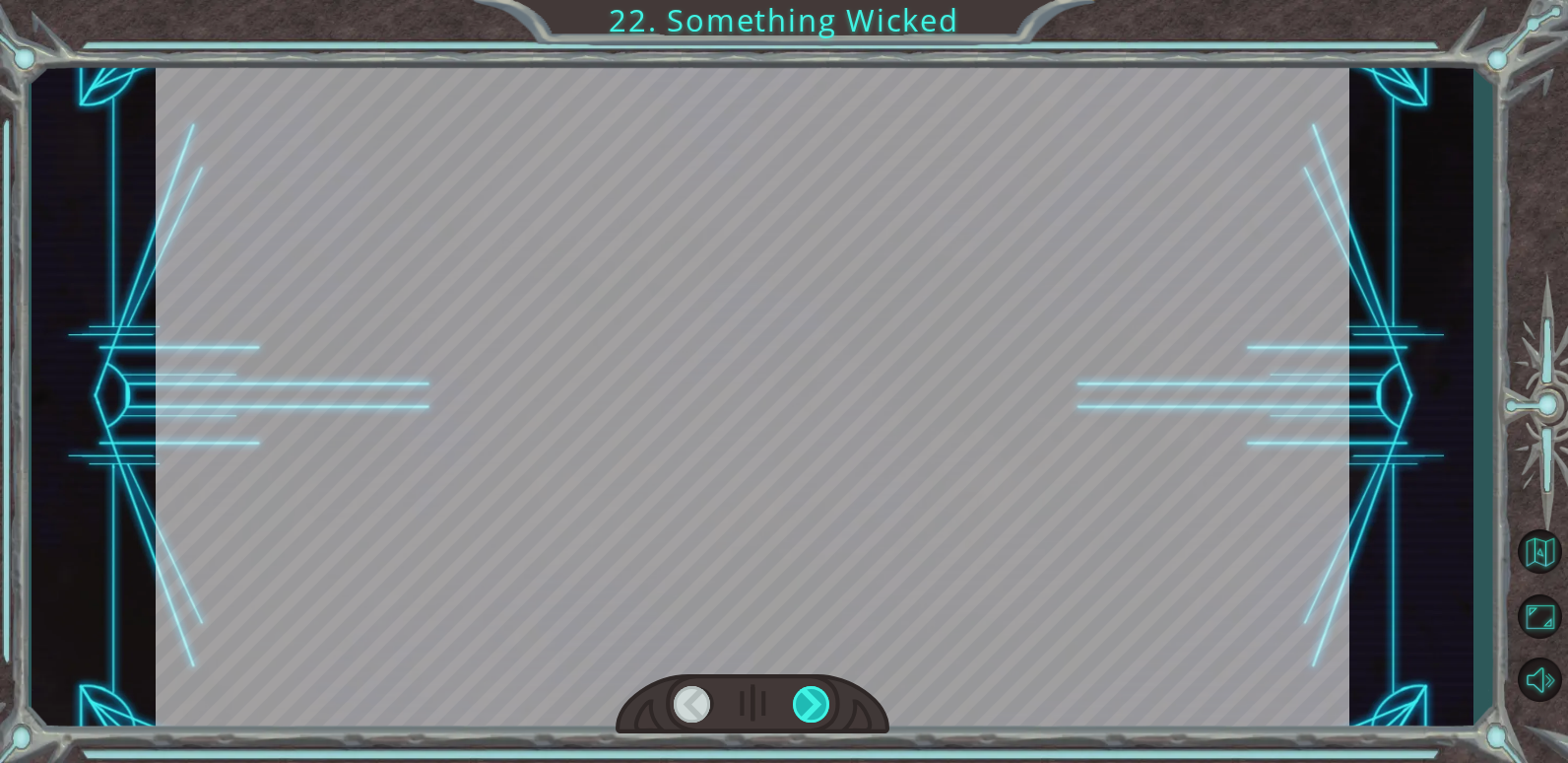
click at [812, 705] on div at bounding box center [812, 703] width 39 height 37
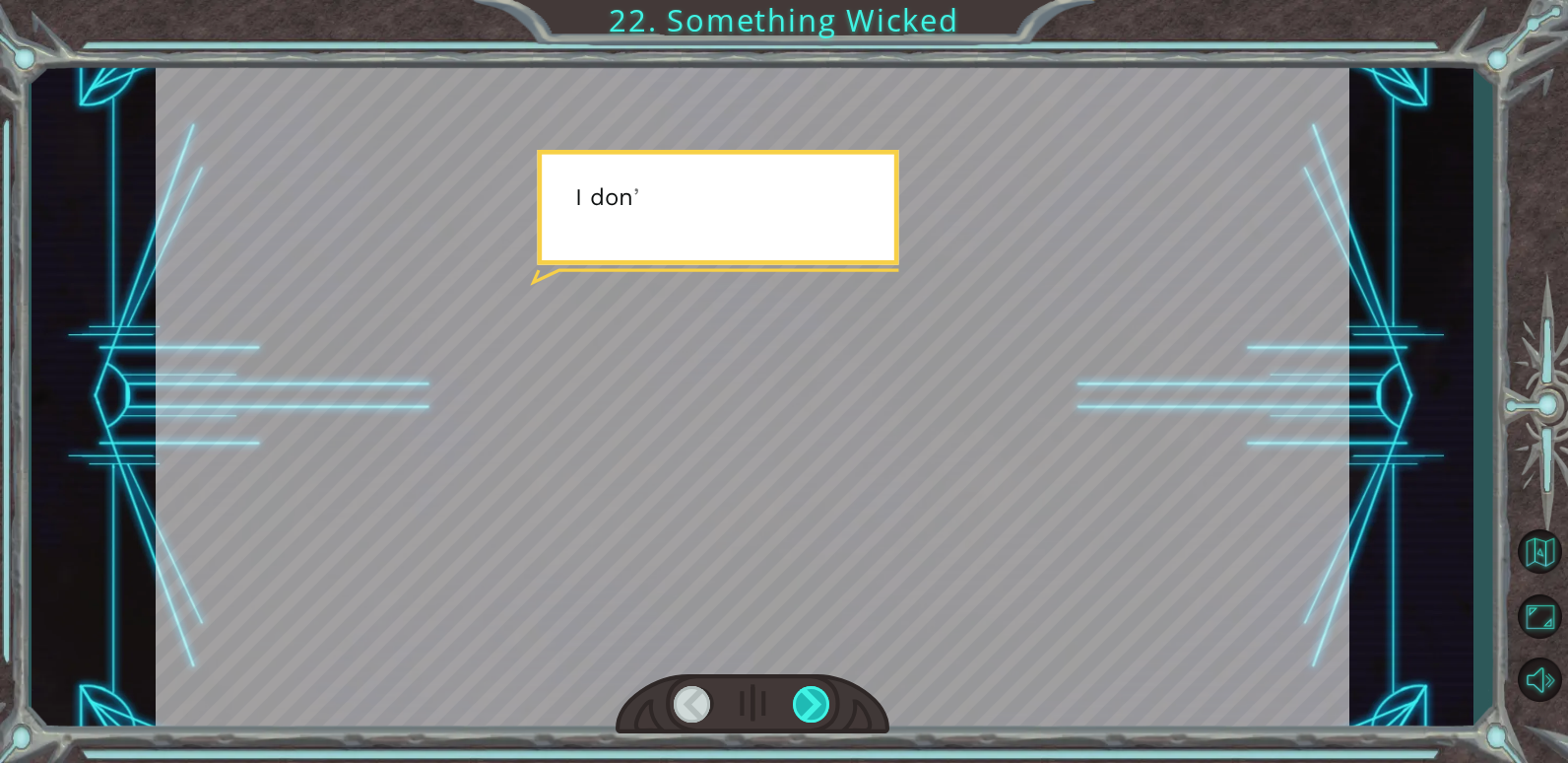
click at [812, 703] on div at bounding box center [812, 703] width 39 height 37
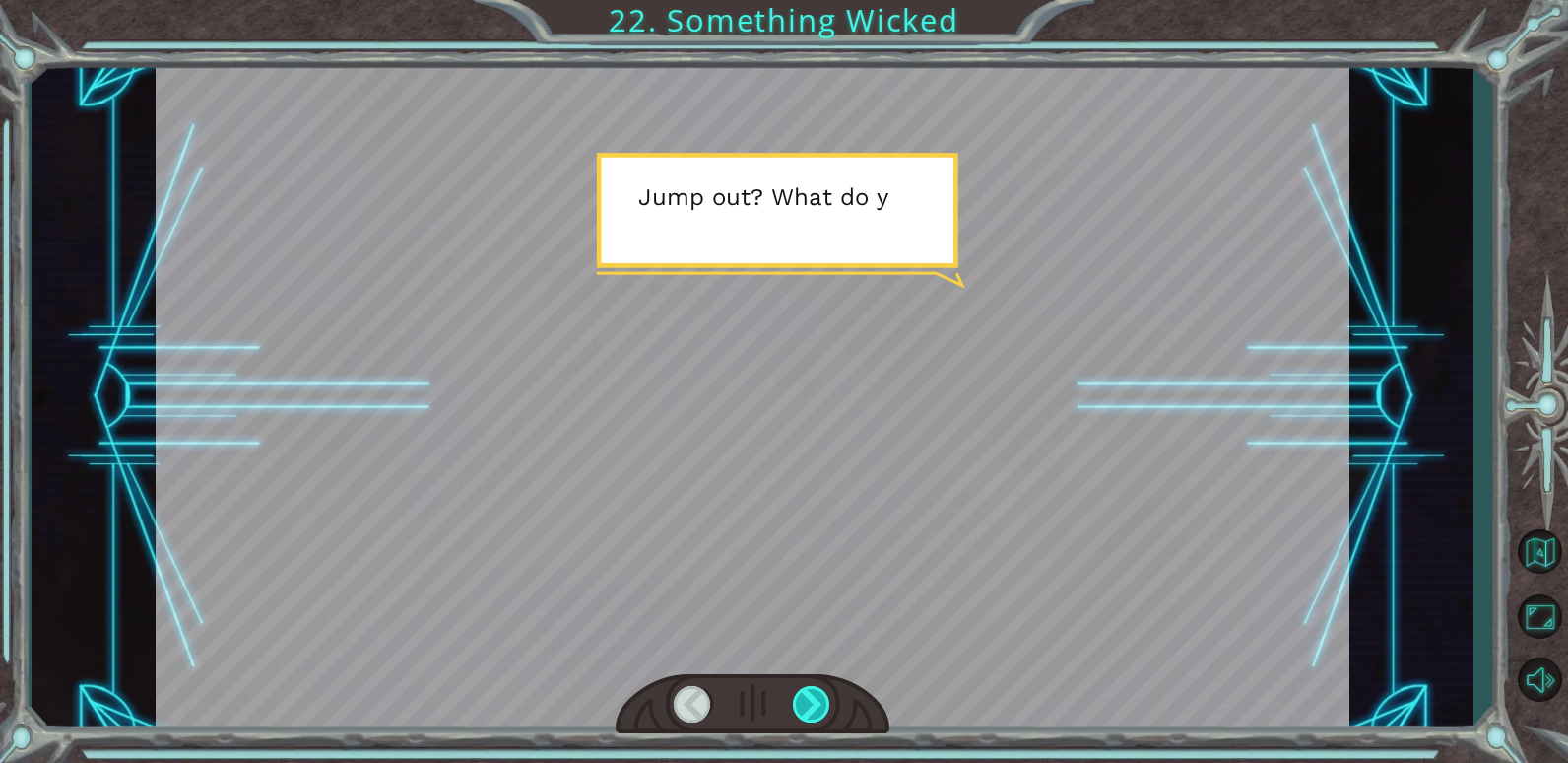
click at [808, 708] on div at bounding box center [812, 703] width 39 height 37
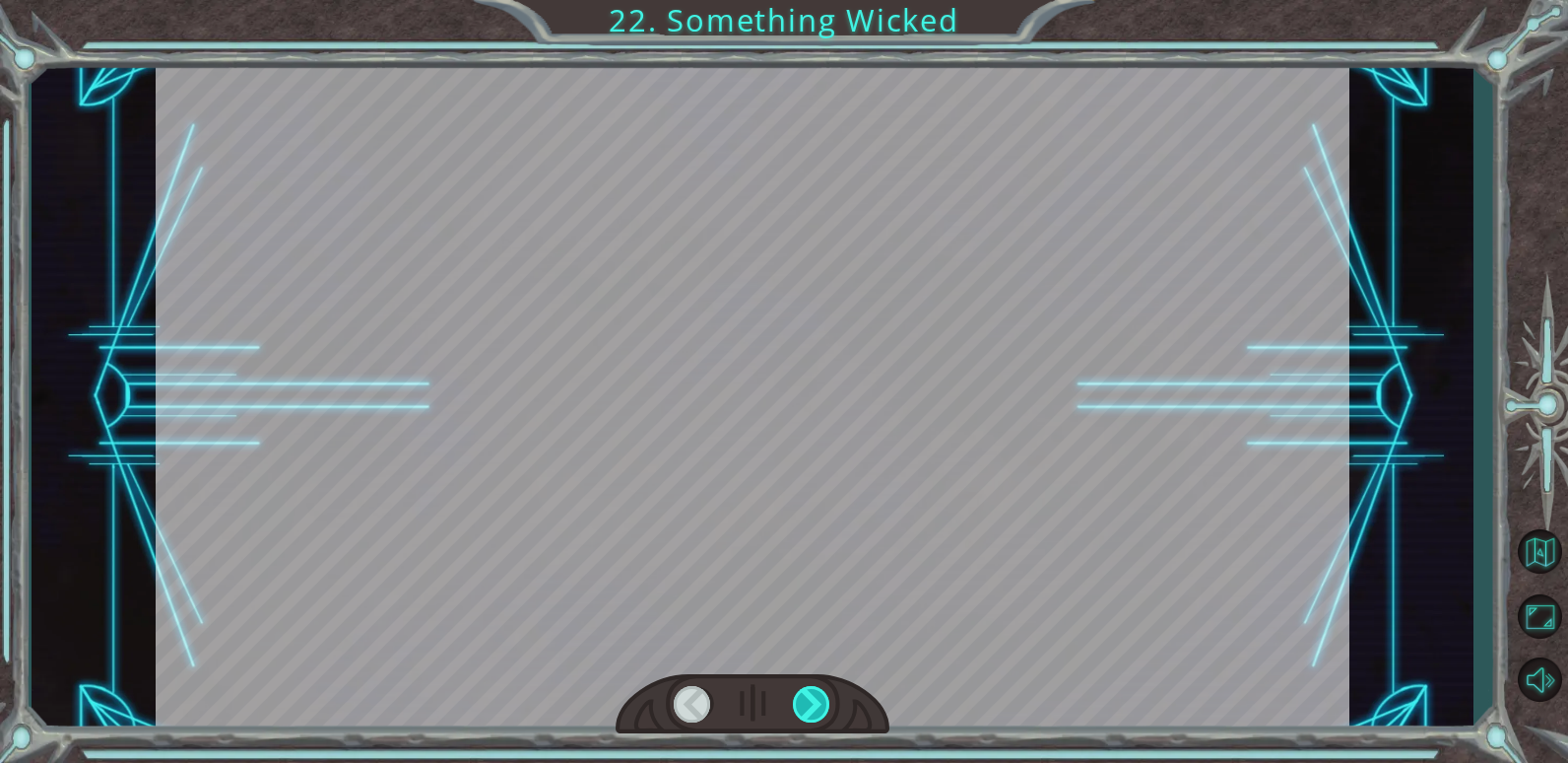
click at [808, 708] on div at bounding box center [812, 703] width 39 height 37
click at [810, 689] on div at bounding box center [812, 703] width 39 height 37
click at [810, 0] on div "Temporary Text N o w t h a t t h e M o n o l i t h i s r e p a i r e d , w e c …" at bounding box center [784, 0] width 1568 height 0
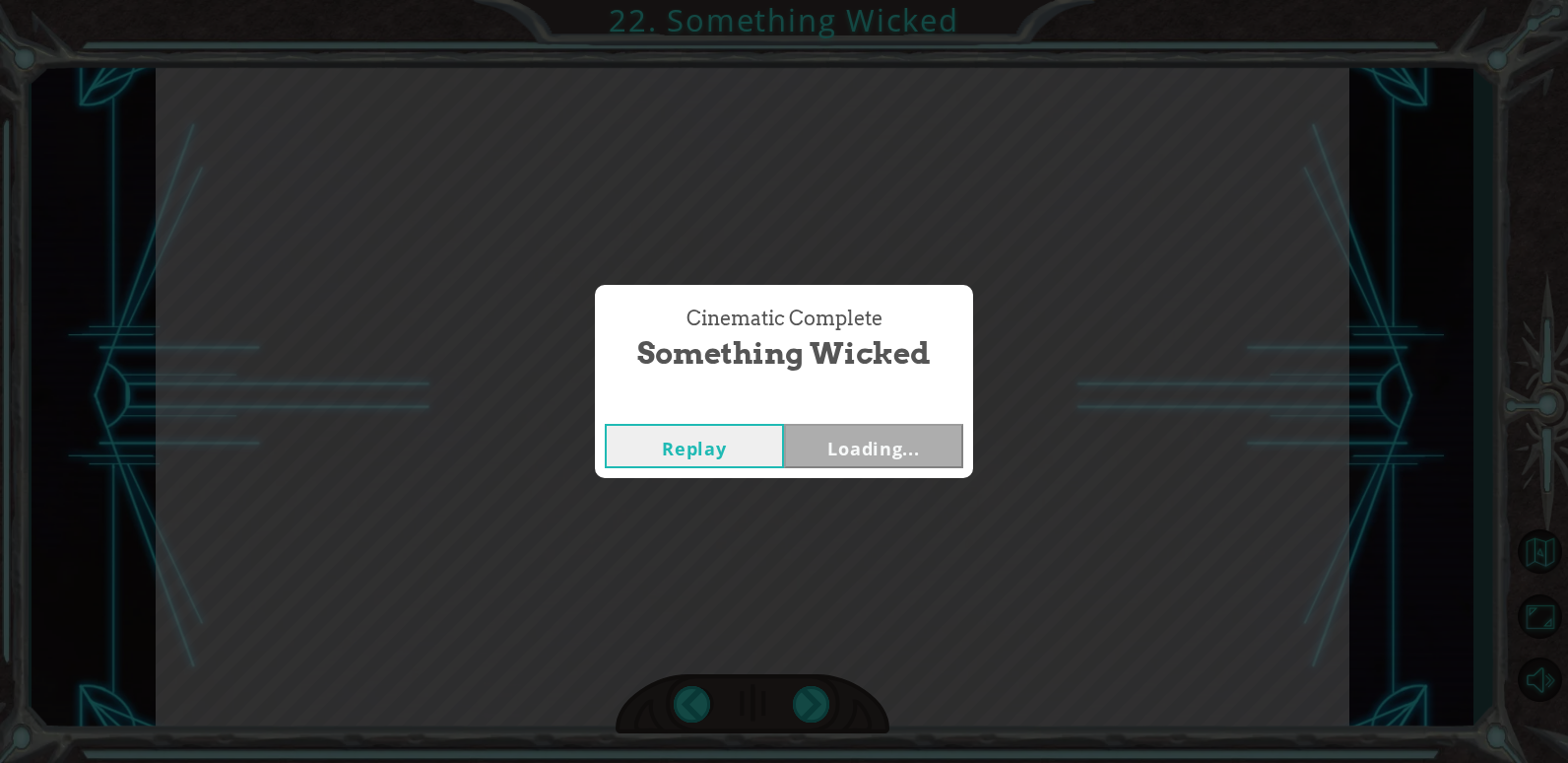
click at [813, 683] on div "Cinematic Complete Something Wicked Replay Loading..." at bounding box center [784, 381] width 1568 height 763
click at [813, 683] on div "Cinematic Complete Something Wicked Replay Next" at bounding box center [784, 381] width 1568 height 763
drag, startPoint x: 813, startPoint y: 683, endPoint x: 1019, endPoint y: 555, distance: 242.5
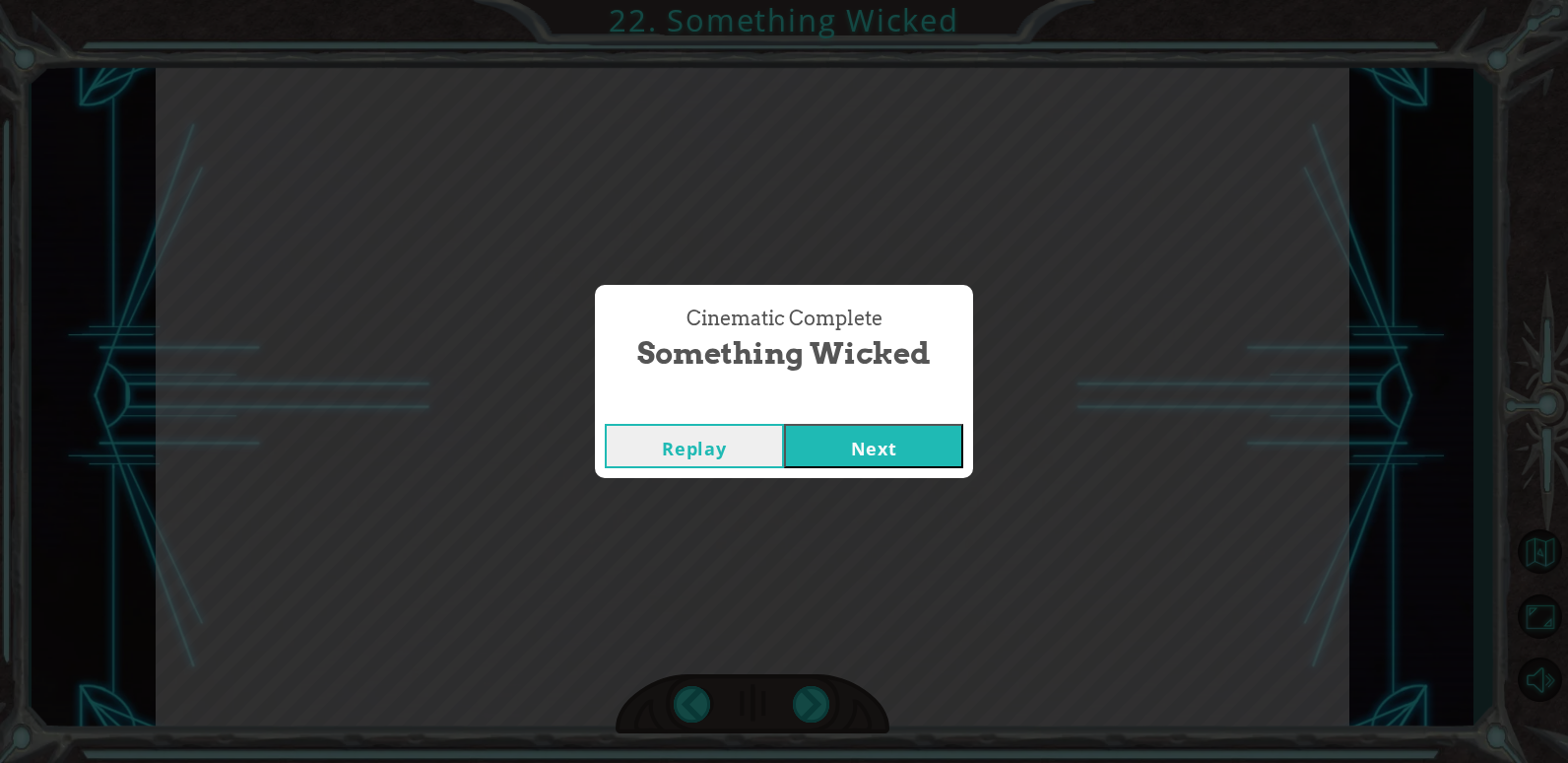
click at [1019, 557] on div "Cinematic Complete Something Wicked Replay Next" at bounding box center [784, 381] width 1568 height 763
click at [1011, 482] on div "Cinematic Complete Something Wicked Replay Next" at bounding box center [784, 381] width 1568 height 763
click at [905, 445] on button "Next" at bounding box center [874, 445] width 180 height 45
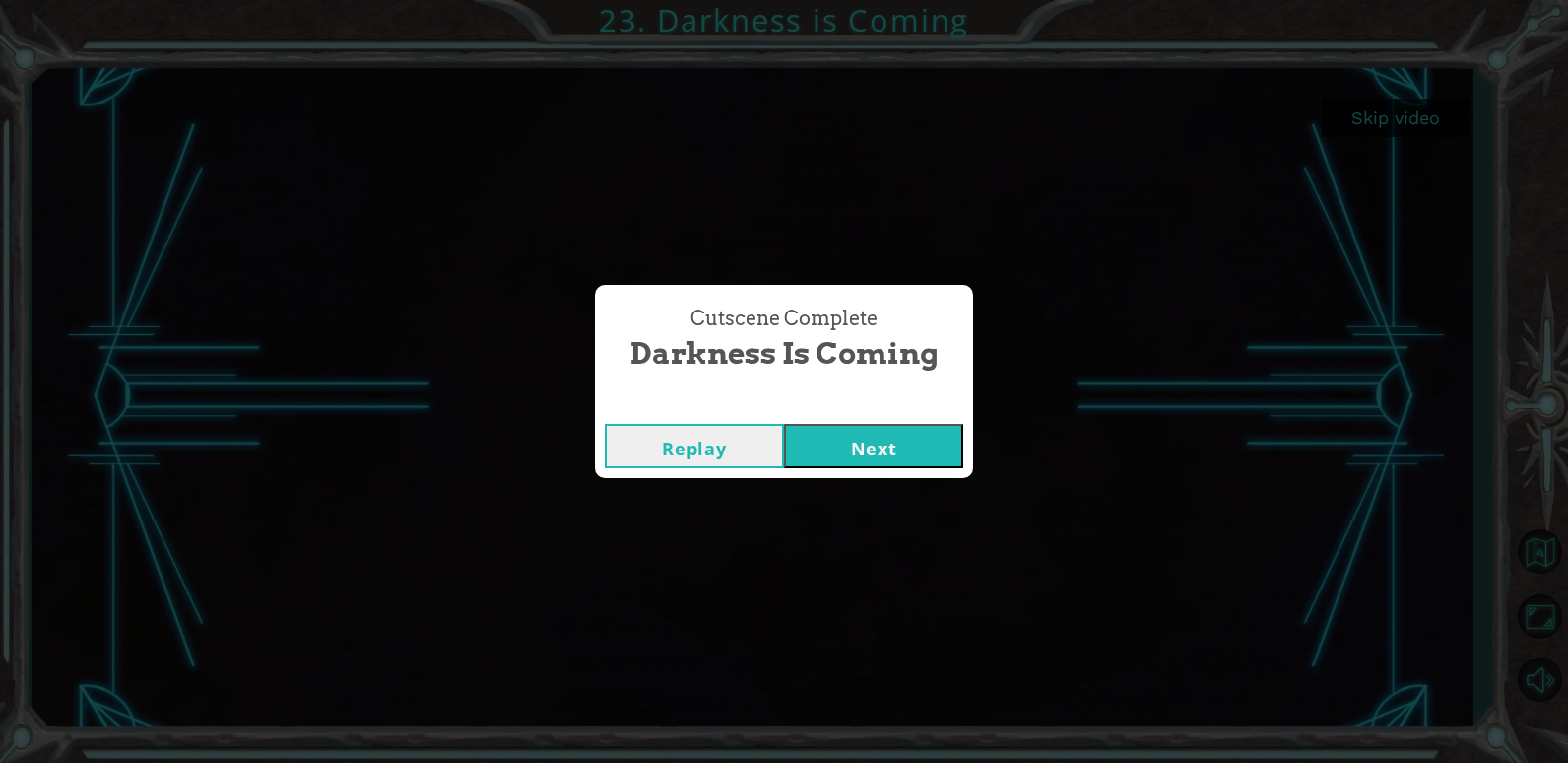
click at [908, 430] on button "Next" at bounding box center [874, 445] width 180 height 45
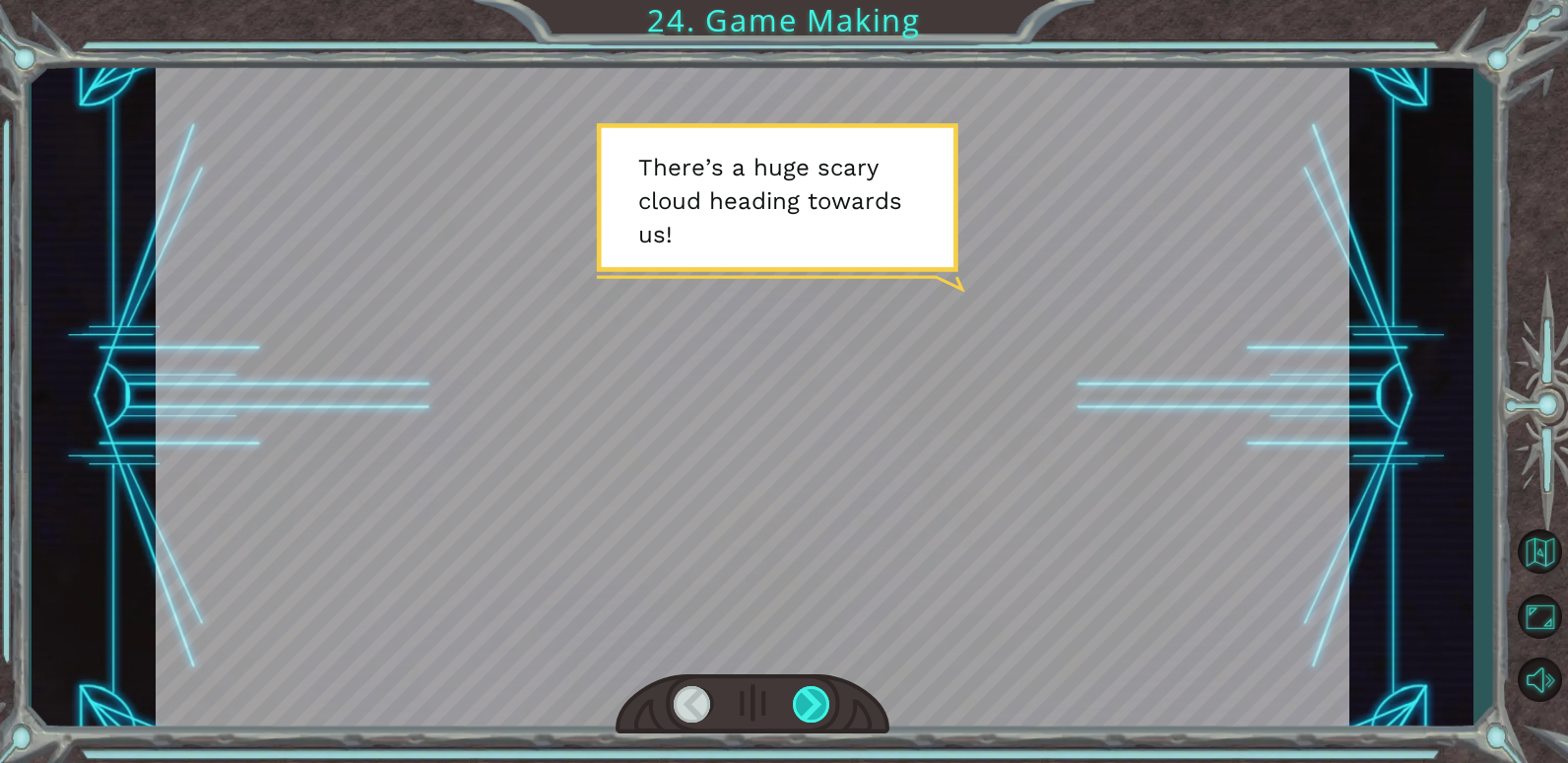
click at [795, 704] on div at bounding box center [812, 703] width 39 height 37
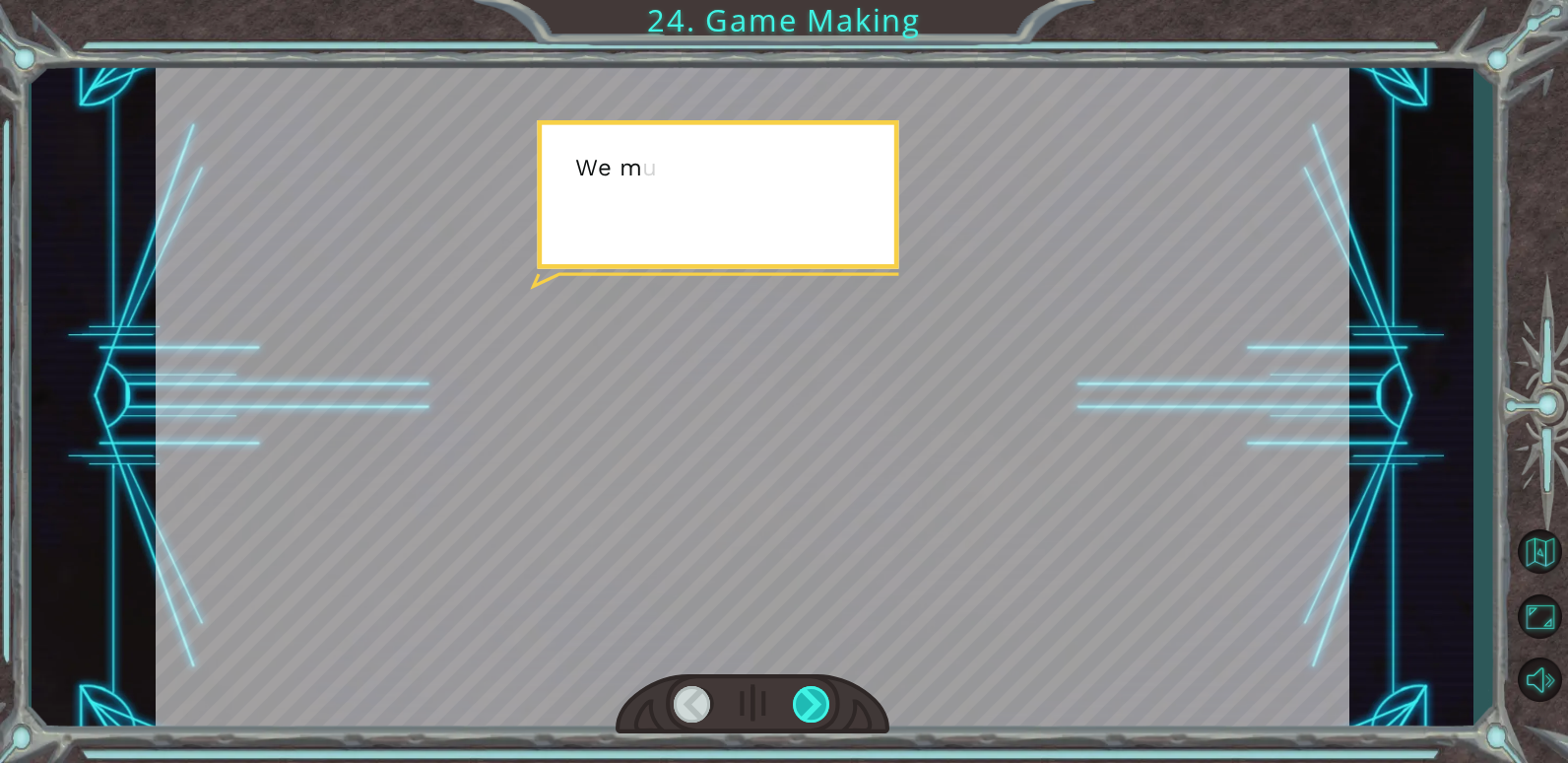
click at [795, 704] on div at bounding box center [812, 703] width 39 height 37
click at [796, 697] on div at bounding box center [812, 703] width 39 height 37
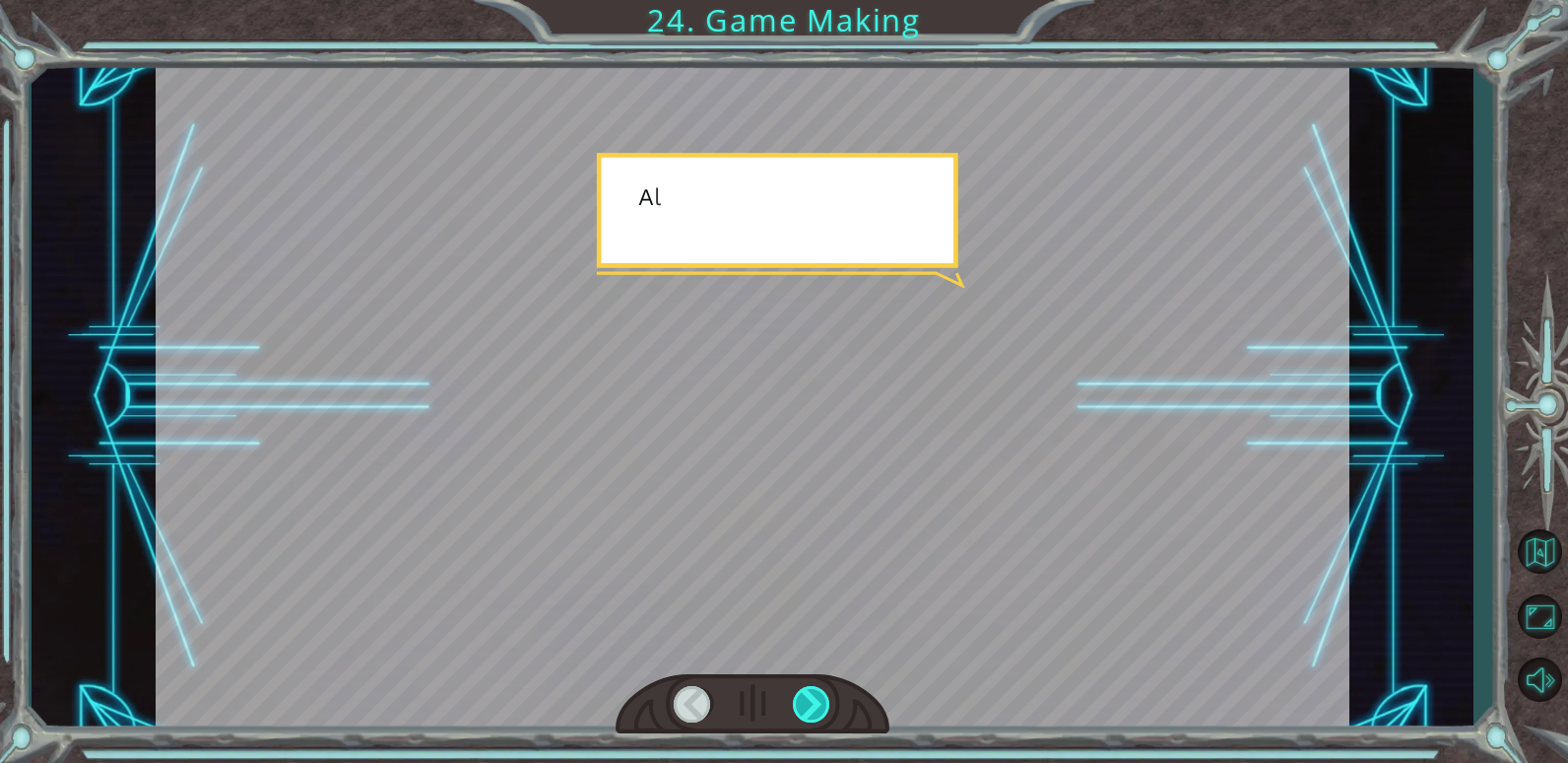
click at [796, 699] on div at bounding box center [812, 703] width 39 height 37
click at [796, 699] on div at bounding box center [812, 703] width 39 height 37
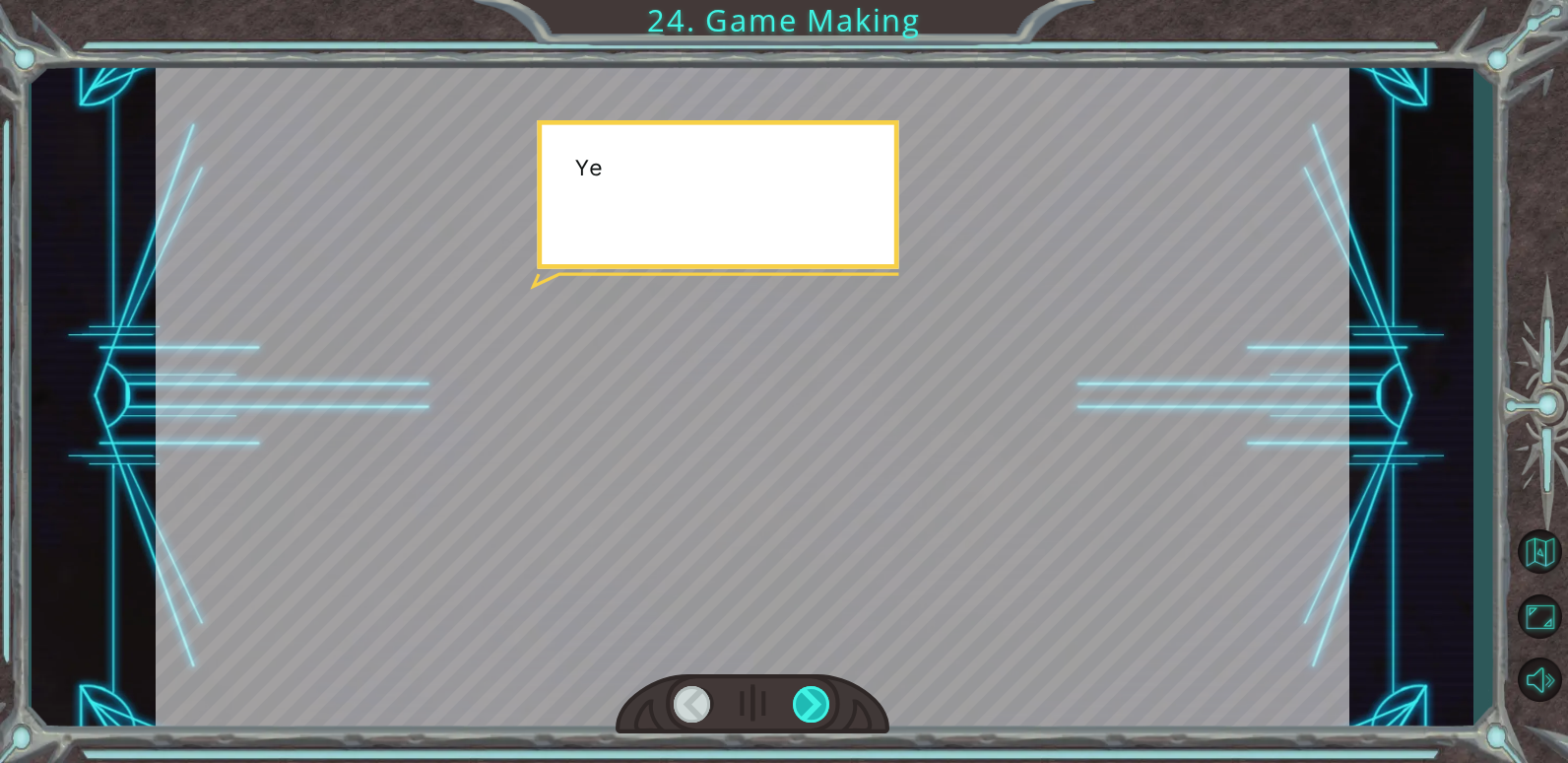
click at [796, 699] on div at bounding box center [812, 703] width 39 height 37
click at [793, 711] on div at bounding box center [812, 703] width 39 height 37
click at [794, 712] on div at bounding box center [812, 703] width 39 height 37
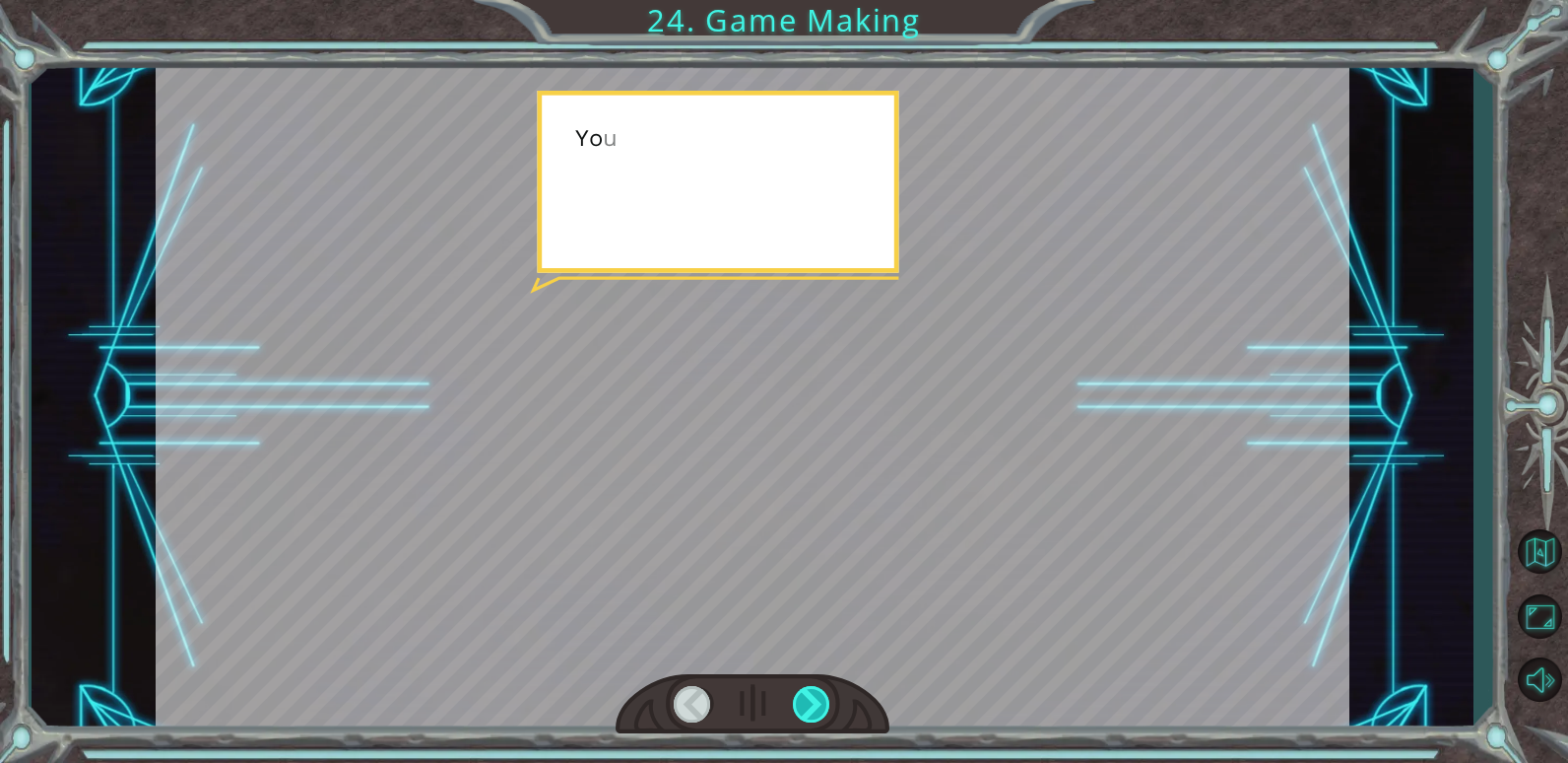
click at [797, 709] on div at bounding box center [812, 703] width 39 height 37
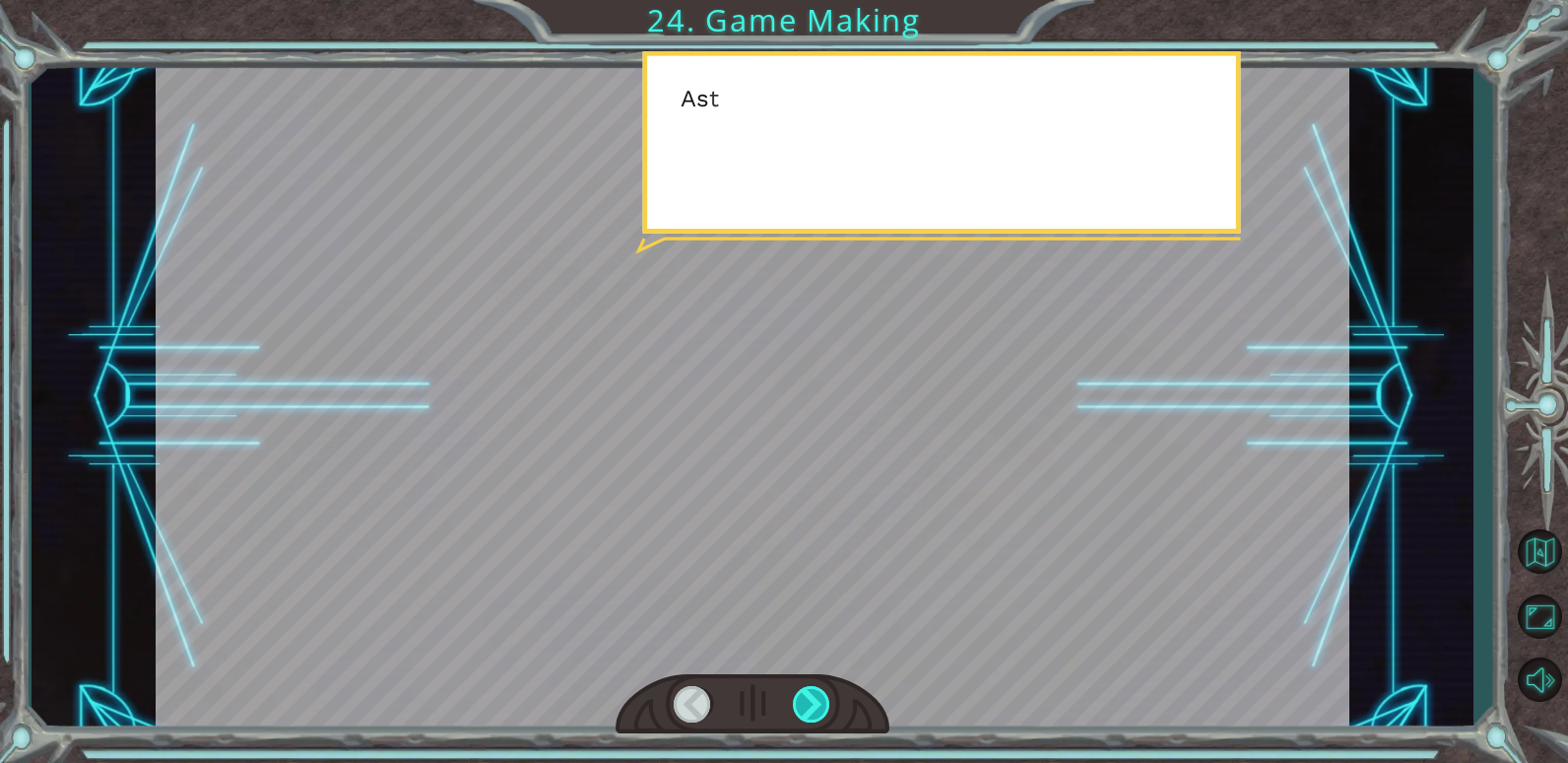
click at [797, 709] on div at bounding box center [812, 703] width 39 height 37
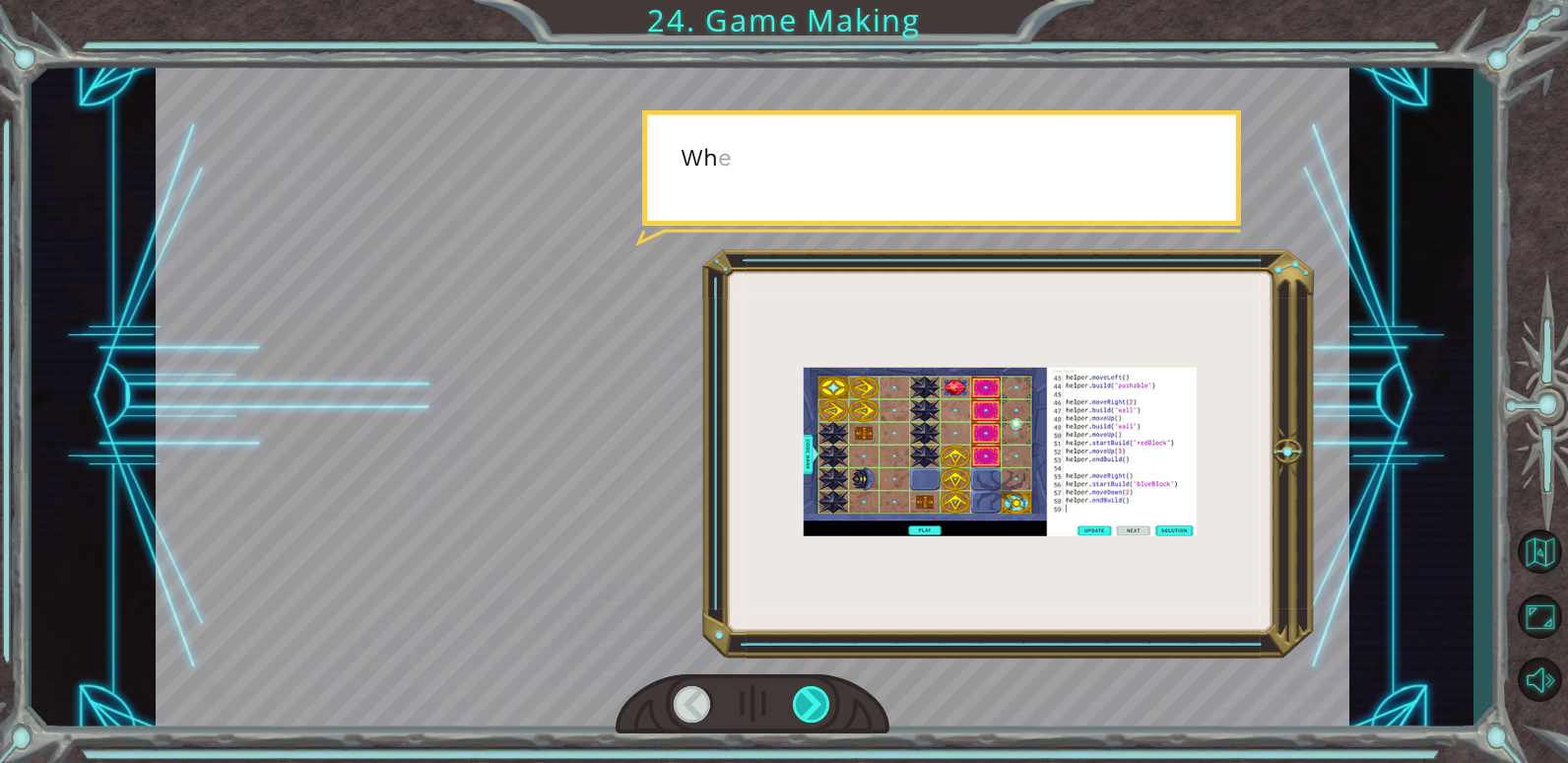
click at [797, 709] on div at bounding box center [812, 703] width 39 height 37
click at [796, 704] on div at bounding box center [812, 703] width 39 height 37
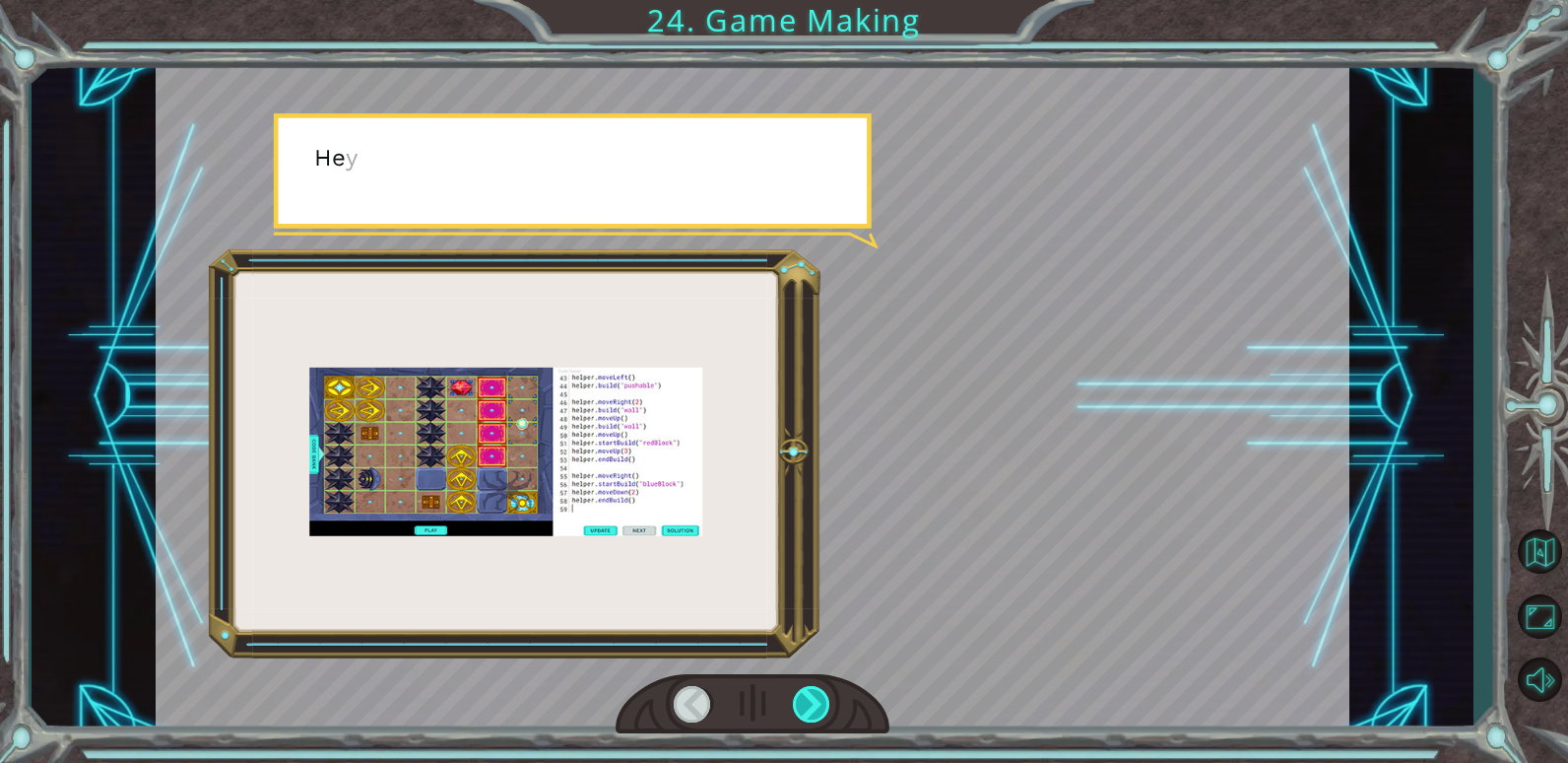
click at [796, 704] on div at bounding box center [812, 703] width 39 height 37
click at [795, 708] on div at bounding box center [812, 703] width 39 height 37
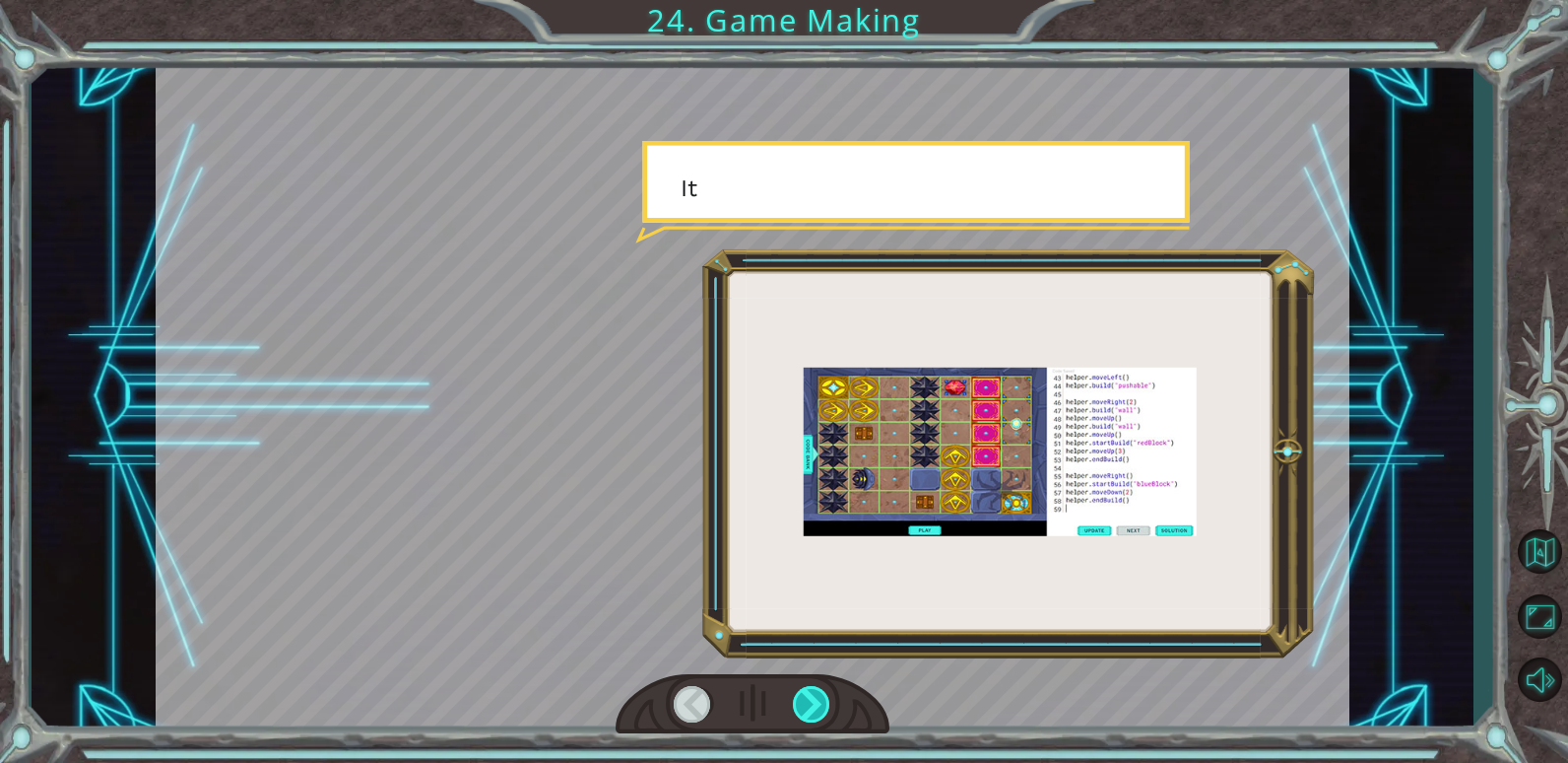
click at [795, 708] on div at bounding box center [812, 703] width 39 height 37
click at [793, 714] on div at bounding box center [812, 703] width 39 height 37
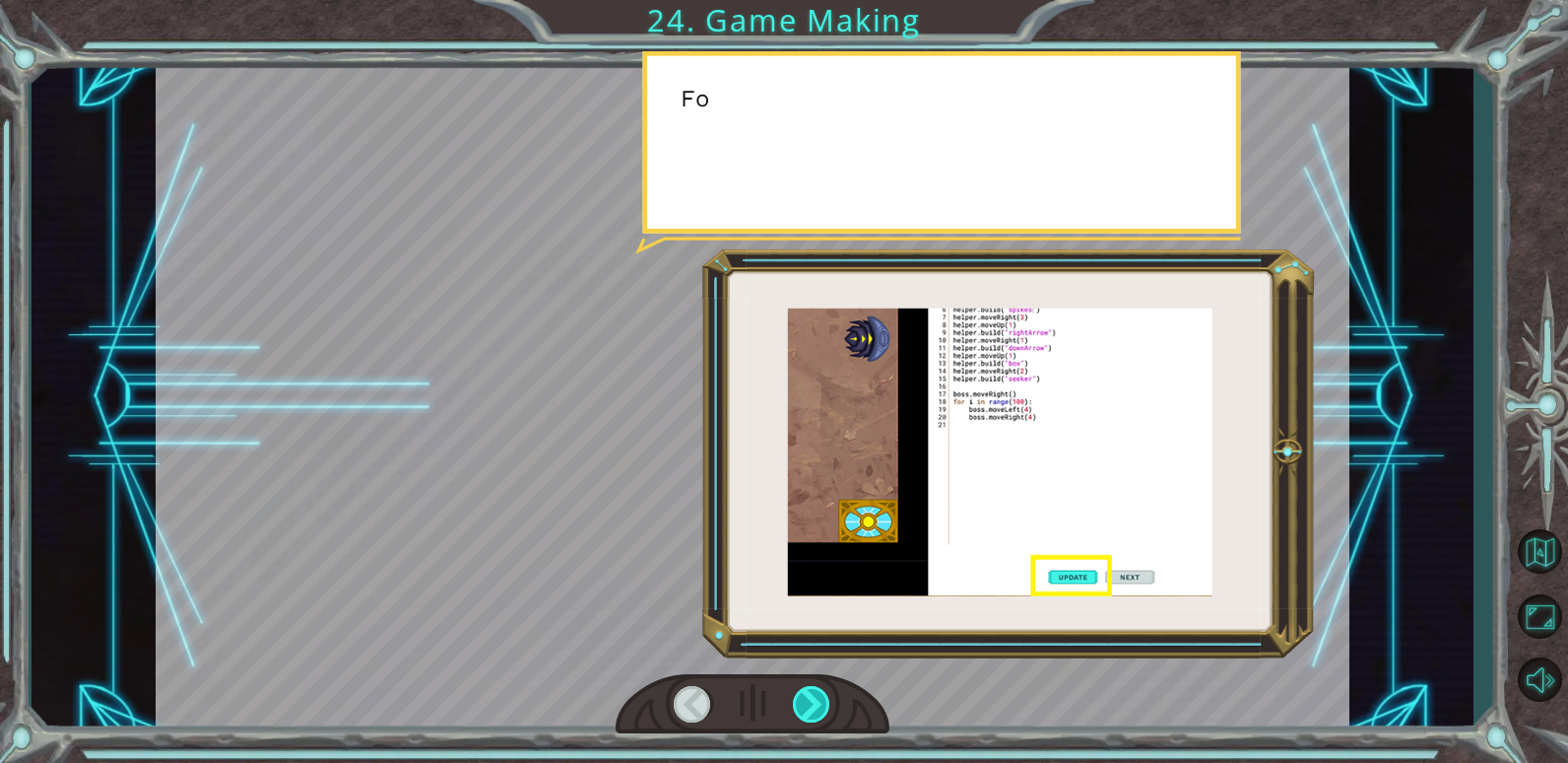
click at [793, 714] on div at bounding box center [812, 703] width 39 height 37
drag, startPoint x: 793, startPoint y: 714, endPoint x: 791, endPoint y: 724, distance: 10.2
click at [791, 724] on div at bounding box center [753, 703] width 275 height 61
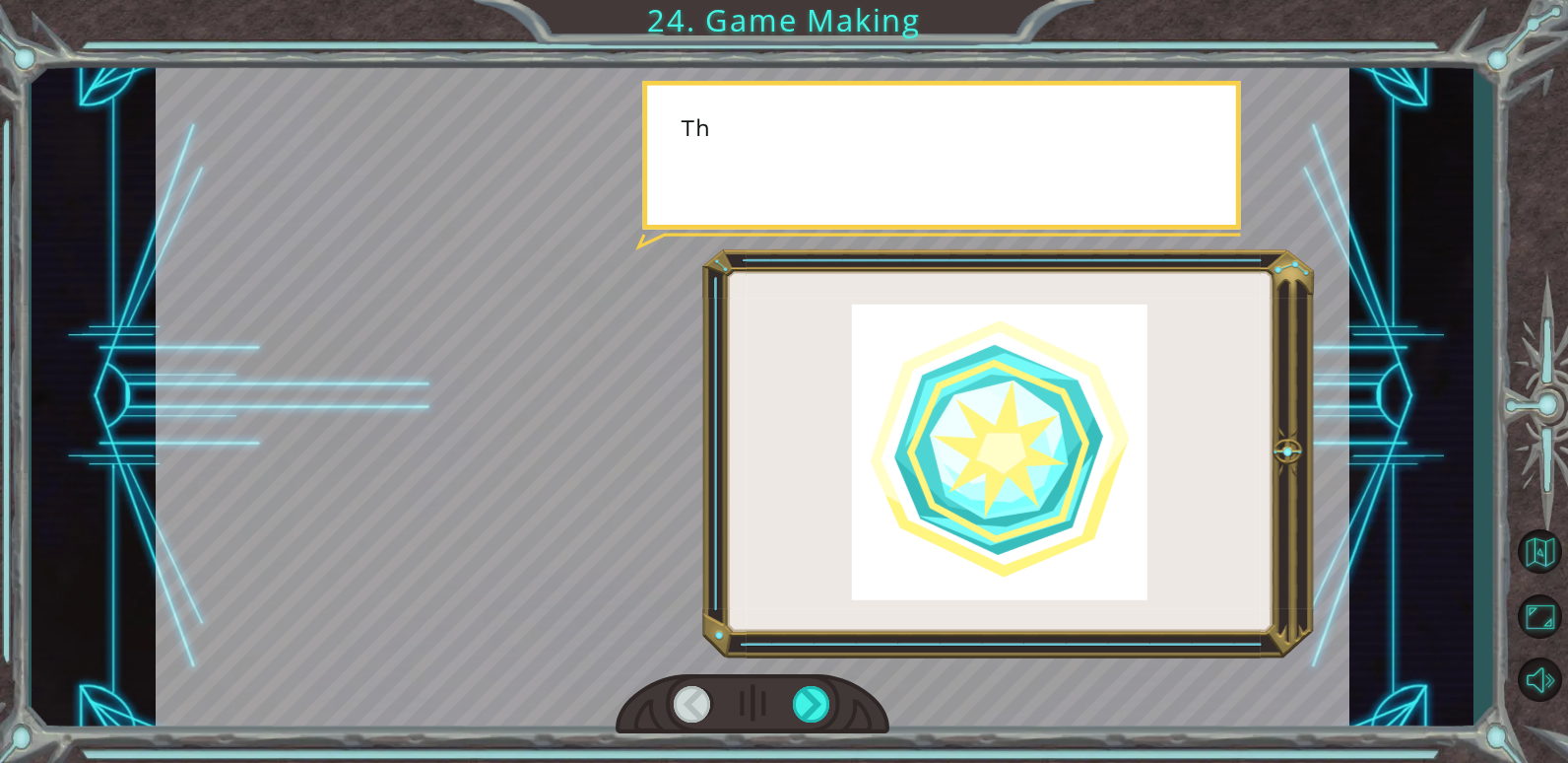
click at [791, 721] on div at bounding box center [753, 703] width 275 height 61
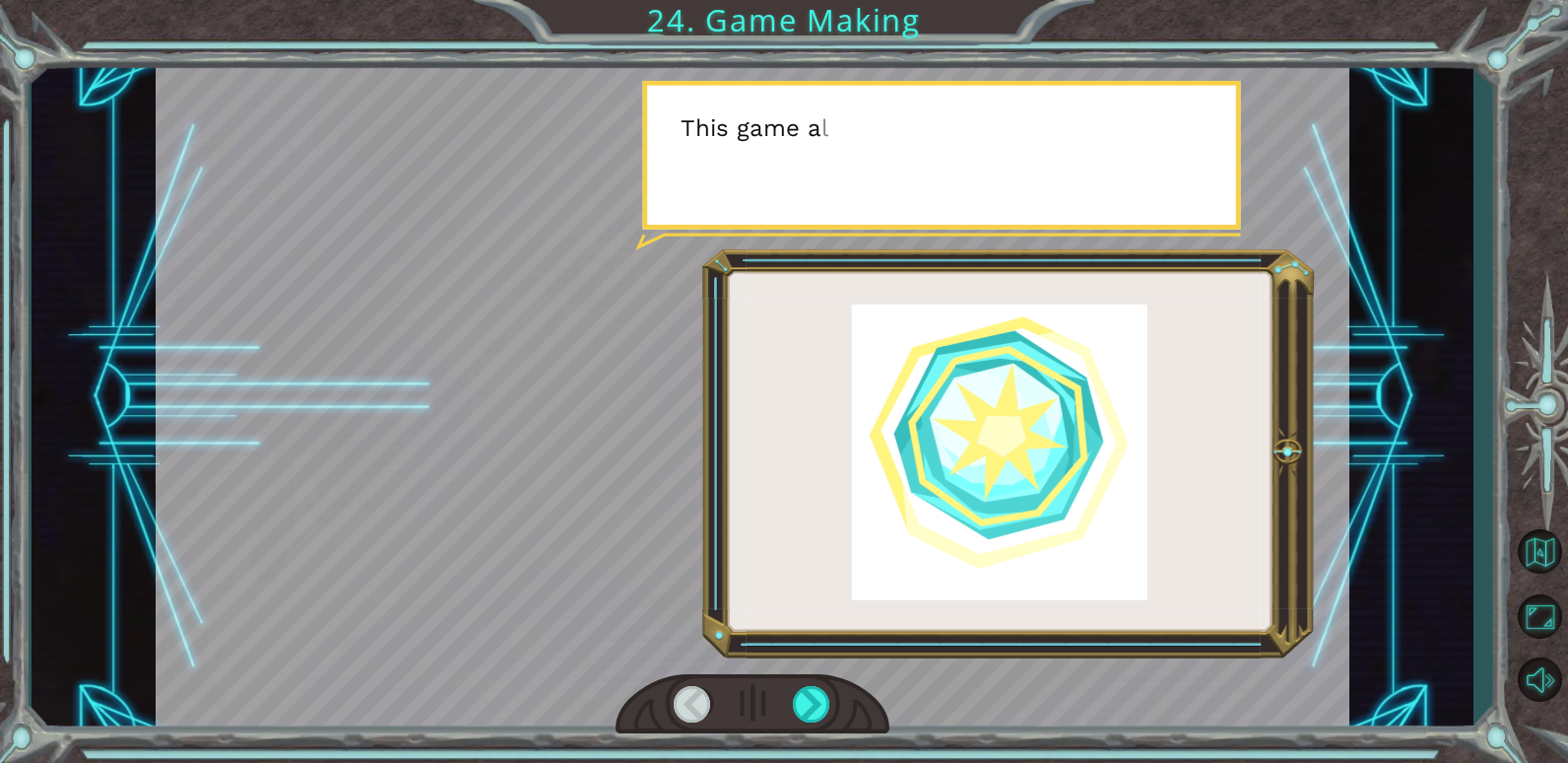
click at [791, 721] on div at bounding box center [753, 703] width 275 height 61
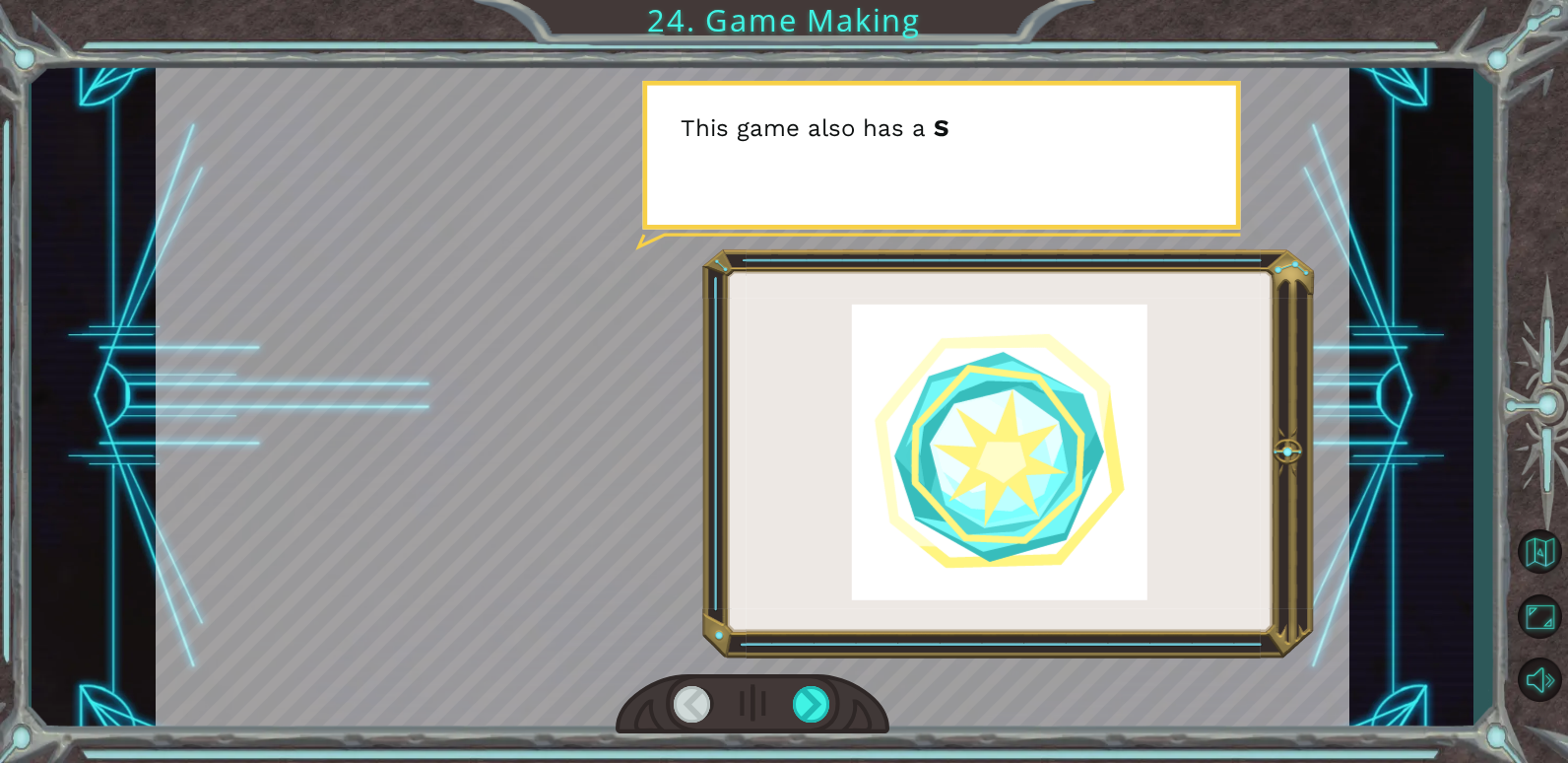
click at [791, 721] on div at bounding box center [753, 703] width 275 height 61
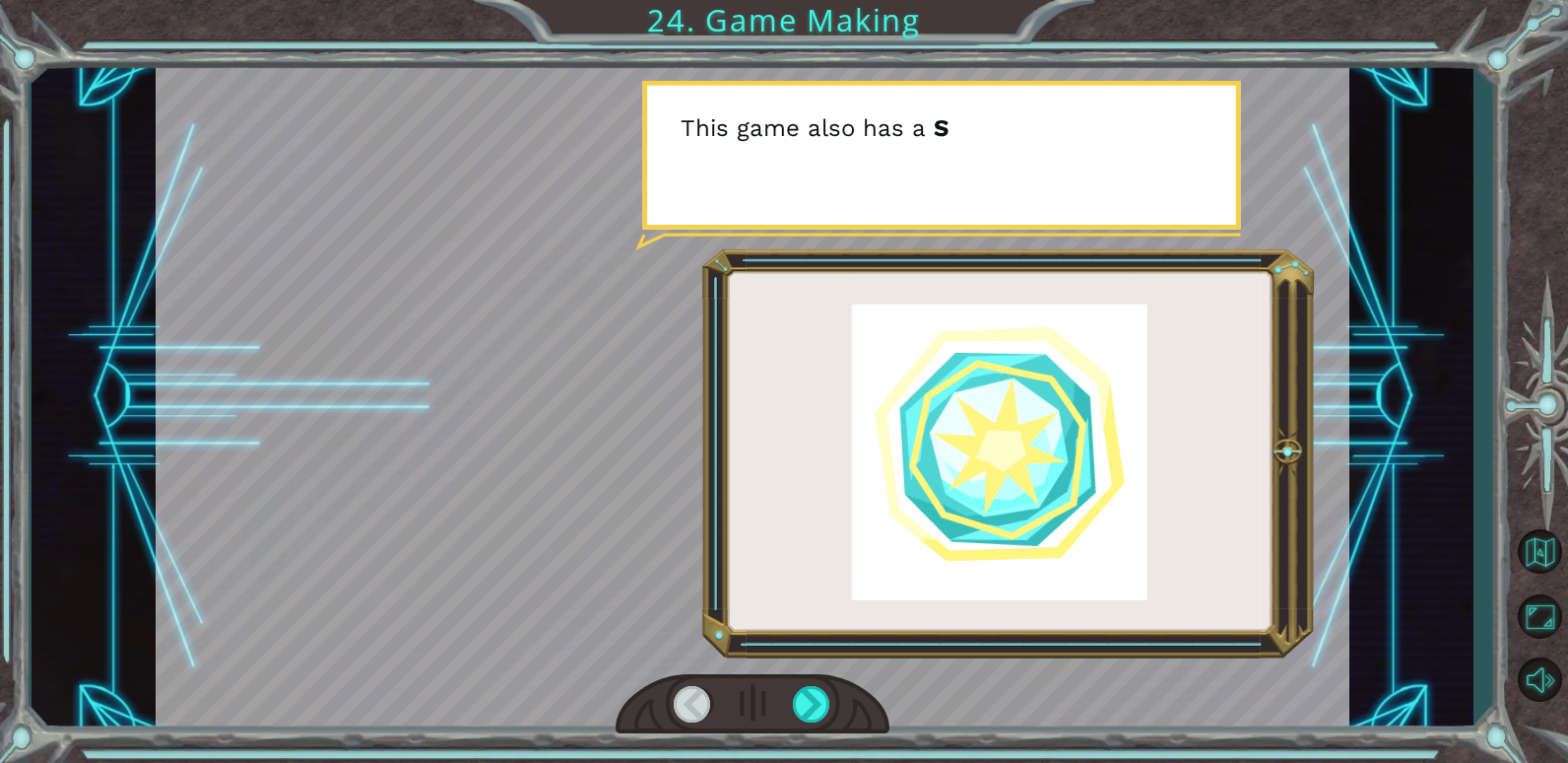
click at [791, 721] on div at bounding box center [753, 703] width 275 height 61
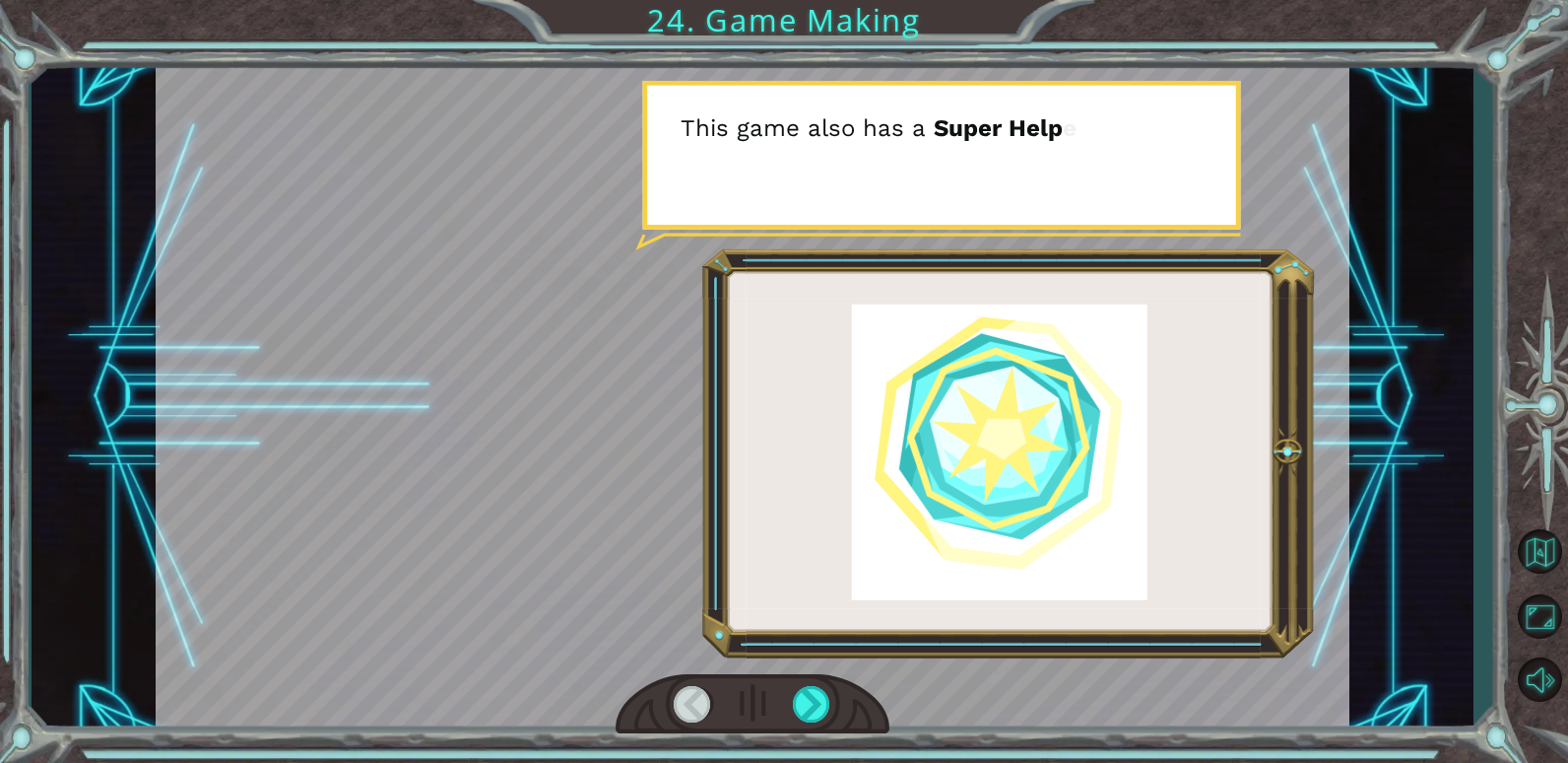
click at [791, 721] on div at bounding box center [753, 703] width 275 height 61
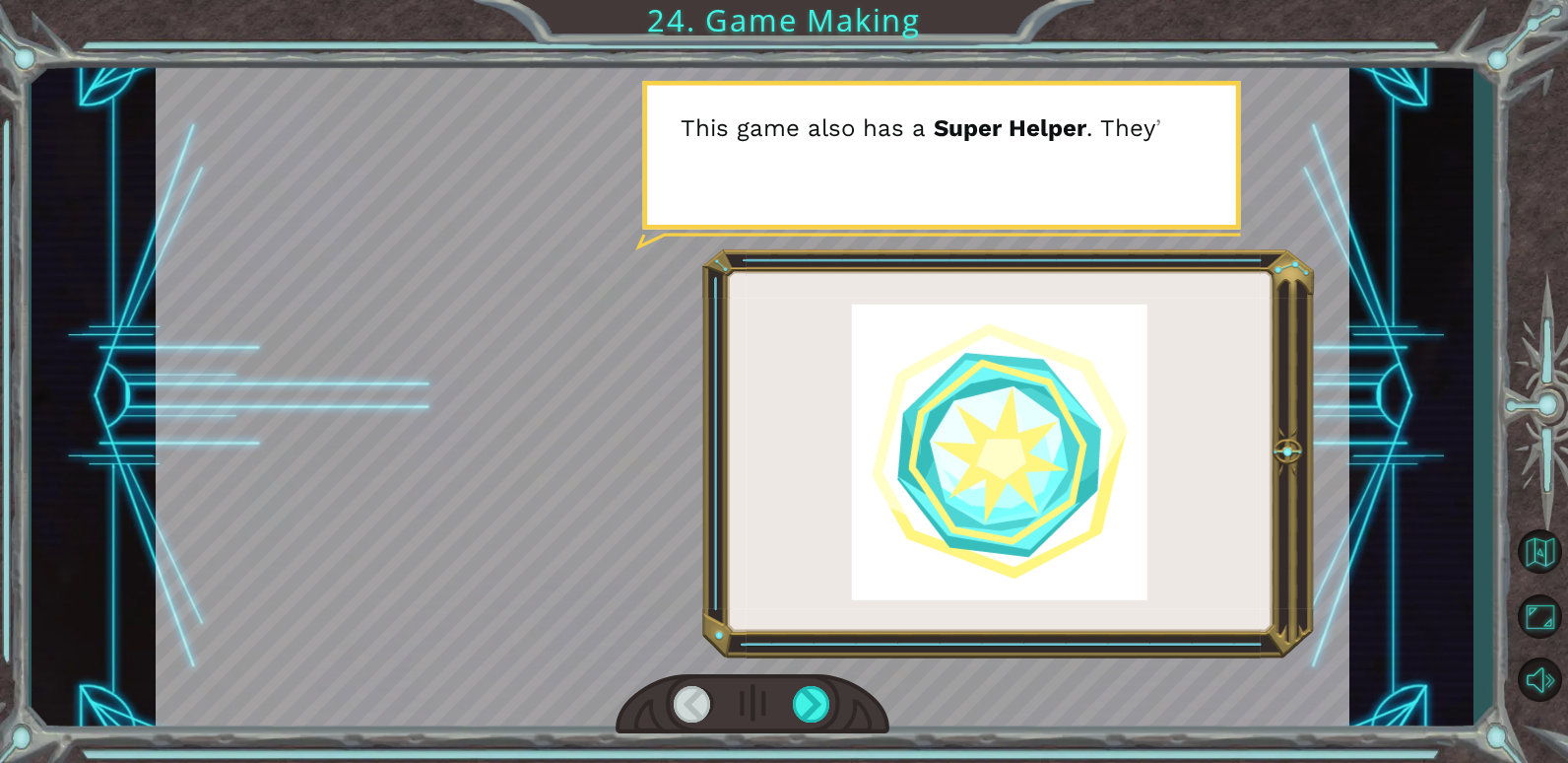
click at [791, 721] on div at bounding box center [753, 703] width 275 height 61
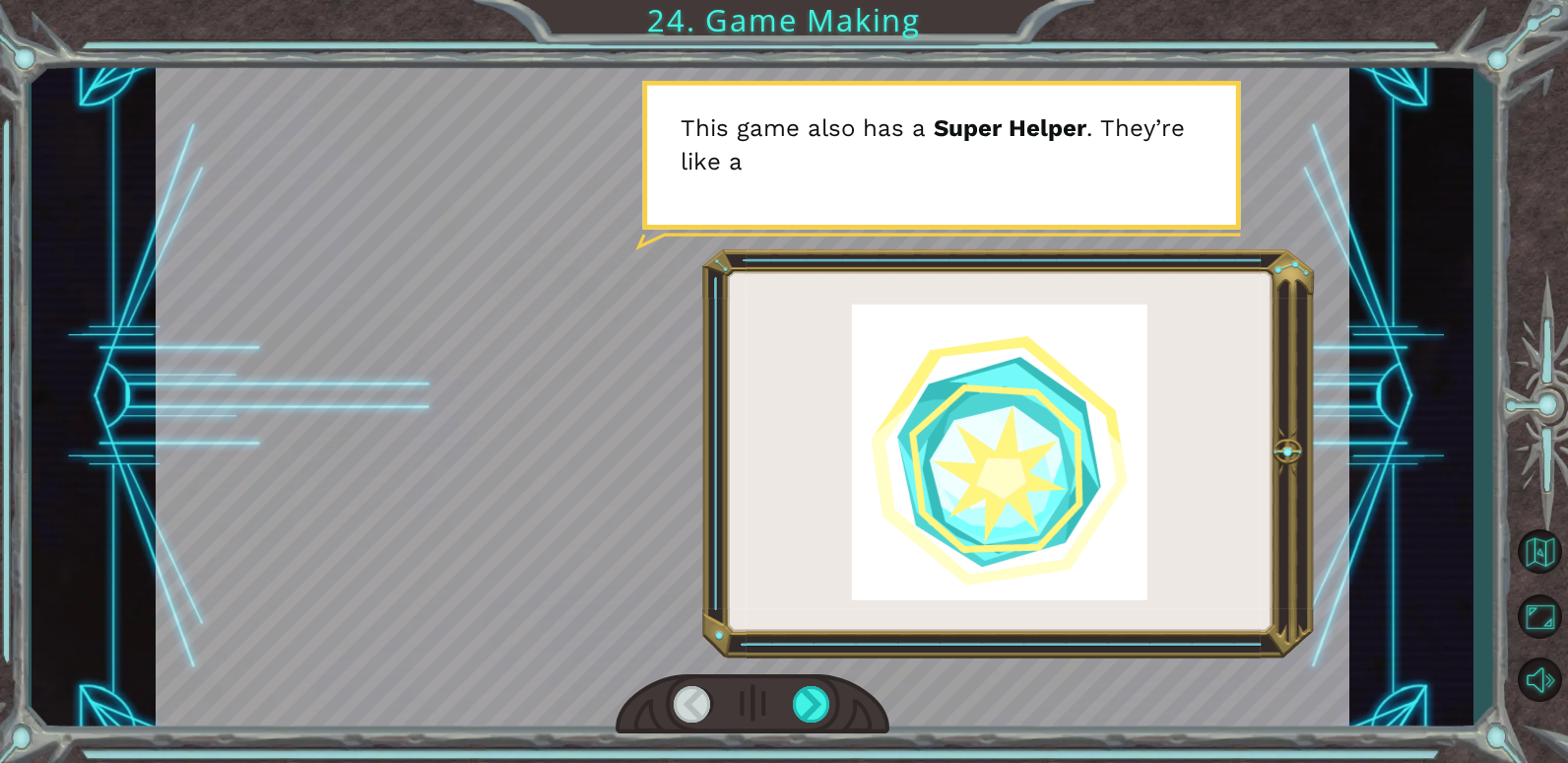
click at [791, 721] on div at bounding box center [753, 703] width 275 height 61
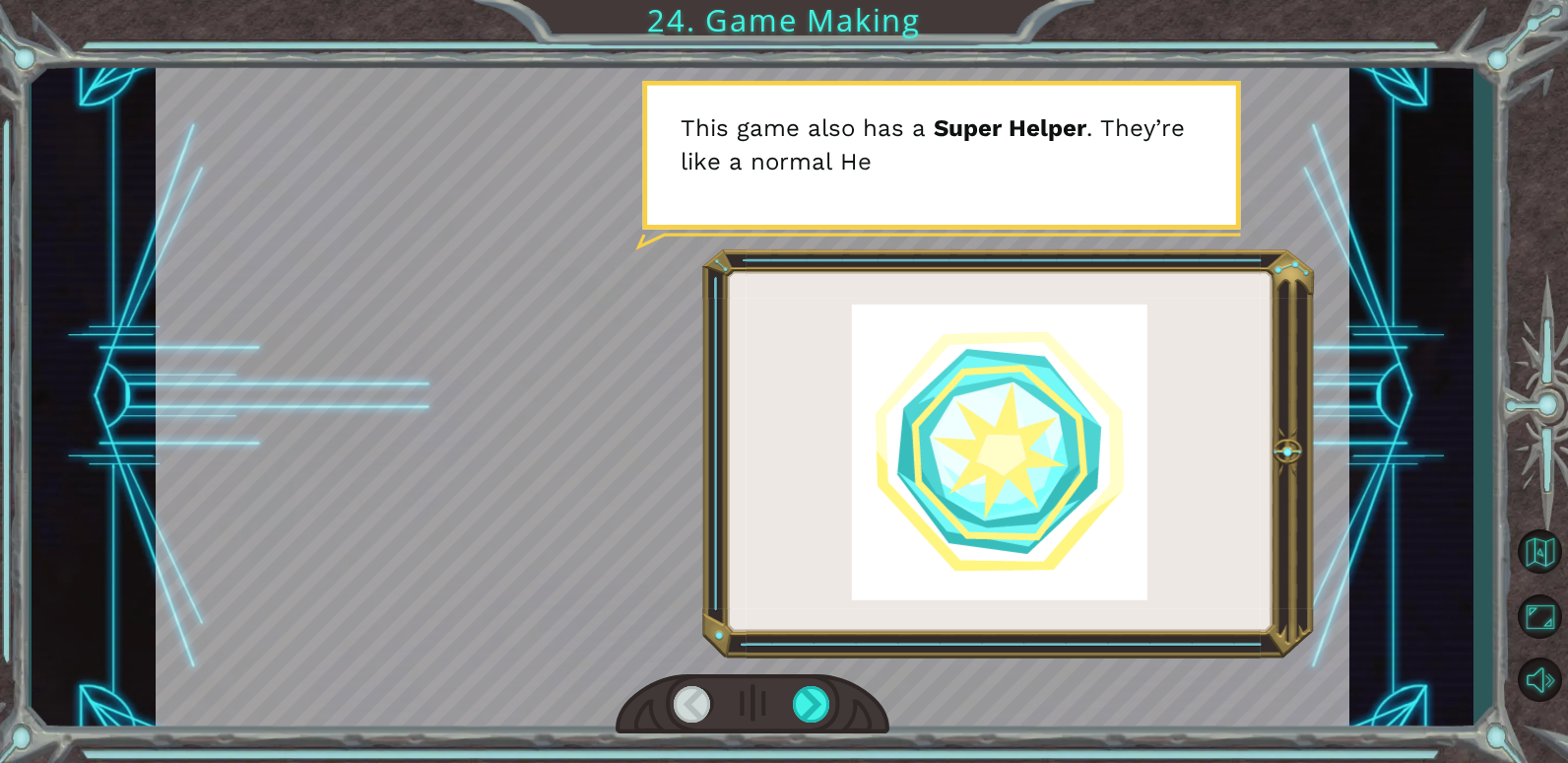
click at [791, 721] on div at bounding box center [753, 703] width 275 height 61
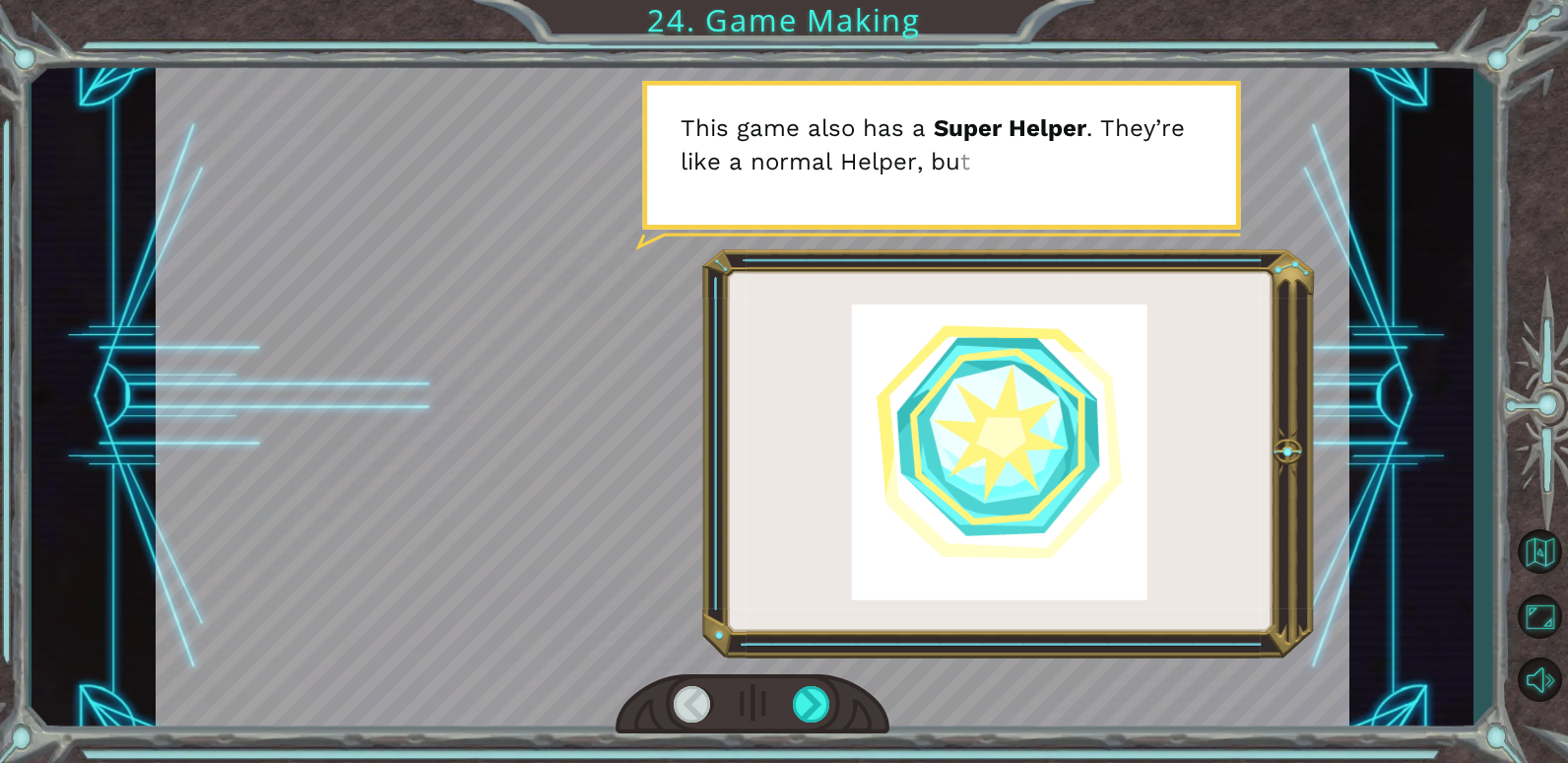
click at [791, 721] on div at bounding box center [753, 703] width 275 height 61
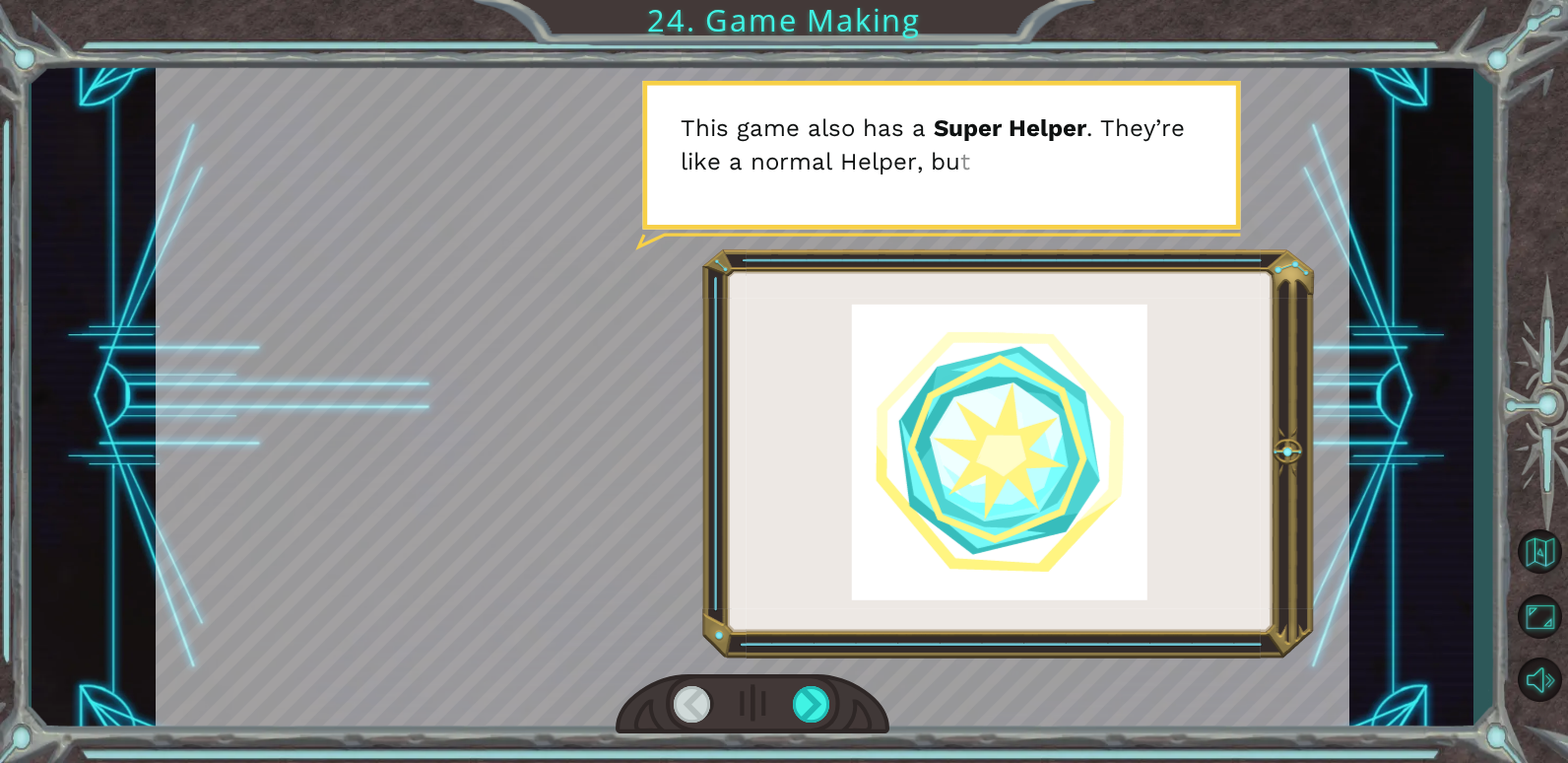
click at [791, 721] on div at bounding box center [753, 703] width 275 height 61
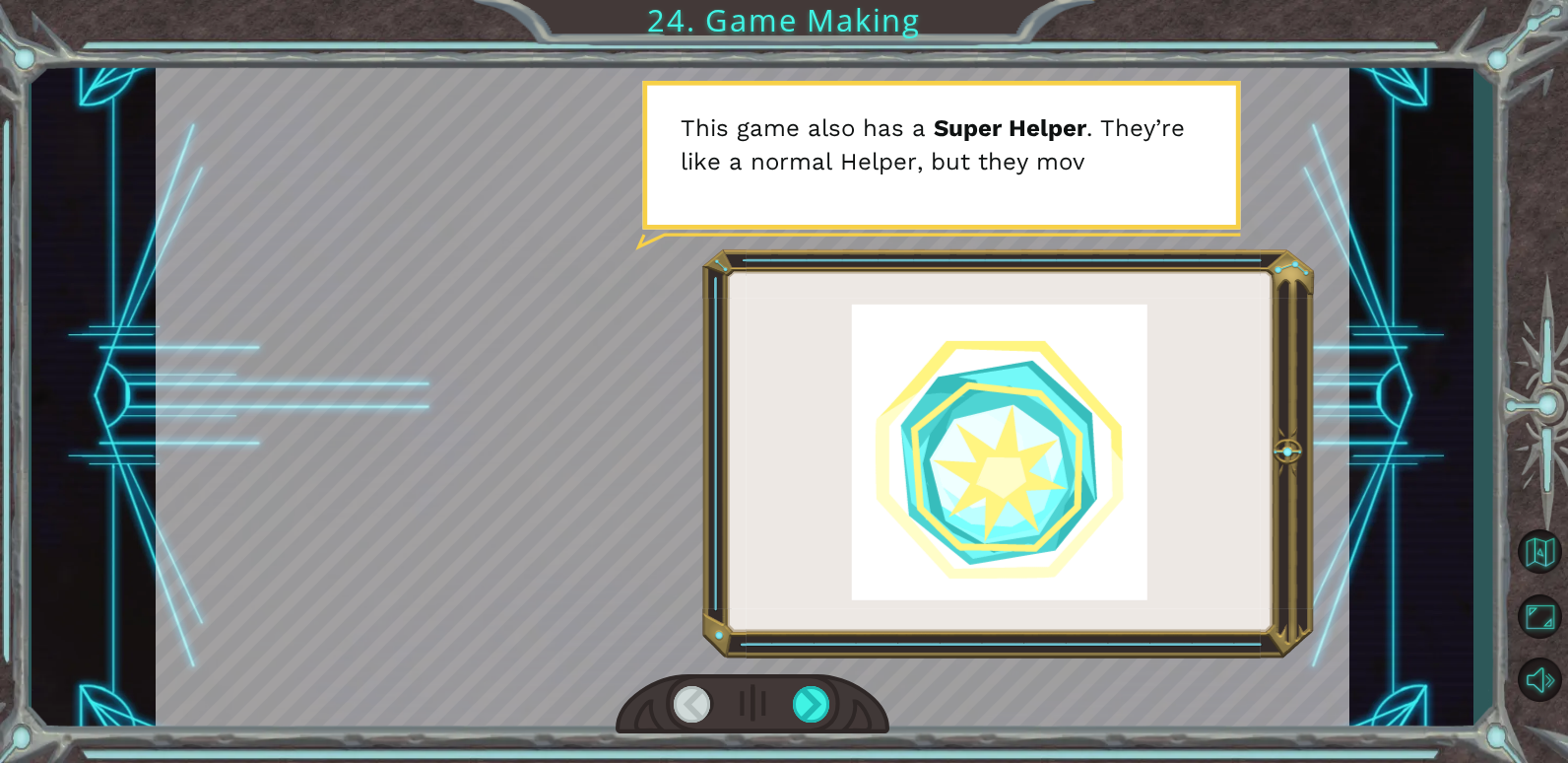
click at [791, 721] on div at bounding box center [753, 703] width 275 height 61
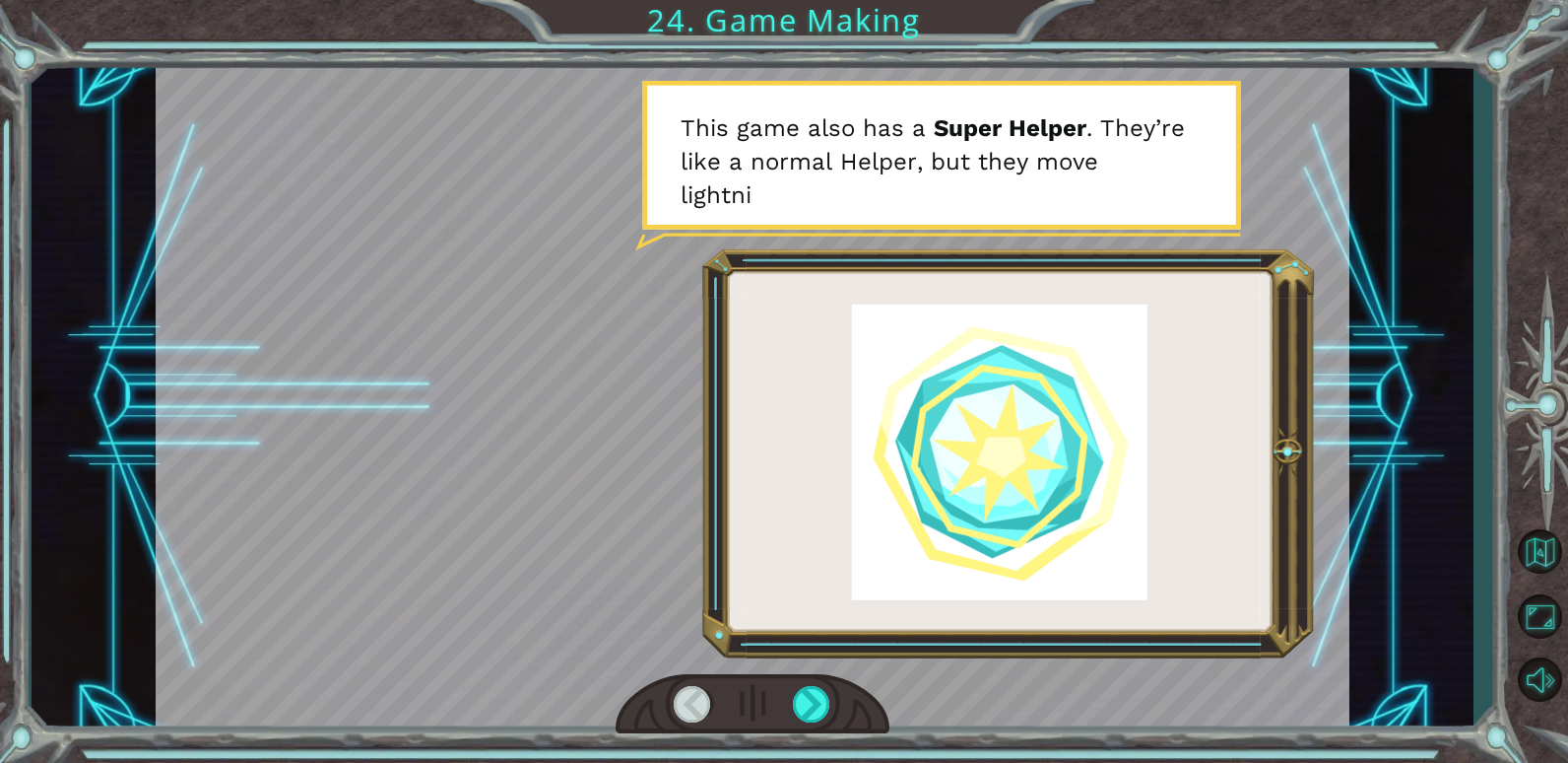
click at [791, 721] on div at bounding box center [753, 703] width 275 height 61
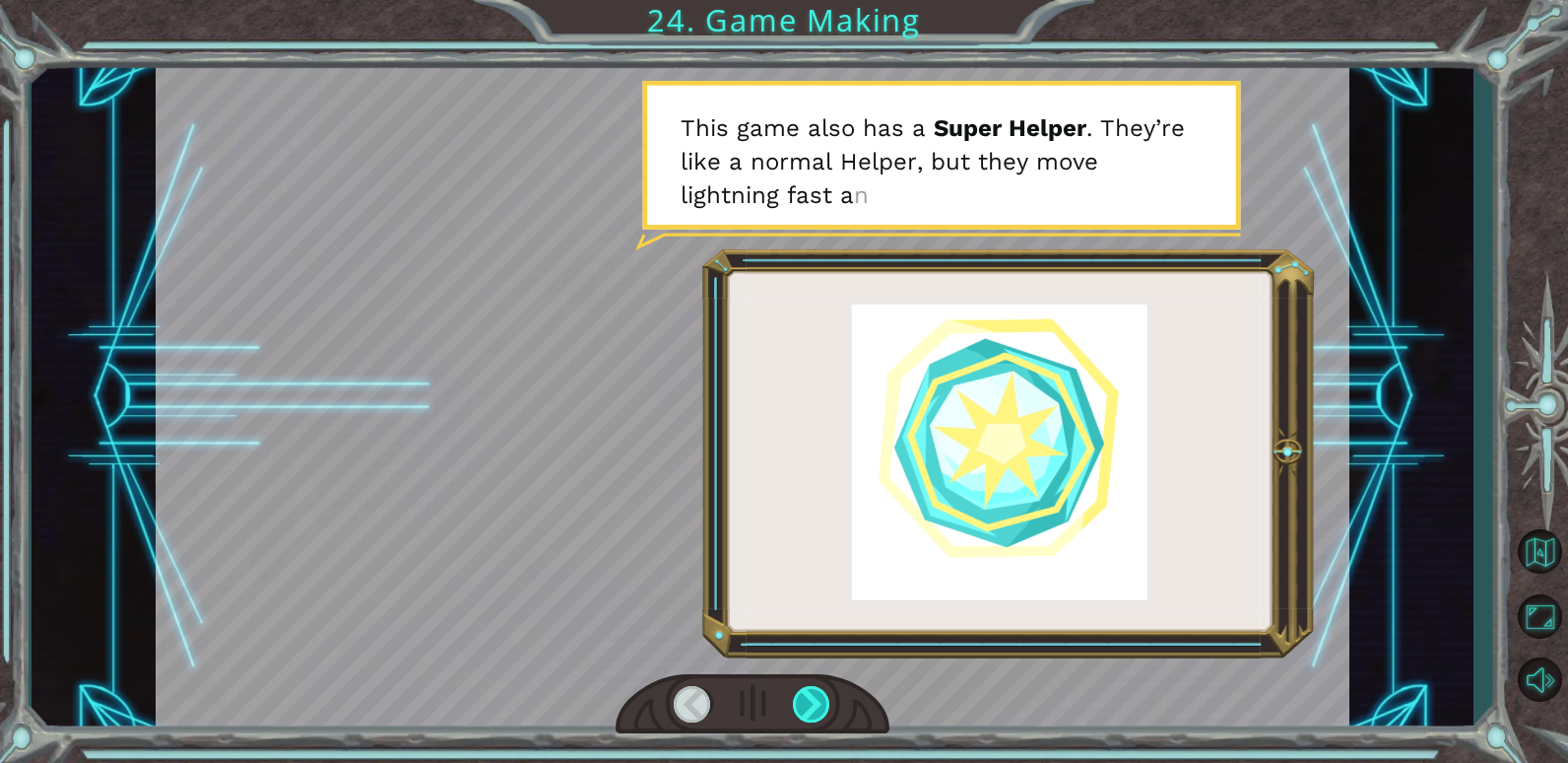
click at [795, 716] on div at bounding box center [753, 703] width 275 height 61
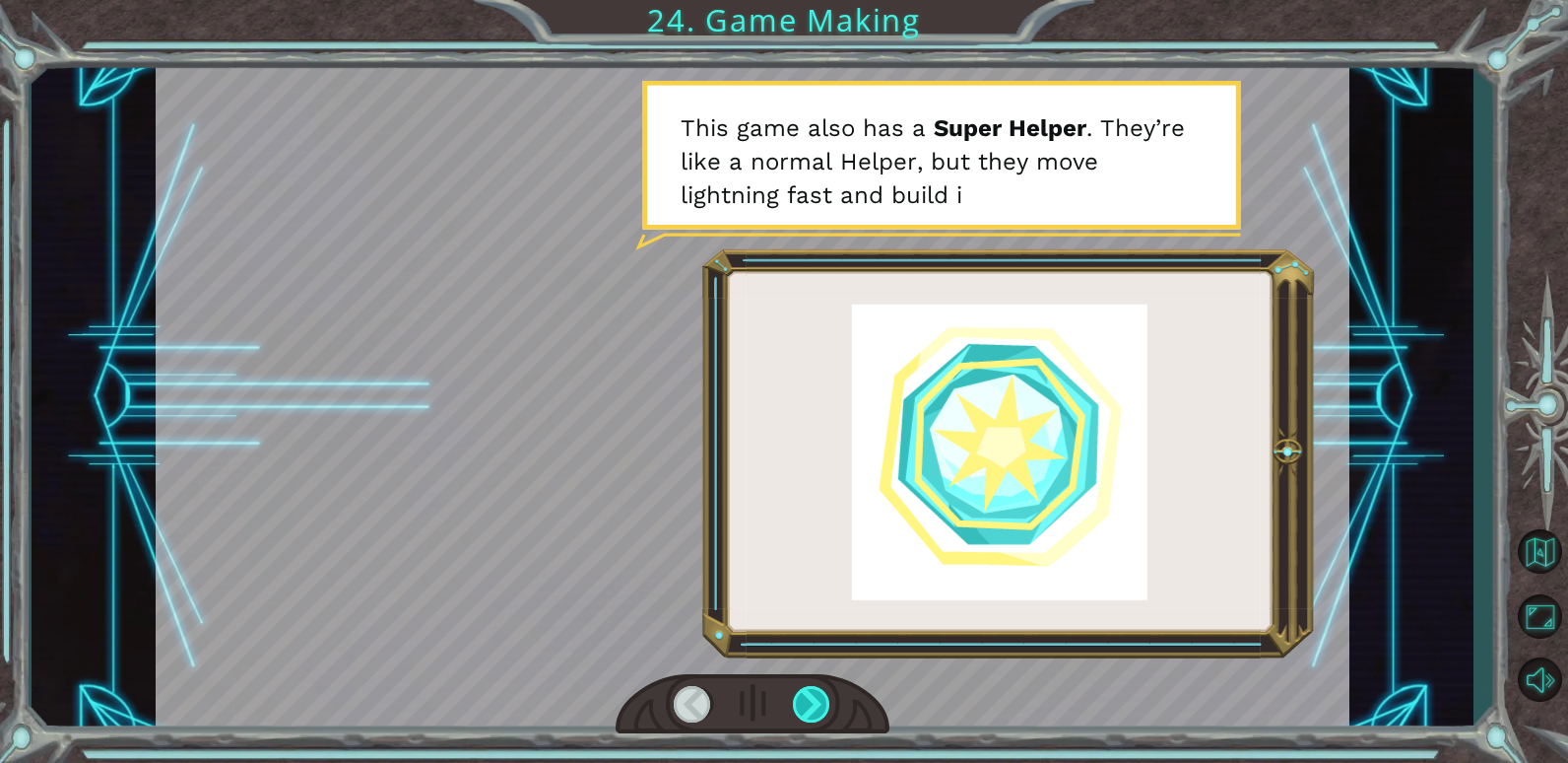
click at [806, 705] on div at bounding box center [812, 703] width 39 height 37
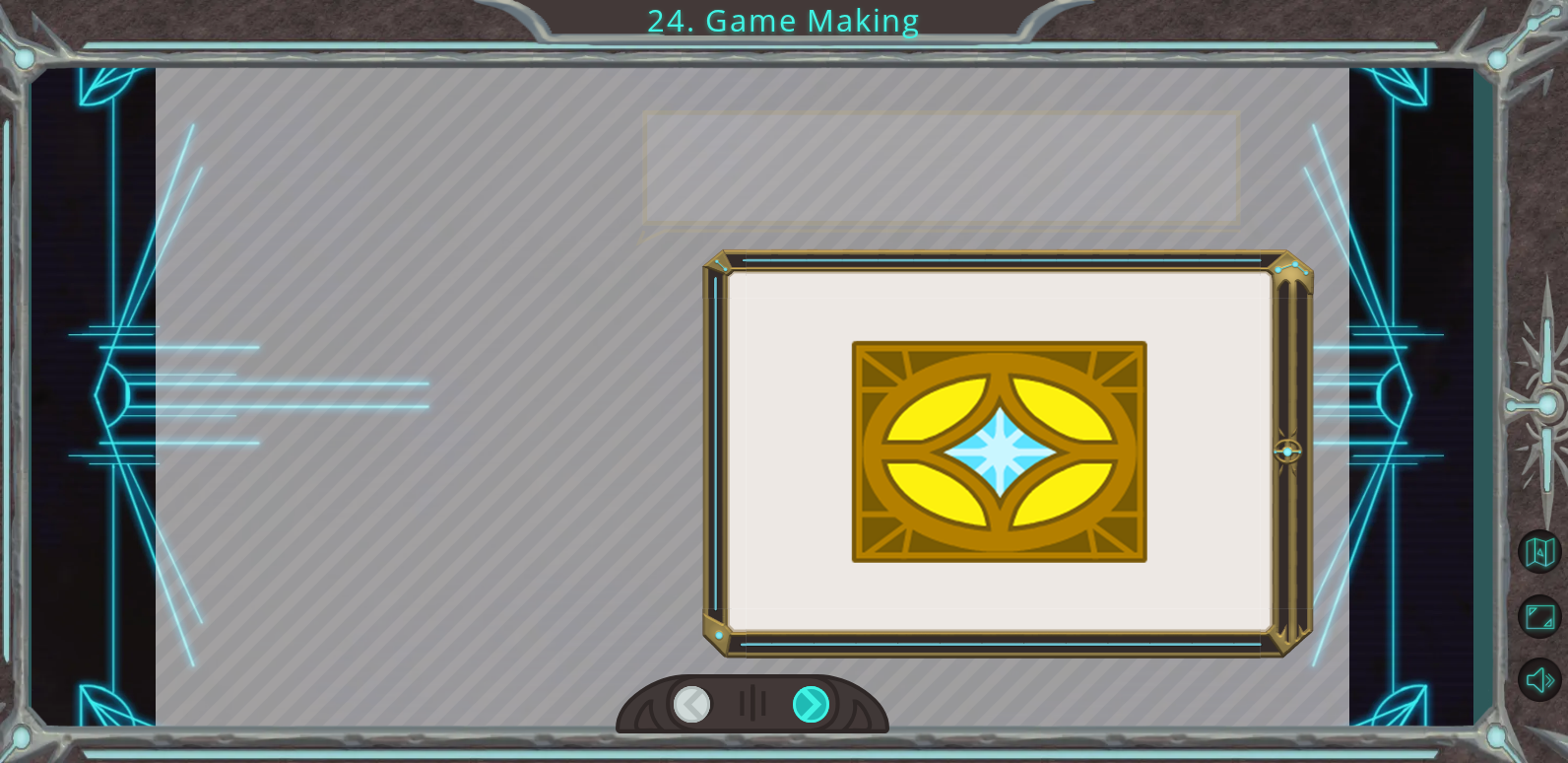
click at [806, 705] on div at bounding box center [812, 703] width 39 height 37
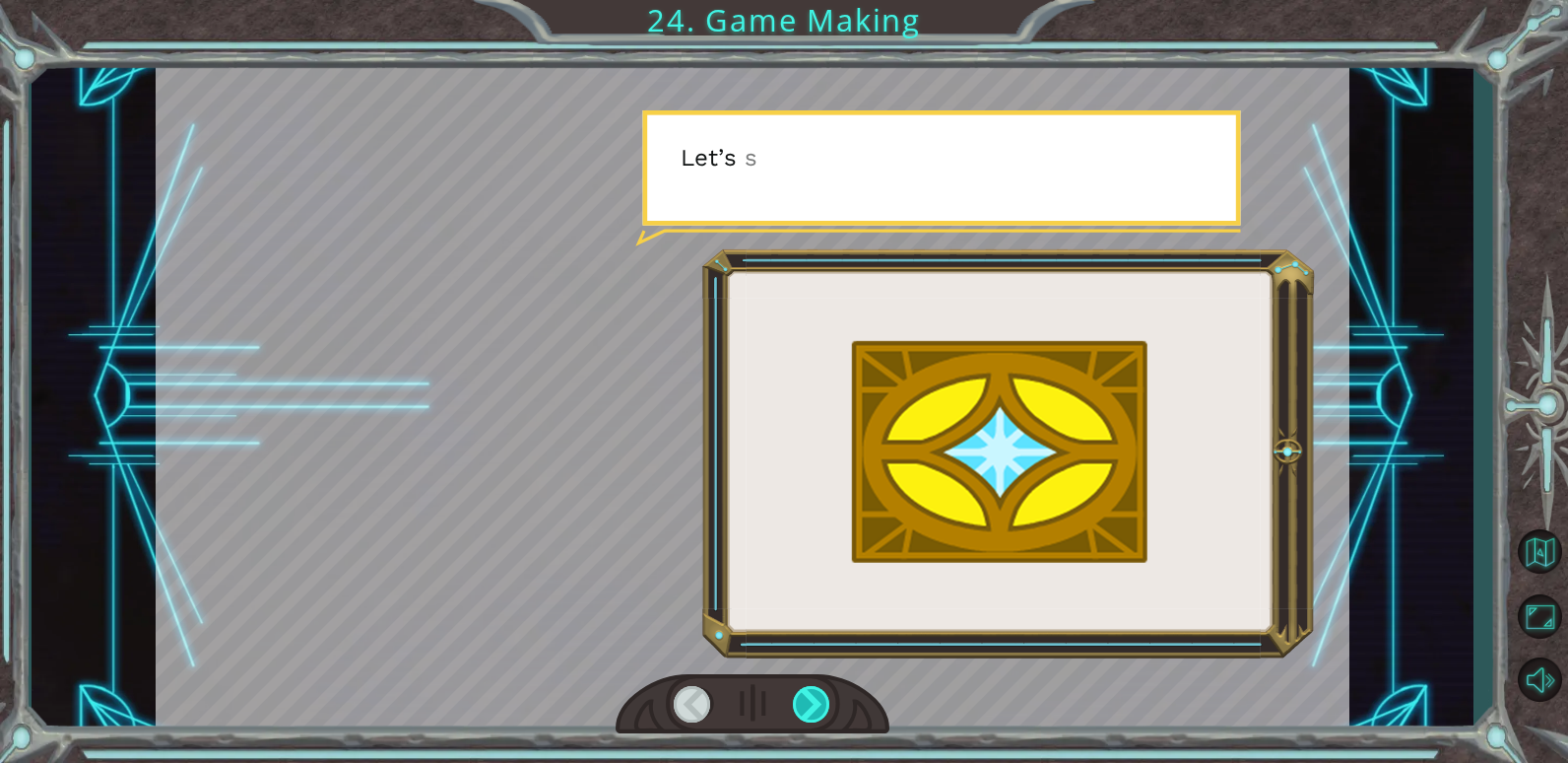
click at [806, 705] on div at bounding box center [812, 703] width 39 height 37
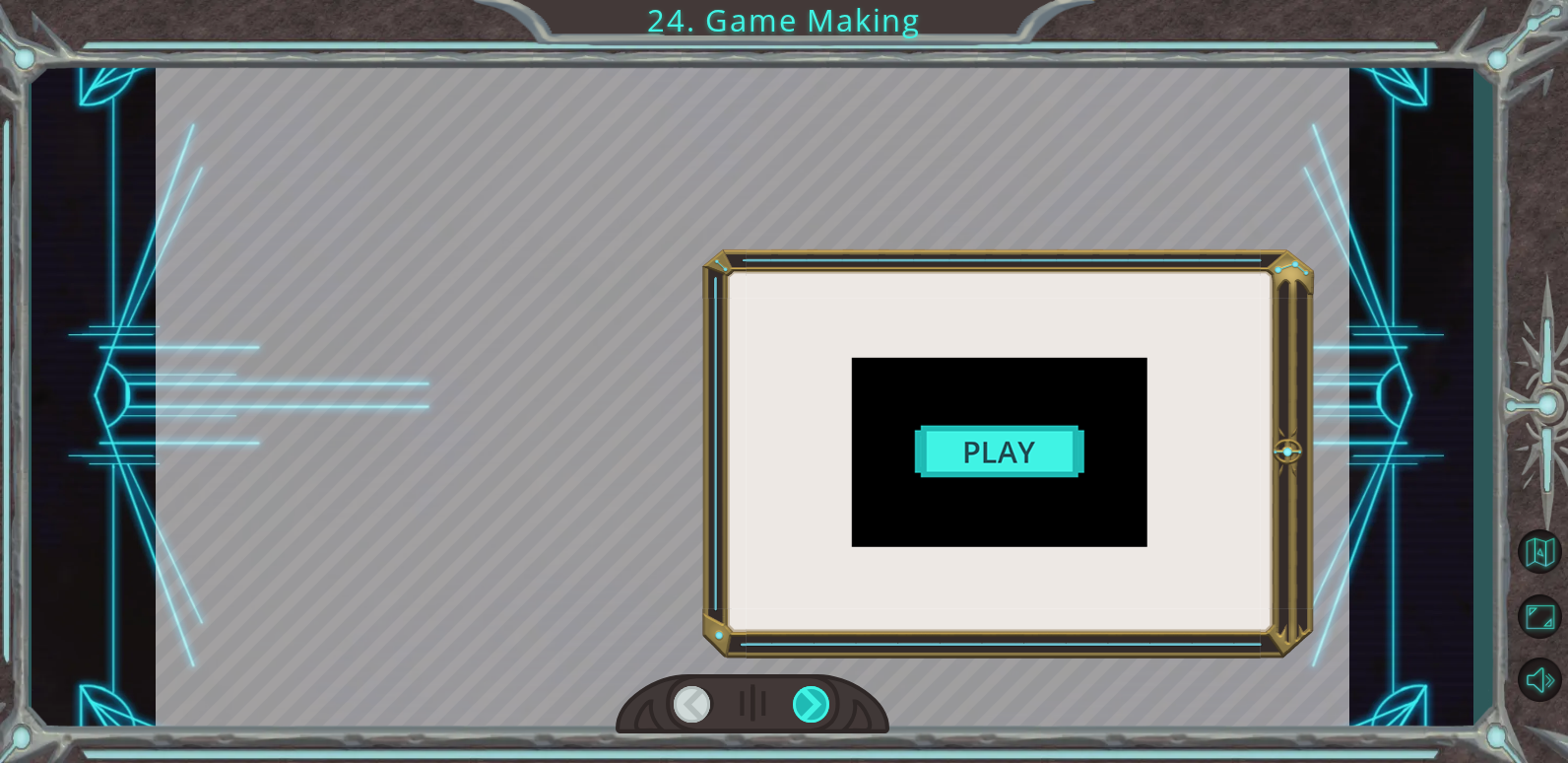
click at [806, 705] on div at bounding box center [812, 703] width 39 height 37
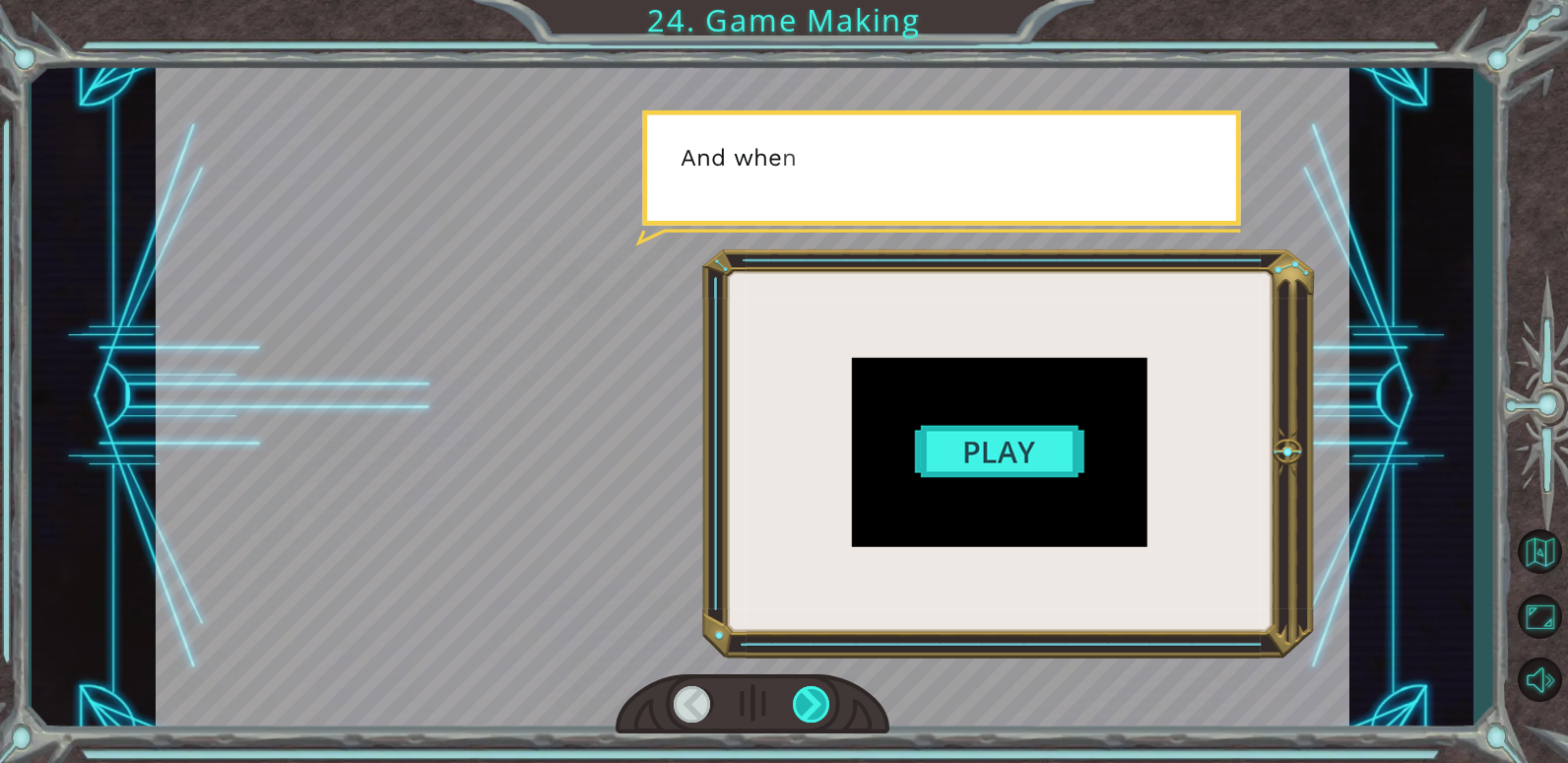
click at [806, 704] on div at bounding box center [812, 703] width 39 height 37
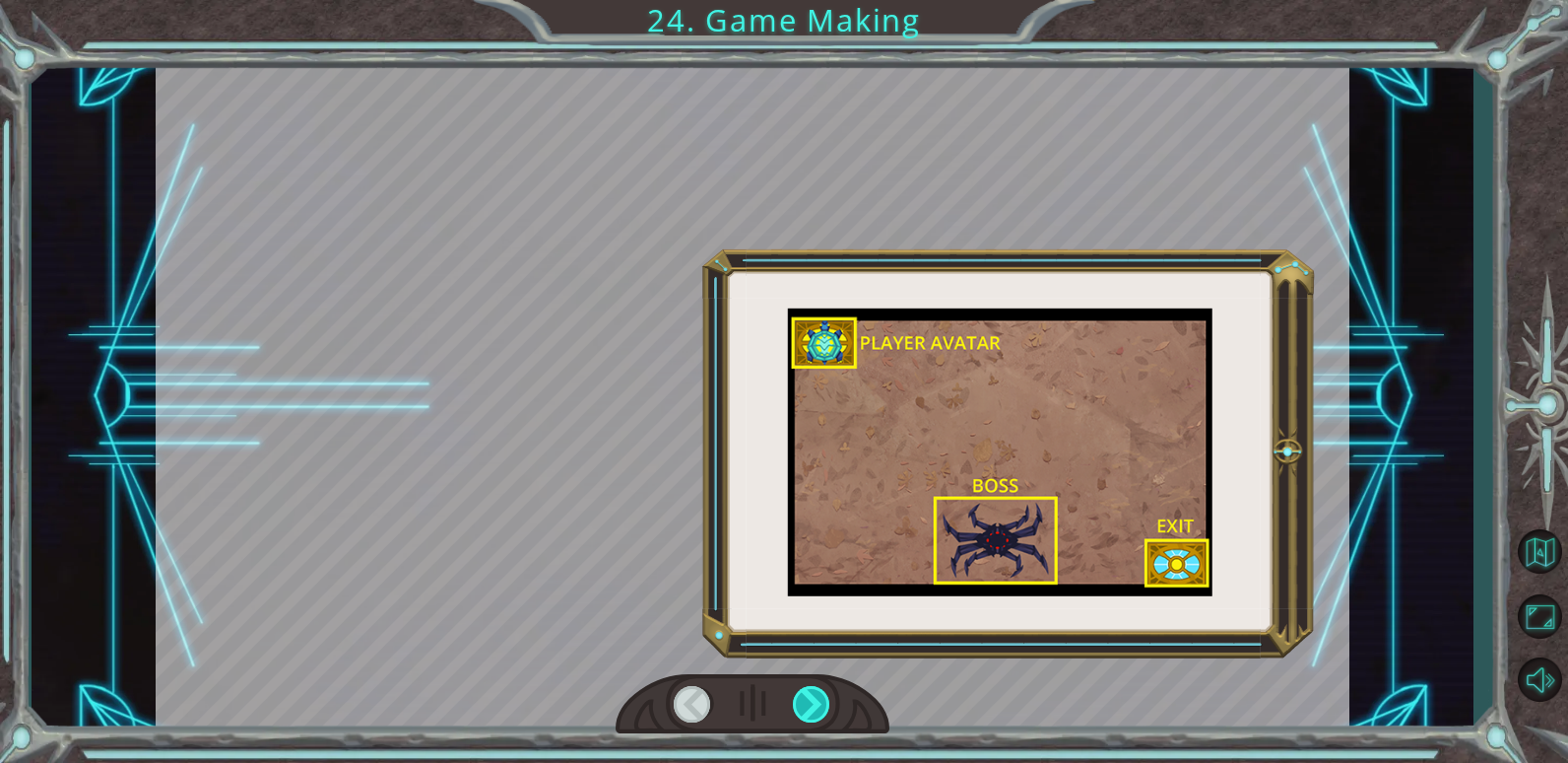
click at [806, 704] on div at bounding box center [812, 703] width 39 height 37
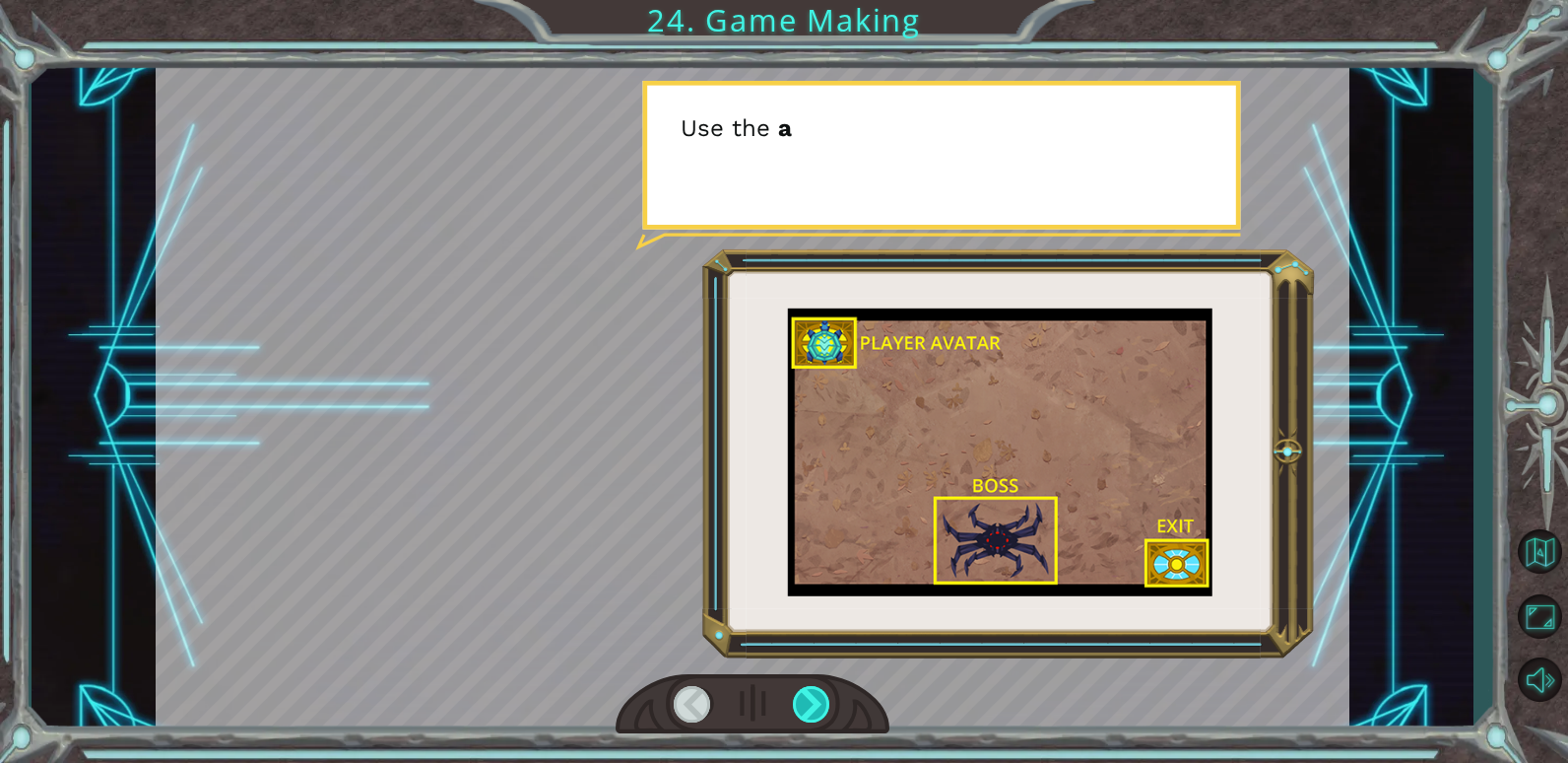
click at [805, 700] on div at bounding box center [812, 703] width 39 height 37
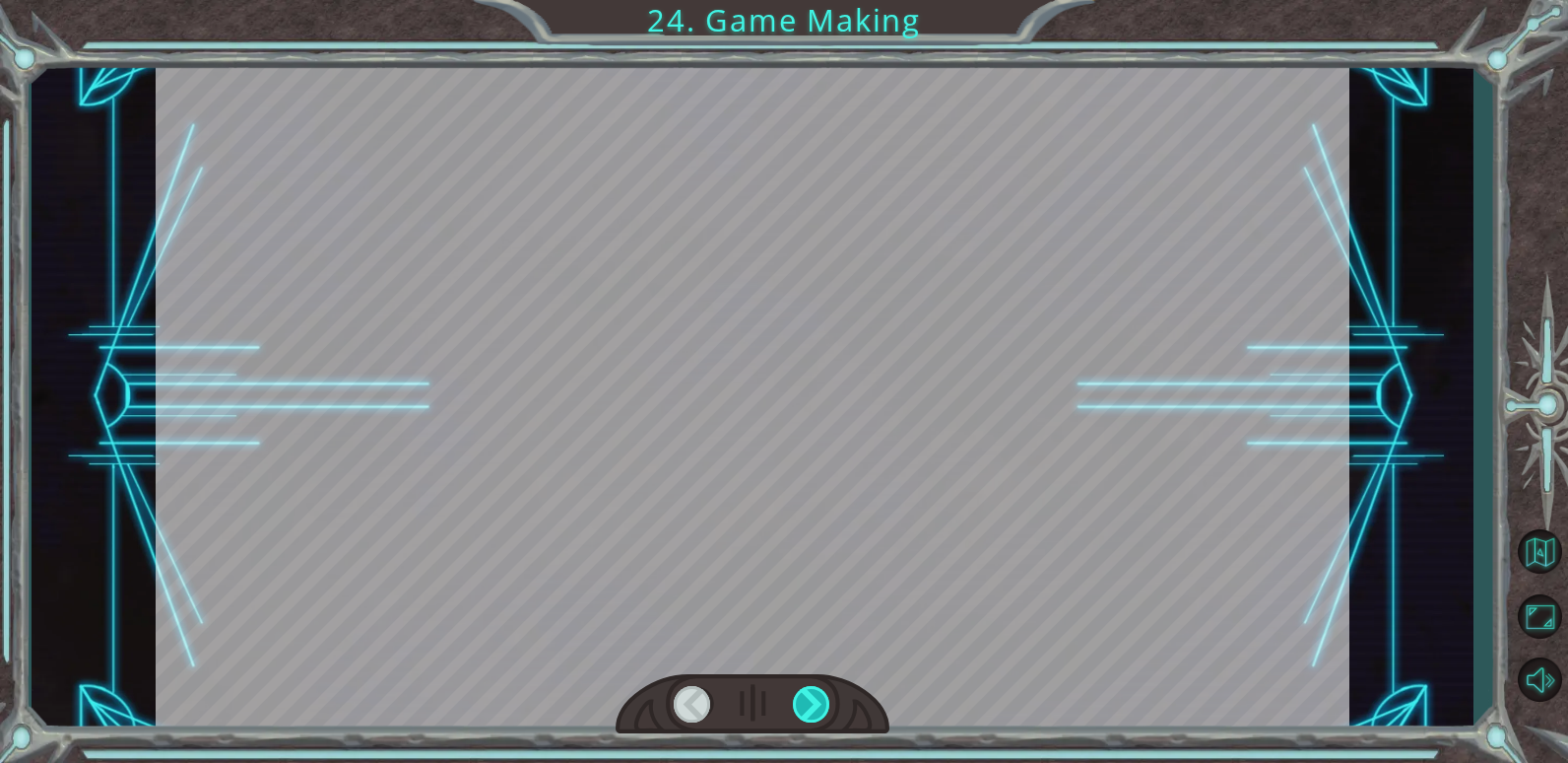
click at [805, 700] on div at bounding box center [812, 703] width 39 height 37
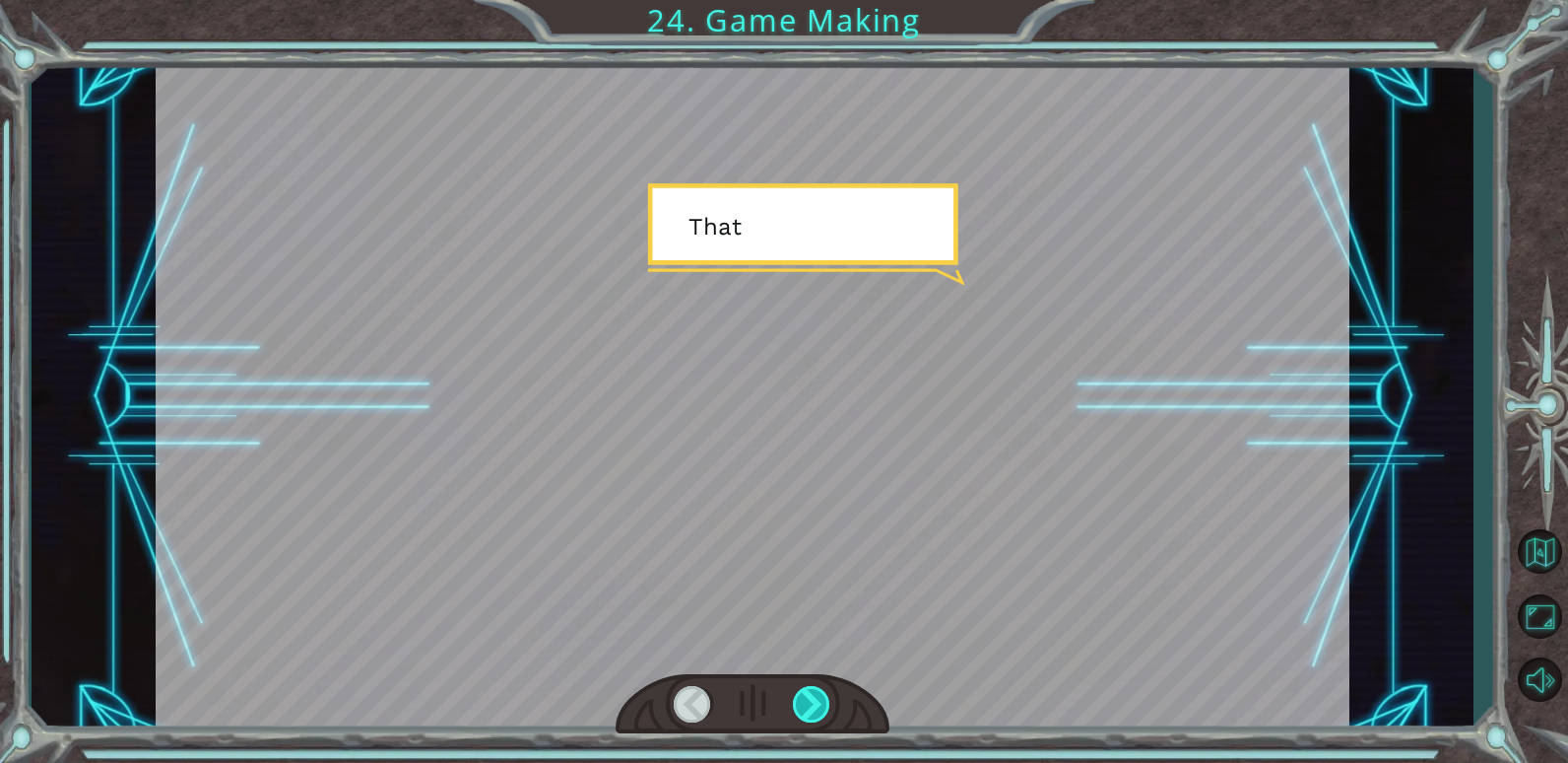
click at [805, 700] on div at bounding box center [812, 703] width 39 height 37
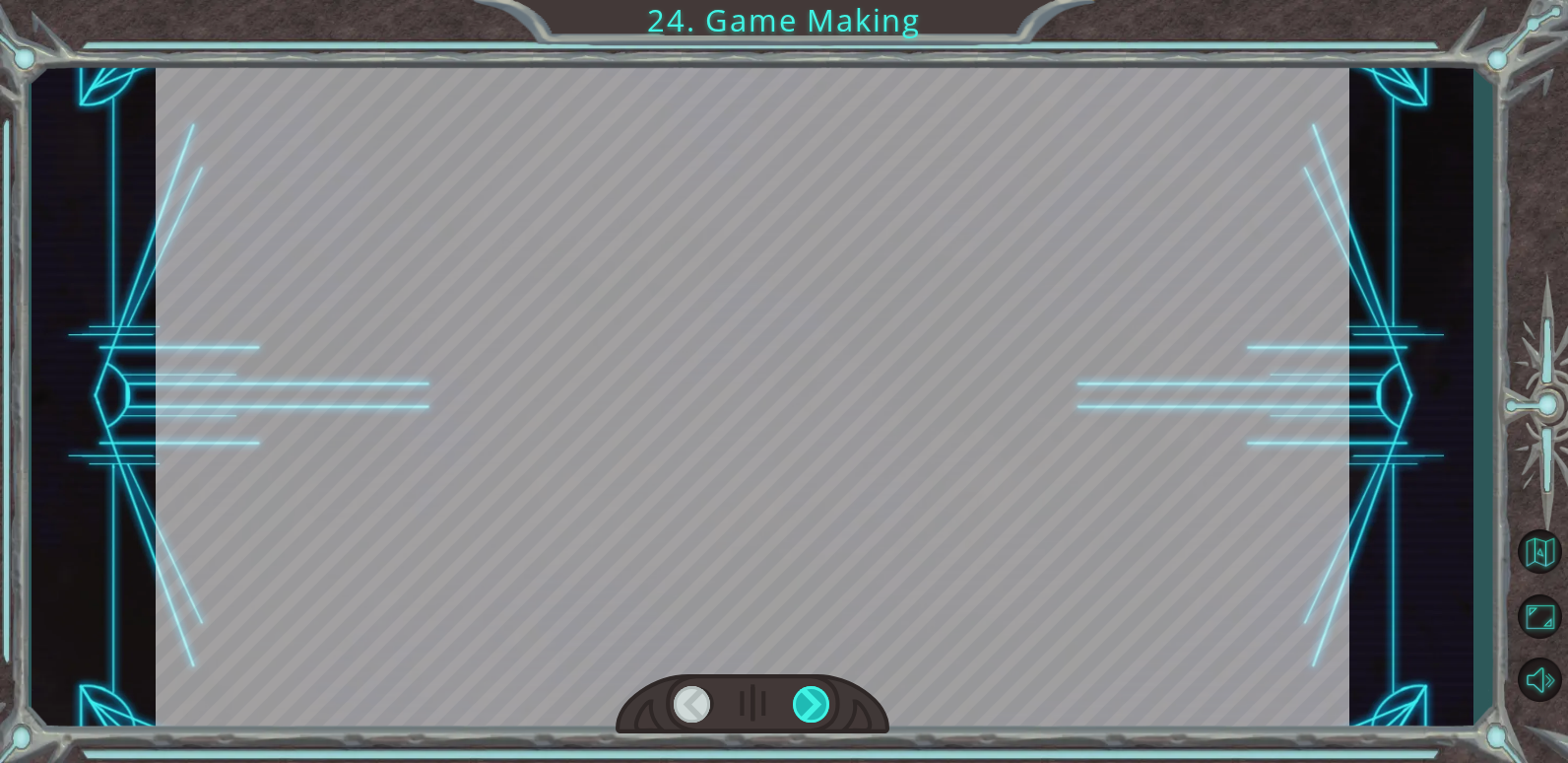
click at [802, 707] on div at bounding box center [812, 703] width 39 height 37
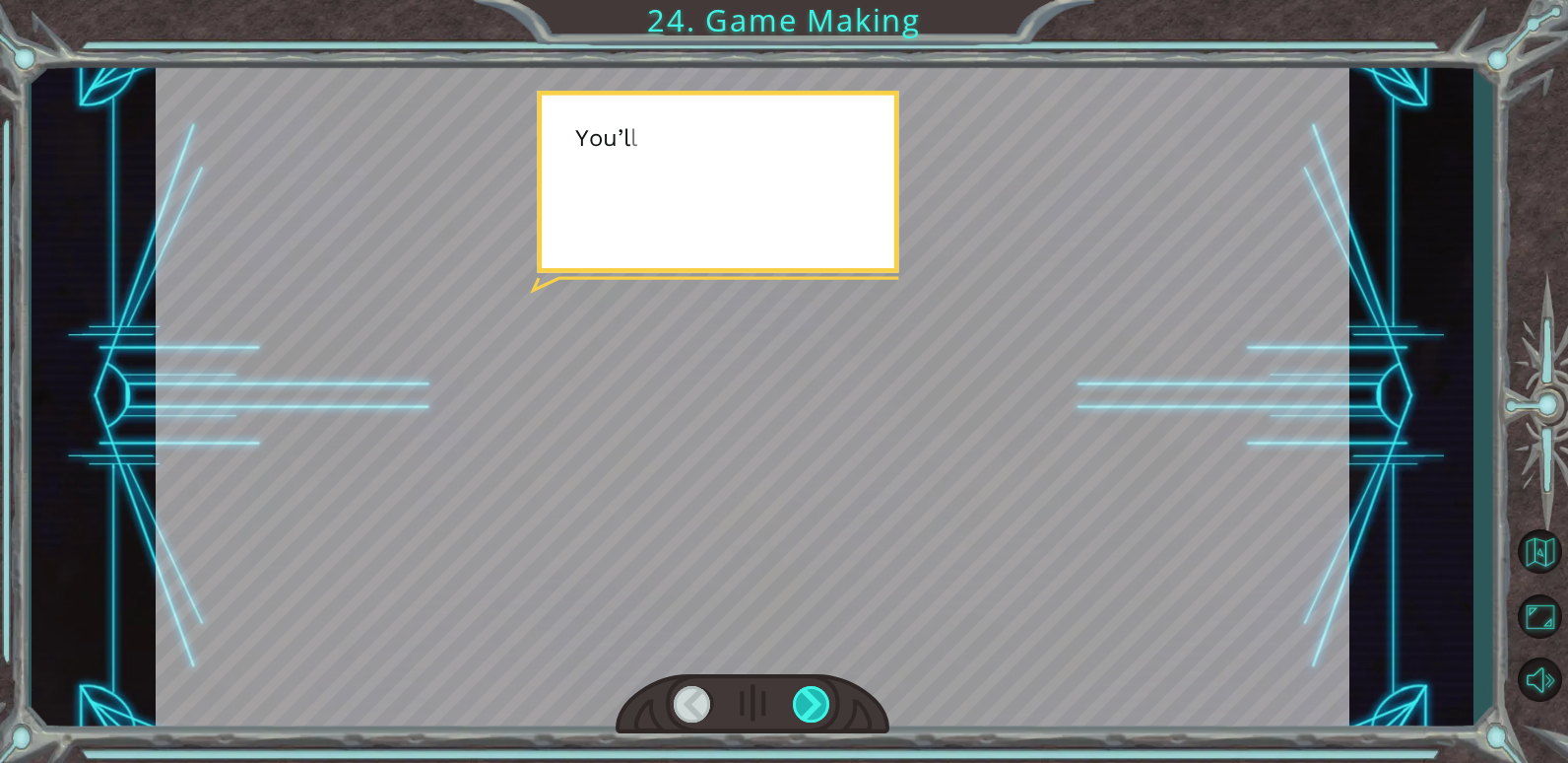
click at [802, 707] on div at bounding box center [812, 703] width 39 height 37
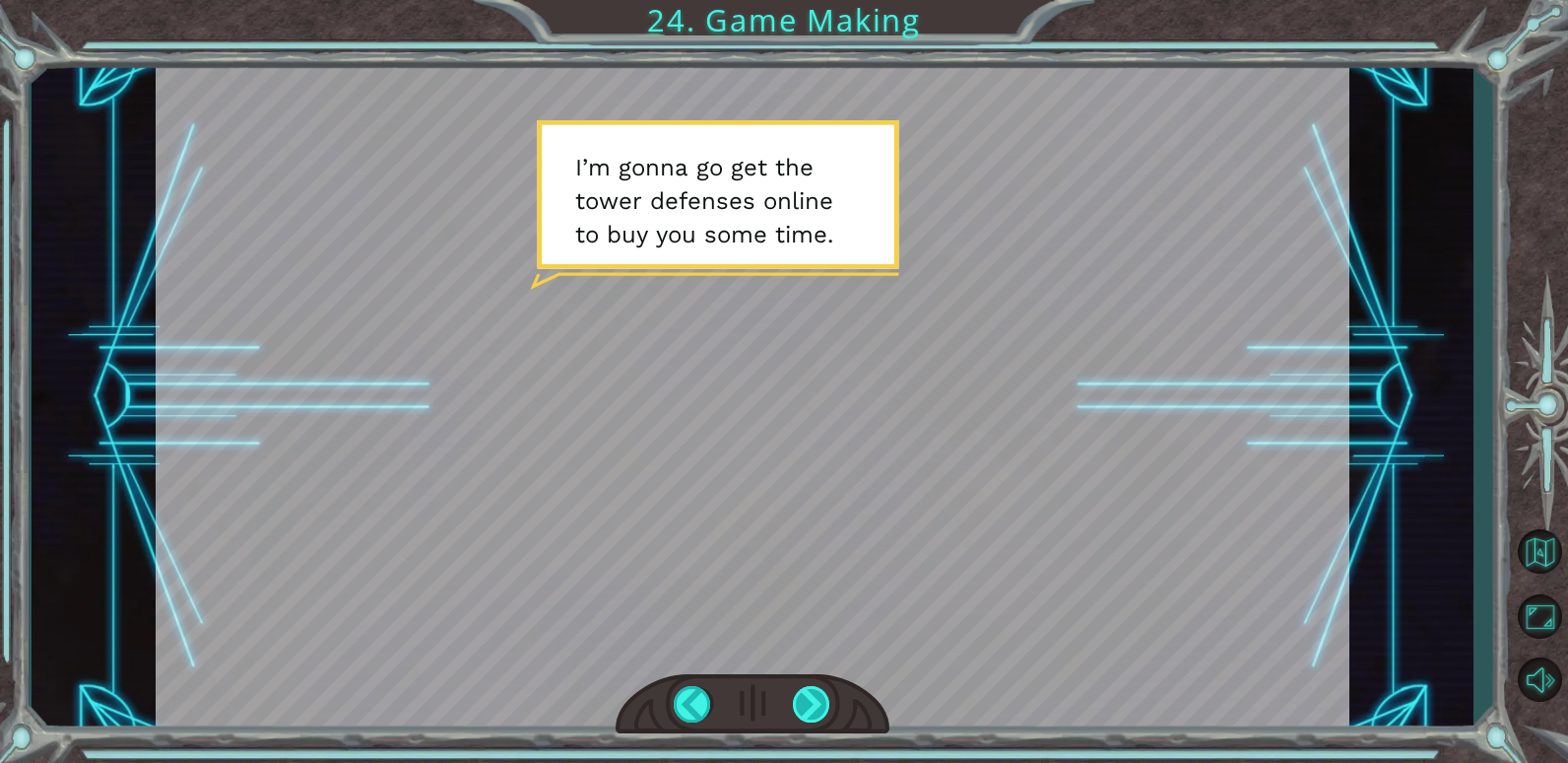
click at [807, 698] on div at bounding box center [812, 703] width 39 height 37
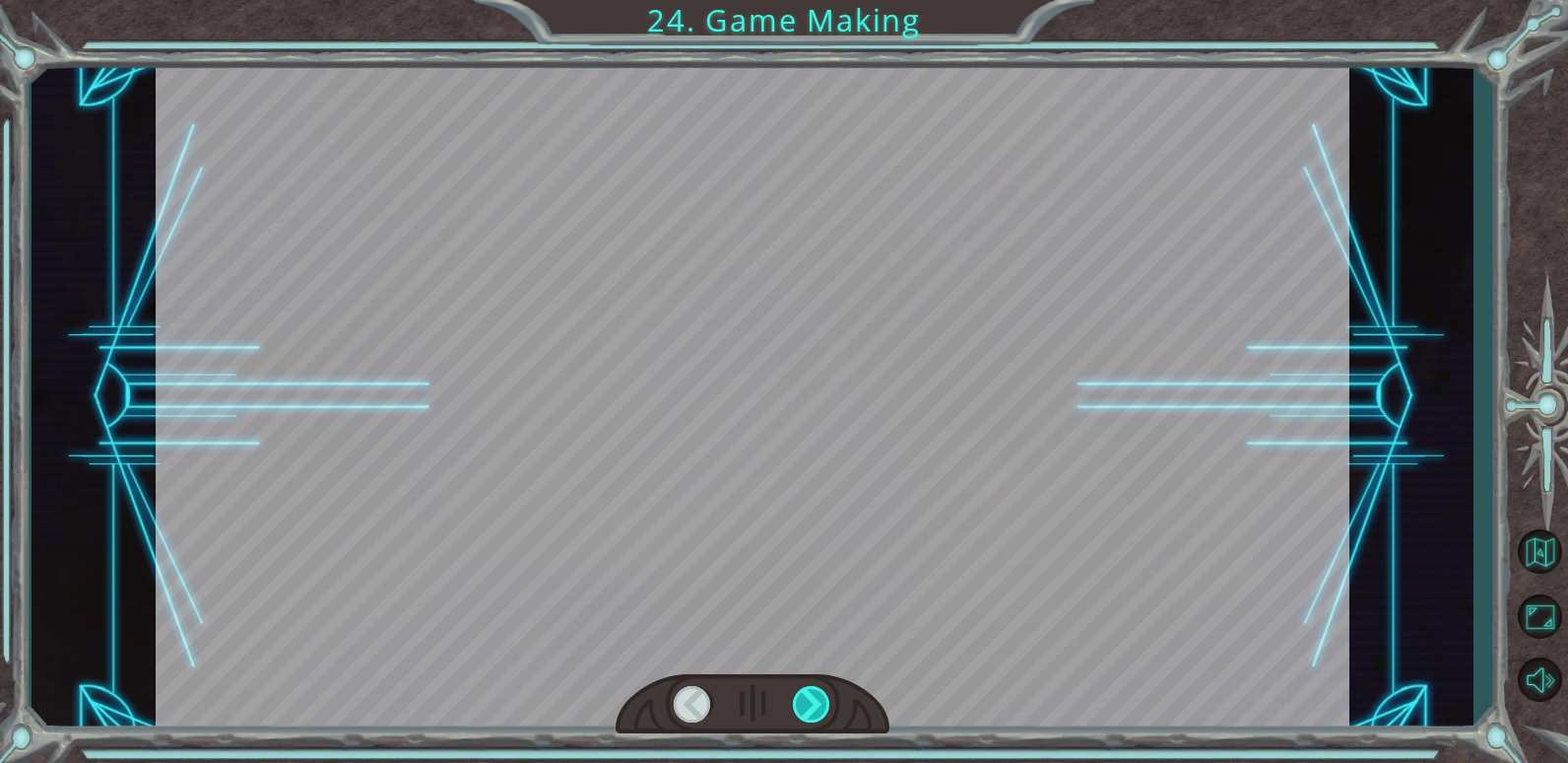
click at [807, 695] on div at bounding box center [812, 703] width 39 height 37
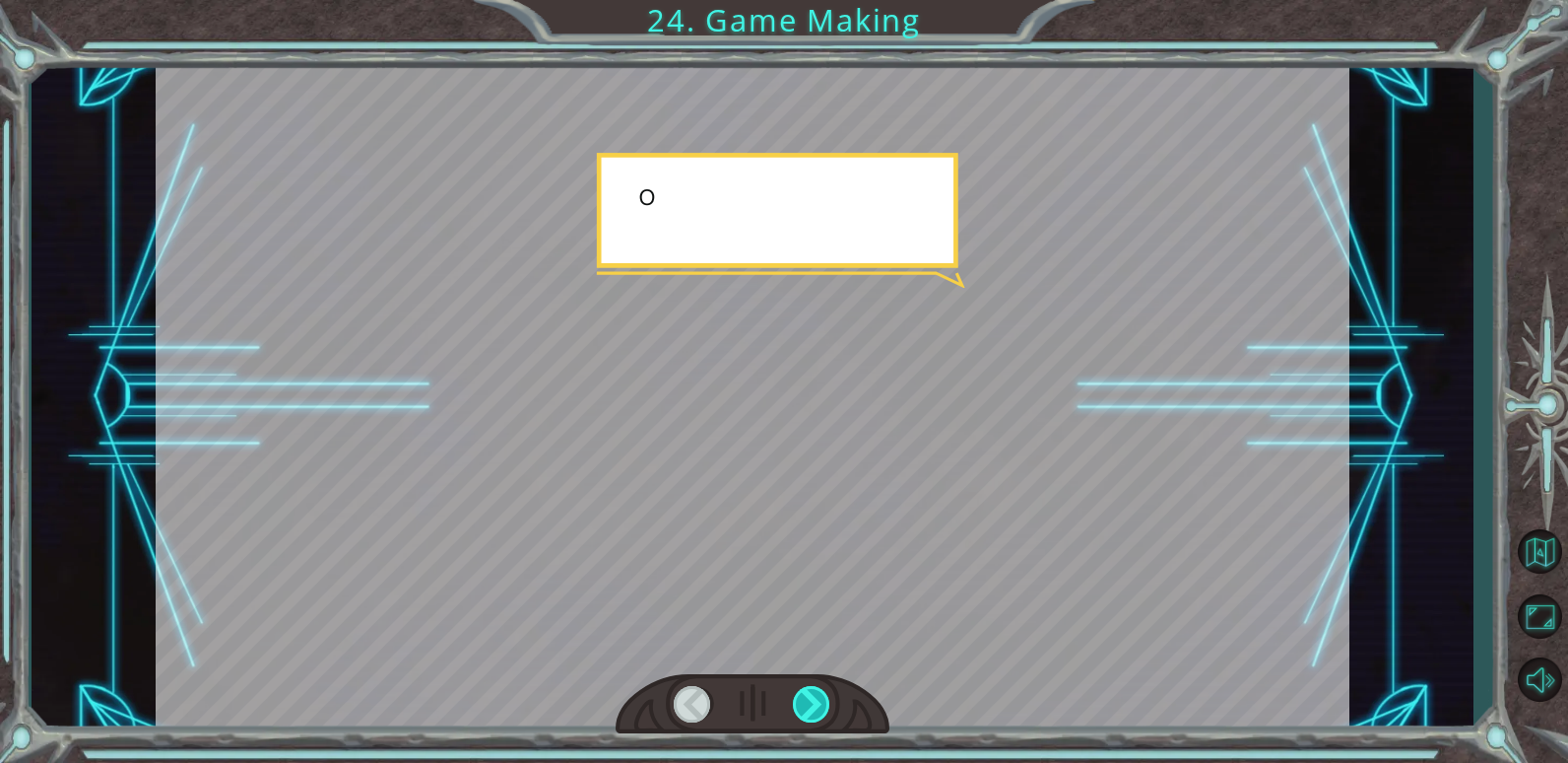
click at [807, 695] on div at bounding box center [812, 703] width 39 height 37
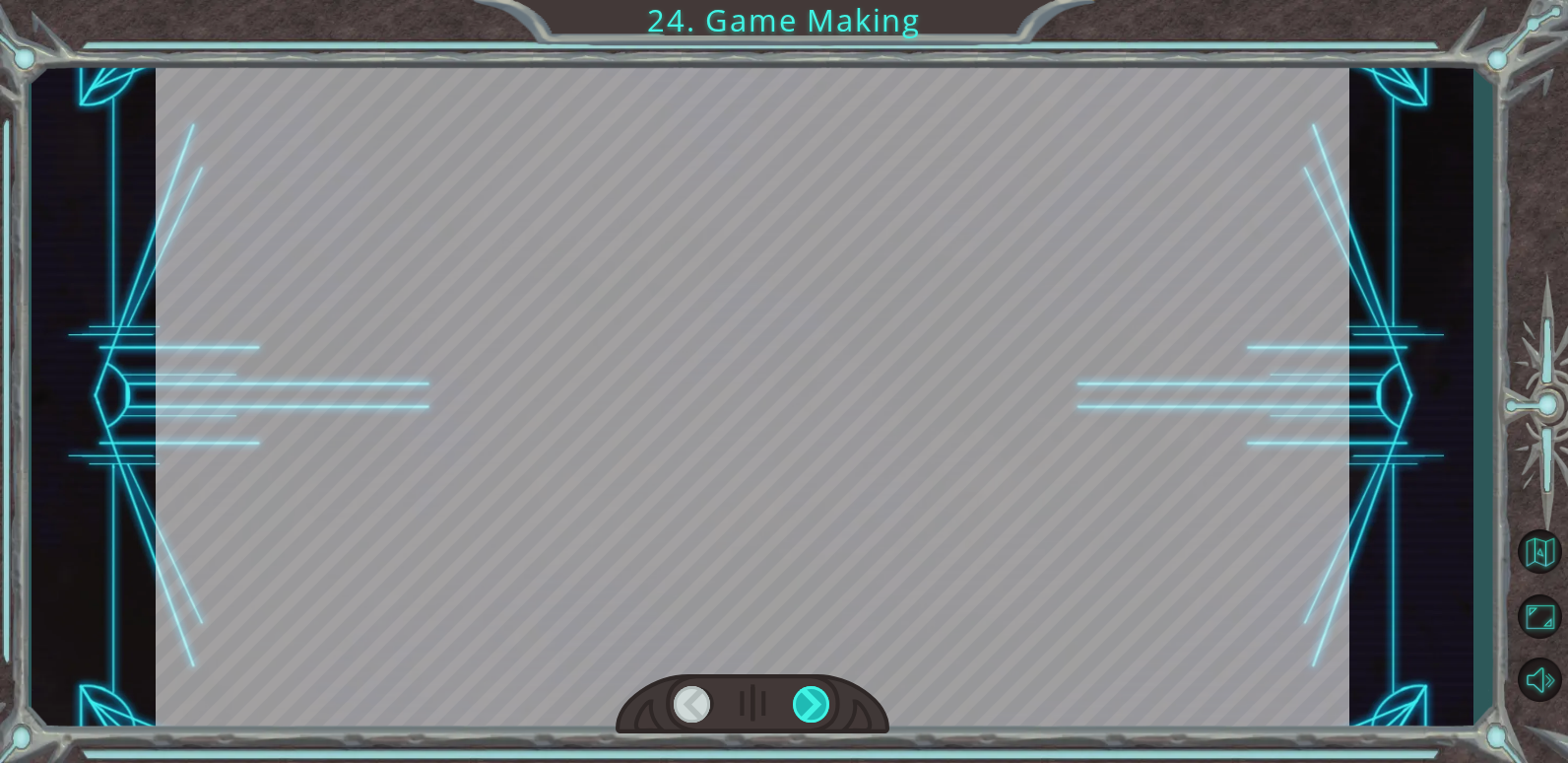
click at [807, 695] on div at bounding box center [812, 703] width 39 height 37
click at [807, 0] on div "T h e r e ’ s a h u g e s c a r y c l o u d h e a d i n g t o w a r d s u s ! W…" at bounding box center [784, 0] width 1568 height 0
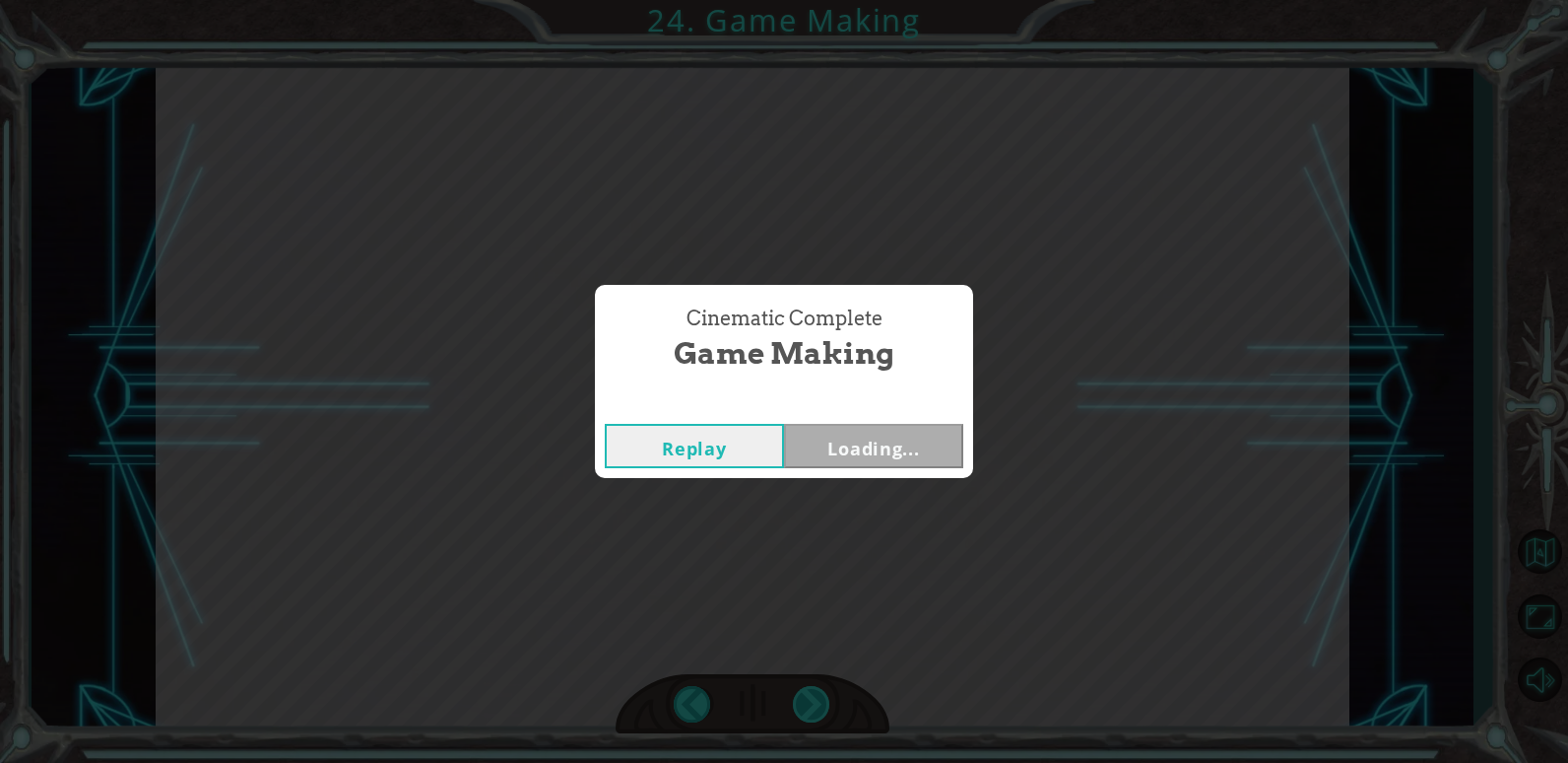
click at [807, 695] on div "Cinematic Complete Game Making Replay Loading..." at bounding box center [784, 381] width 1568 height 763
drag, startPoint x: 807, startPoint y: 695, endPoint x: 944, endPoint y: 597, distance: 168.4
click at [947, 608] on div "Cinematic Complete Game Making Replay Next" at bounding box center [784, 381] width 1568 height 763
click at [908, 451] on button "Next" at bounding box center [874, 445] width 180 height 45
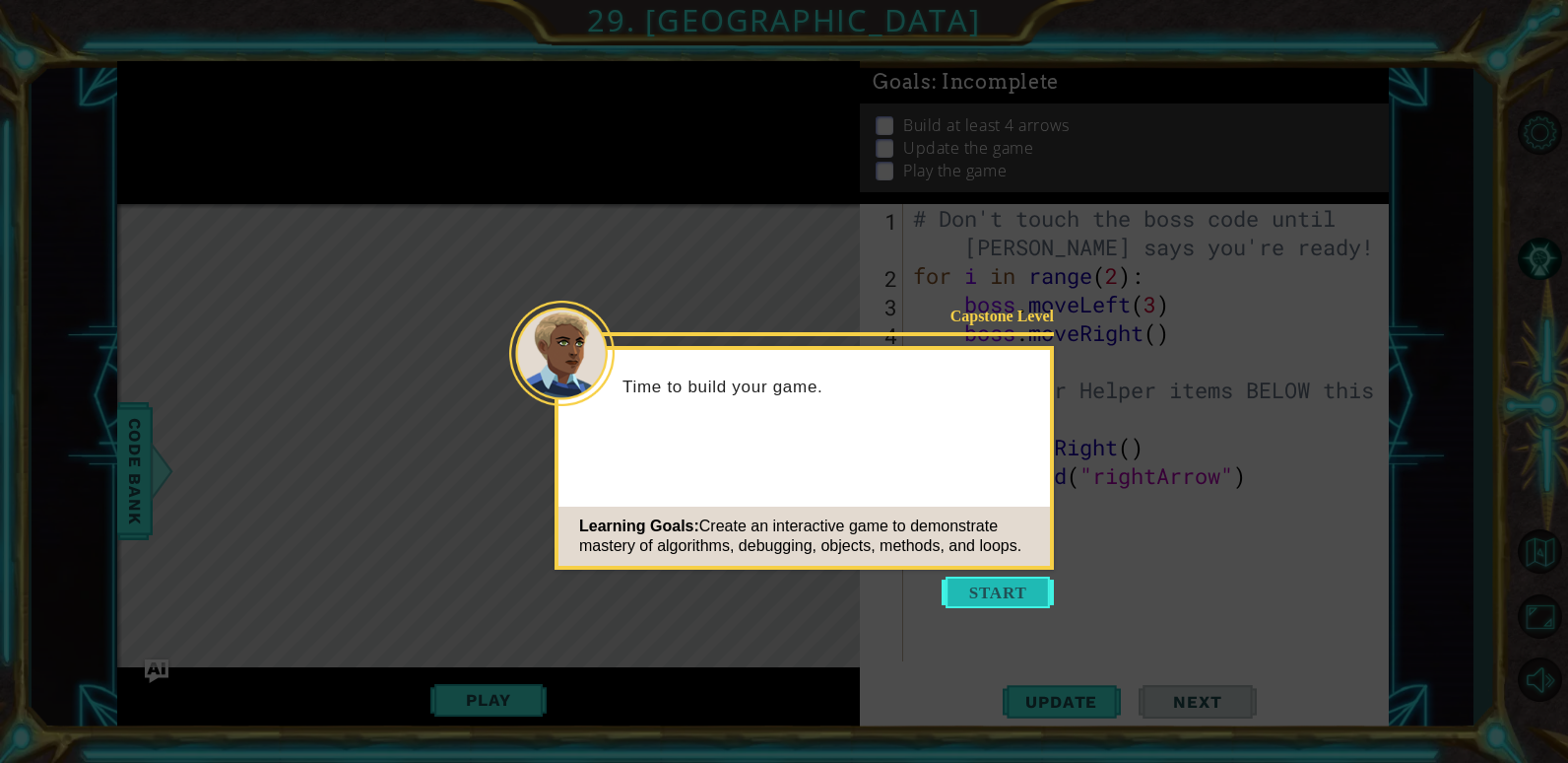
click at [1023, 595] on button "Start" at bounding box center [998, 592] width 112 height 32
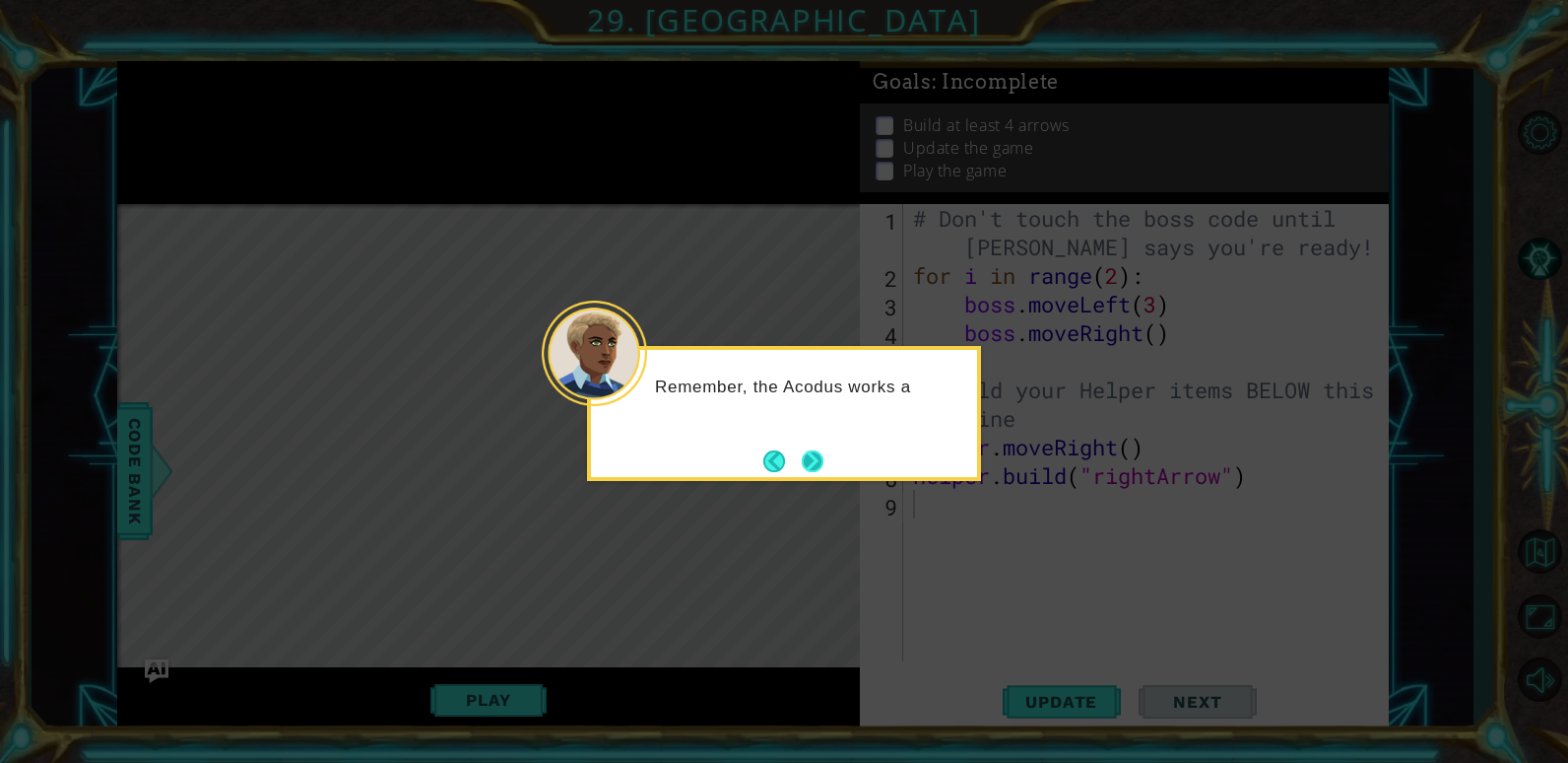
click at [816, 450] on button "Next" at bounding box center [813, 461] width 22 height 22
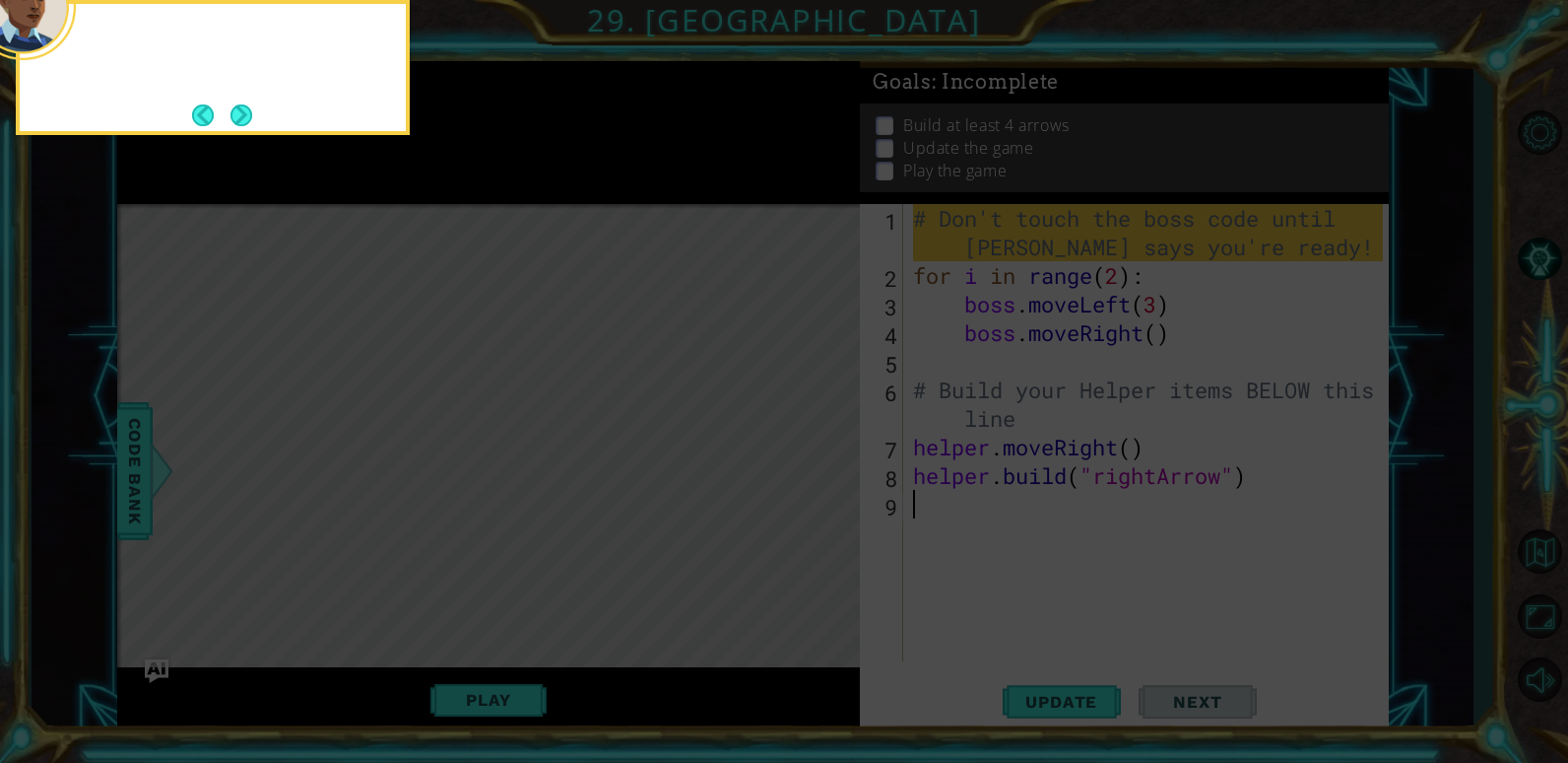
click at [813, 467] on icon at bounding box center [784, 114] width 1568 height 1297
click at [242, 118] on button "Next" at bounding box center [241, 115] width 22 height 22
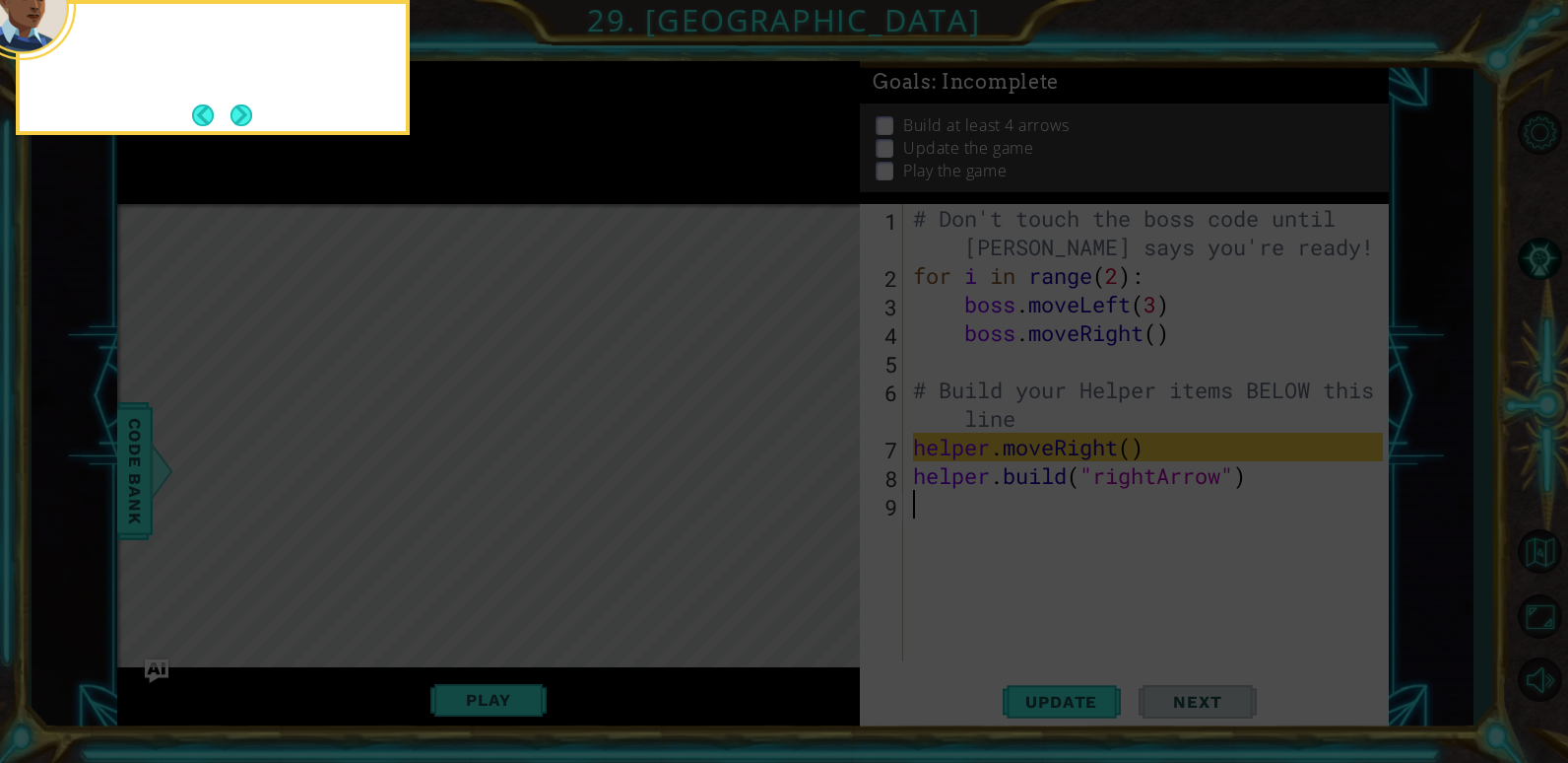
click at [242, 118] on button "Next" at bounding box center [241, 115] width 22 height 22
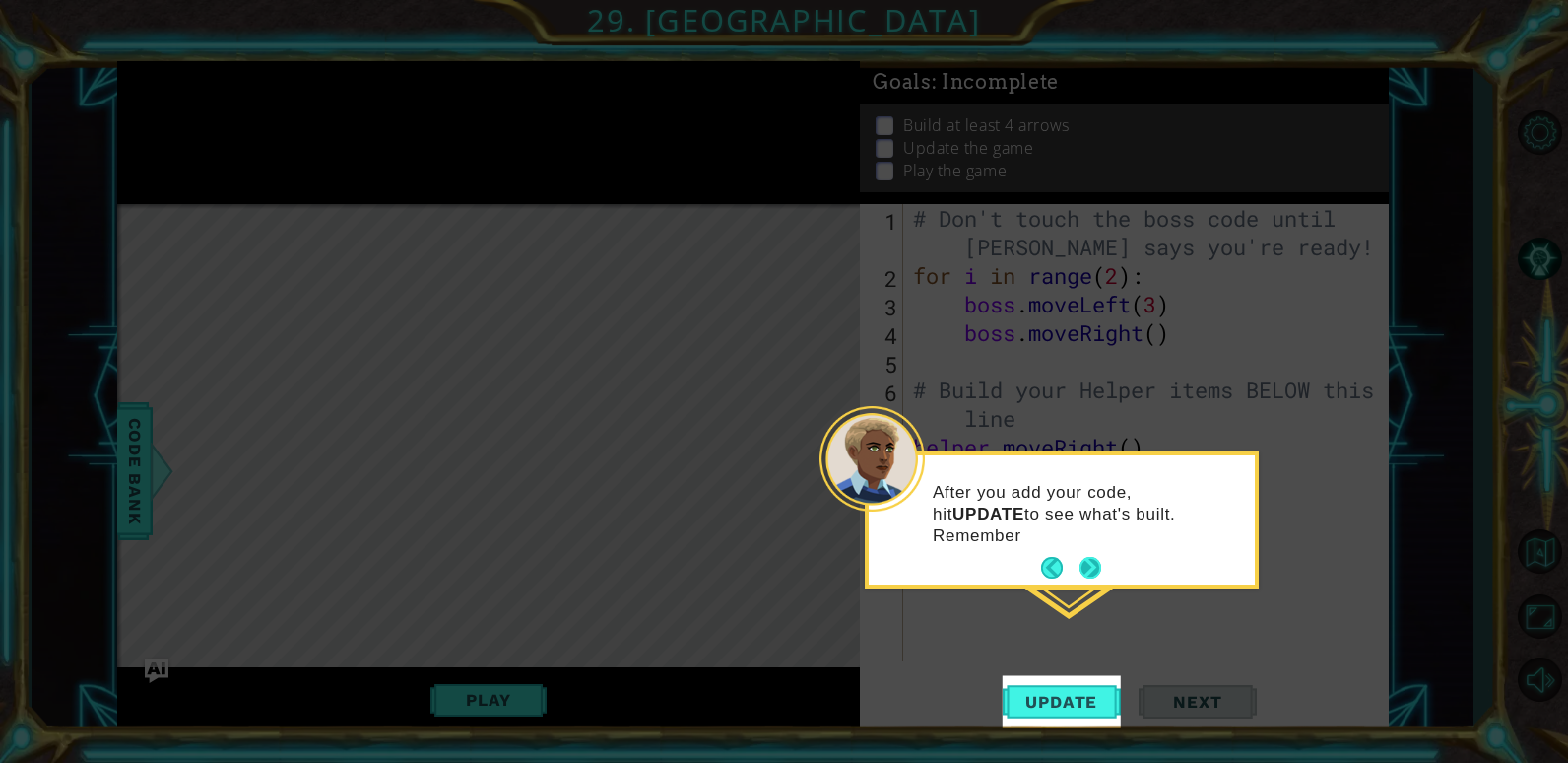
click at [1089, 576] on button "Next" at bounding box center [1091, 568] width 22 height 22
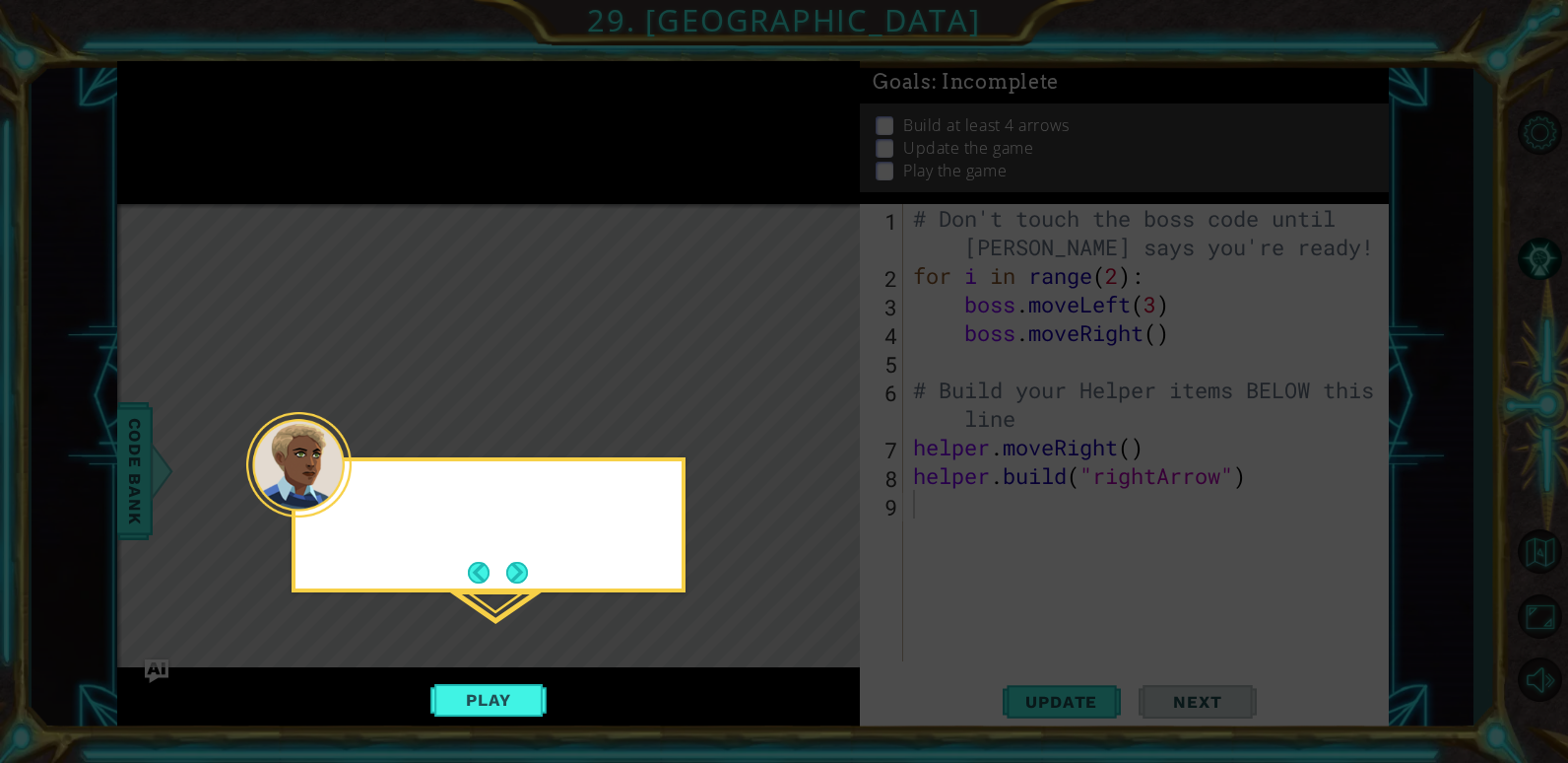
click at [1089, 576] on icon at bounding box center [784, 381] width 1568 height 763
click at [515, 572] on button "Next" at bounding box center [518, 572] width 22 height 22
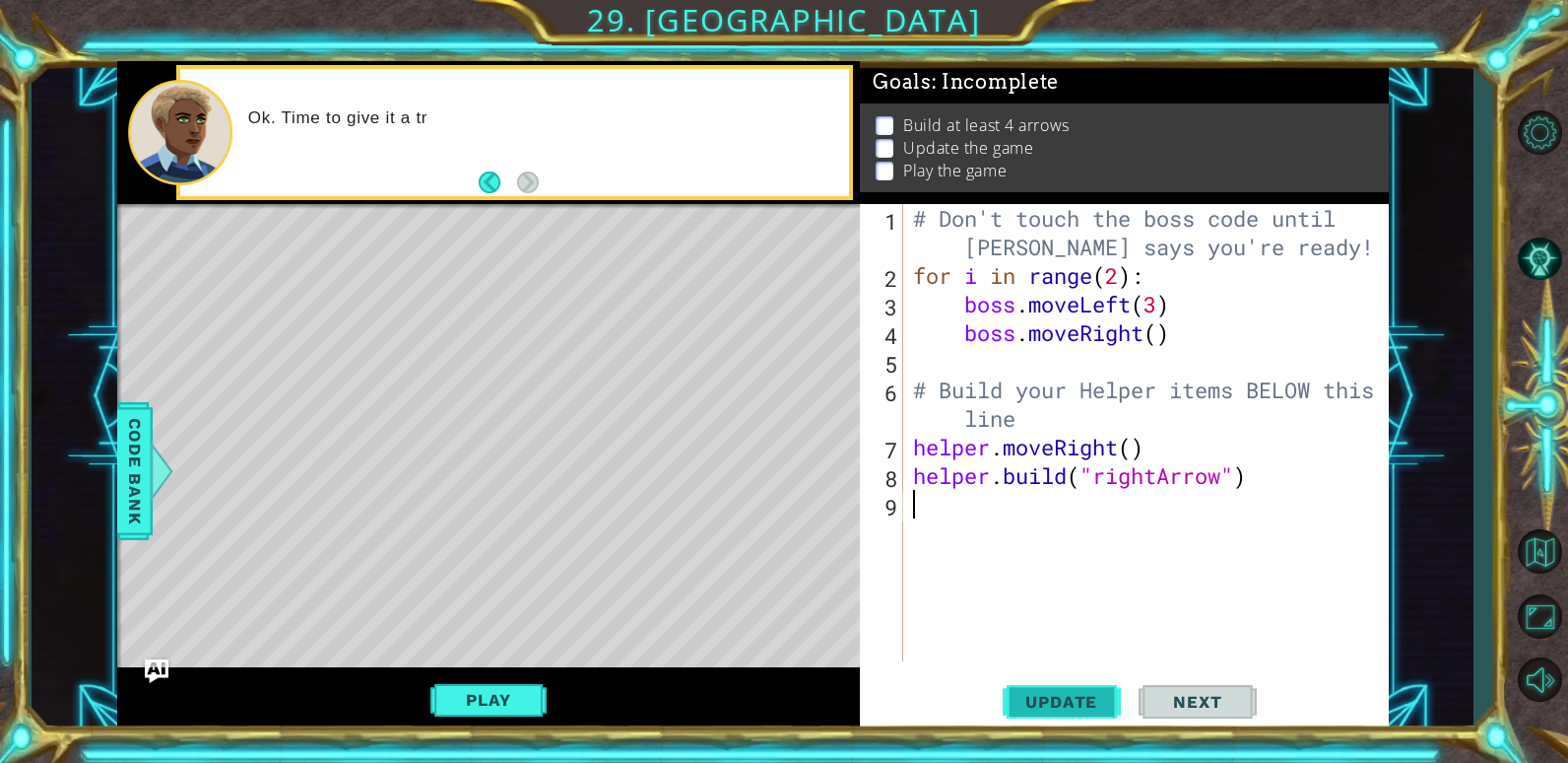
click at [1036, 697] on span "Update" at bounding box center [1061, 701] width 111 height 20
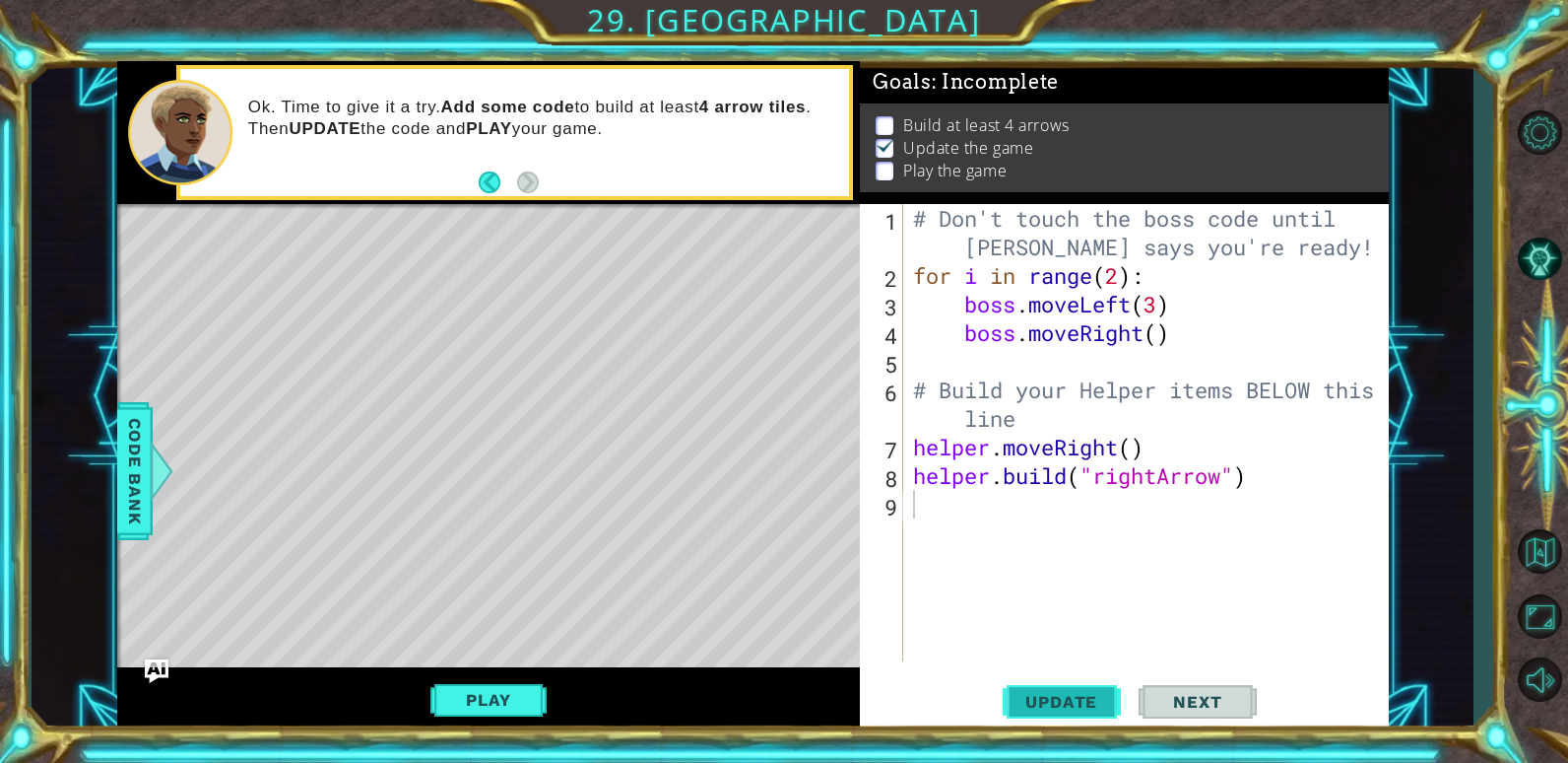
click at [1090, 692] on button "Update" at bounding box center [1061, 701] width 118 height 54
click at [930, 501] on div "# Don't touch the boss code until [PERSON_NAME] says you're ready! for i in ran…" at bounding box center [1151, 475] width 484 height 543
type textarea "r"
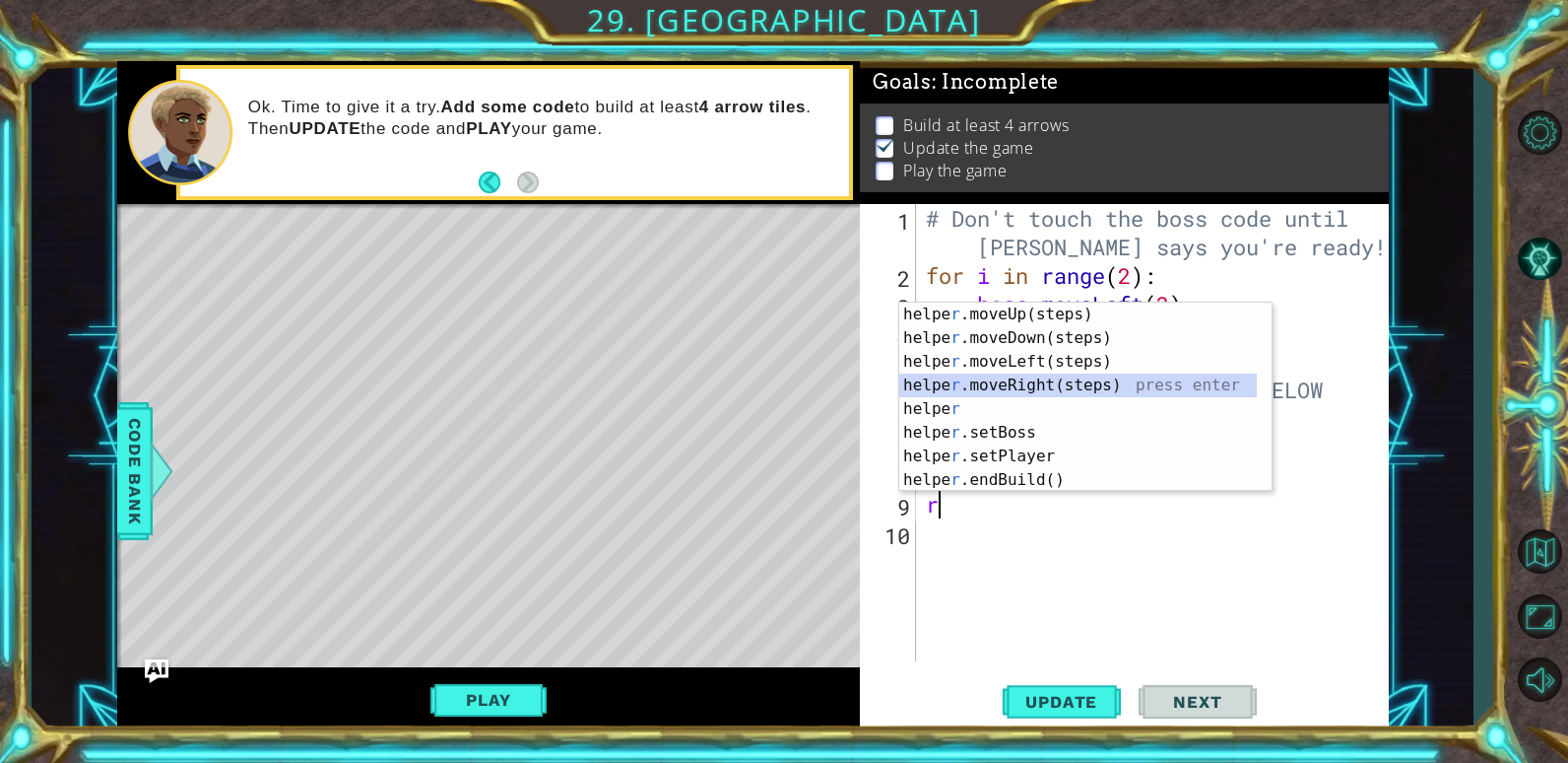
click at [1080, 385] on div "helpe [PERSON_NAME]moveUp(steps) press enter helpe r .moveDown(steps) press ent…" at bounding box center [1078, 421] width 358 height 236
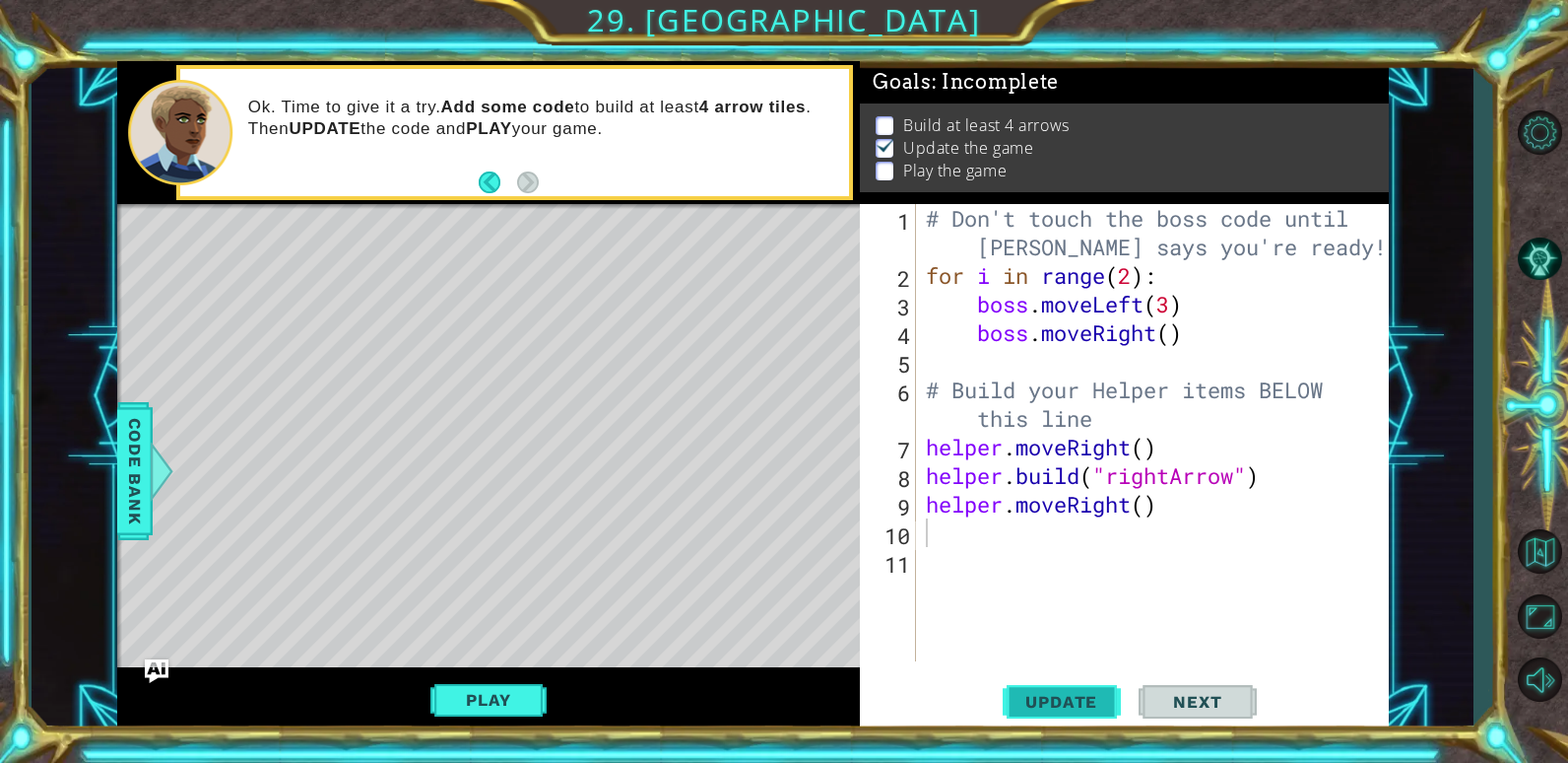
click at [1065, 701] on span "Update" at bounding box center [1061, 701] width 111 height 20
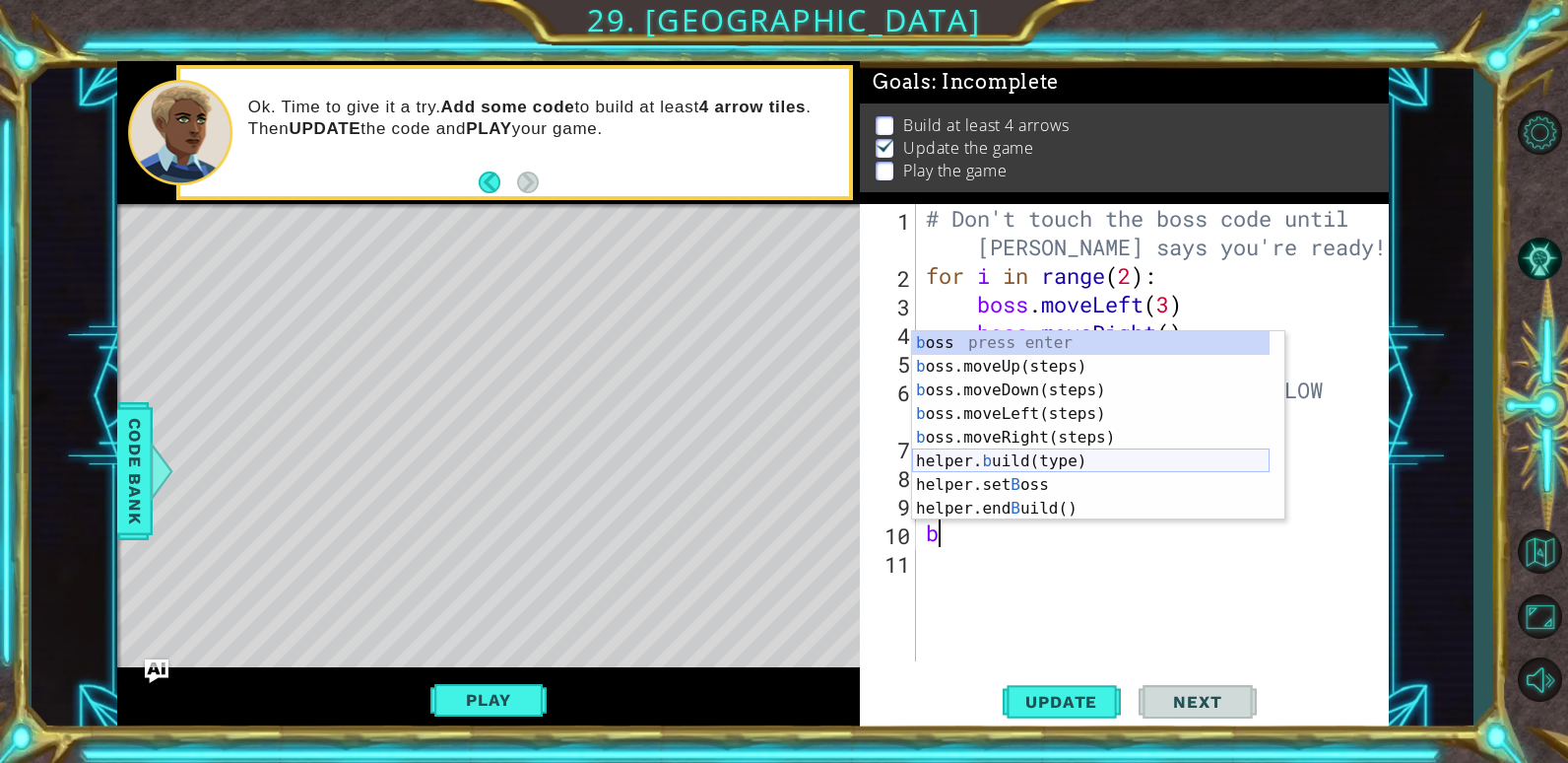
click at [1054, 449] on div "b oss press enter b oss.moveUp(steps) press enter b oss.moveDown(steps) press e…" at bounding box center [1091, 449] width 358 height 236
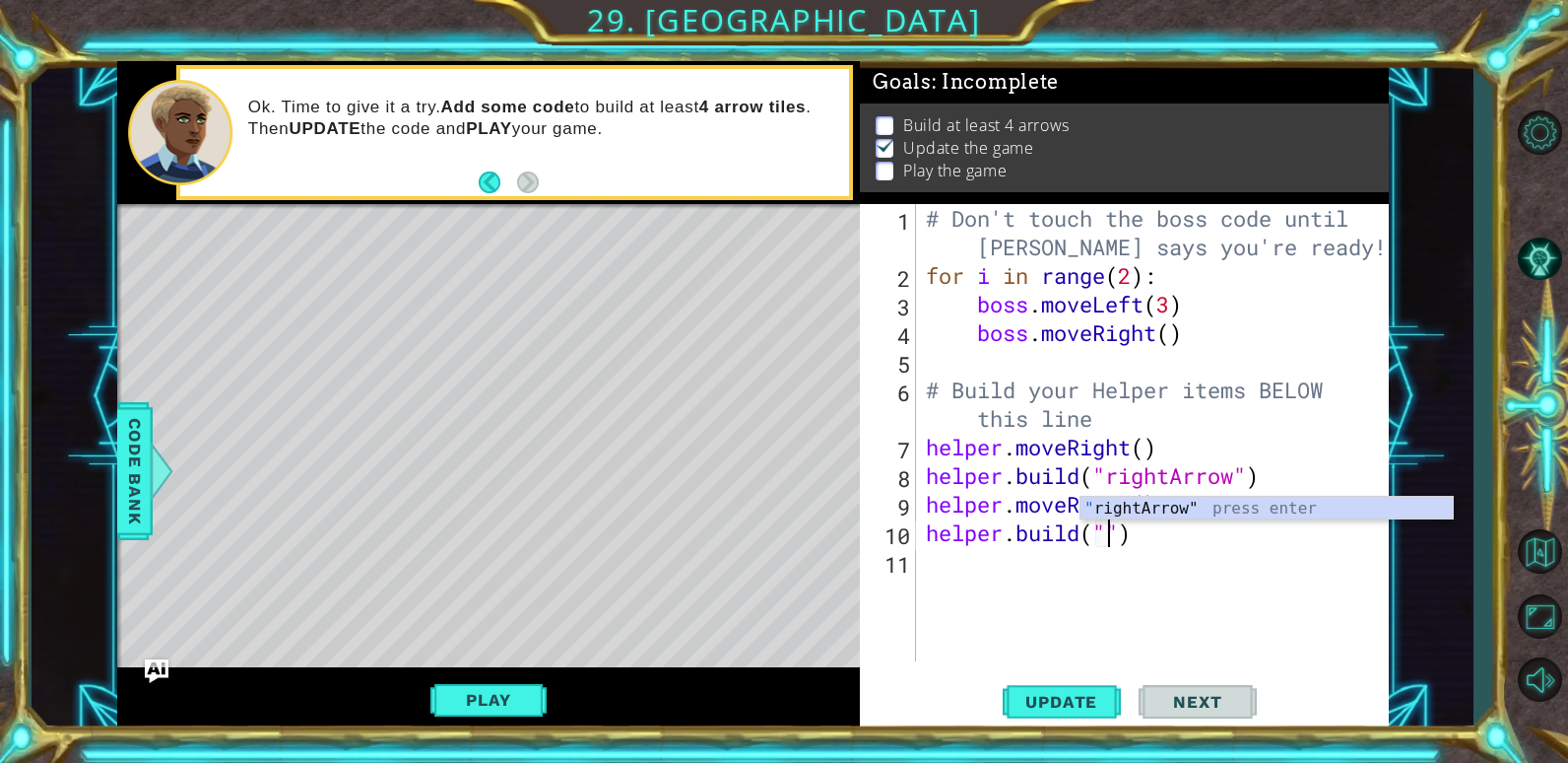
scroll to position [0, 9]
click at [1165, 509] on div "" rightArrow" press enter" at bounding box center [1266, 533] width 372 height 71
type textarea "[DOMAIN_NAME]("rightArrow")"
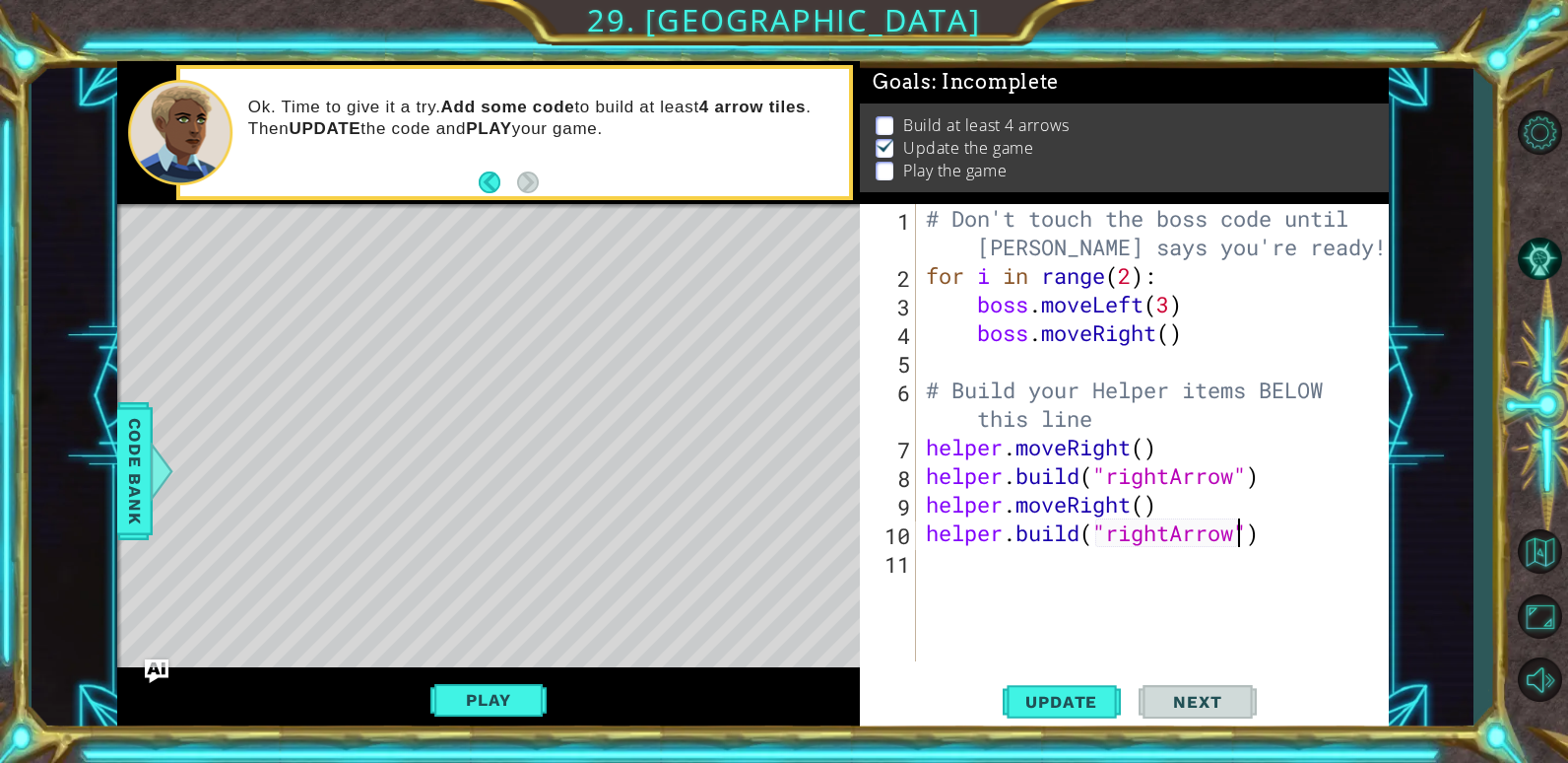
click at [934, 574] on div "# Don't touch the boss code until [PERSON_NAME] says you're ready! for i in ran…" at bounding box center [1158, 475] width 472 height 543
click at [1042, 696] on span "Update" at bounding box center [1061, 701] width 111 height 20
click at [945, 562] on div "# Don't touch the boss code until [PERSON_NAME] says you're ready! for i in ran…" at bounding box center [1158, 475] width 472 height 543
type textarea "d"
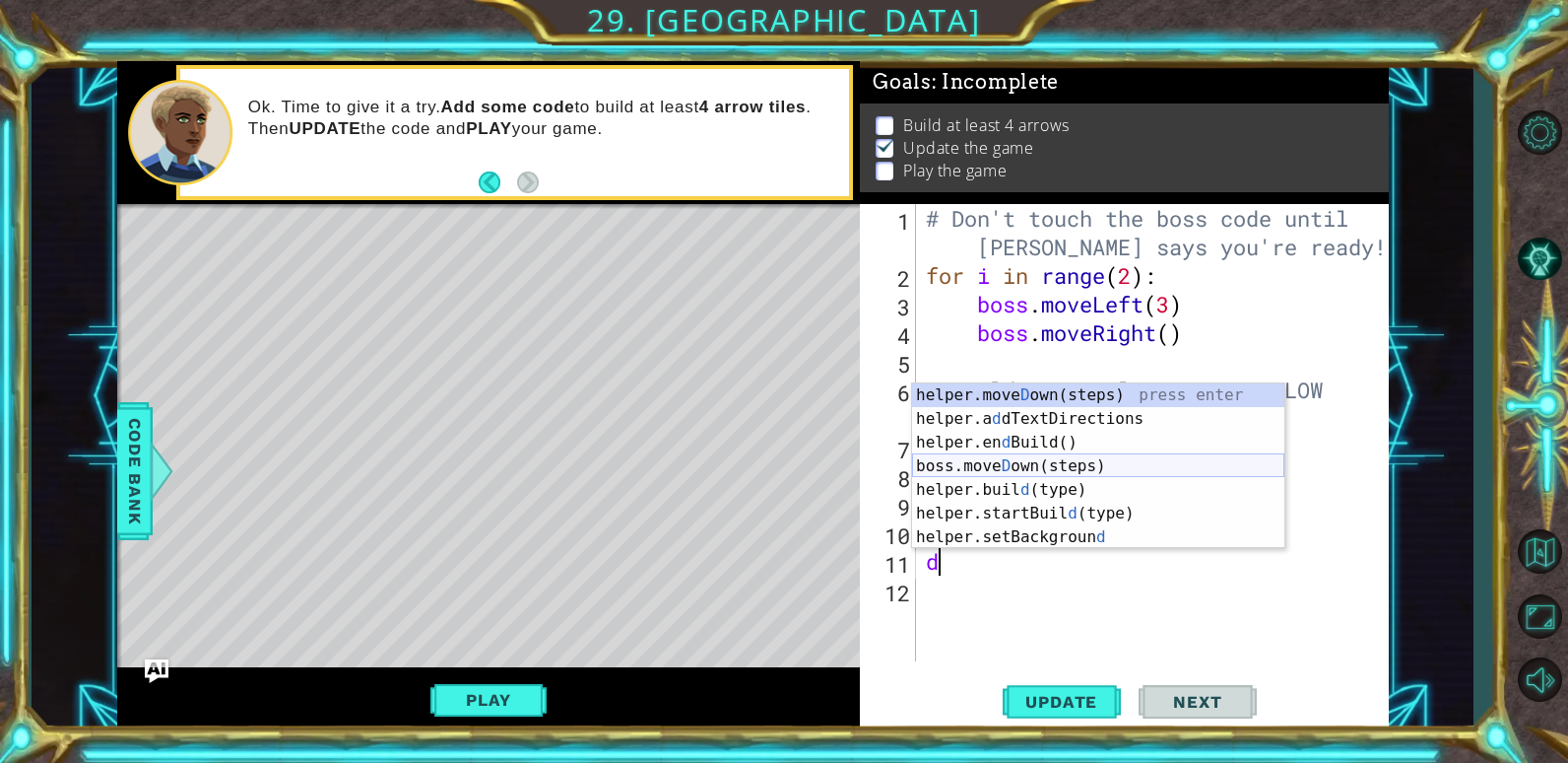
drag, startPoint x: 1103, startPoint y: 456, endPoint x: 1092, endPoint y: 460, distance: 11.7
click at [1092, 460] on div "helper.[PERSON_NAME] own(steps) press enter helper.a d dTextDirections press en…" at bounding box center [1098, 489] width 372 height 213
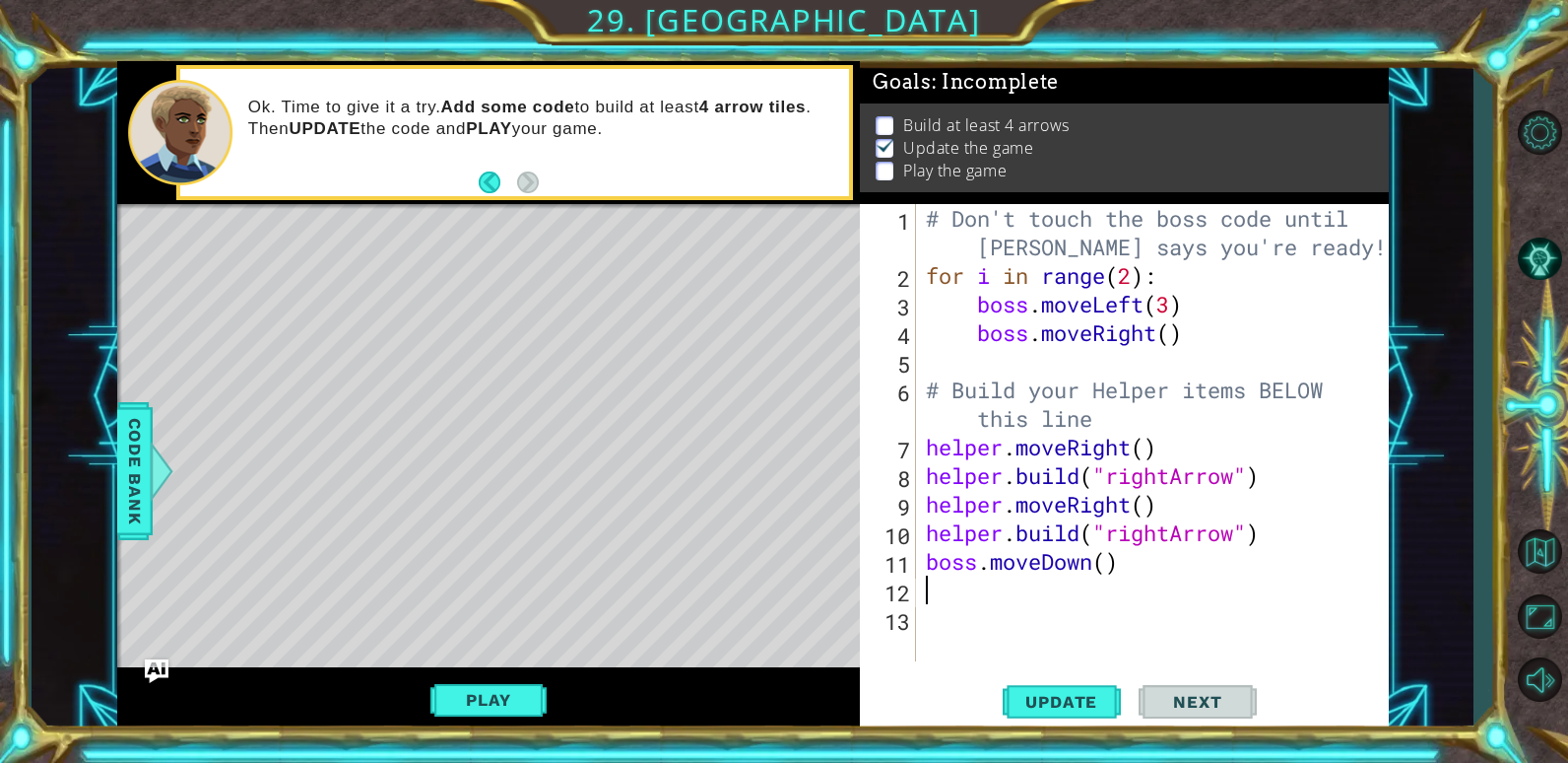
type textarea "d"
click at [1120, 600] on div "# Don't touch the boss code until [PERSON_NAME] says you're ready! for i in ran…" at bounding box center [1158, 475] width 472 height 543
drag, startPoint x: 964, startPoint y: 578, endPoint x: 879, endPoint y: 587, distance: 85.5
click at [879, 587] on div "d 1 2 3 4 5 6 7 8 9 10 11 12 13 # Don't touch the boss code until [PERSON_NAME]…" at bounding box center [1121, 433] width 523 height 457
click at [1066, 694] on span "Update" at bounding box center [1061, 701] width 111 height 20
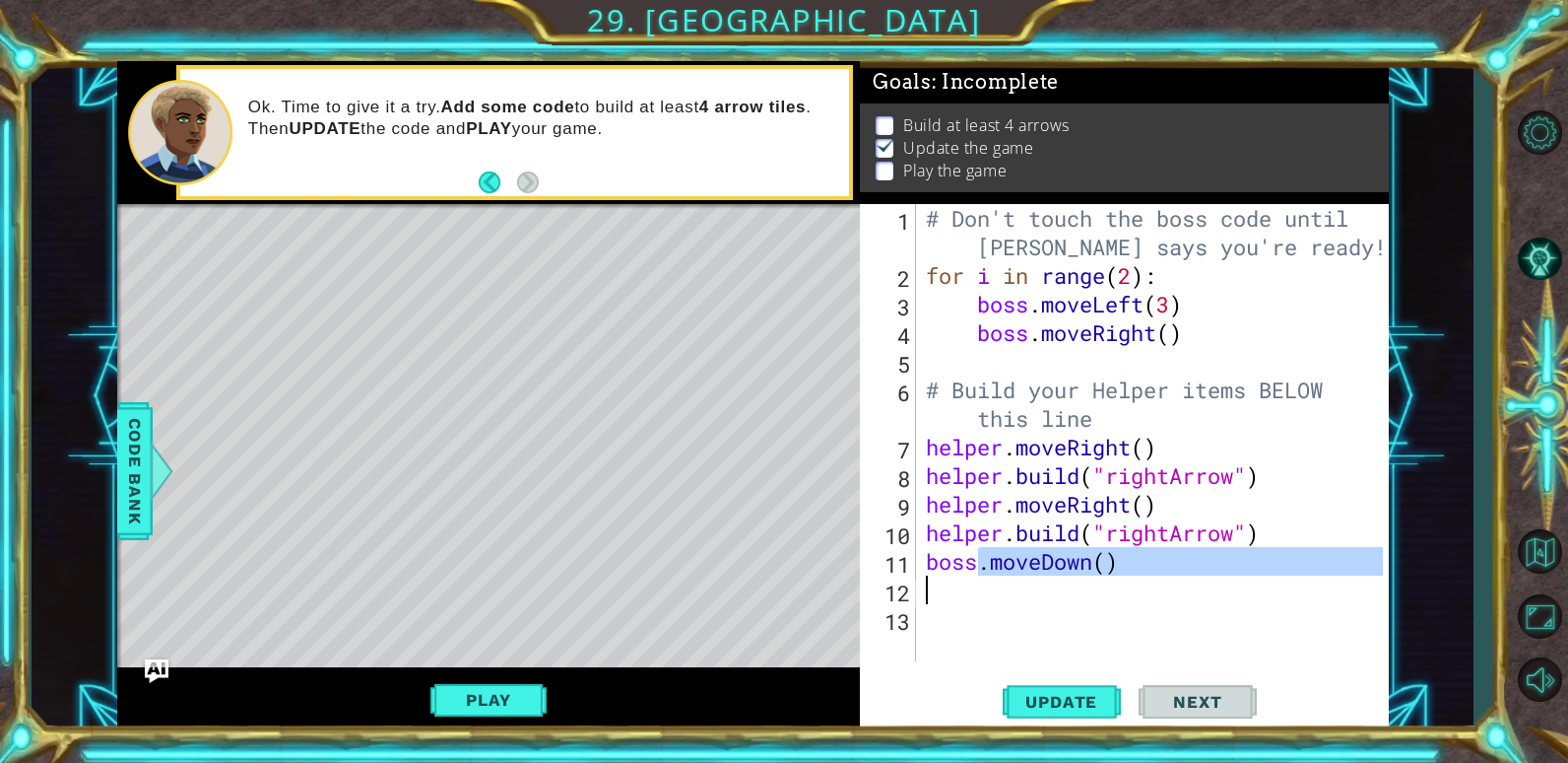
drag, startPoint x: 976, startPoint y: 560, endPoint x: 915, endPoint y: 575, distance: 62.8
click at [915, 575] on div "1 2 3 4 5 6 7 8 9 10 11 12 13 # Don't touch the boss code until [PERSON_NAME] s…" at bounding box center [1121, 433] width 523 height 457
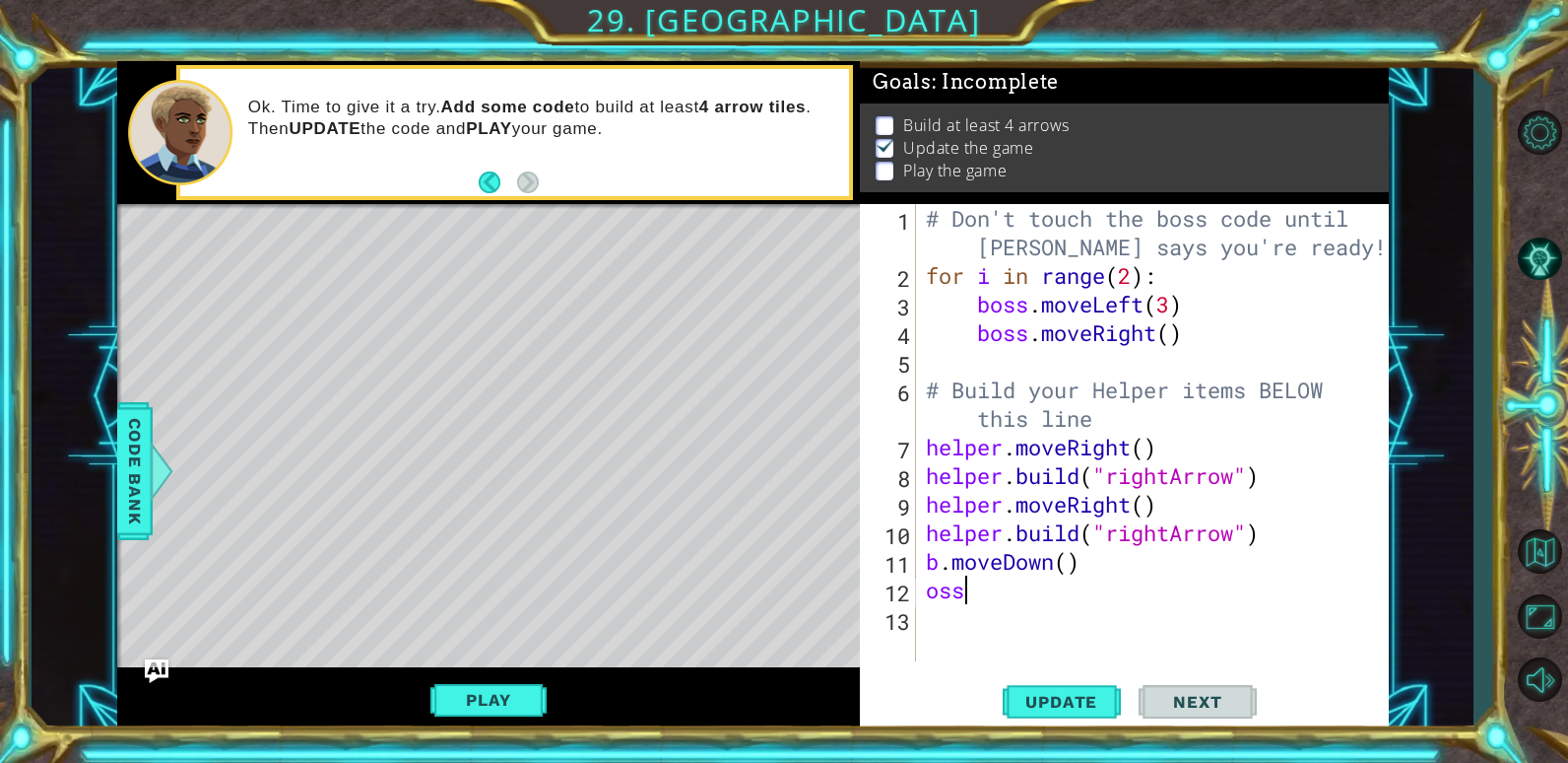
click at [976, 595] on div "# Don't touch the boss code until [PERSON_NAME] says you're ready! for i in ran…" at bounding box center [1158, 475] width 472 height 543
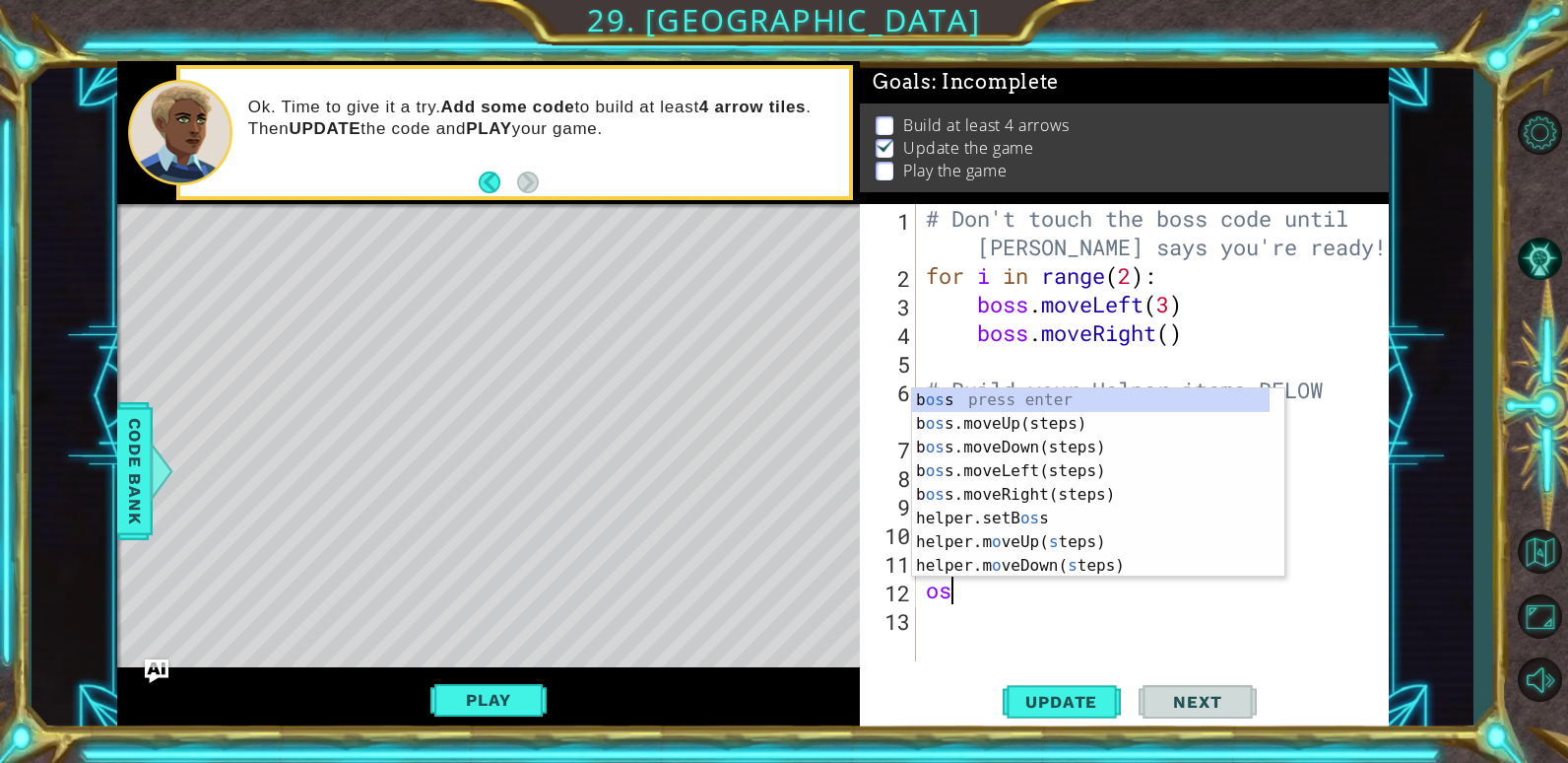
type textarea "o"
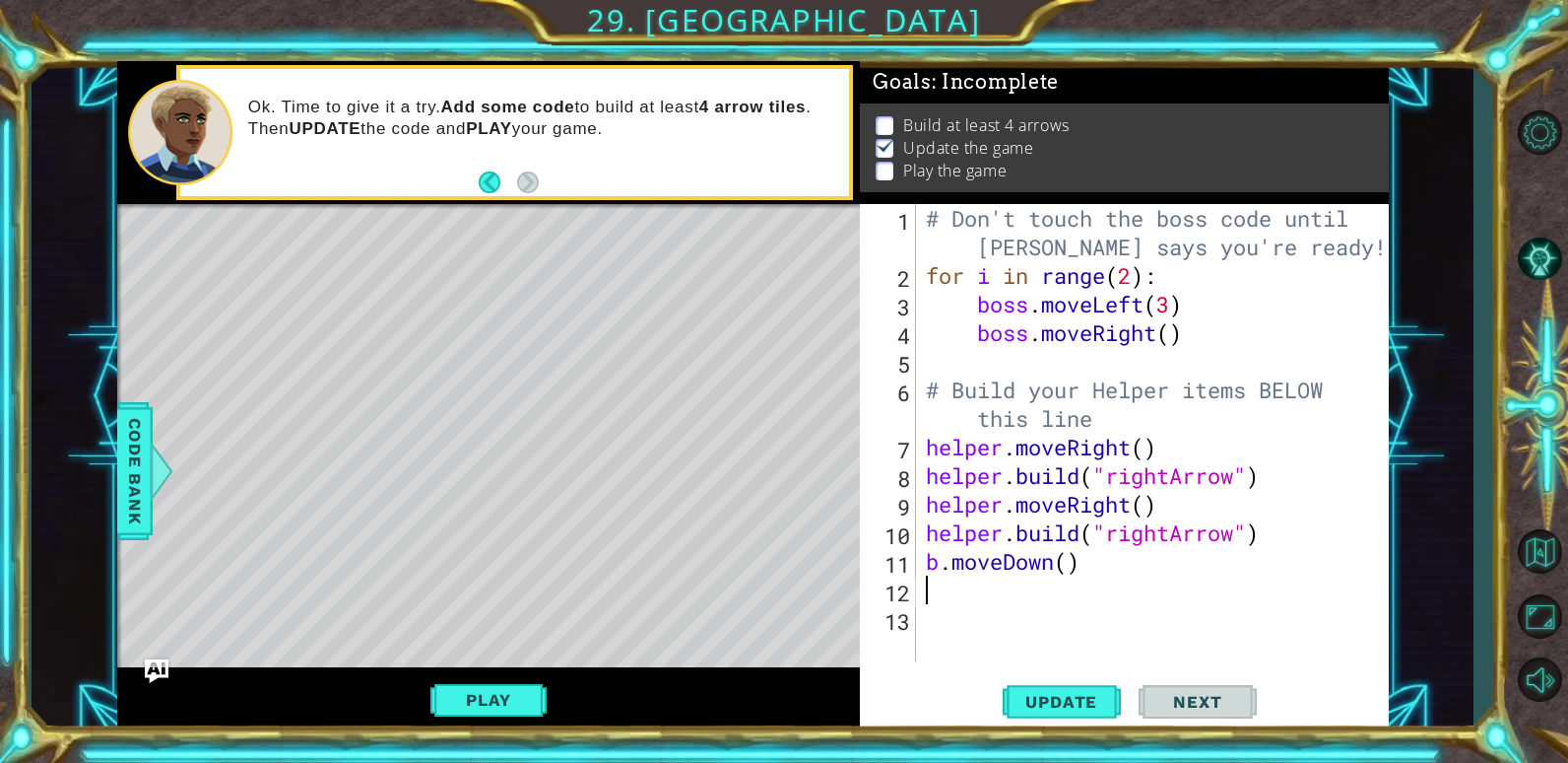
click at [943, 563] on div "# Don't touch the boss code until [PERSON_NAME] says you're ready! for i in ran…" at bounding box center [1158, 475] width 472 height 543
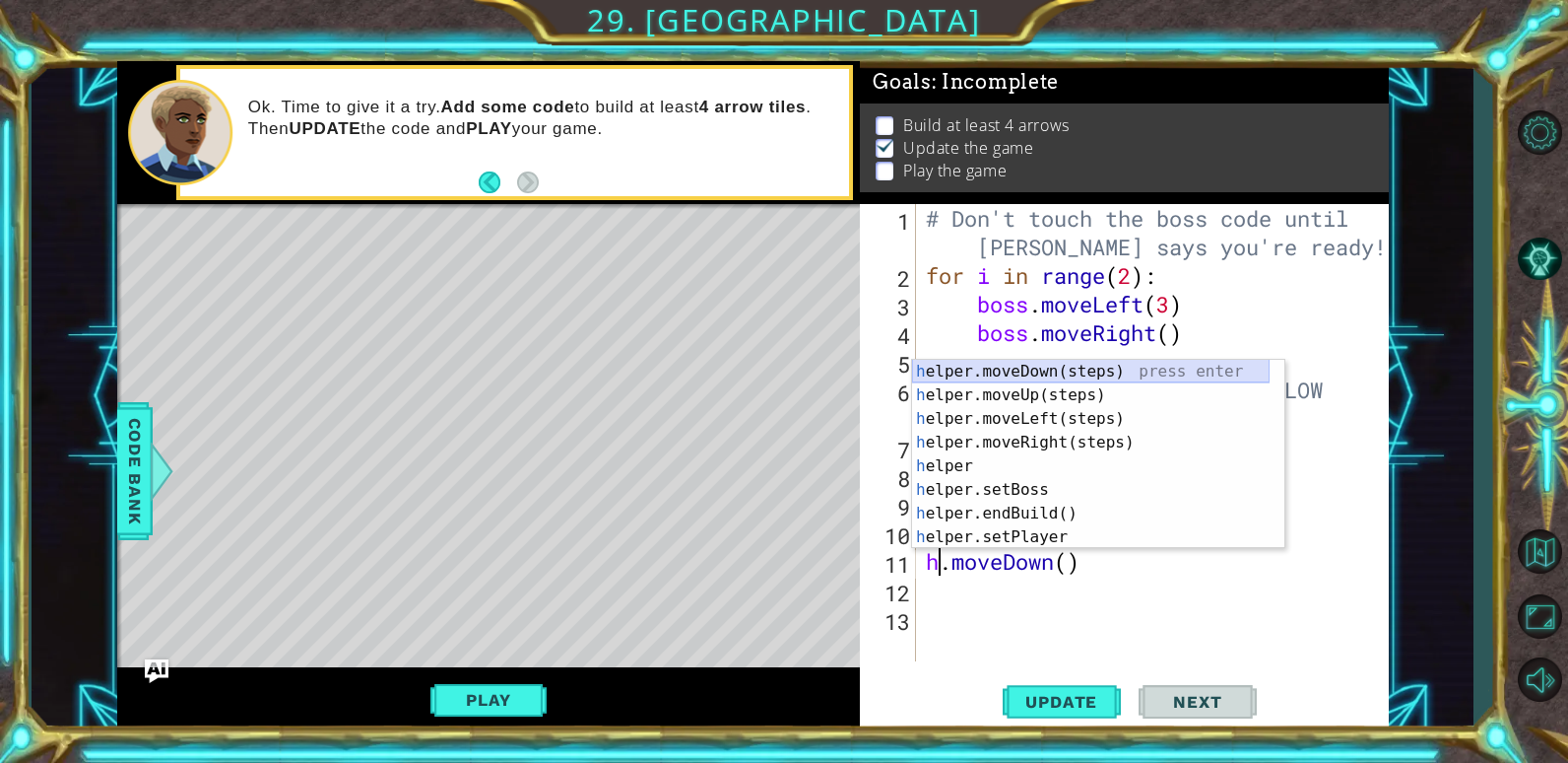
click at [1085, 368] on div "h elper.moveDown(steps) press enter h elper.moveUp(steps) press enter h elper.m…" at bounding box center [1091, 478] width 358 height 236
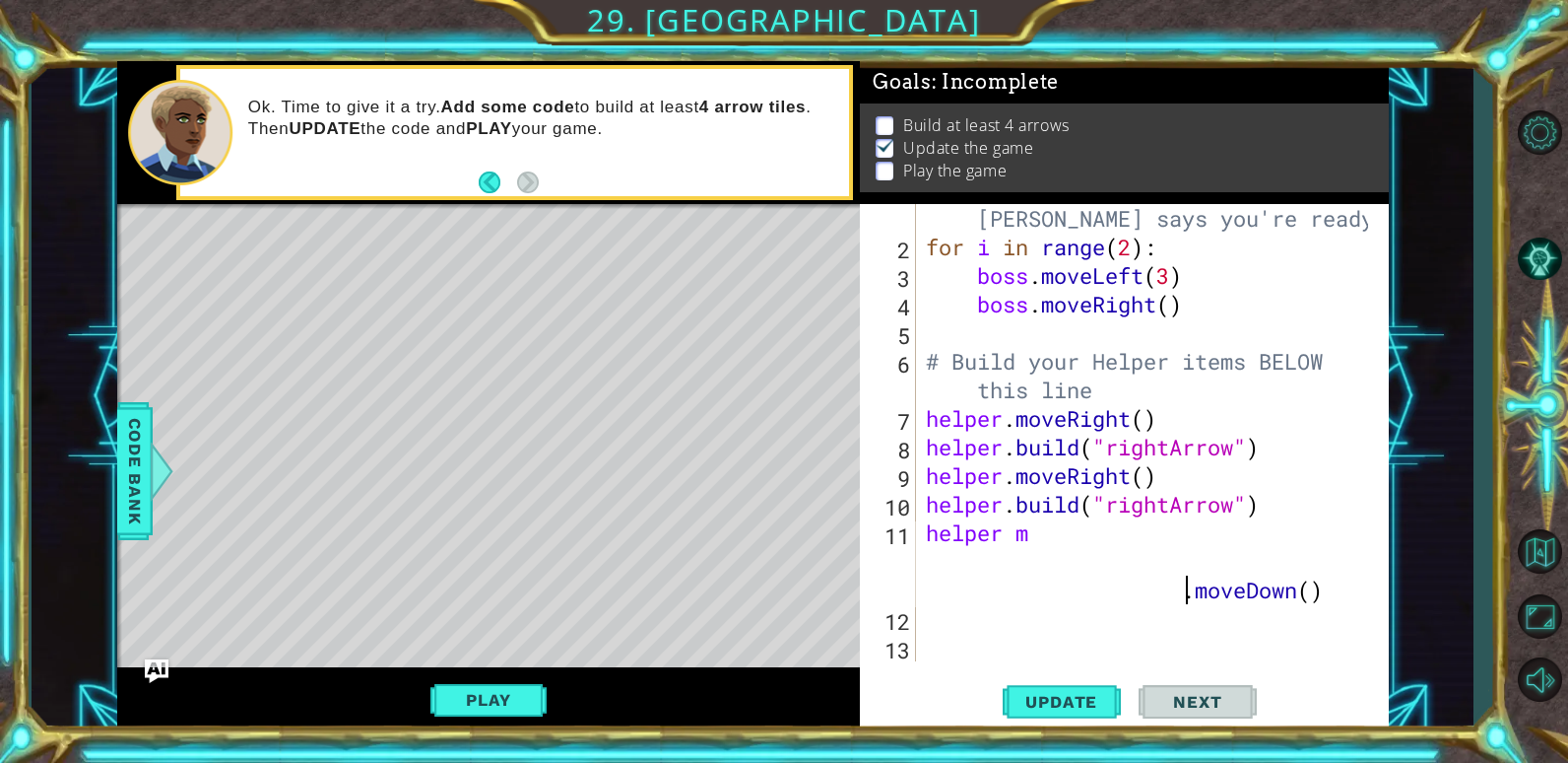
scroll to position [29, 0]
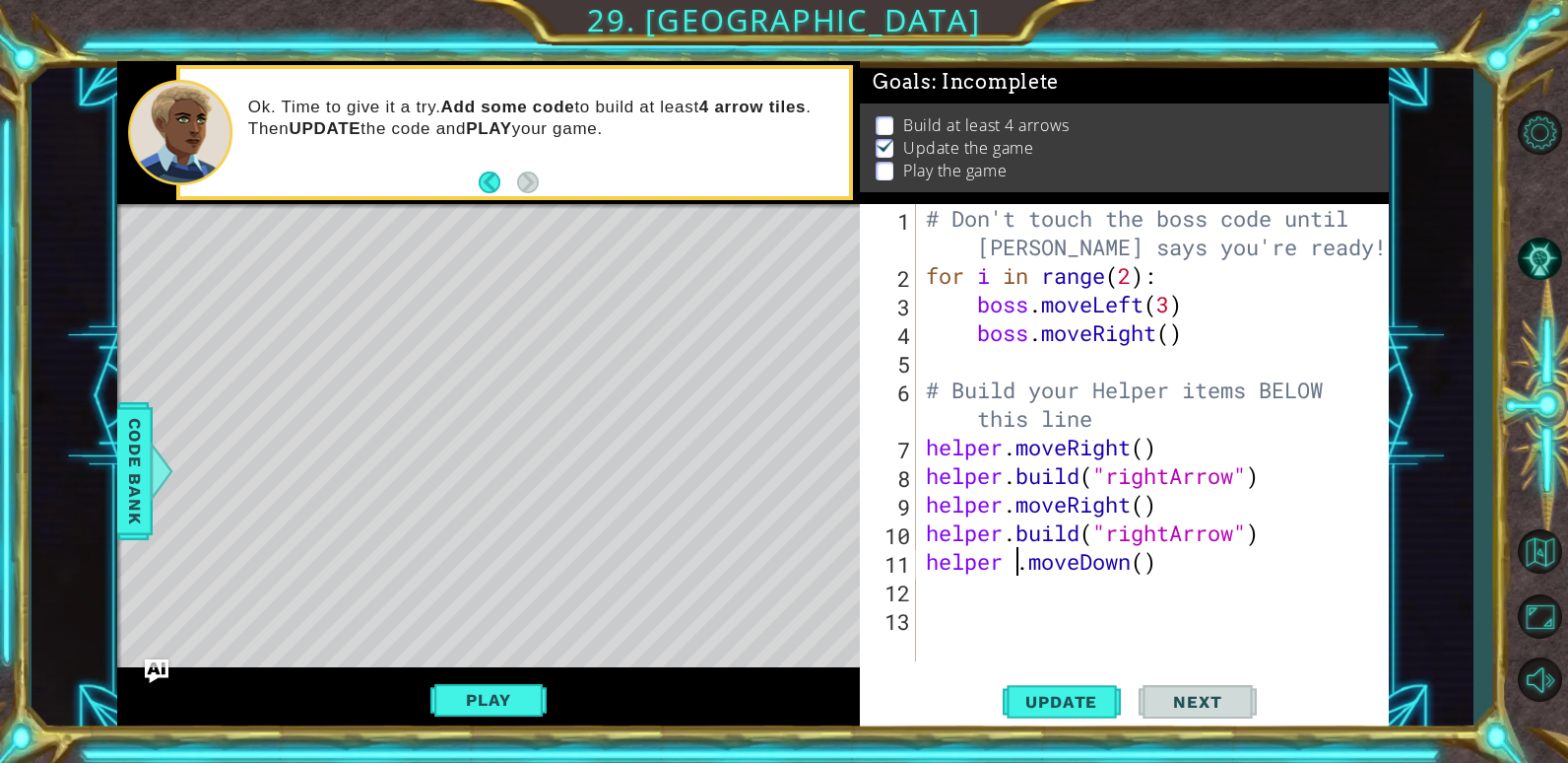
type textarea "helper.moveDown()"
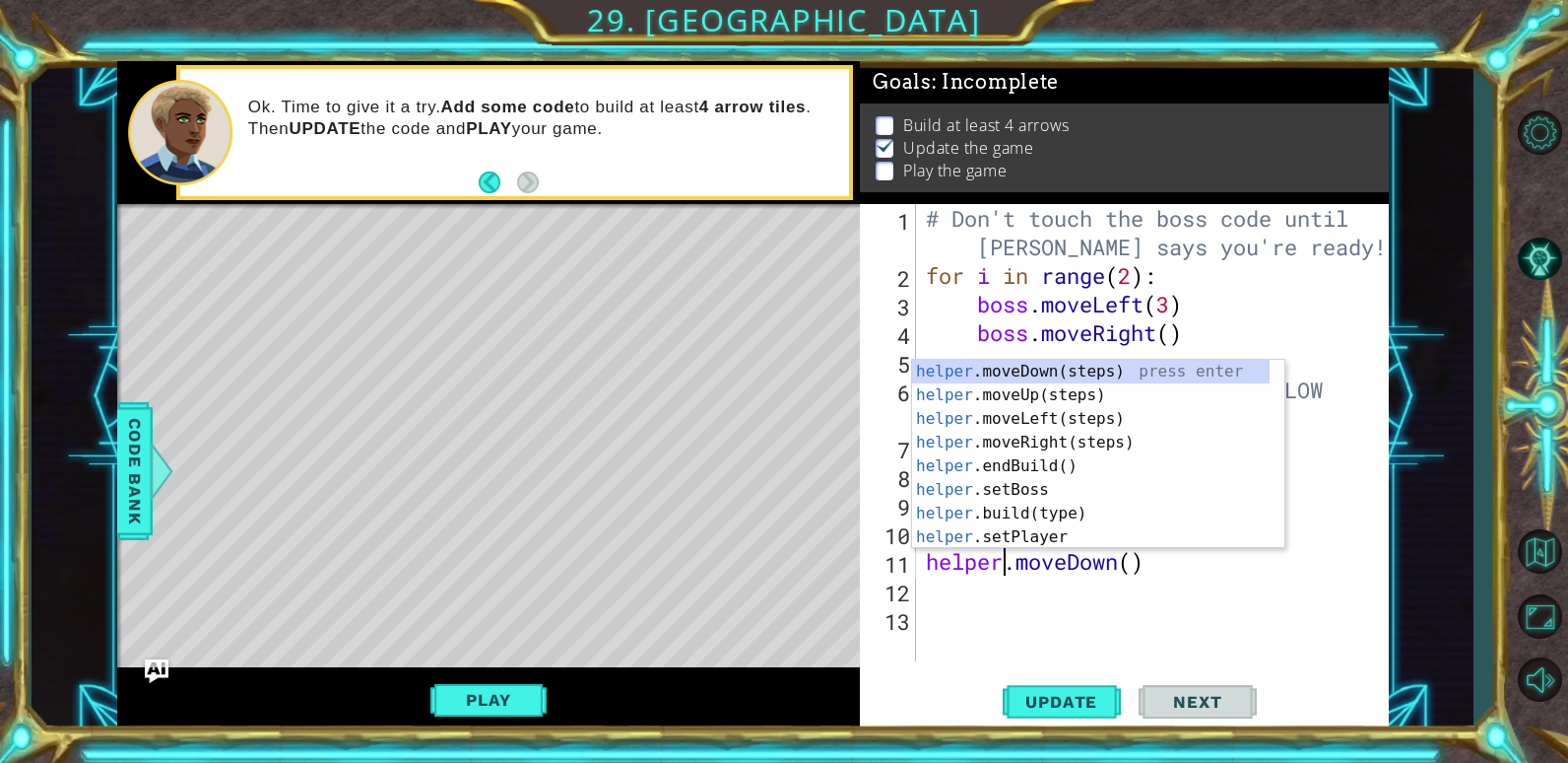
click at [924, 600] on div "# Don't touch the boss code until [PERSON_NAME] says you're ready! for i in ran…" at bounding box center [1157, 475] width 471 height 543
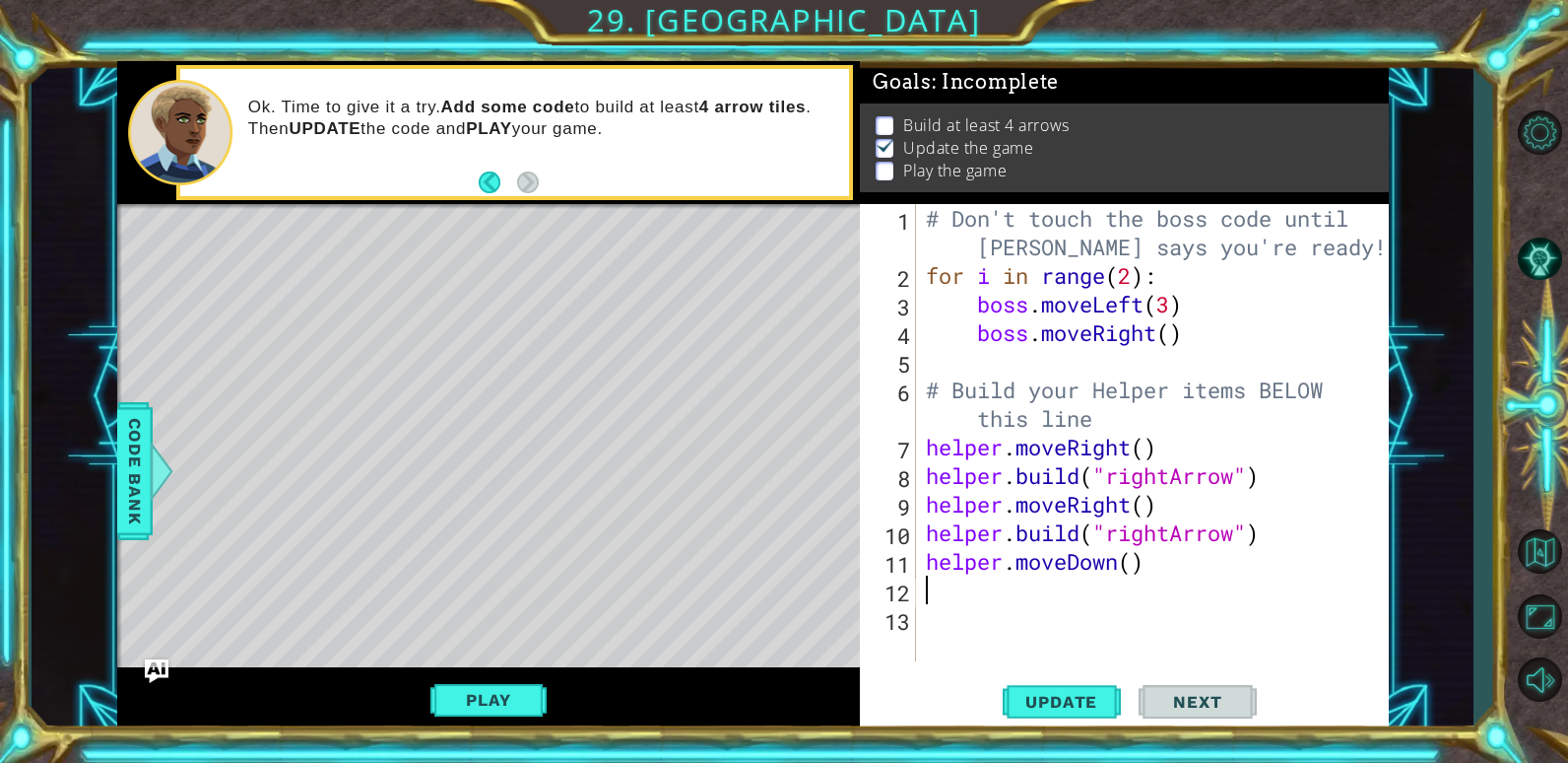
scroll to position [0, 0]
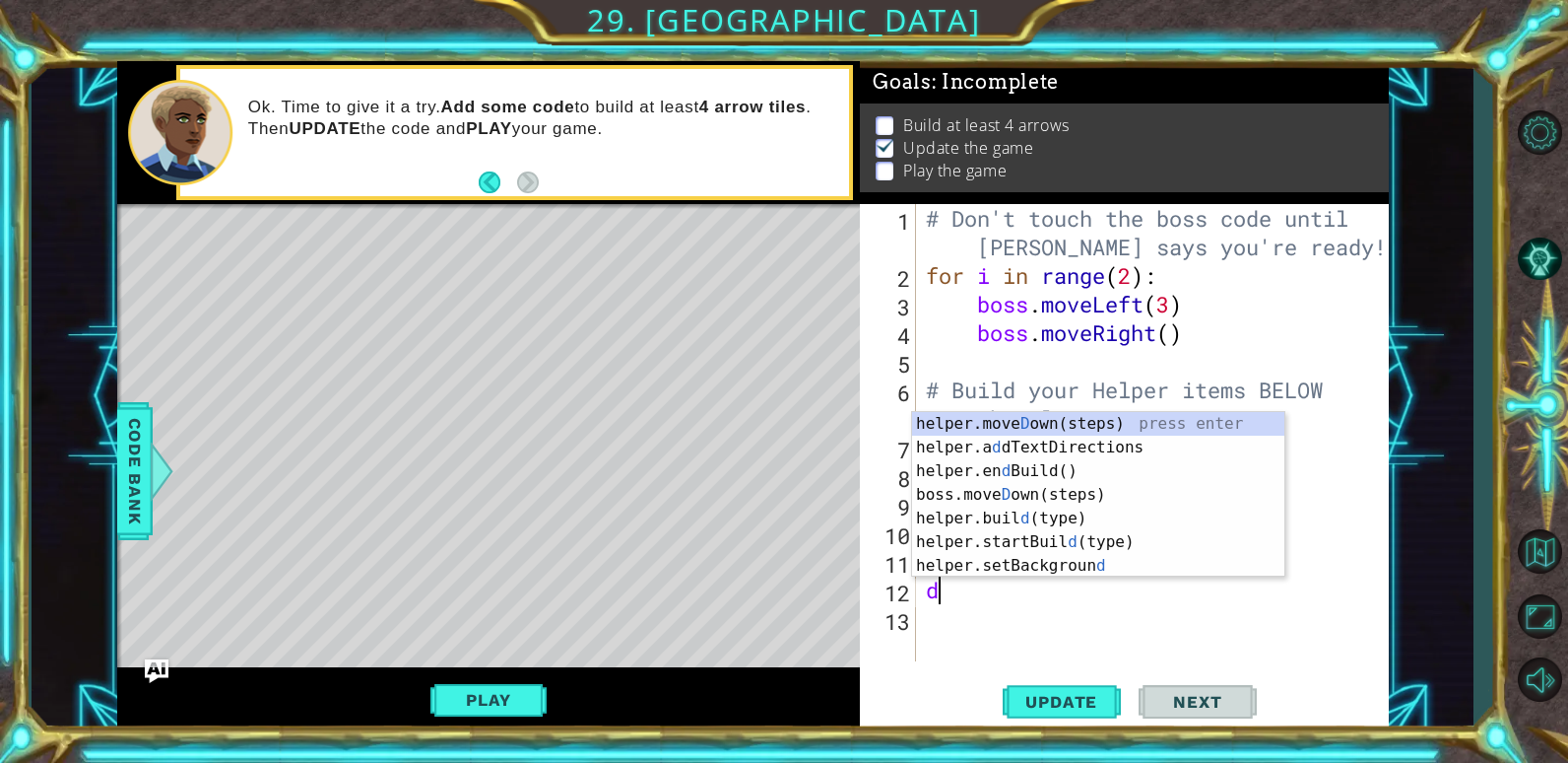
type textarea "d"
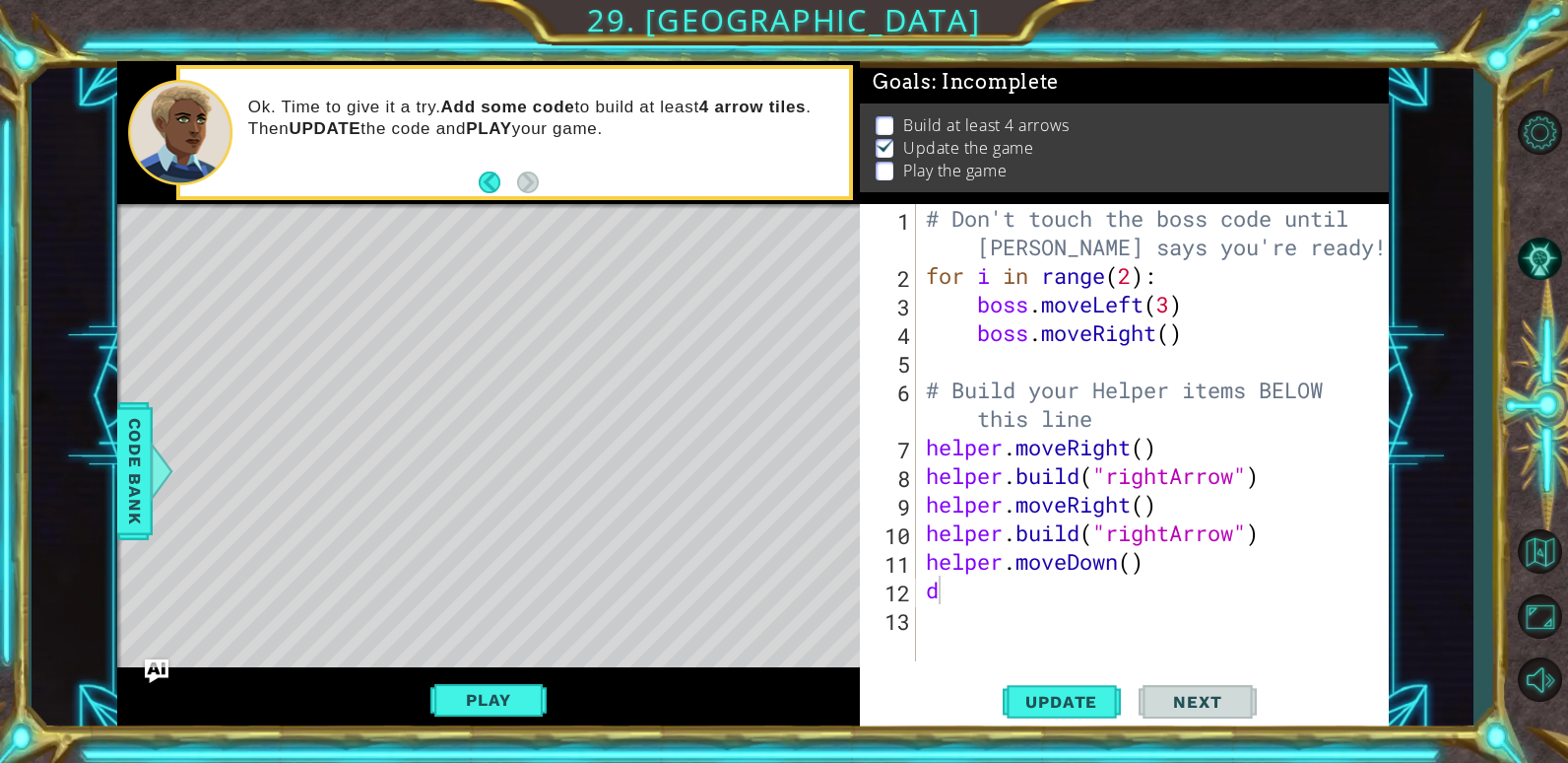
click at [1360, 676] on div "Update Next" at bounding box center [1130, 701] width 528 height 54
click at [1135, 566] on div "# Don't touch the boss code until [PERSON_NAME] says you're ready! for i in ran…" at bounding box center [1157, 475] width 471 height 543
type textarea "helper.moveDown(4)"
drag, startPoint x: 1059, startPoint y: 690, endPoint x: 1050, endPoint y: 705, distance: 17.5
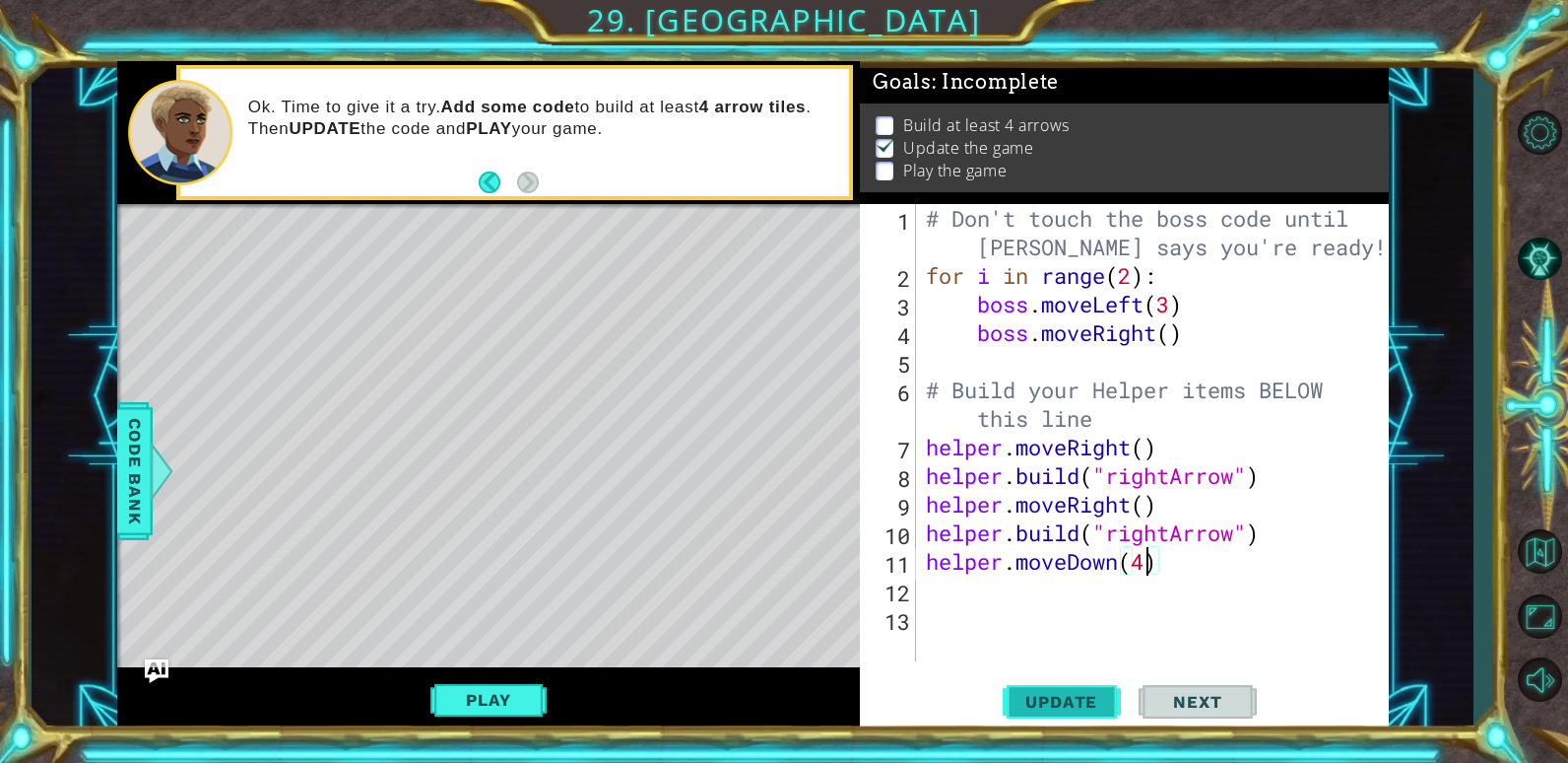
click at [1050, 705] on button "Update" at bounding box center [1061, 701] width 118 height 54
click at [959, 590] on div "# Don't touch the boss code until [PERSON_NAME] says you're ready! for i in ran…" at bounding box center [1157, 475] width 471 height 543
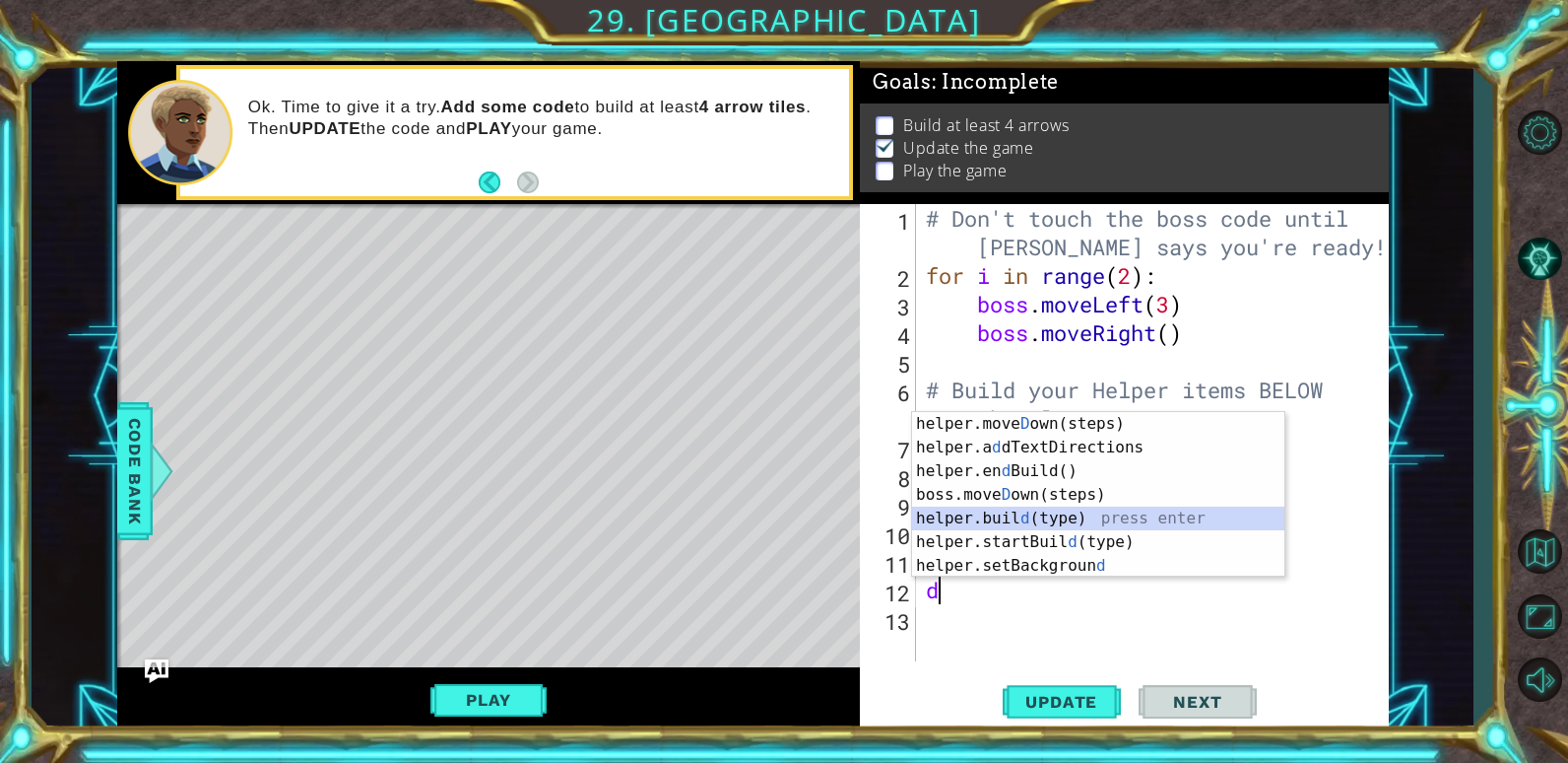
click at [1030, 516] on div "helper.[PERSON_NAME] own(steps) press enter helper.a d dTextDirections press en…" at bounding box center [1098, 518] width 372 height 213
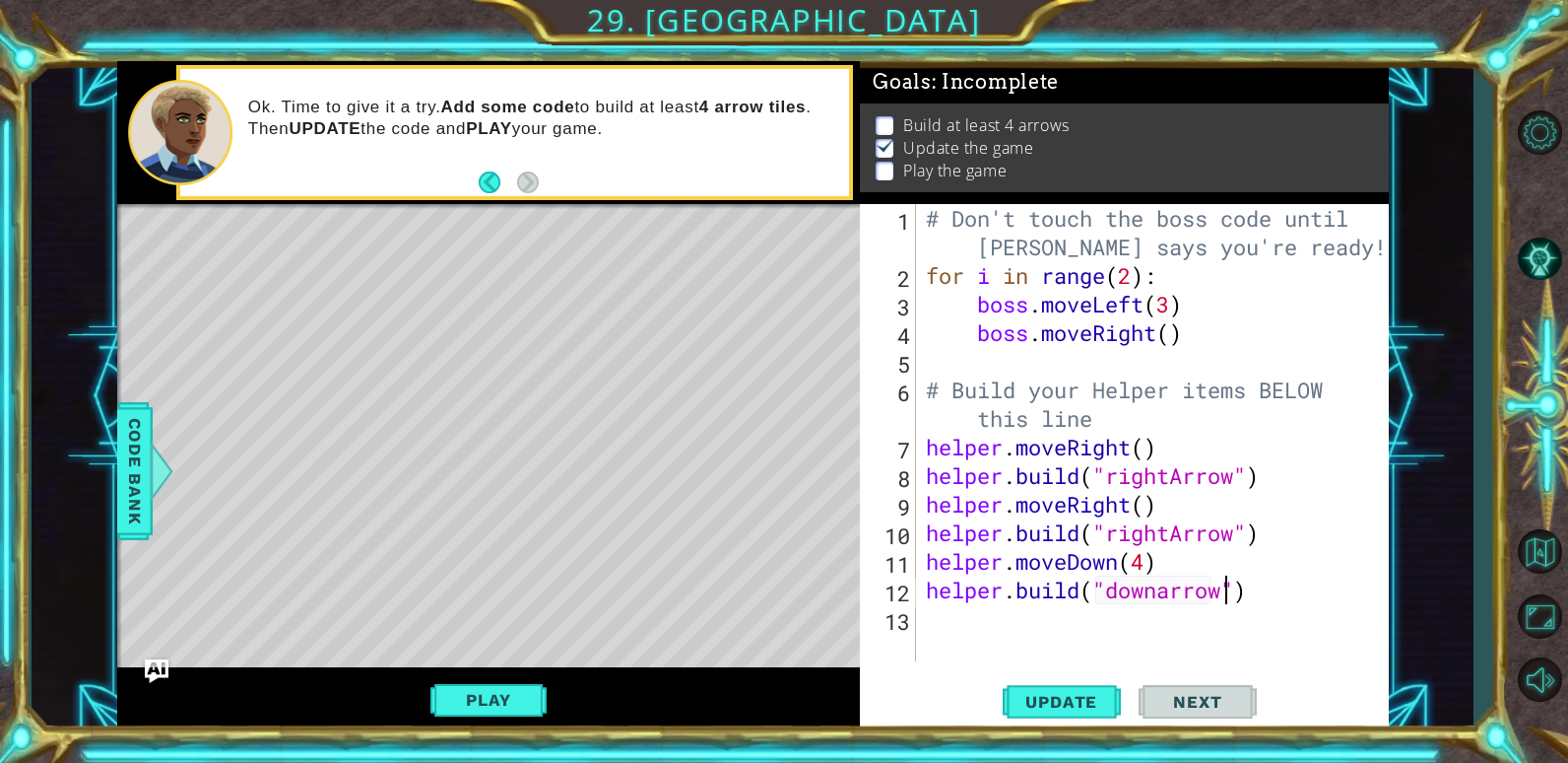
scroll to position [0, 14]
click at [1173, 587] on div "# Don't touch the boss code until [PERSON_NAME] says you're ready! for i in ran…" at bounding box center [1157, 475] width 471 height 543
type textarea "[DOMAIN_NAME]("downArrow")"
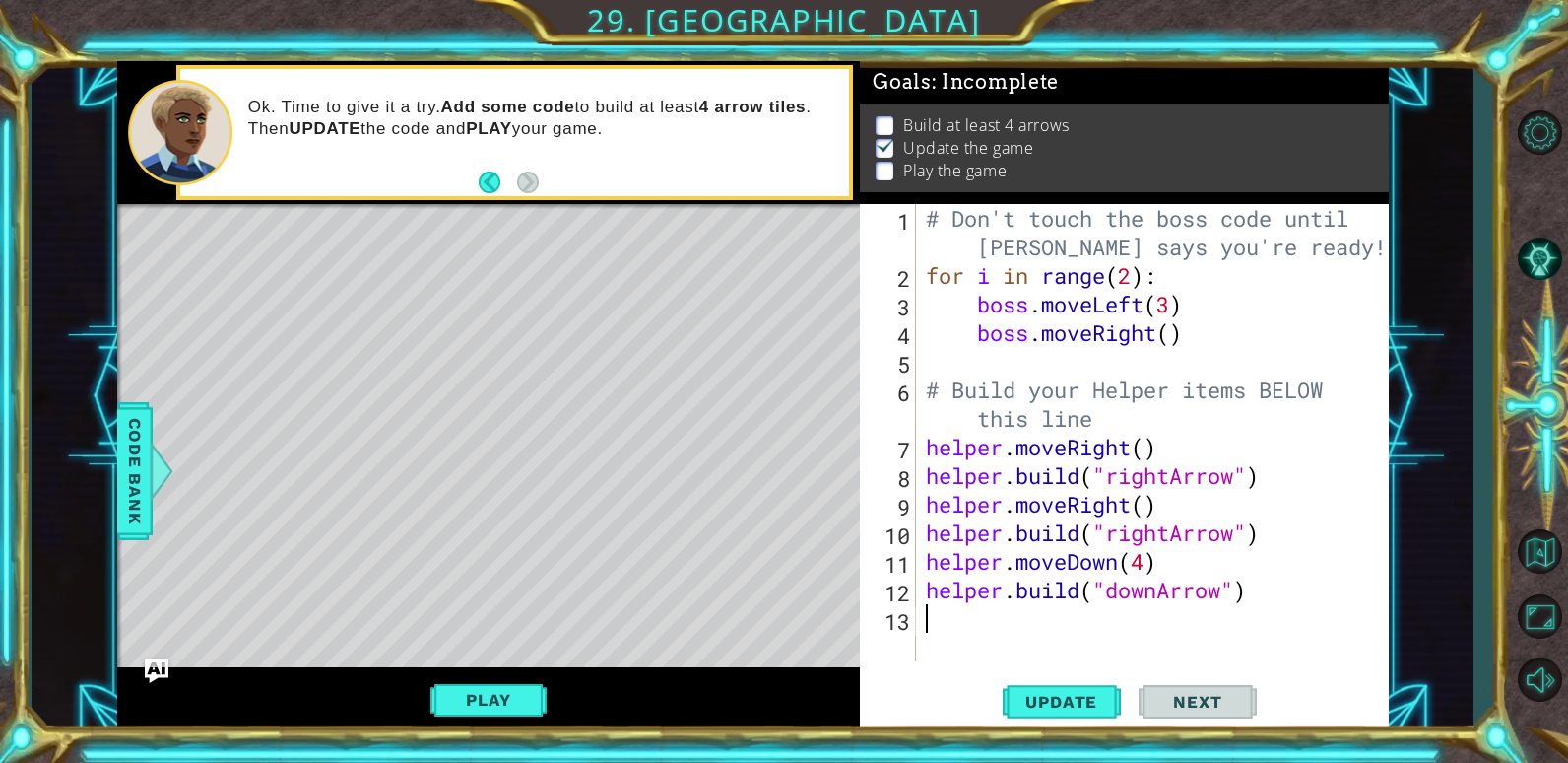
click at [962, 614] on div "# Don't touch the boss code until [PERSON_NAME] says you're ready! for i in ran…" at bounding box center [1157, 475] width 471 height 543
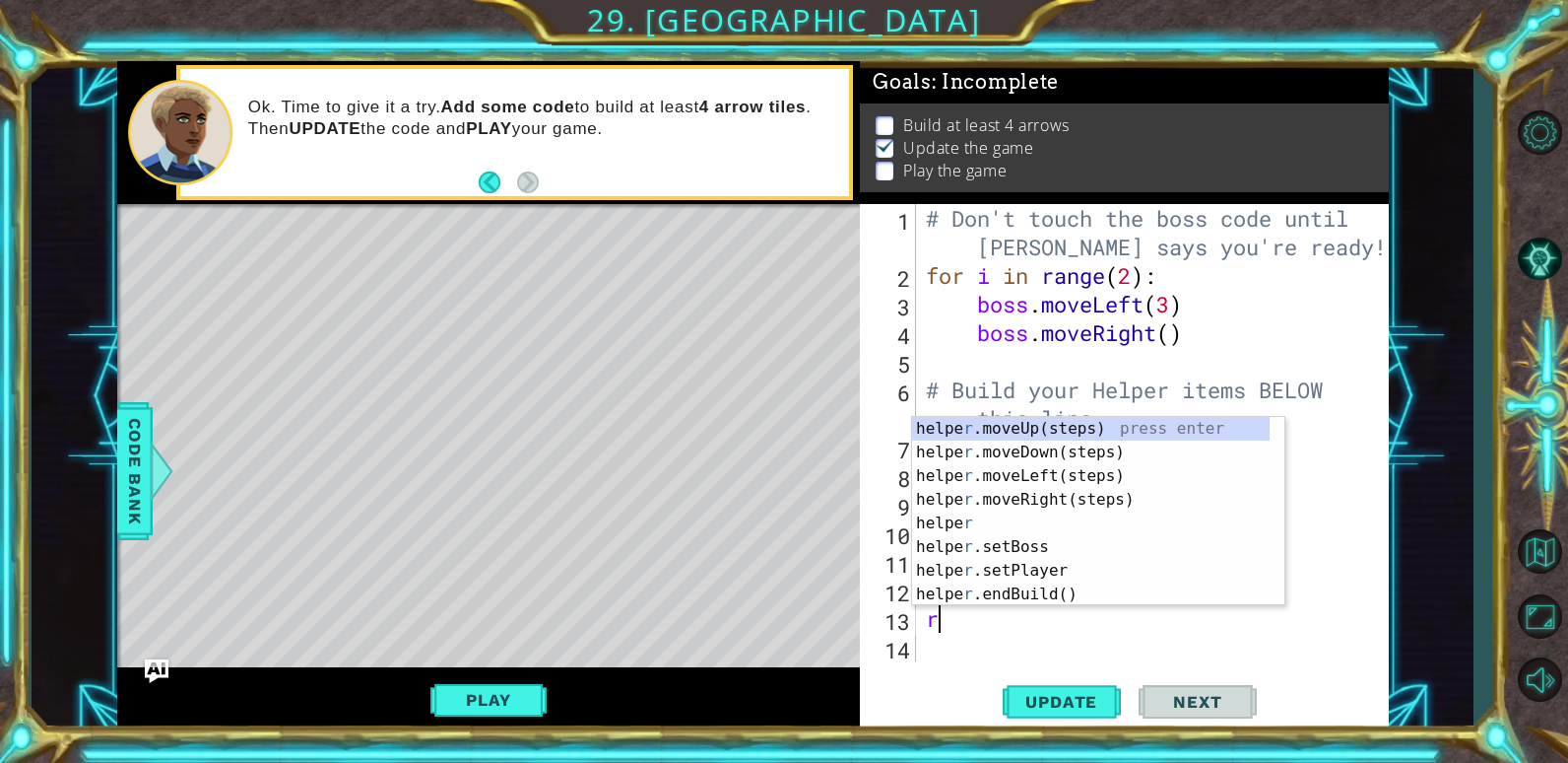
type textarea "ri"
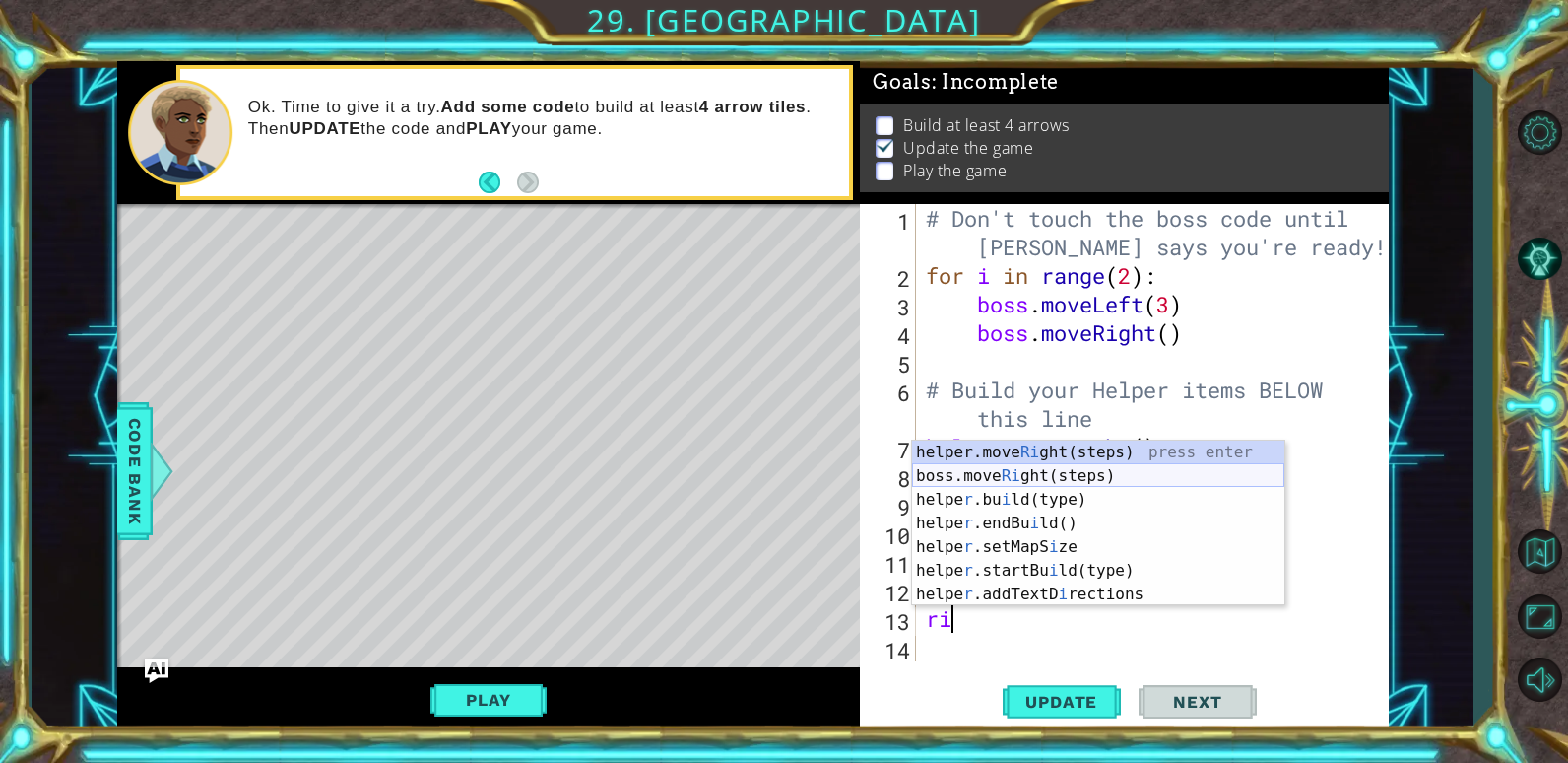
click at [1147, 466] on div "helper.move Ri ght(steps) press enter boss.move Ri ght(steps) press enter helpe…" at bounding box center [1098, 547] width 372 height 213
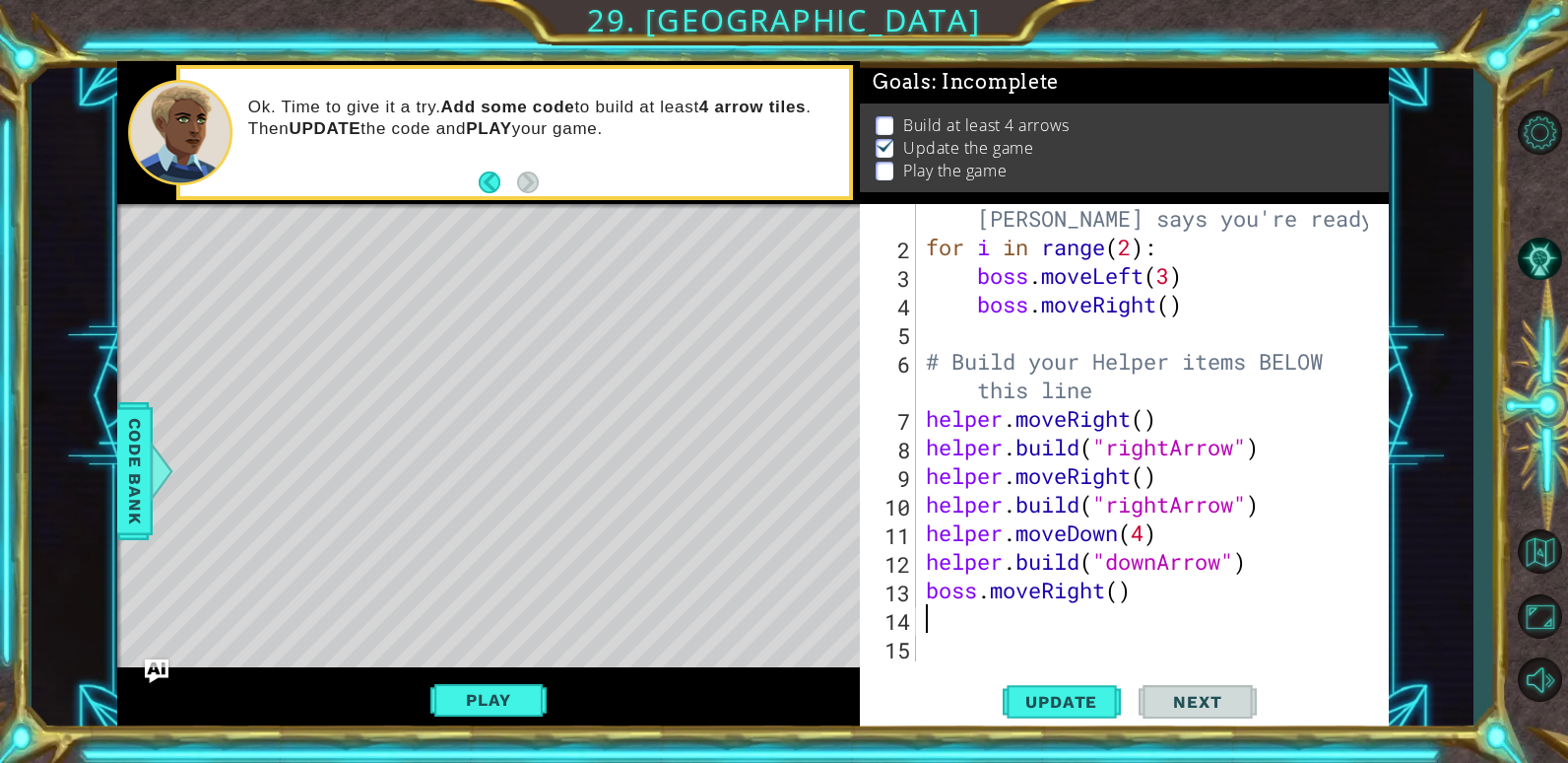
scroll to position [29, 0]
click at [1117, 585] on div "# Don't touch the boss code until [PERSON_NAME] says you're ready! for i in ran…" at bounding box center [1150, 446] width 456 height 543
type textarea "boss.moveRight(3)"
click at [1067, 603] on div "# Don't touch the boss code until [PERSON_NAME] says you're ready! for i in ran…" at bounding box center [1150, 446] width 456 height 543
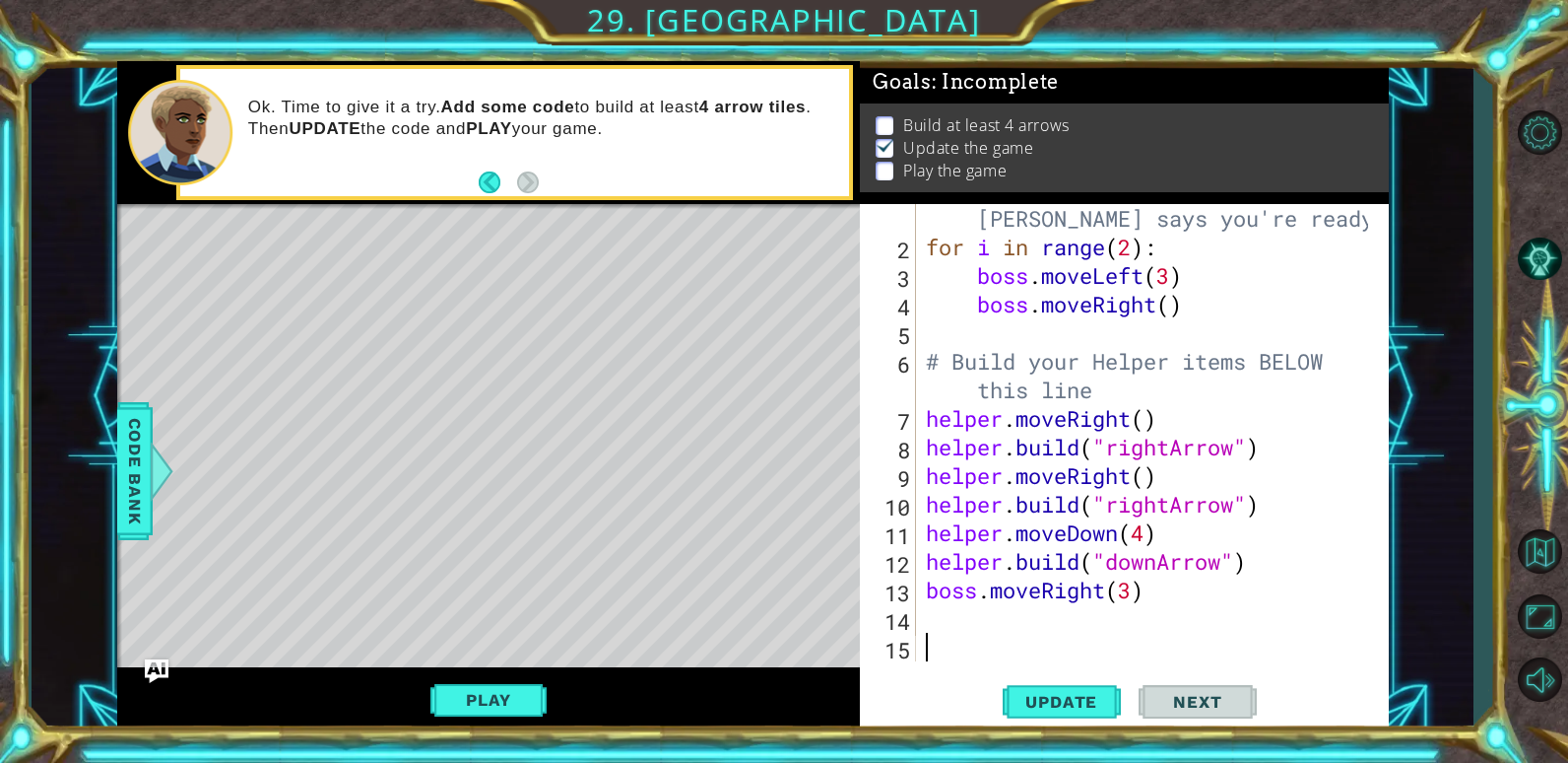
click at [1144, 638] on div "# Don't touch the boss code until [PERSON_NAME] says you're ready! for i in ran…" at bounding box center [1150, 446] width 456 height 543
click at [1117, 616] on div "# Don't touch the boss code until [PERSON_NAME] says you're ready! for i in ran…" at bounding box center [1150, 446] width 456 height 543
click at [1076, 691] on button "Update" at bounding box center [1061, 701] width 118 height 54
click at [998, 606] on div "# Don't touch the boss code until [PERSON_NAME] says you're ready! for i in ran…" at bounding box center [1150, 446] width 456 height 543
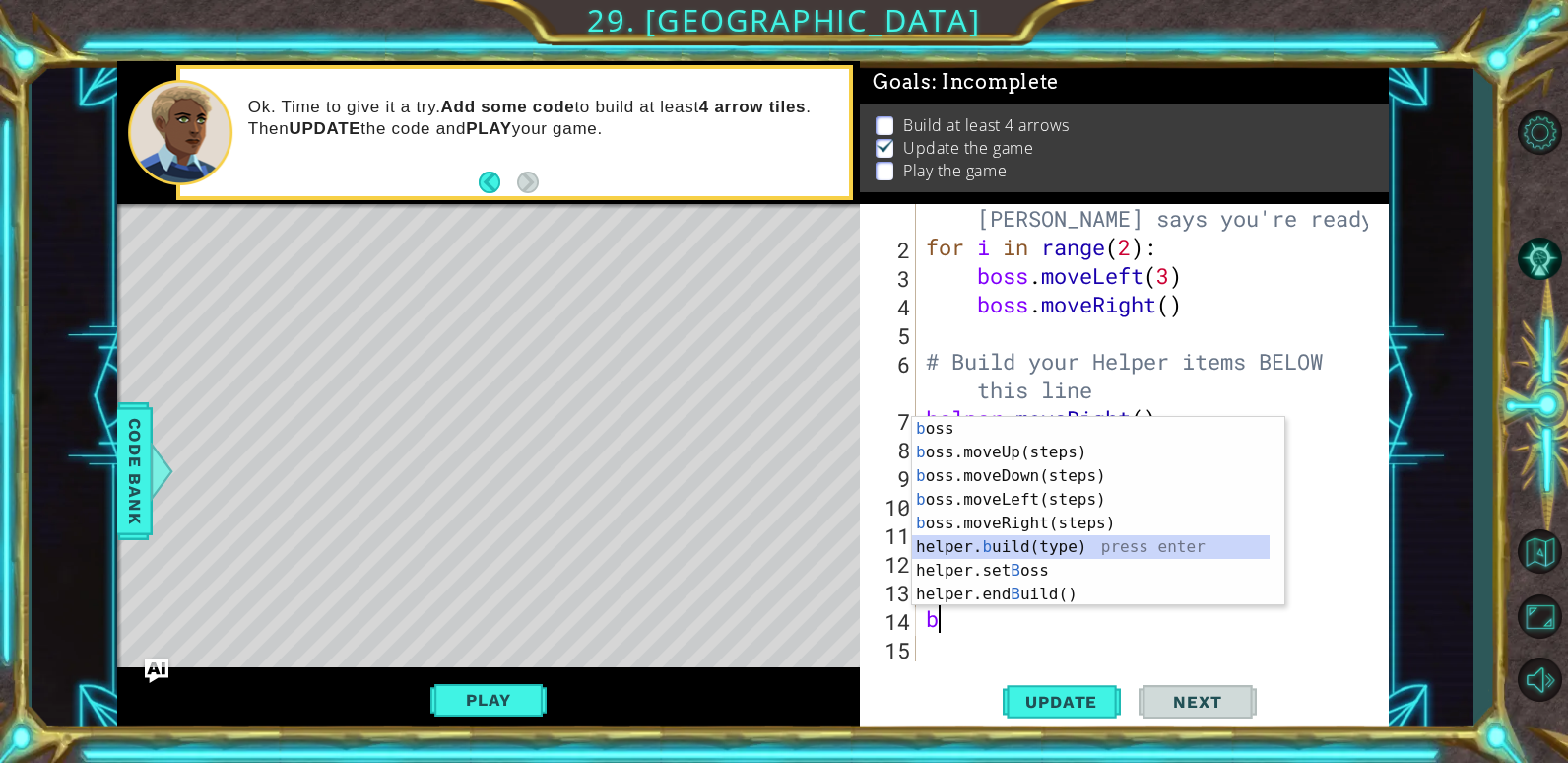
click at [1035, 550] on div "b oss press enter b oss.moveUp(steps) press enter b oss.moveDown(steps) press e…" at bounding box center [1091, 535] width 358 height 236
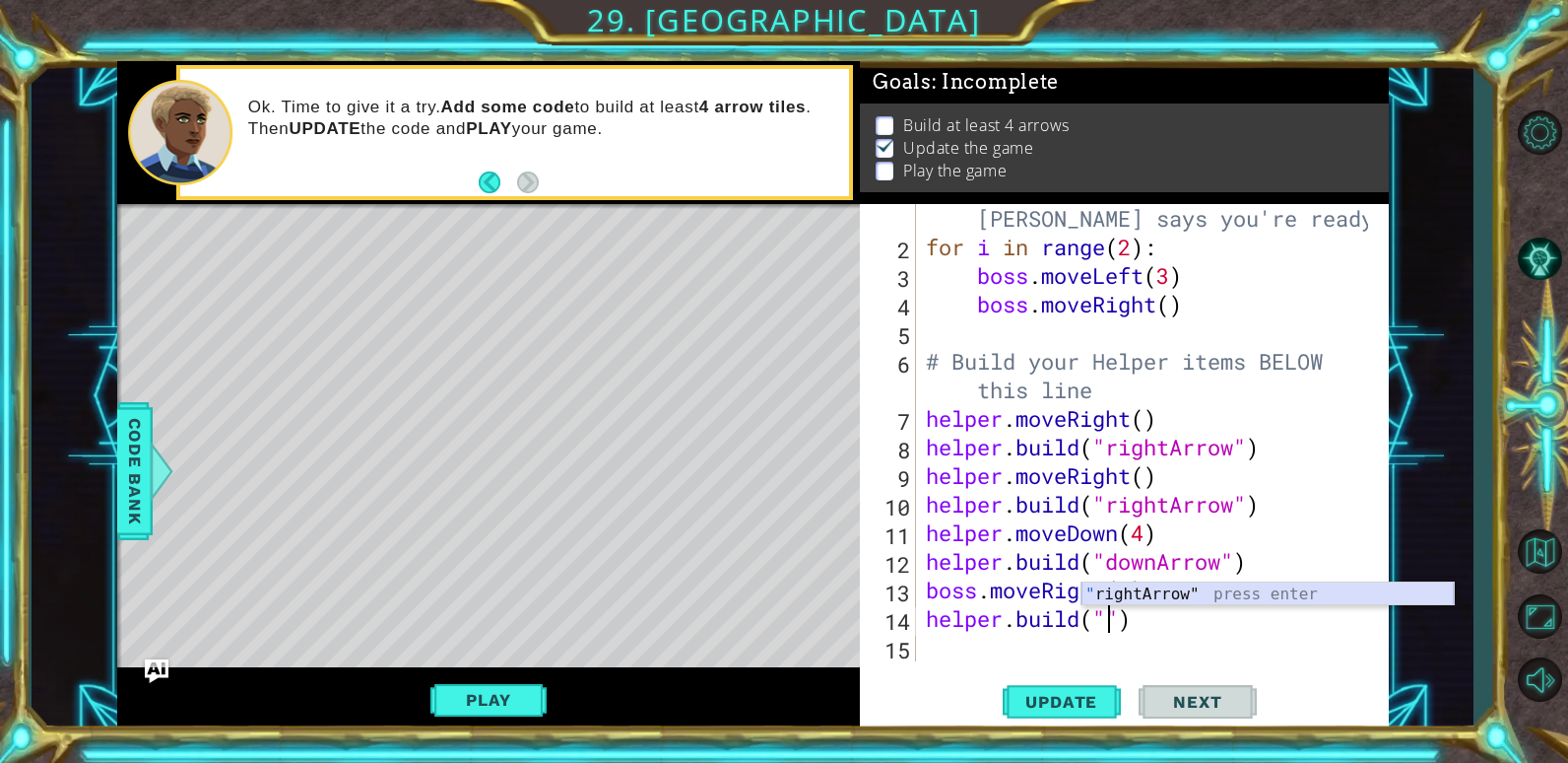
click at [1222, 594] on div "" rightArrow" press enter" at bounding box center [1267, 618] width 372 height 71
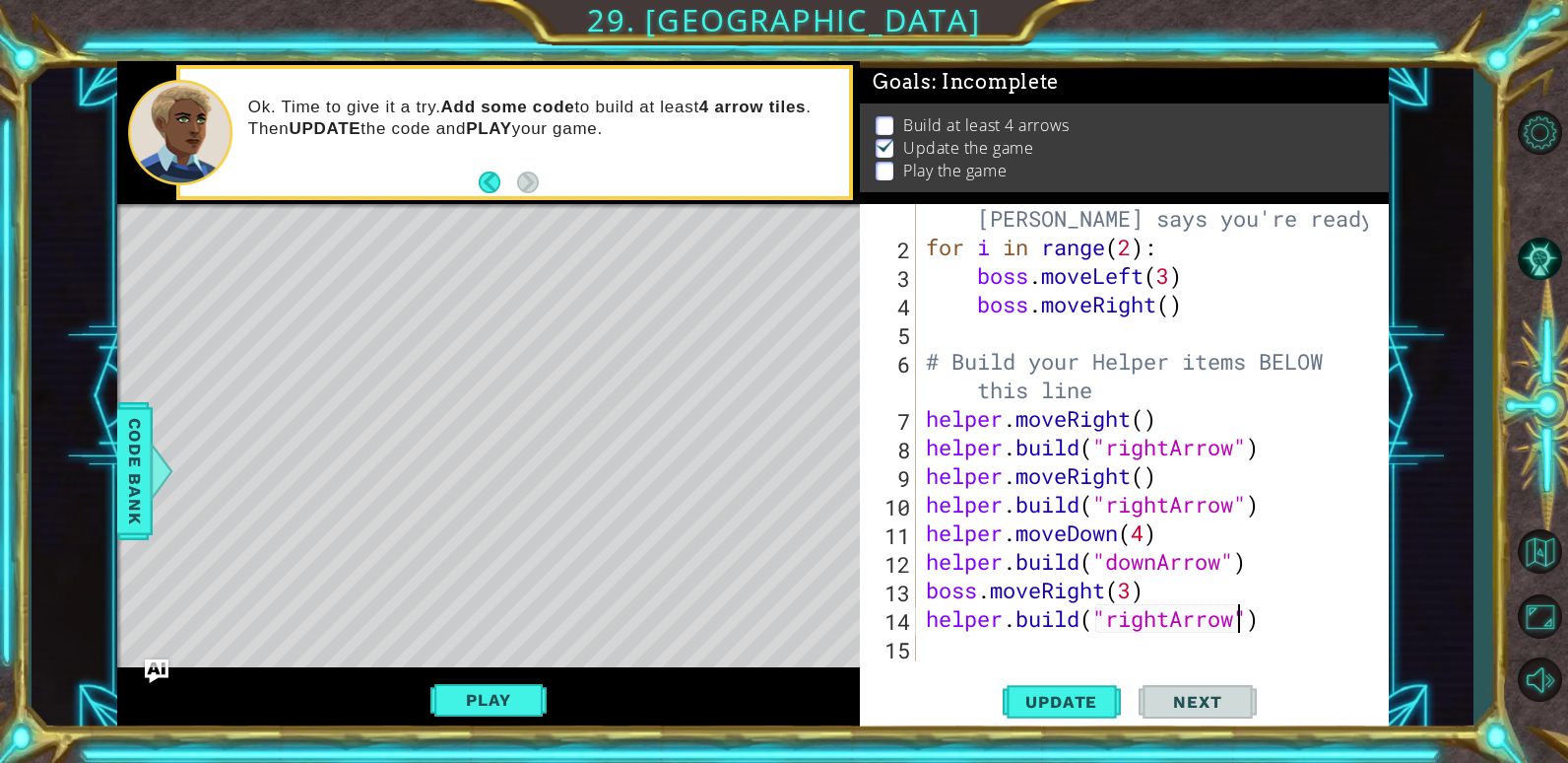
type textarea "[DOMAIN_NAME]("rightArrow")"
click at [1195, 699] on span "Next" at bounding box center [1197, 701] width 87 height 20
click at [1095, 697] on span "Update" at bounding box center [1061, 701] width 111 height 20
click at [1160, 705] on span "Next" at bounding box center [1197, 701] width 87 height 20
click at [1090, 695] on span "Update" at bounding box center [1061, 701] width 111 height 20
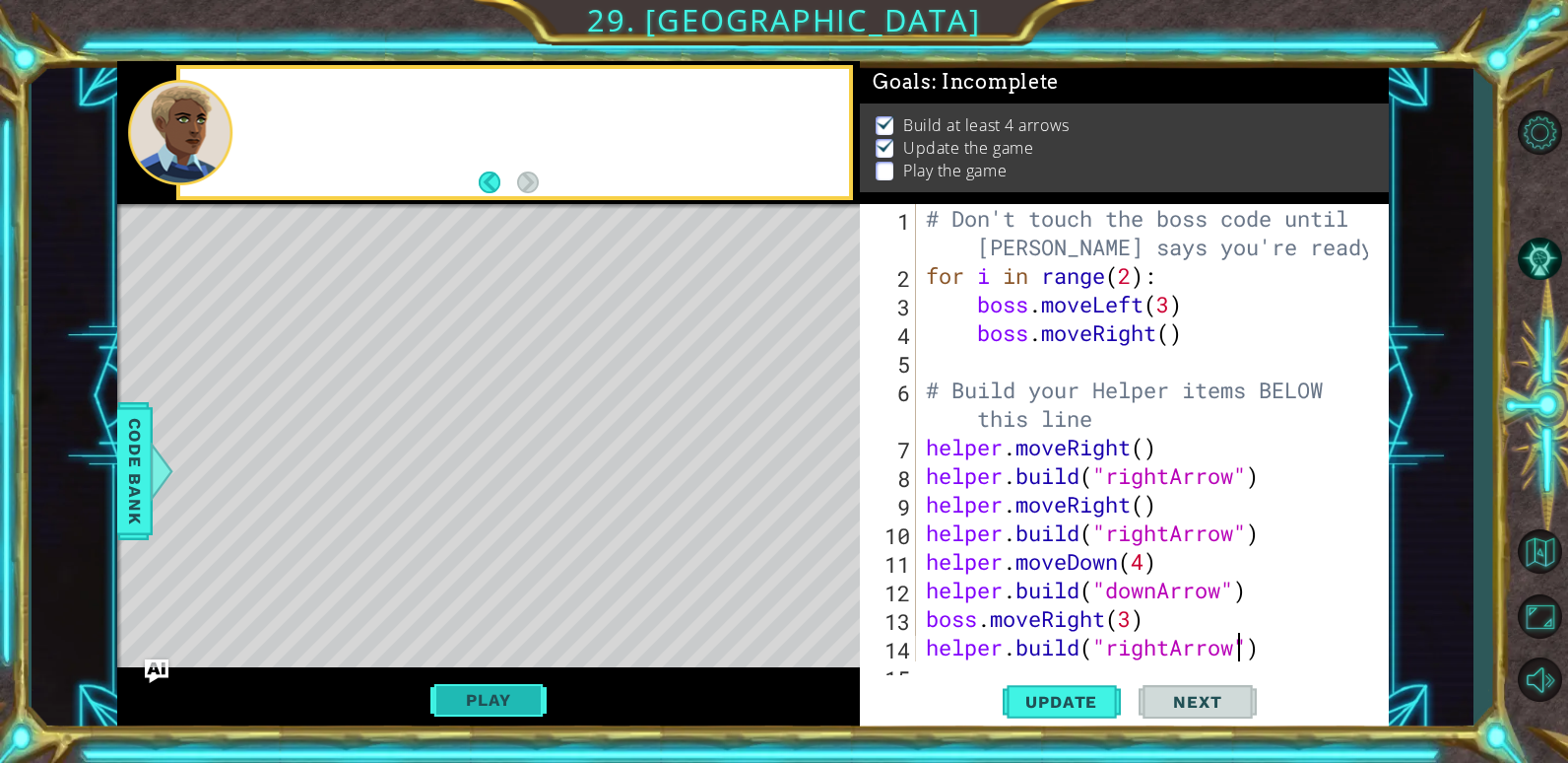
click at [459, 701] on button "Play" at bounding box center [488, 699] width 115 height 38
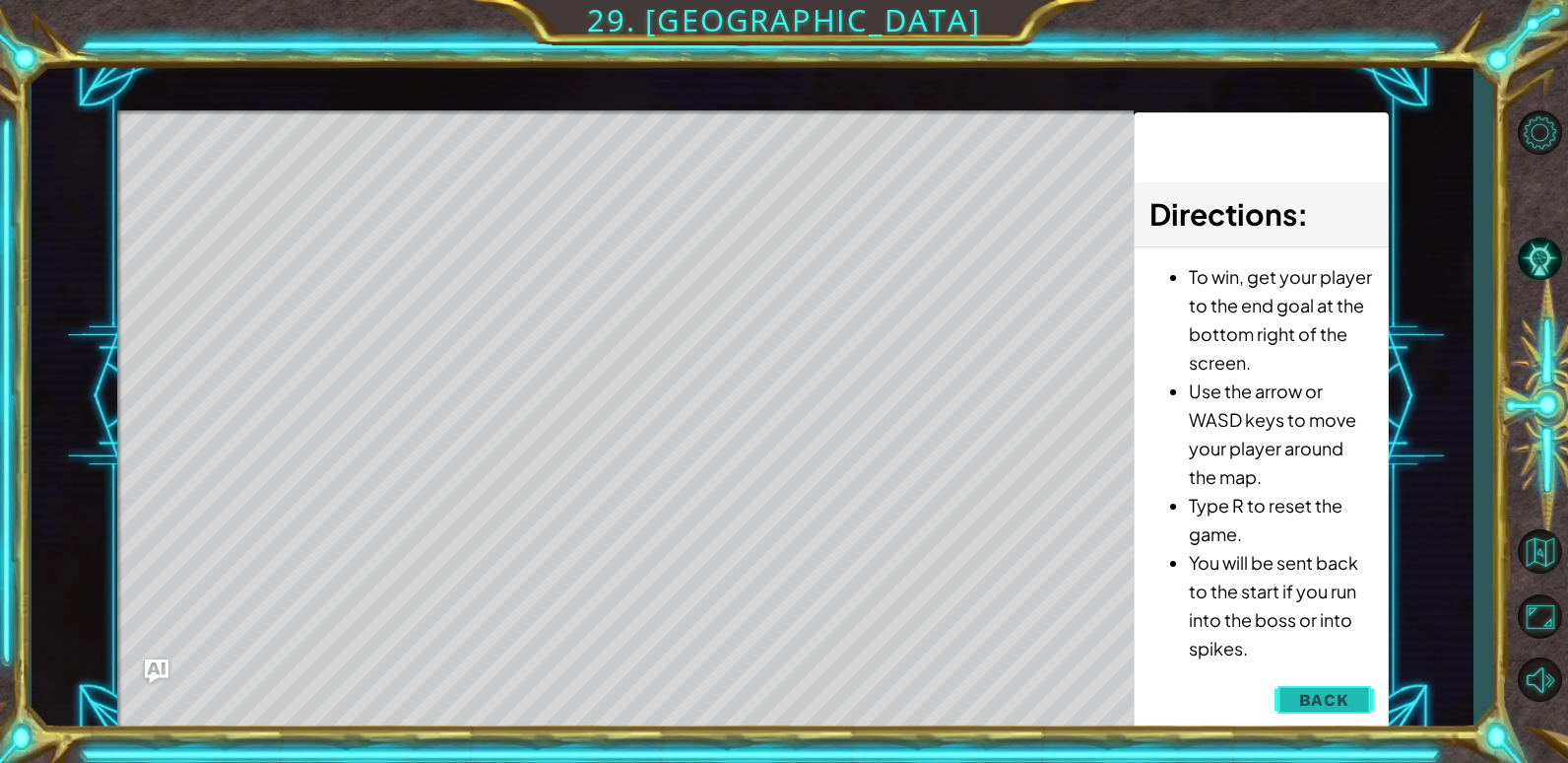
click at [1349, 685] on button "Back" at bounding box center [1324, 699] width 99 height 40
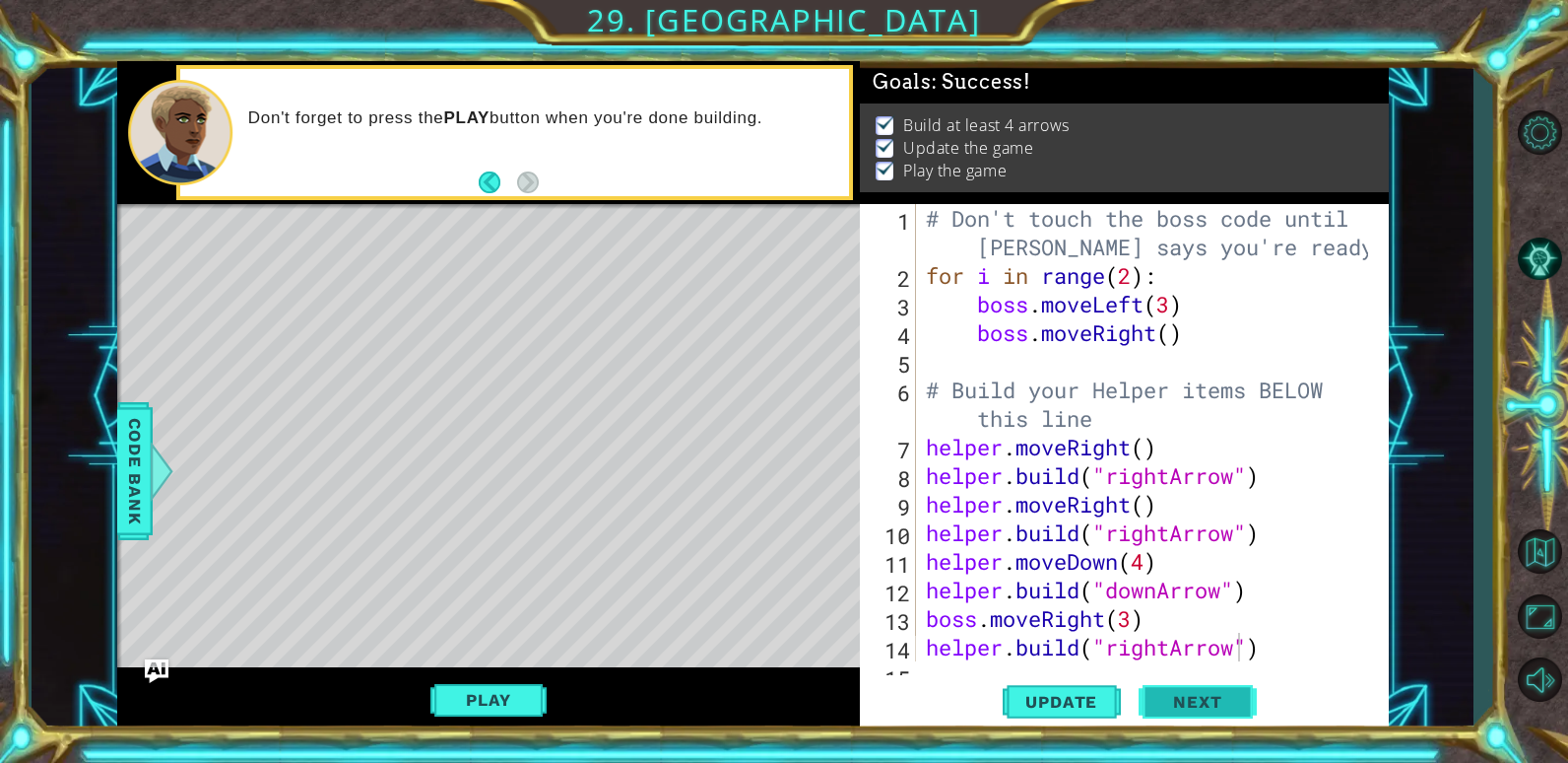
click at [1188, 700] on span "Next" at bounding box center [1197, 701] width 87 height 20
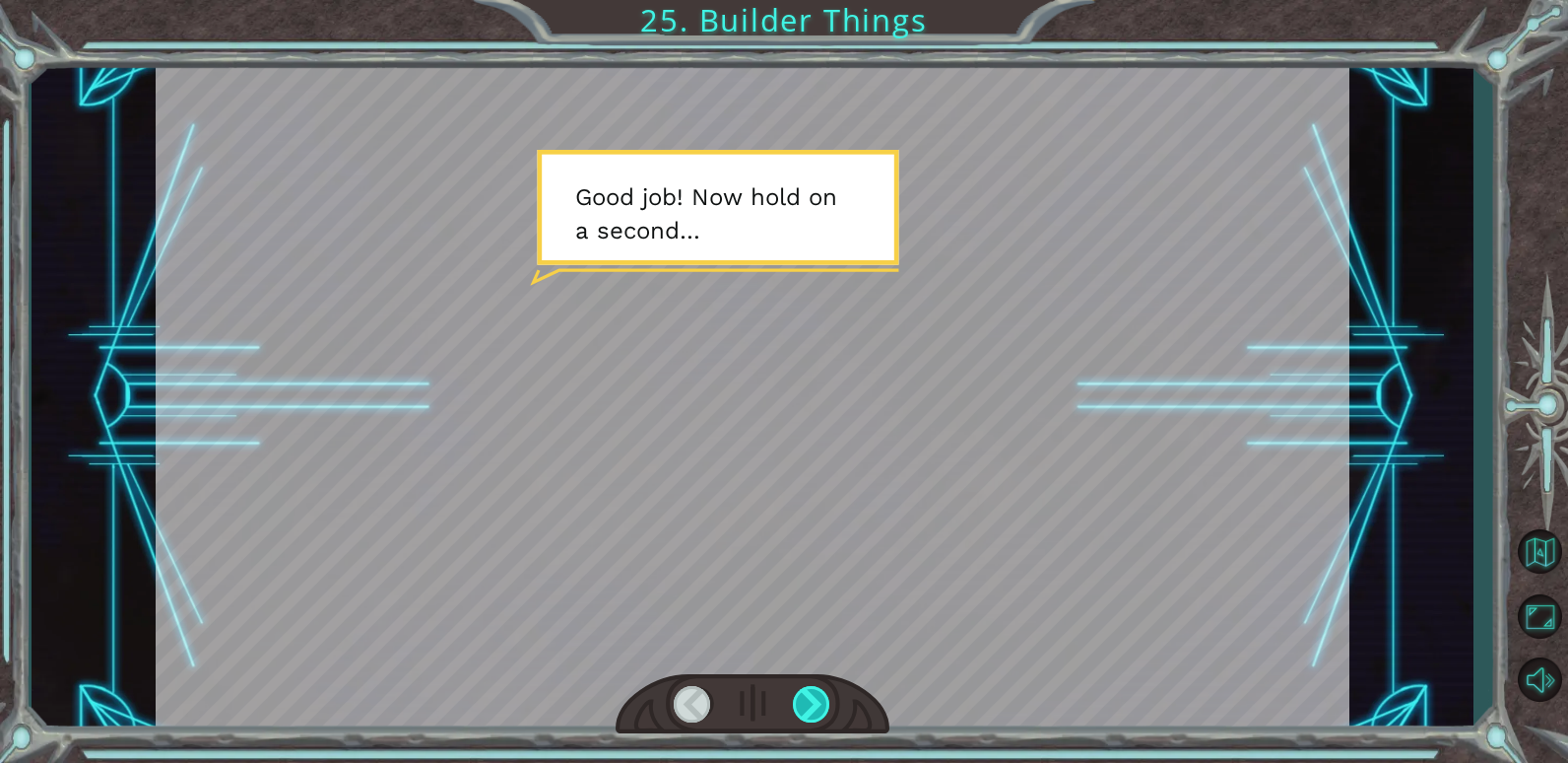
click at [799, 702] on div at bounding box center [812, 703] width 39 height 37
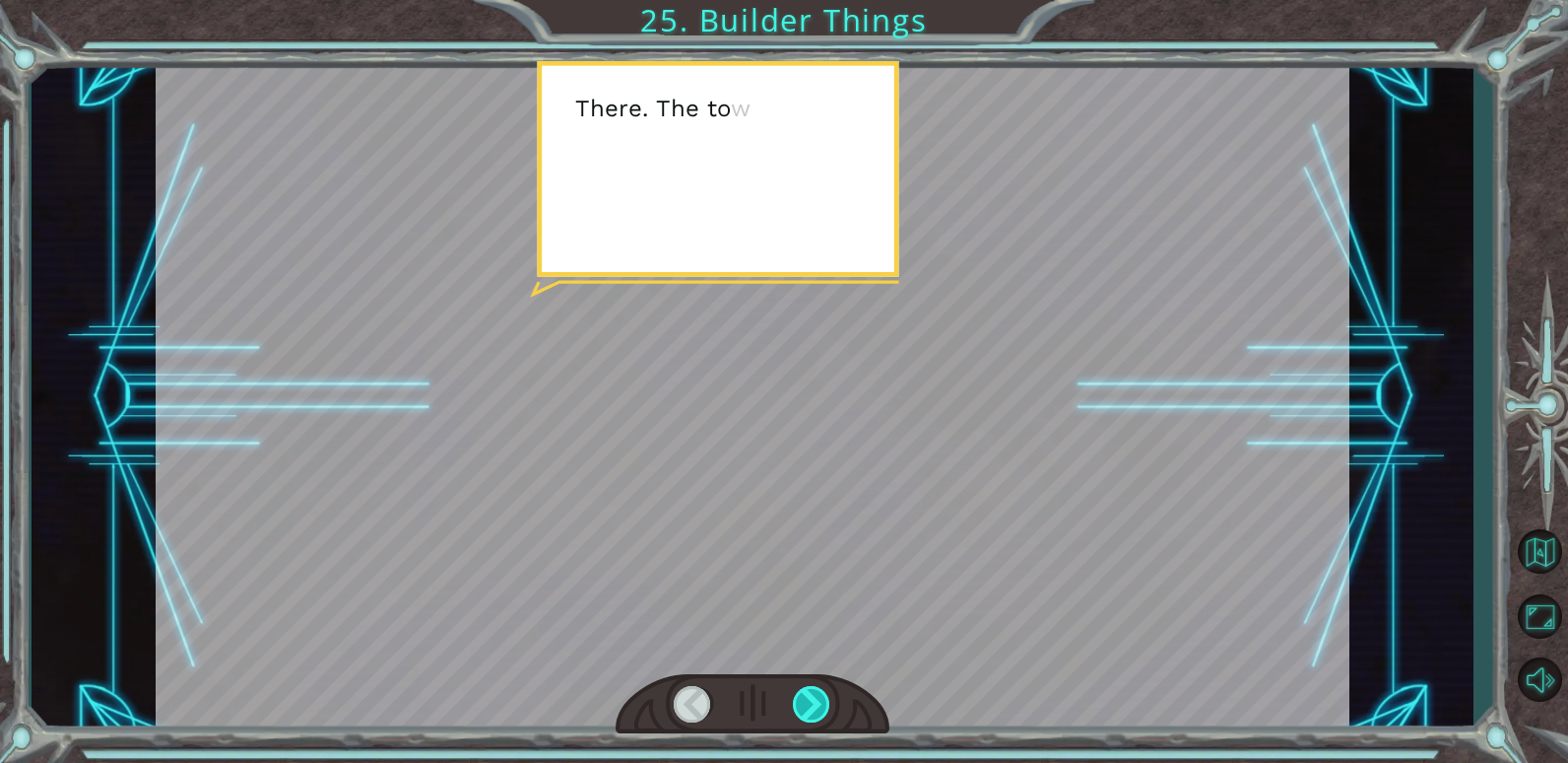
click at [799, 702] on div at bounding box center [812, 703] width 39 height 37
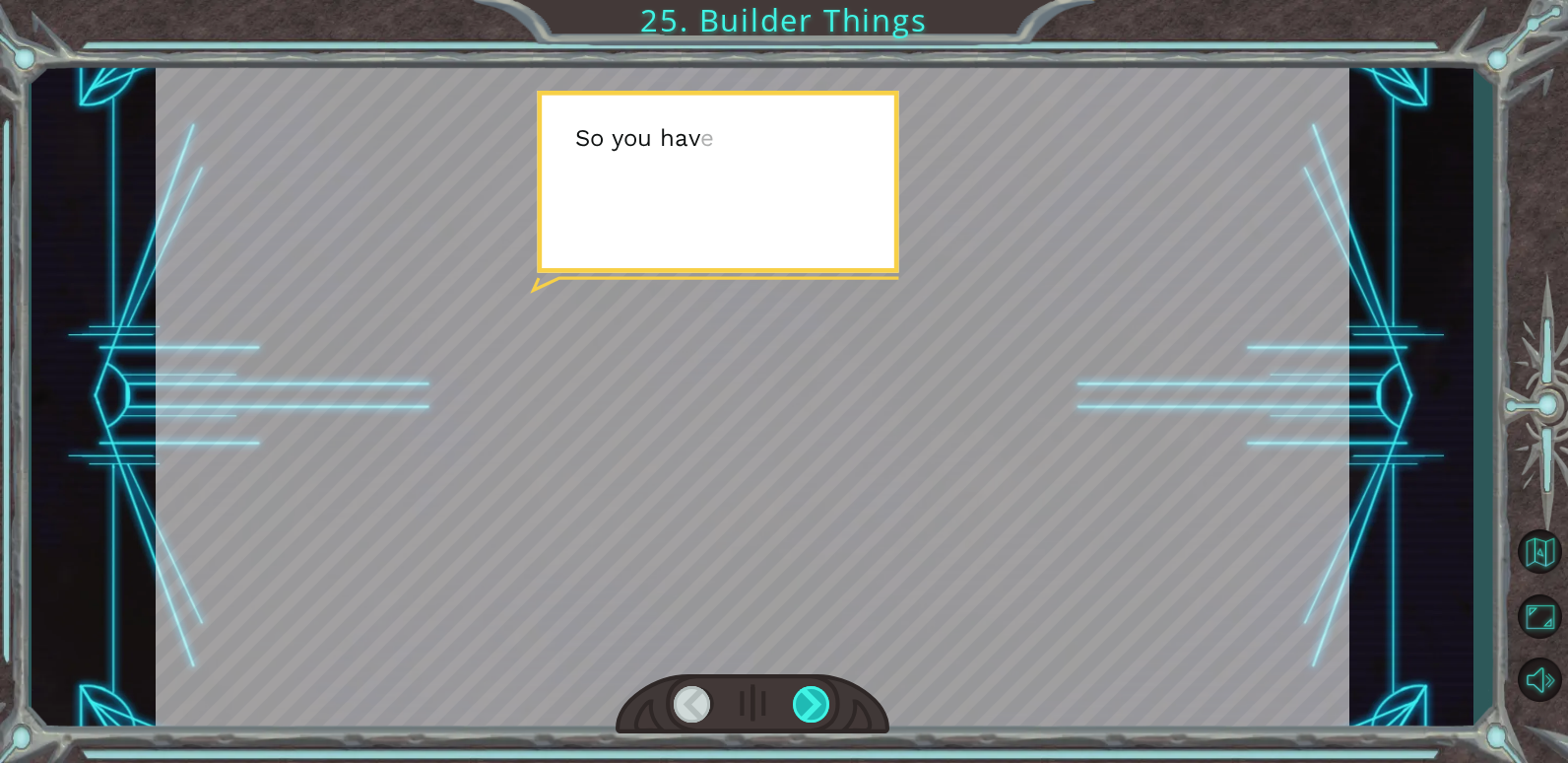
click at [799, 702] on div at bounding box center [812, 703] width 39 height 37
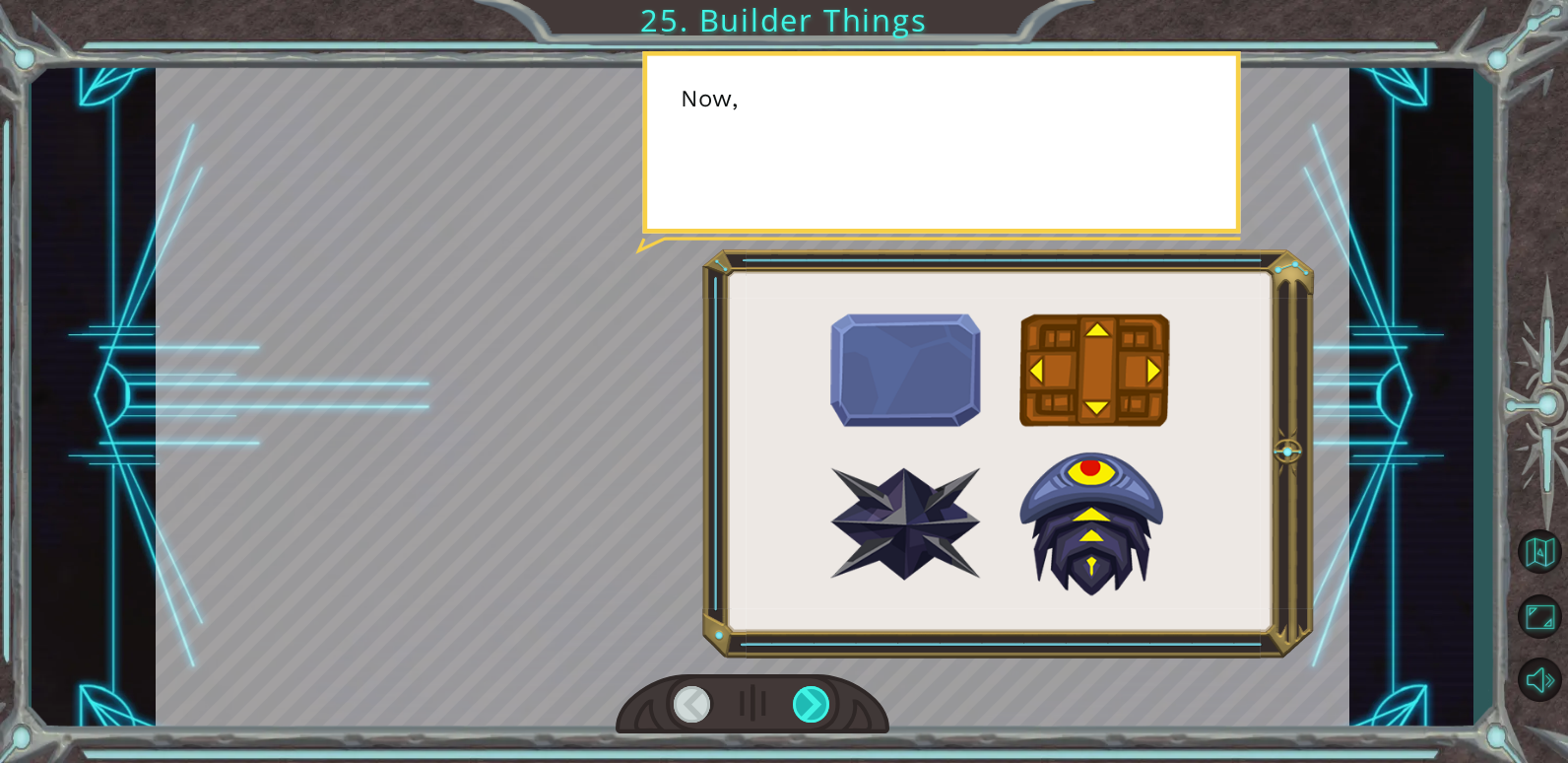
click at [799, 702] on div at bounding box center [812, 703] width 39 height 37
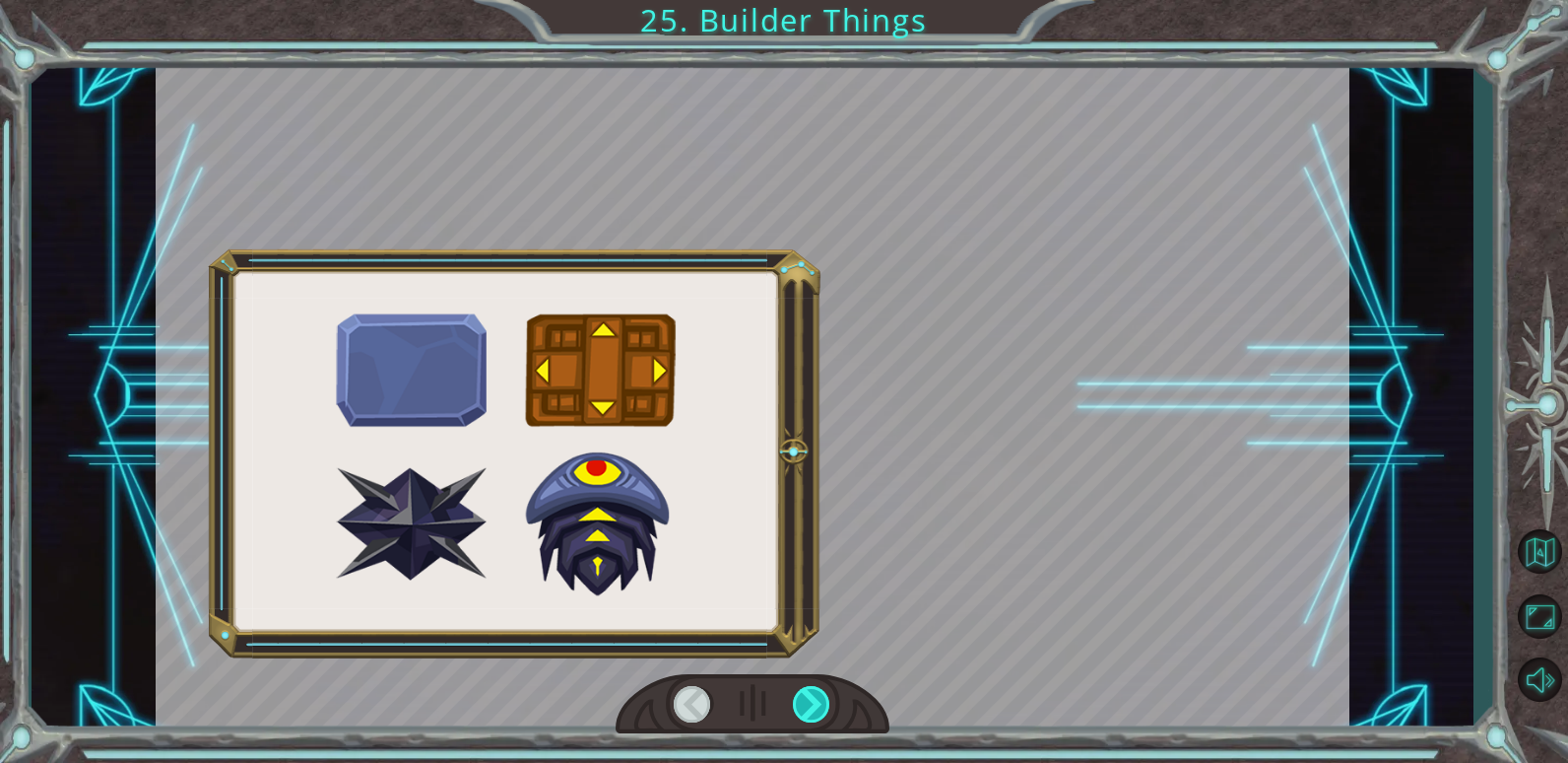
click at [799, 702] on div at bounding box center [812, 703] width 39 height 37
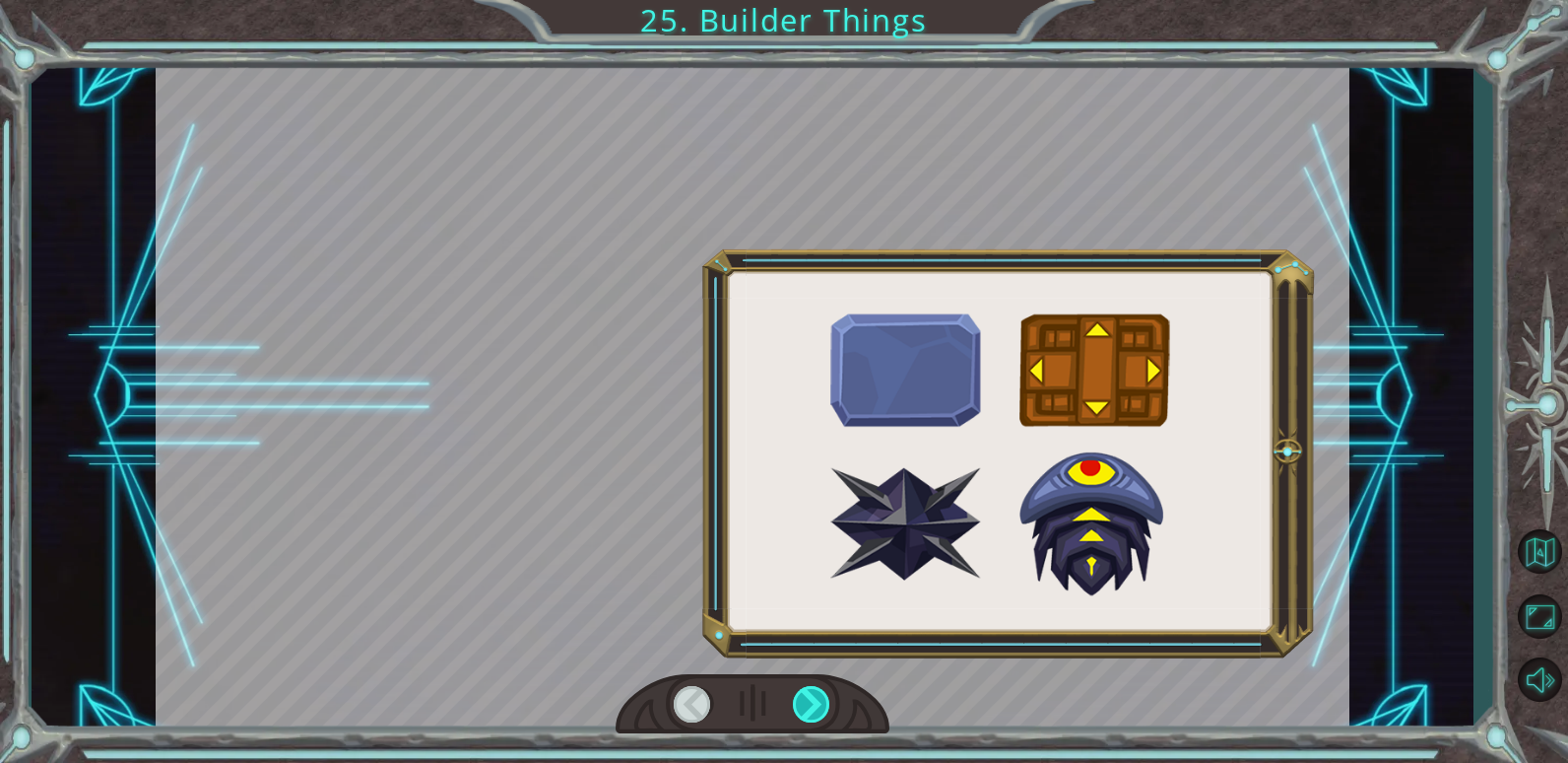
click at [807, 702] on div at bounding box center [812, 703] width 39 height 37
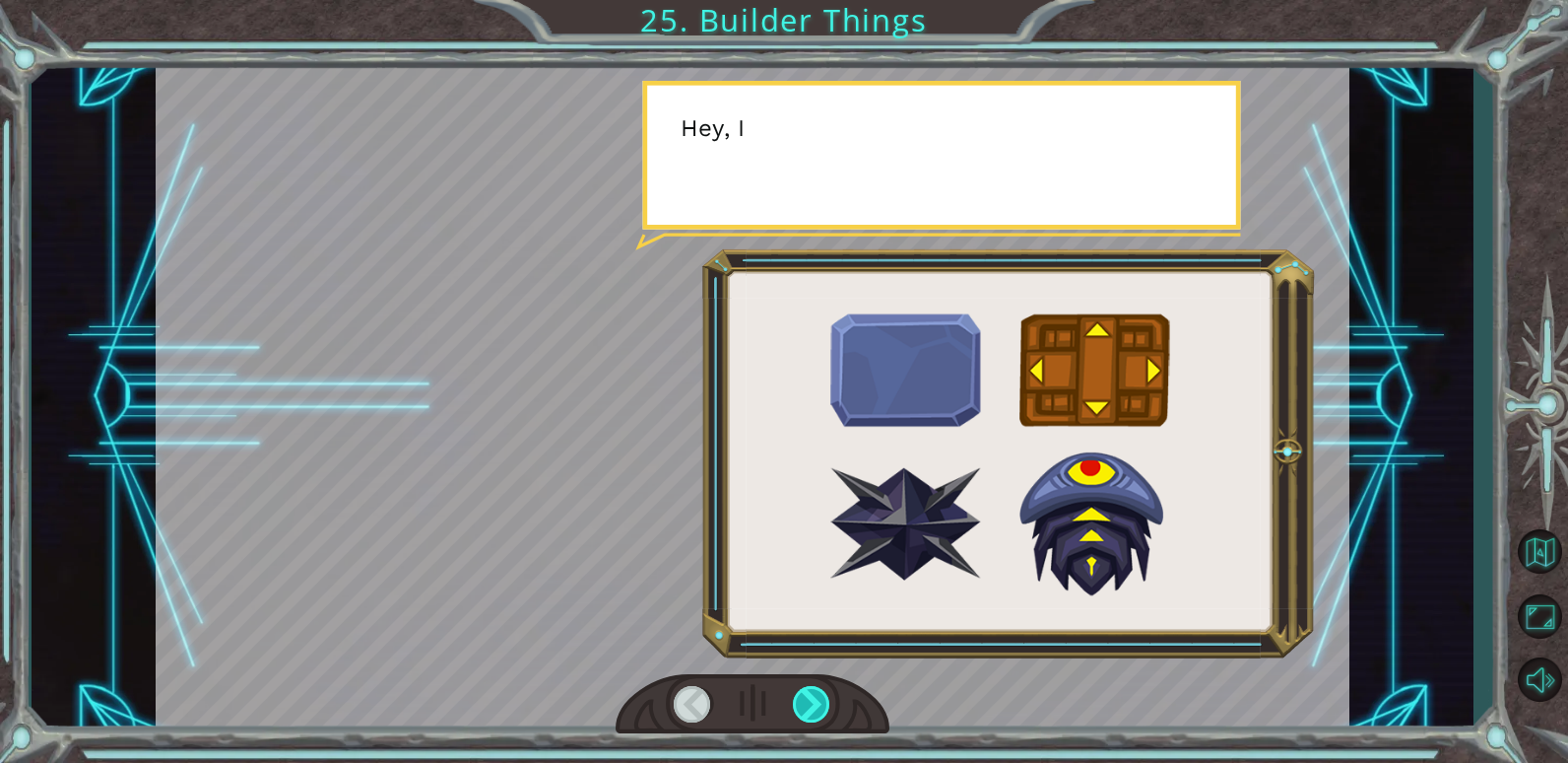
click at [807, 702] on div at bounding box center [812, 703] width 39 height 37
click at [809, 701] on div at bounding box center [812, 703] width 39 height 37
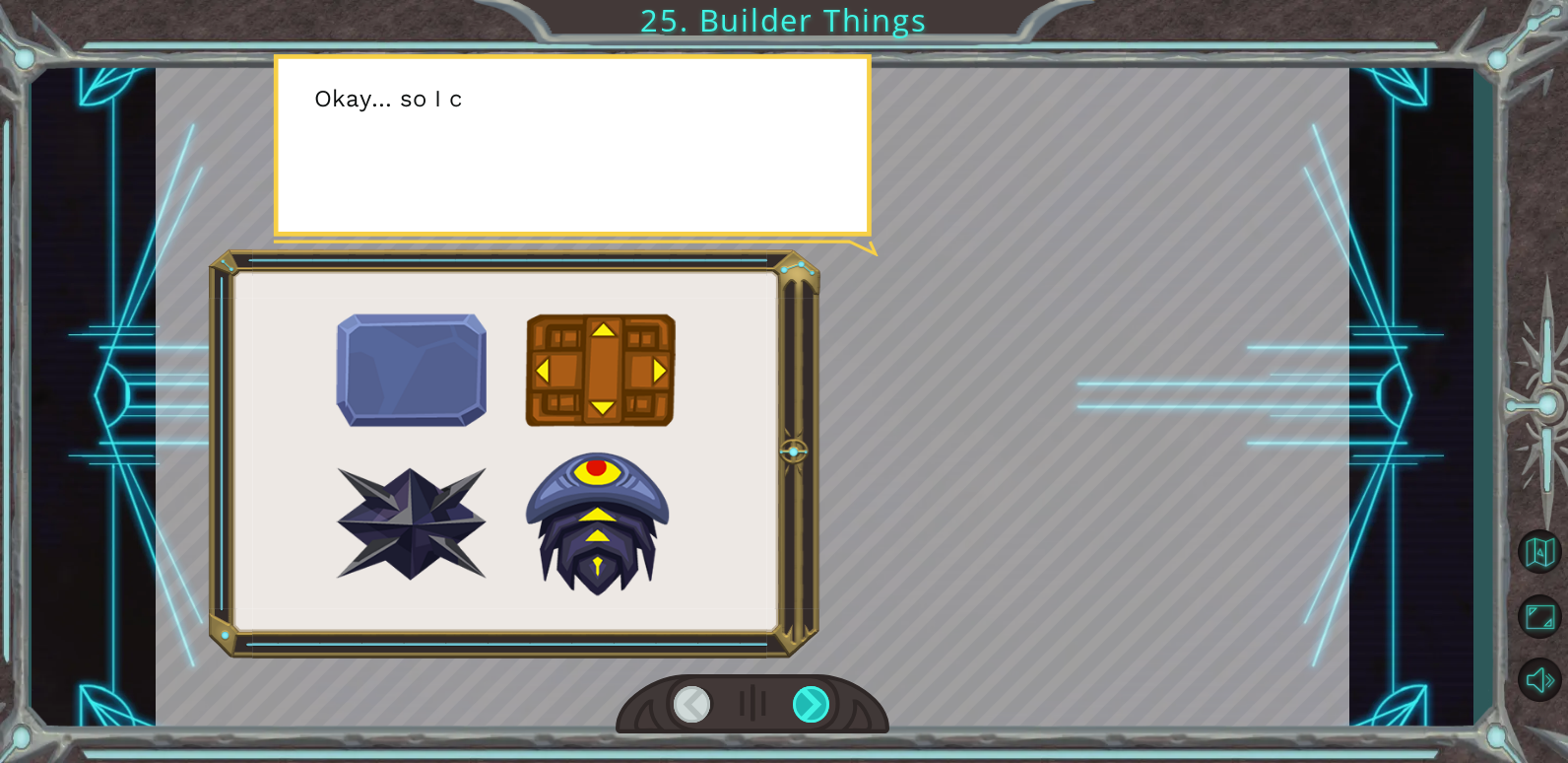
click at [810, 705] on div at bounding box center [812, 703] width 39 height 37
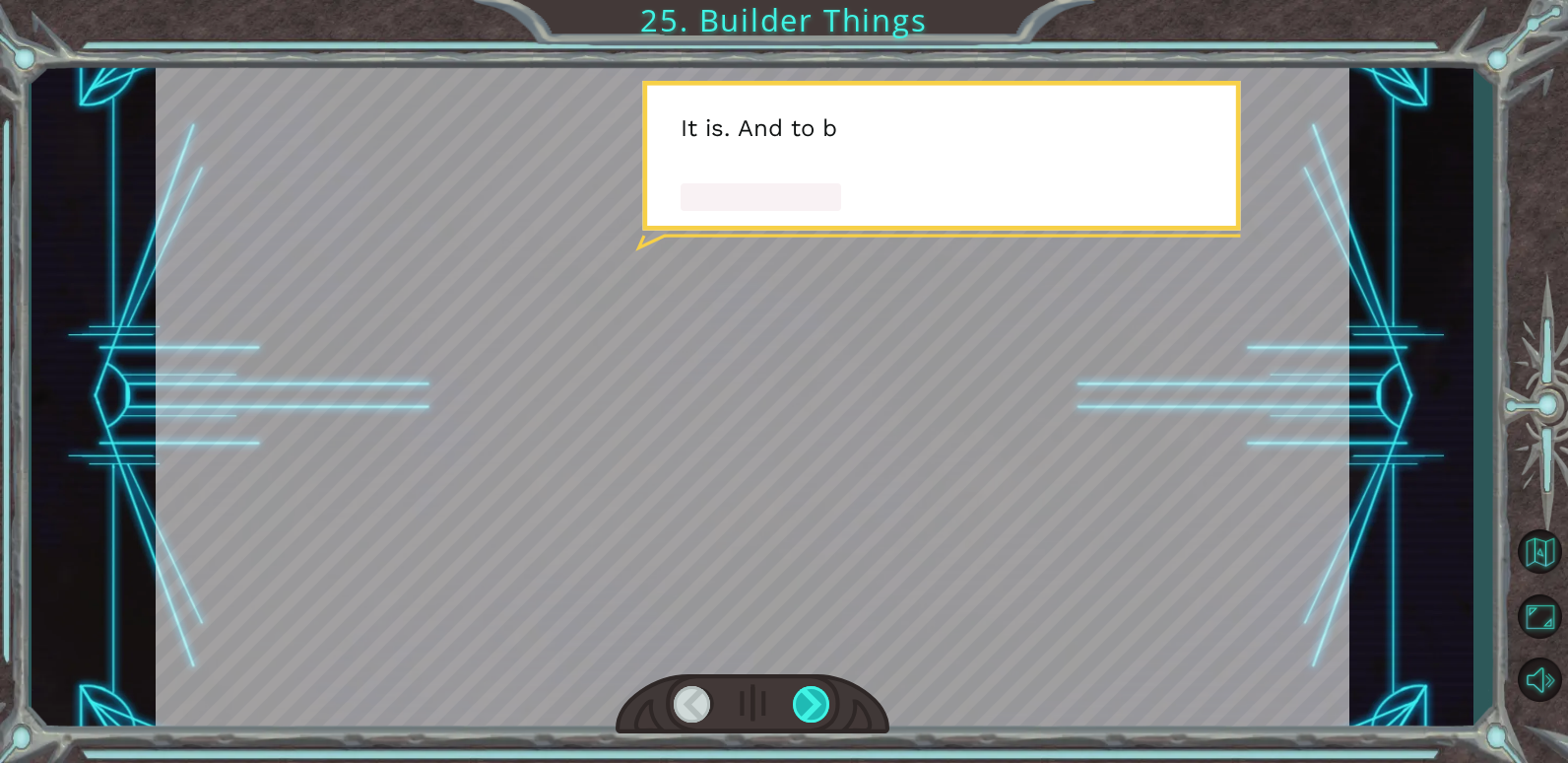
click at [814, 705] on div at bounding box center [812, 703] width 39 height 37
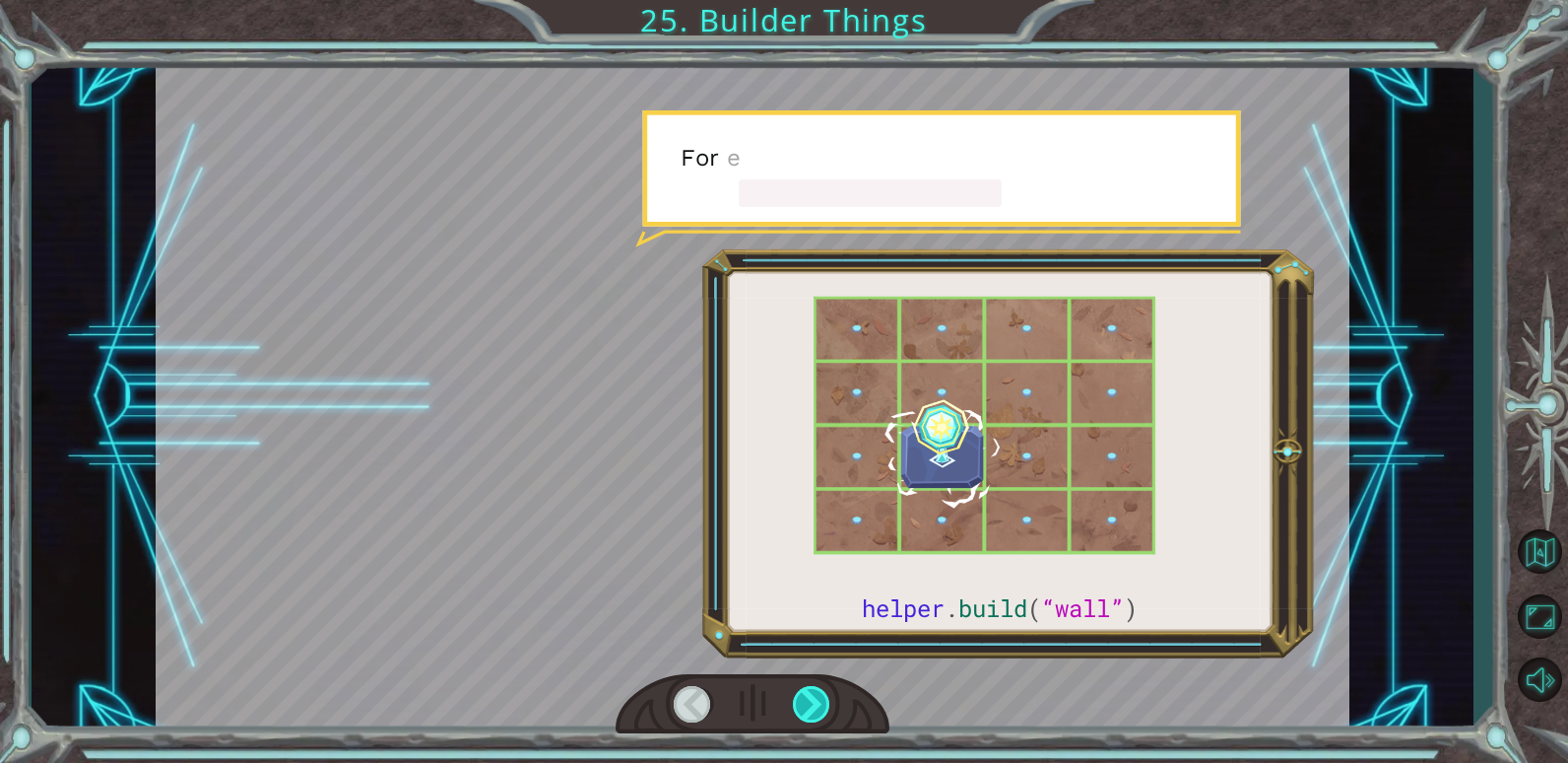
click at [816, 705] on div at bounding box center [812, 703] width 39 height 37
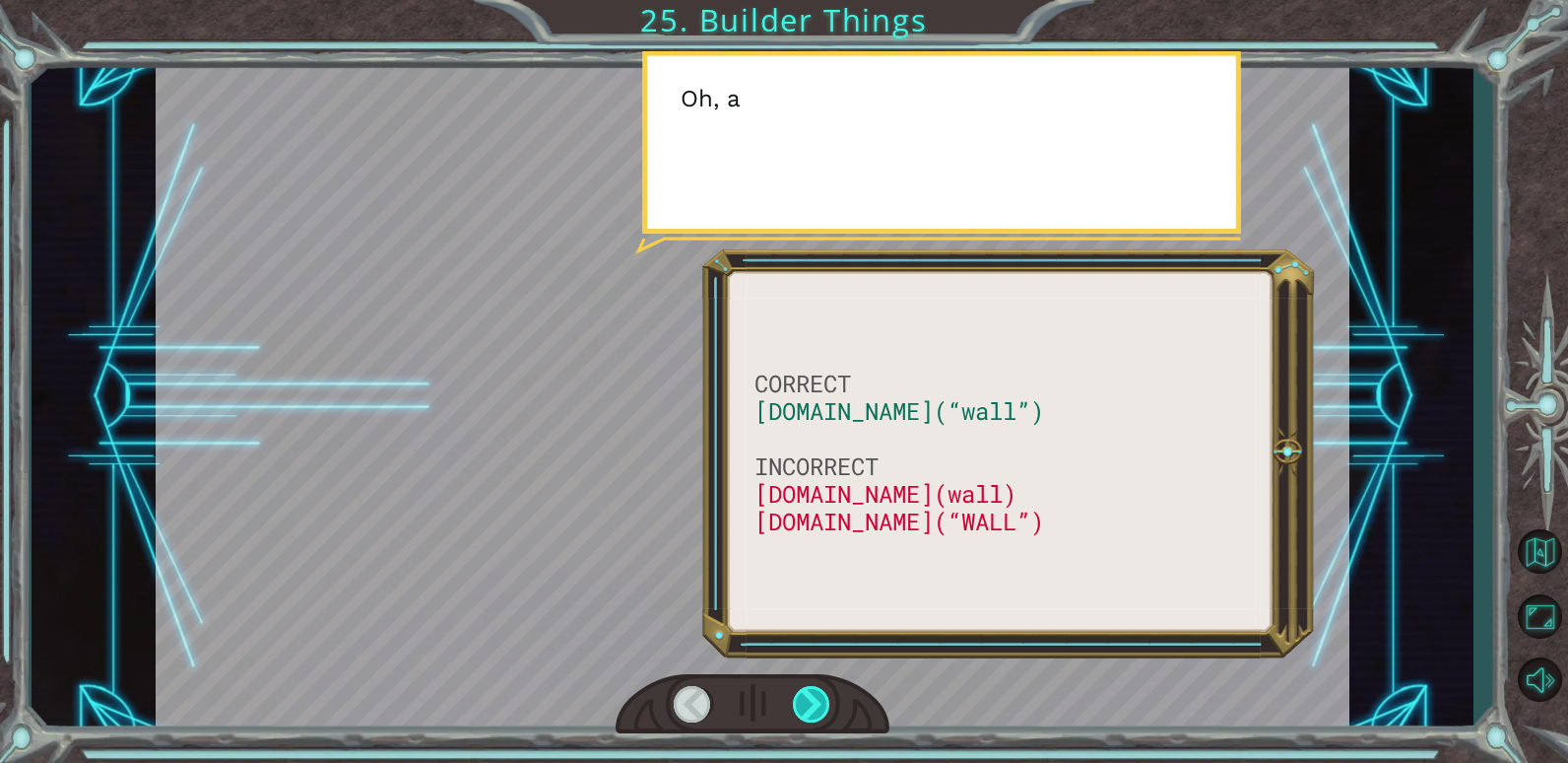
click at [816, 705] on div at bounding box center [812, 703] width 39 height 37
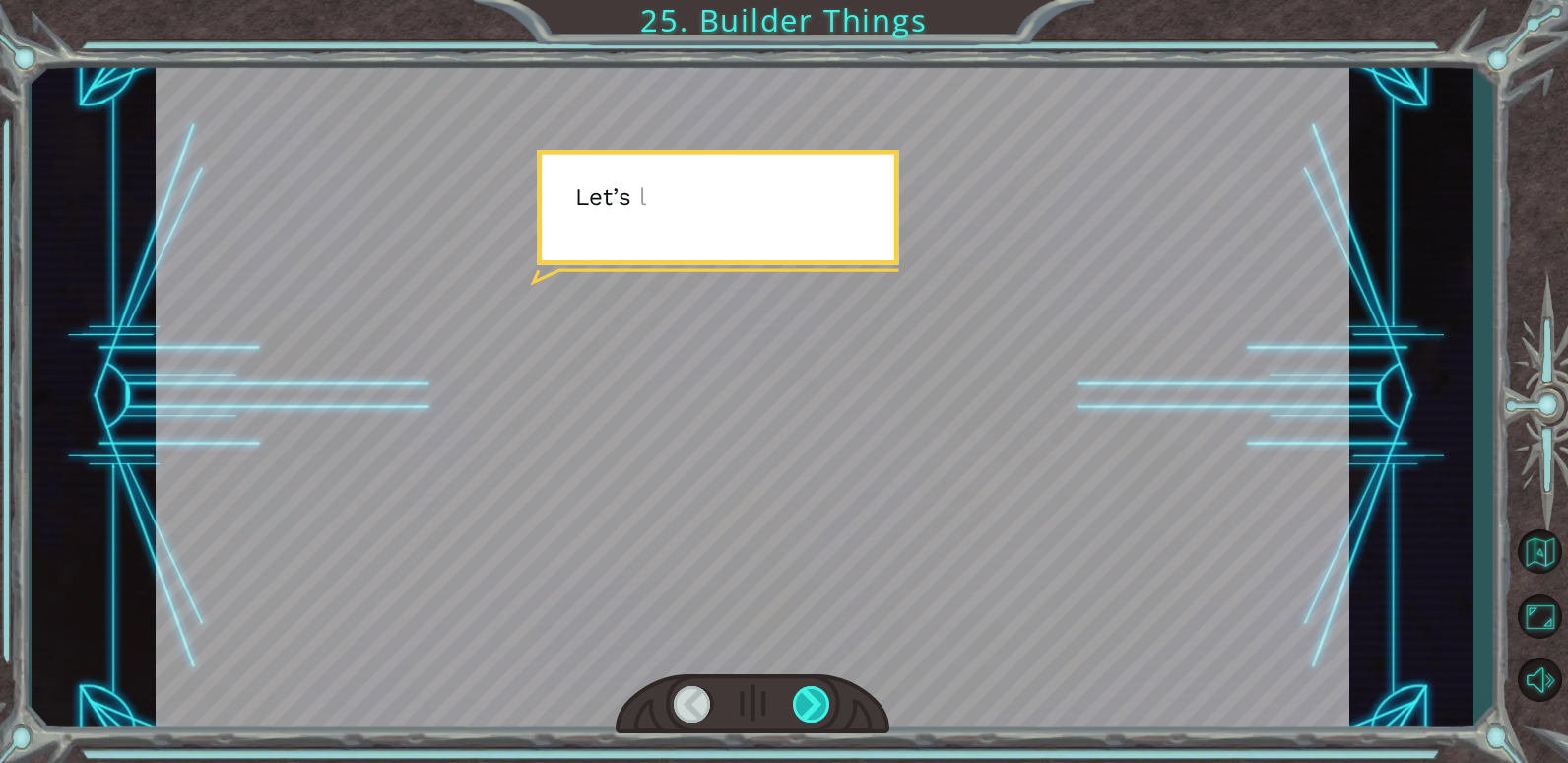
click at [816, 705] on div at bounding box center [812, 703] width 39 height 37
click at [816, 707] on div at bounding box center [812, 703] width 39 height 37
click at [816, 708] on div at bounding box center [812, 703] width 39 height 37
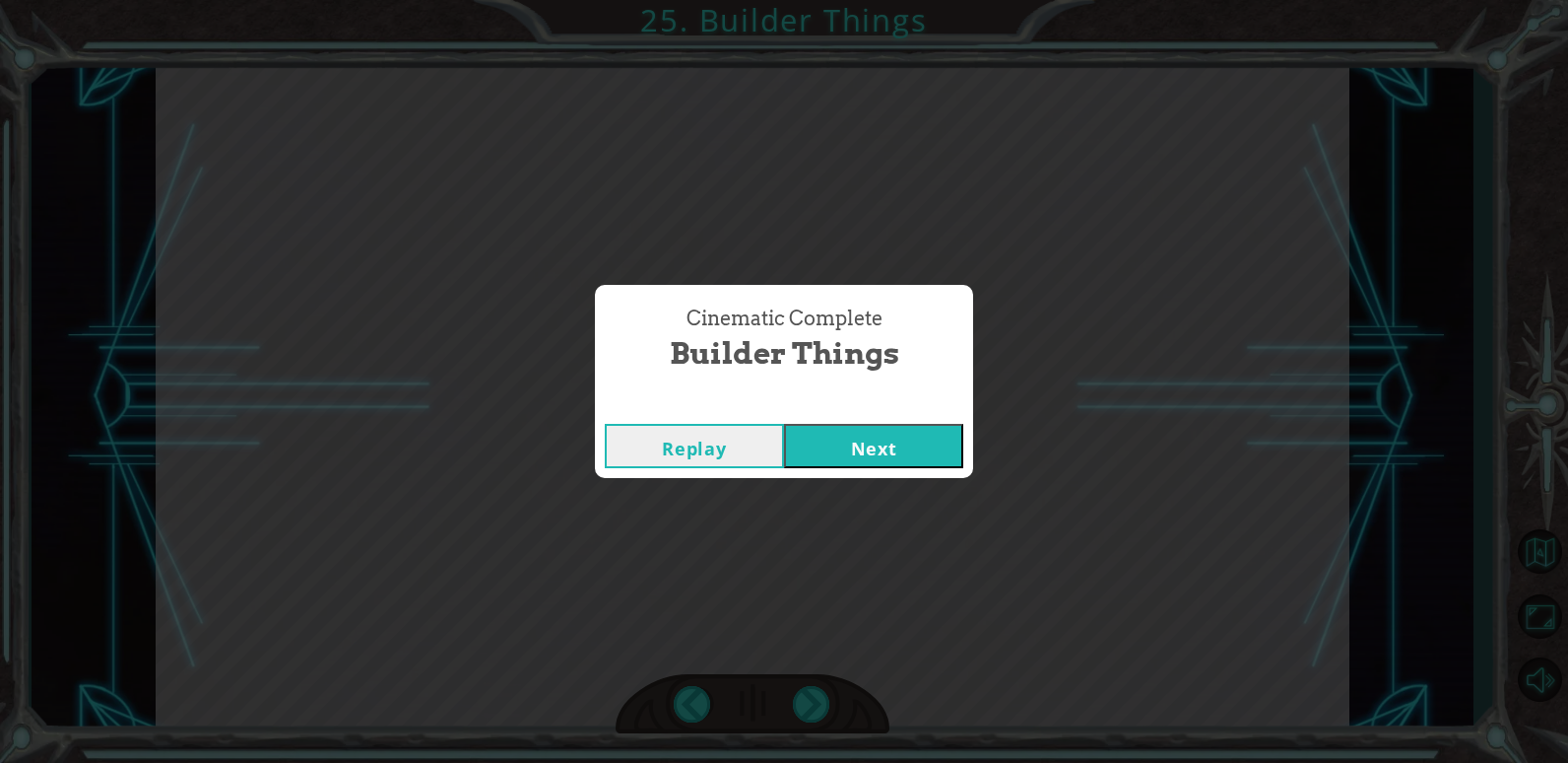
drag, startPoint x: 816, startPoint y: 708, endPoint x: 1053, endPoint y: 461, distance: 342.3
click at [1053, 461] on div "Cinematic Complete Builder Things Replay Next" at bounding box center [784, 381] width 1568 height 763
click at [929, 453] on button "Next" at bounding box center [874, 445] width 180 height 45
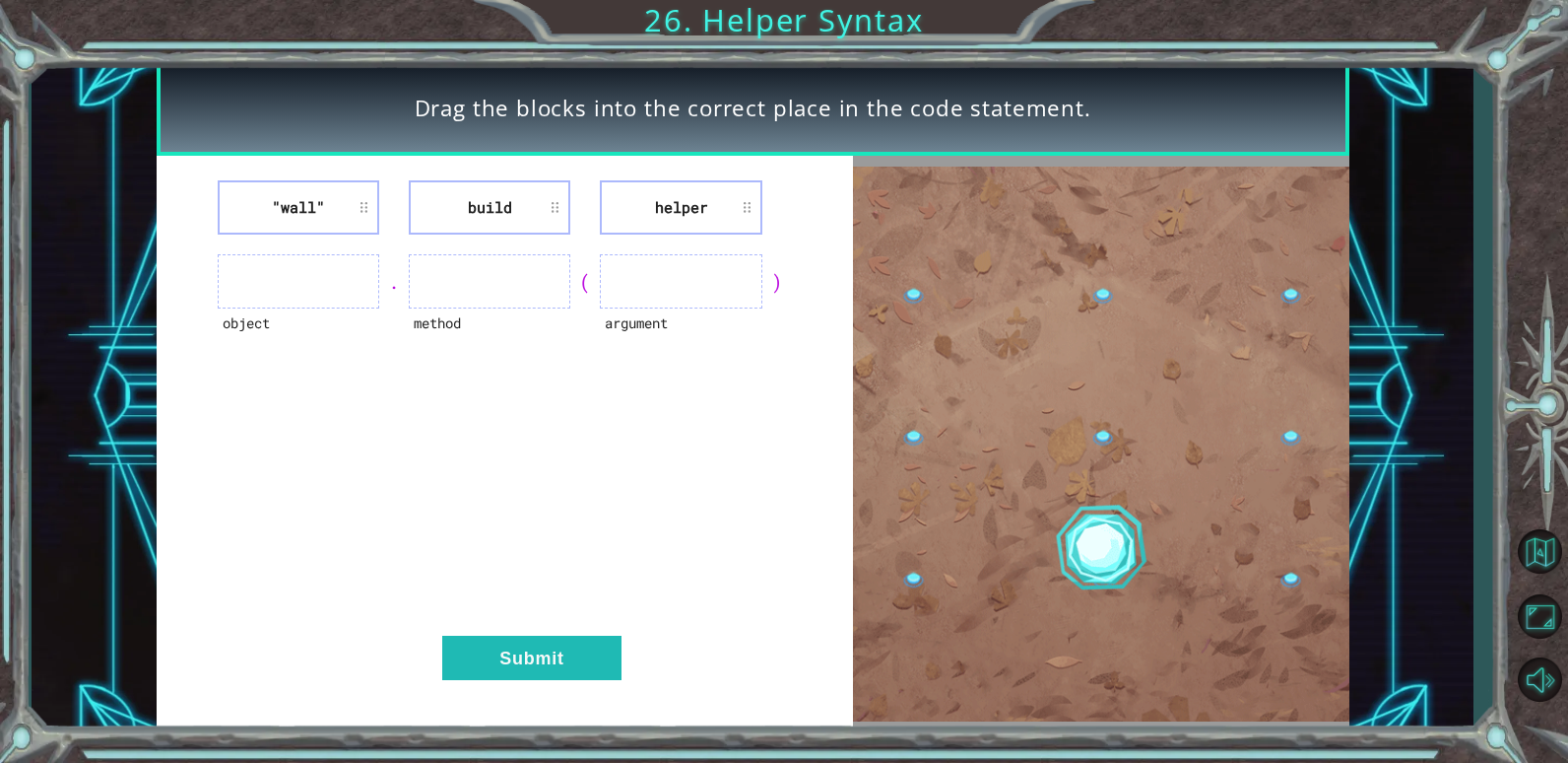
click at [368, 183] on li ""wall"" at bounding box center [299, 207] width 162 height 55
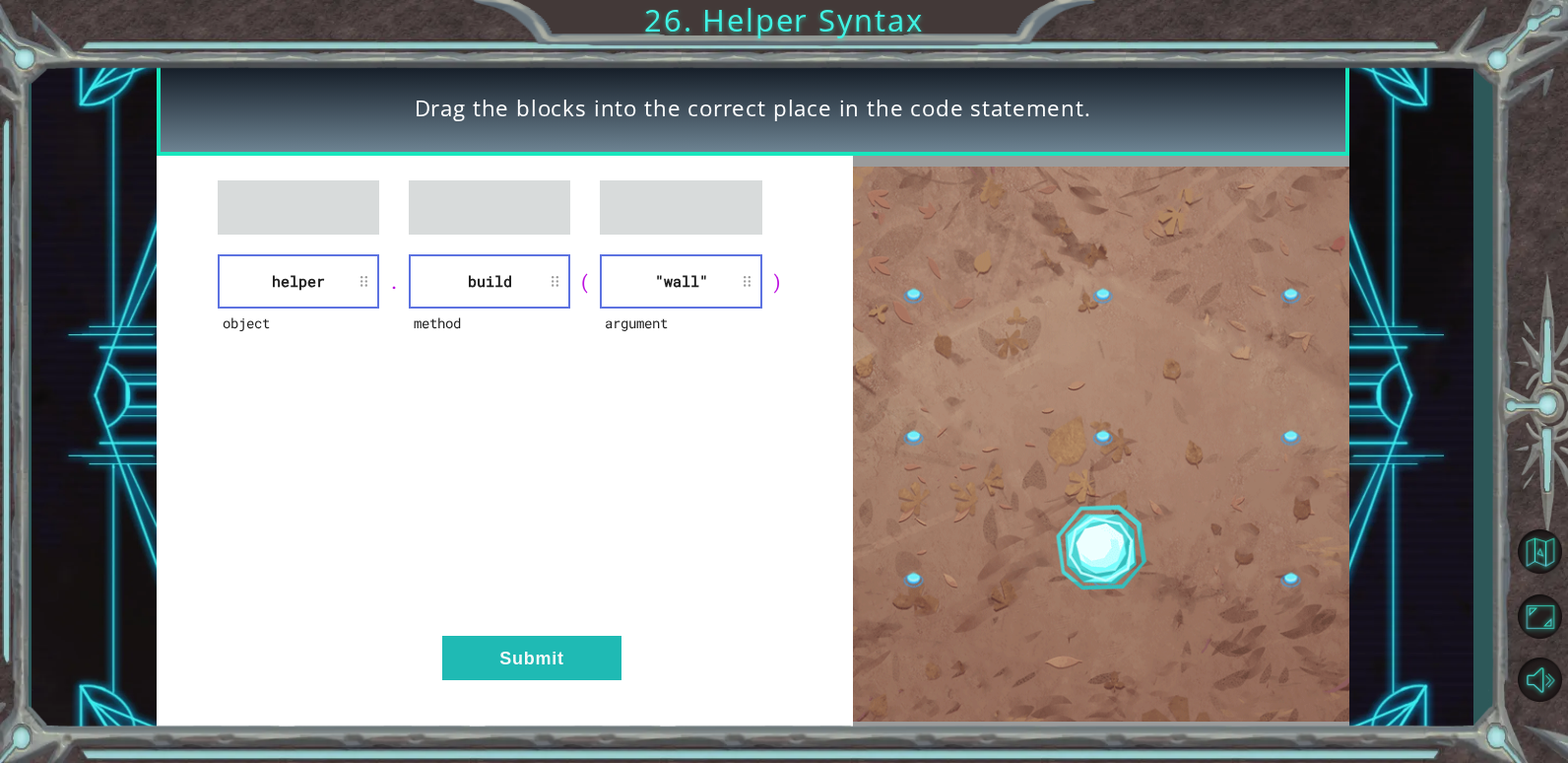
click at [582, 628] on div "object helper . method build ( argument "wall" ) Submit" at bounding box center [505, 444] width 696 height 576
click at [642, 699] on div "object helper . method build ( argument "wall" ) Submit" at bounding box center [505, 444] width 696 height 576
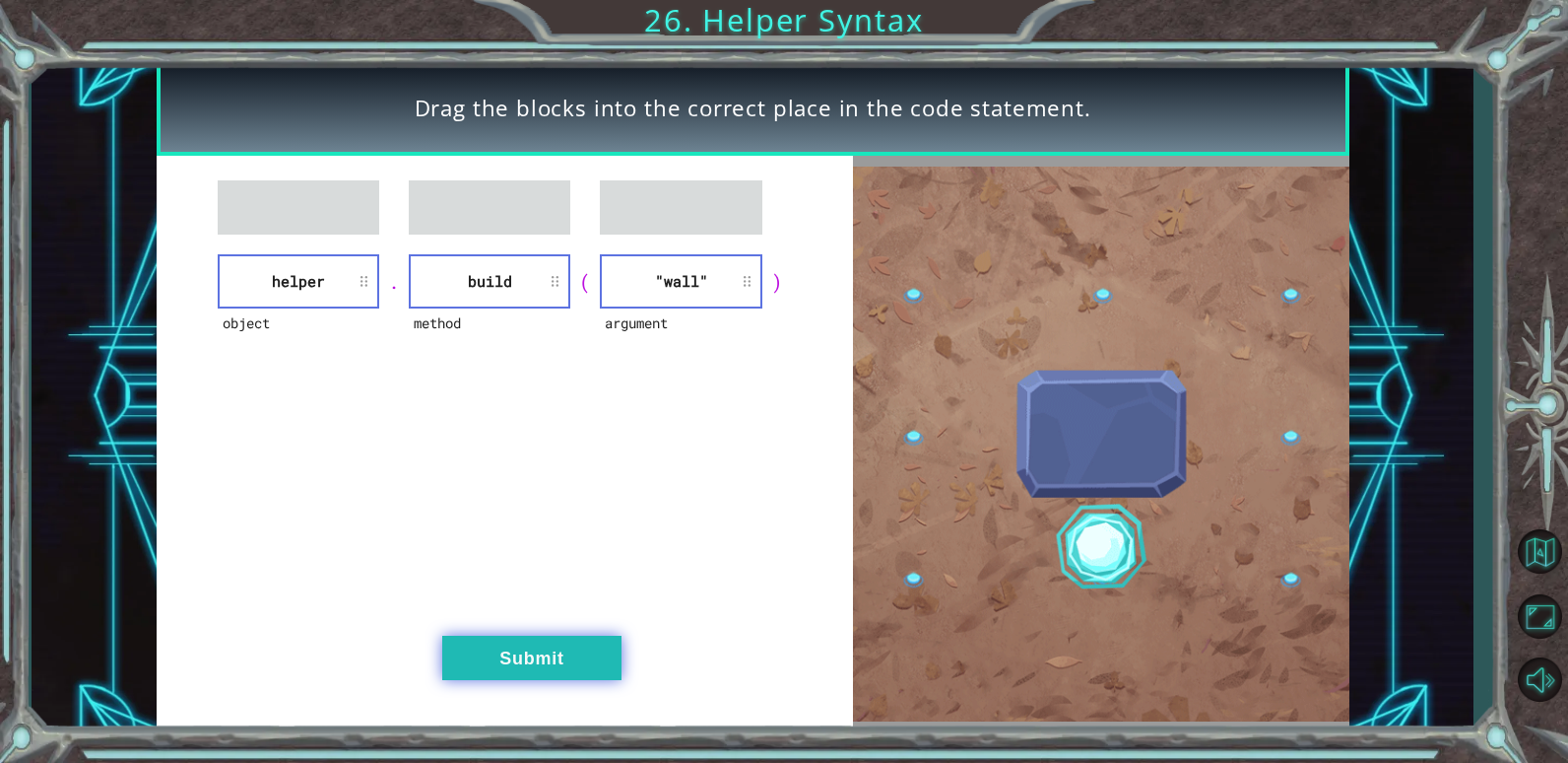
click at [594, 647] on button "Submit" at bounding box center [532, 658] width 180 height 45
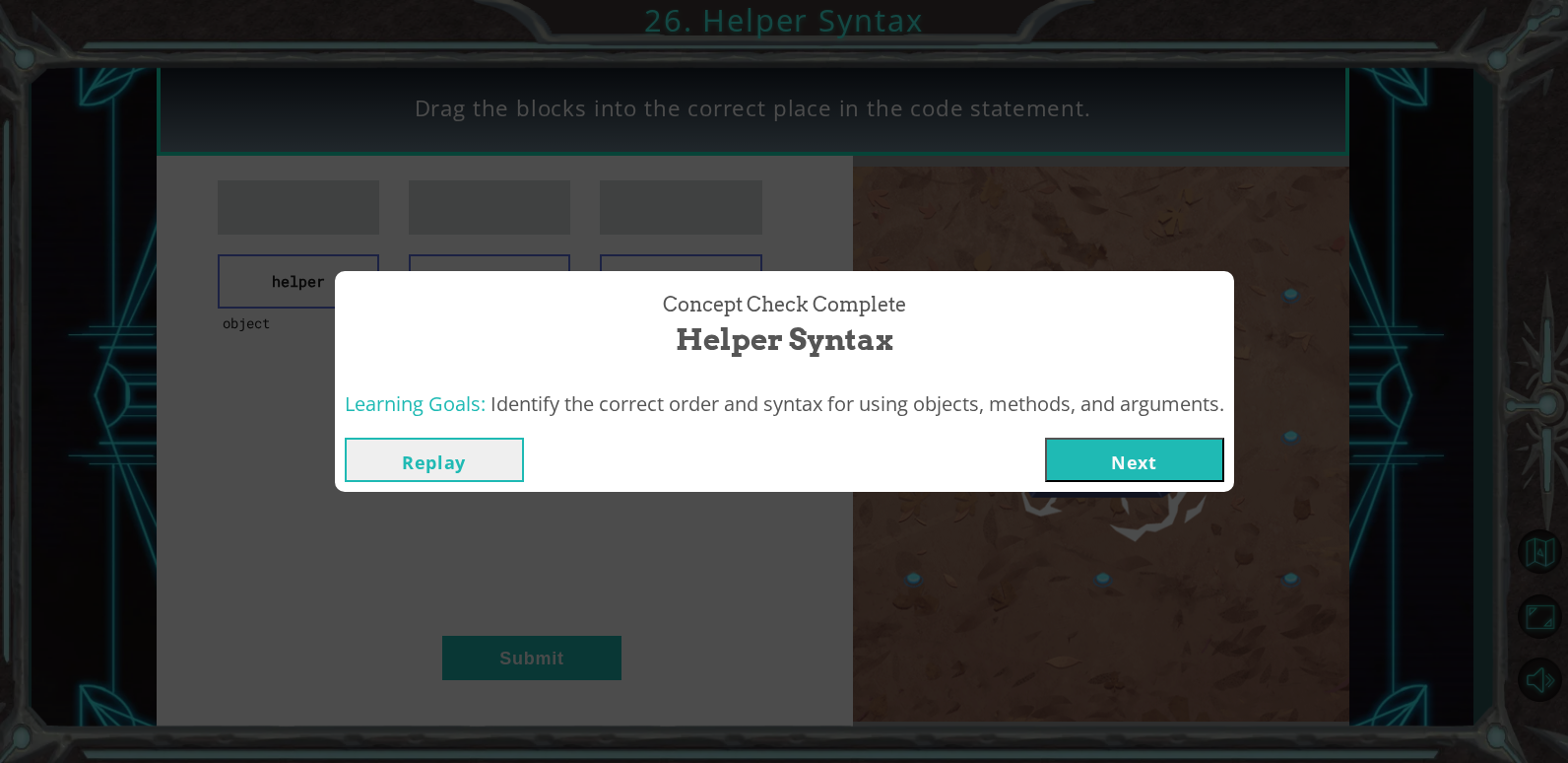
click at [1167, 448] on button "Next" at bounding box center [1135, 459] width 180 height 45
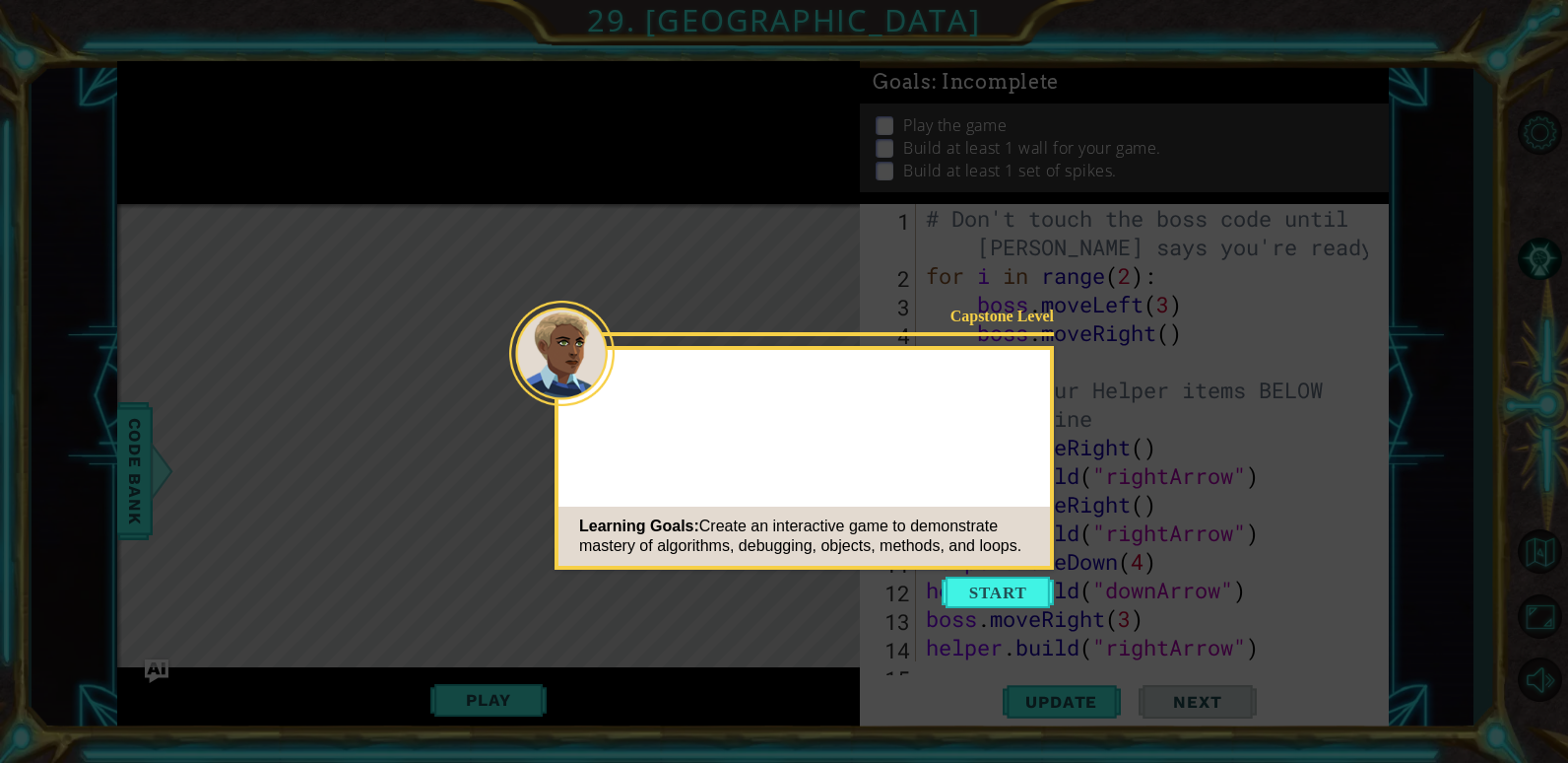
click at [1013, 586] on button "Start" at bounding box center [998, 592] width 112 height 32
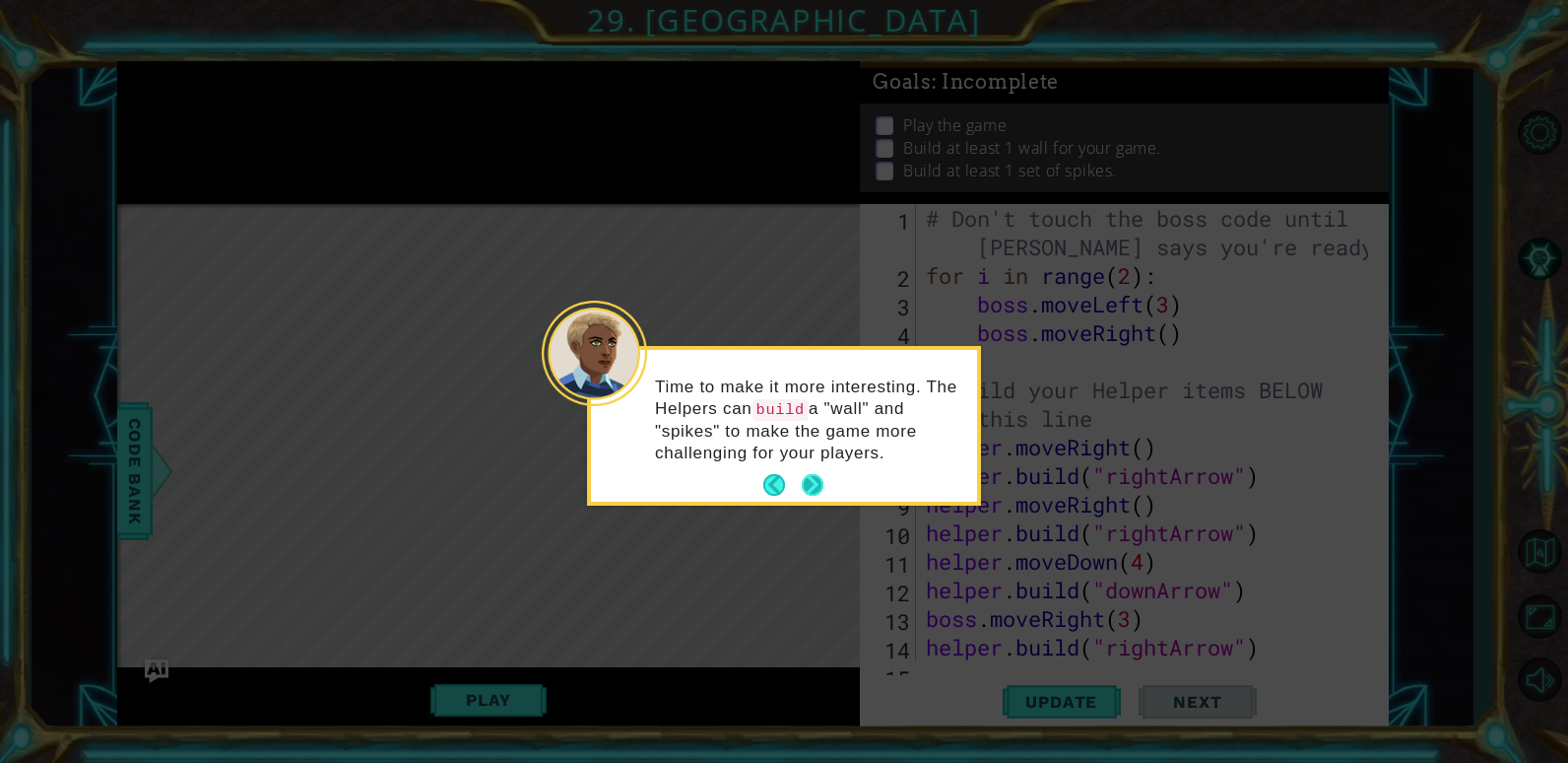
click at [815, 474] on button "Next" at bounding box center [813, 485] width 23 height 23
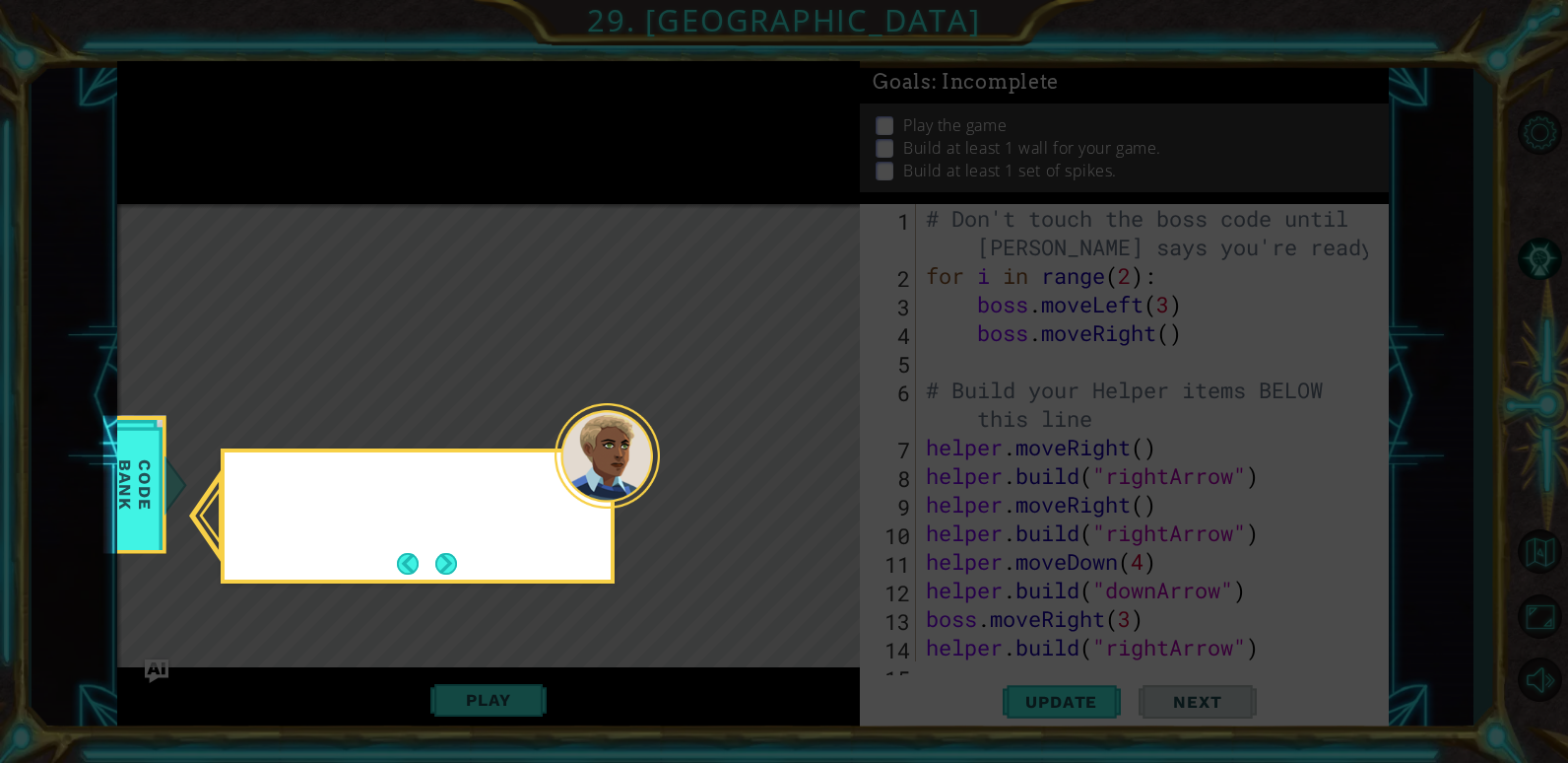
click at [815, 467] on icon at bounding box center [784, 381] width 1568 height 763
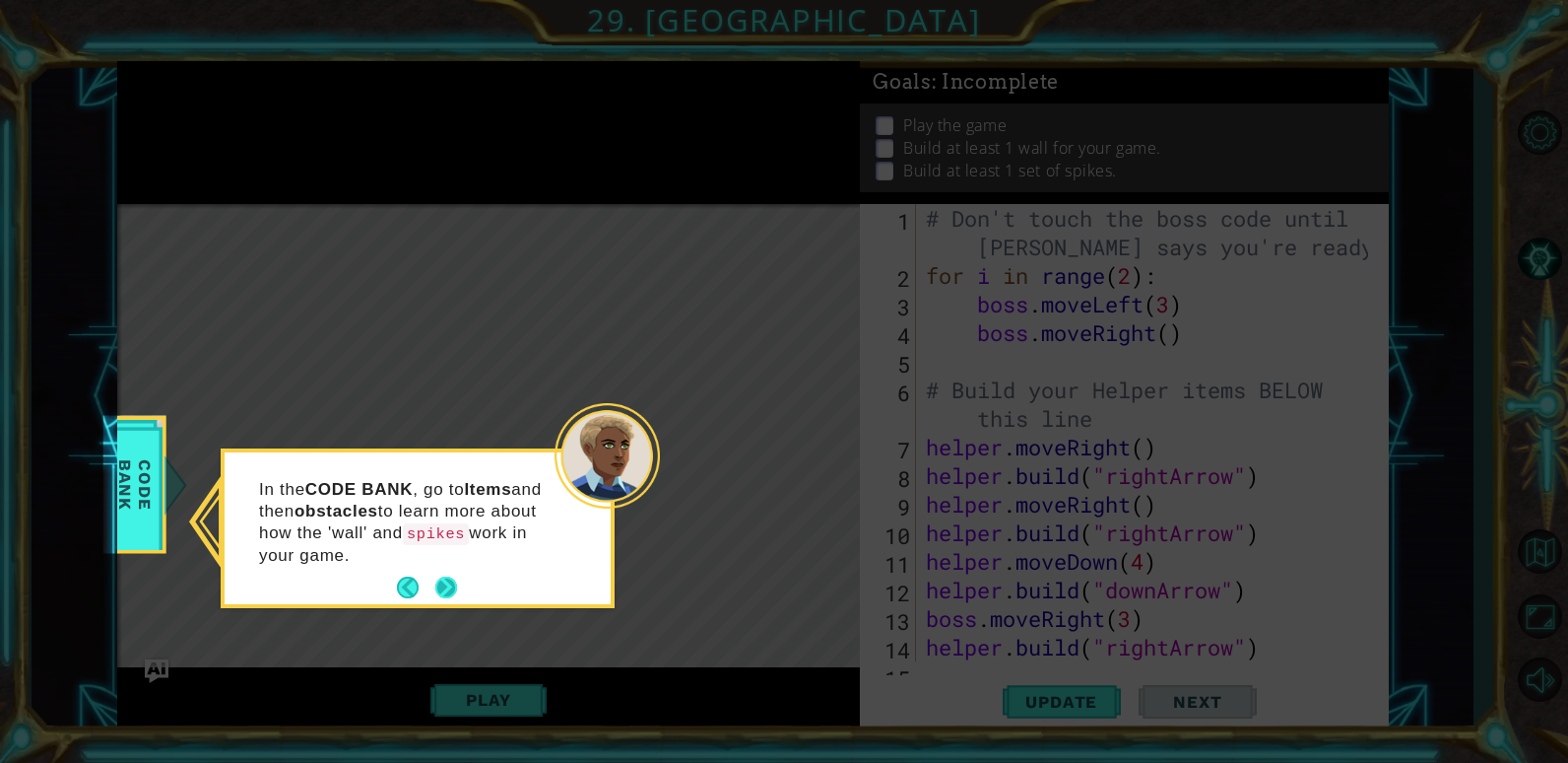
click at [450, 582] on button "Next" at bounding box center [446, 587] width 22 height 22
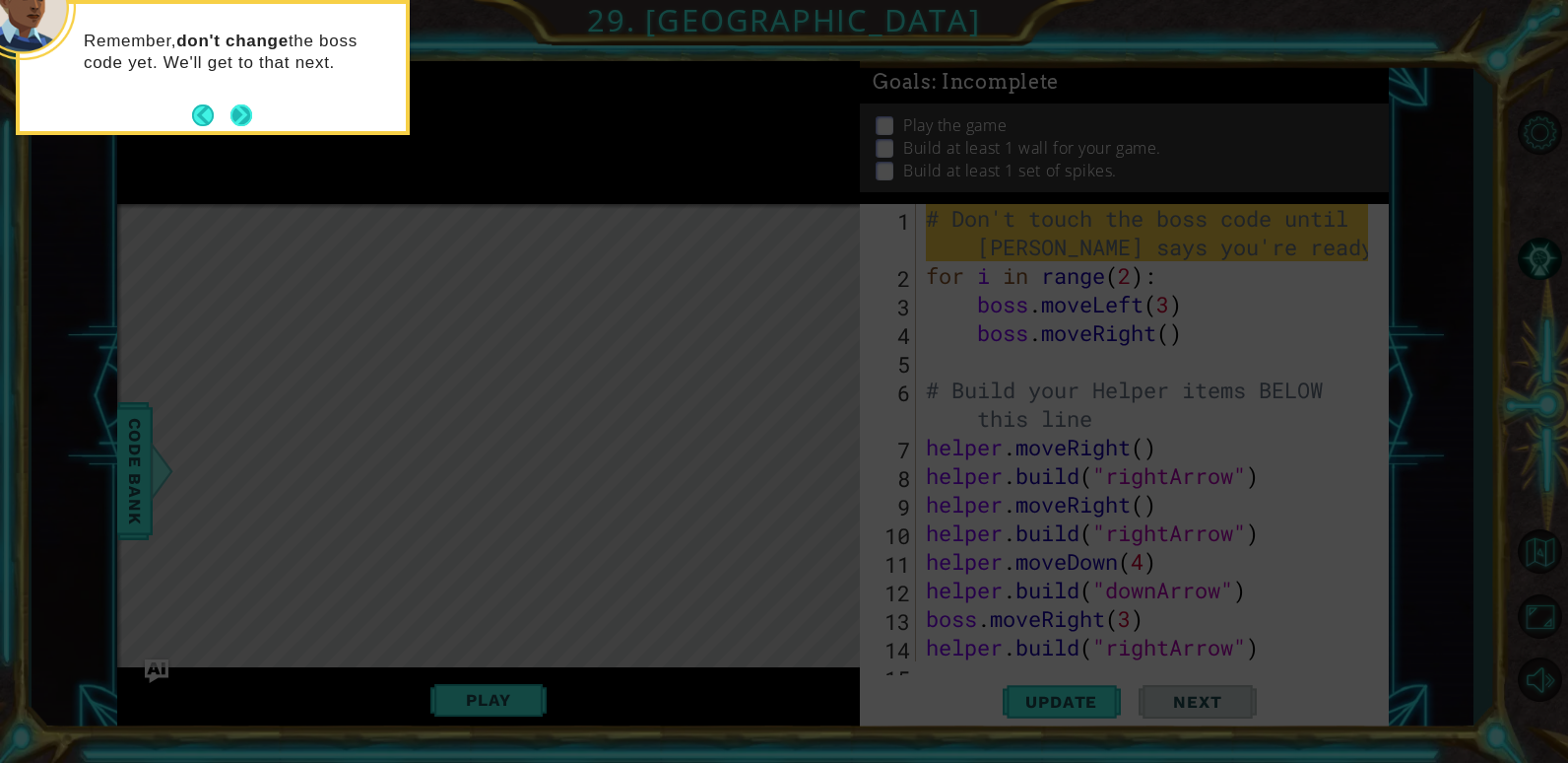
click at [248, 115] on button "Next" at bounding box center [241, 115] width 22 height 22
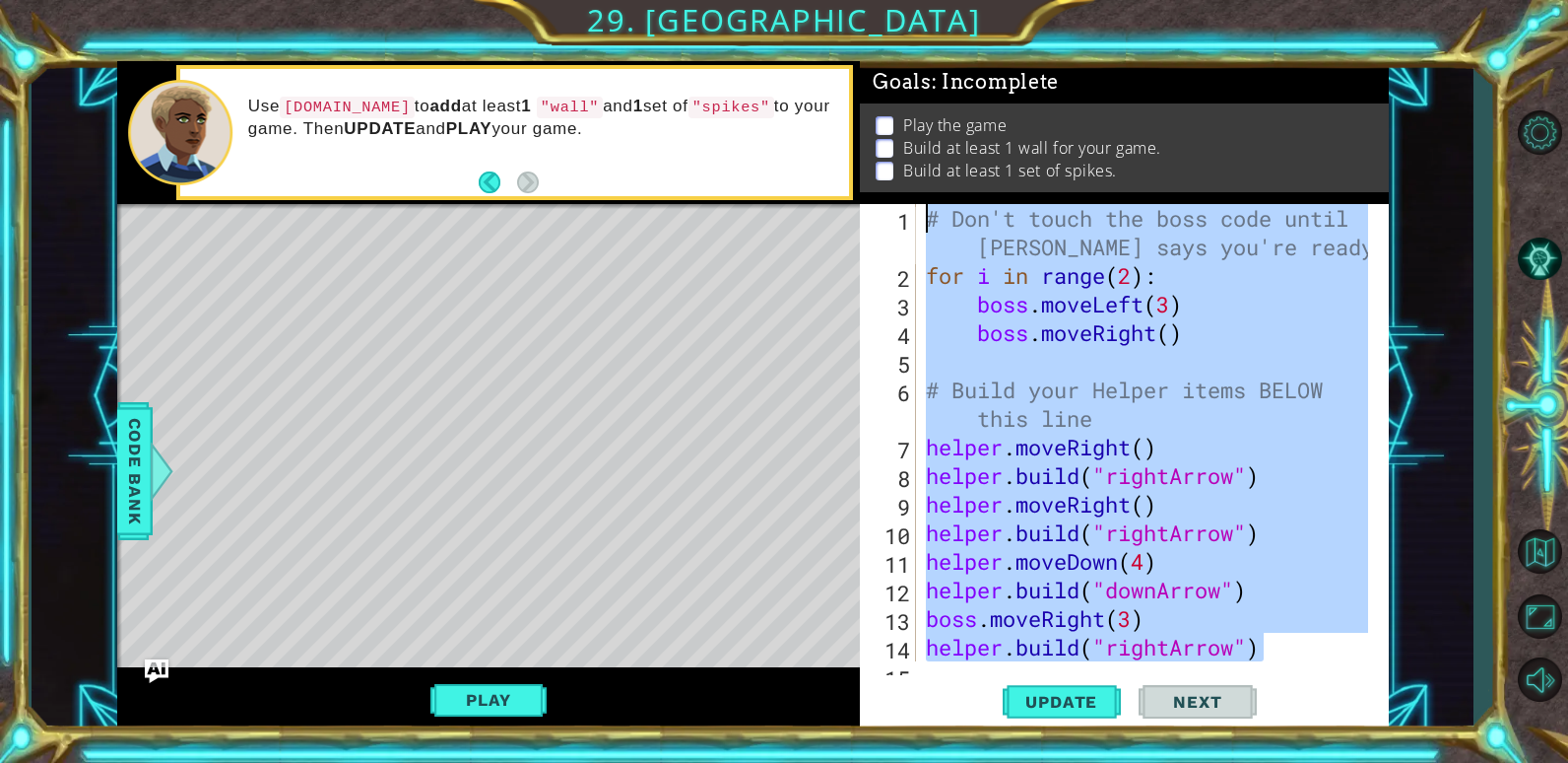
drag, startPoint x: 1282, startPoint y: 615, endPoint x: 908, endPoint y: 194, distance: 563.1
click at [908, 194] on div "Goals : Incomplete Play the game Build at least 1 wall for your game. Build at …" at bounding box center [1124, 397] width 528 height 671
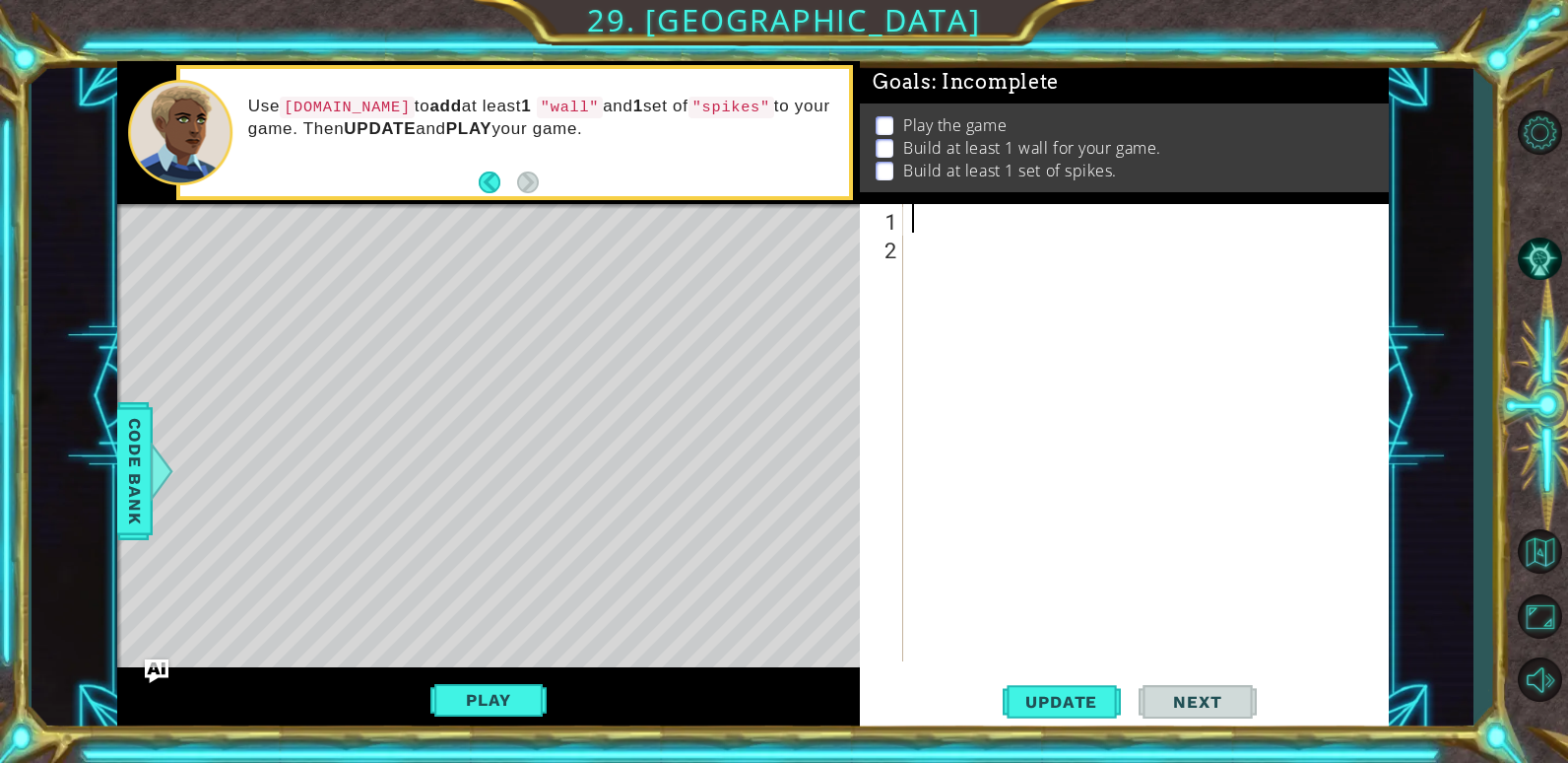
click at [1074, 180] on div "Play the game Build at least 1 wall for your game. Build at least 1 set of spik…" at bounding box center [1124, 147] width 528 height 88
click at [1035, 244] on div at bounding box center [1150, 461] width 485 height 515
drag, startPoint x: 979, startPoint y: 210, endPoint x: 1000, endPoint y: 206, distance: 21.4
click at [981, 199] on div "Goals : Incomplete Play the game Build at least 1 wall for your game. Build at …" at bounding box center [1124, 397] width 528 height 671
click at [1045, 250] on div at bounding box center [1150, 461] width 485 height 515
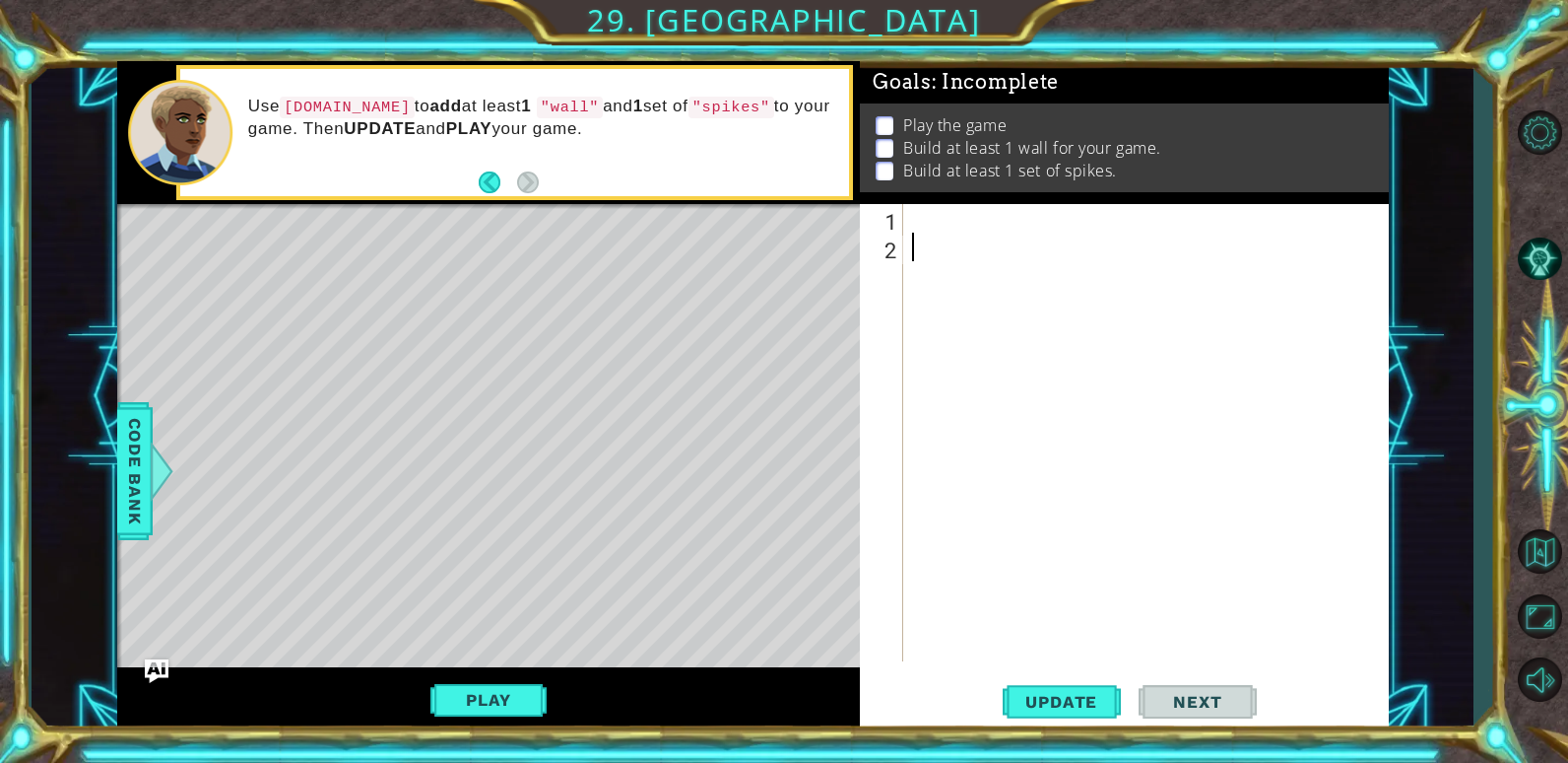
click at [1034, 233] on div at bounding box center [1150, 461] width 485 height 515
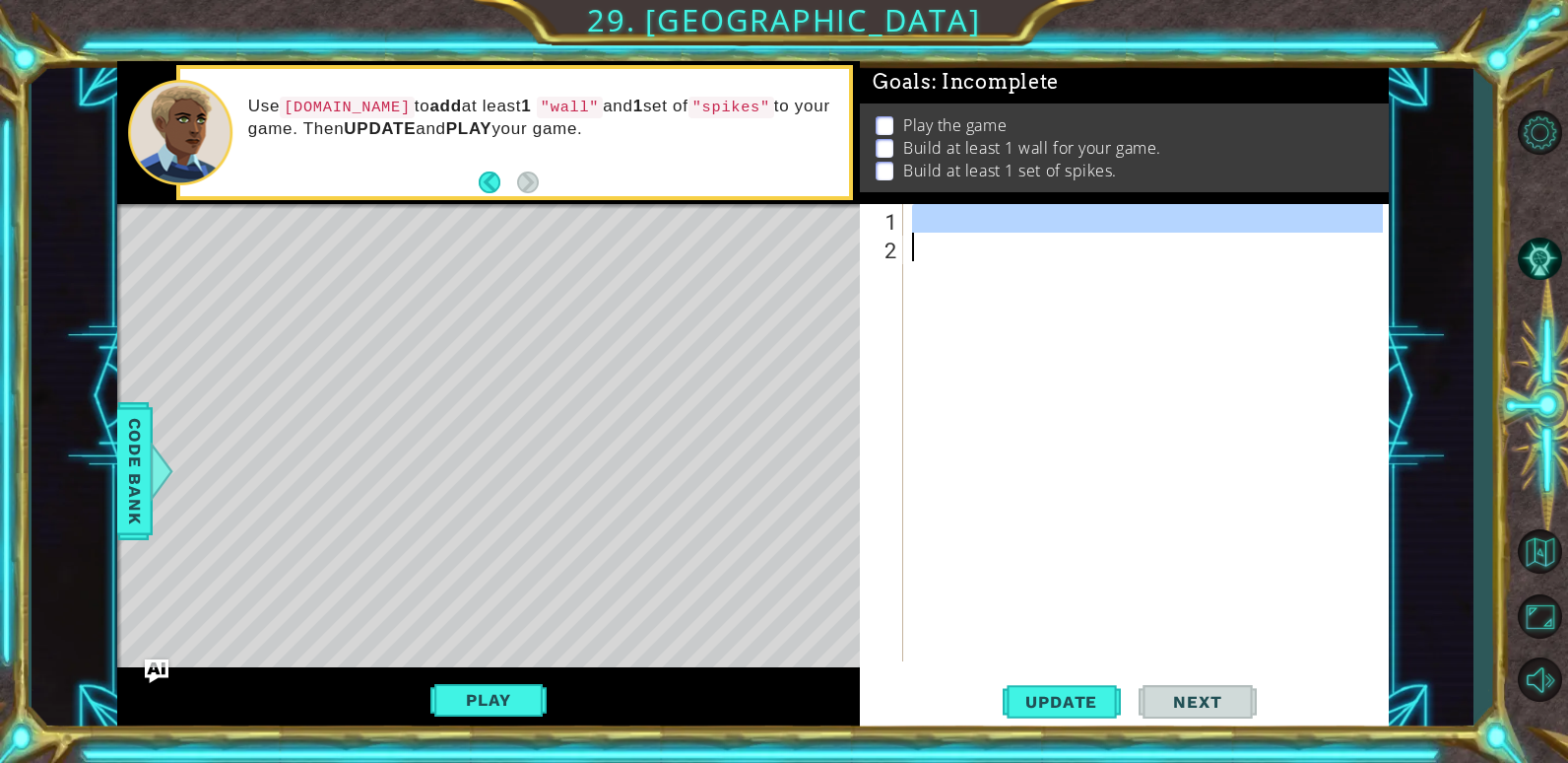
click at [1027, 219] on div at bounding box center [1146, 433] width 475 height 457
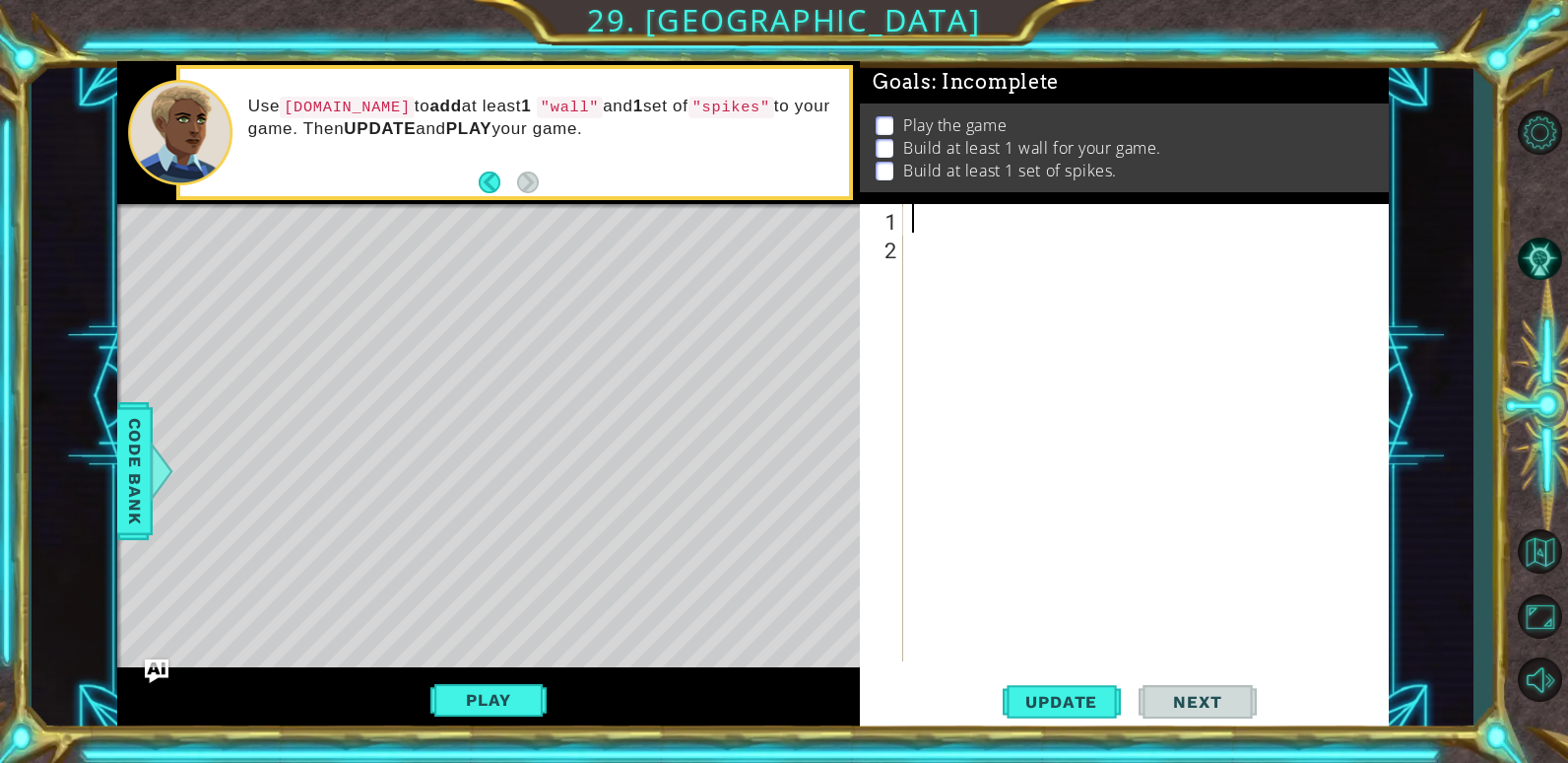
click at [1025, 219] on div at bounding box center [1150, 461] width 485 height 515
type textarea "r"
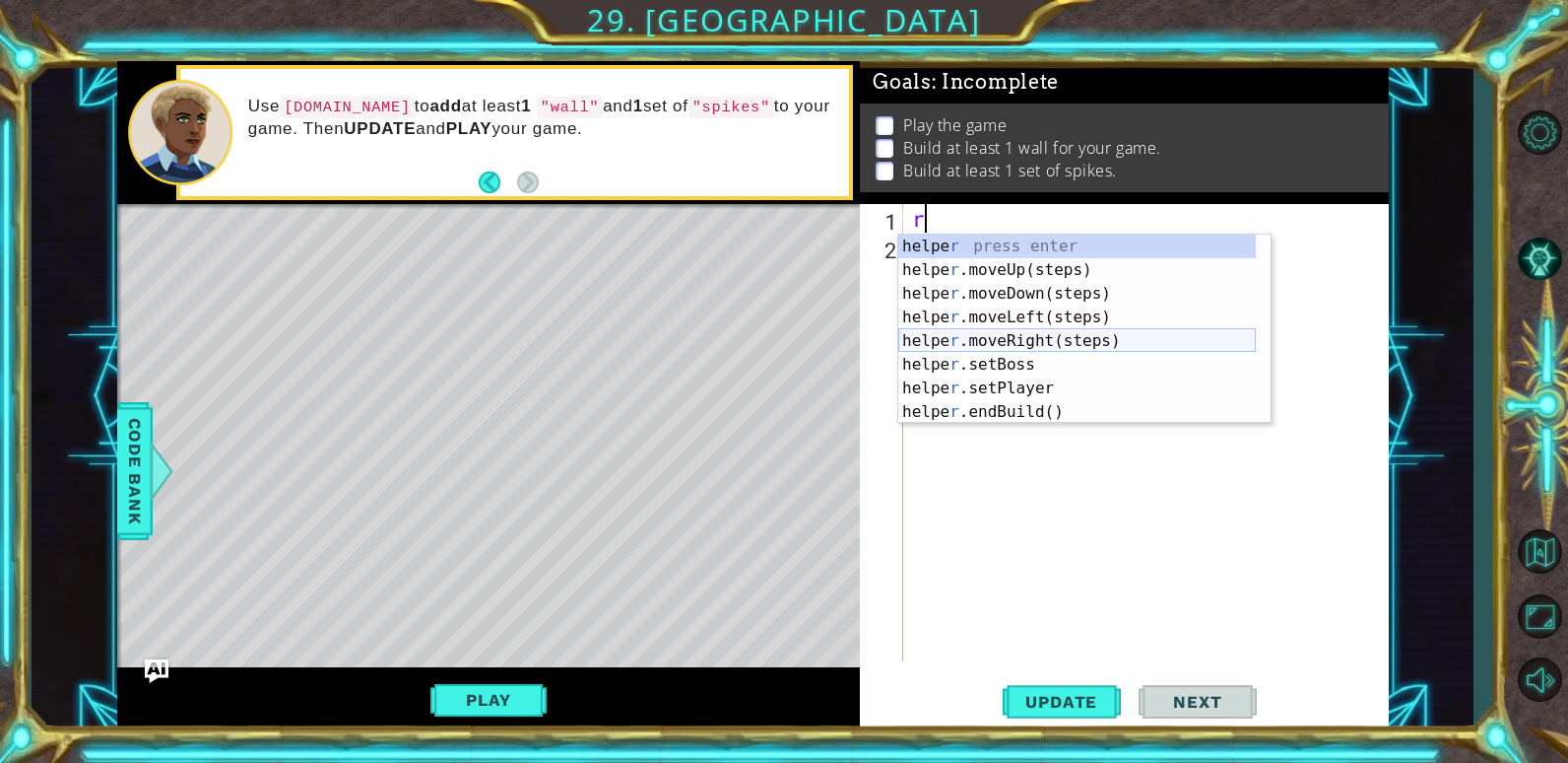
click at [1062, 329] on div "helpe r press enter helpe [PERSON_NAME]moveUp(steps) press enter helpe r .moveD…" at bounding box center [1077, 352] width 358 height 236
click at [1062, 329] on div "r" at bounding box center [1150, 461] width 485 height 515
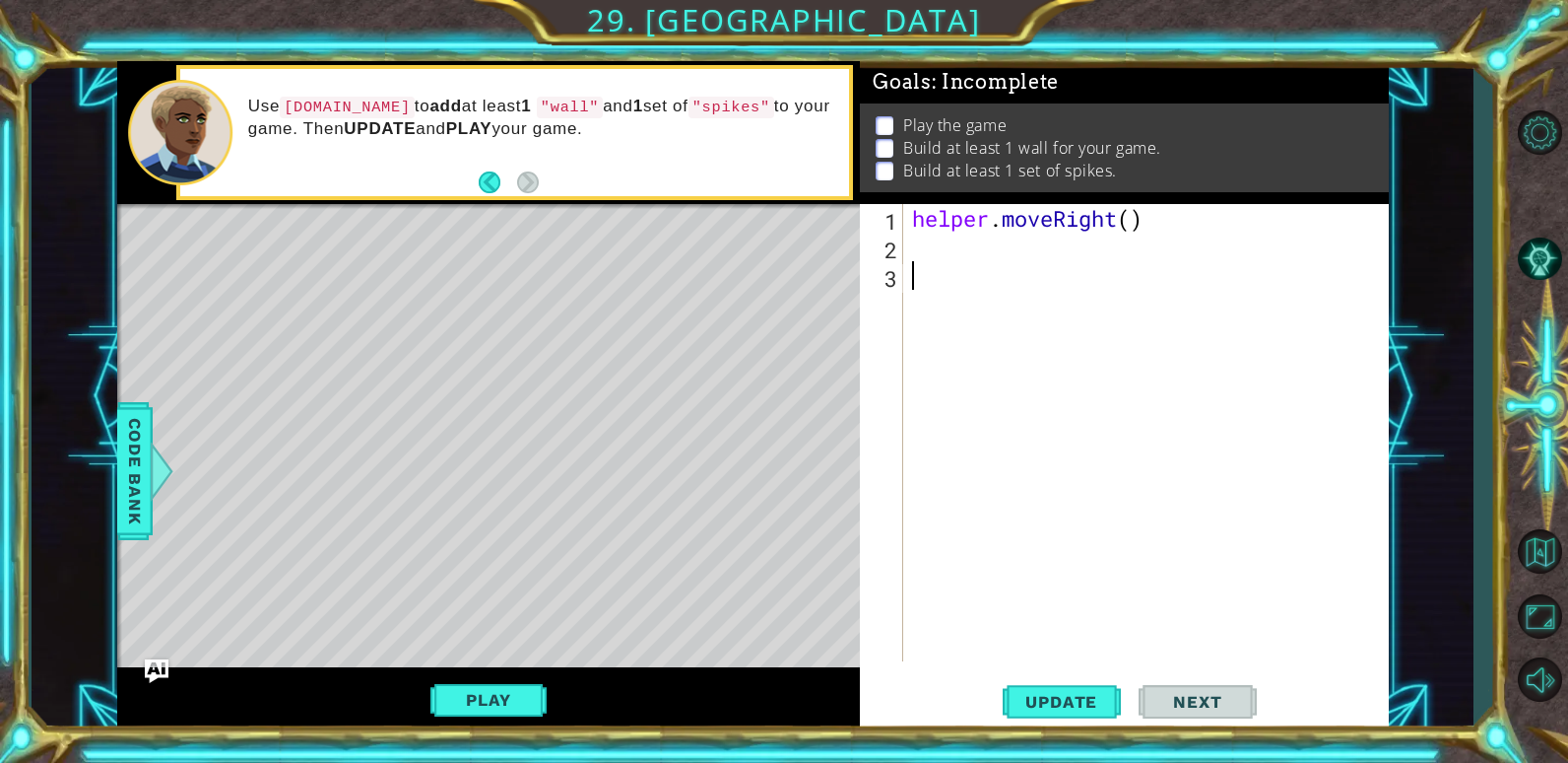
click at [969, 250] on div "helper . moveRight ( )" at bounding box center [1150, 461] width 485 height 515
click at [1127, 212] on div "helper . moveRight ( )" at bounding box center [1150, 461] width 485 height 515
click at [1135, 219] on div "helper . moveRight ( )" at bounding box center [1150, 461] width 485 height 515
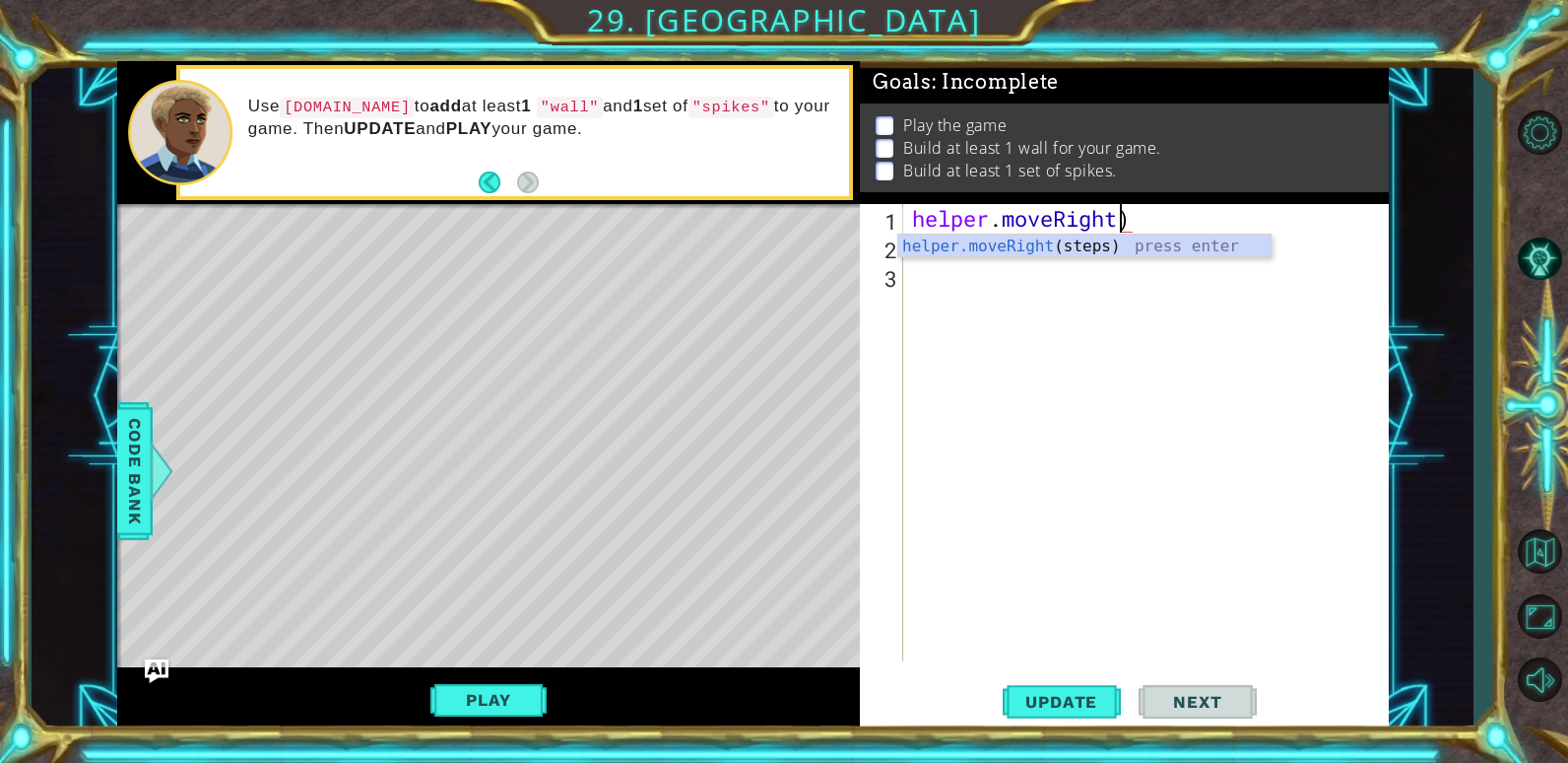
scroll to position [0, 10]
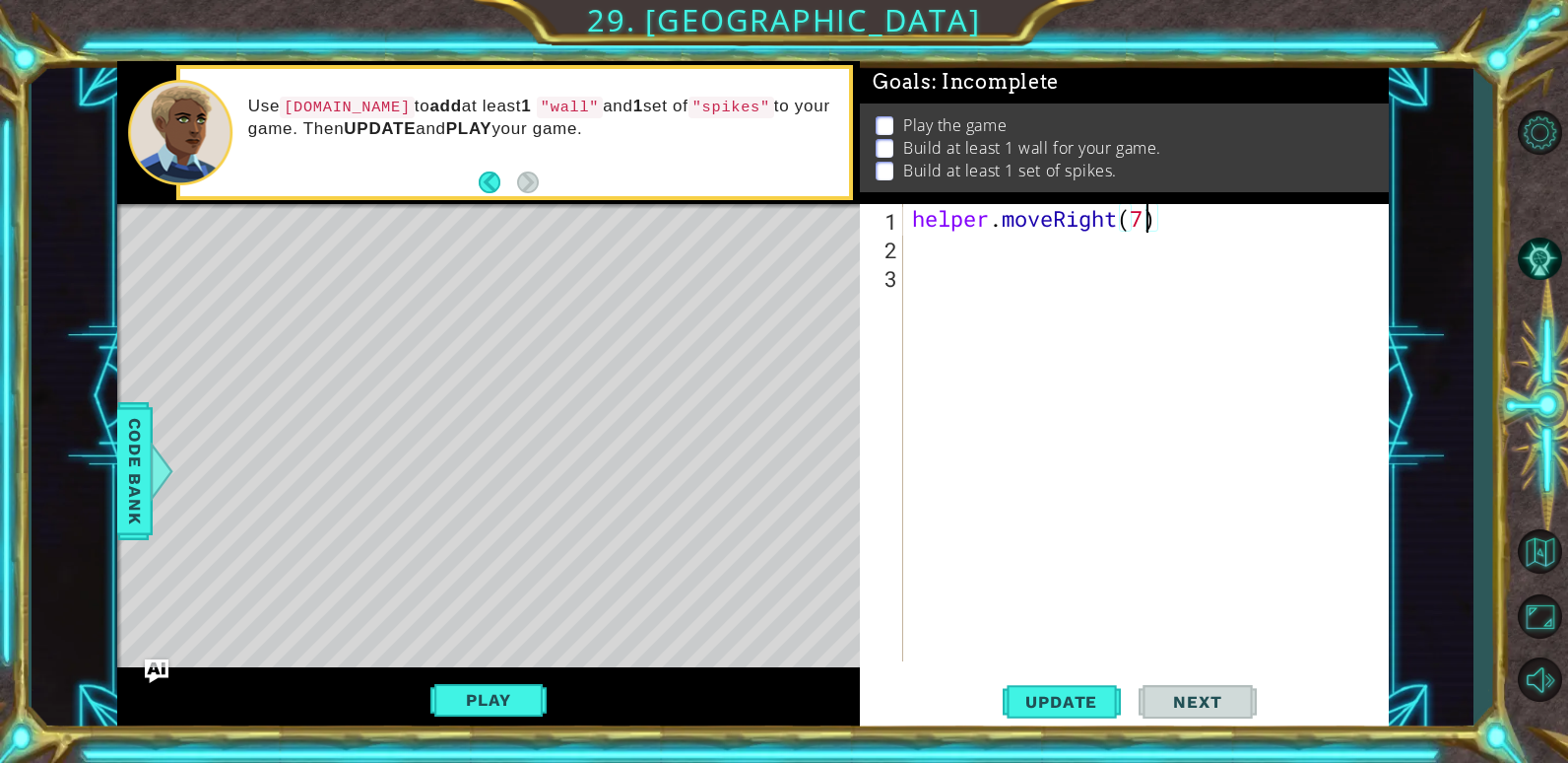
type textarea "helper.moveRight(7)"
